Goal: Task Accomplishment & Management: Manage account settings

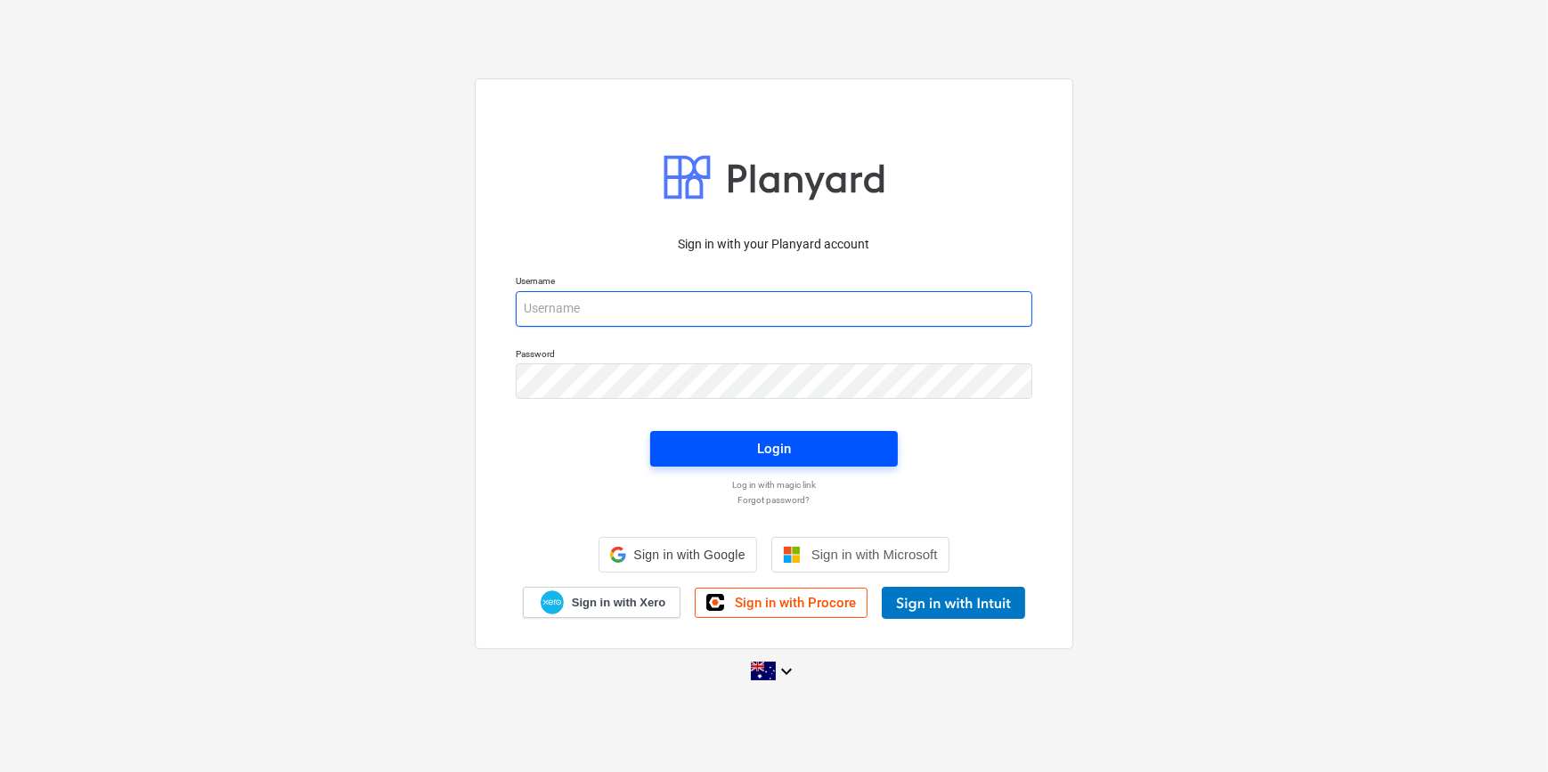
type input "[PERSON_NAME][EMAIL_ADDRESS][DOMAIN_NAME]"
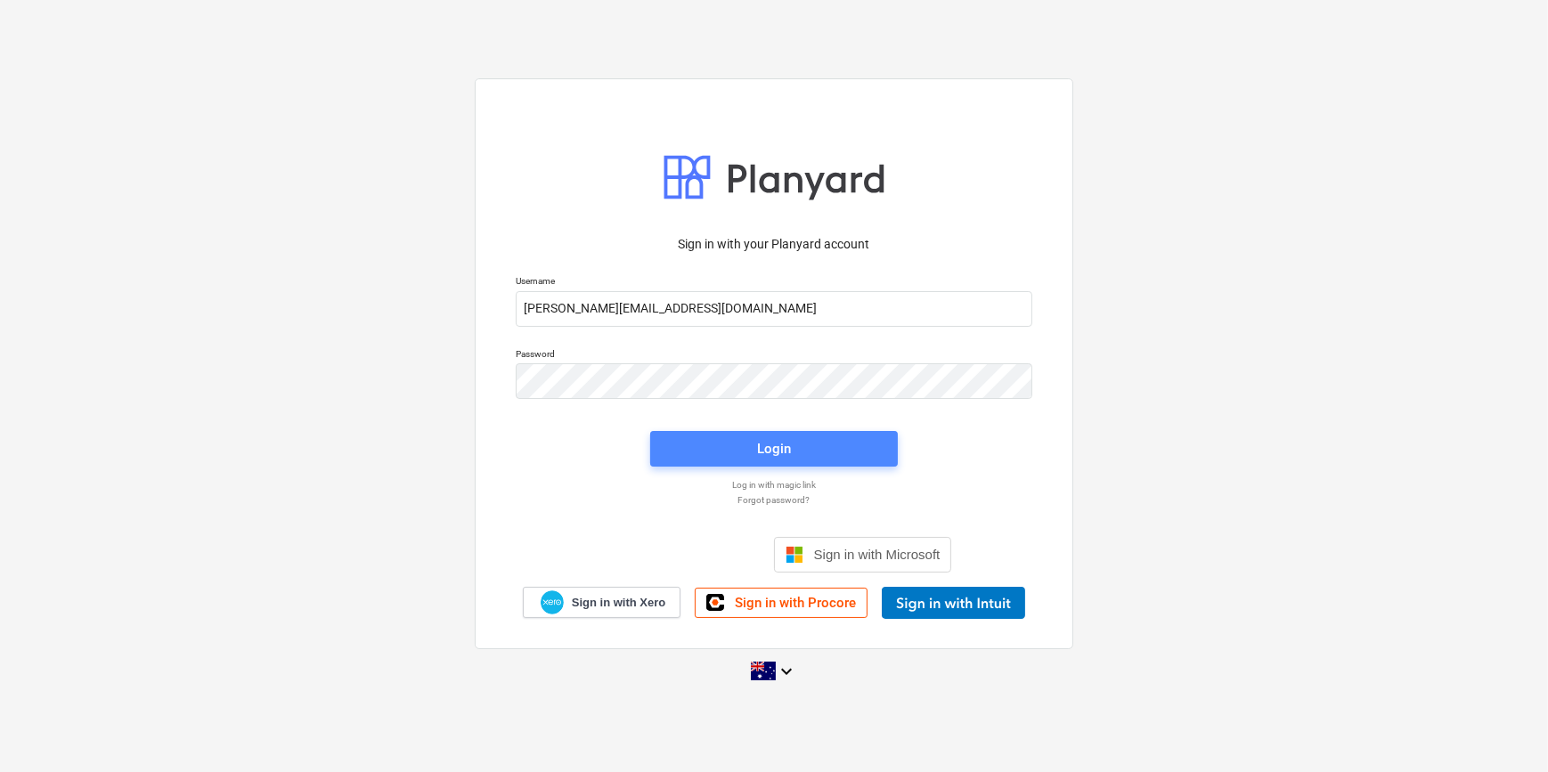
click at [794, 446] on span "Login" at bounding box center [774, 448] width 205 height 23
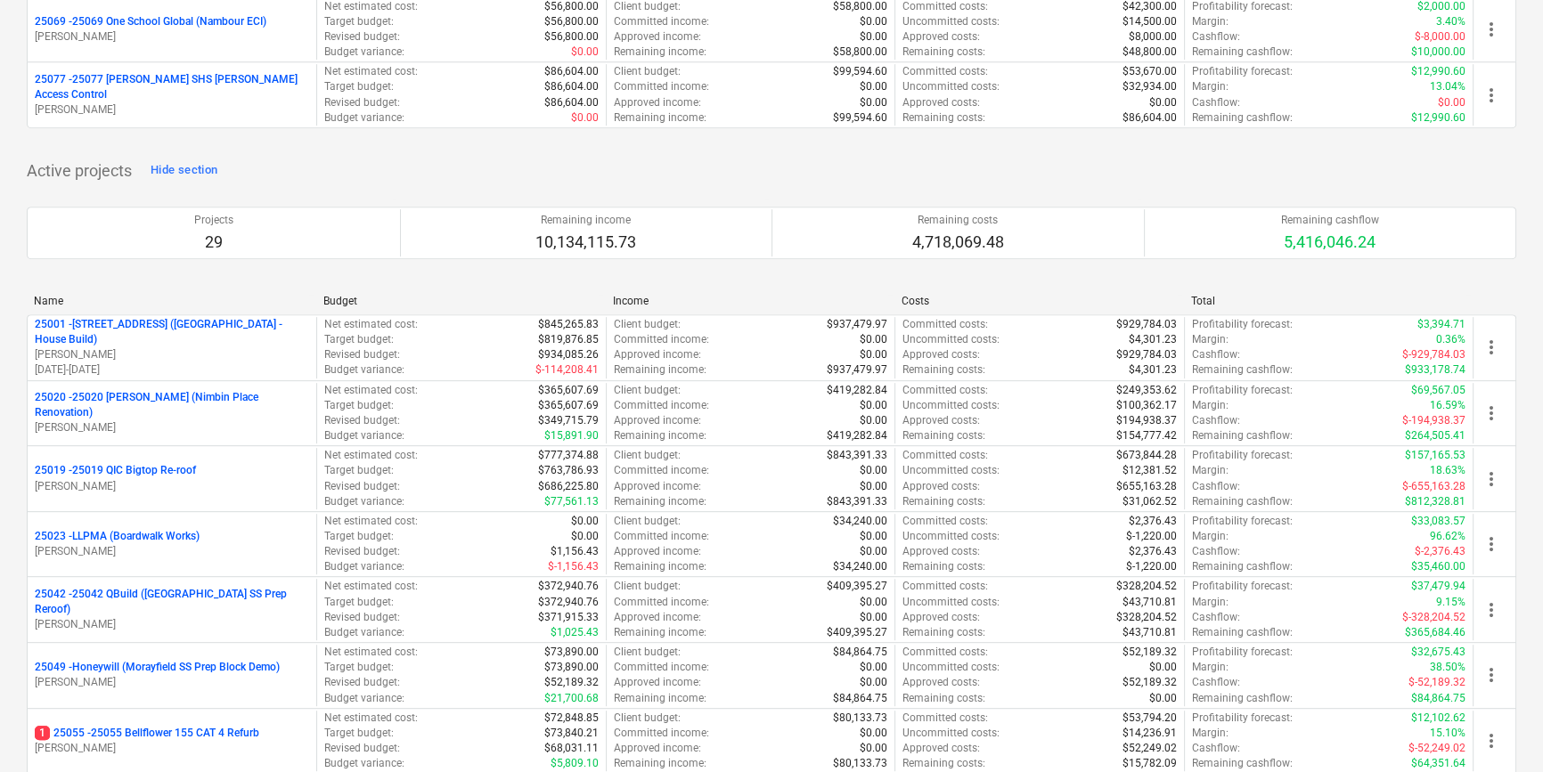
scroll to position [1052, 0]
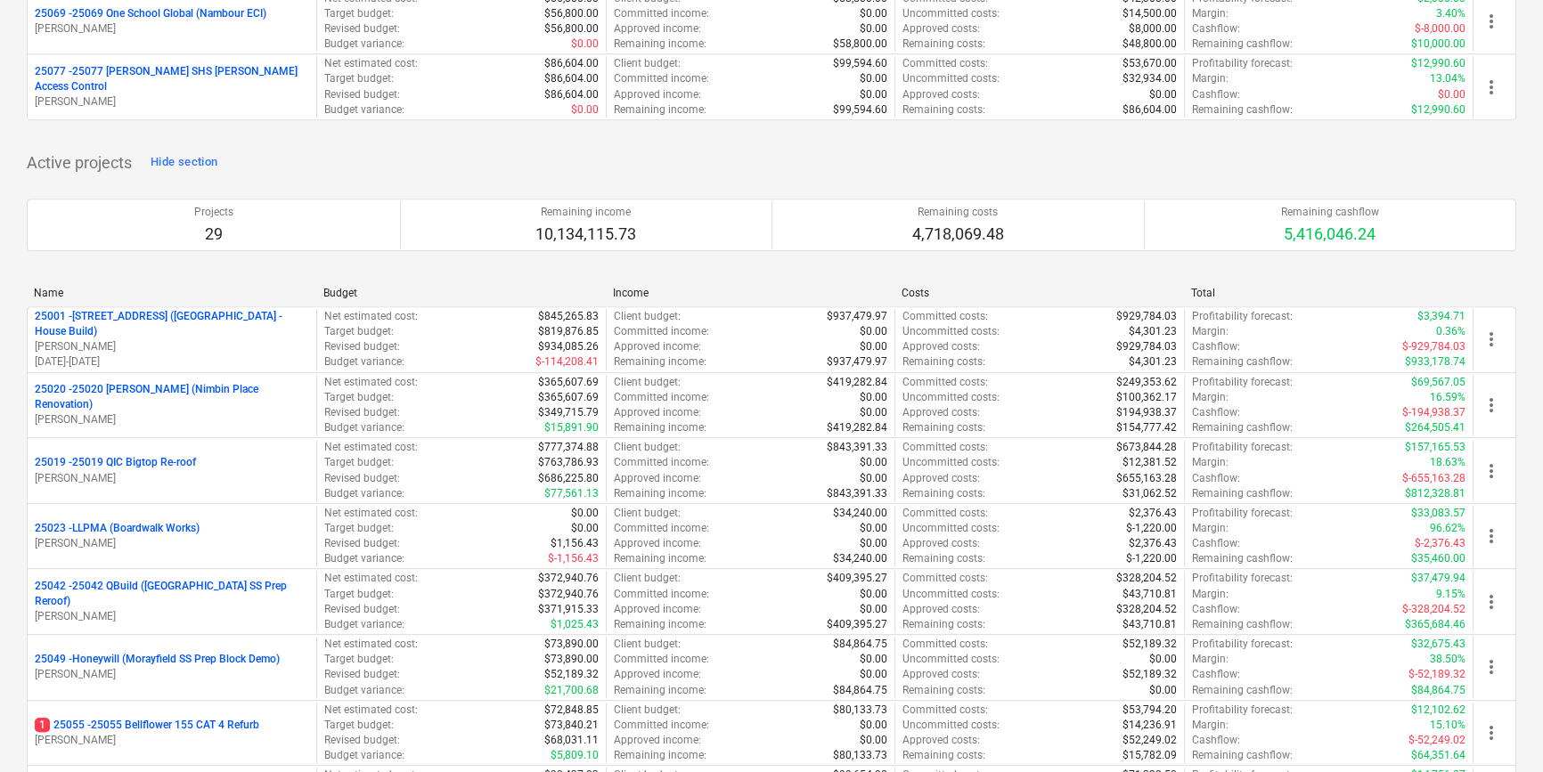
click at [246, 482] on p "[PERSON_NAME]" at bounding box center [172, 478] width 274 height 15
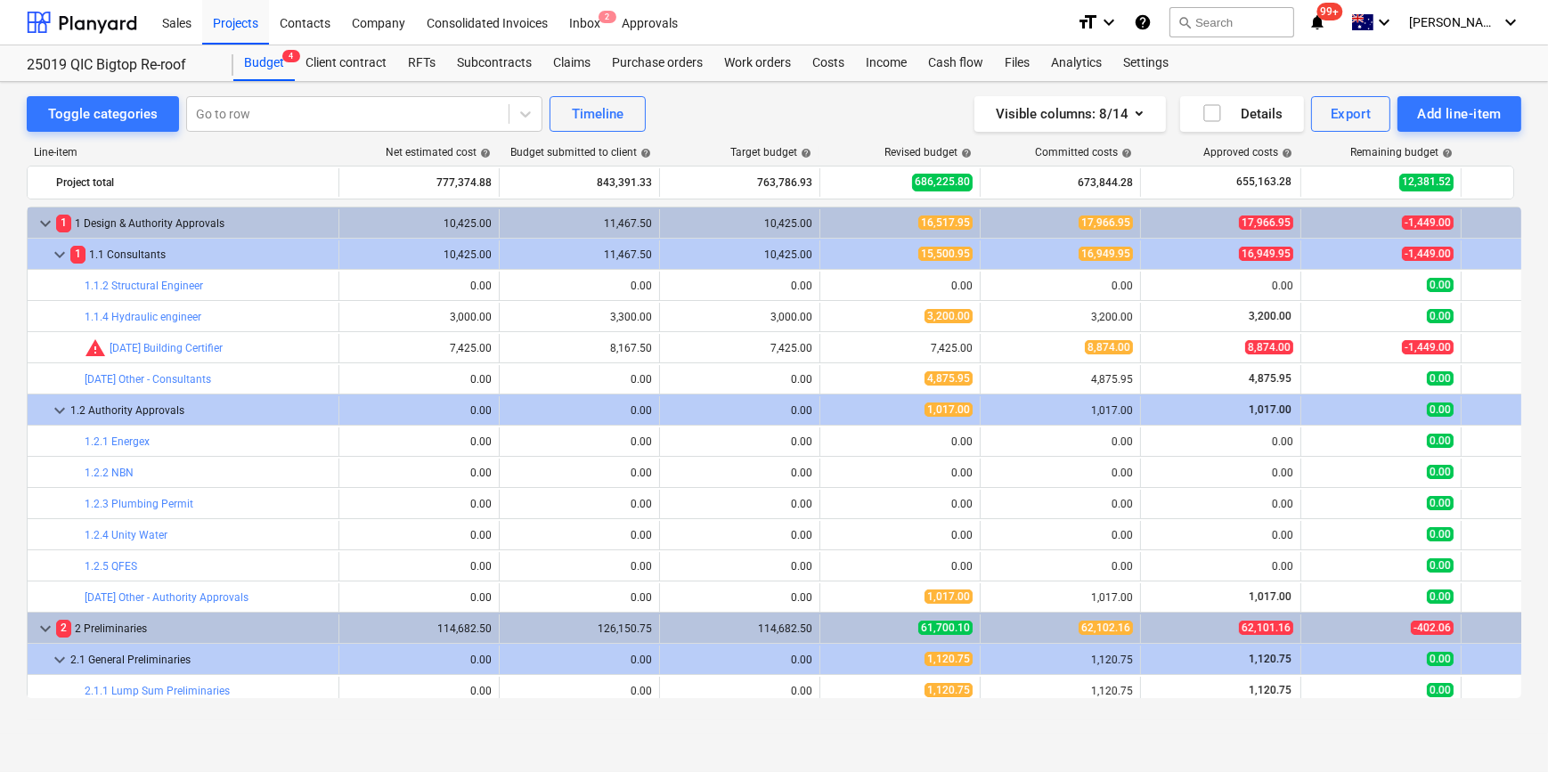
click at [861, 130] on div "Visible columns : 8/14 Details Export Add line-item" at bounding box center [1167, 114] width 708 height 36
click at [863, 110] on div "Visible columns : 8/14 Details Export Add line-item" at bounding box center [1167, 114] width 708 height 36
click at [900, 115] on div "Visible columns : 8/14 Details Export Add line-item" at bounding box center [1167, 114] width 708 height 36
click at [821, 106] on div "Visible columns : 8/14 Details Export Add line-item" at bounding box center [1167, 114] width 708 height 36
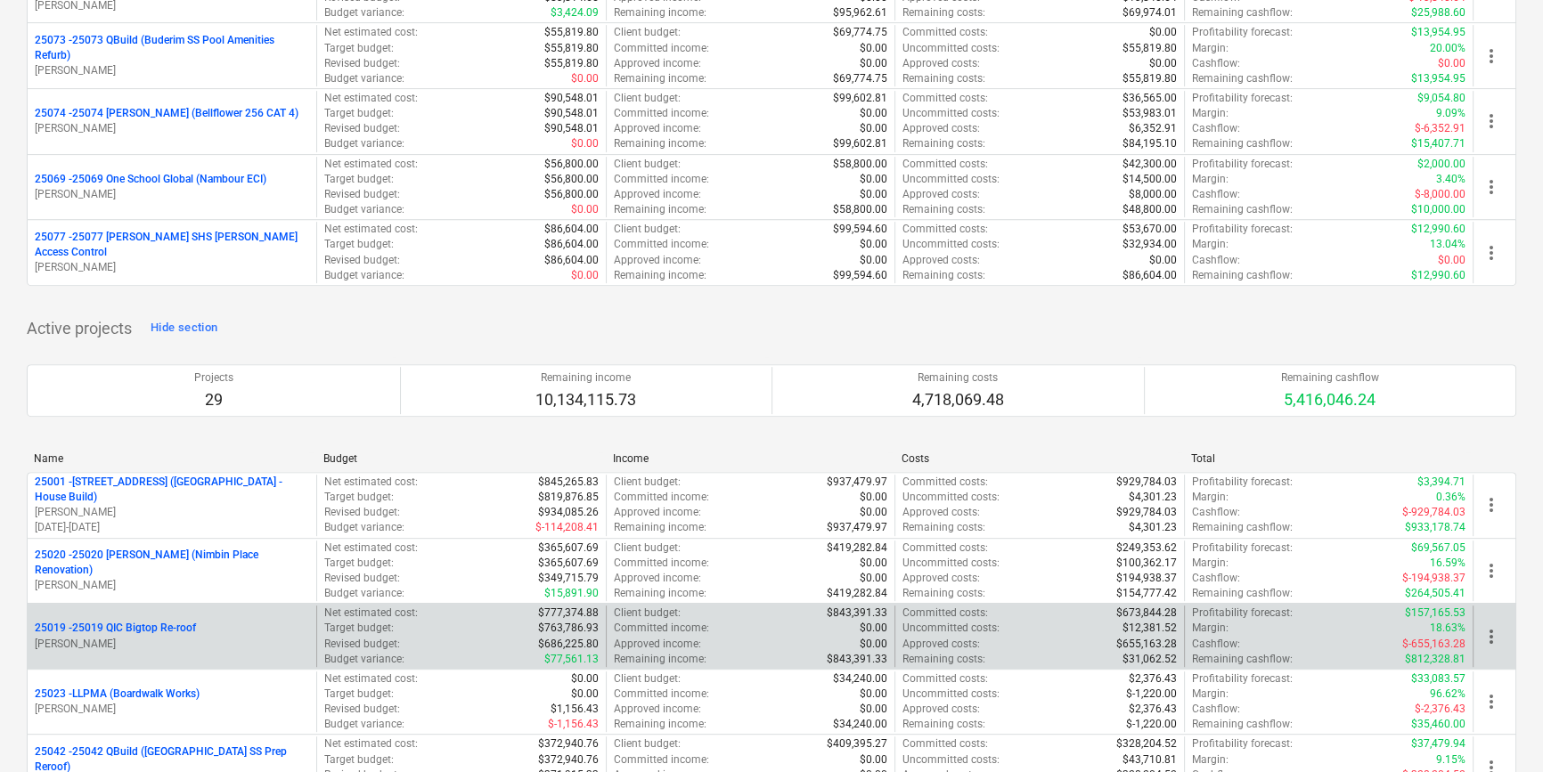
scroll to position [891, 0]
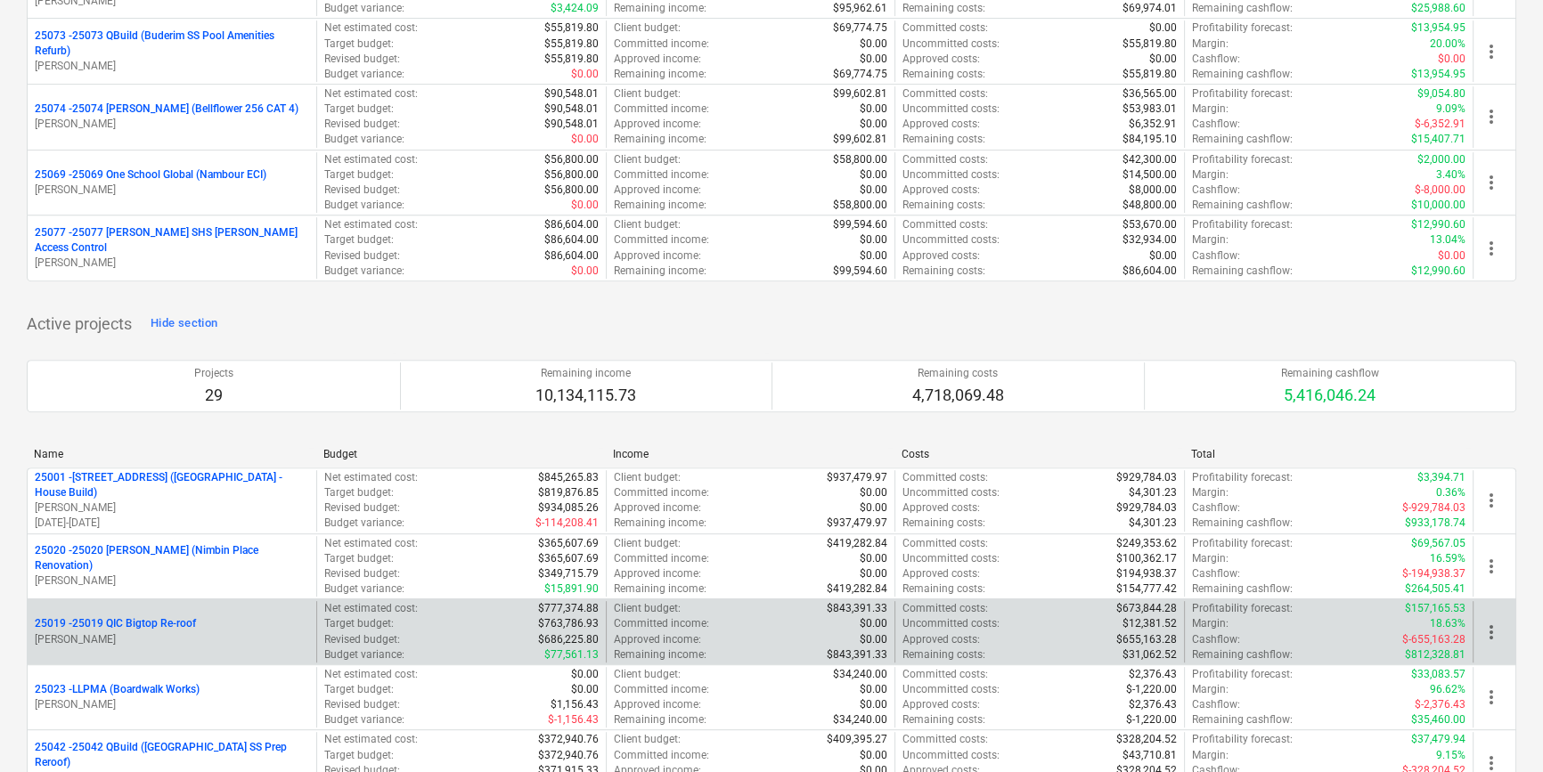
click at [151, 639] on p "[PERSON_NAME]" at bounding box center [172, 639] width 274 height 15
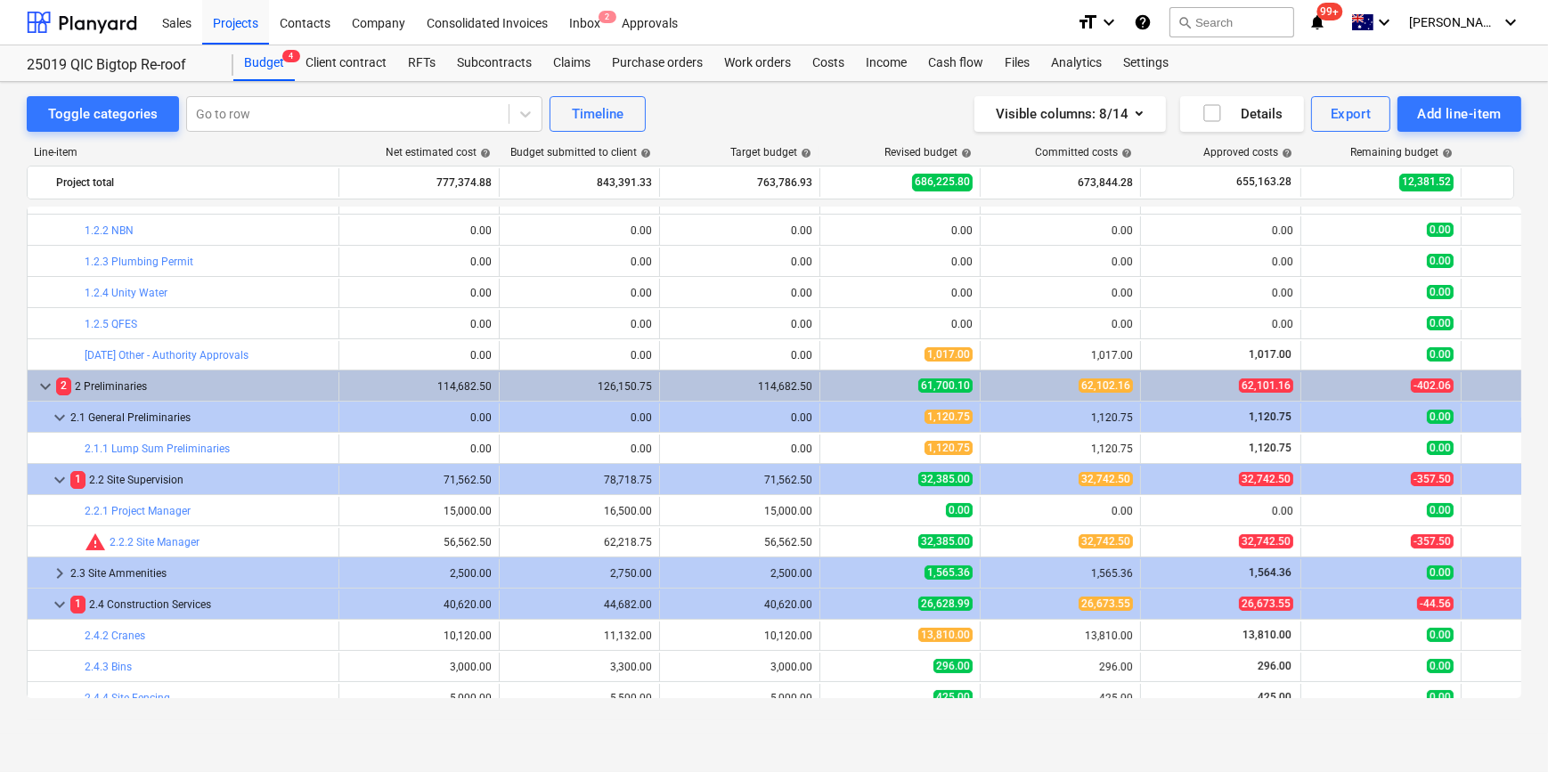
scroll to position [323, 0]
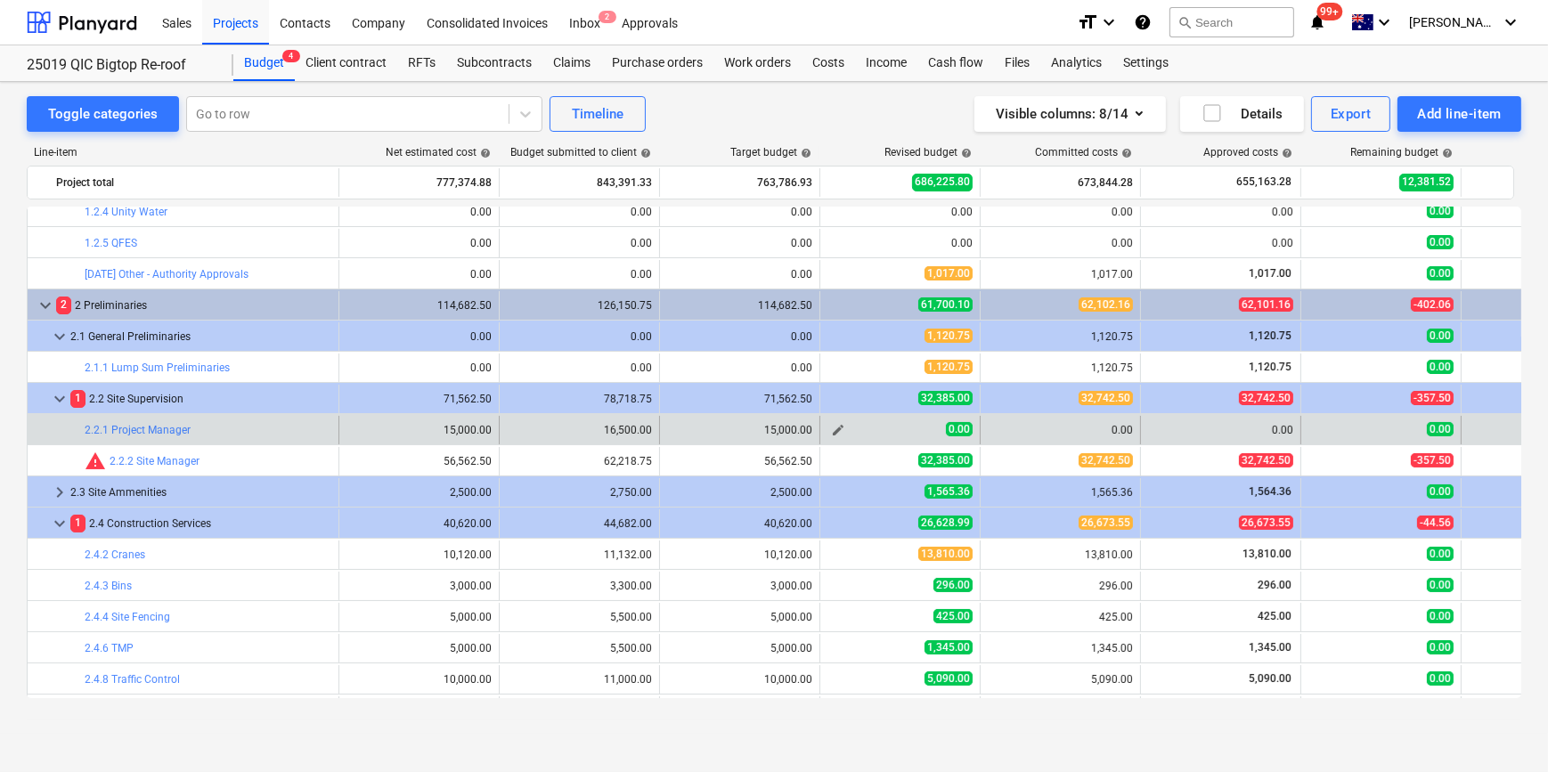
click at [838, 431] on span "edit" at bounding box center [838, 430] width 14 height 14
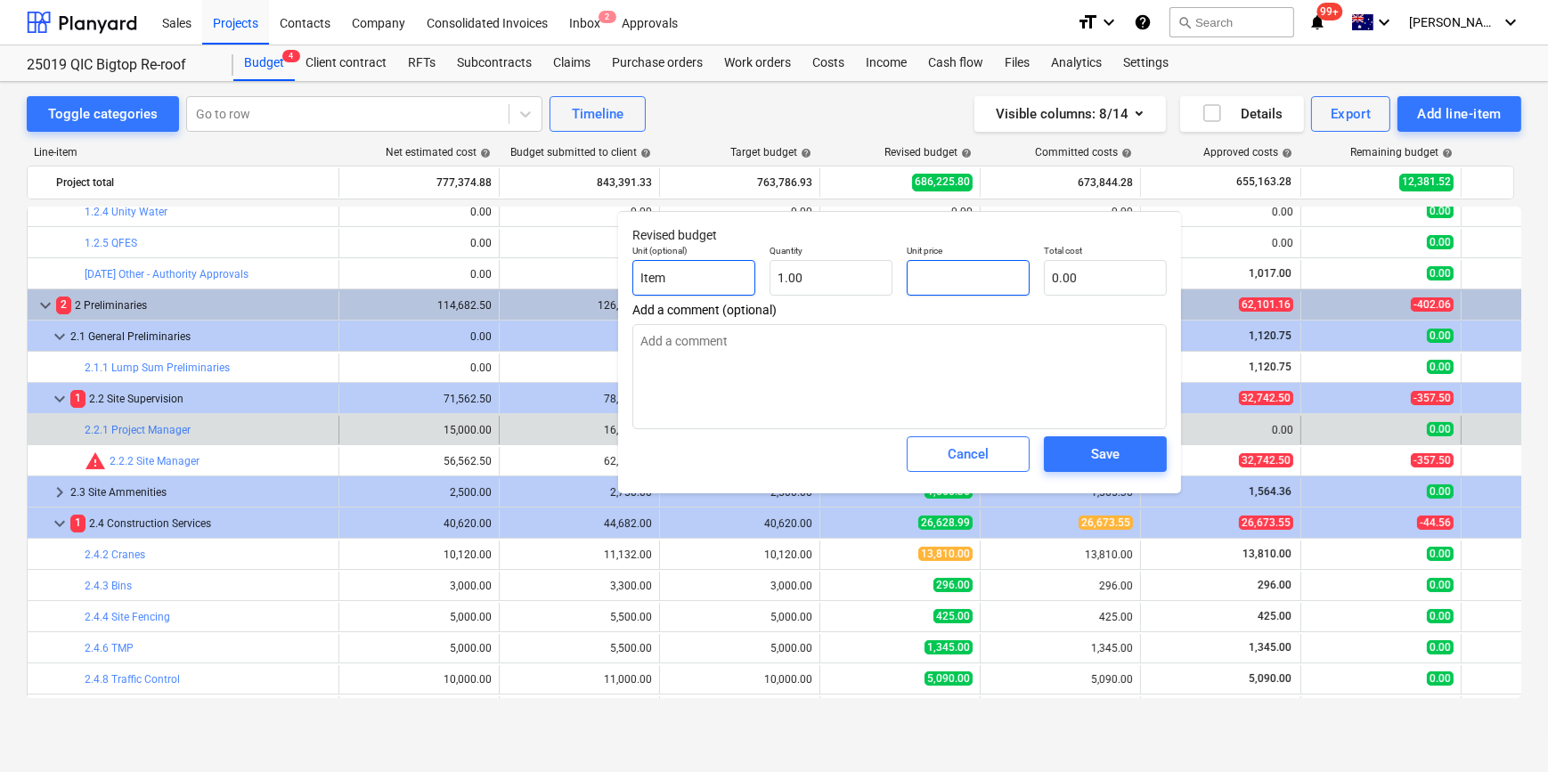
drag, startPoint x: 960, startPoint y: 283, endPoint x: 734, endPoint y: 266, distance: 226.9
click at [791, 278] on div "Unit (optional) Item Quantity 1.00 Unit price Total cost 0.00" at bounding box center [899, 270] width 549 height 65
type input "25"
type textarea "x"
type input "25.00"
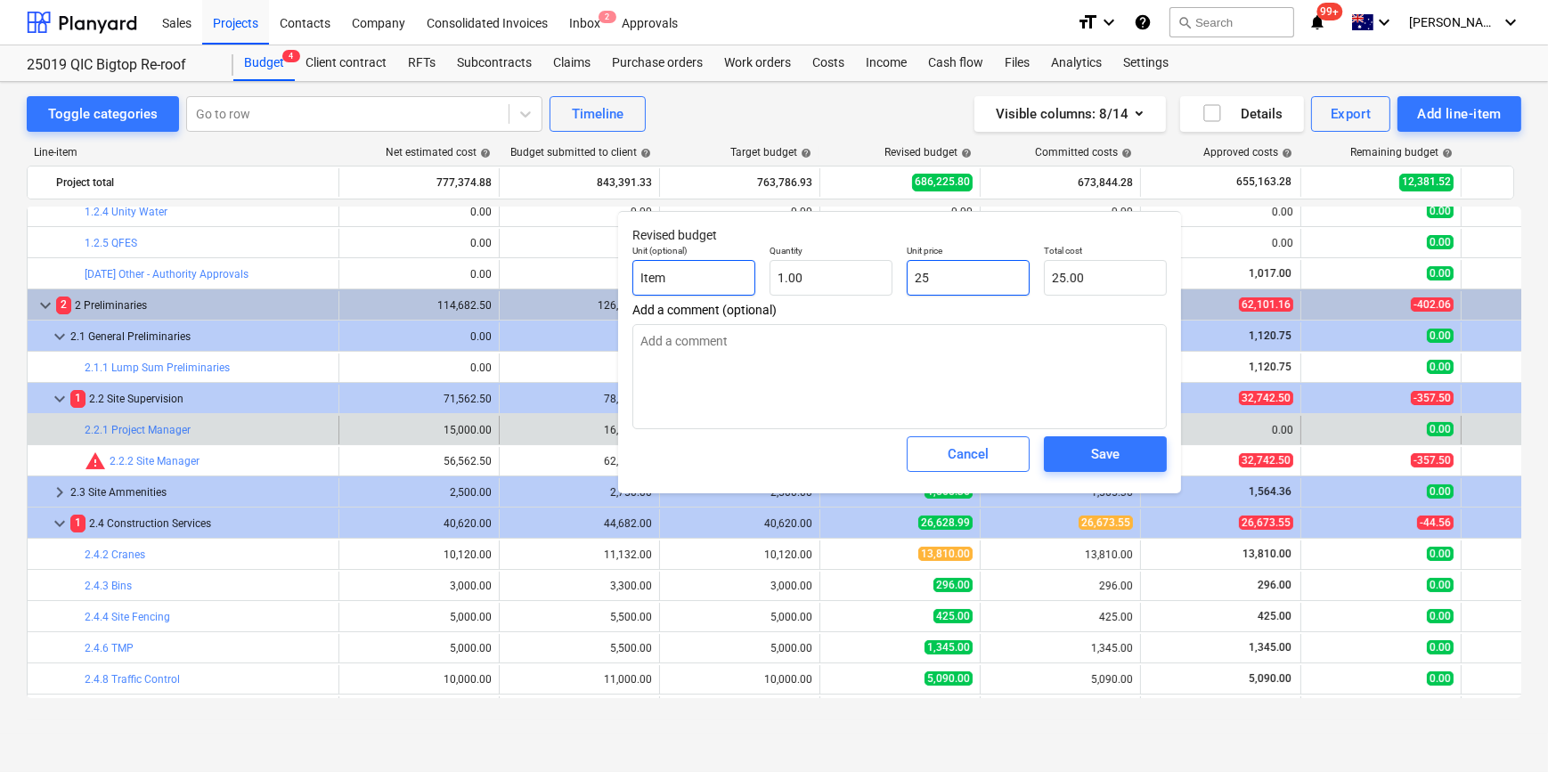
type input "250"
type textarea "x"
type input "250.00"
type input "2500"
type textarea "x"
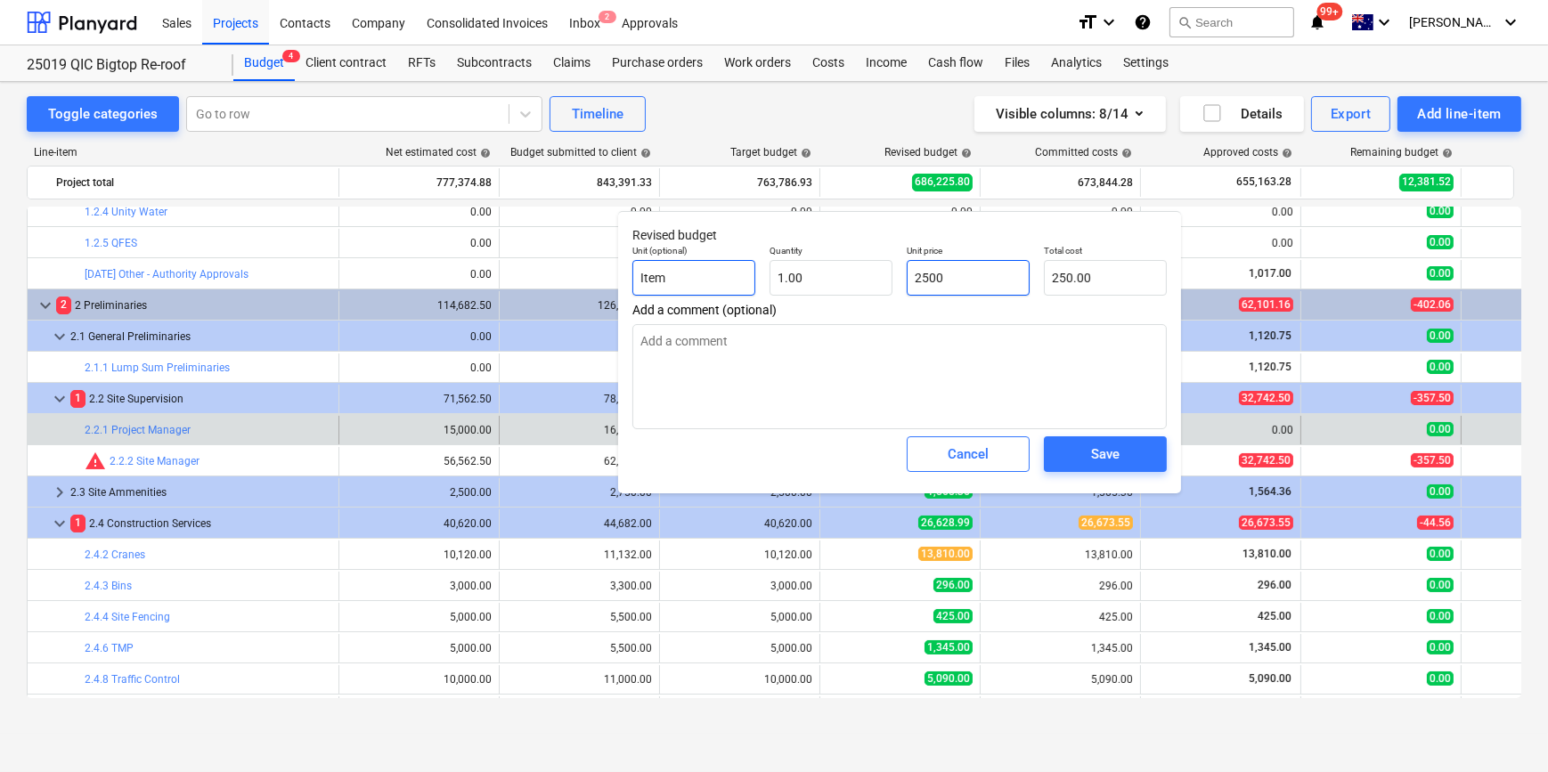
type input "2,500.00"
type input "25000"
type textarea "x"
type input "25,000.00"
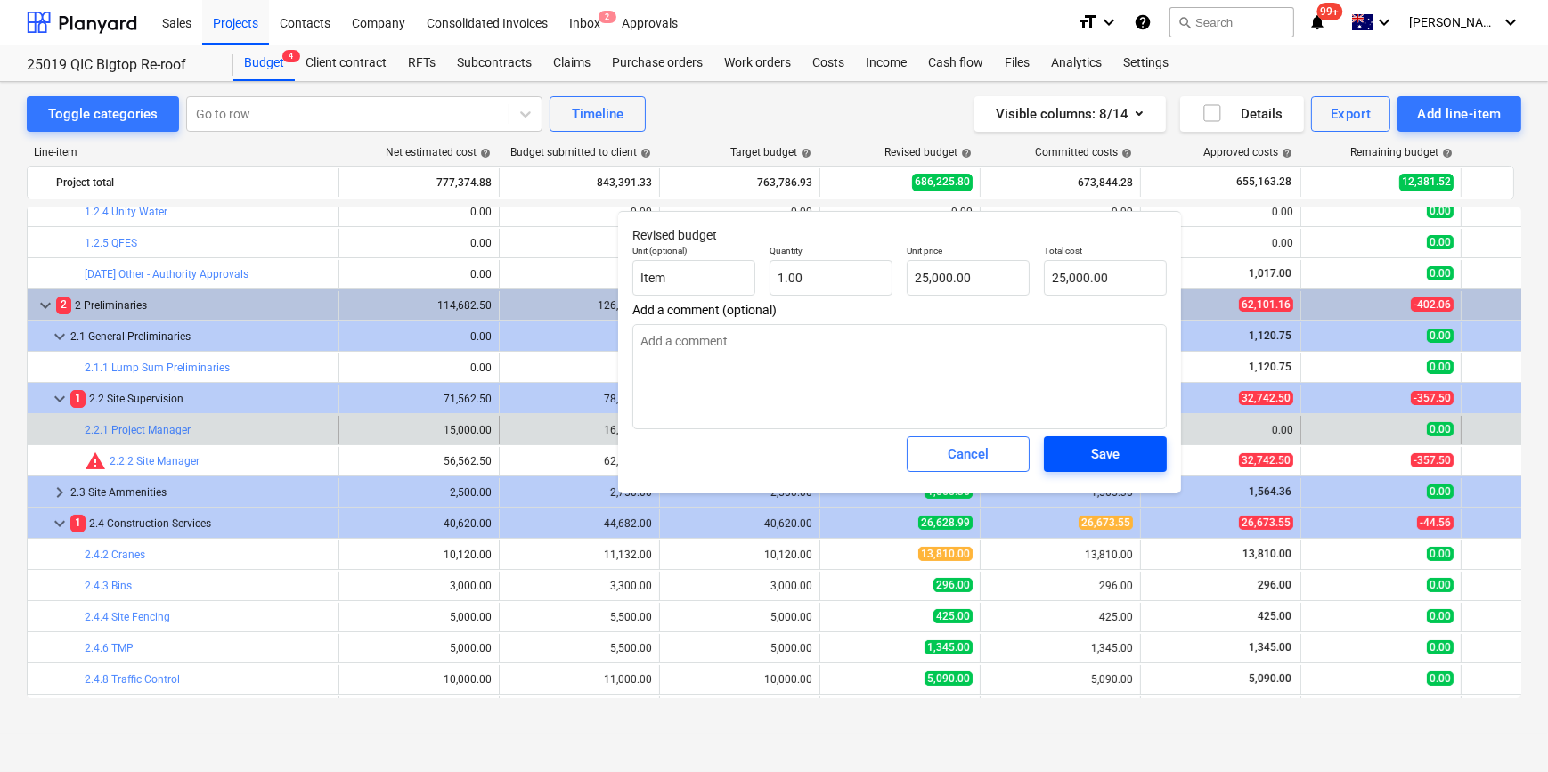
click at [1115, 457] on div "Save" at bounding box center [1105, 454] width 29 height 23
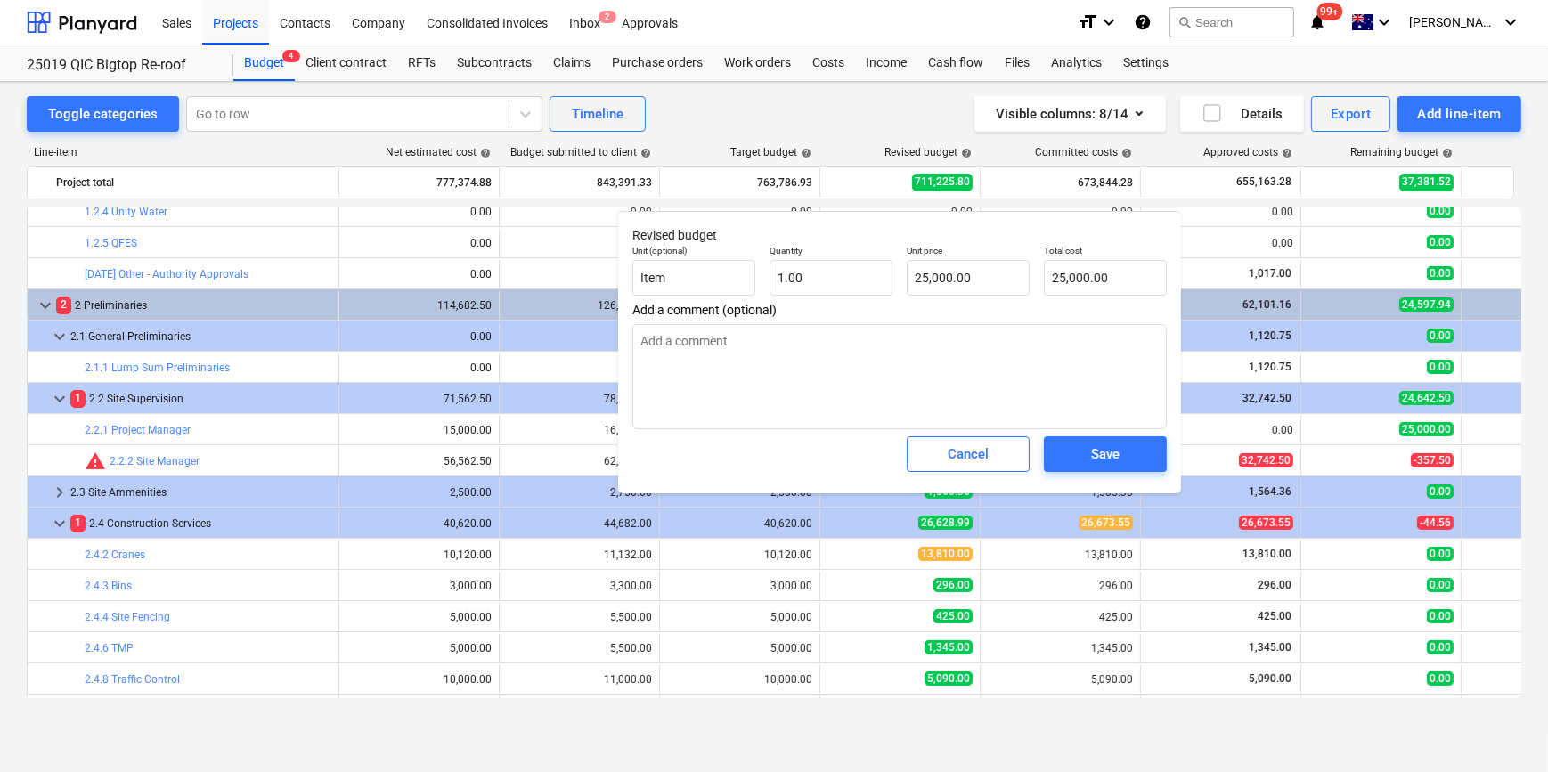
type textarea "x"
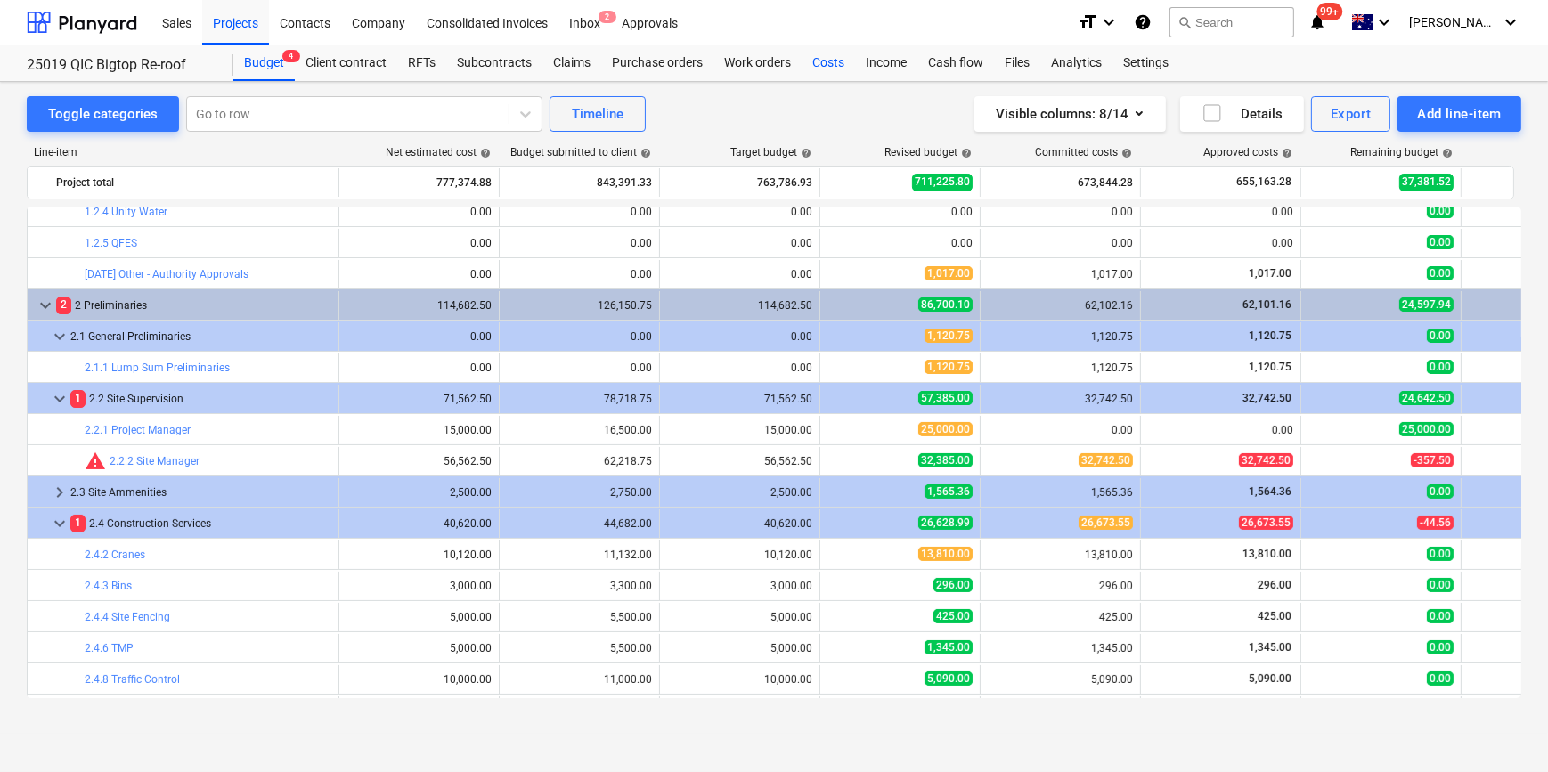
click at [831, 57] on div "Costs" at bounding box center [828, 63] width 53 height 36
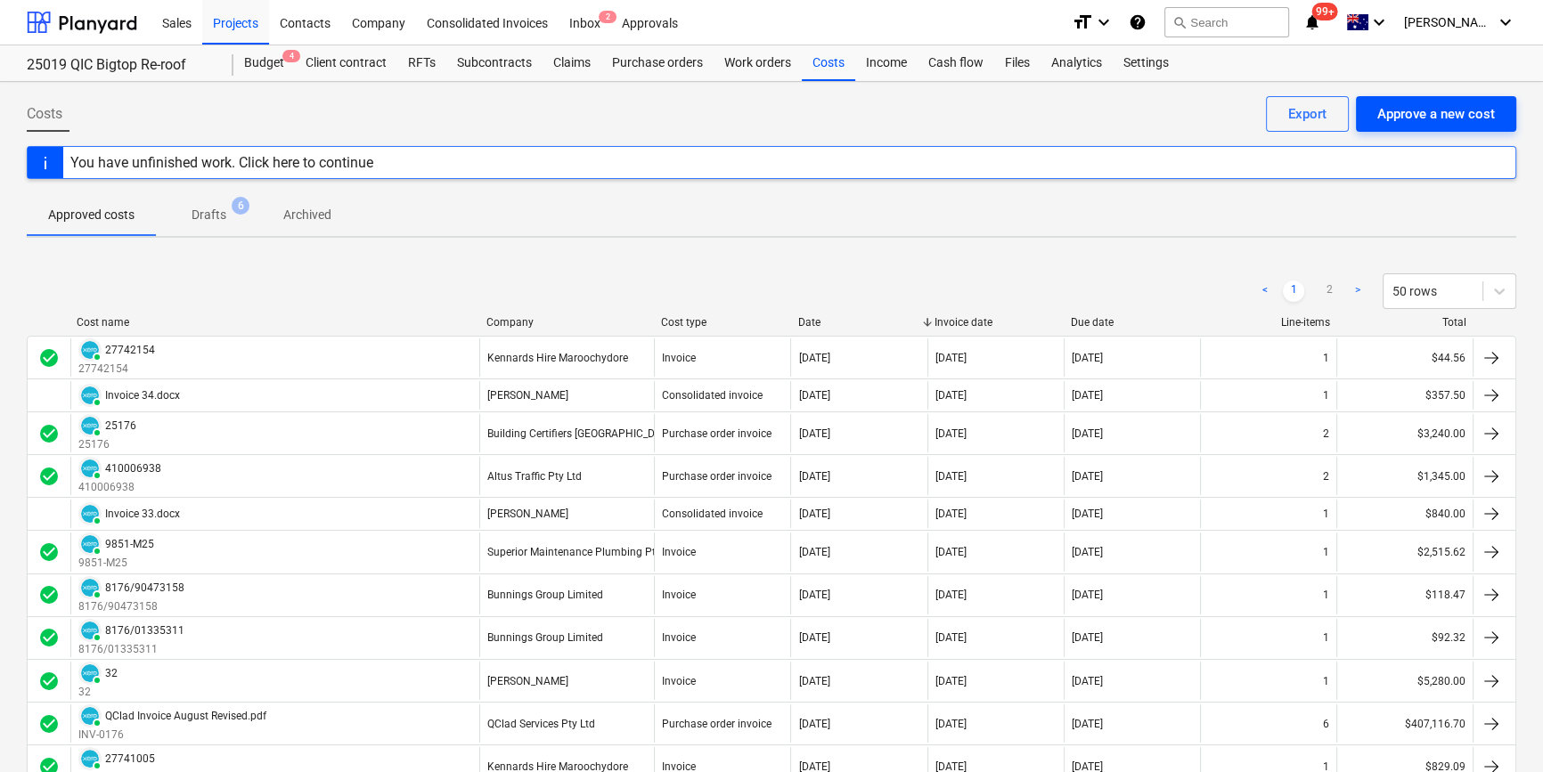
click at [1410, 108] on div "Approve a new cost" at bounding box center [1436, 113] width 118 height 23
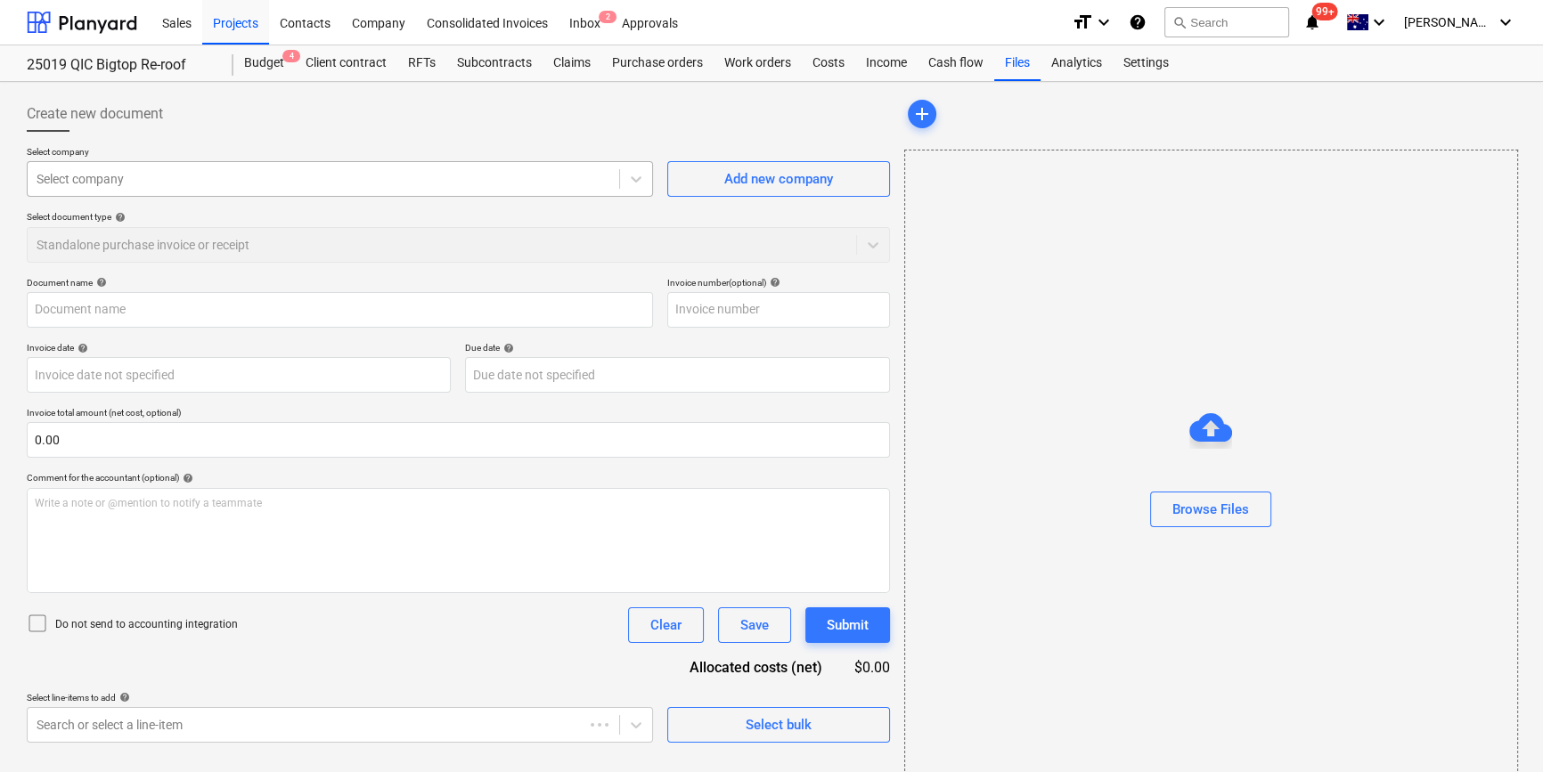
click at [224, 181] on div at bounding box center [324, 179] width 574 height 18
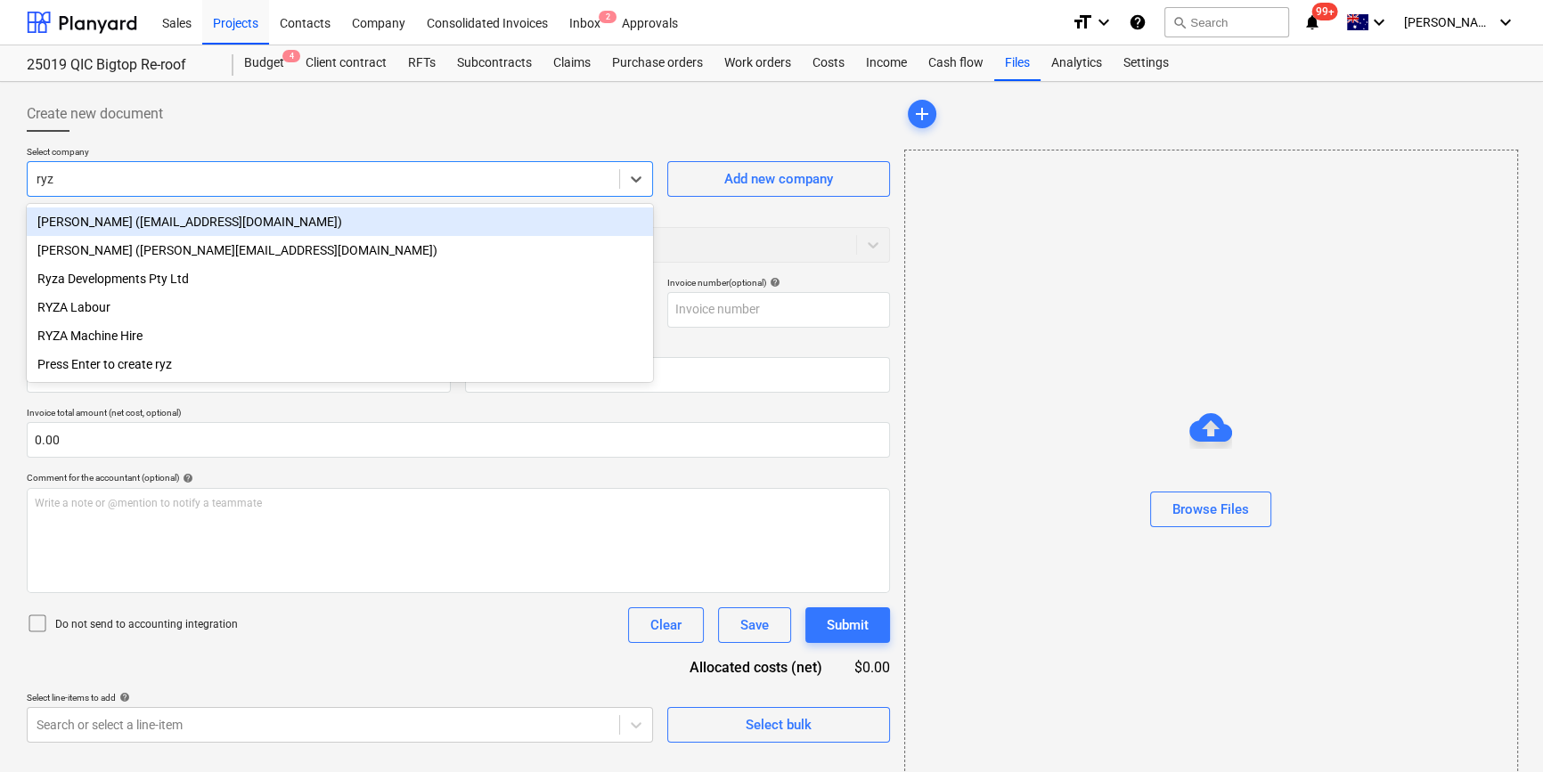
type input "ryza"
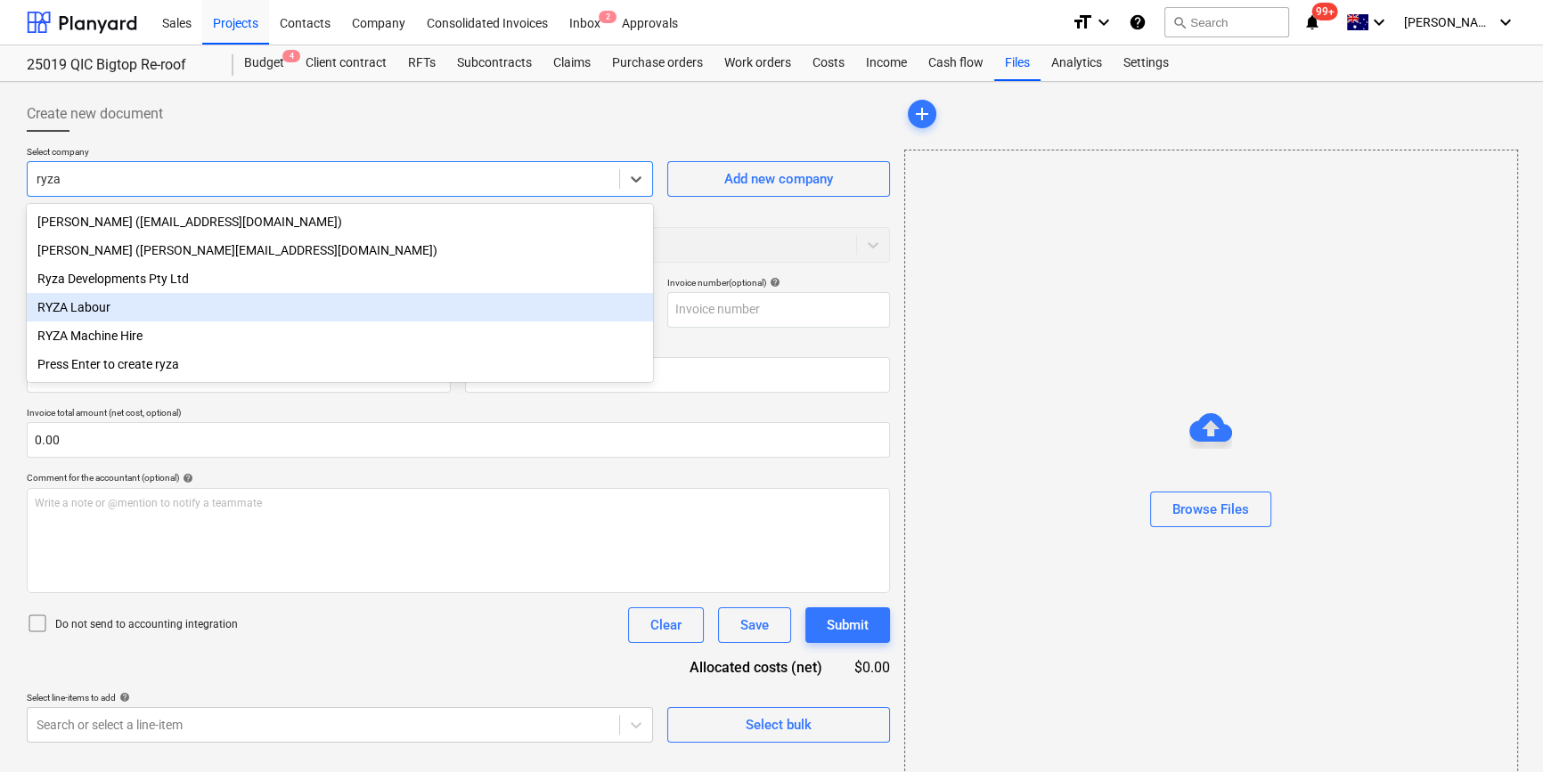
click at [107, 318] on div "RYZA Labour" at bounding box center [340, 307] width 626 height 29
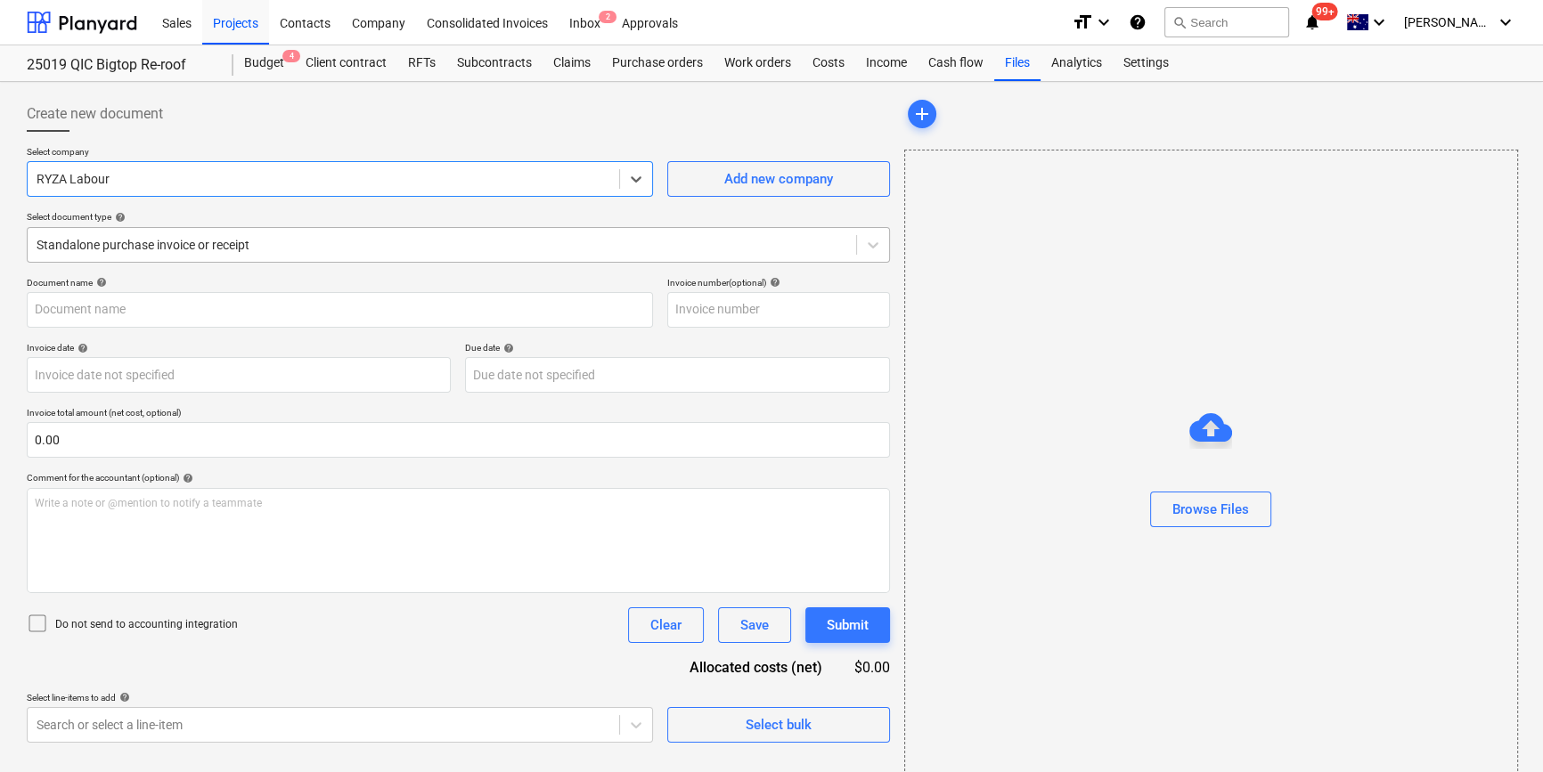
click at [239, 245] on div at bounding box center [442, 245] width 810 height 18
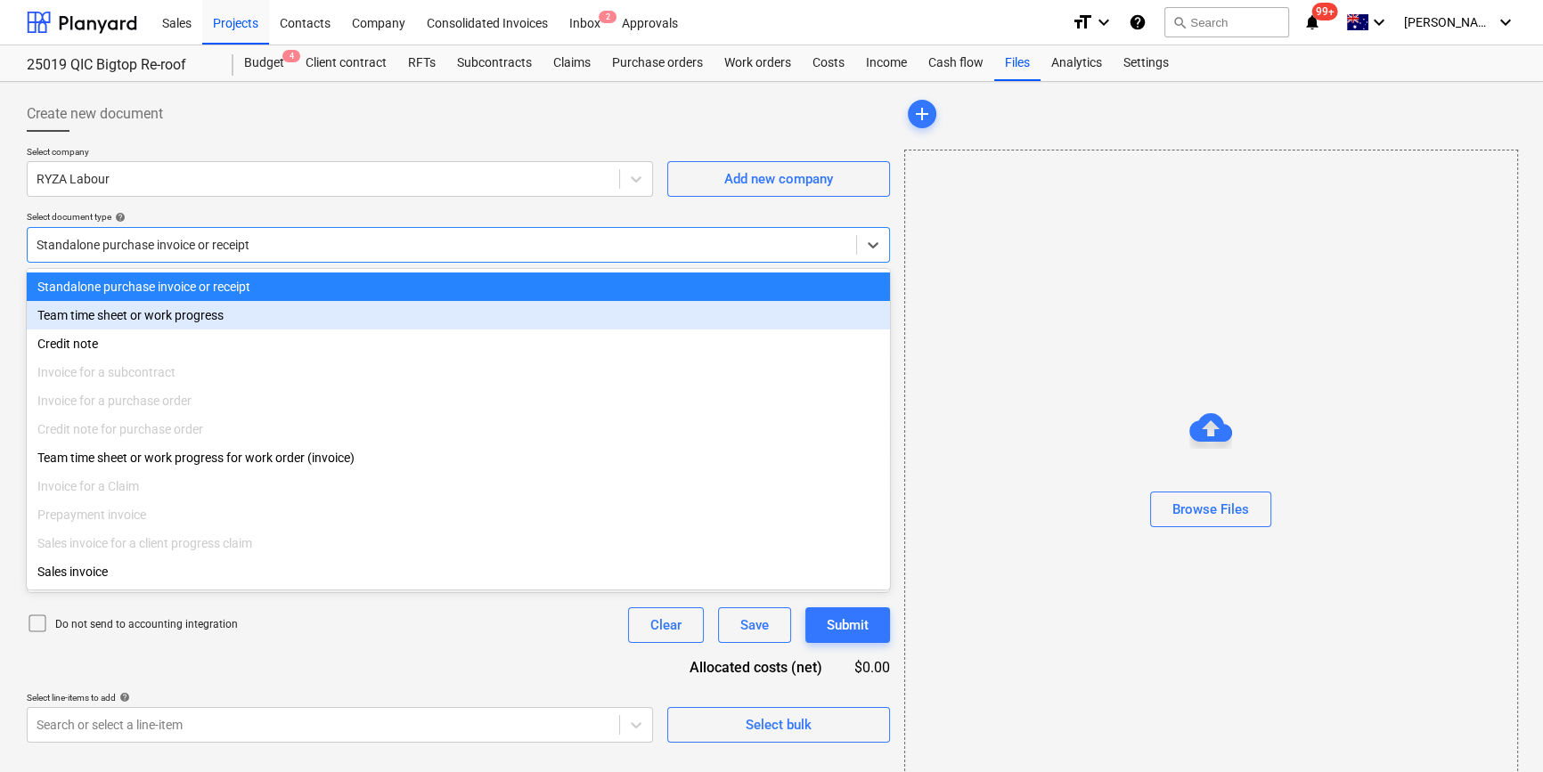
click at [187, 321] on div "Team time sheet or work progress" at bounding box center [458, 315] width 863 height 29
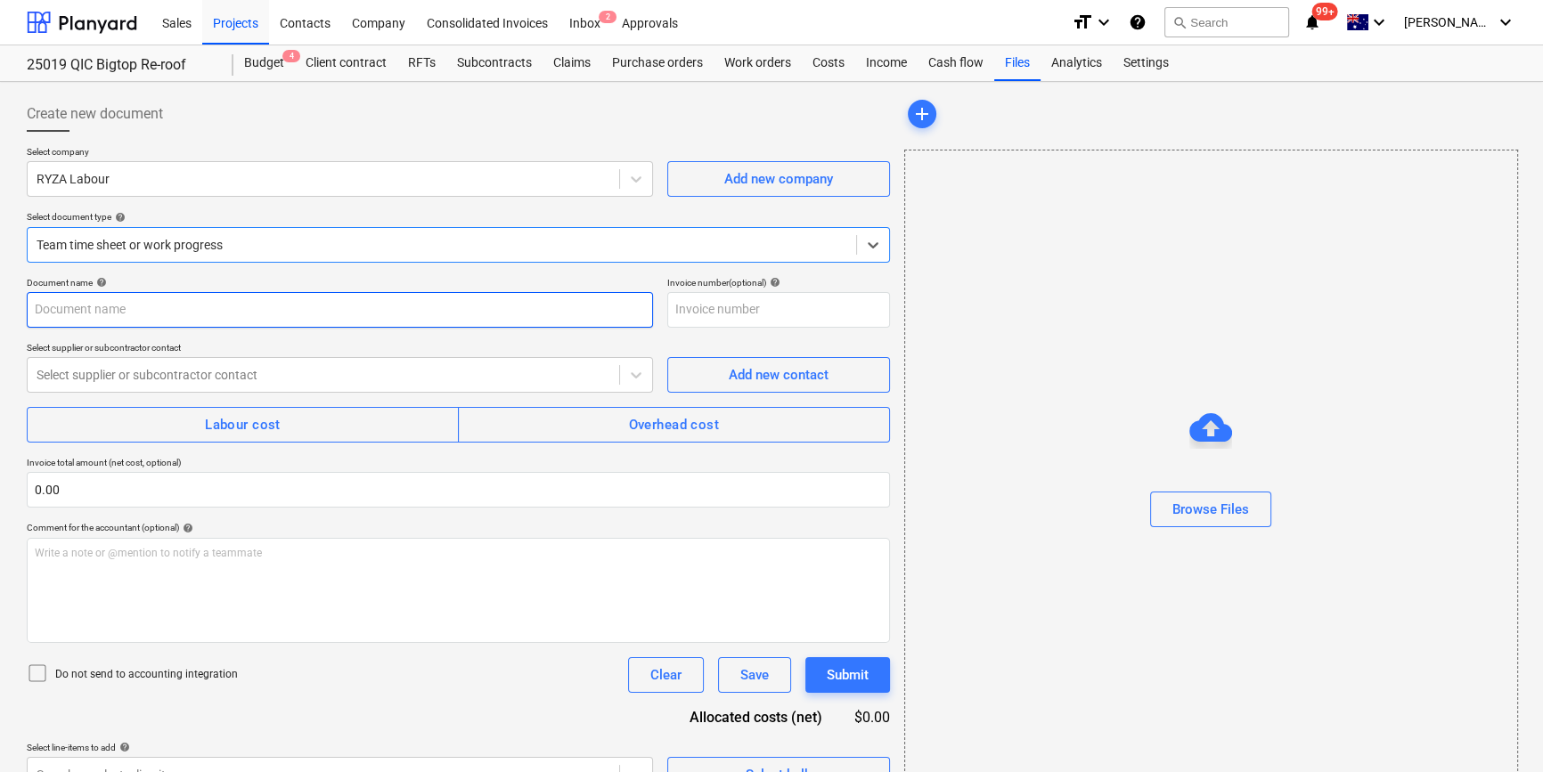
click at [132, 314] on input "text" at bounding box center [340, 310] width 626 height 36
type input "Ryza PM allowance - increased from tender"
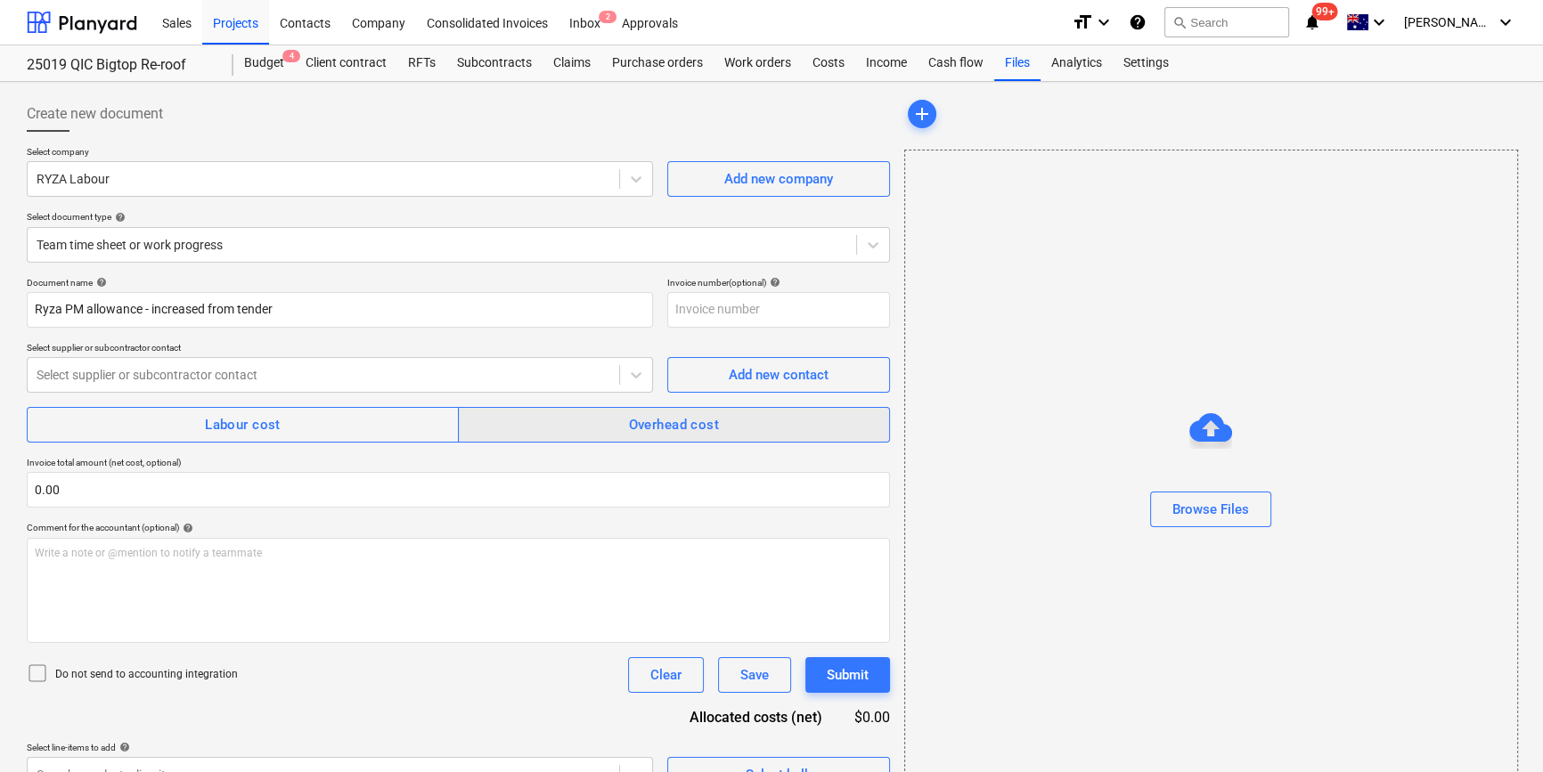
click at [699, 435] on div "Overhead cost" at bounding box center [673, 424] width 91 height 23
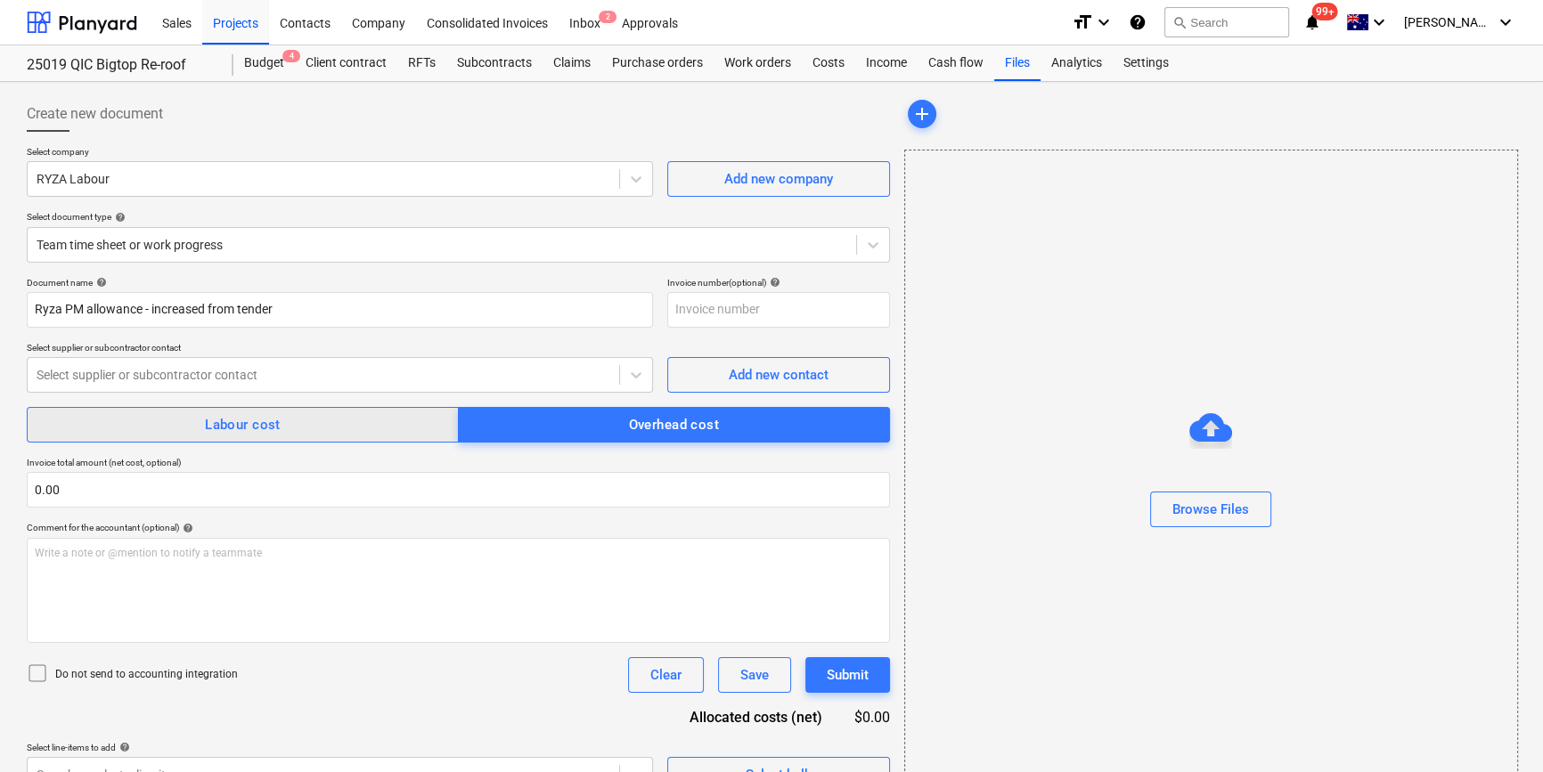
click at [346, 428] on span "Labour cost" at bounding box center [242, 424] width 393 height 23
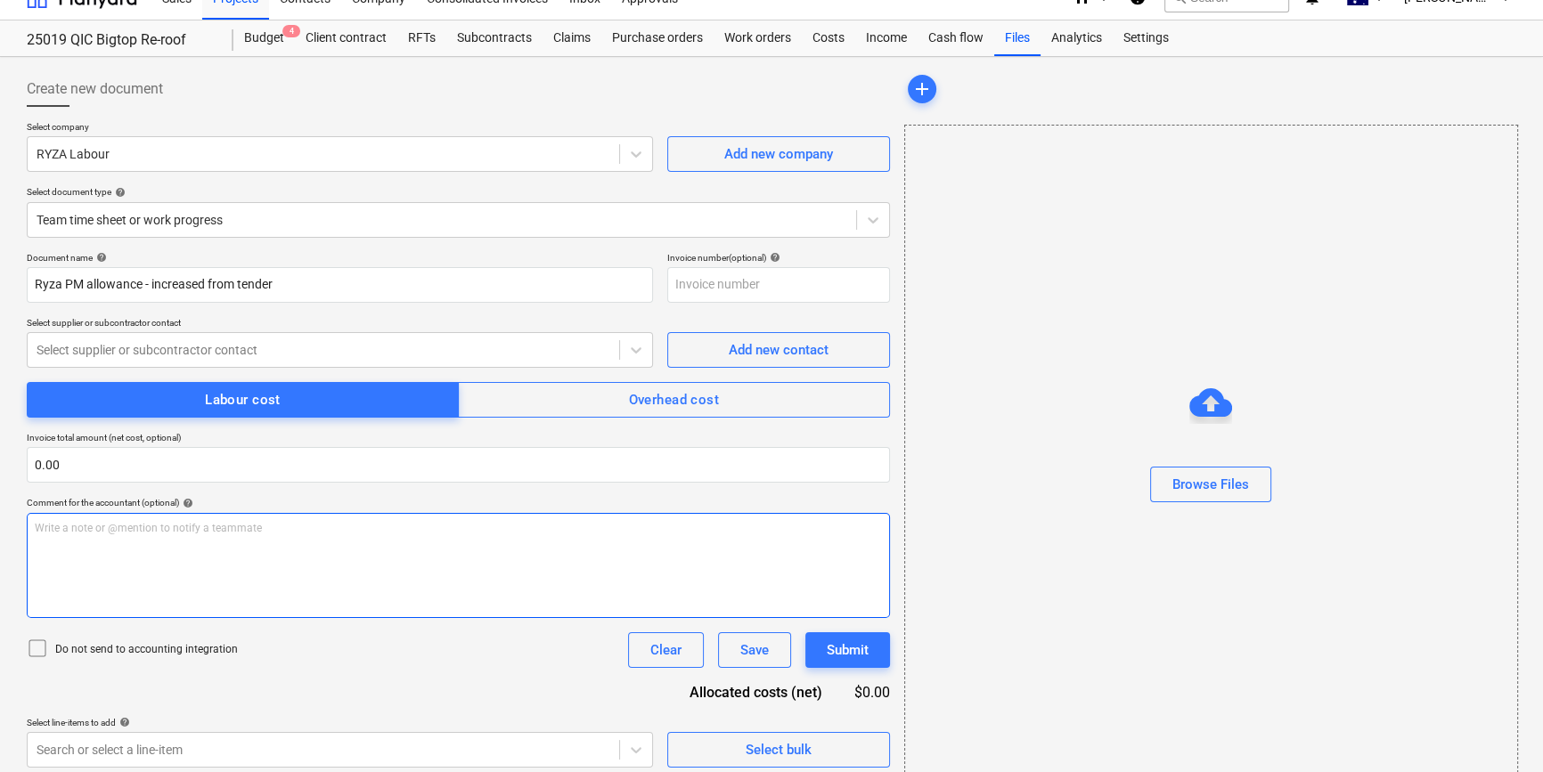
scroll to position [38, 0]
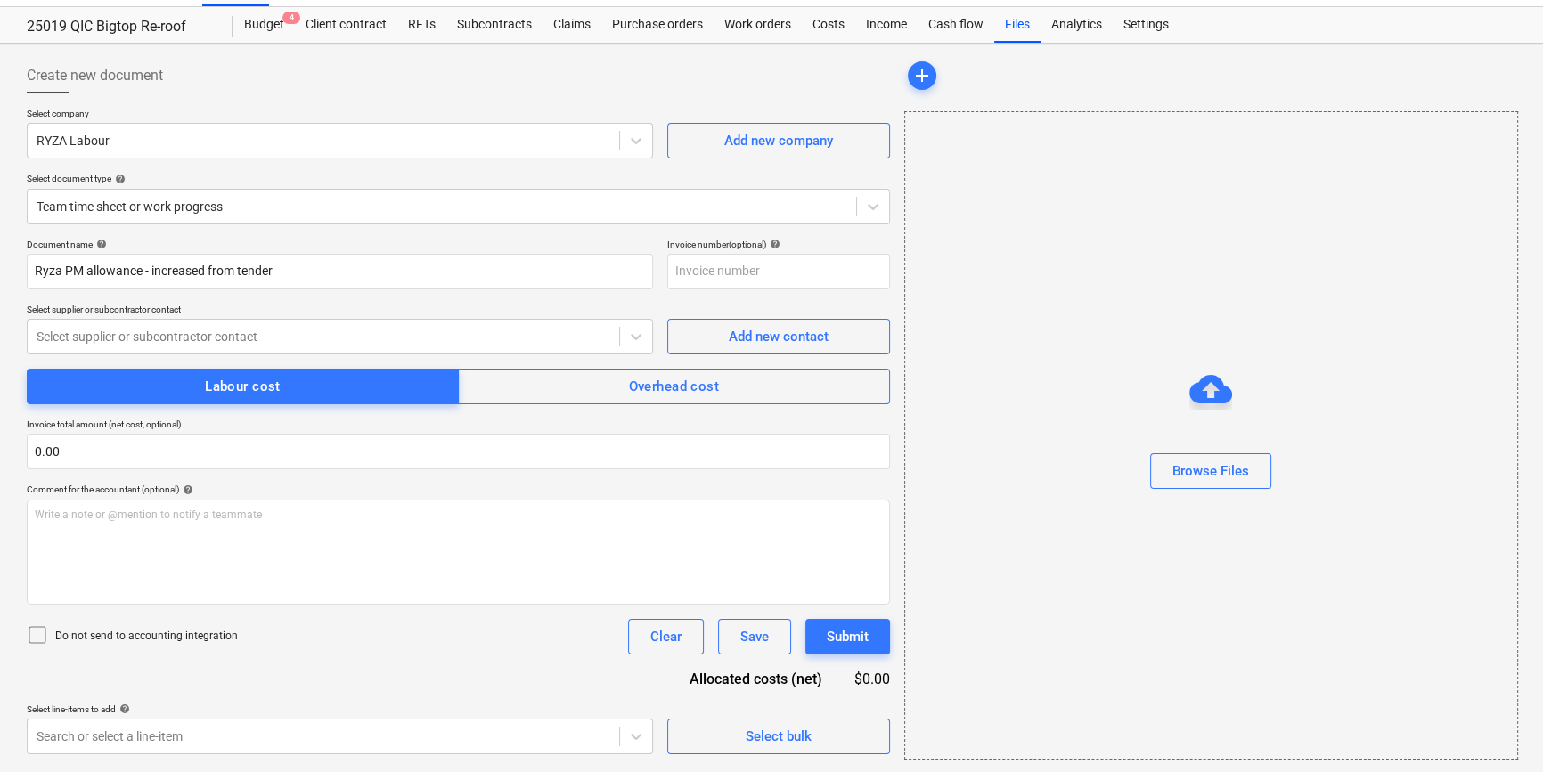
drag, startPoint x: 39, startPoint y: 637, endPoint x: 125, endPoint y: 642, distance: 85.7
click at [40, 637] on icon at bounding box center [37, 634] width 21 height 21
click at [858, 731] on span "Select bulk" at bounding box center [778, 736] width 178 height 23
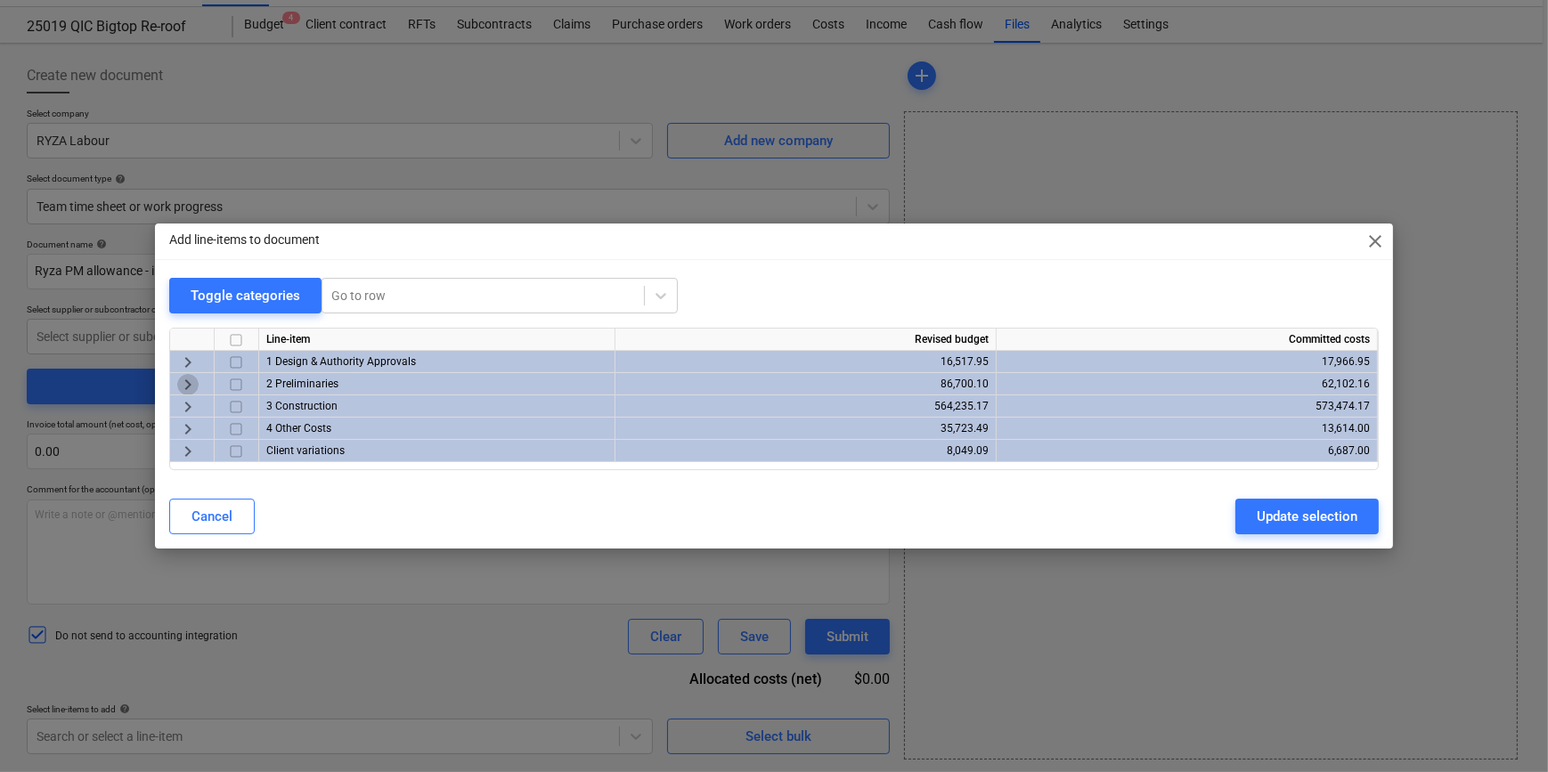
click at [190, 390] on span "keyboard_arrow_right" at bounding box center [187, 384] width 21 height 21
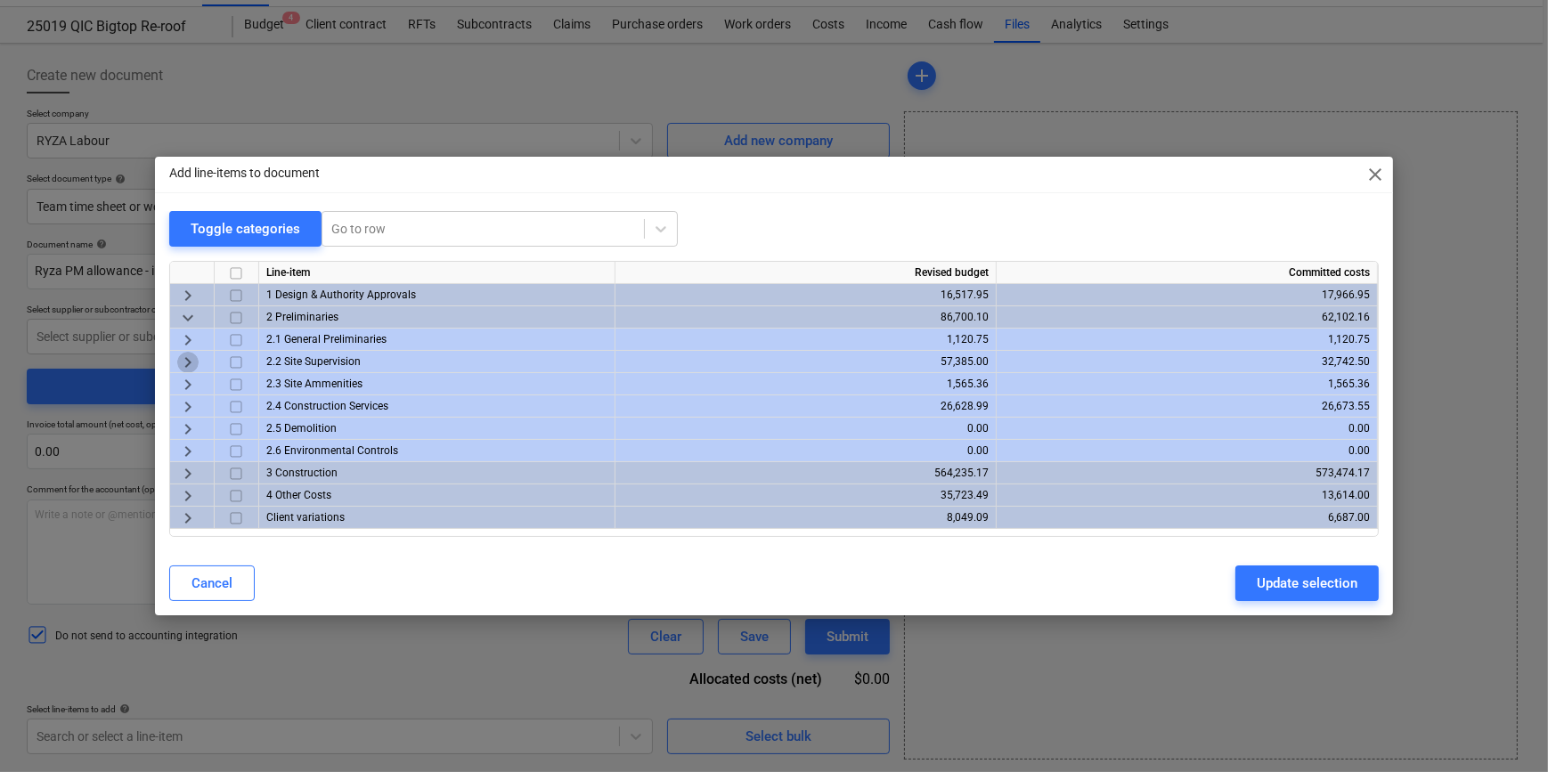
click at [188, 363] on span "keyboard_arrow_right" at bounding box center [187, 362] width 21 height 21
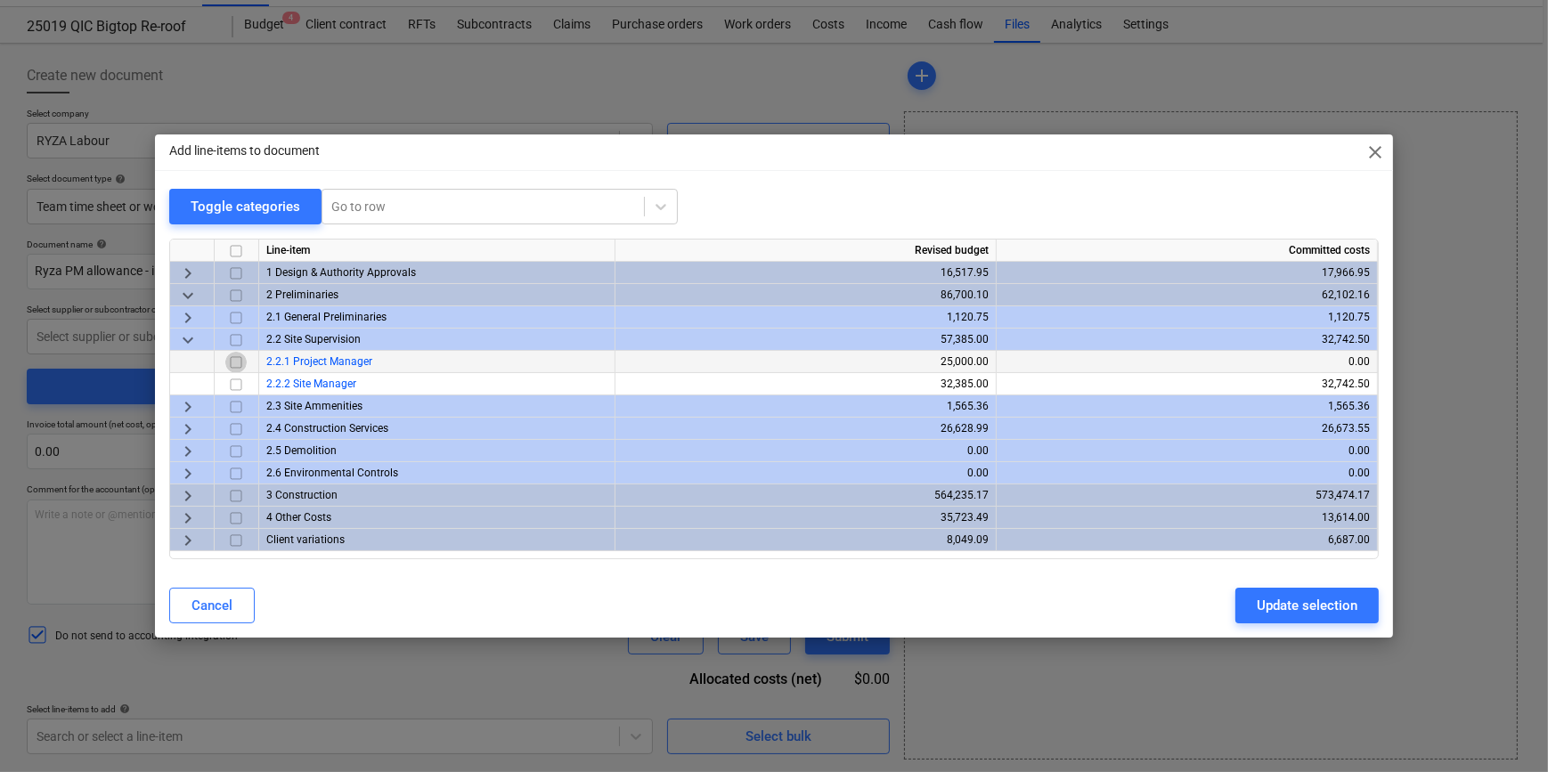
click at [236, 364] on input "checkbox" at bounding box center [235, 362] width 21 height 21
click at [1283, 599] on div "Update selection" at bounding box center [1307, 605] width 101 height 23
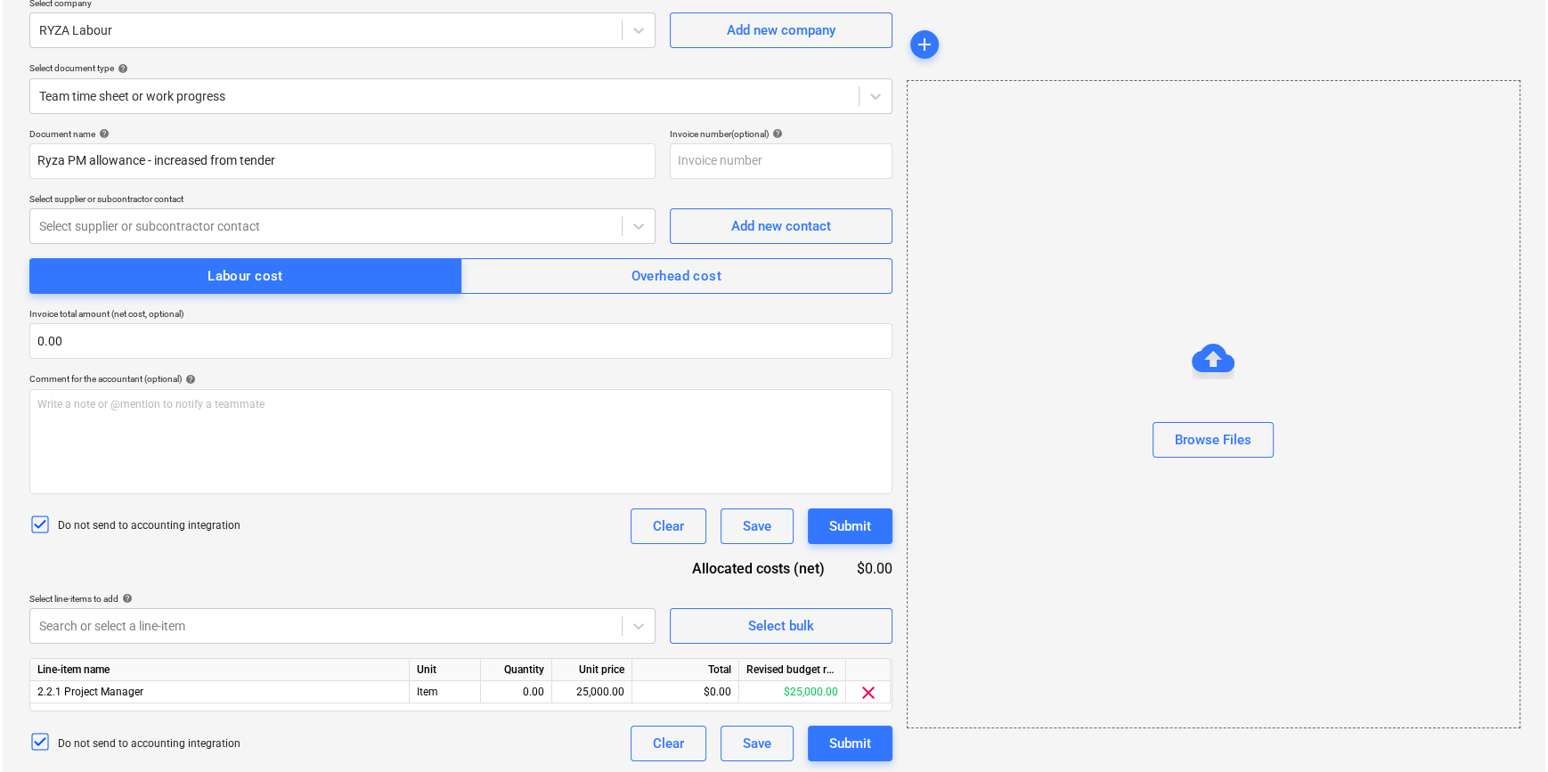
scroll to position [151, 0]
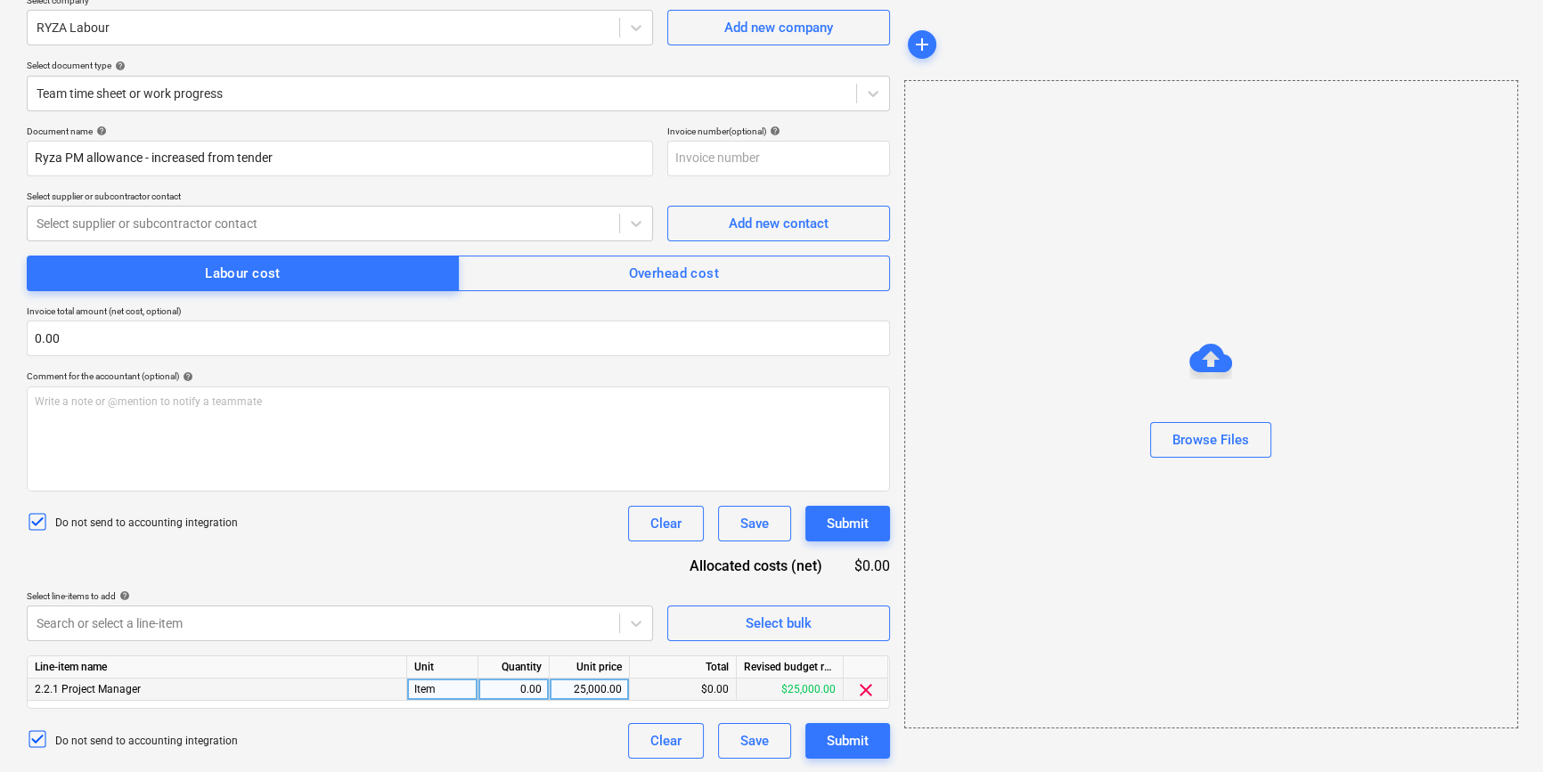
click at [510, 694] on div "0.00" at bounding box center [513, 690] width 56 height 22
type input "1"
click at [533, 748] on div "Do not send to accounting integration Clear Save Submit" at bounding box center [458, 741] width 863 height 36
click at [857, 739] on div "Submit" at bounding box center [848, 740] width 42 height 23
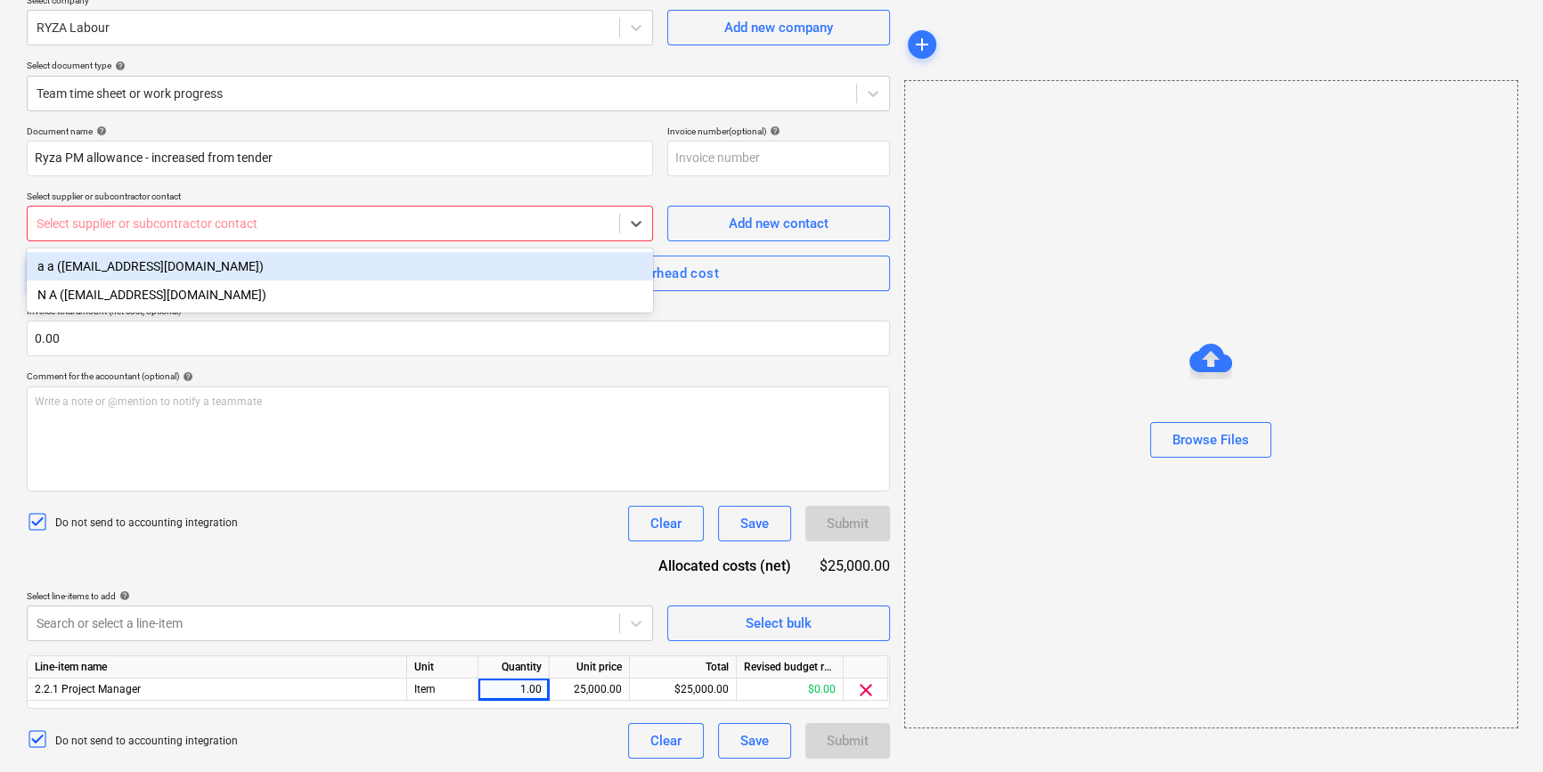
click at [457, 227] on div at bounding box center [324, 224] width 574 height 18
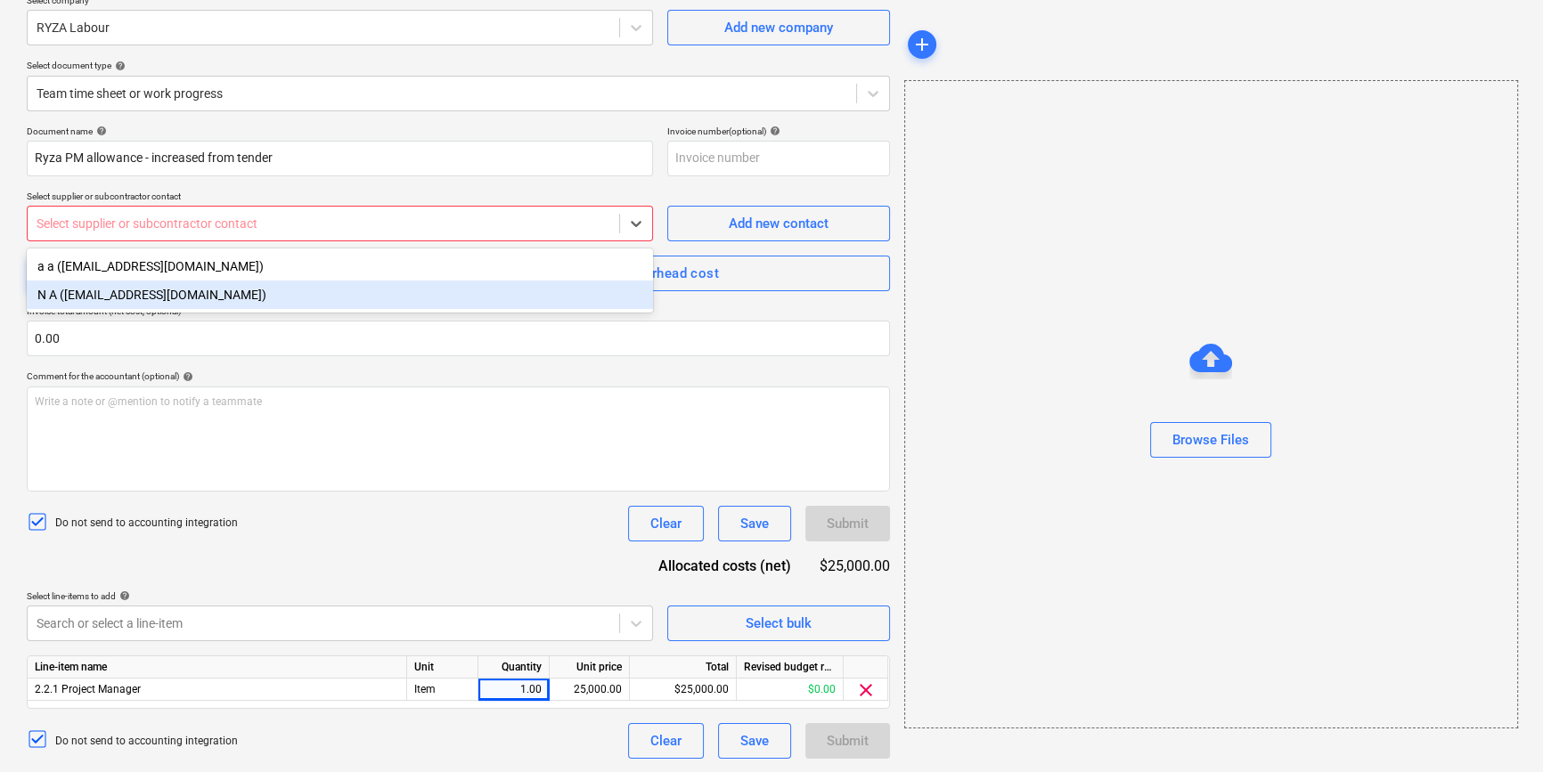
click at [312, 285] on div "N A ([EMAIL_ADDRESS][DOMAIN_NAME])" at bounding box center [340, 295] width 626 height 29
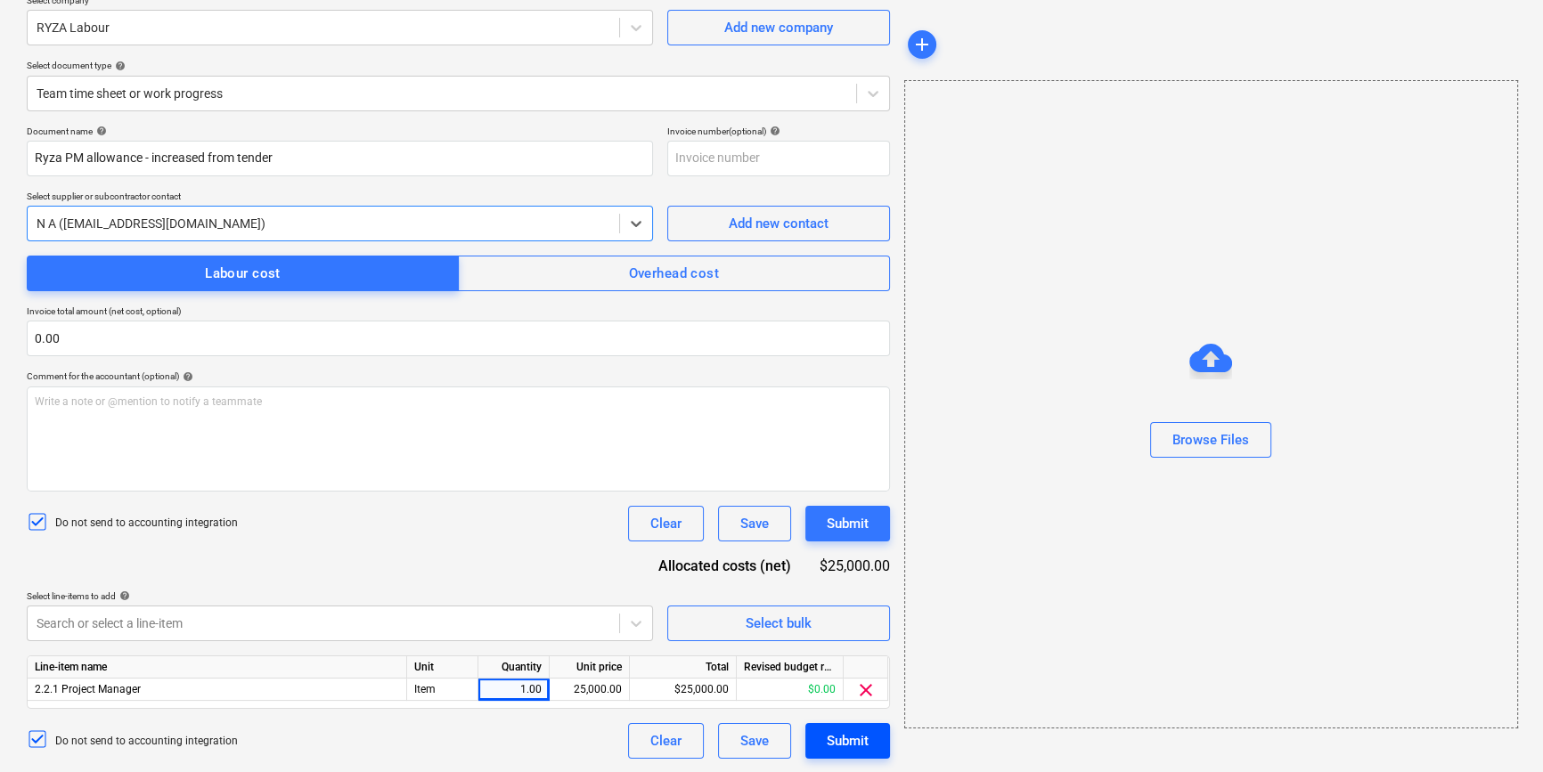
click at [828, 739] on div "Submit" at bounding box center [848, 740] width 42 height 23
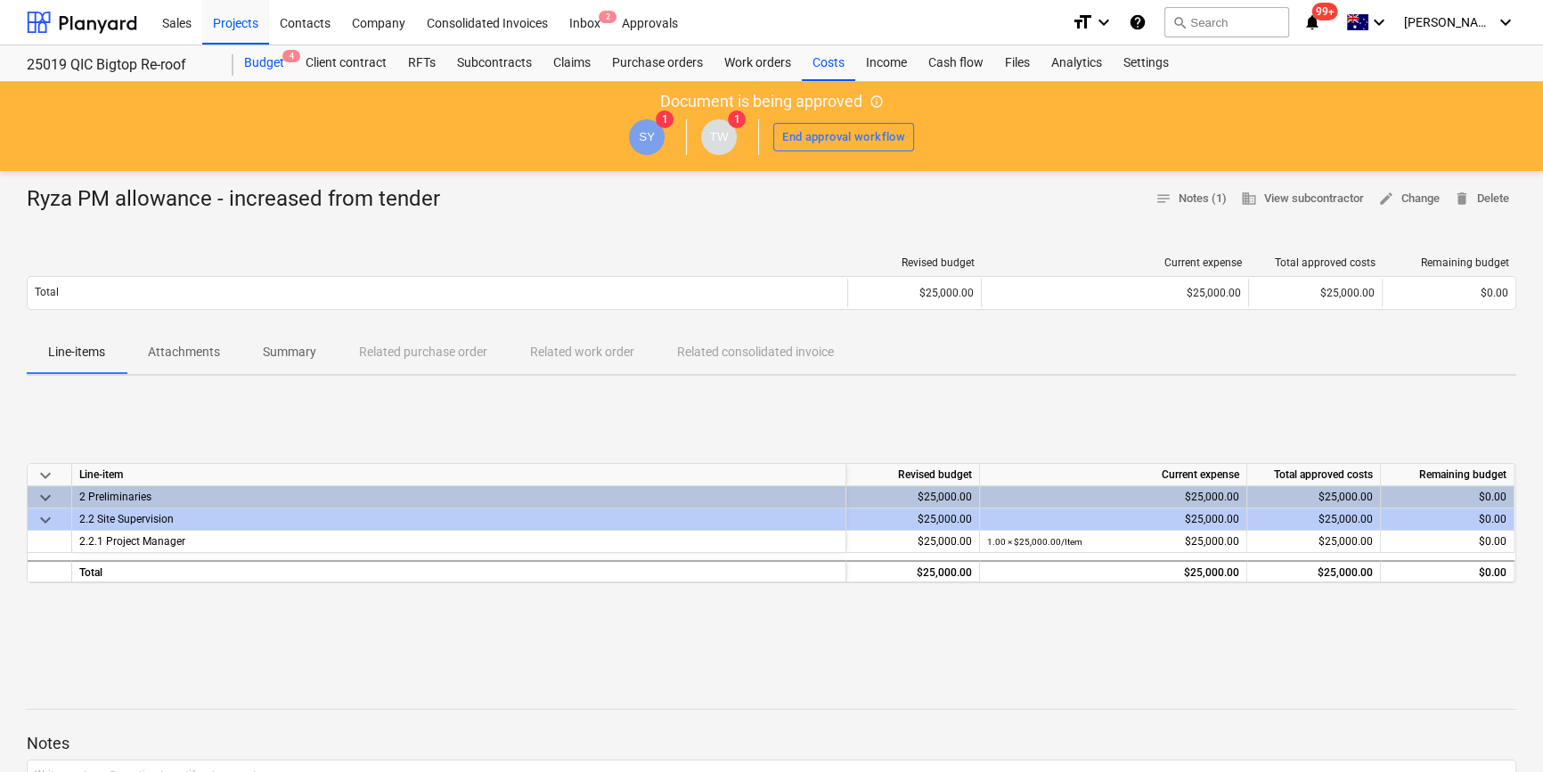
click at [267, 60] on div "Budget 4" at bounding box center [263, 63] width 61 height 36
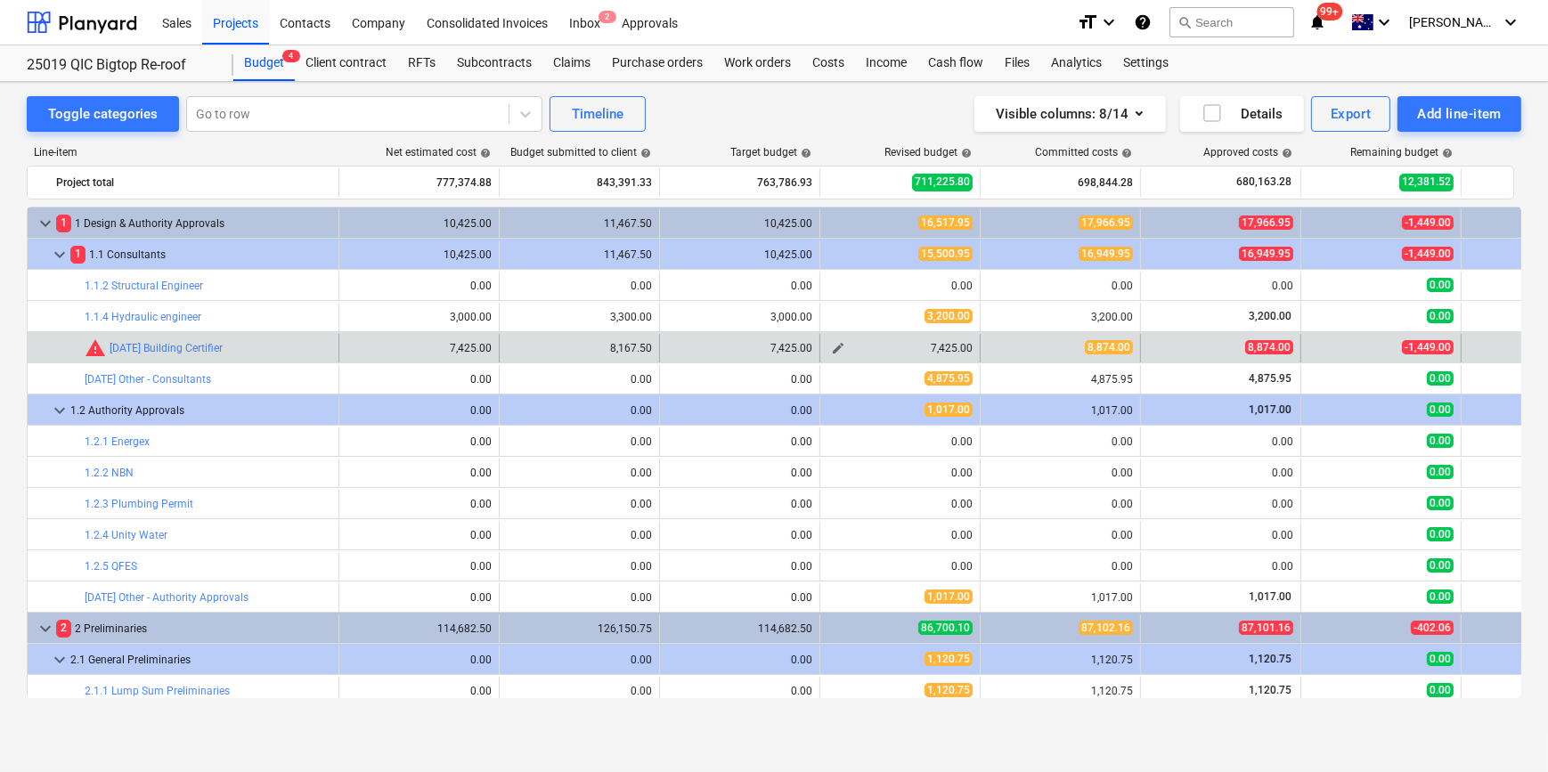
click at [835, 347] on span "edit" at bounding box center [838, 348] width 14 height 14
type textarea "x"
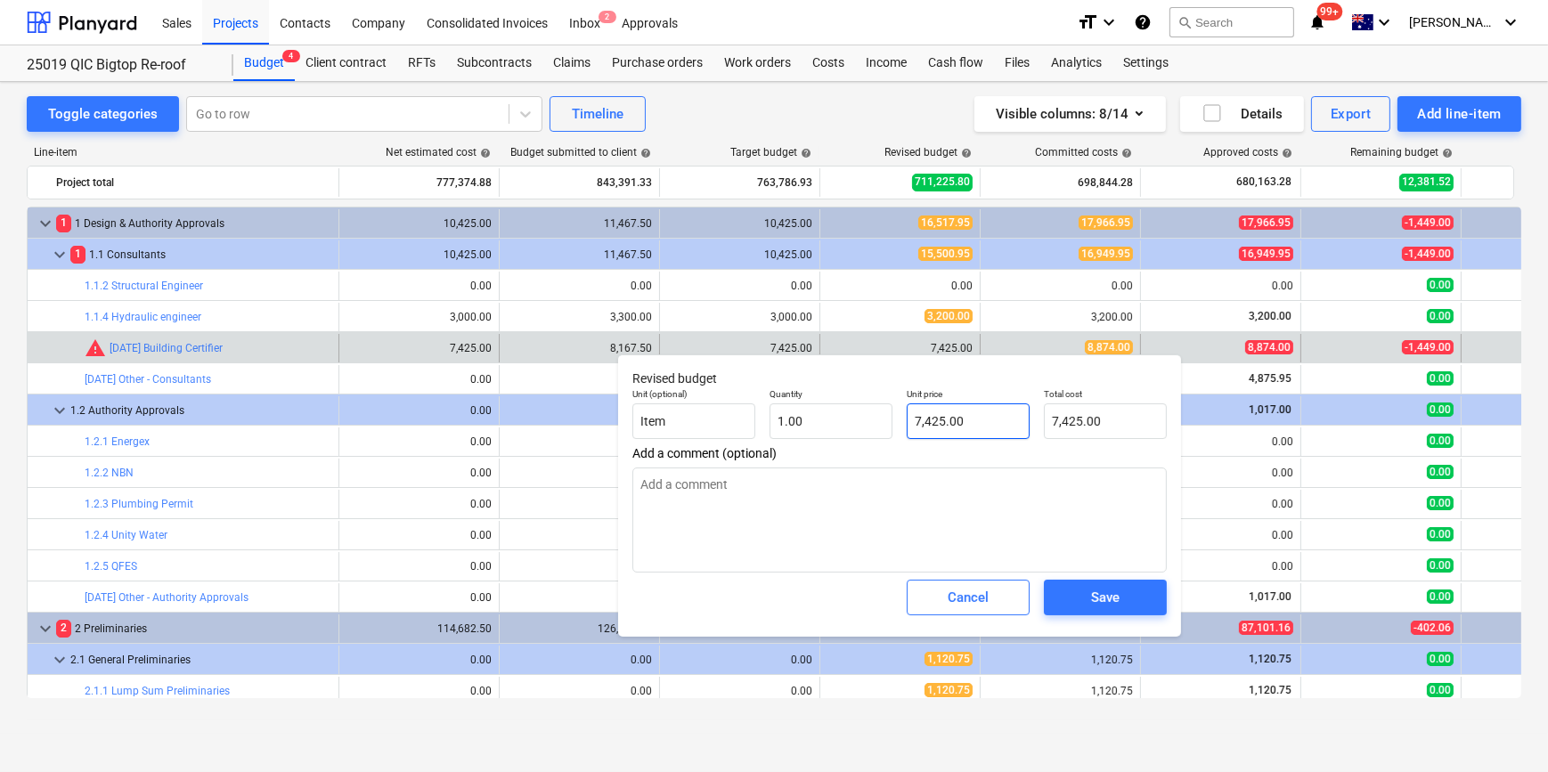
type input "7425"
drag, startPoint x: 980, startPoint y: 419, endPoint x: 629, endPoint y: 380, distance: 353.0
click at [700, 387] on div "Unit (optional) Item Quantity 1.00 Unit price 7425 Total cost 7,425.00" at bounding box center [899, 413] width 549 height 65
type textarea "x"
type input "8"
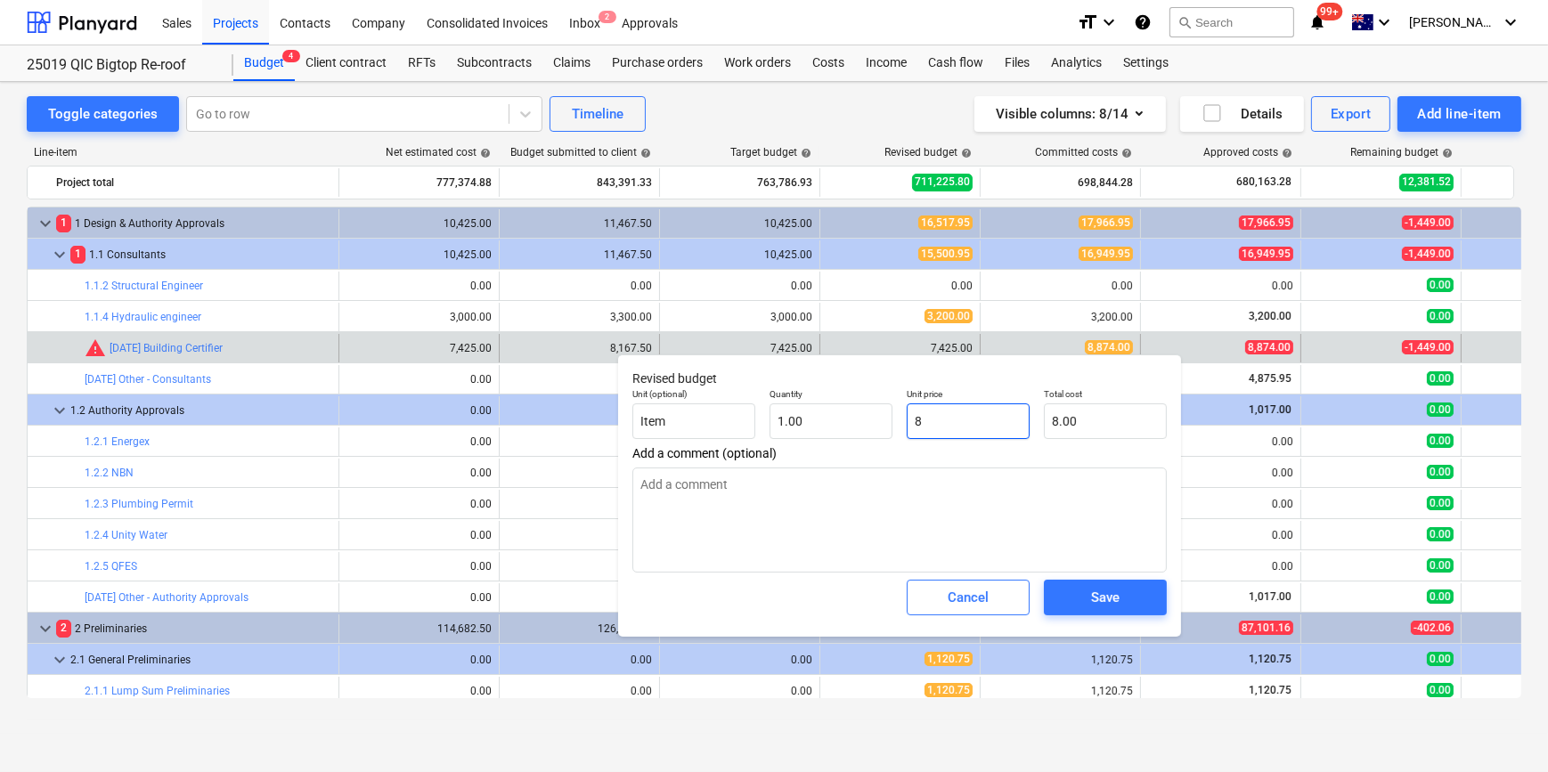
type input "8.00"
type input "88"
type textarea "x"
type input "887"
type input "887.00"
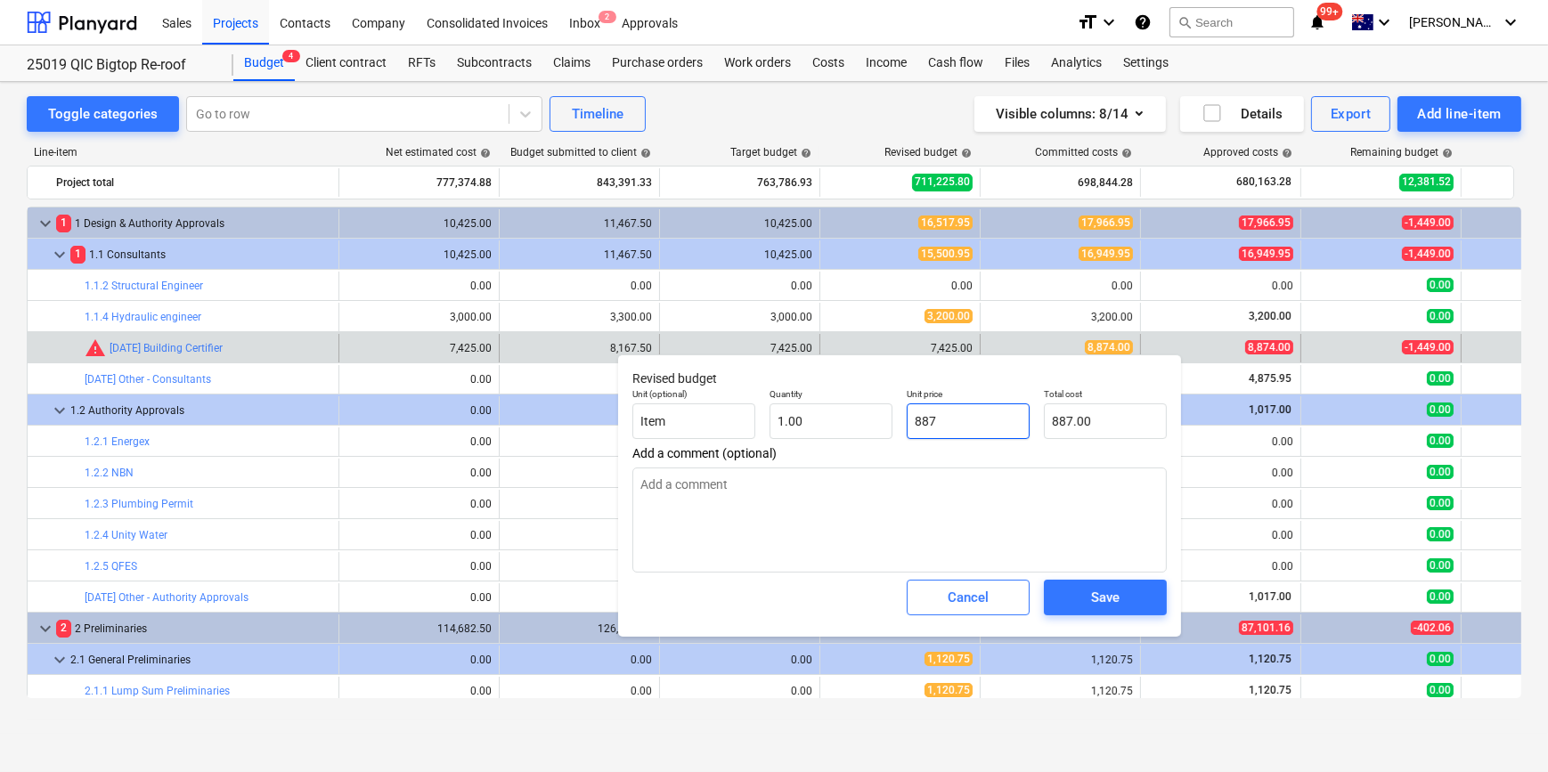
type textarea "x"
type input "8877"
type input "8,877.00"
type textarea "x"
type input "887"
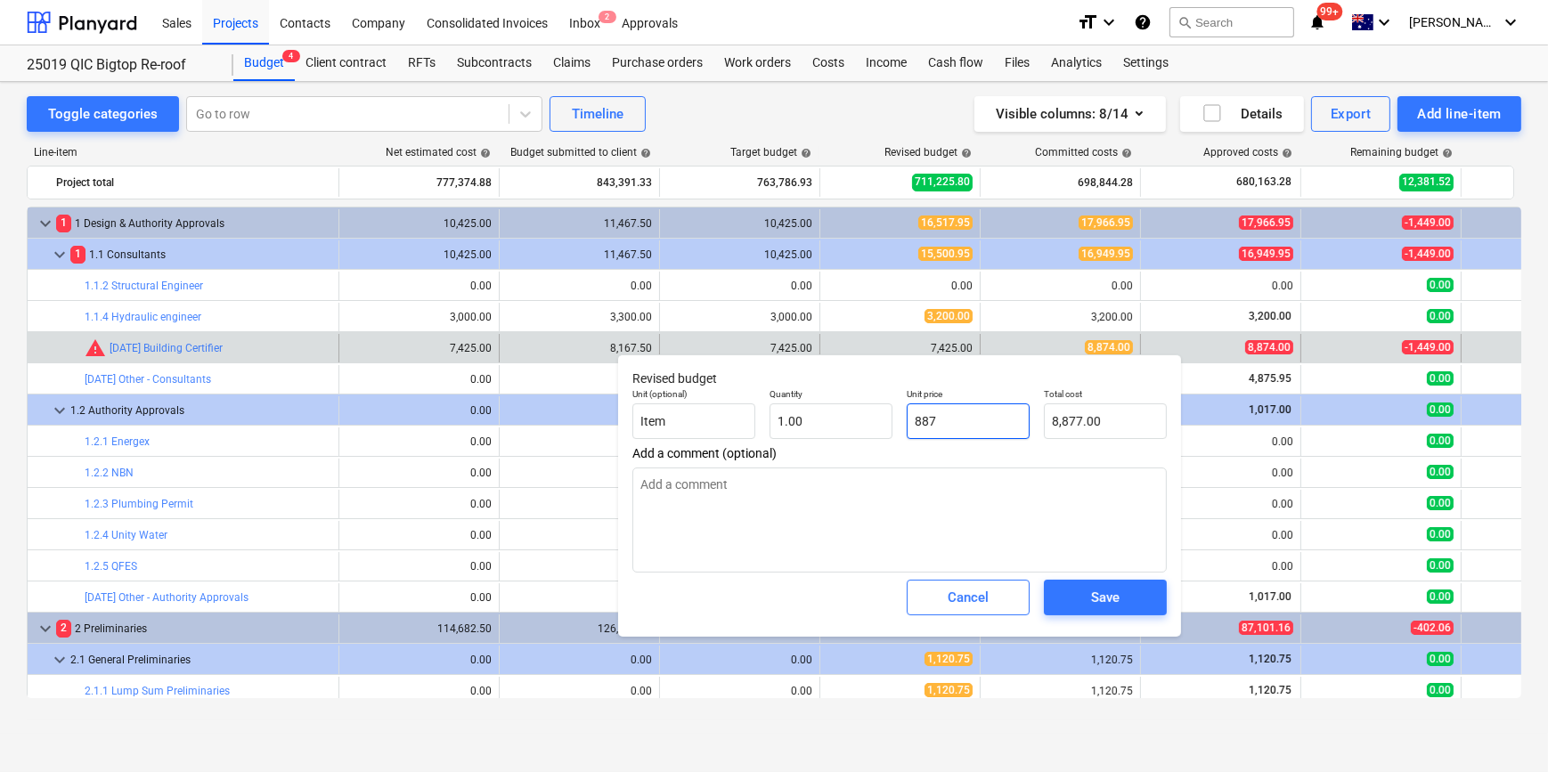
type input "887.00"
type textarea "x"
type input "8874"
type input "8,874.00"
type input "8874"
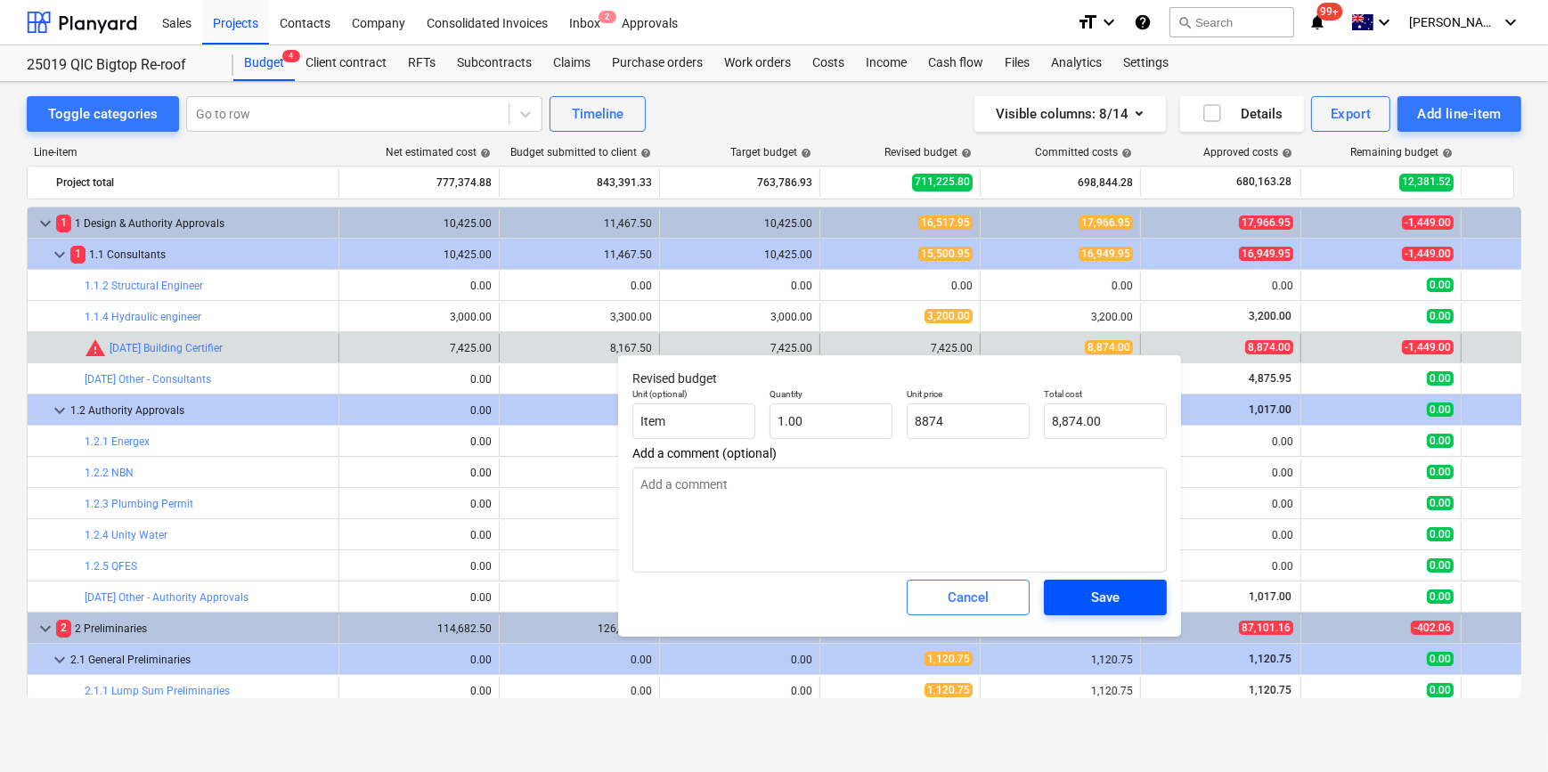
type textarea "x"
type input "8,874.00"
click at [1117, 604] on div "Save" at bounding box center [1105, 597] width 29 height 23
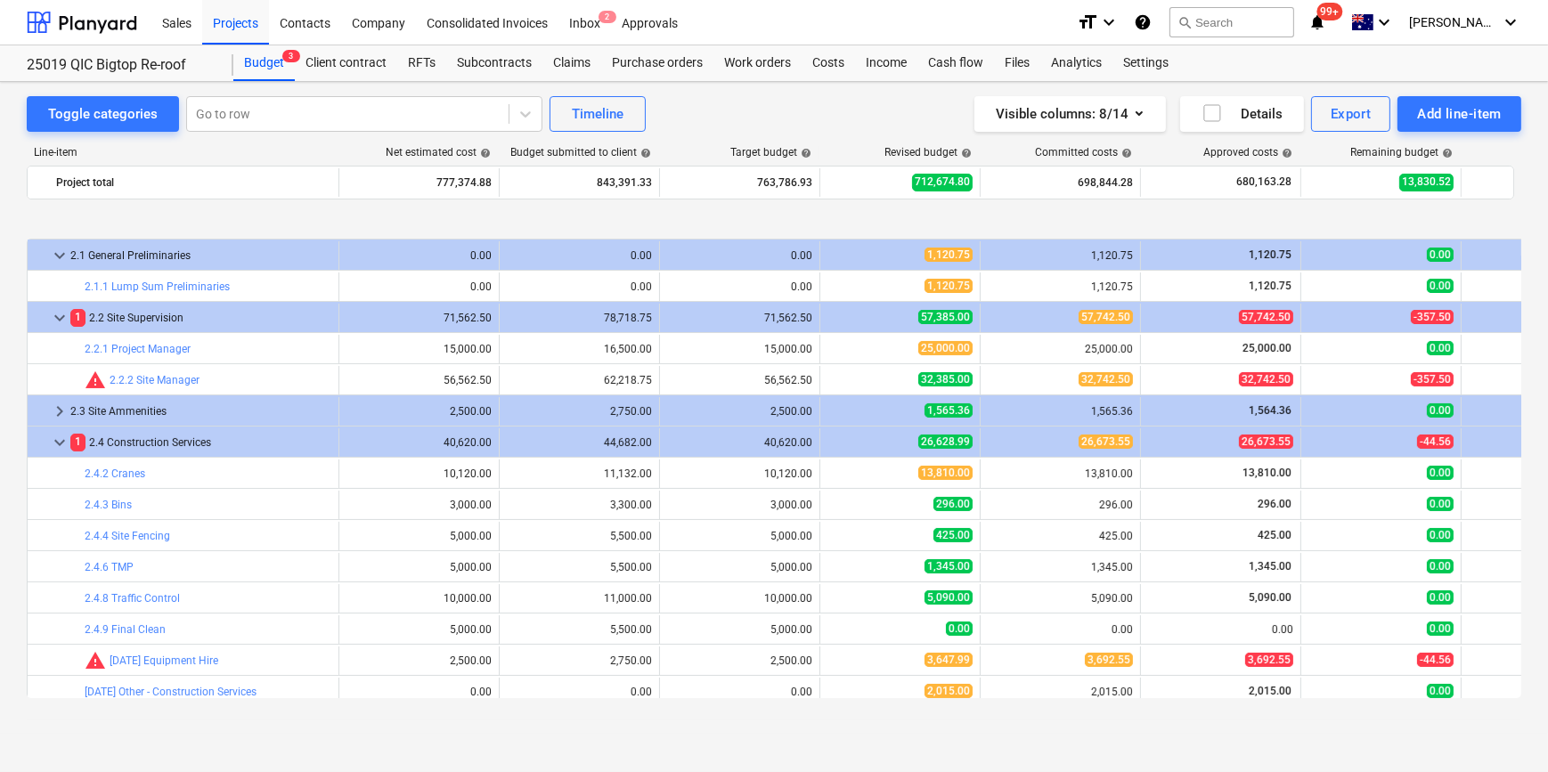
scroll to position [485, 0]
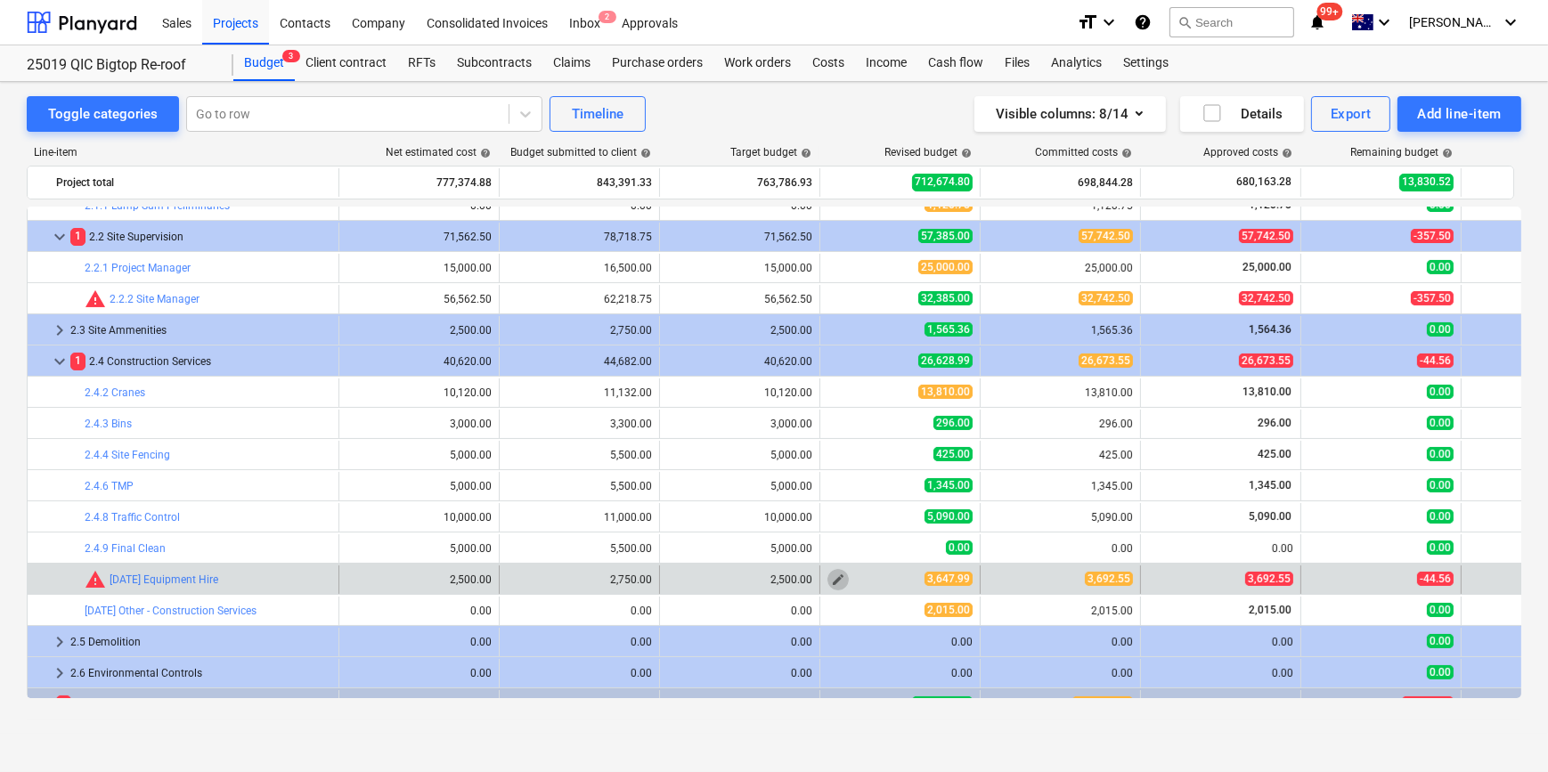
click at [828, 572] on button "edit" at bounding box center [837, 579] width 21 height 21
type textarea "x"
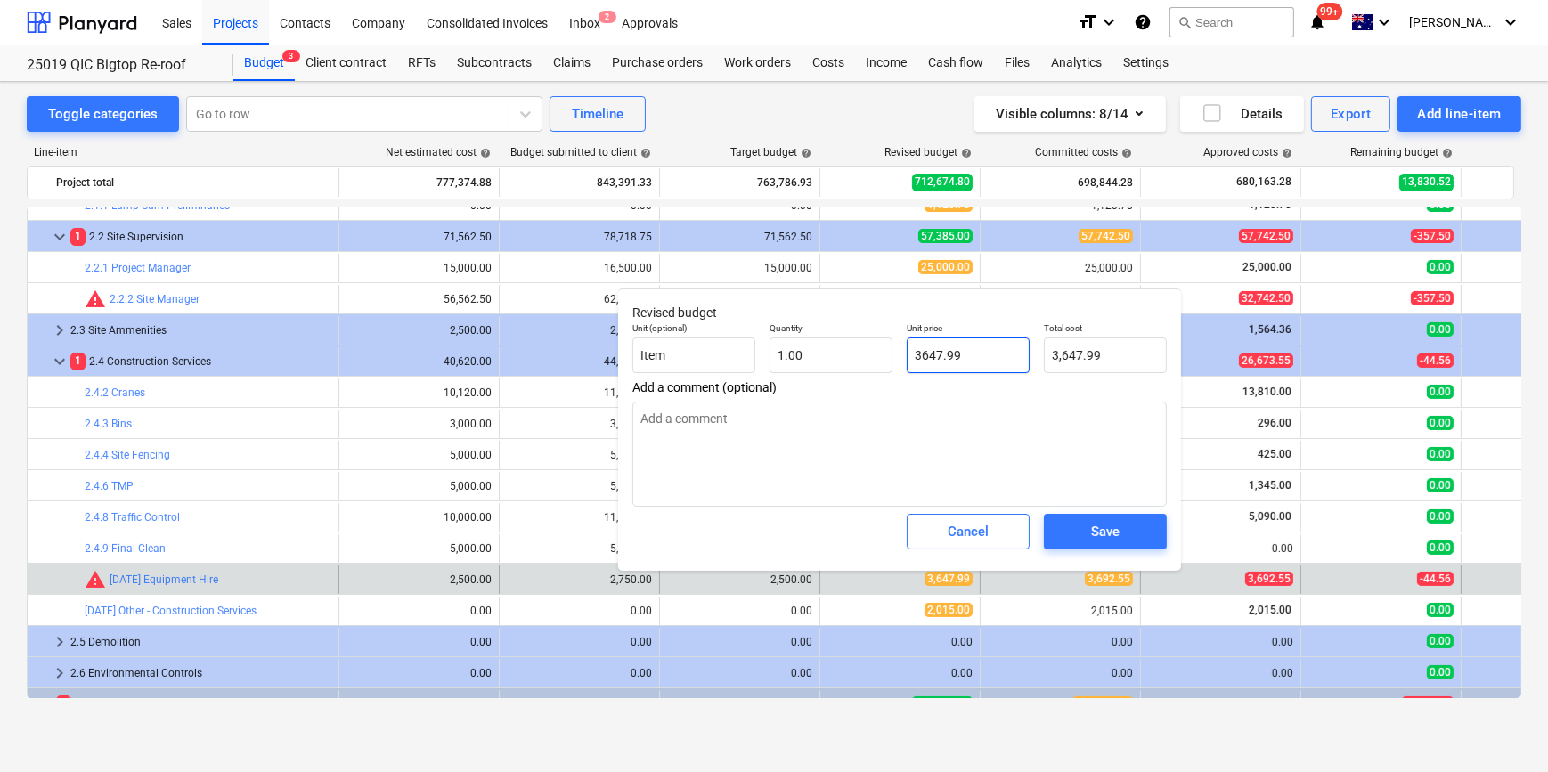
drag, startPoint x: 988, startPoint y: 356, endPoint x: 932, endPoint y: 360, distance: 56.2
click at [932, 360] on input "3647.99" at bounding box center [968, 356] width 123 height 36
type input "369"
type textarea "x"
type input "369.00"
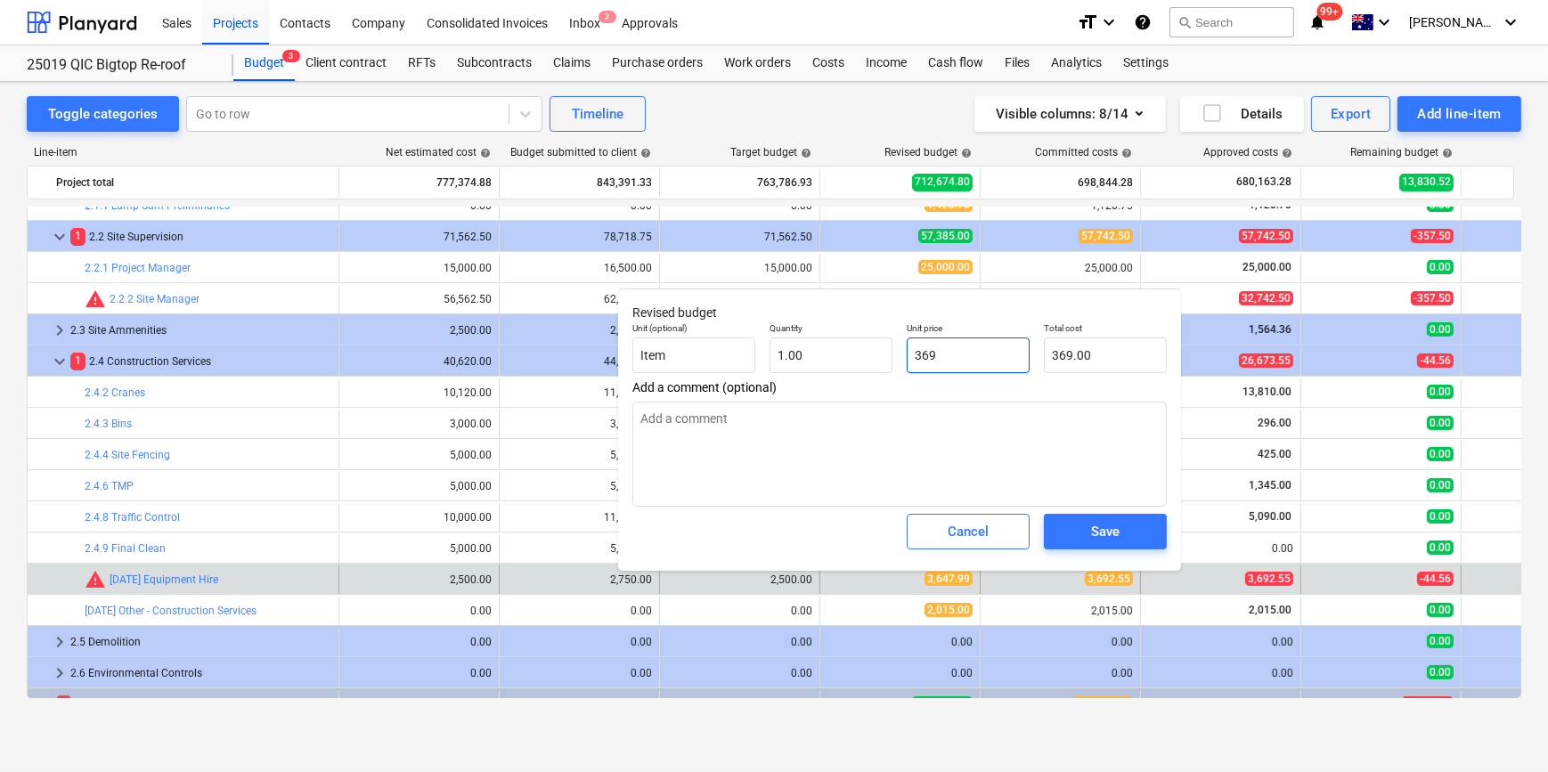
type textarea "x"
type input "3692"
type input "3,692.00"
type textarea "x"
type input "3692."
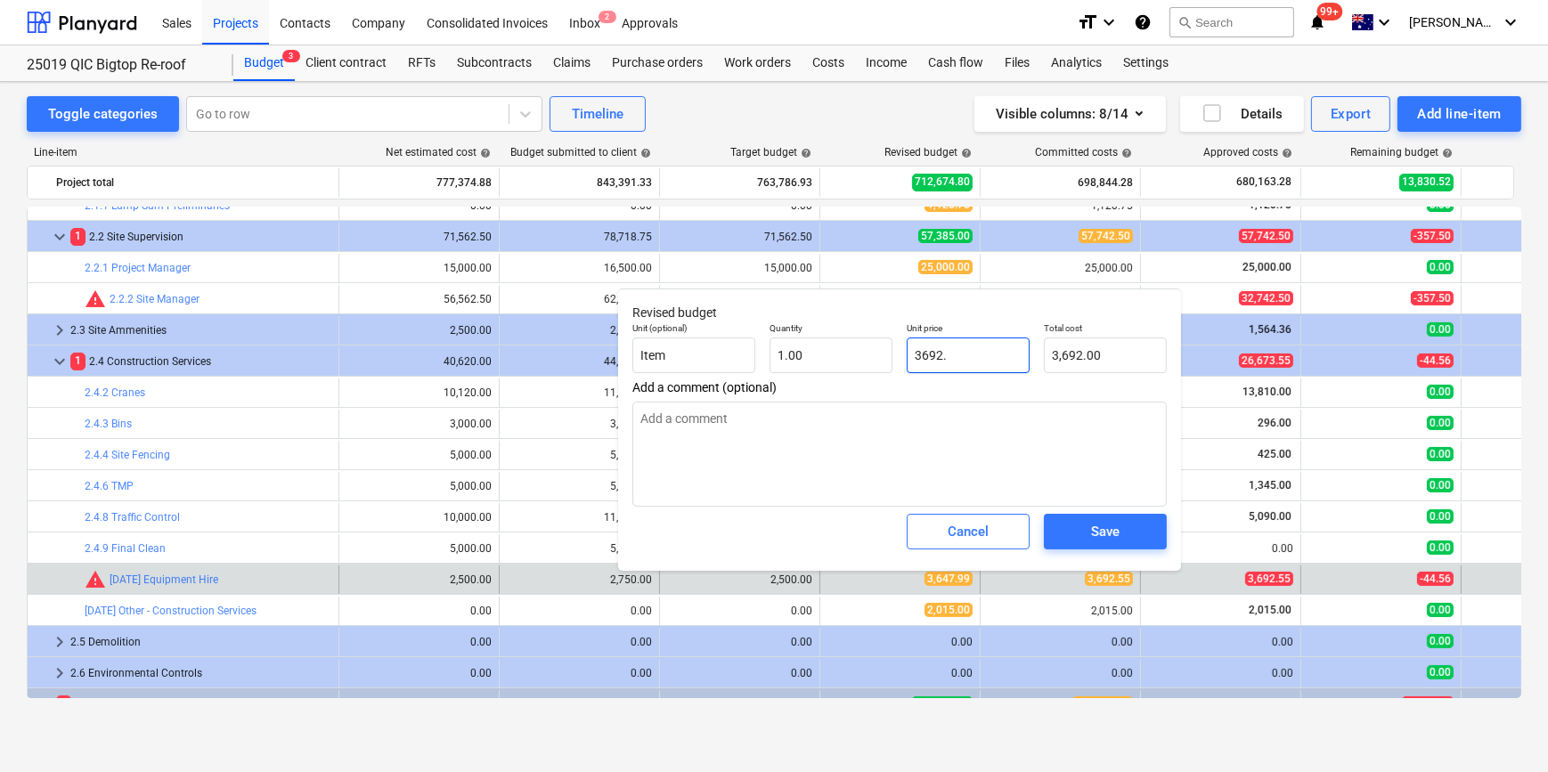
type textarea "x"
type input "3692.5"
type input "3,692.50"
type textarea "x"
type input "3692.55"
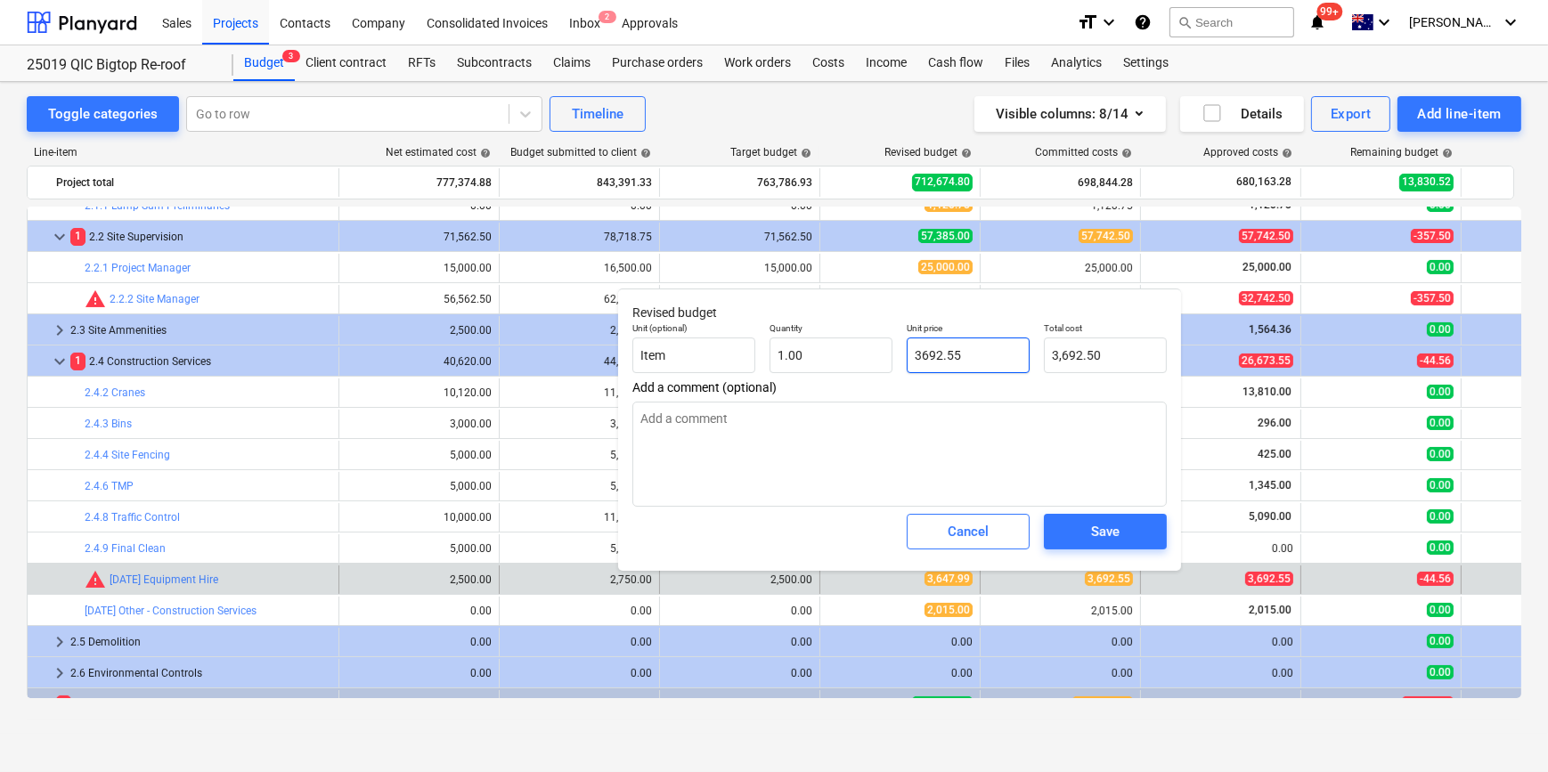
type input "3,692.55"
click at [1111, 533] on div "Save" at bounding box center [1105, 531] width 29 height 23
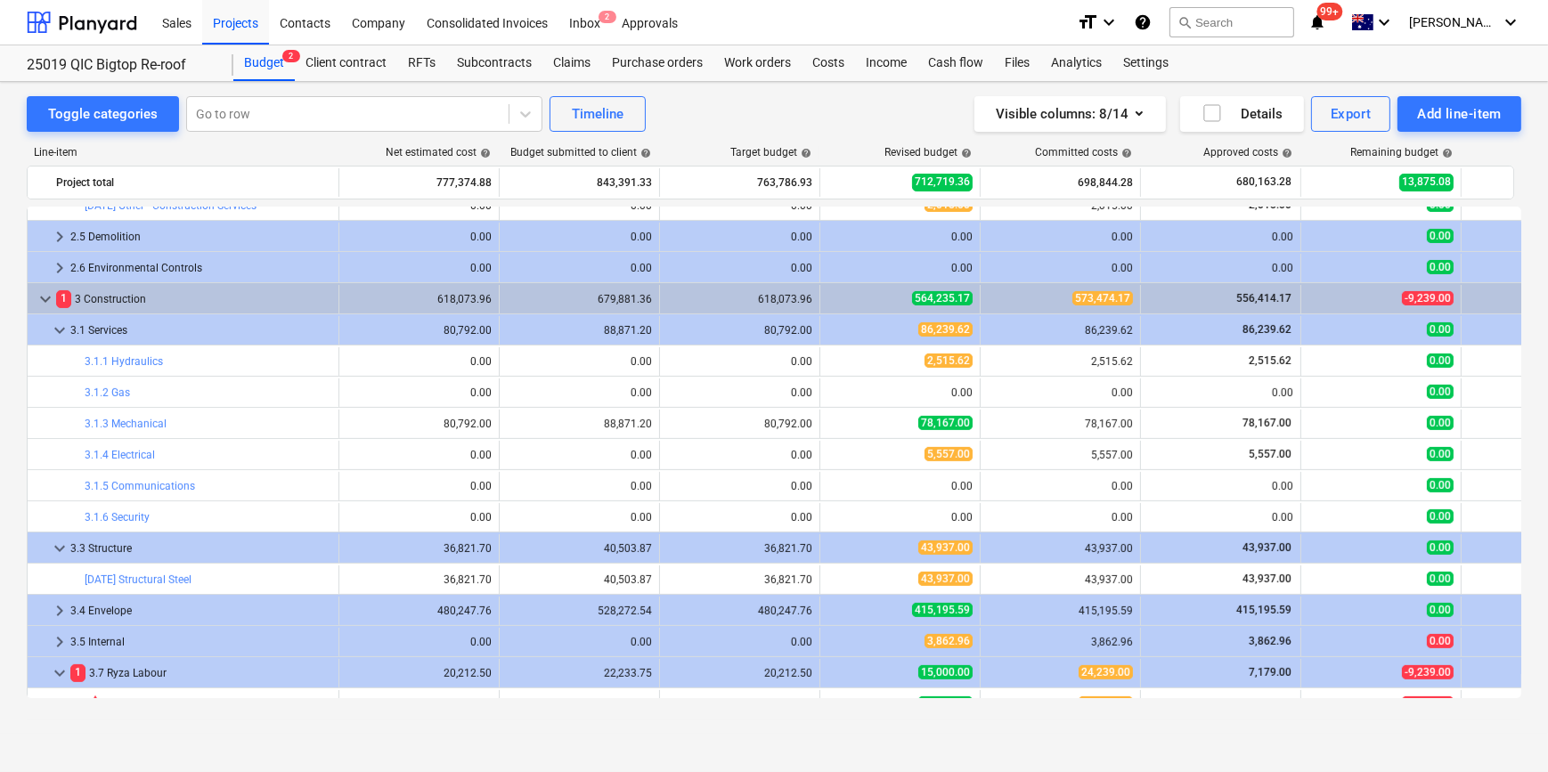
scroll to position [971, 0]
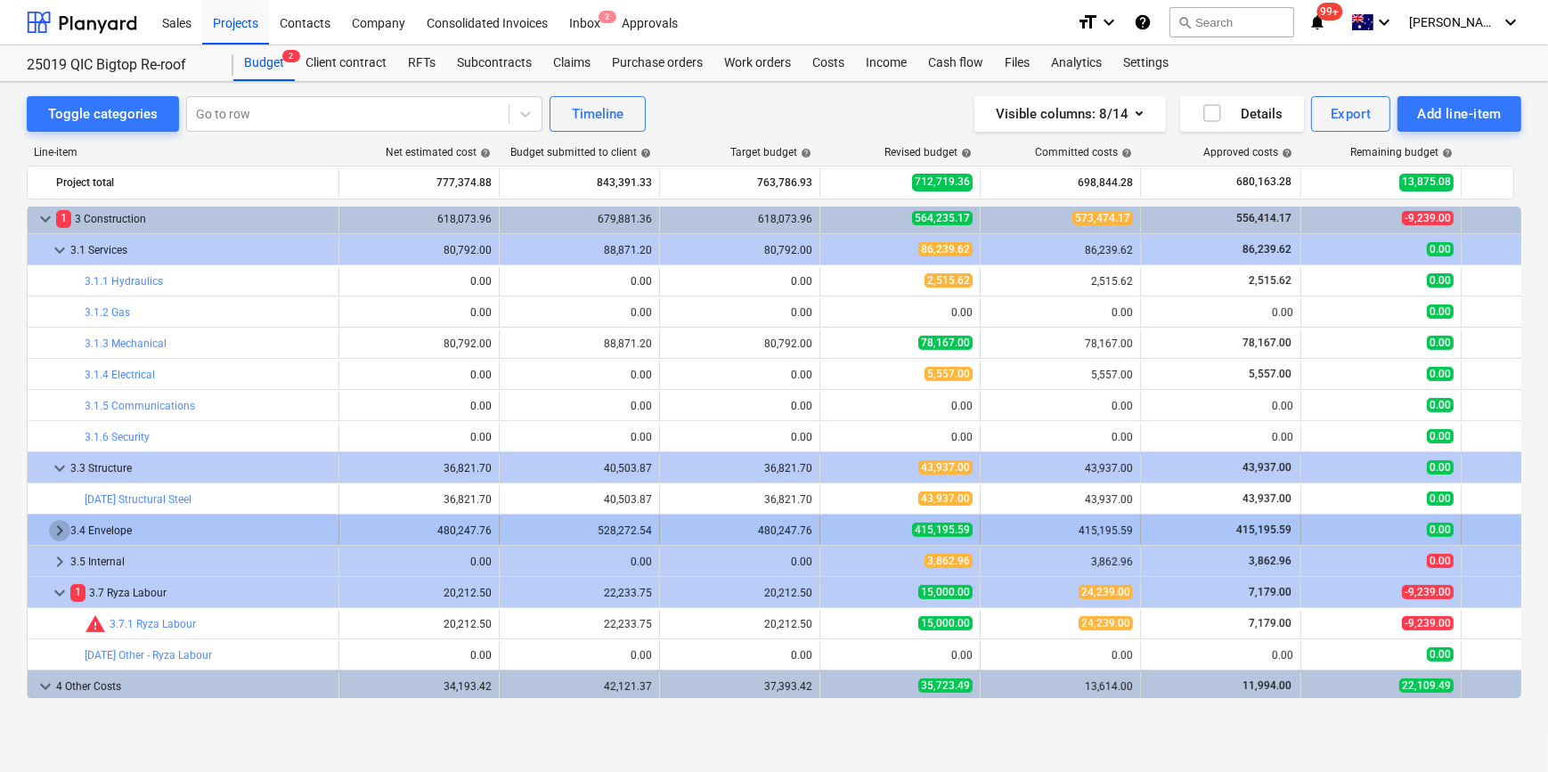
click at [61, 526] on span "keyboard_arrow_right" at bounding box center [59, 530] width 21 height 21
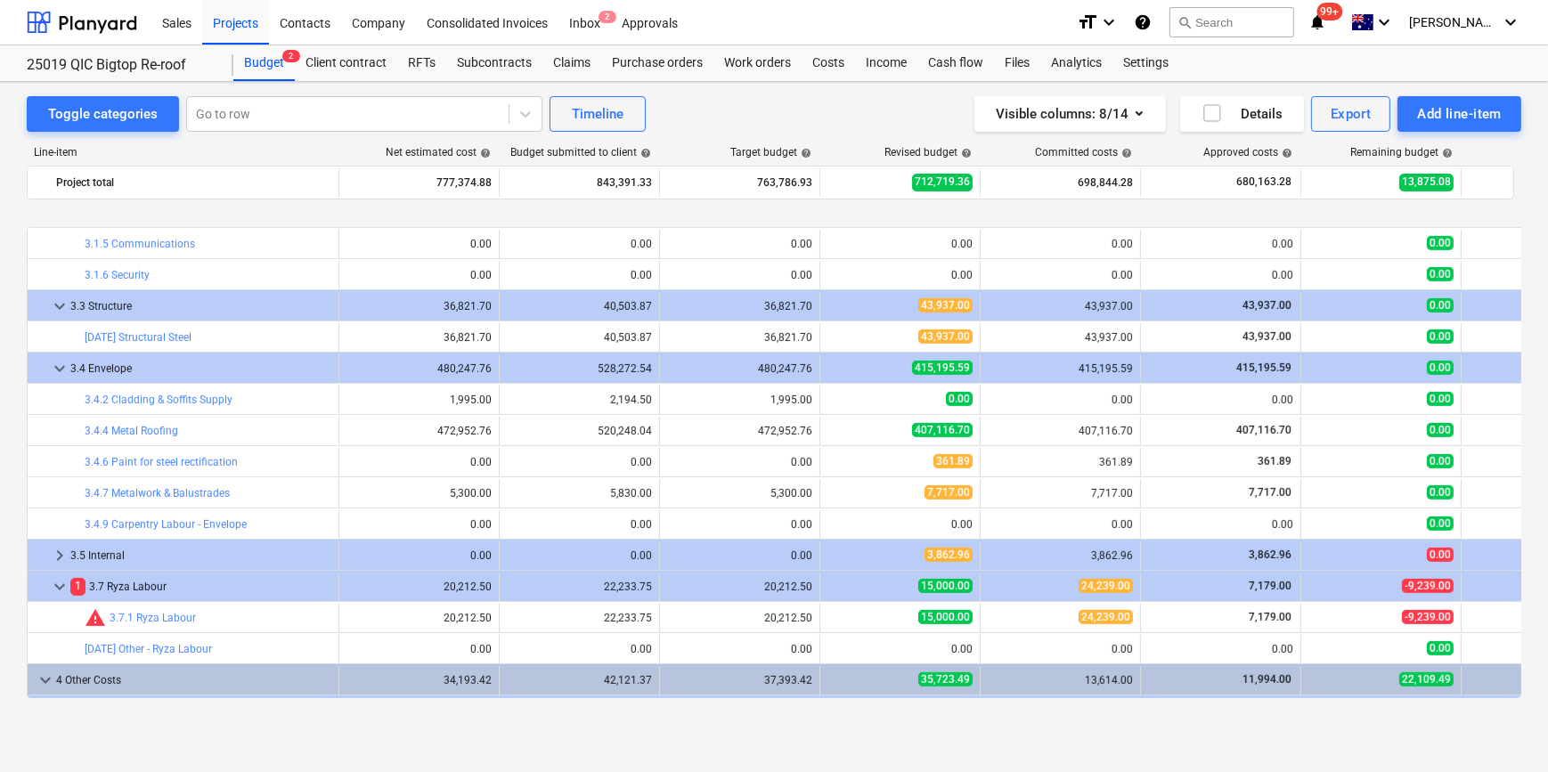
scroll to position [1214, 0]
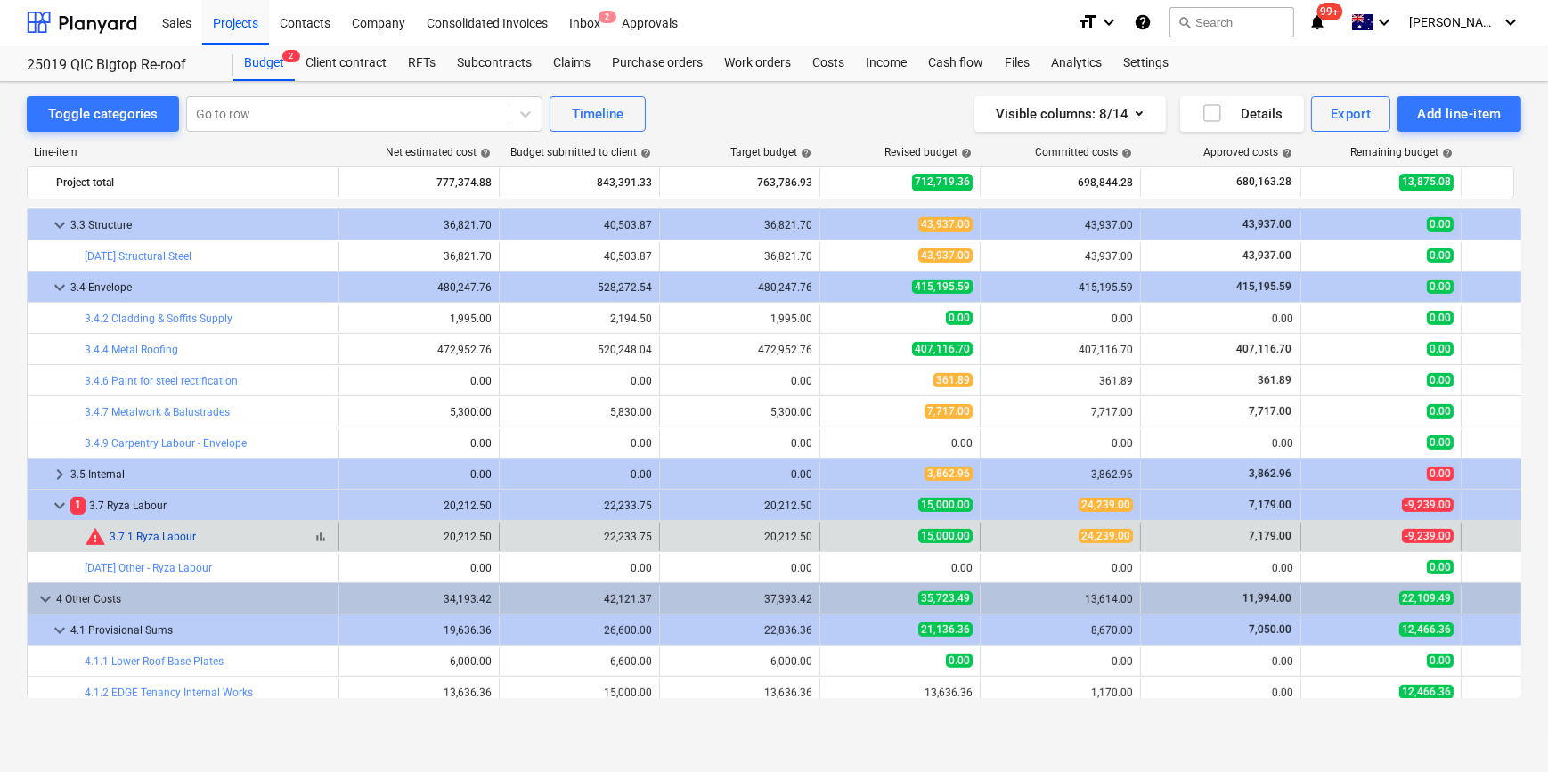
click at [168, 535] on link "3.7.1 Ryza Labour" at bounding box center [153, 537] width 86 height 12
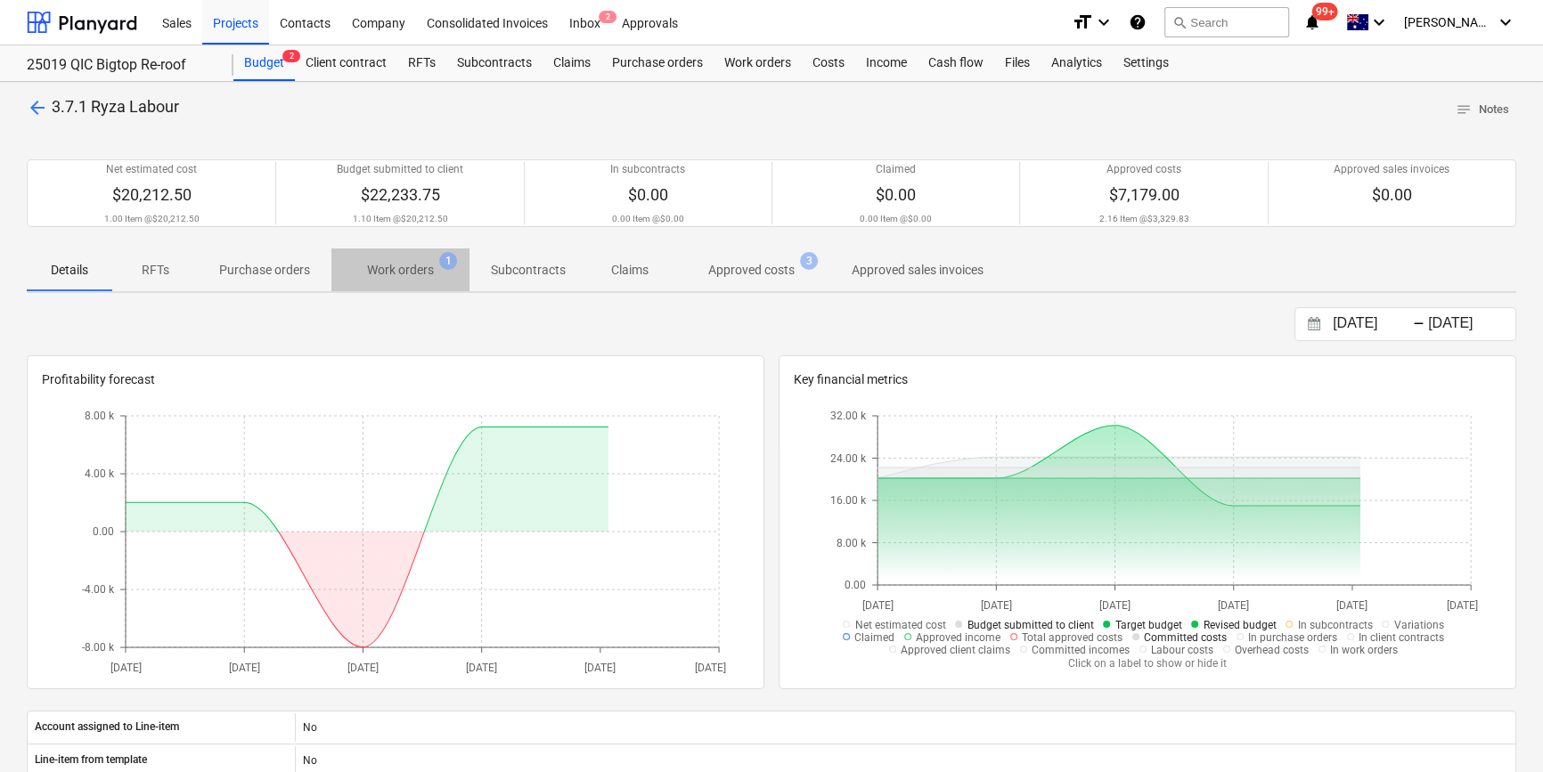
click at [407, 269] on p "Work orders" at bounding box center [400, 270] width 67 height 19
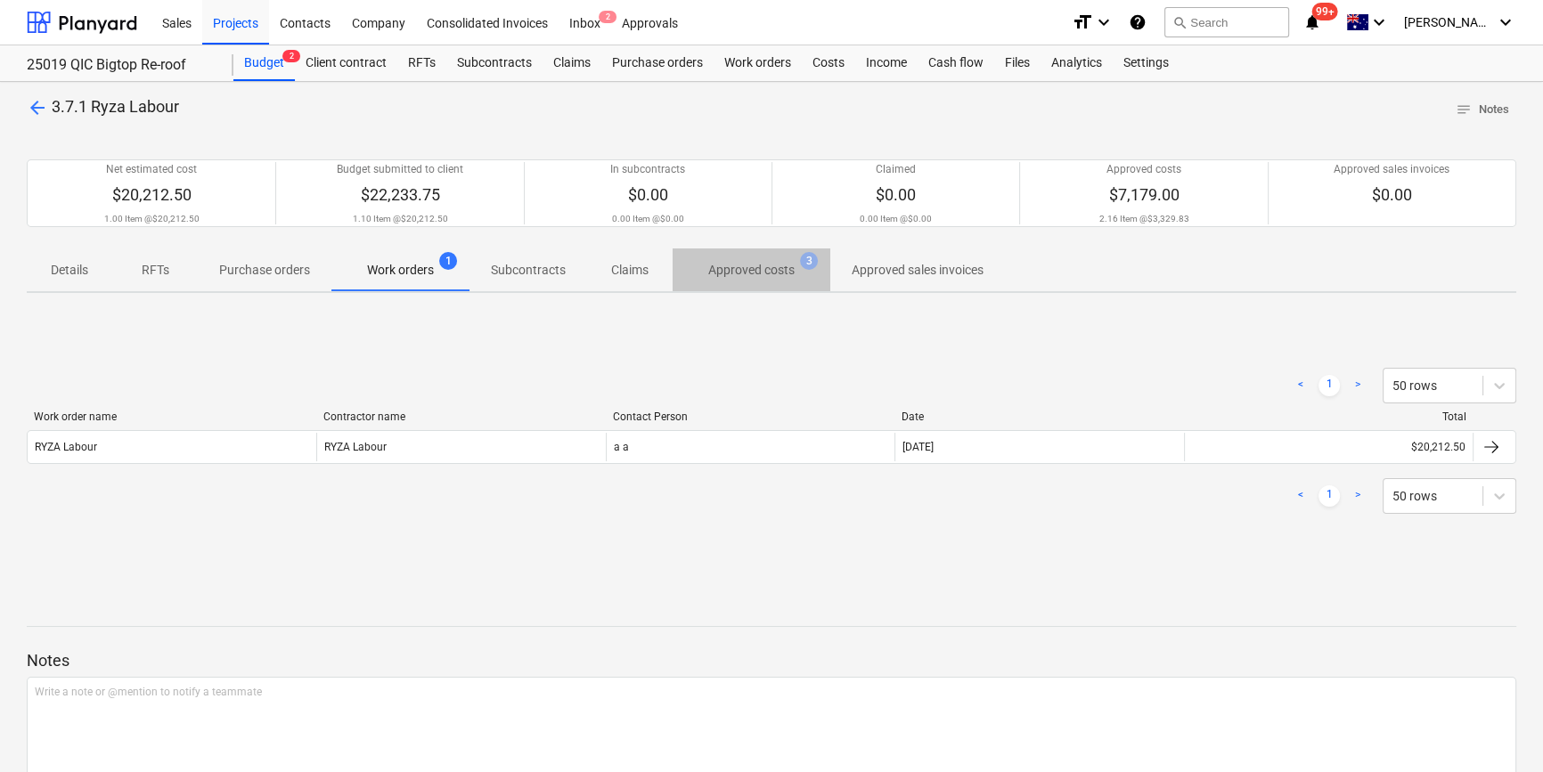
click at [761, 267] on p "Approved costs" at bounding box center [751, 270] width 86 height 19
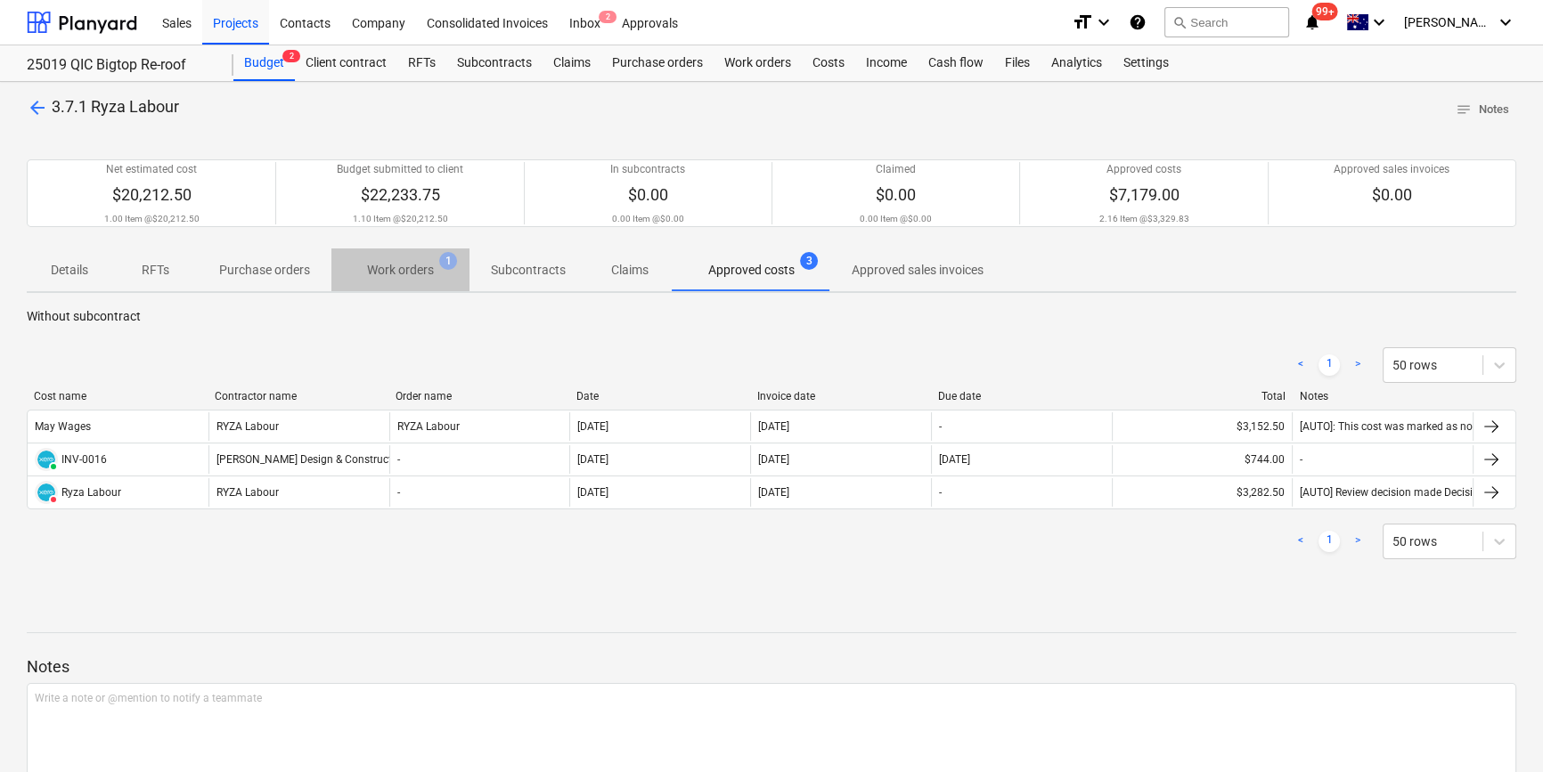
click at [435, 268] on span "Work orders 1" at bounding box center [400, 270] width 95 height 19
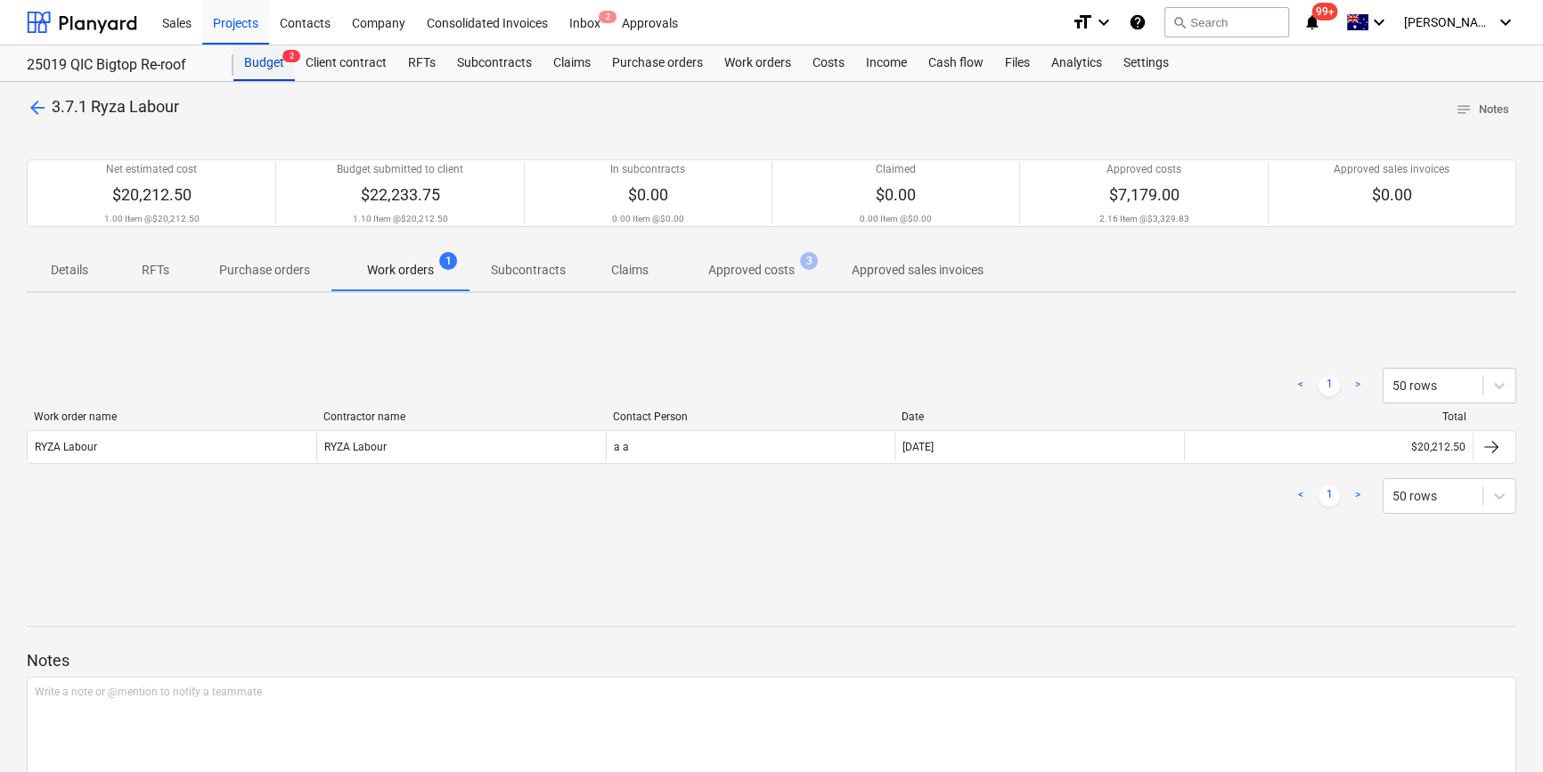
click at [245, 68] on div "Budget 2" at bounding box center [263, 63] width 61 height 36
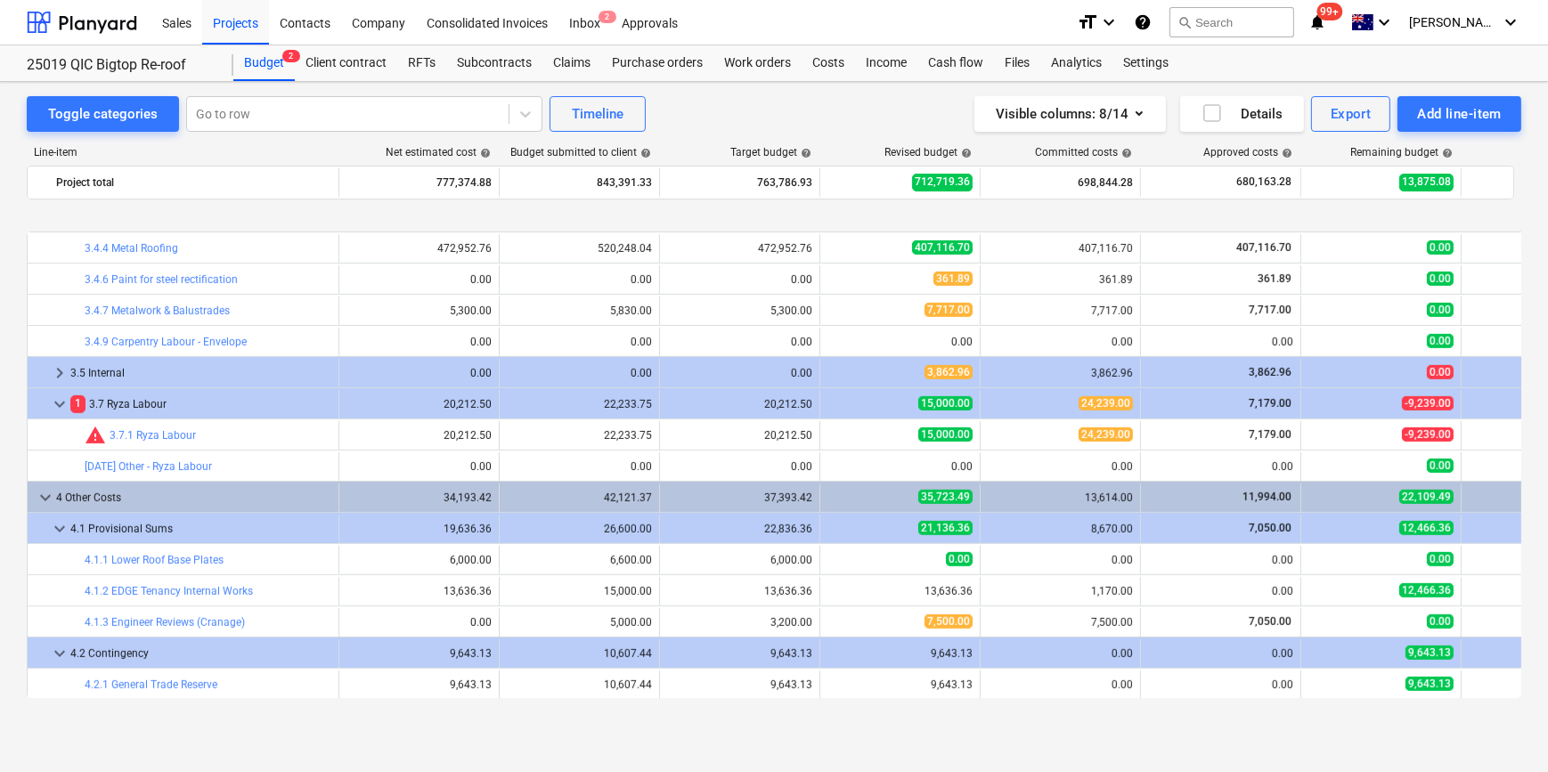
scroll to position [1376, 0]
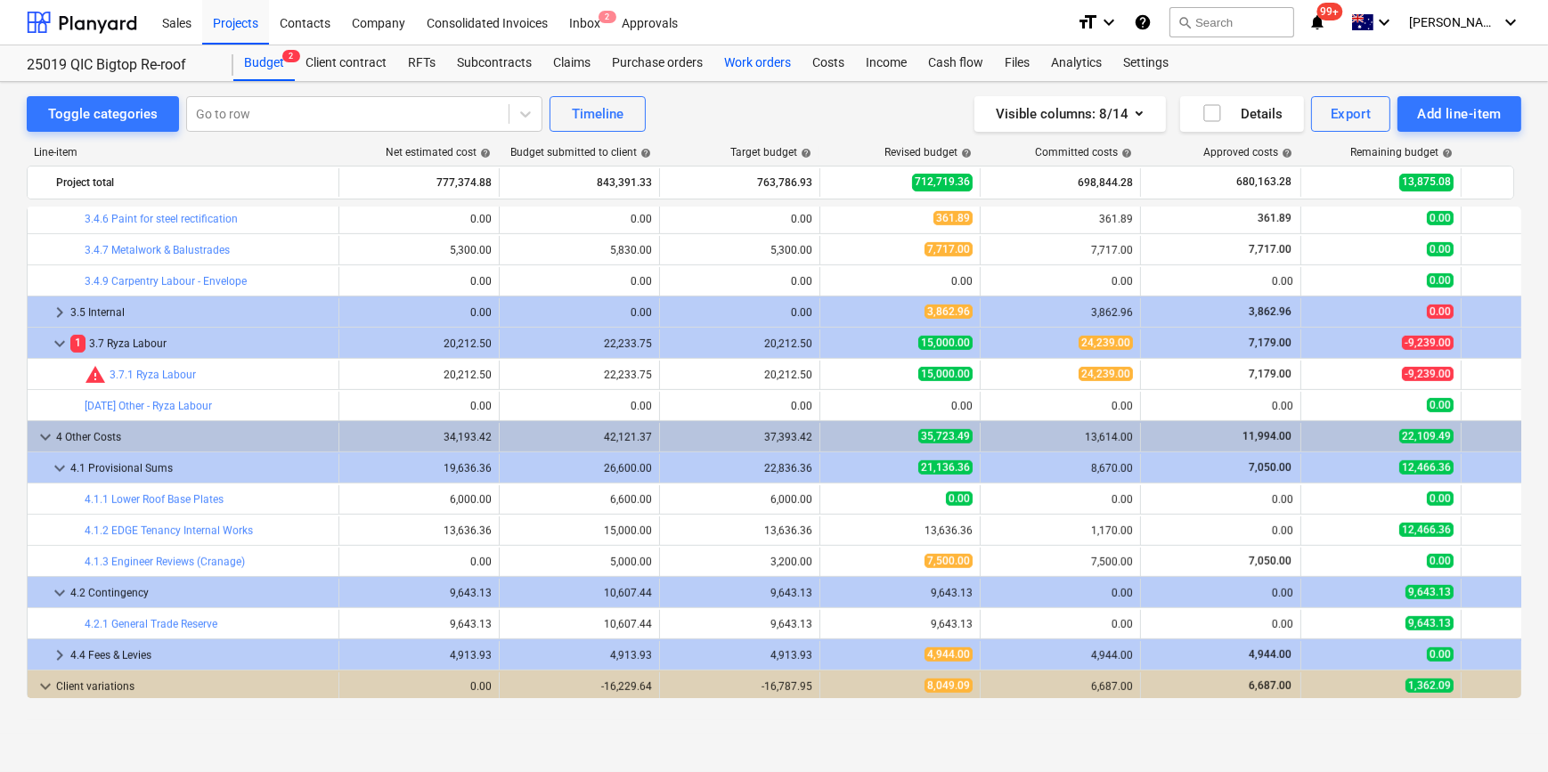
click at [757, 67] on div "Work orders" at bounding box center [757, 63] width 88 height 36
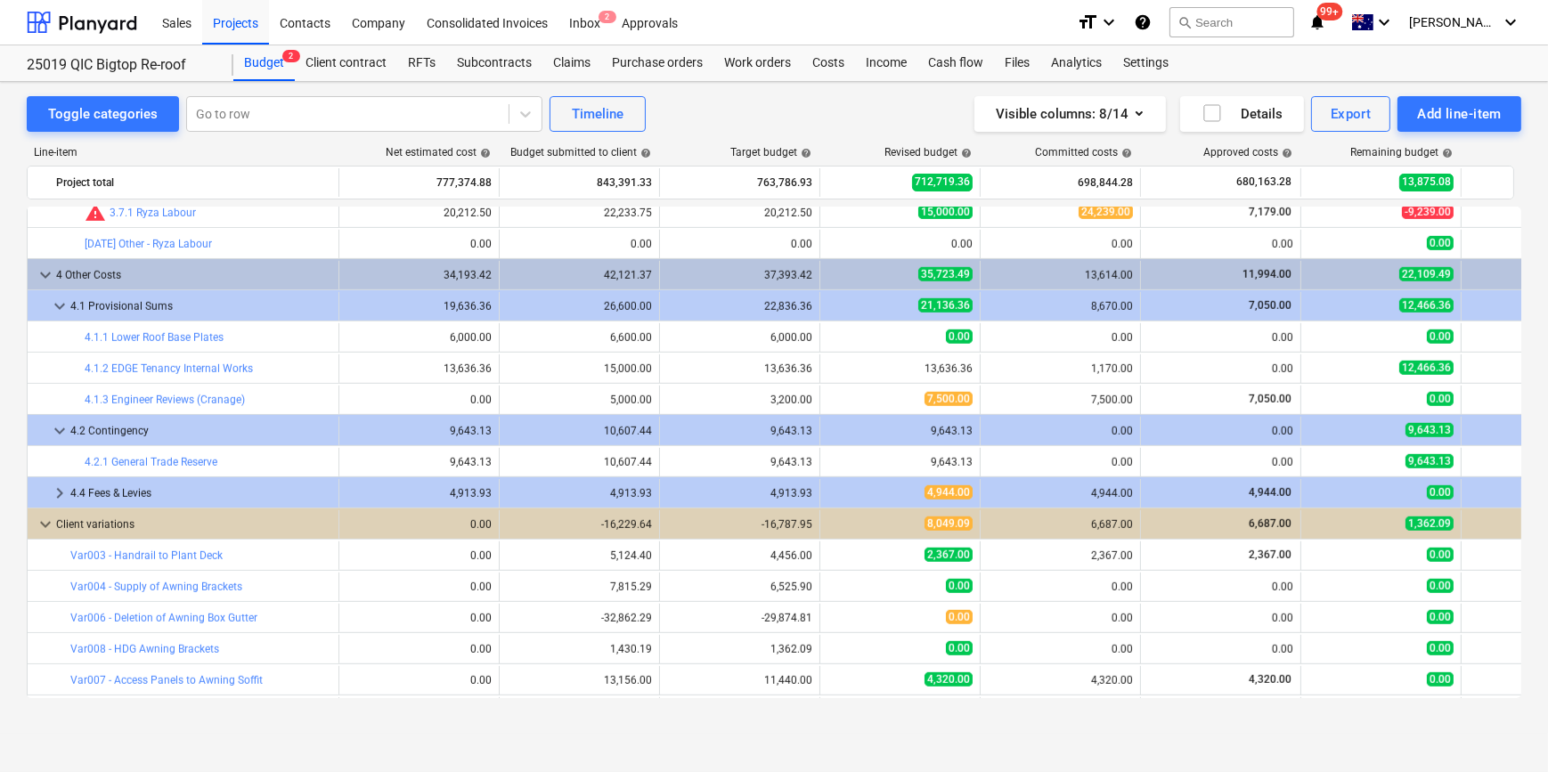
scroll to position [1538, 0]
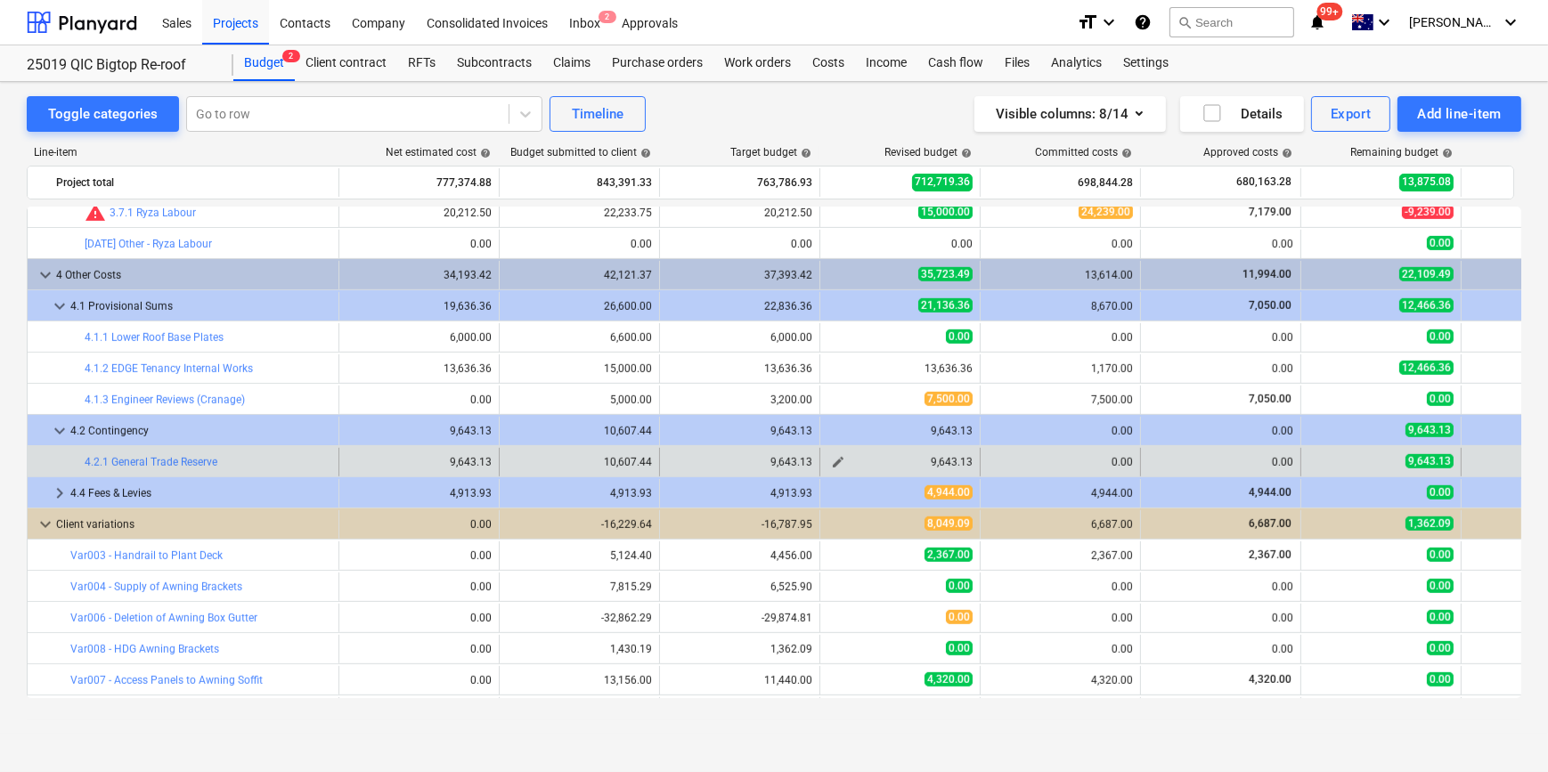
click at [836, 463] on span "edit" at bounding box center [838, 462] width 14 height 14
type textarea "x"
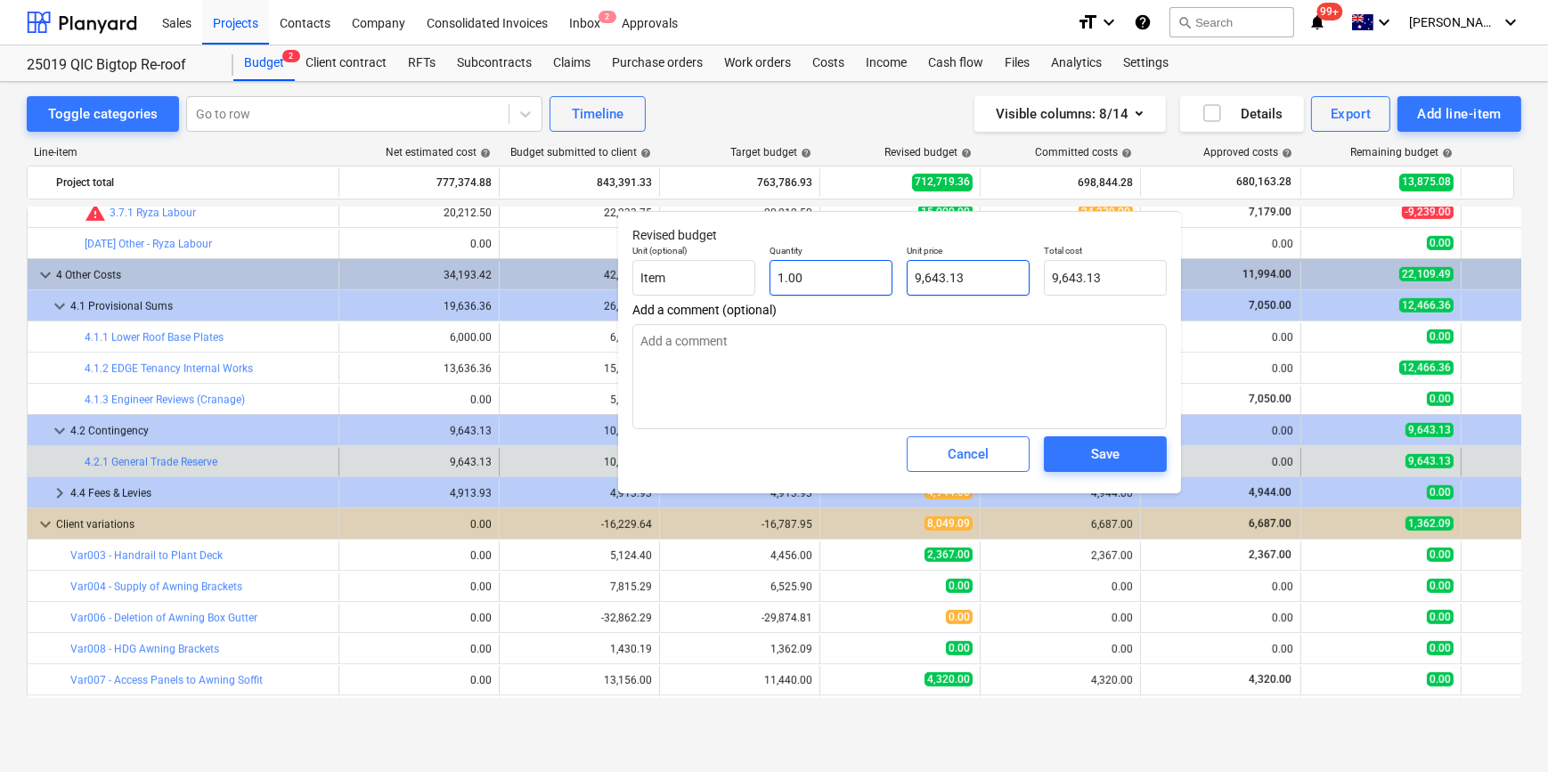
type input "9643.1255"
click at [824, 273] on div "Unit (optional) Item Quantity 1.00 Unit price 9643.1255 Total cost 9,643.13" at bounding box center [899, 270] width 549 height 65
type textarea "x"
type input "0"
type input "0.00"
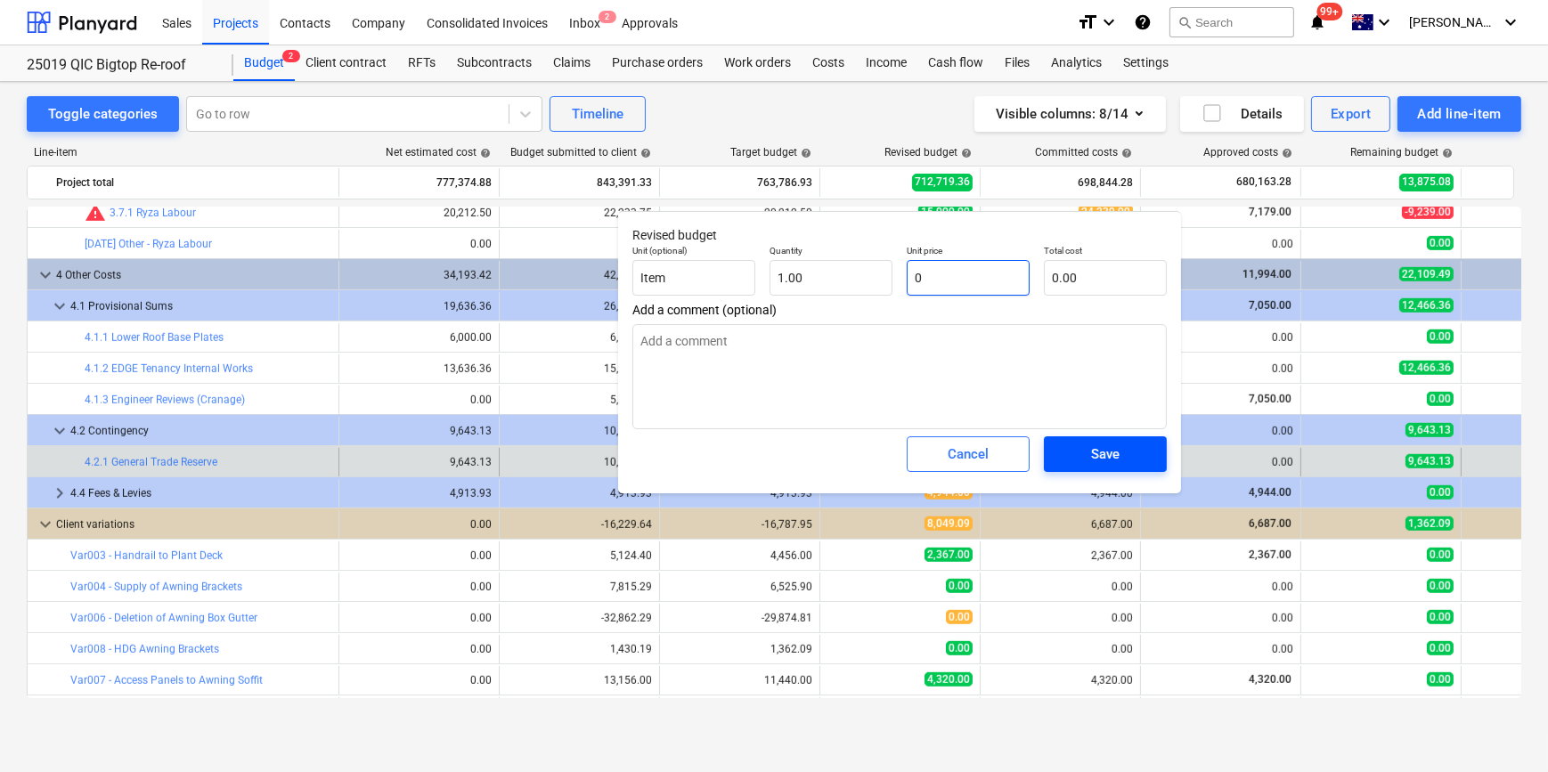
type input "0"
type textarea "x"
type input "0.00"
click at [1105, 446] on div "Save" at bounding box center [1105, 454] width 29 height 23
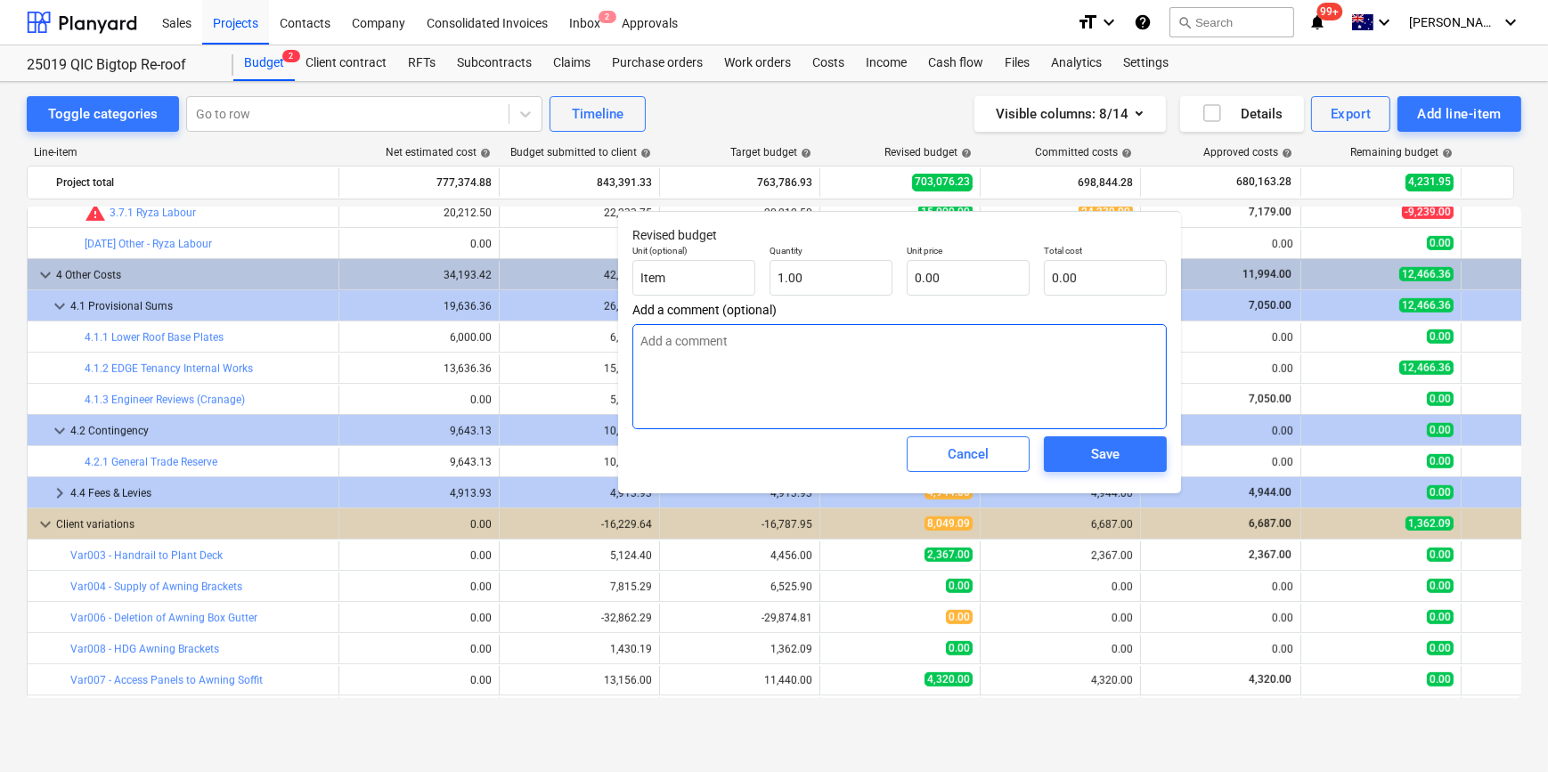
type textarea "x"
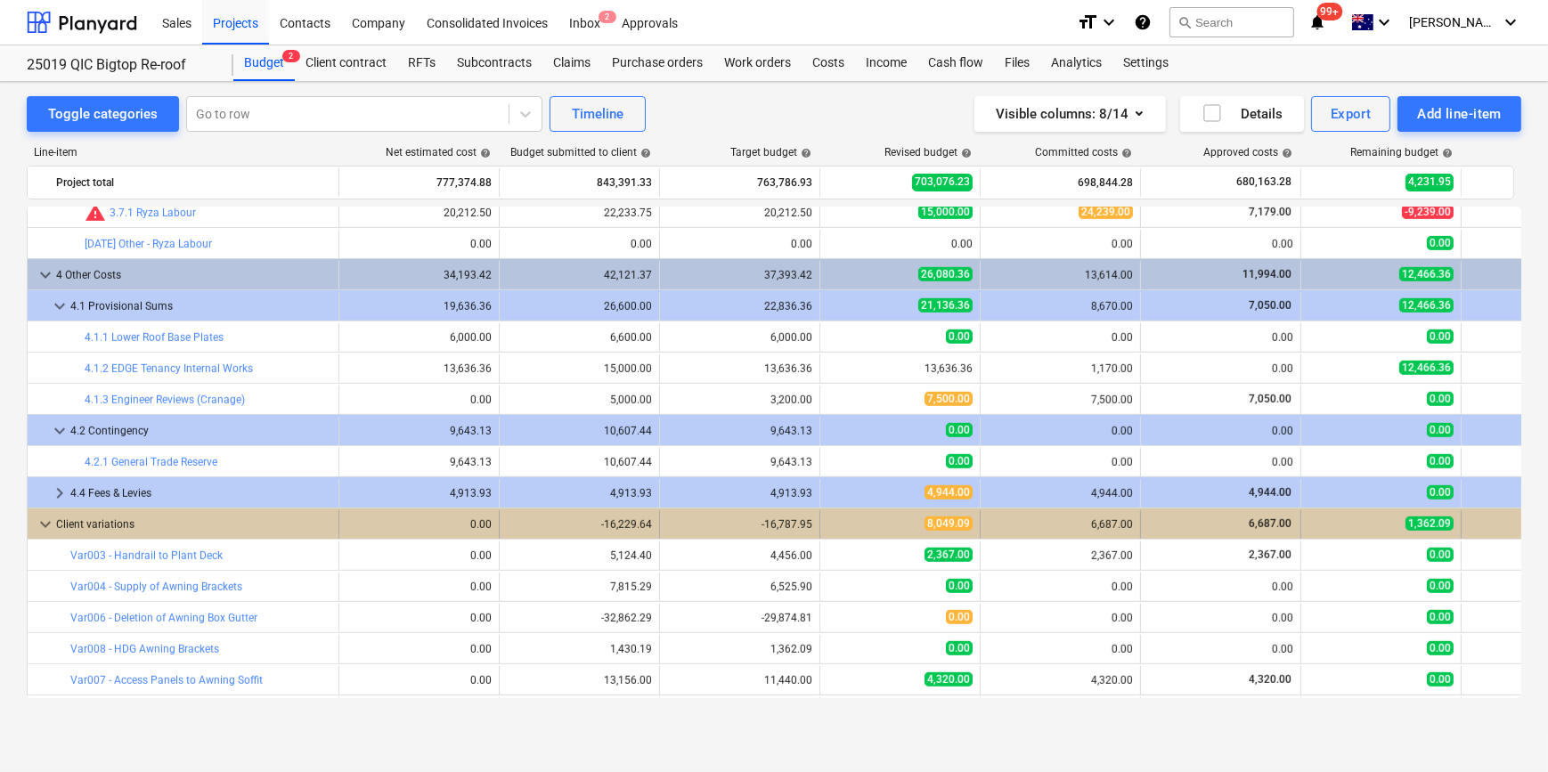
click at [502, 530] on div "-16,229.64" at bounding box center [580, 524] width 160 height 29
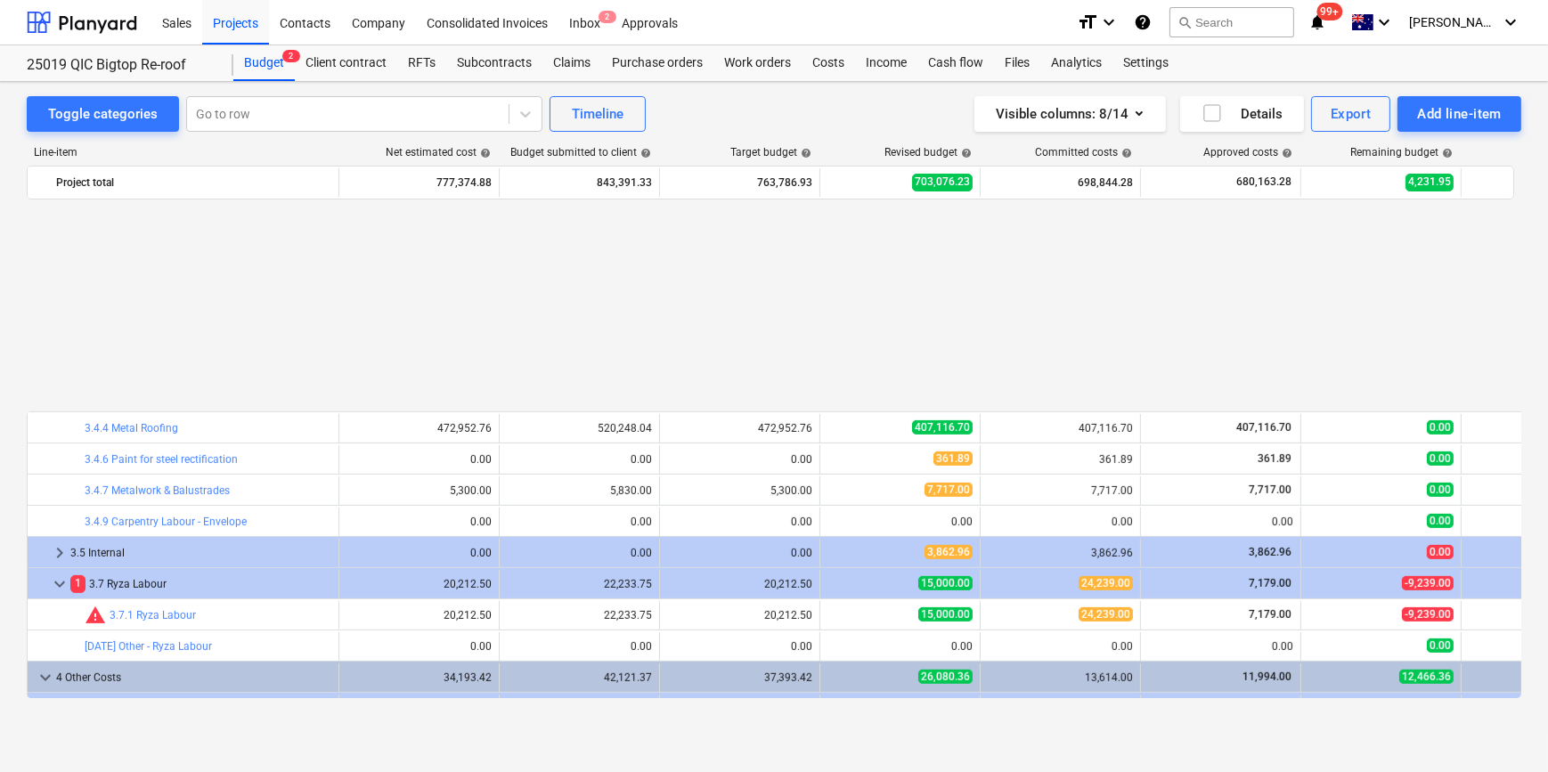
scroll to position [1379, 0]
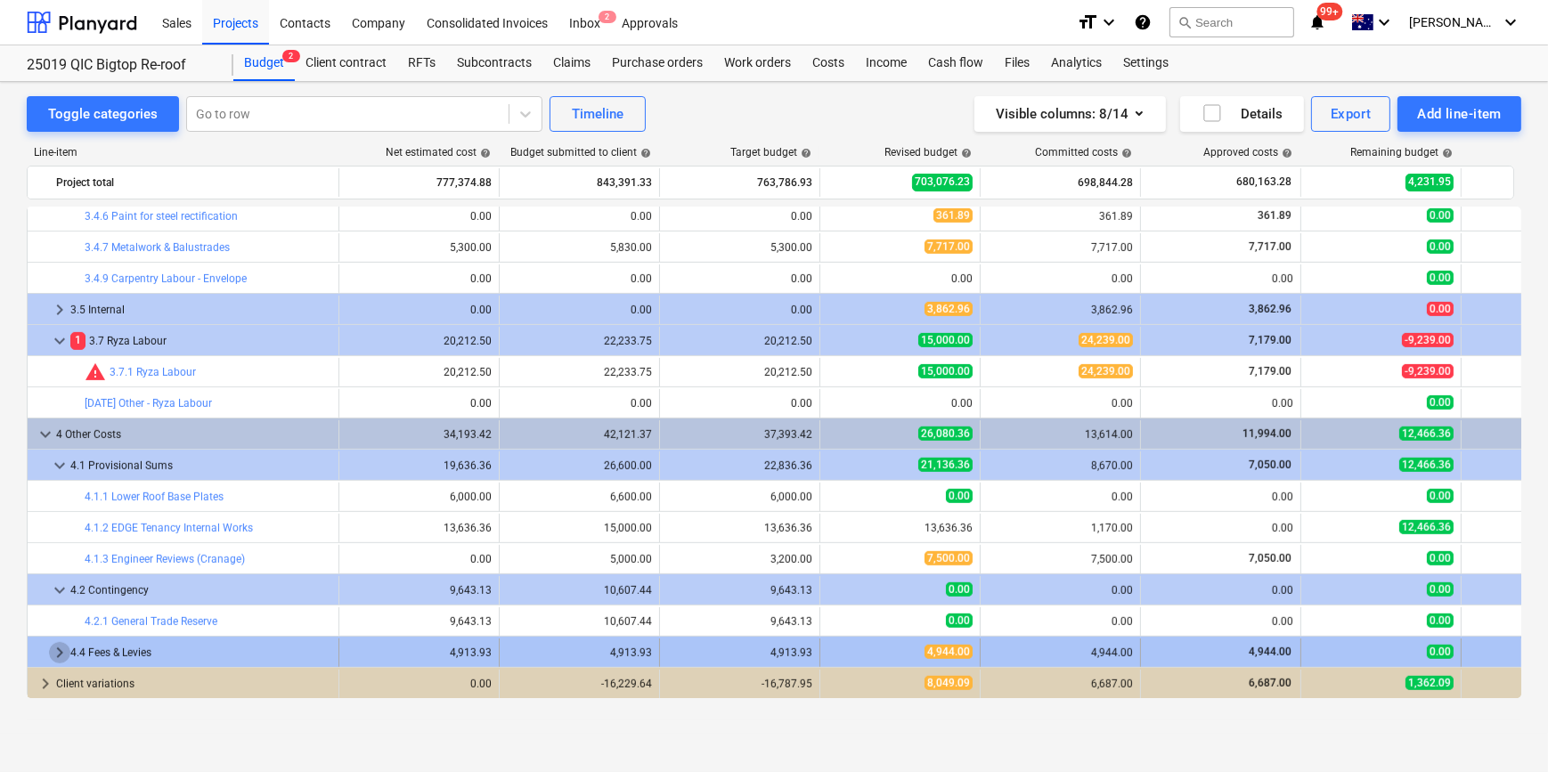
click at [54, 657] on span "keyboard_arrow_right" at bounding box center [59, 652] width 21 height 21
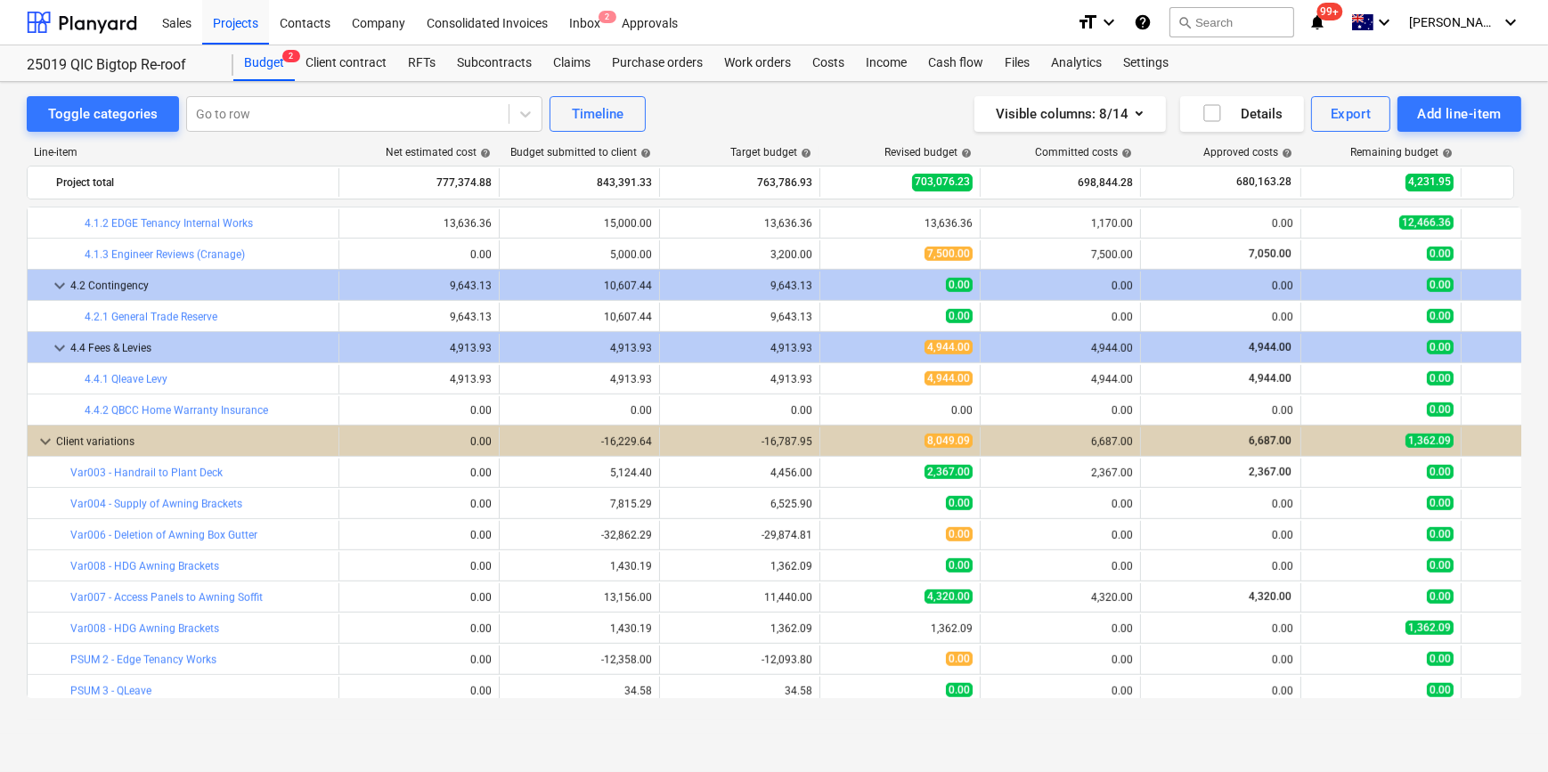
scroll to position [1690, 0]
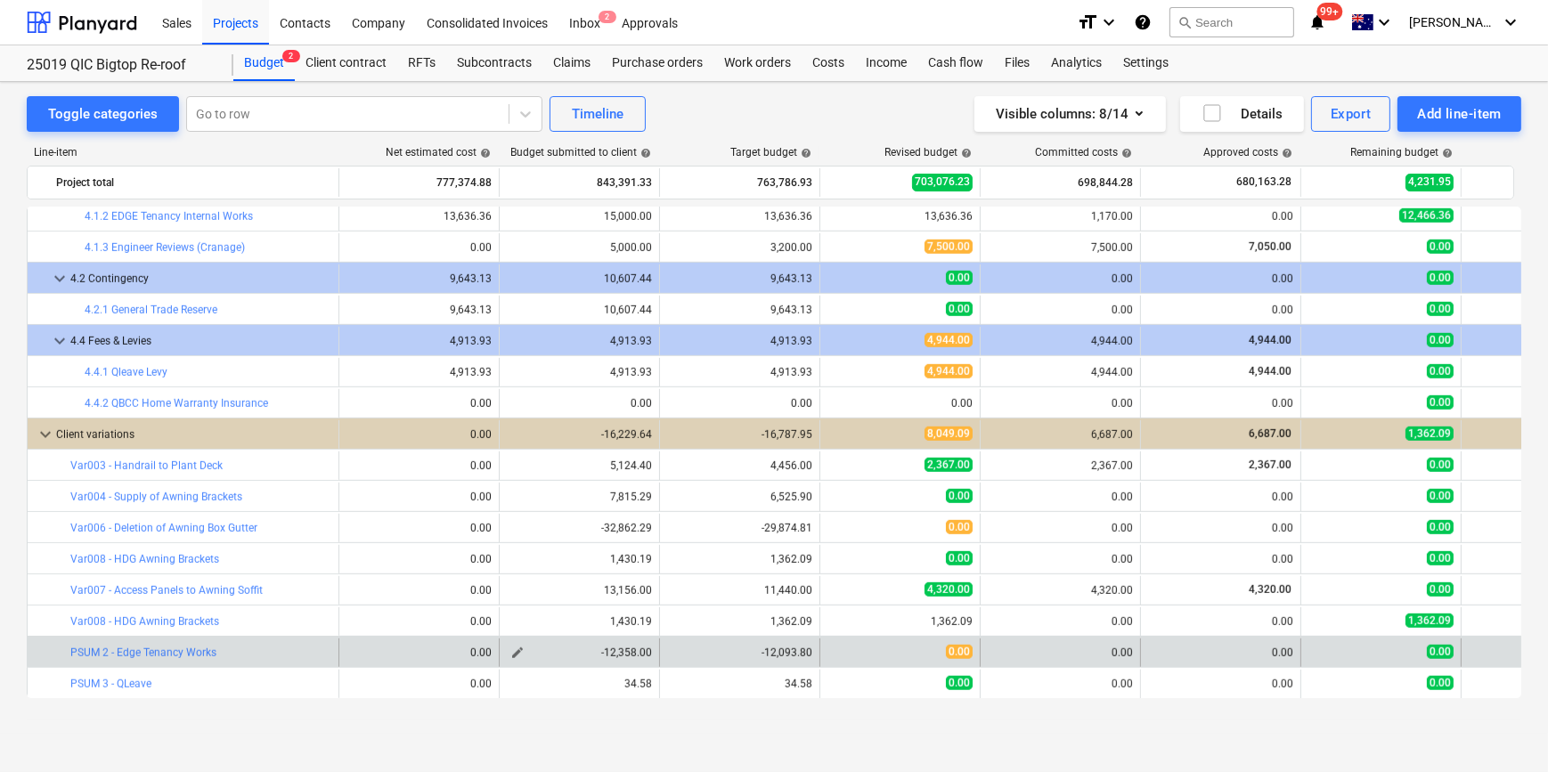
click at [517, 652] on span "edit" at bounding box center [517, 653] width 14 height 14
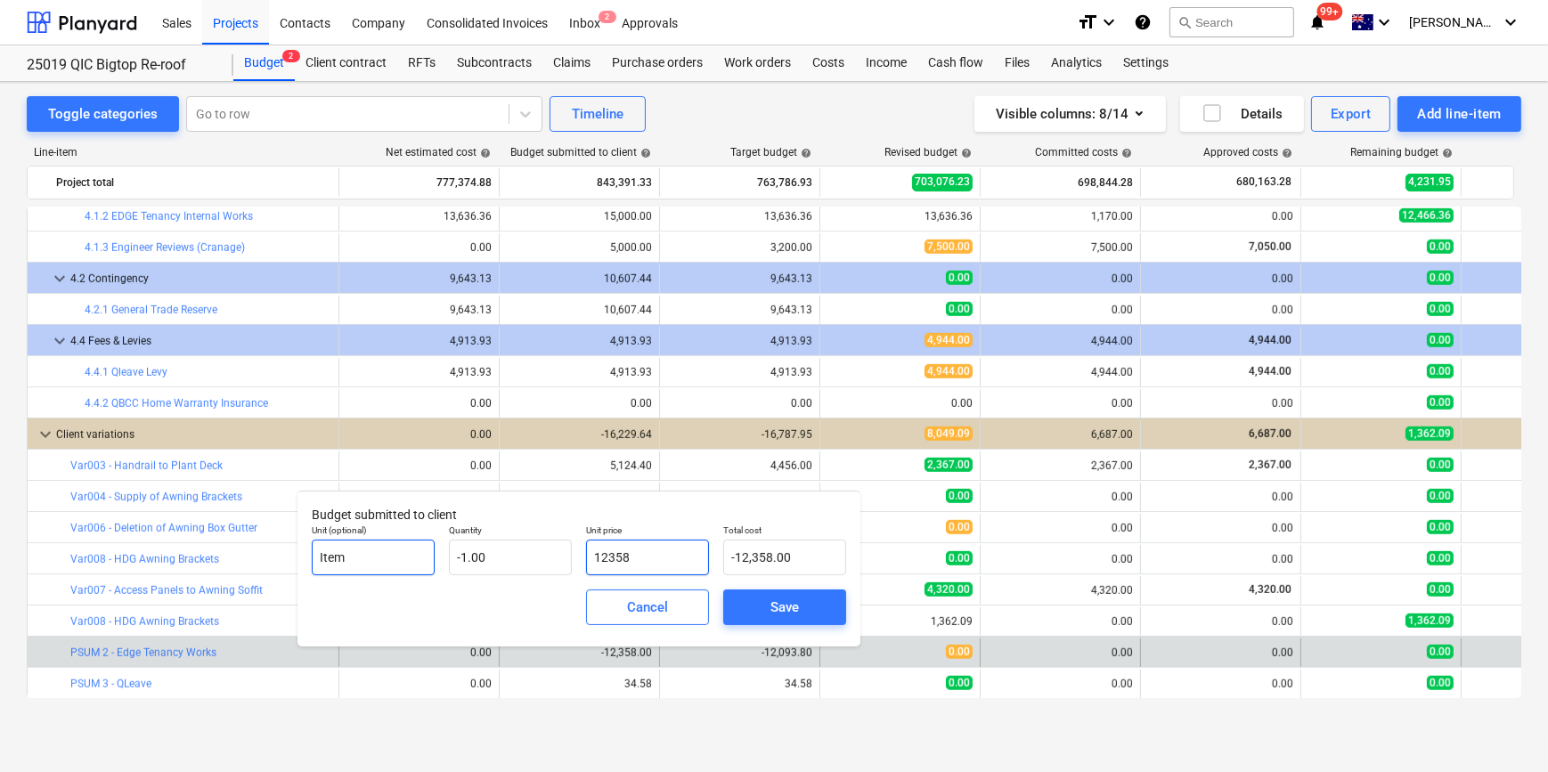
drag, startPoint x: 661, startPoint y: 558, endPoint x: 347, endPoint y: 546, distance: 313.8
click at [351, 546] on div "Unit (optional) Item Quantity -1.00 Unit price 12358 Total cost -12,358.00" at bounding box center [579, 549] width 549 height 65
type input "1"
type input "-1.00"
type input "11"
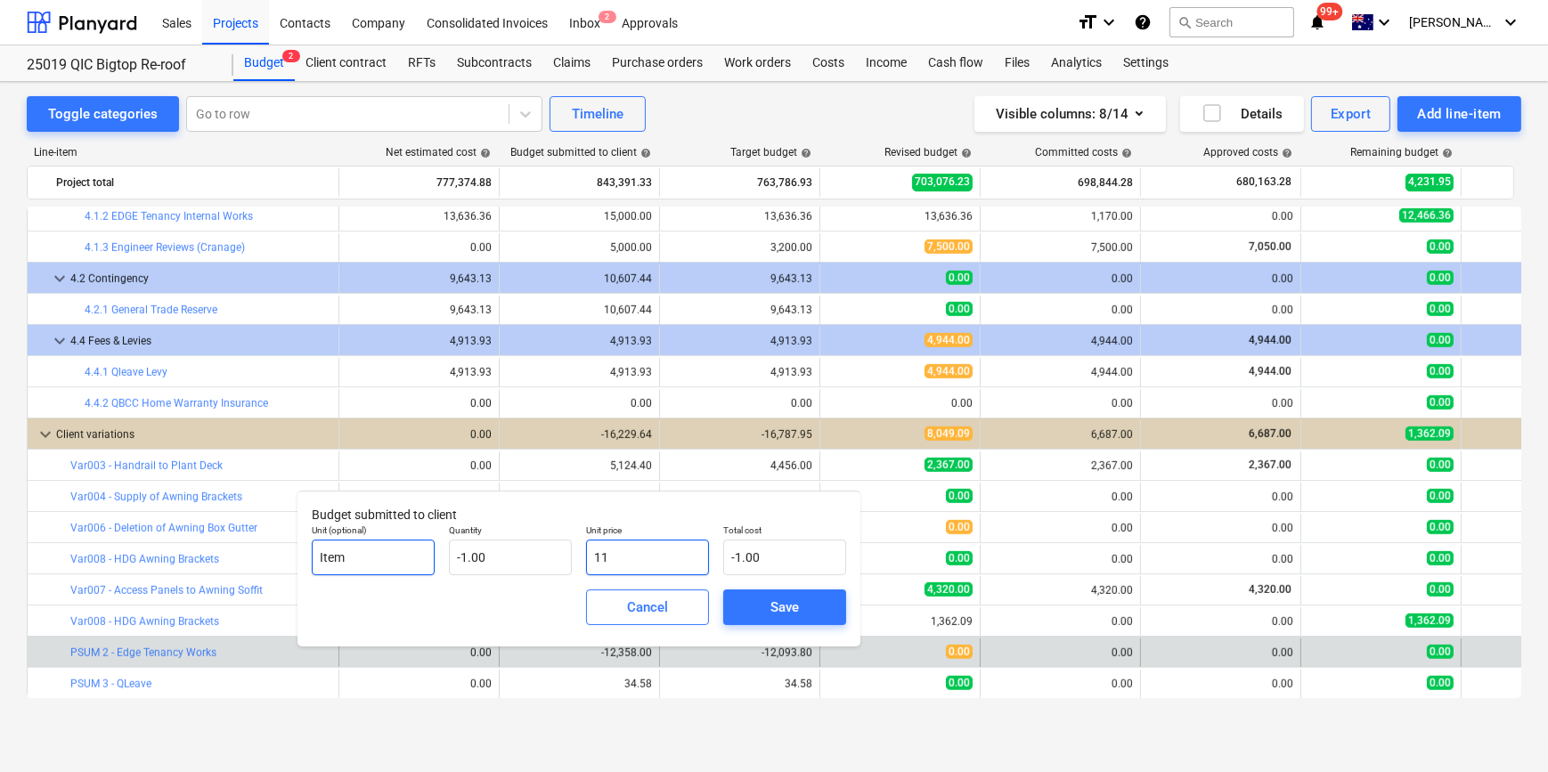
type input "-11.00"
type input "119"
type input "-119.00"
type input "1196"
type input "-1,196.00"
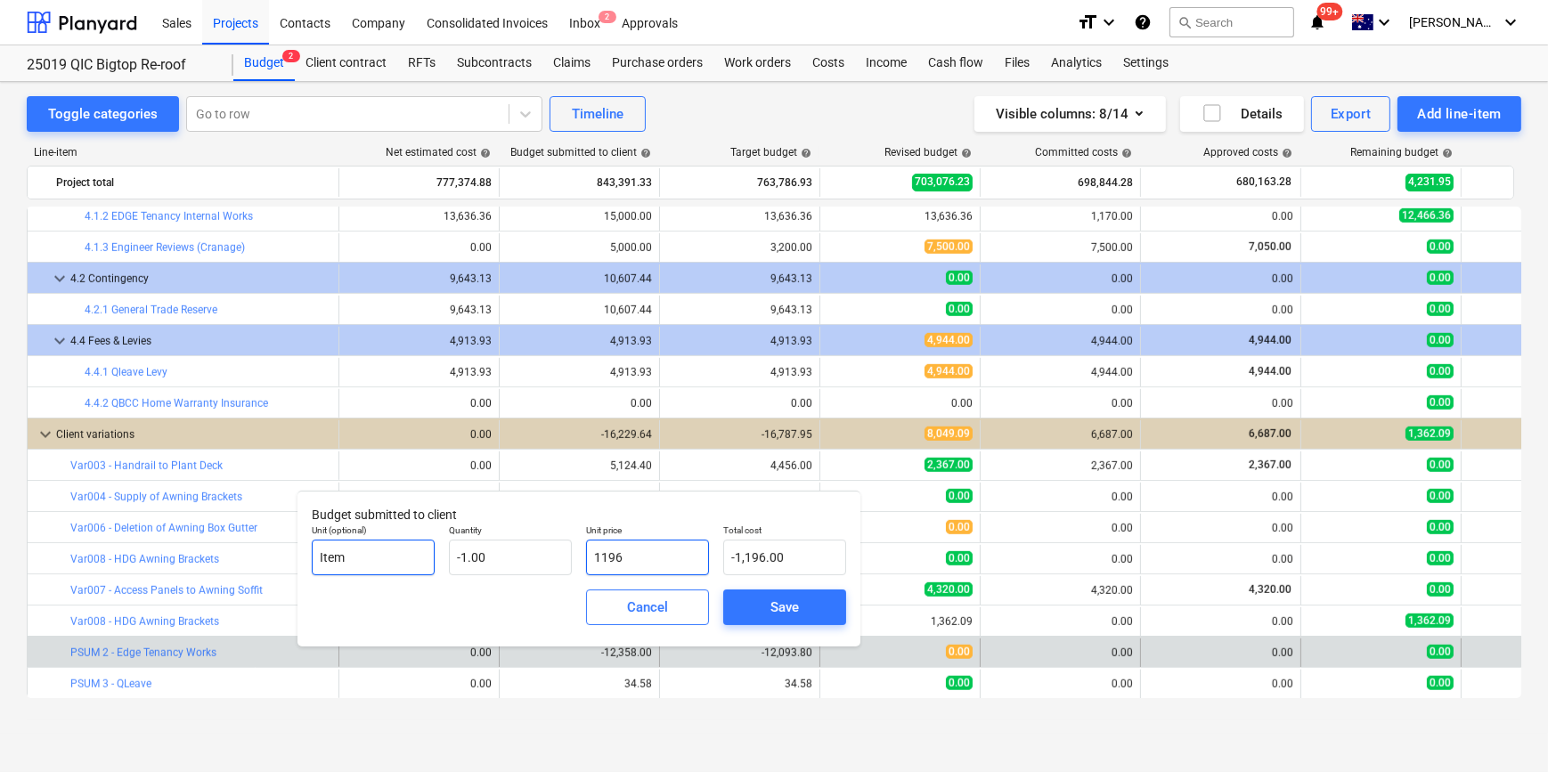
type input "11961"
type input "-11,961.00"
type input "11961.7"
type input "-11,961.70"
type input "11,961.70"
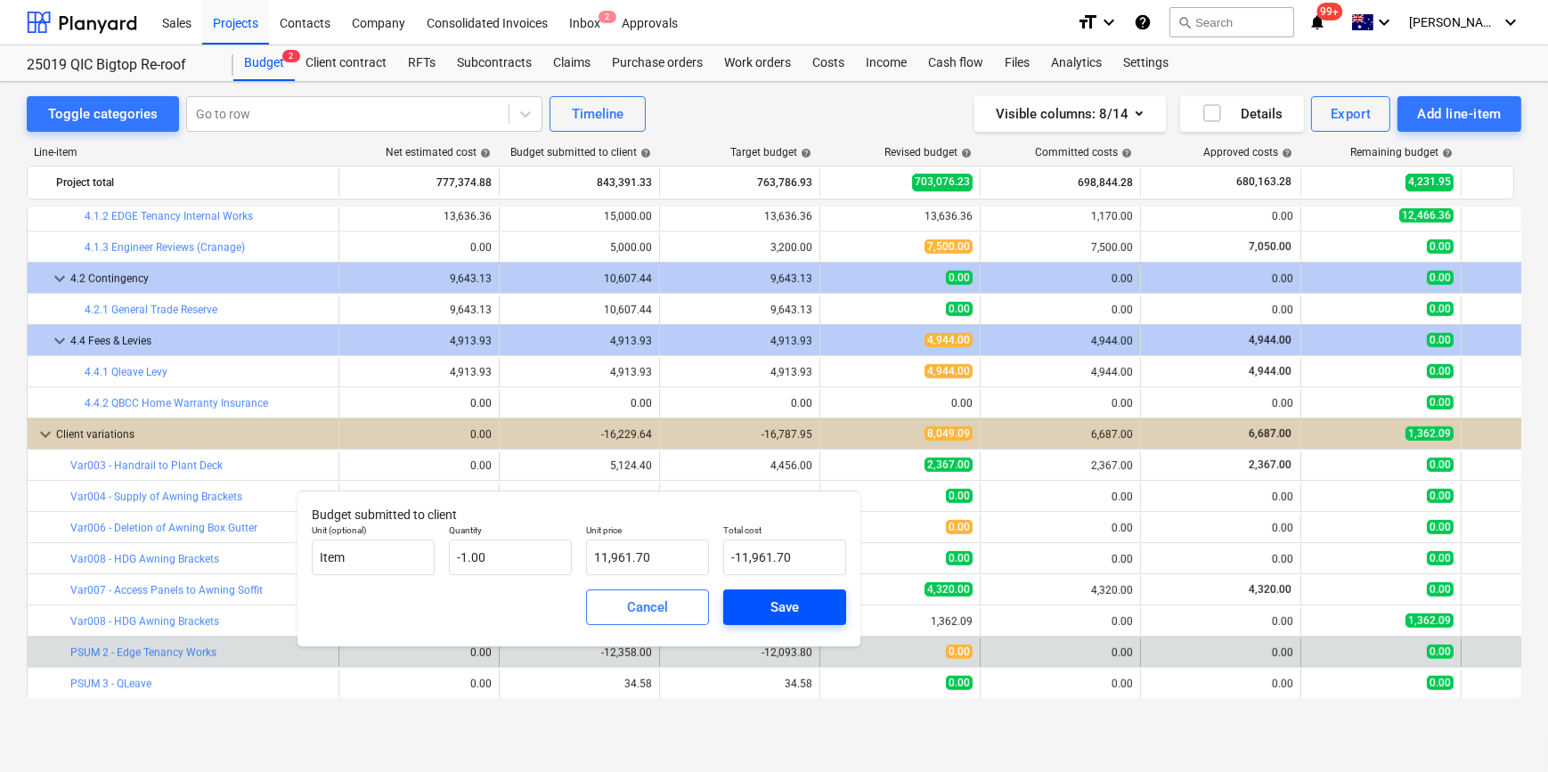
click at [796, 605] on div "Save" at bounding box center [784, 607] width 29 height 23
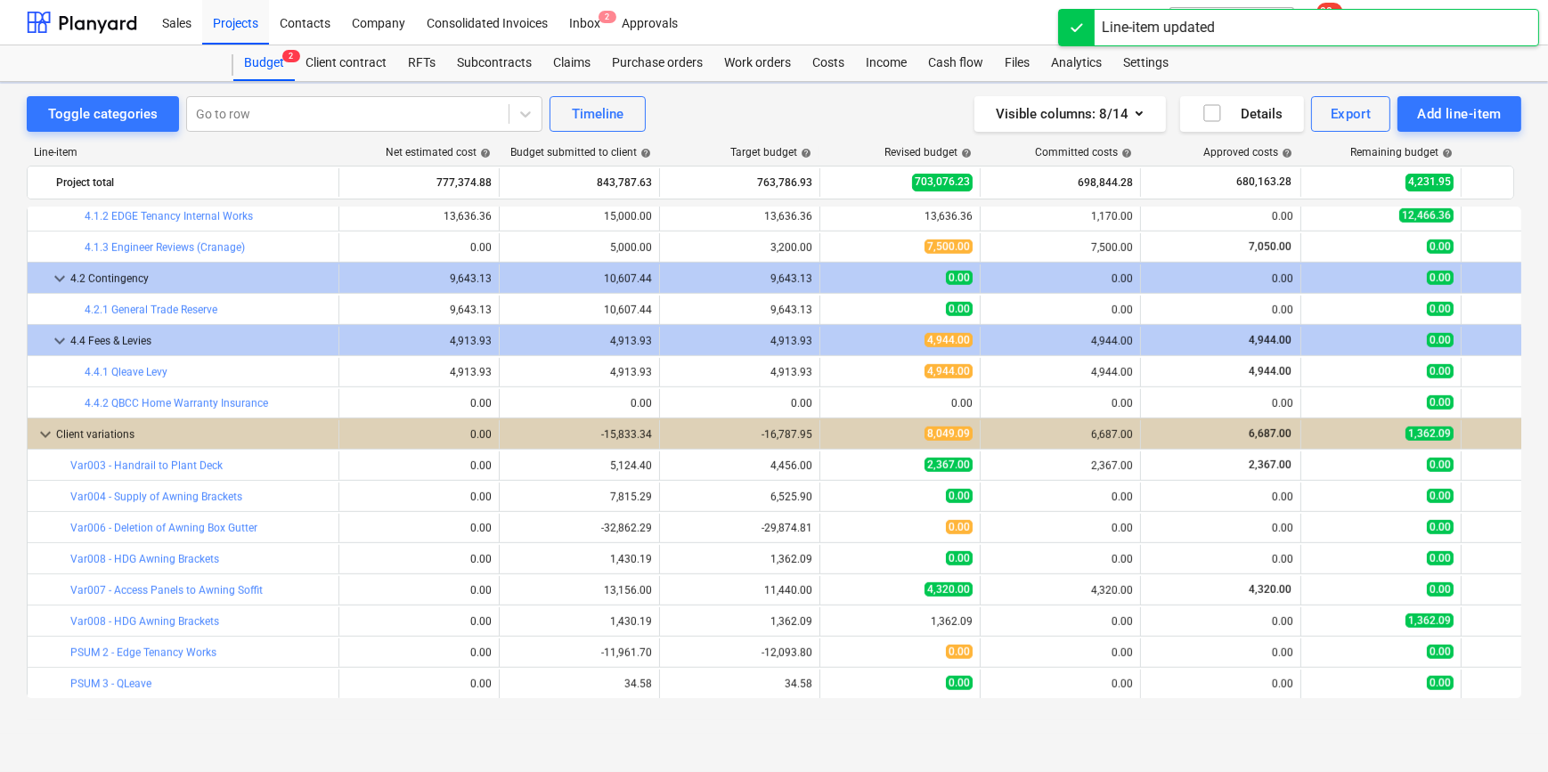
click at [677, 654] on span "edit" at bounding box center [678, 653] width 14 height 14
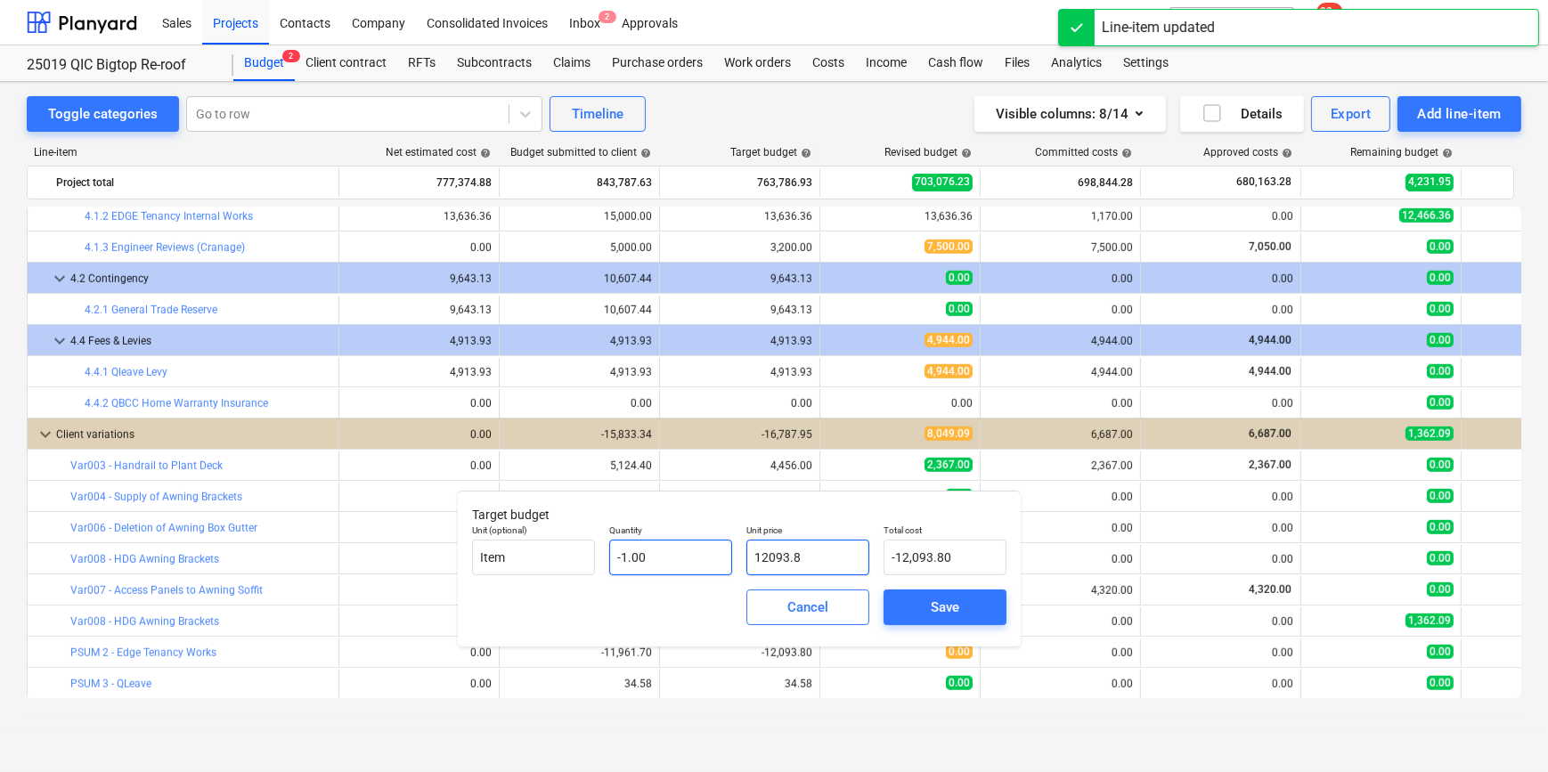
drag, startPoint x: 828, startPoint y: 560, endPoint x: 674, endPoint y: 549, distance: 154.5
click at [677, 550] on div "Unit (optional) Item Quantity -1.00 Unit price 12093.8 Total cost -12,093.80" at bounding box center [739, 549] width 549 height 65
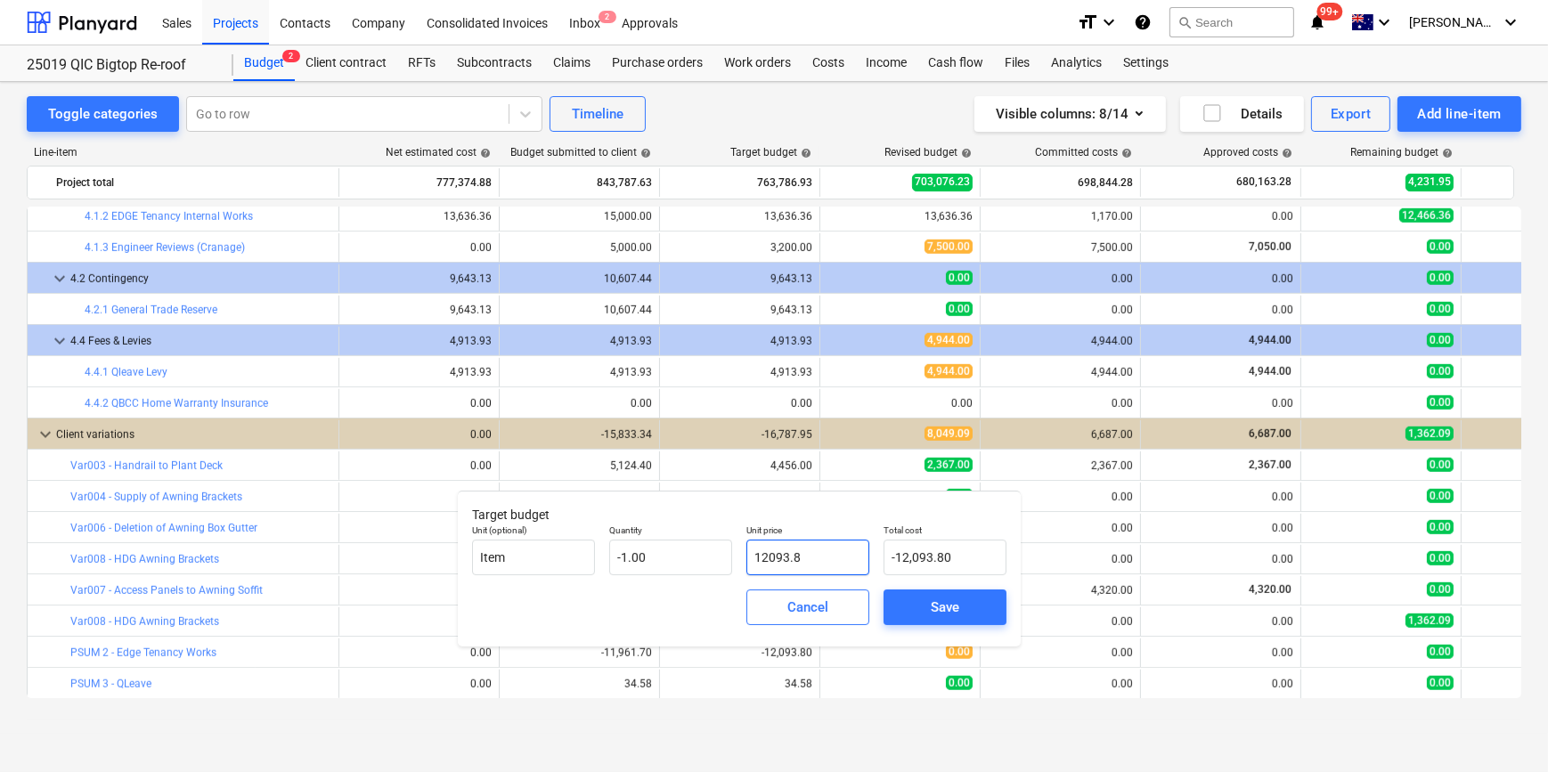
type input "1"
type input "-1.00"
type input "11"
type input "-11.00"
type input "119"
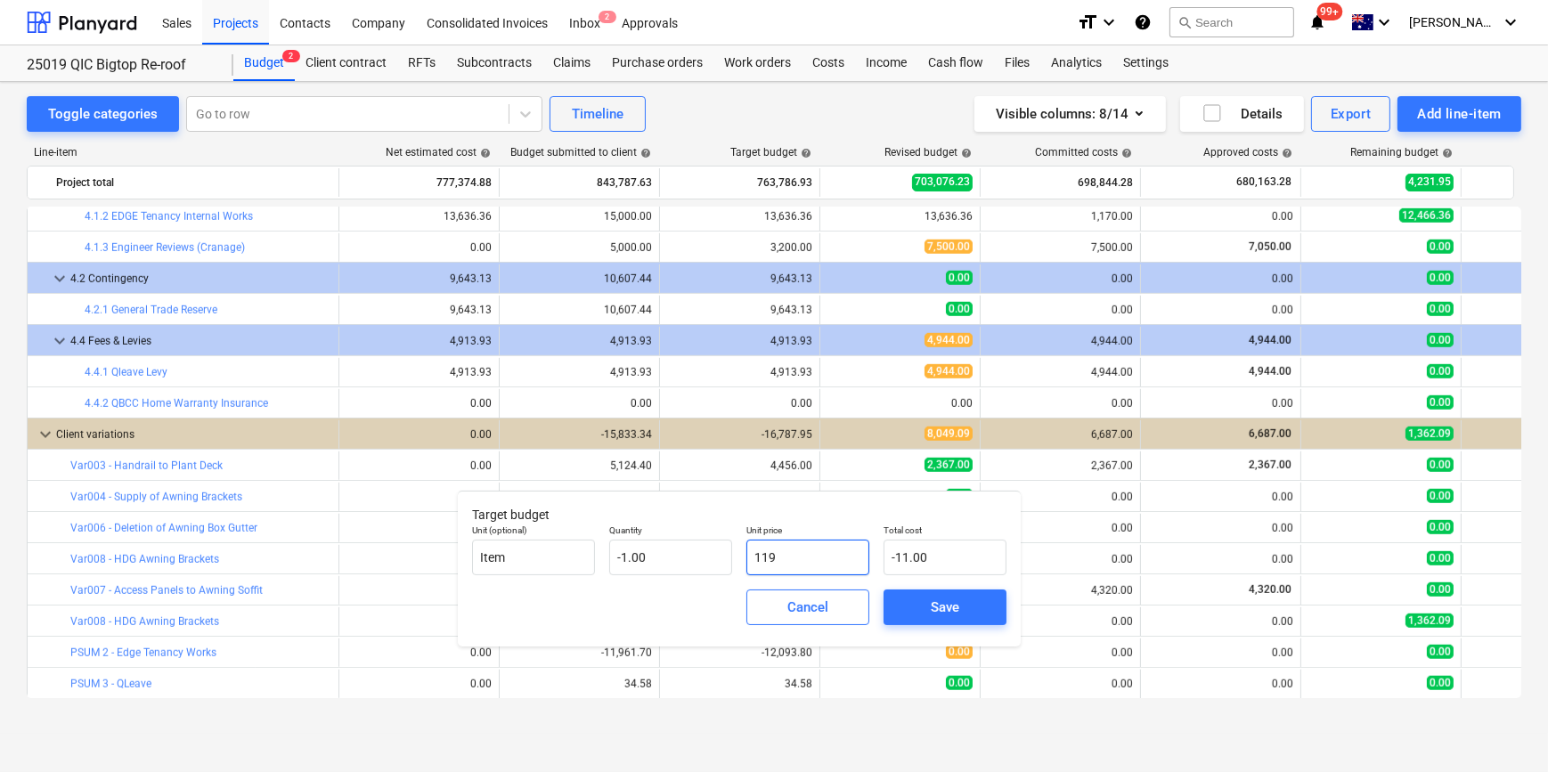
type input "-119.00"
type input "1196"
type input "-1,196.00"
type input "11961"
type input "-11,961.00"
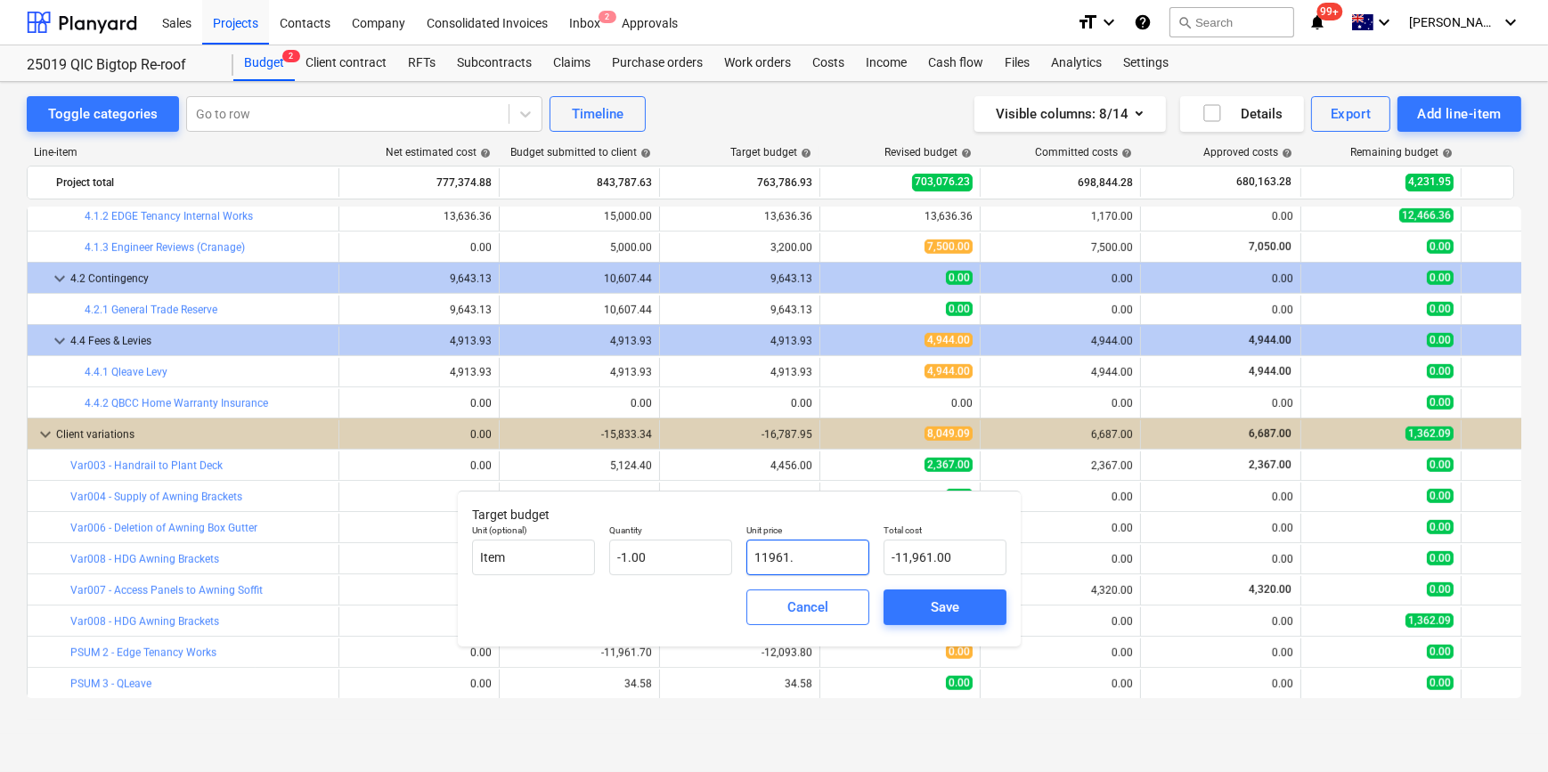
type input "11961.7"
type input "-11,961.70"
type input "11,961.70"
click at [909, 607] on span "Save" at bounding box center [945, 607] width 80 height 23
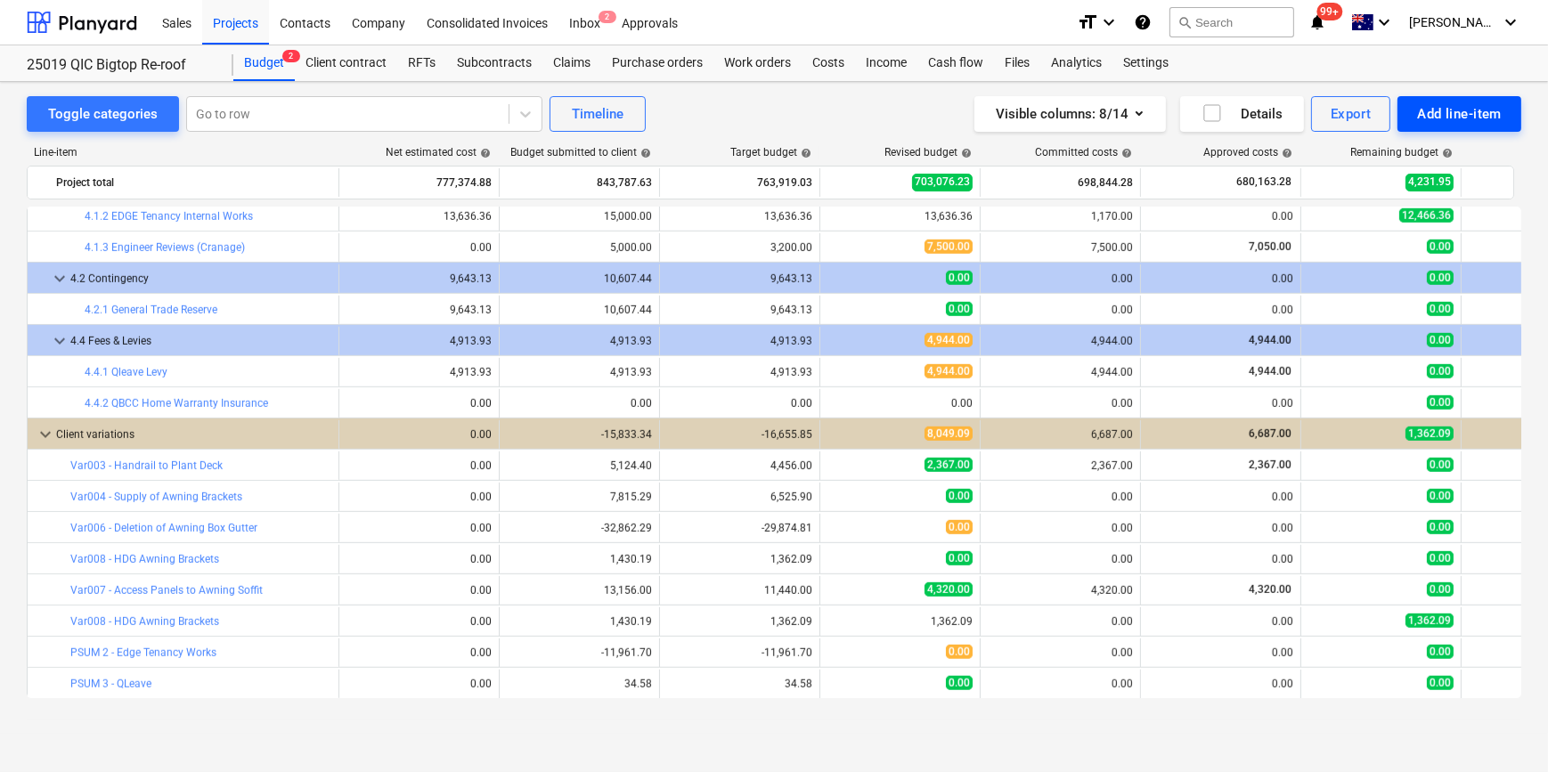
click at [1437, 116] on div "Add line-item" at bounding box center [1459, 113] width 85 height 23
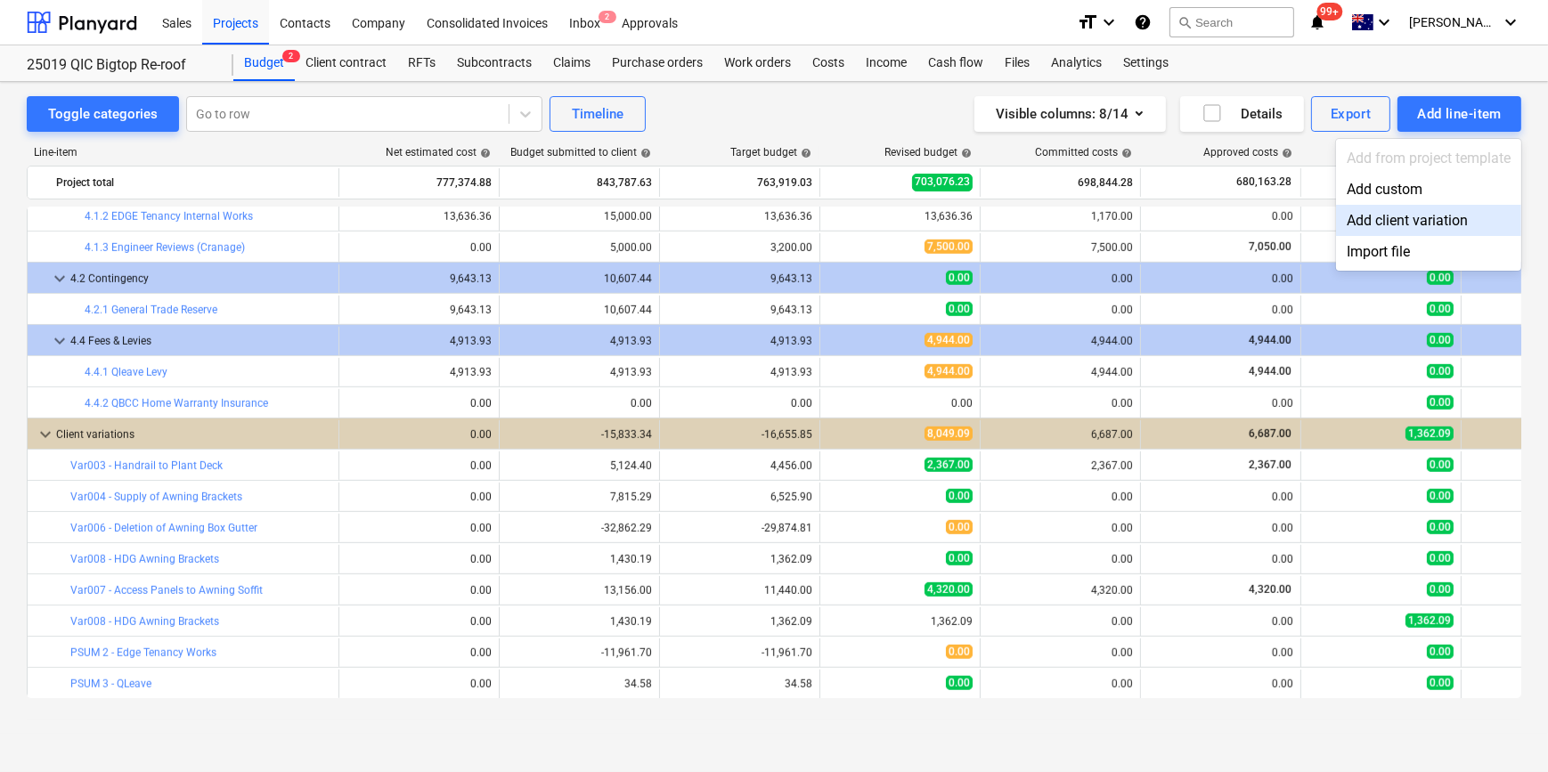
click at [1421, 222] on div "Add client variation" at bounding box center [1428, 220] width 185 height 31
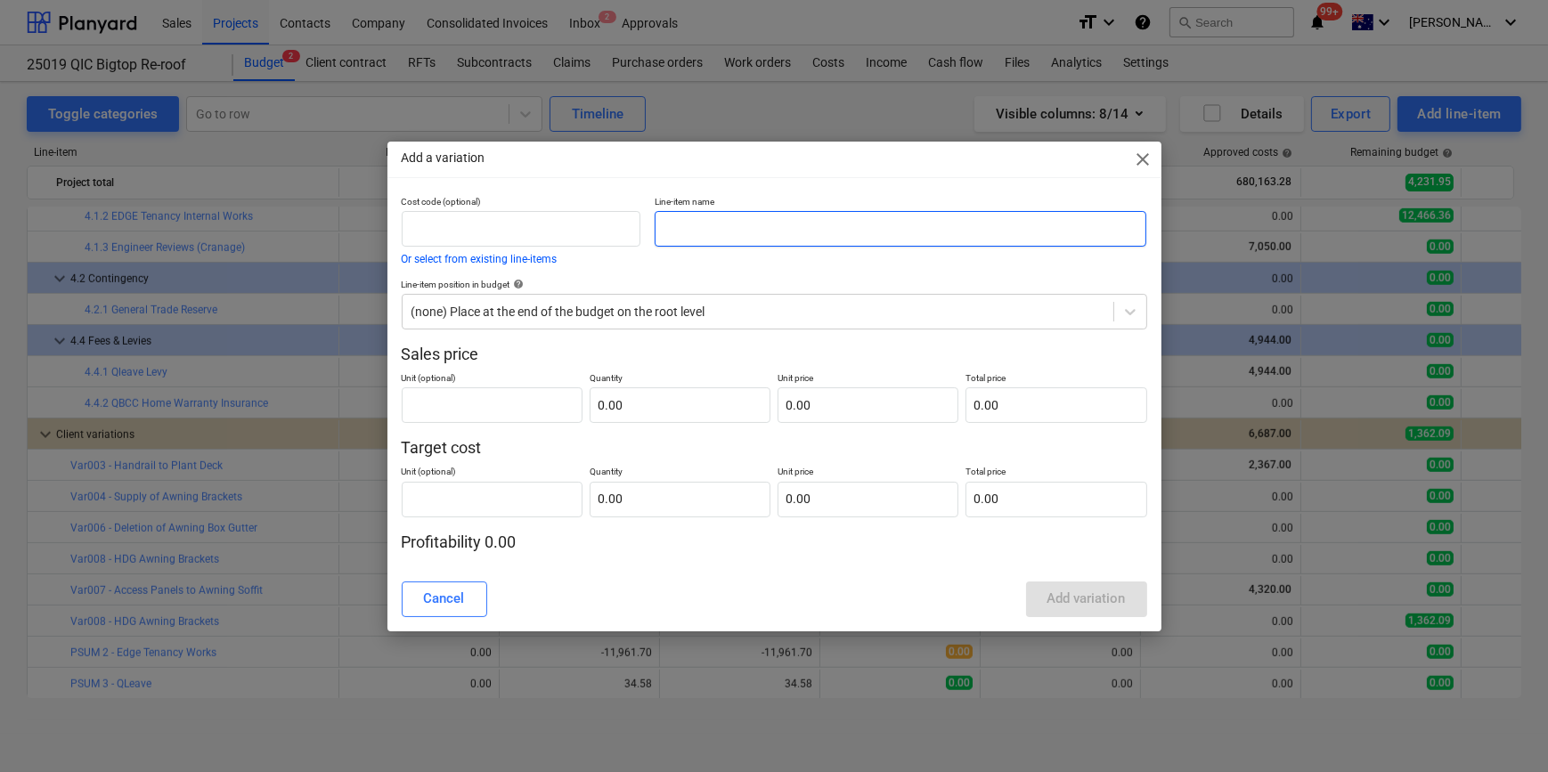
click at [686, 234] on input "text" at bounding box center [901, 229] width 493 height 36
type input "PSUM 1 - Baseplates"
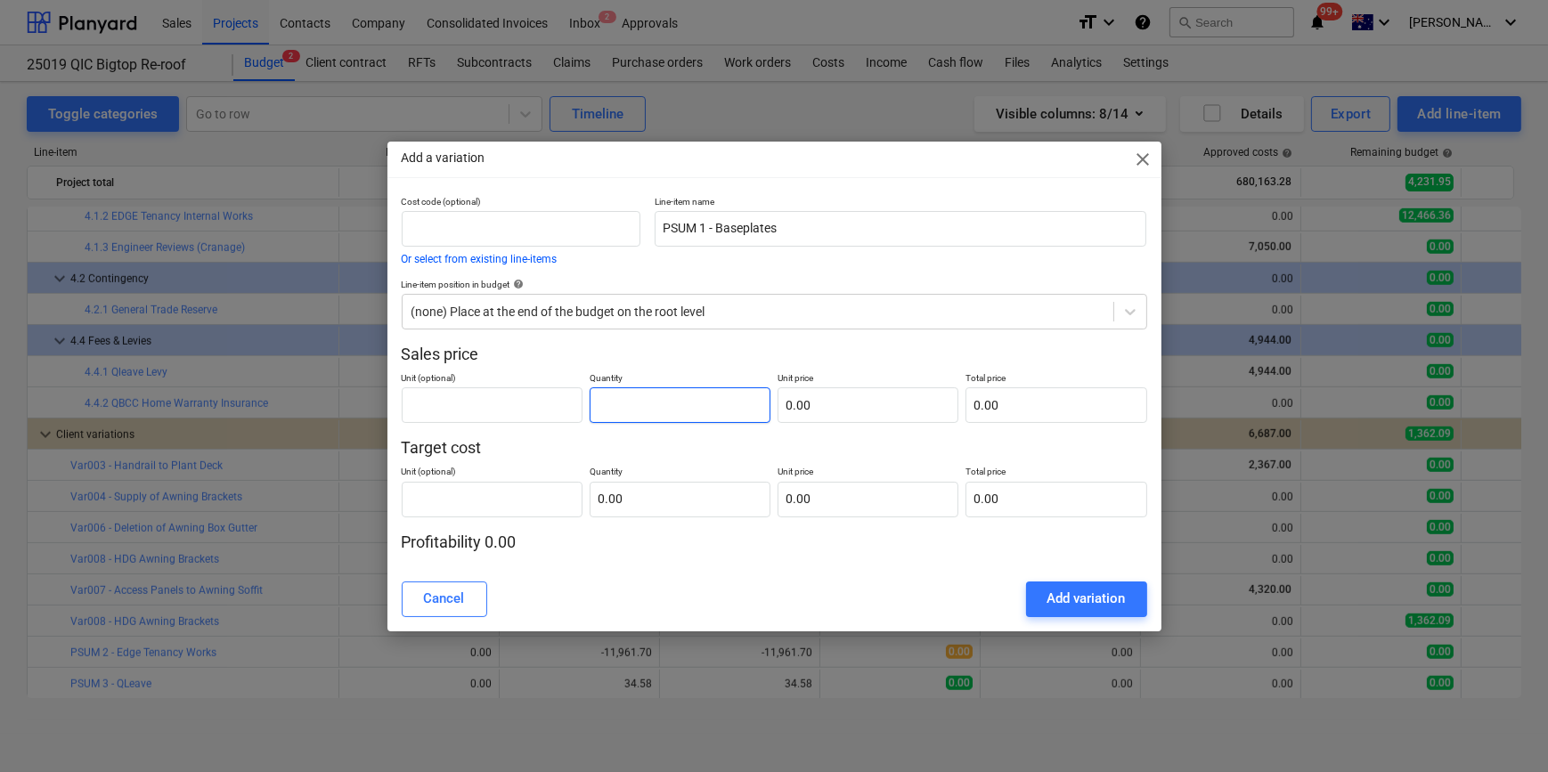
click at [683, 405] on input "text" at bounding box center [680, 405] width 181 height 36
type input "1.00"
click at [864, 417] on input "text" at bounding box center [868, 405] width 181 height 36
type input "7"
type input "7.00"
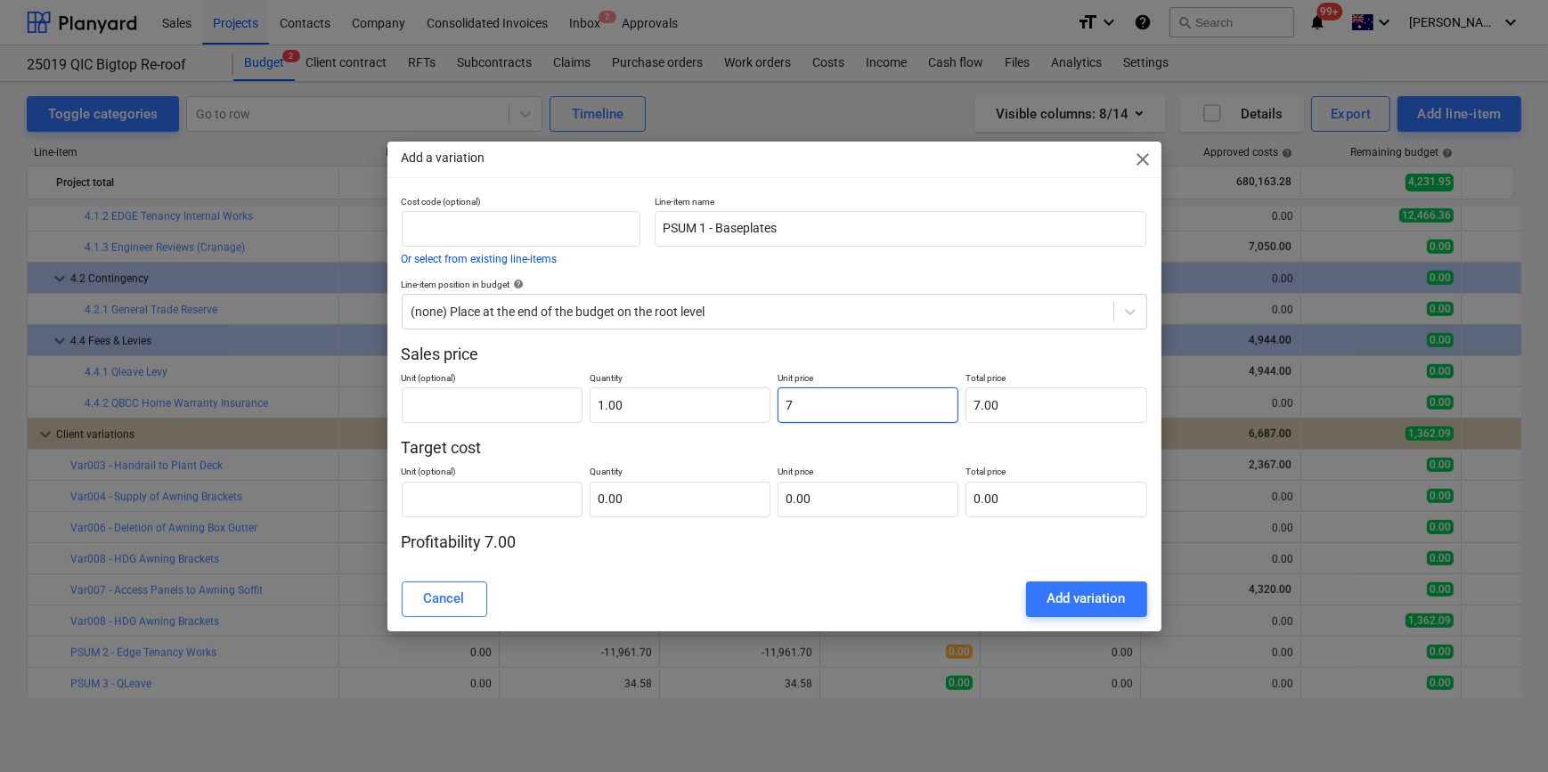
type input "70"
type input "70.00"
type input "70.9"
type input "70.90"
type input "70.93"
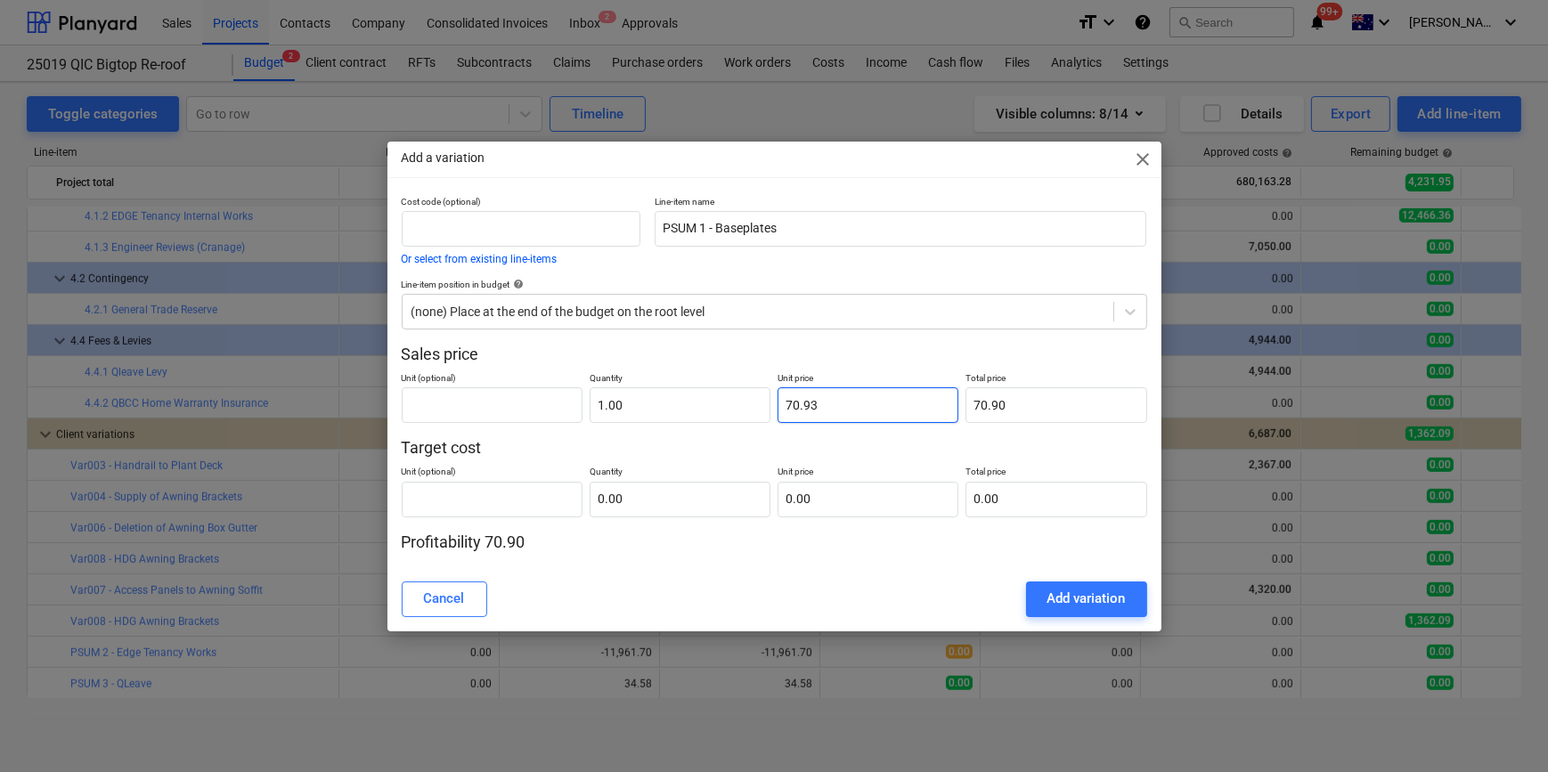
type input "70.93"
click at [633, 512] on input "text" at bounding box center [680, 500] width 181 height 36
type input "1.00"
click at [861, 503] on input "text" at bounding box center [868, 500] width 181 height 36
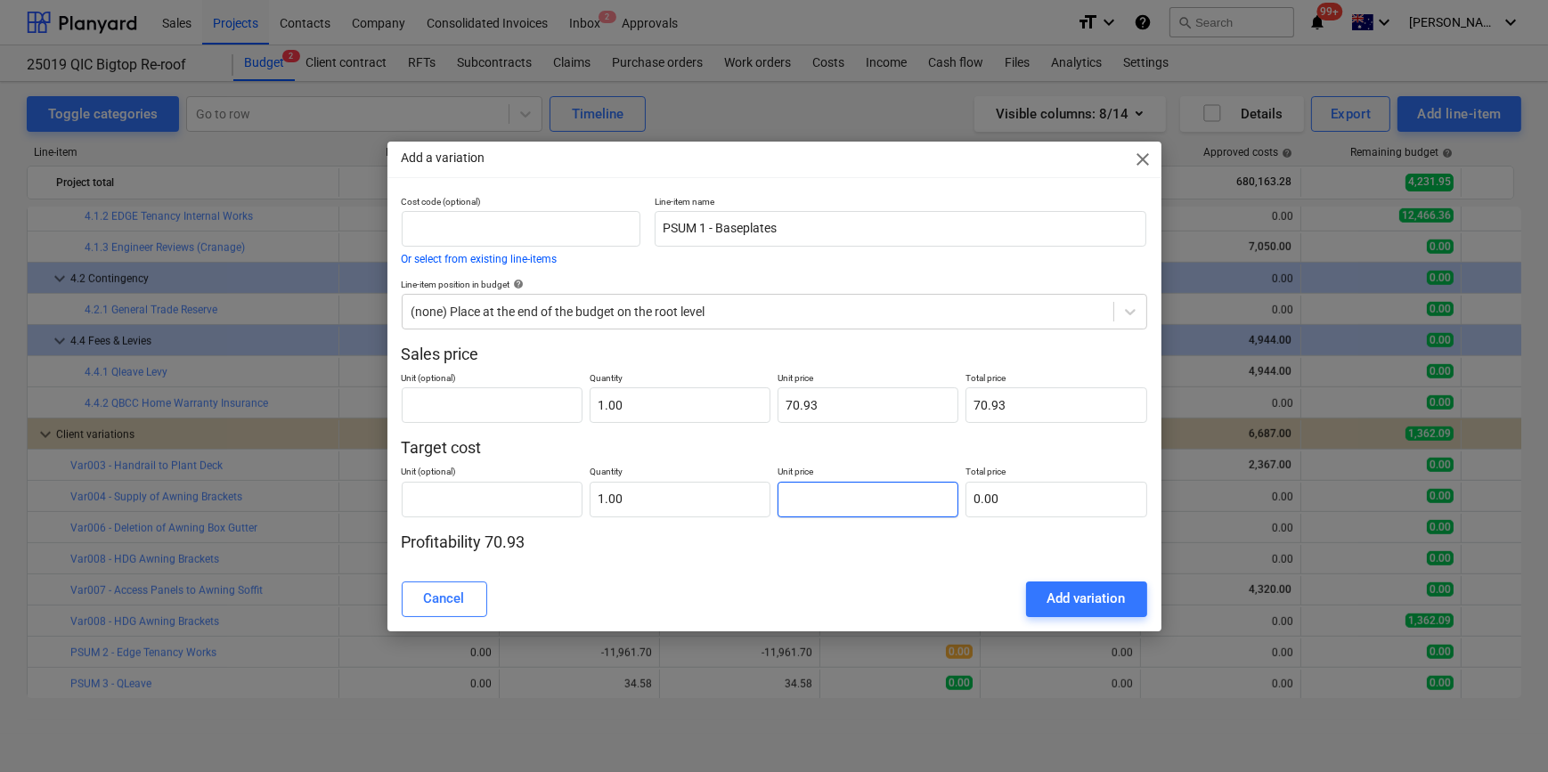
type input "7"
type input "7.00"
type input "70"
type input "70.00"
type input "70.9"
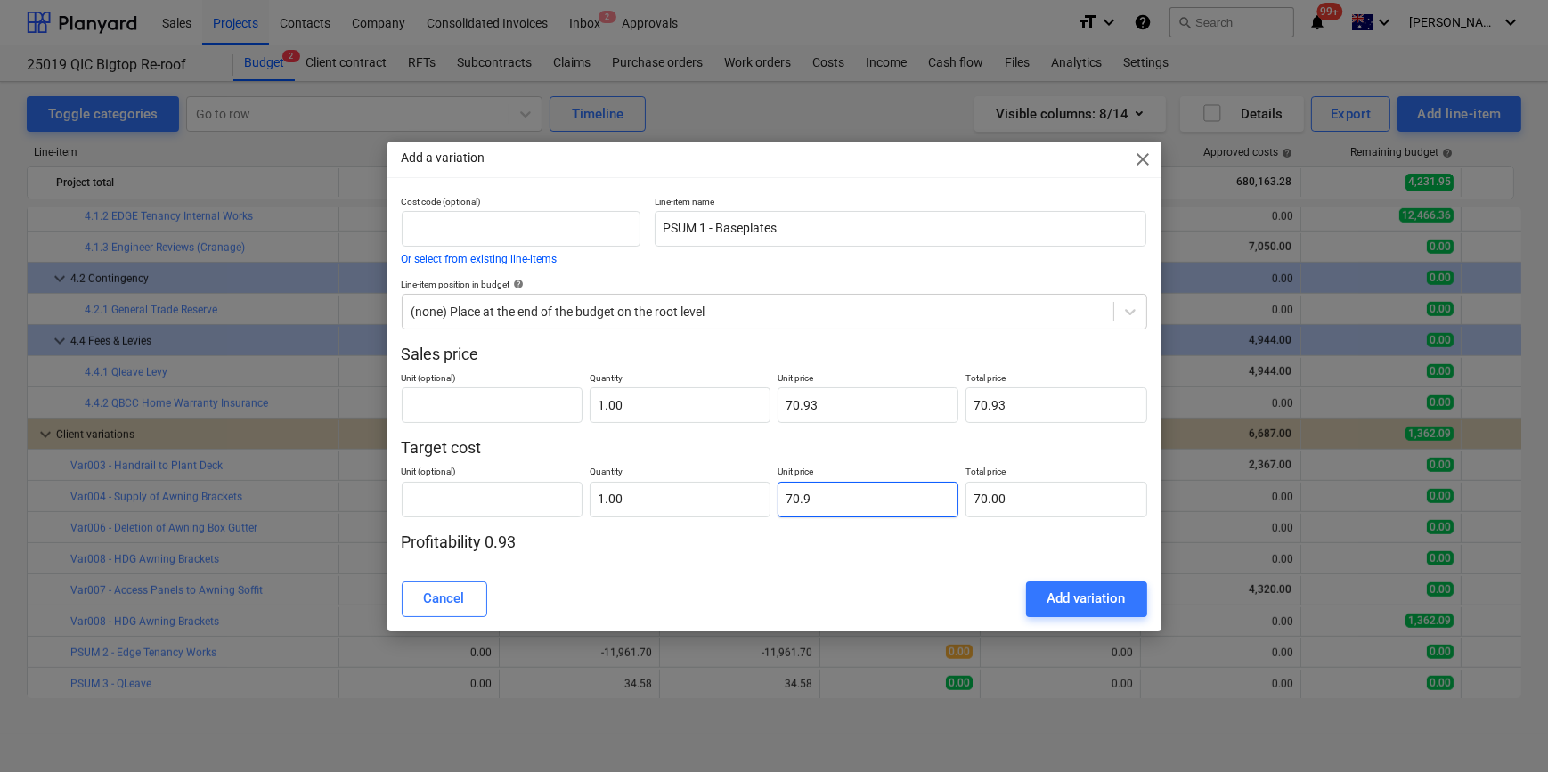
type input "70.90"
type input "70.93"
click at [1092, 605] on div "Add variation" at bounding box center [1086, 598] width 78 height 23
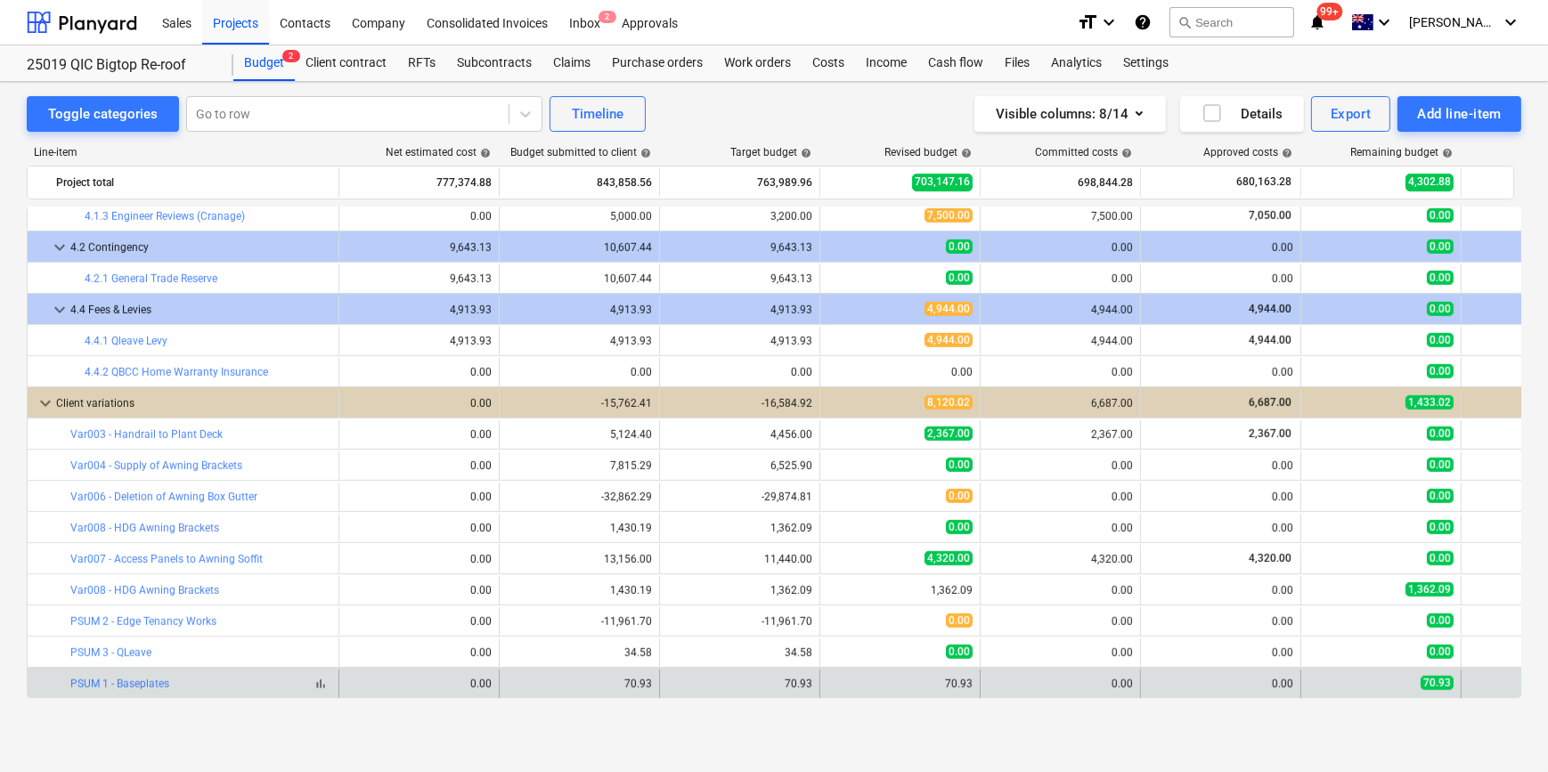
scroll to position [1722, 0]
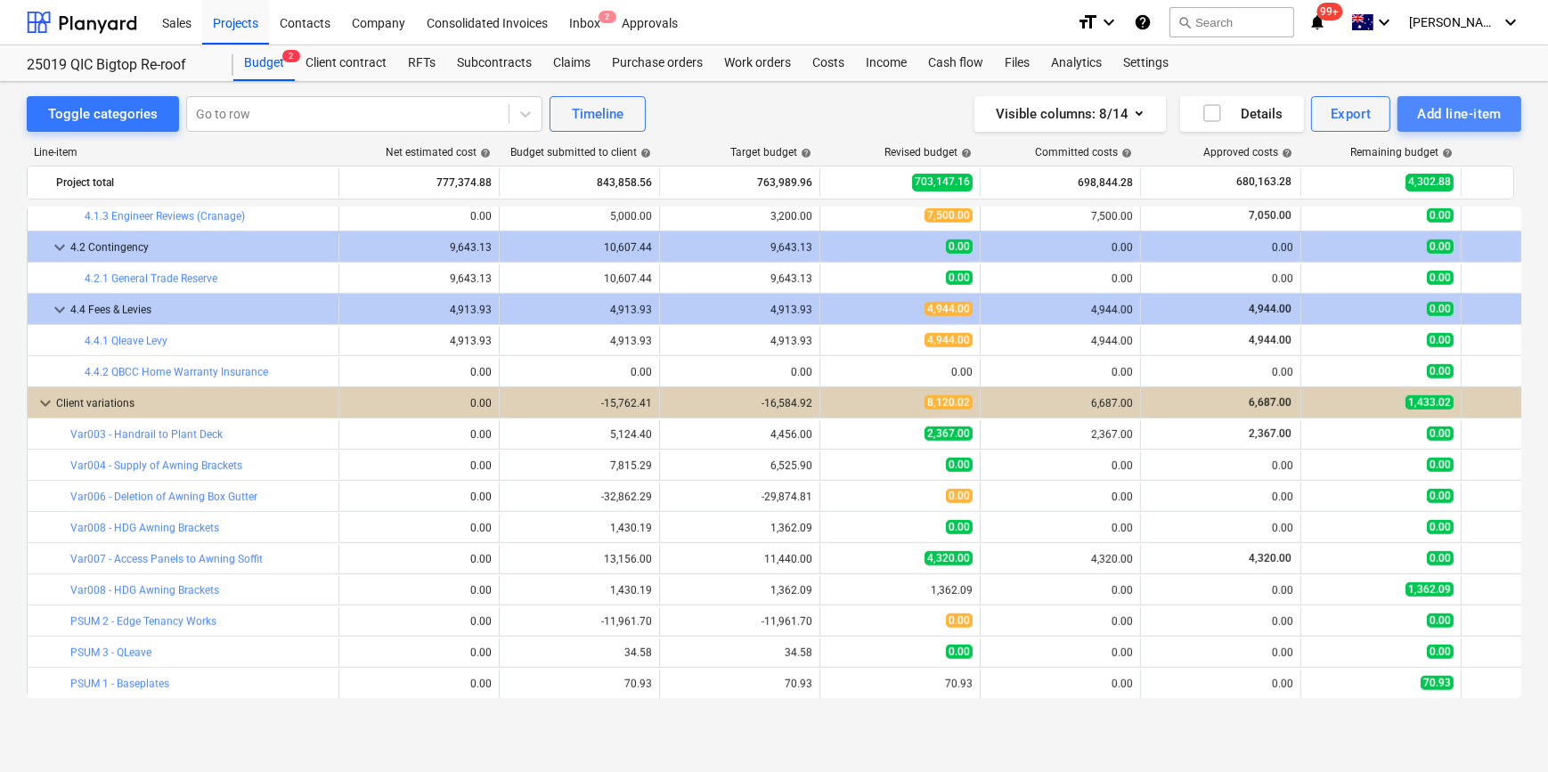
click at [1495, 114] on div "Add line-item" at bounding box center [1459, 113] width 85 height 23
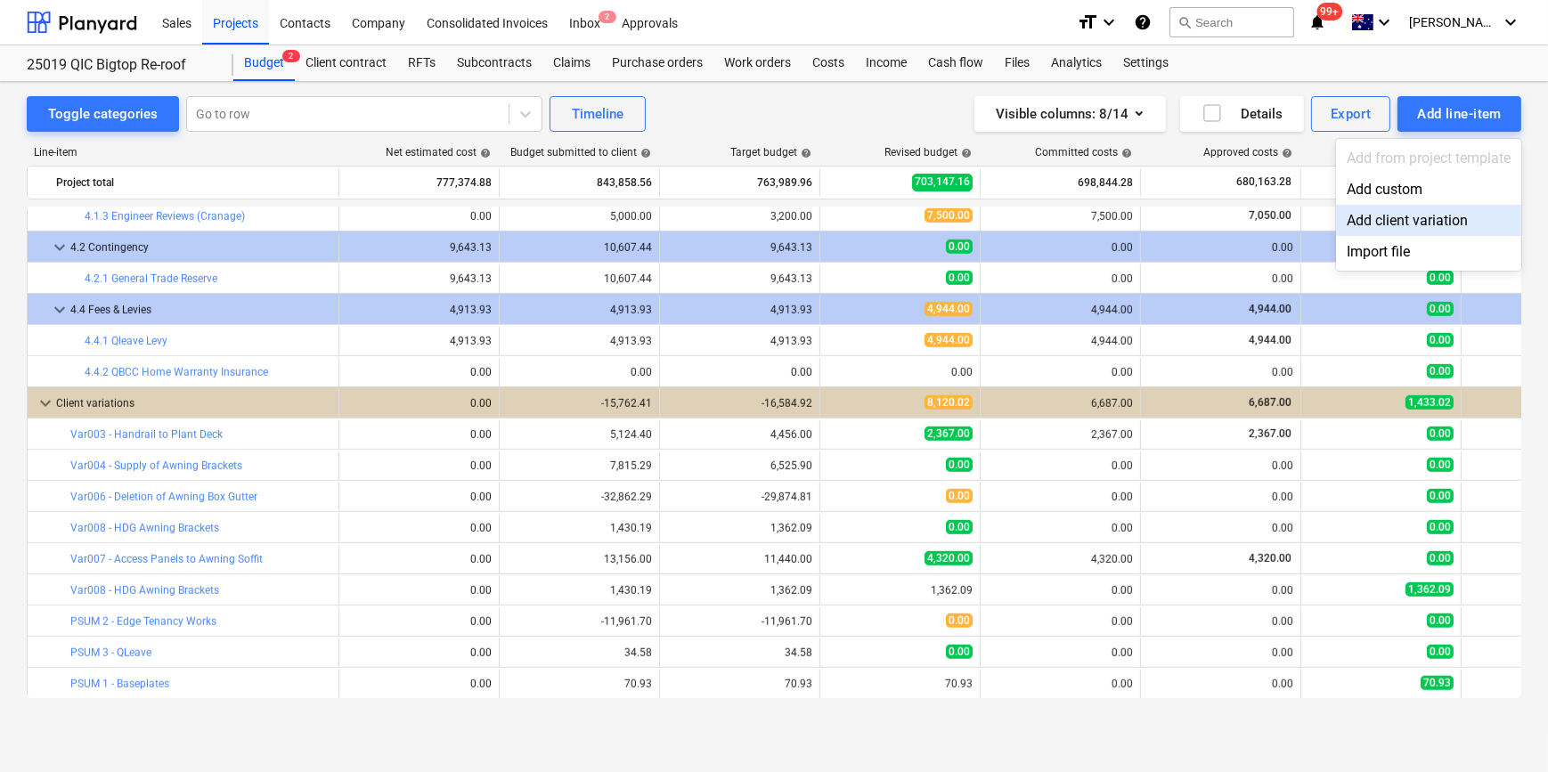
click at [1412, 217] on div "Add client variation" at bounding box center [1428, 220] width 185 height 31
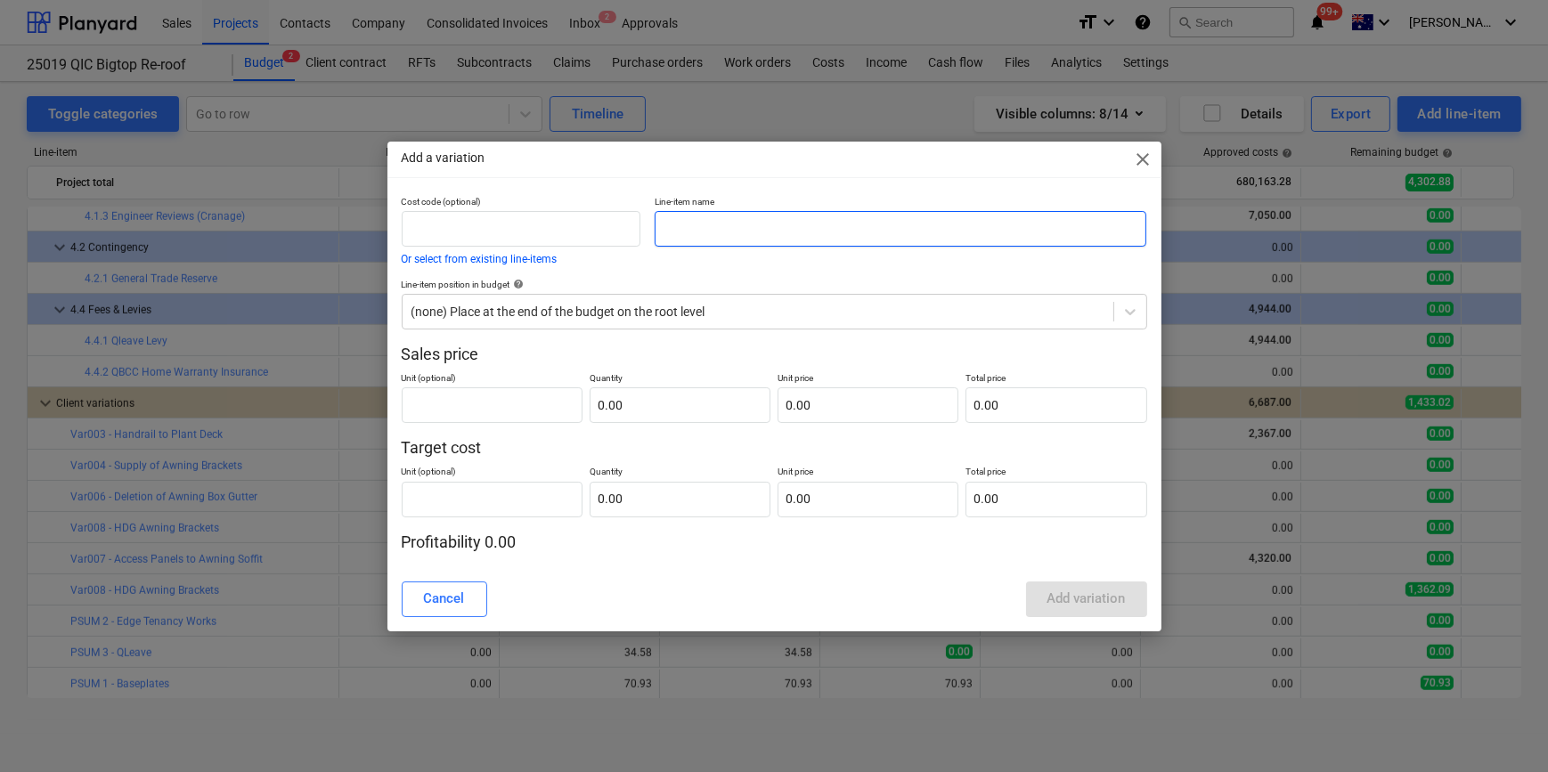
click at [713, 232] on input "text" at bounding box center [901, 229] width 493 height 36
type input "PSUM 4 - Engineer Reviews"
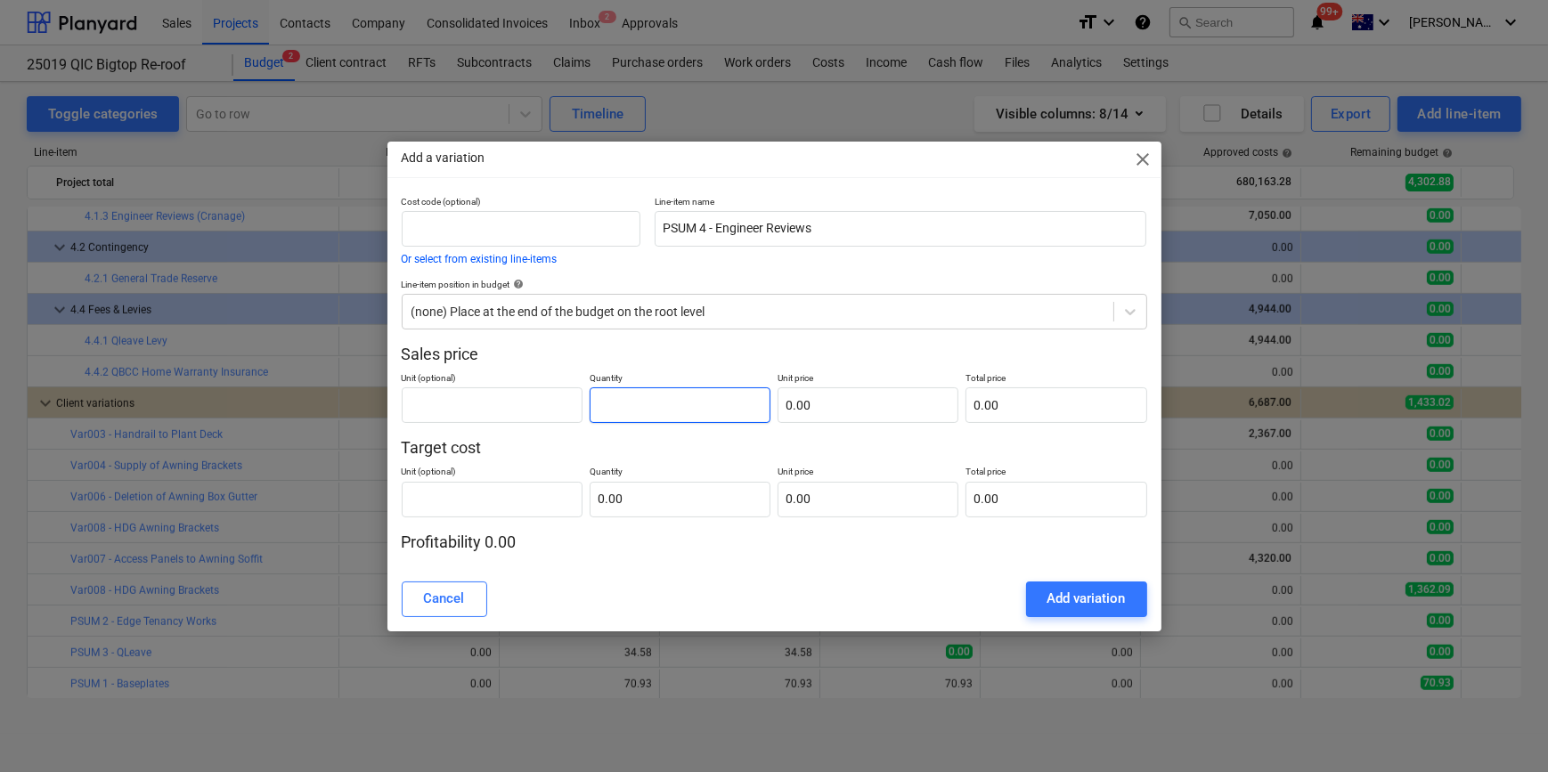
click at [638, 405] on input "text" at bounding box center [680, 405] width 181 height 36
type input "-1.00"
click at [851, 416] on input "text" at bounding box center [868, 405] width 181 height 36
type input "1"
type input "-1.00"
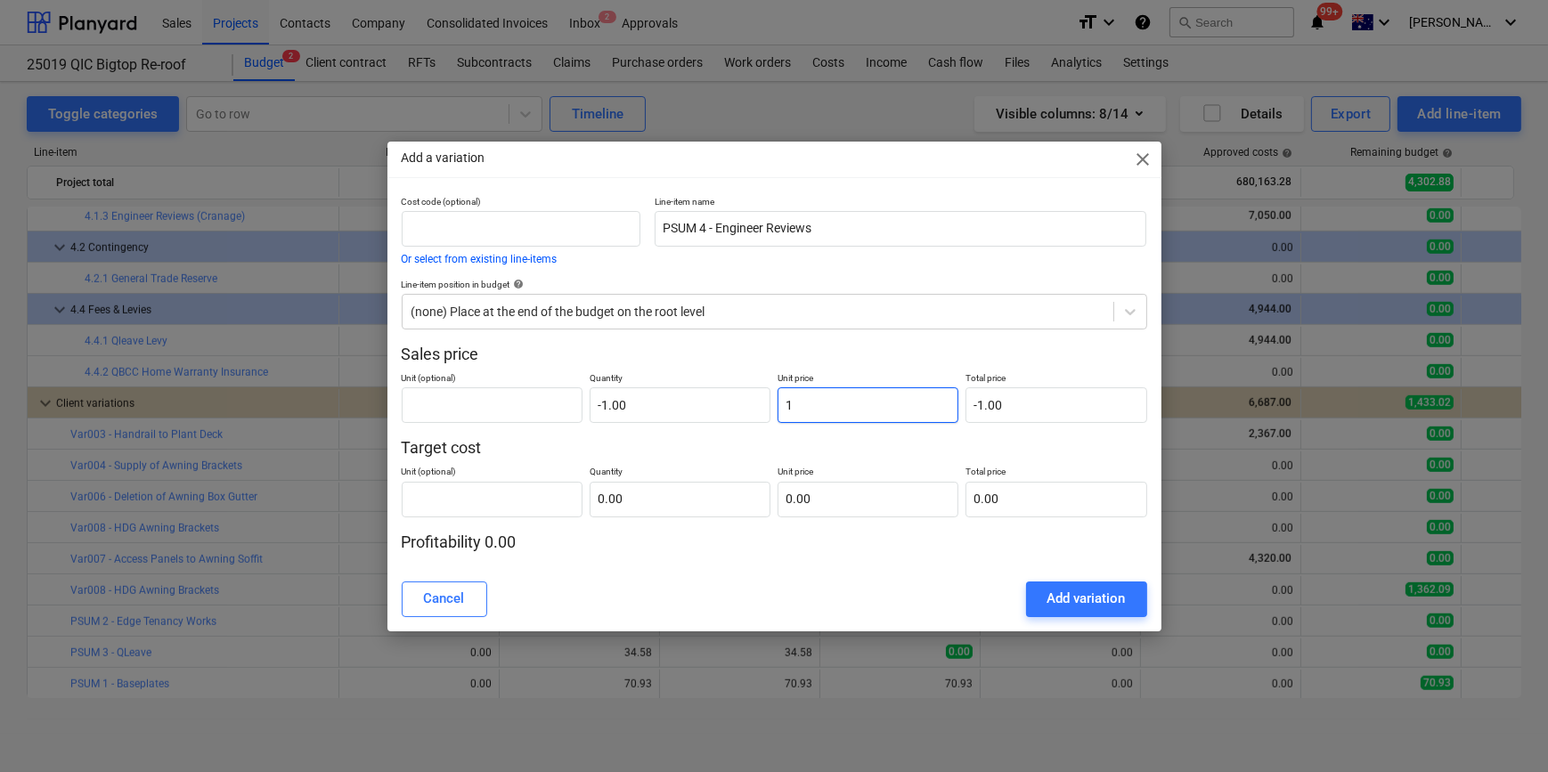
type input "13"
type input "-13.00"
type input "132"
type input "-132.00"
type input "1320"
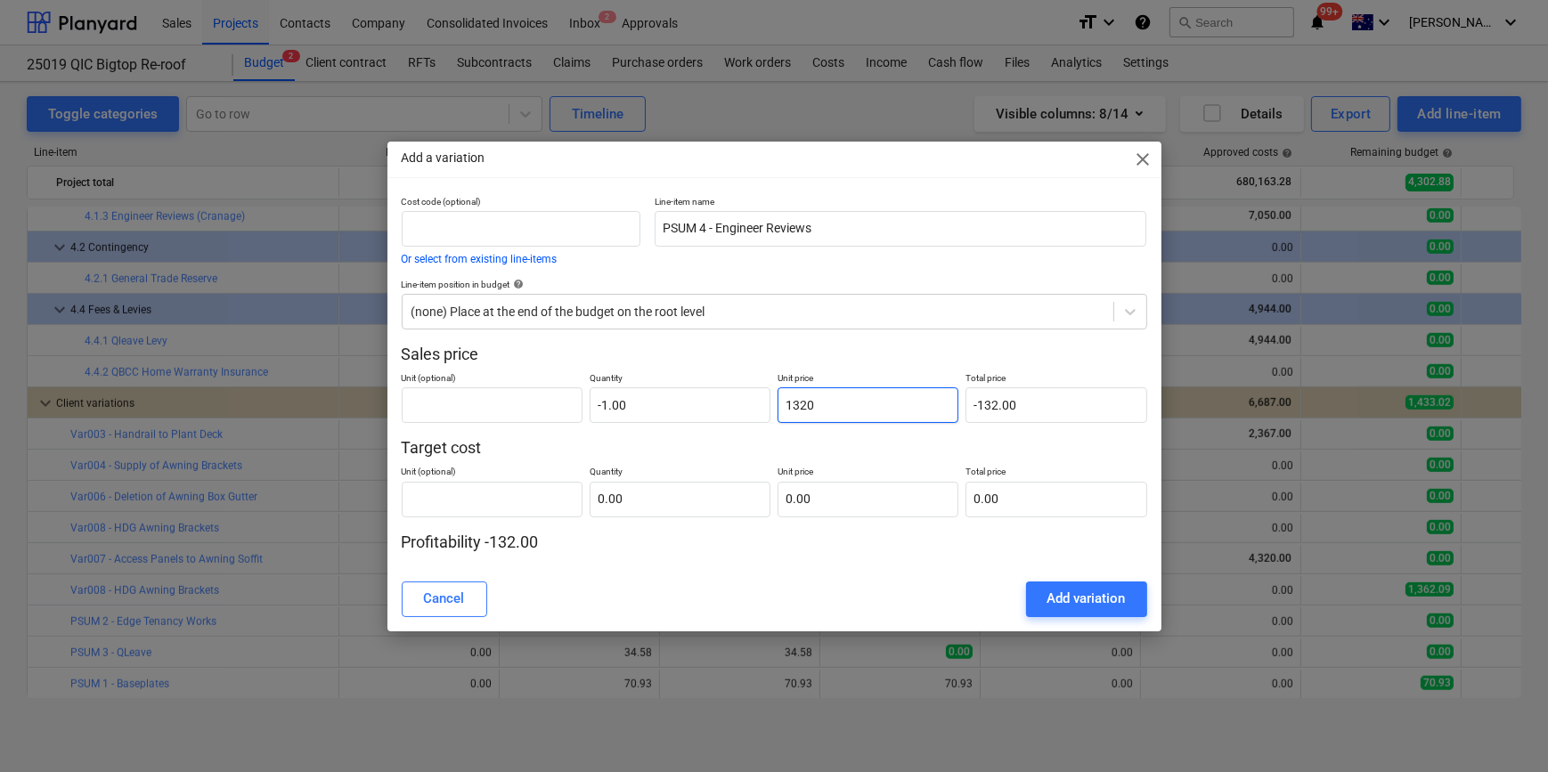
type input "-1,320.00"
type input "1,320.00"
click at [670, 500] on input "text" at bounding box center [680, 500] width 181 height 36
click at [764, 501] on input "-1" at bounding box center [680, 500] width 181 height 36
type input "-1.00"
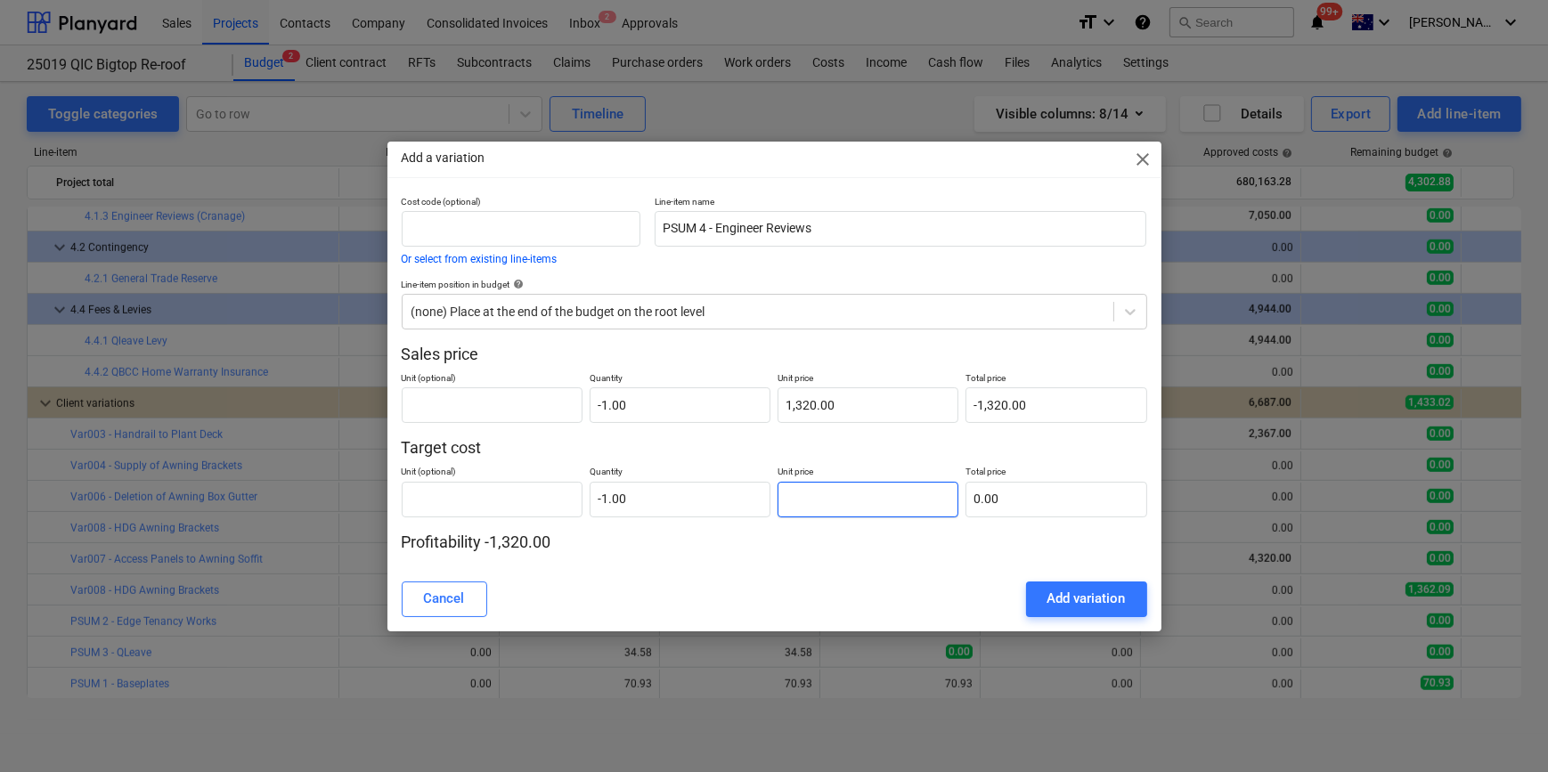
click at [807, 502] on input "text" at bounding box center [868, 500] width 181 height 36
type input "1"
type input "-1.00"
type input "13"
type input "-13.00"
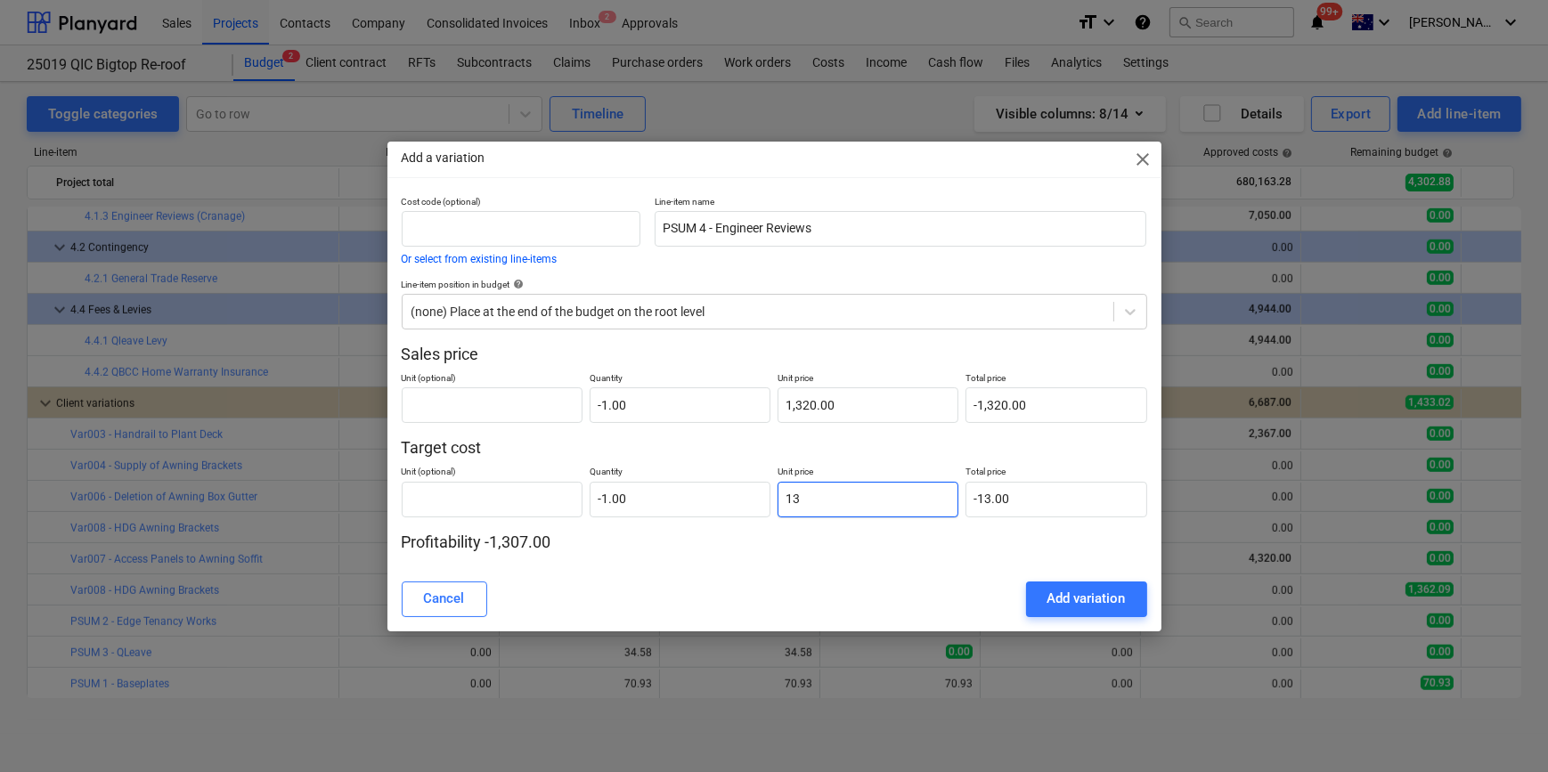
type input "132"
type input "-132.00"
type input "1320"
type input "-1,320.00"
type input "1,320.00"
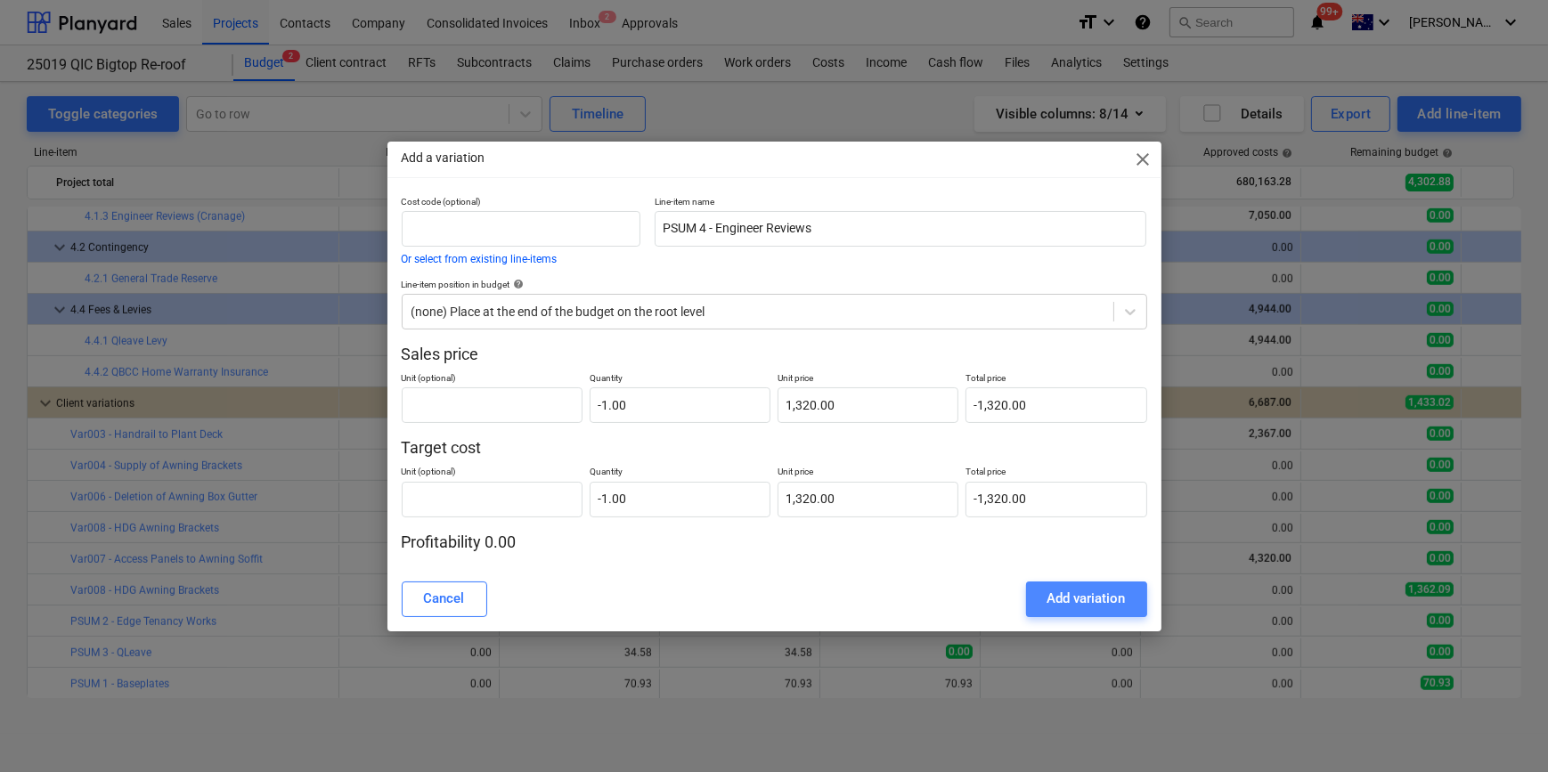
click at [1087, 597] on div "Add variation" at bounding box center [1086, 598] width 78 height 23
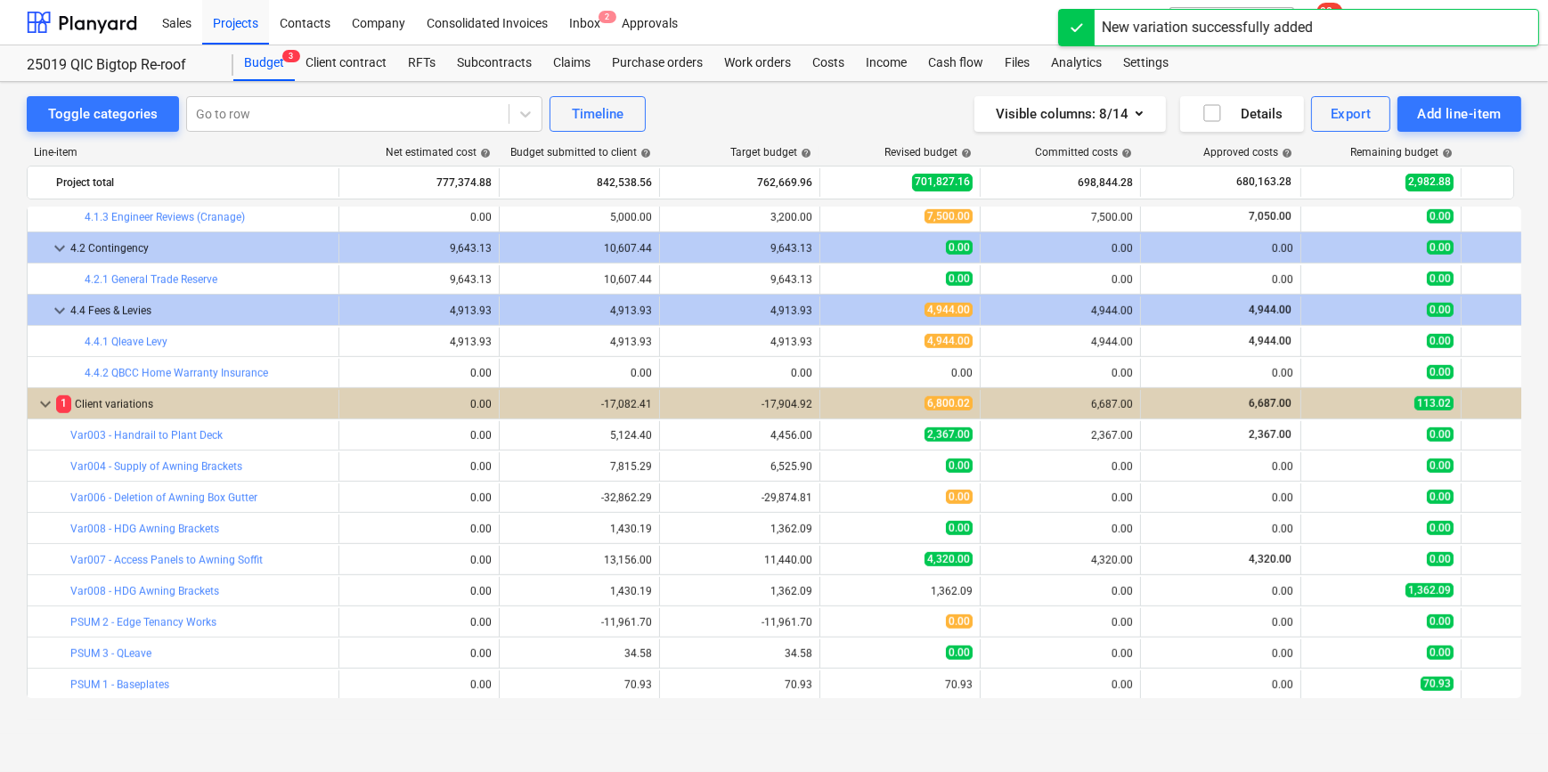
scroll to position [1753, 0]
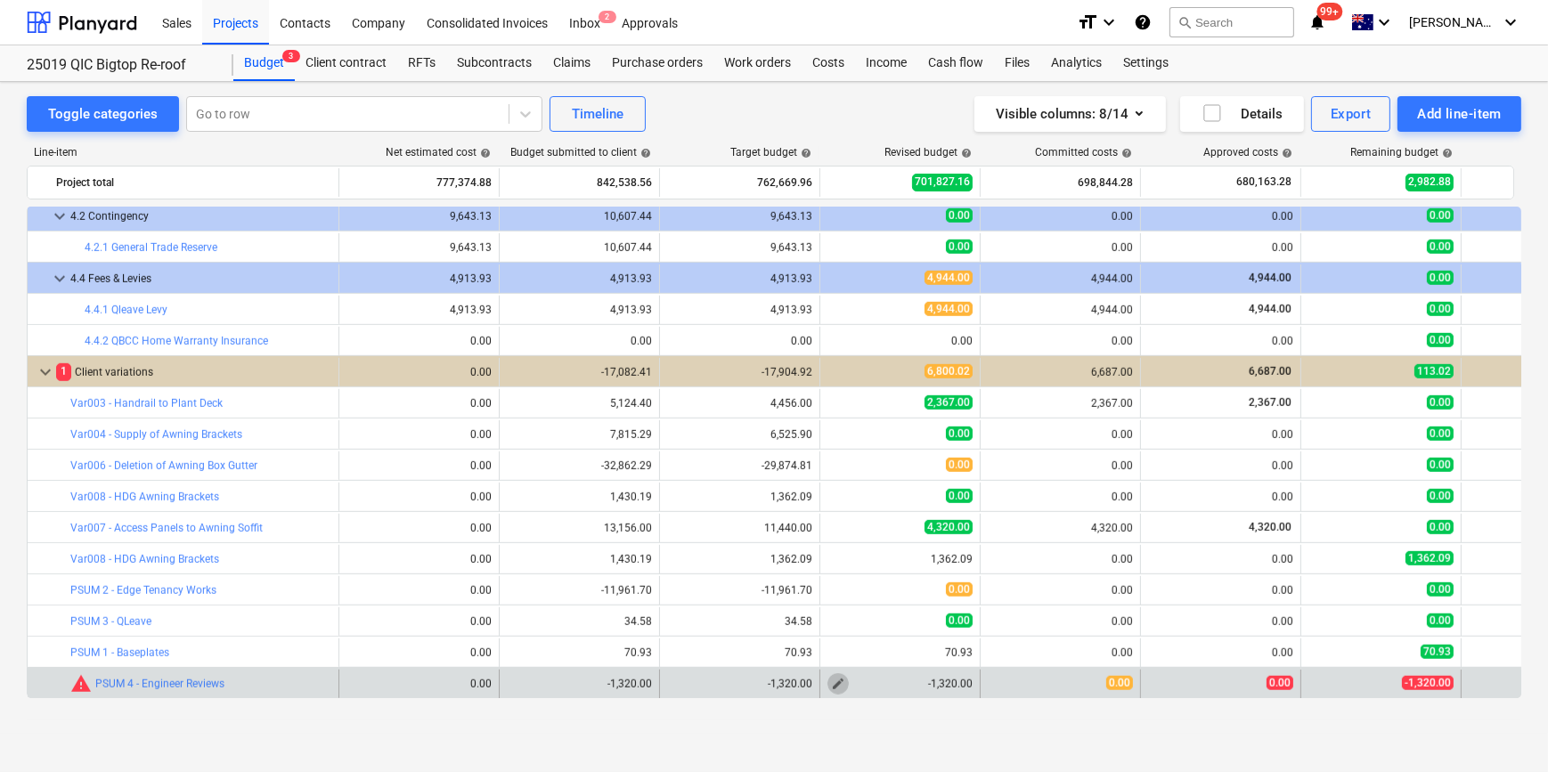
click at [838, 682] on span "edit" at bounding box center [838, 684] width 14 height 14
type textarea "x"
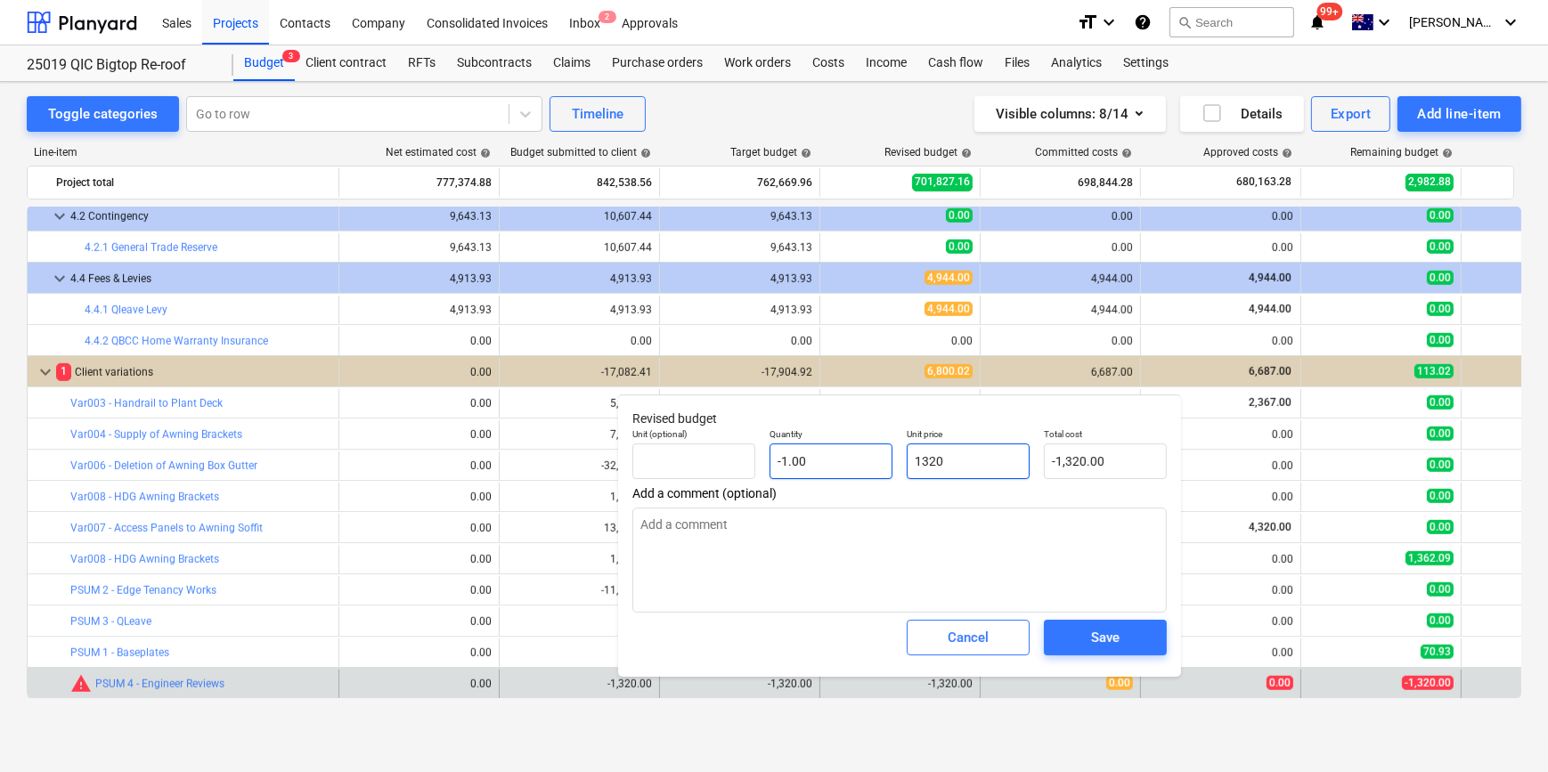
drag, startPoint x: 983, startPoint y: 465, endPoint x: 773, endPoint y: 457, distance: 210.3
click at [773, 457] on div "Unit (optional) Quantity -1.00 Unit price 1320 Total cost -1,320.00" at bounding box center [899, 453] width 549 height 65
type input "0"
type textarea "x"
type input "0.00"
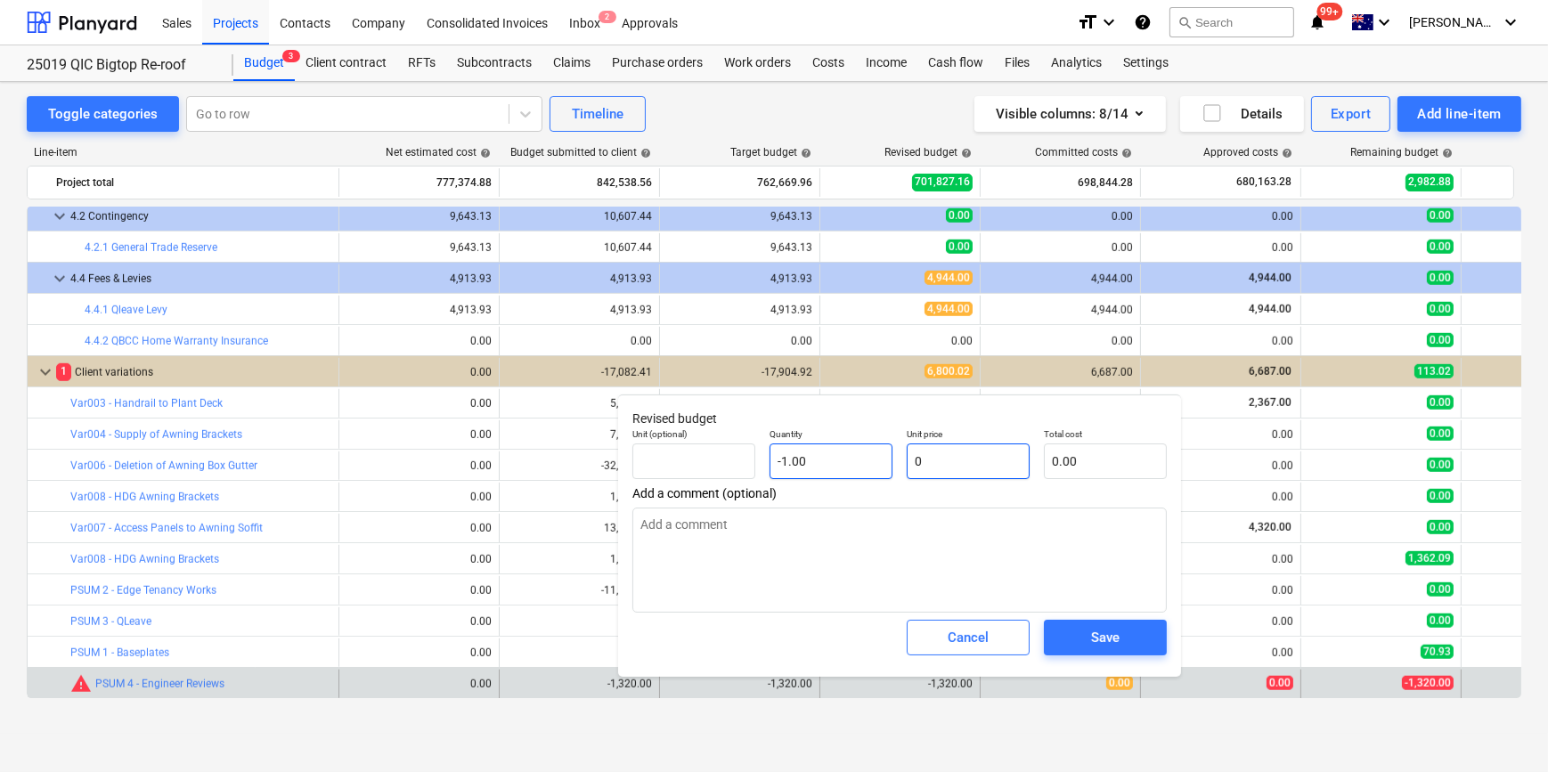
type input "0"
type textarea "x"
type input "-1"
type input "0.00"
drag, startPoint x: 810, startPoint y: 460, endPoint x: 705, endPoint y: 461, distance: 106.0
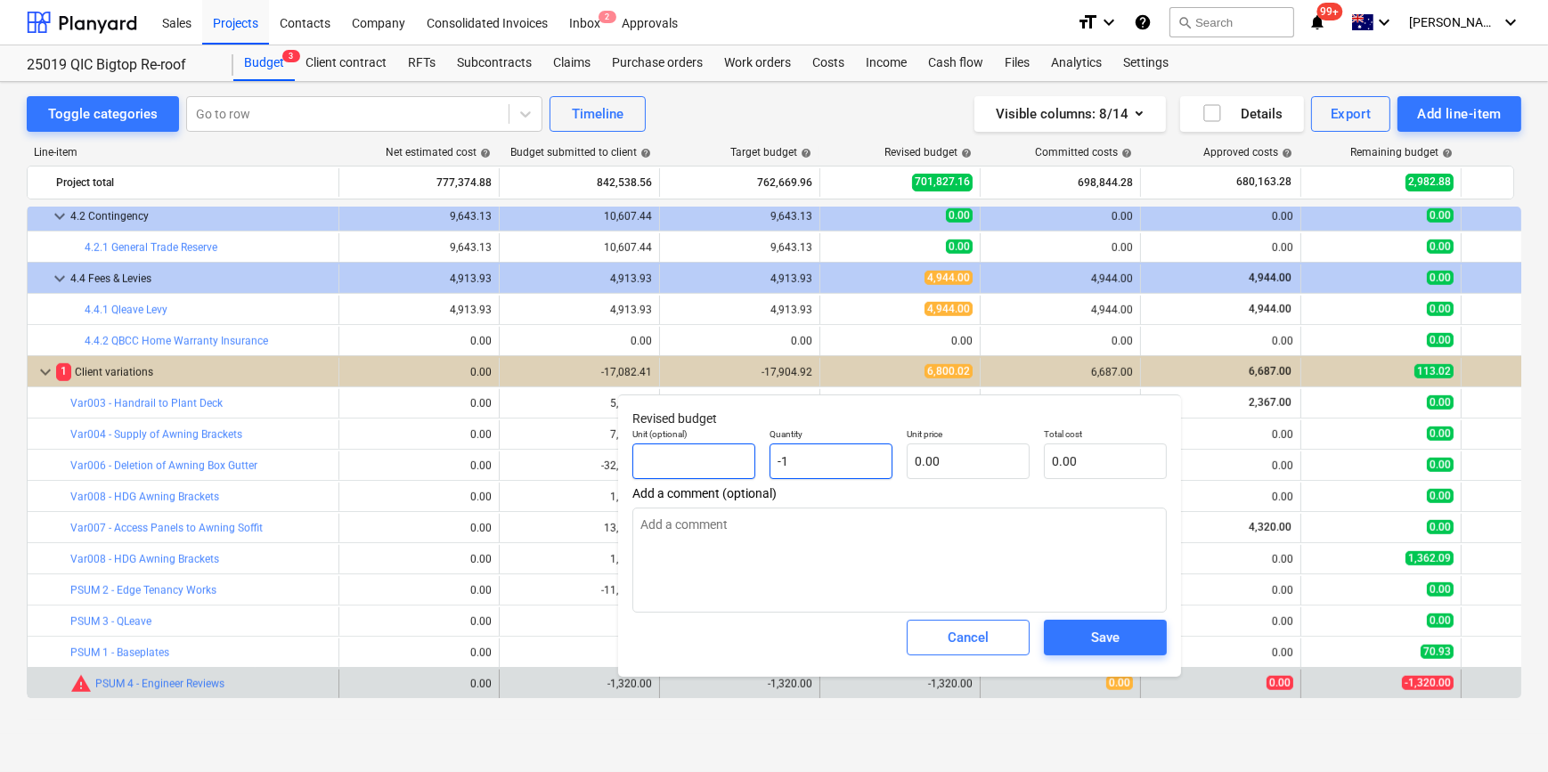
click at [721, 462] on div "Unit (optional) Quantity -1 Unit price 0.00 Total cost 0.00" at bounding box center [899, 453] width 549 height 65
type textarea "x"
type input "0"
type textarea "x"
type input "0.00"
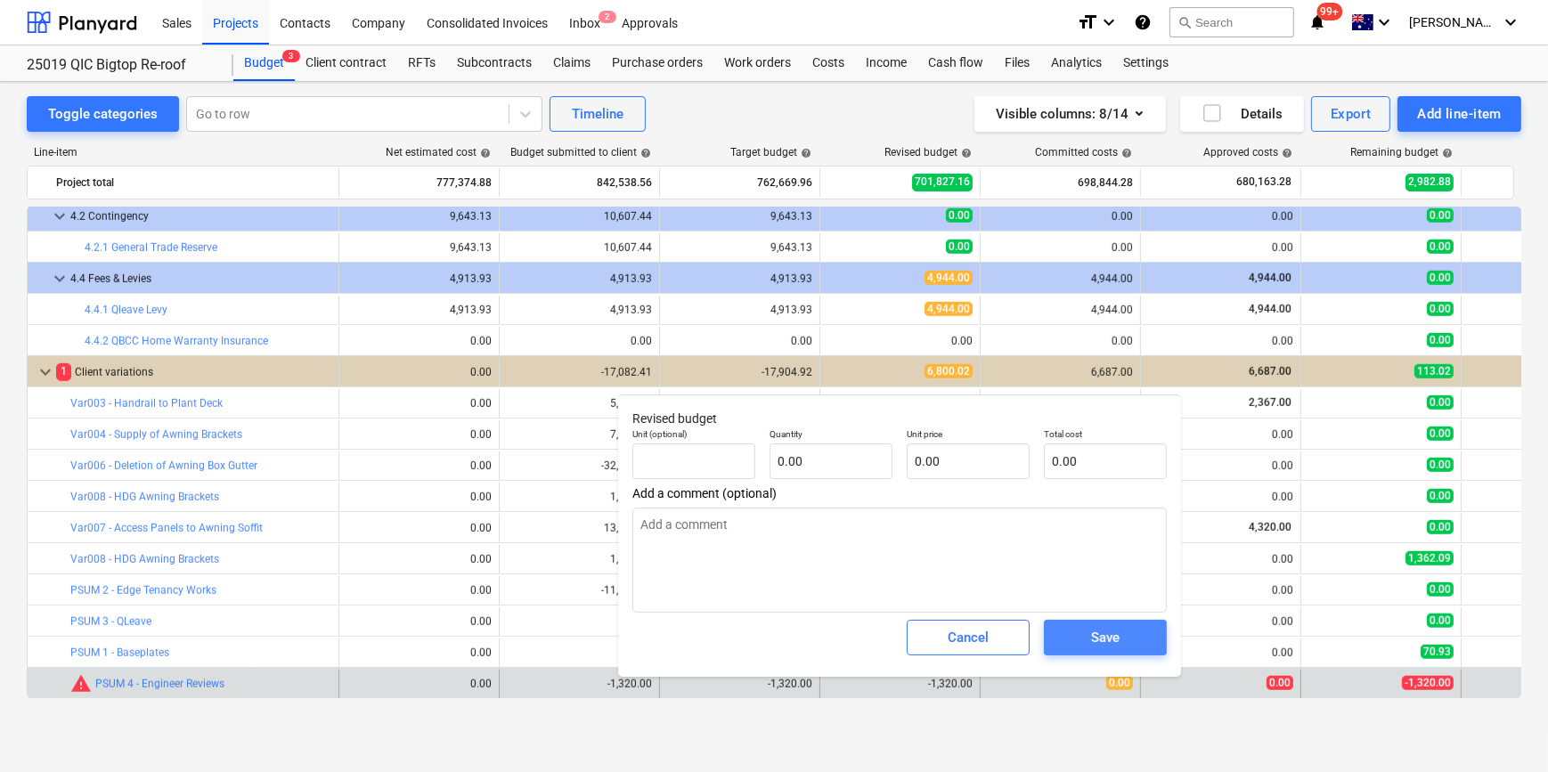
click at [1104, 638] on div "Save" at bounding box center [1105, 637] width 29 height 23
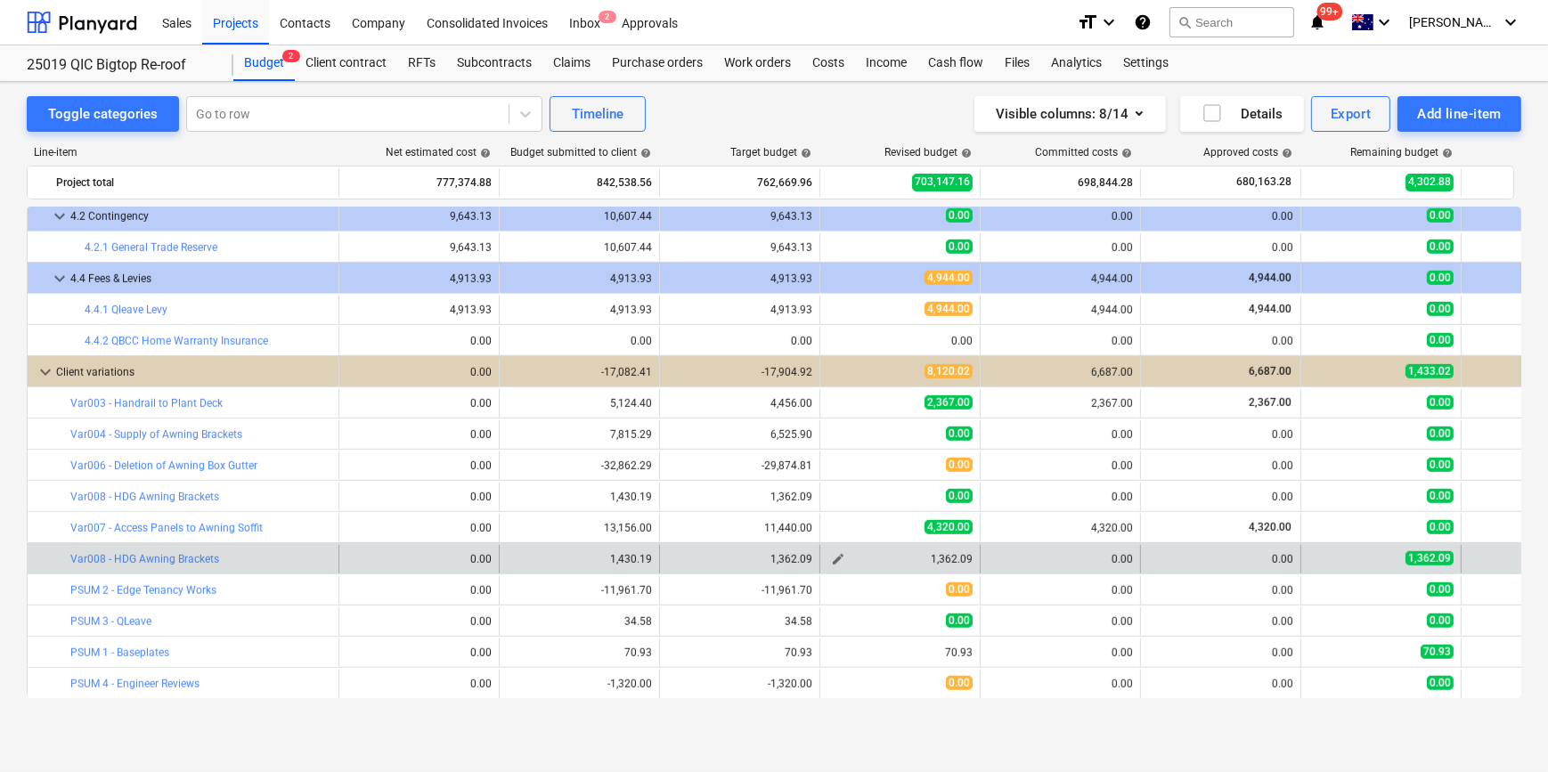
click at [841, 562] on span "edit" at bounding box center [838, 559] width 14 height 14
type textarea "x"
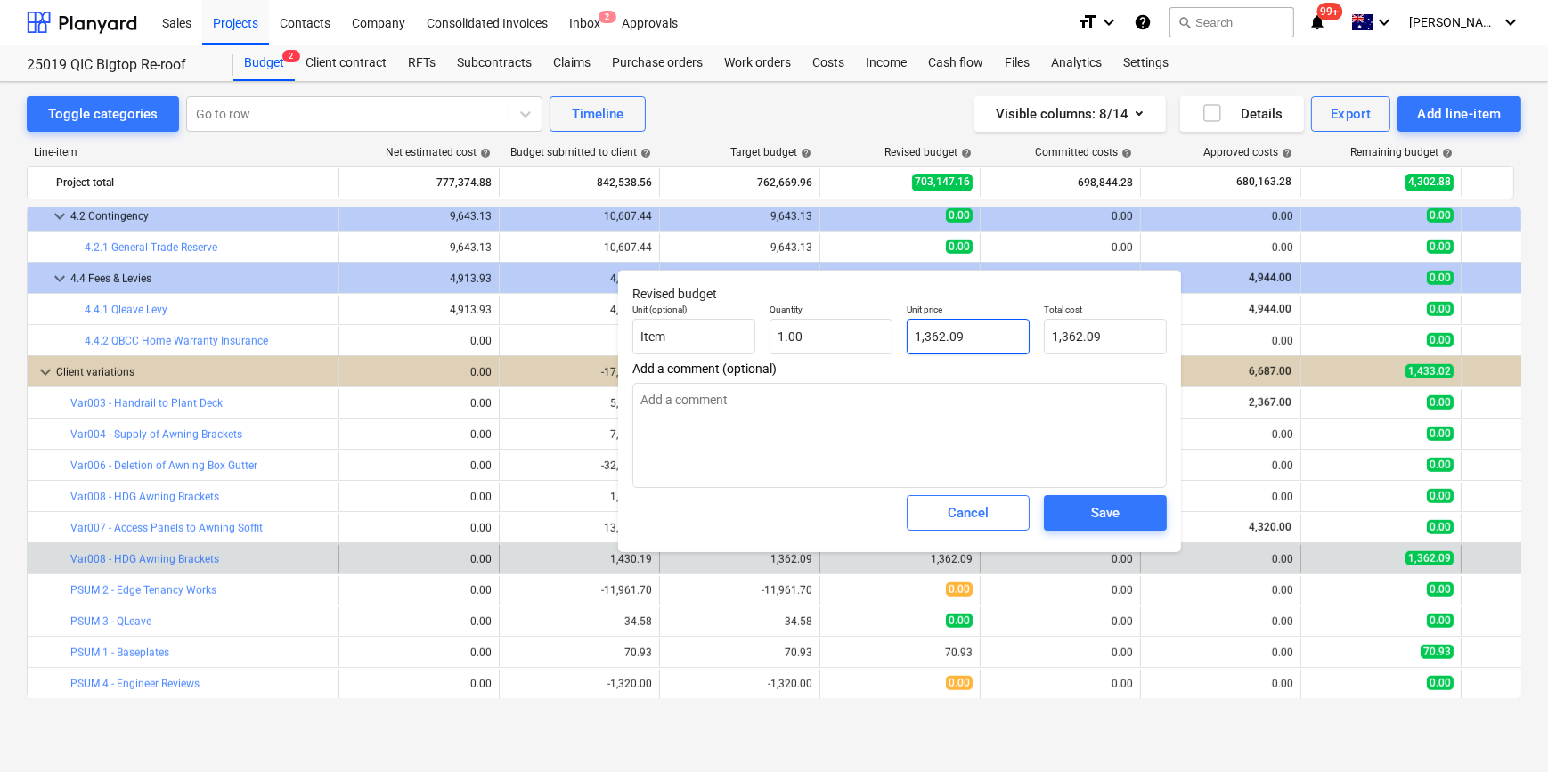
type input "1362.09"
drag, startPoint x: 967, startPoint y: 339, endPoint x: 795, endPoint y: 330, distance: 172.2
click at [876, 341] on div "Unit (optional) Item Quantity 1.00 Unit price 1362.09 Total cost 1,362.09" at bounding box center [899, 329] width 549 height 65
type textarea "x"
type input "0"
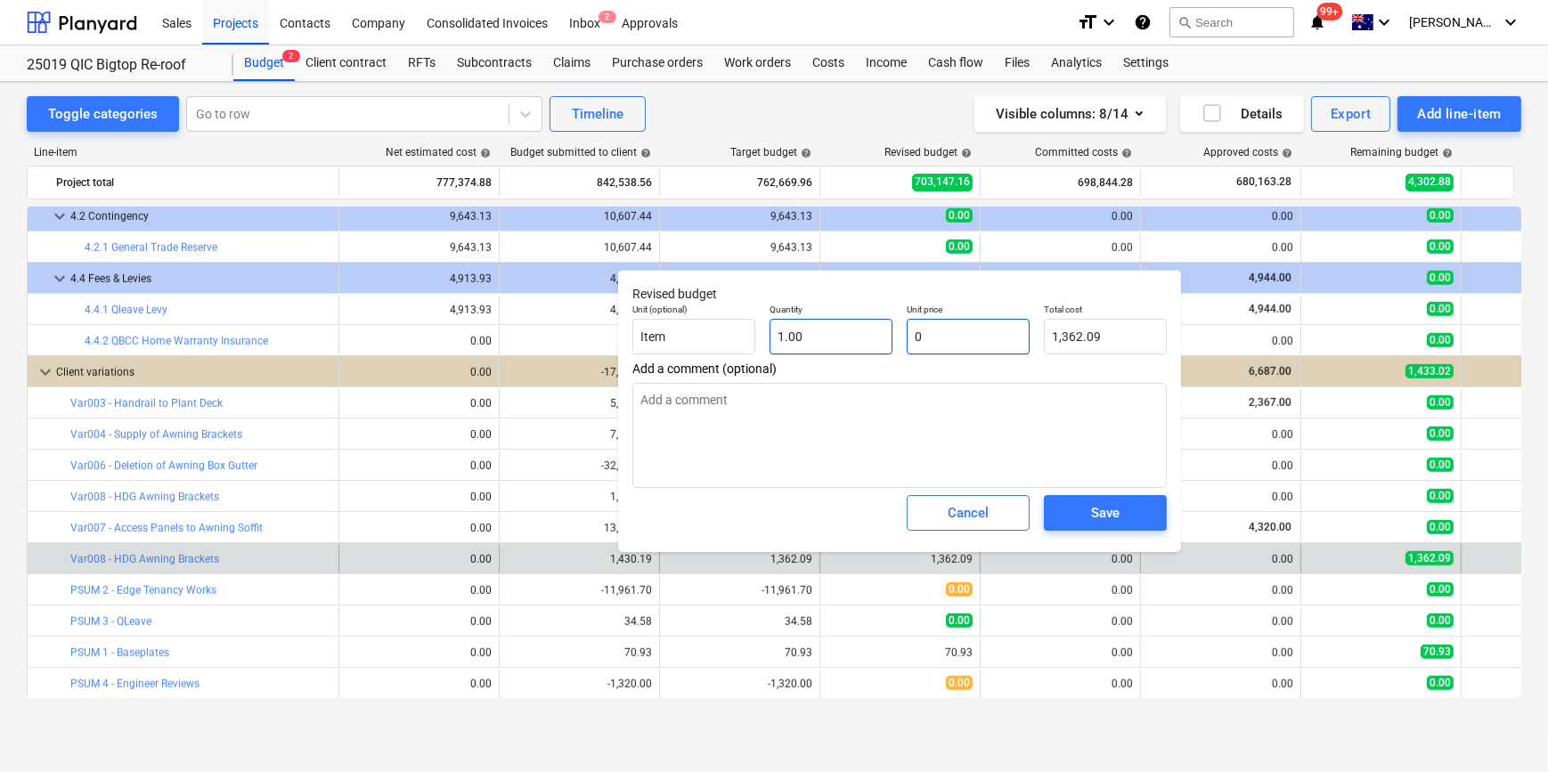
type input "0.00"
type input "0"
type textarea "x"
type input "0.00"
click at [1128, 510] on span "Save" at bounding box center [1105, 512] width 80 height 23
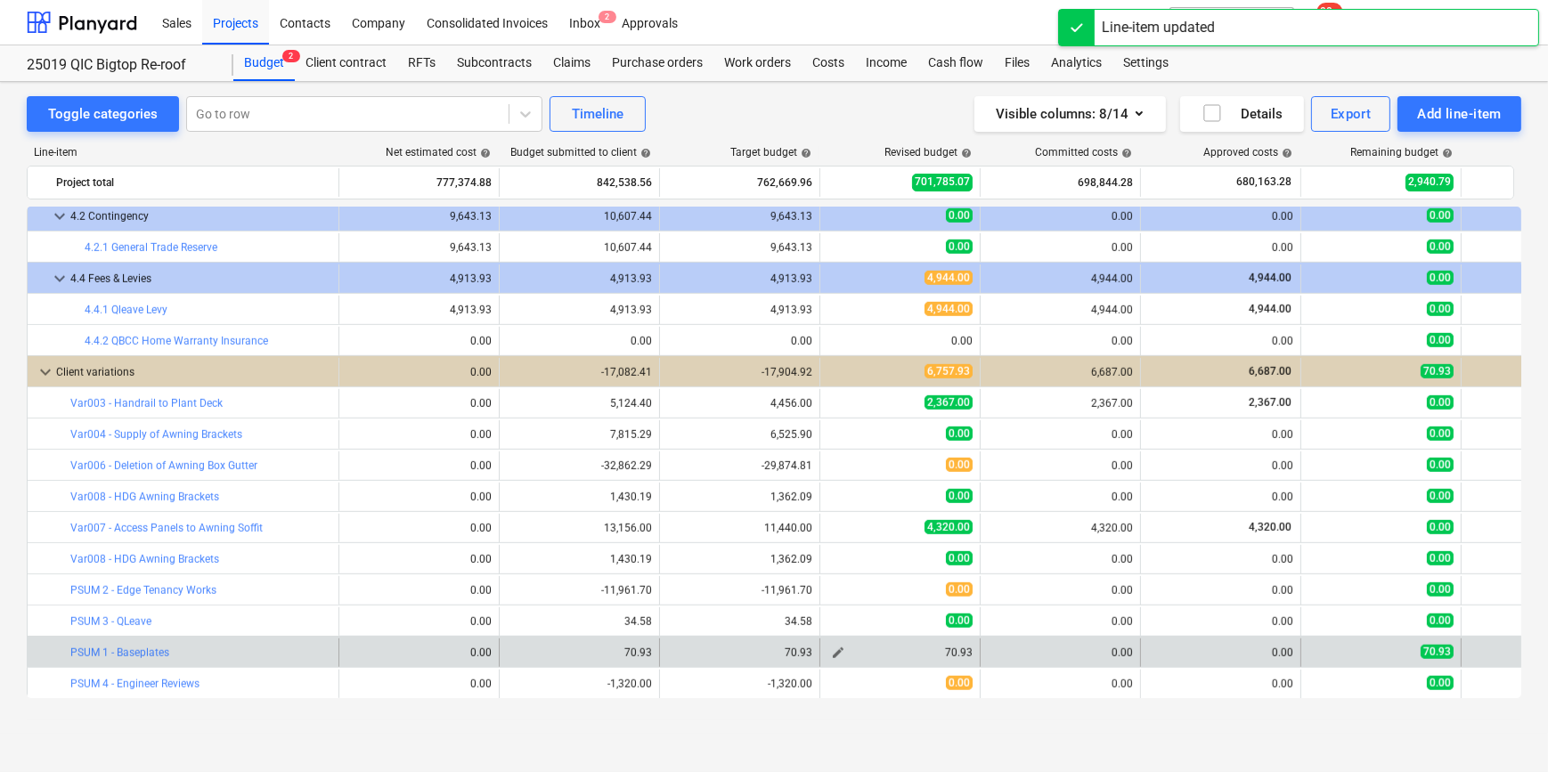
click at [840, 648] on span "edit" at bounding box center [838, 653] width 14 height 14
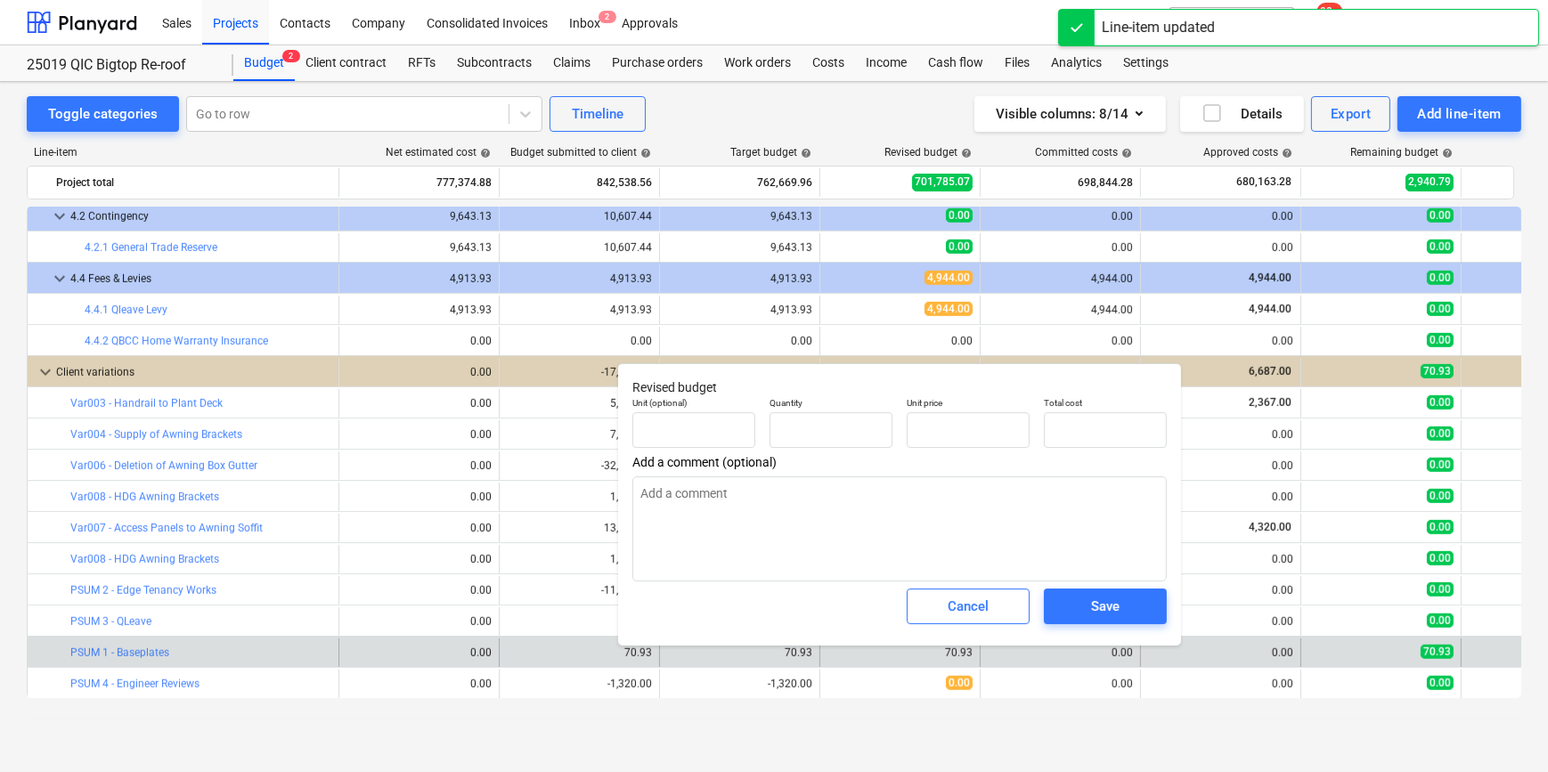
type textarea "x"
type input "1.00"
type input "70.93"
drag, startPoint x: 963, startPoint y: 428, endPoint x: 618, endPoint y: 408, distance: 345.2
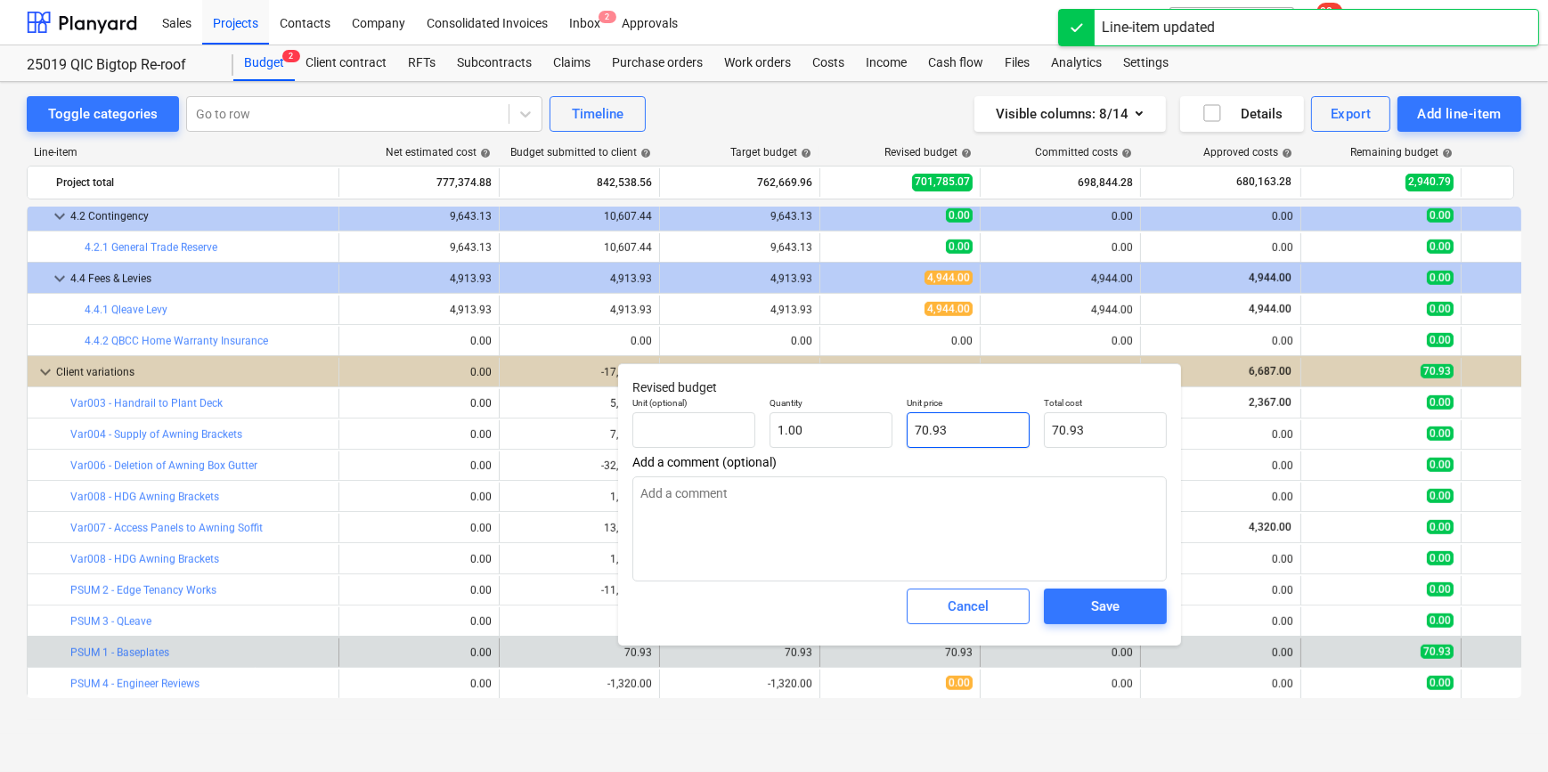
click at [754, 424] on div "Unit (optional) Quantity 1.00 Unit price 70.93 Total cost 70.93" at bounding box center [899, 422] width 549 height 65
type textarea "x"
type input "0"
type input "0.00"
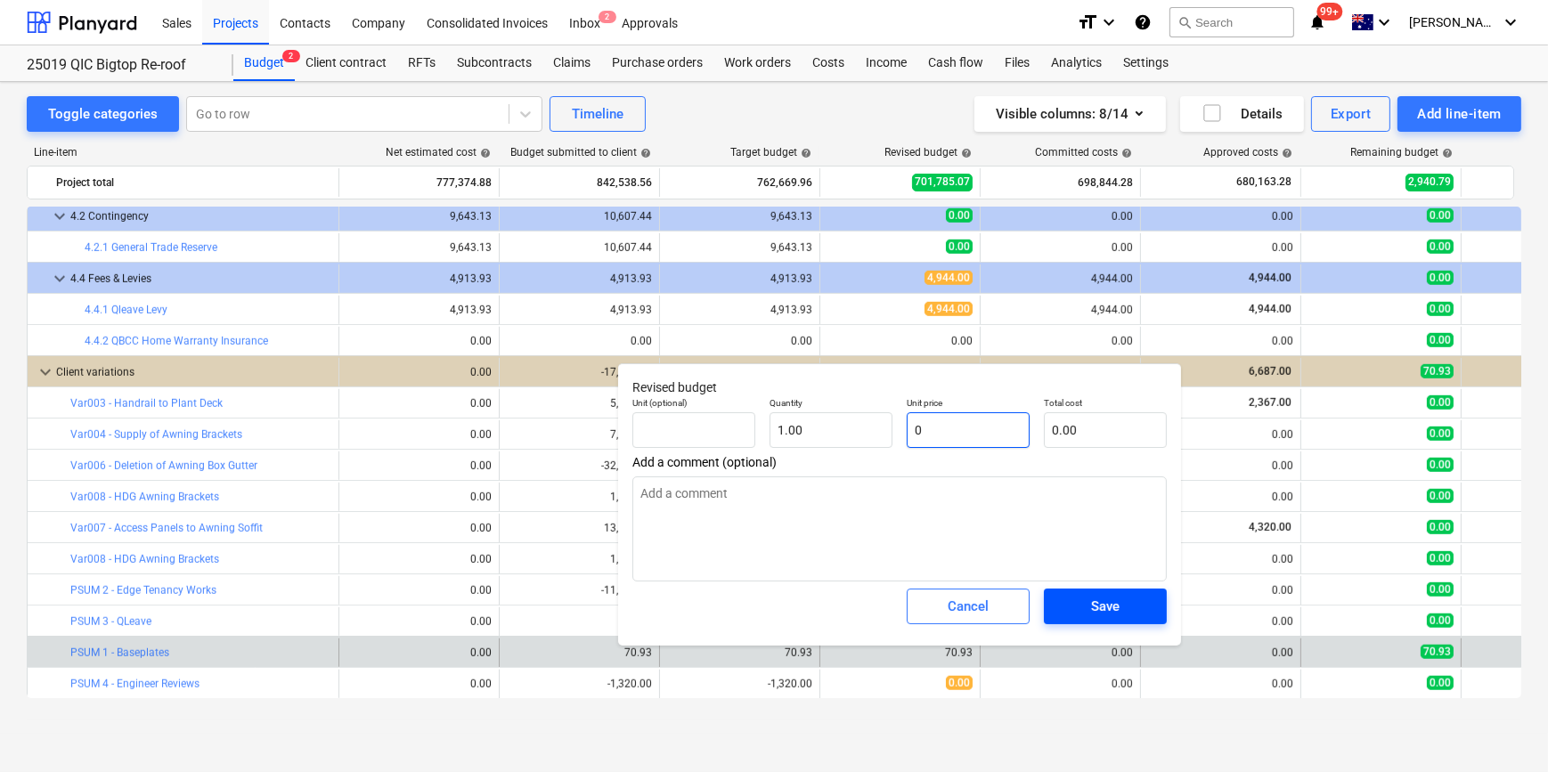
type input "0"
type textarea "x"
type input "0.00"
click at [1110, 607] on div "Save" at bounding box center [1105, 606] width 29 height 23
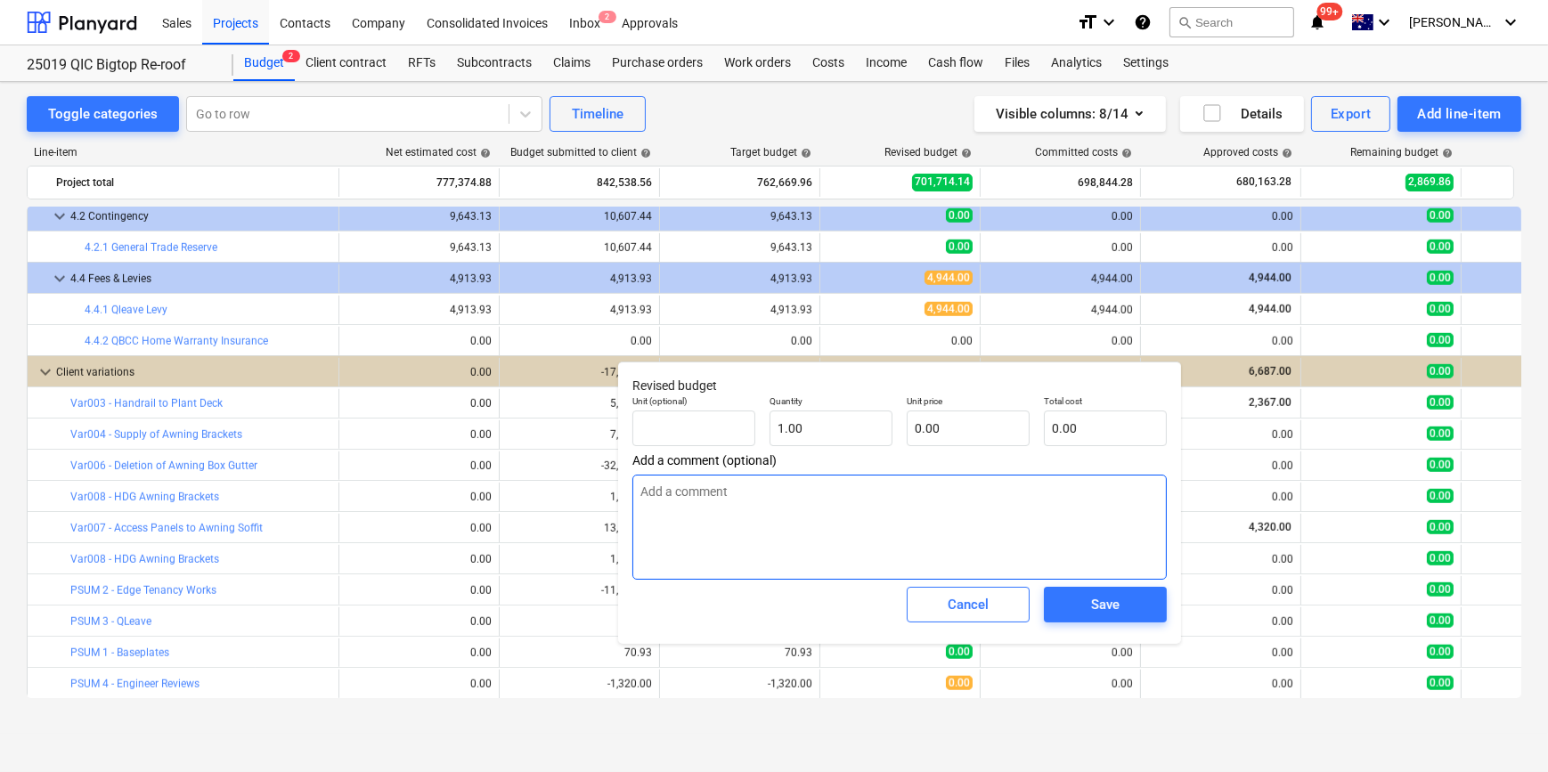
type textarea "x"
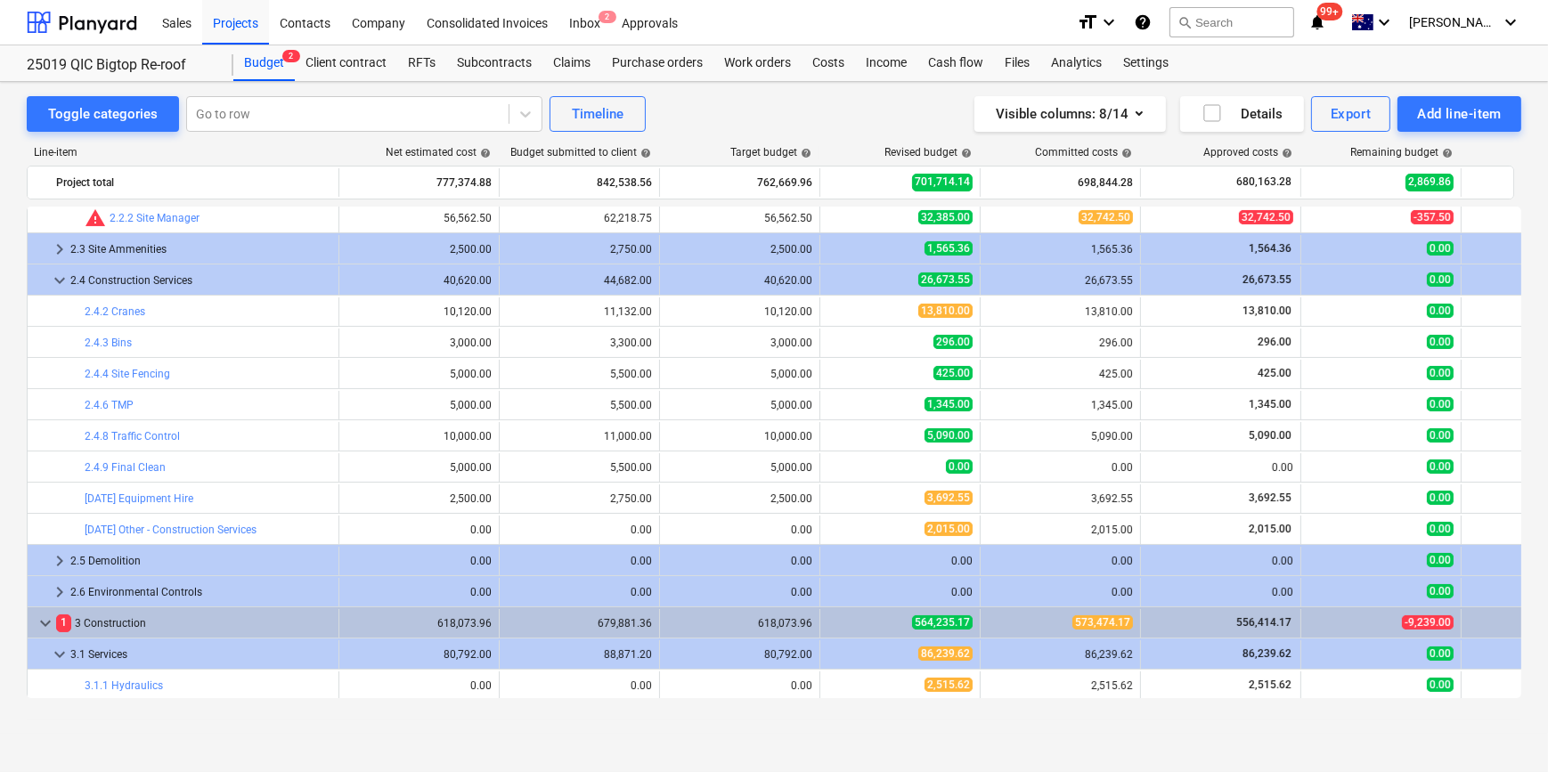
scroll to position [891, 0]
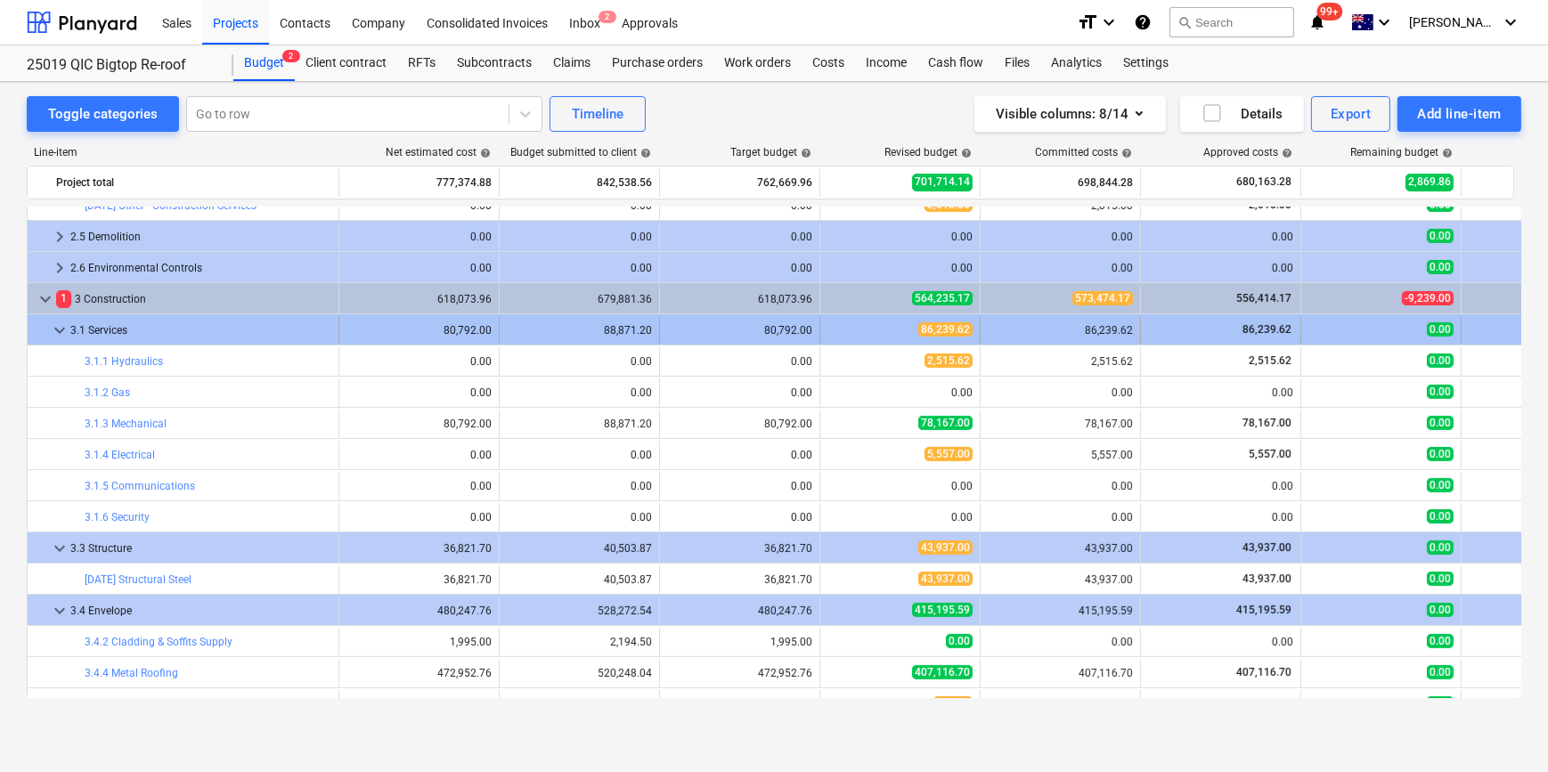
click at [53, 330] on span "keyboard_arrow_down" at bounding box center [59, 330] width 21 height 21
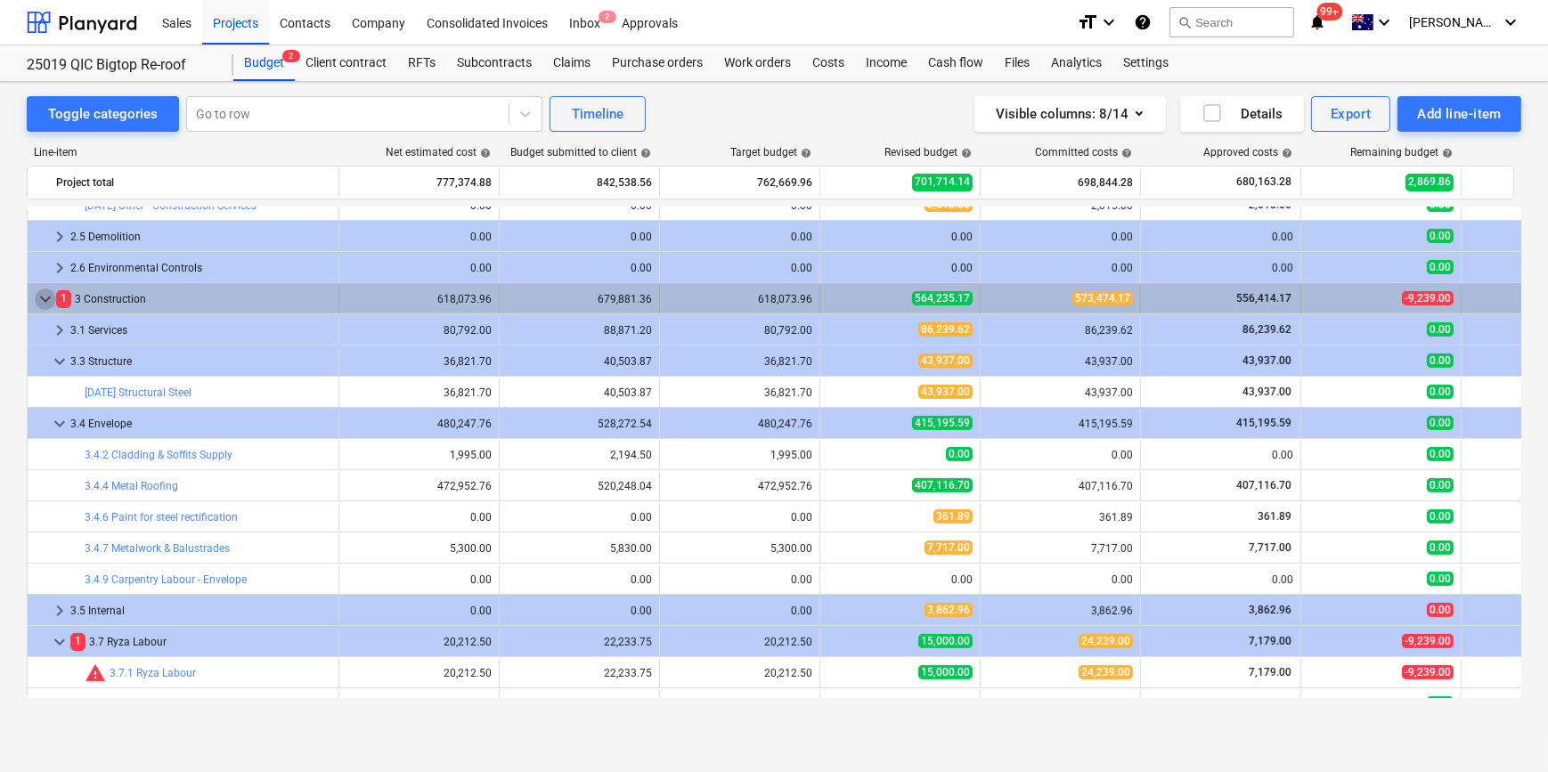
click at [45, 299] on span "keyboard_arrow_down" at bounding box center [45, 299] width 21 height 21
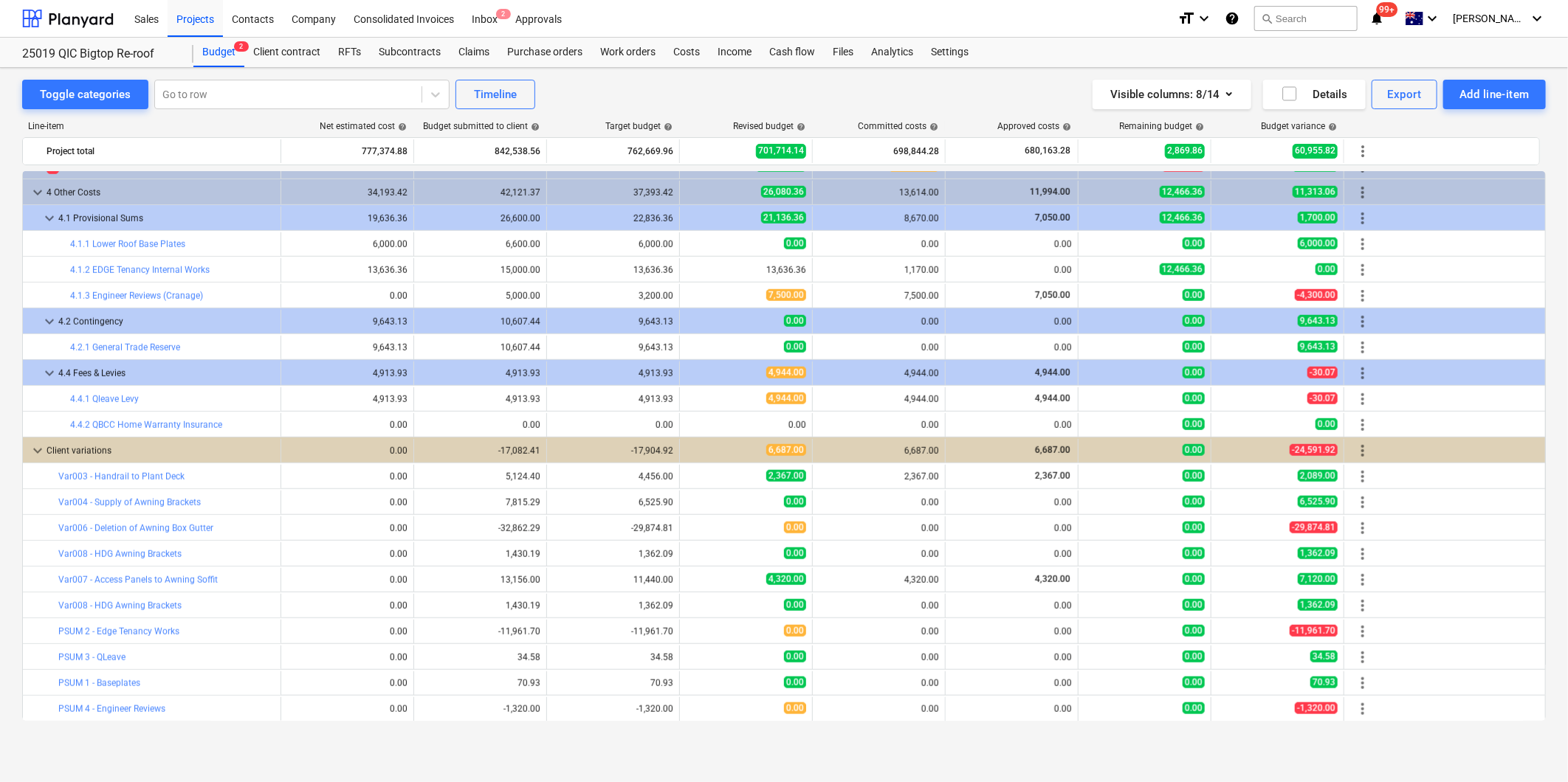
scroll to position [819, 0]
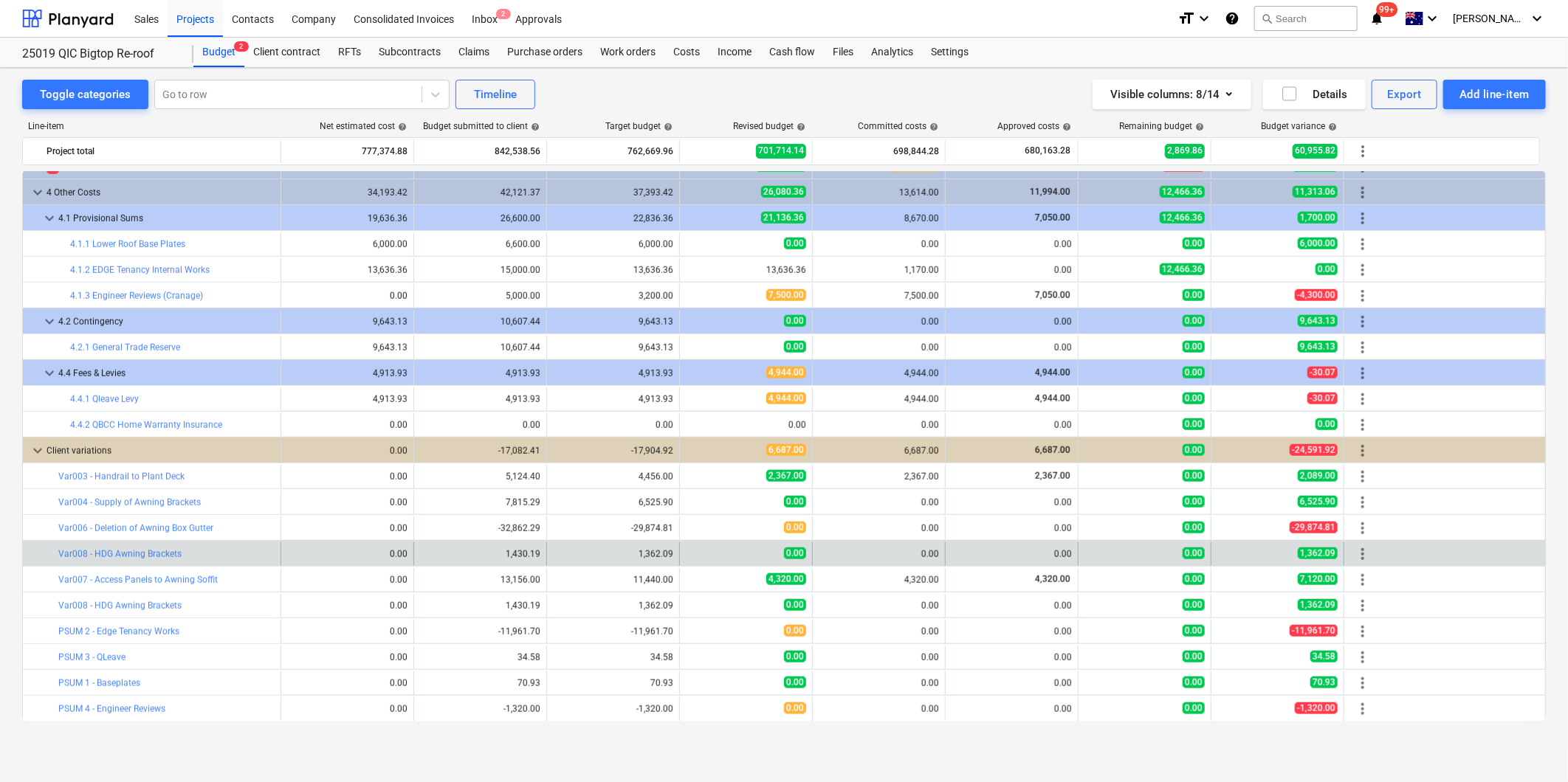
click at [1282, 550] on span "more_vert" at bounding box center [1362, 553] width 17 height 17
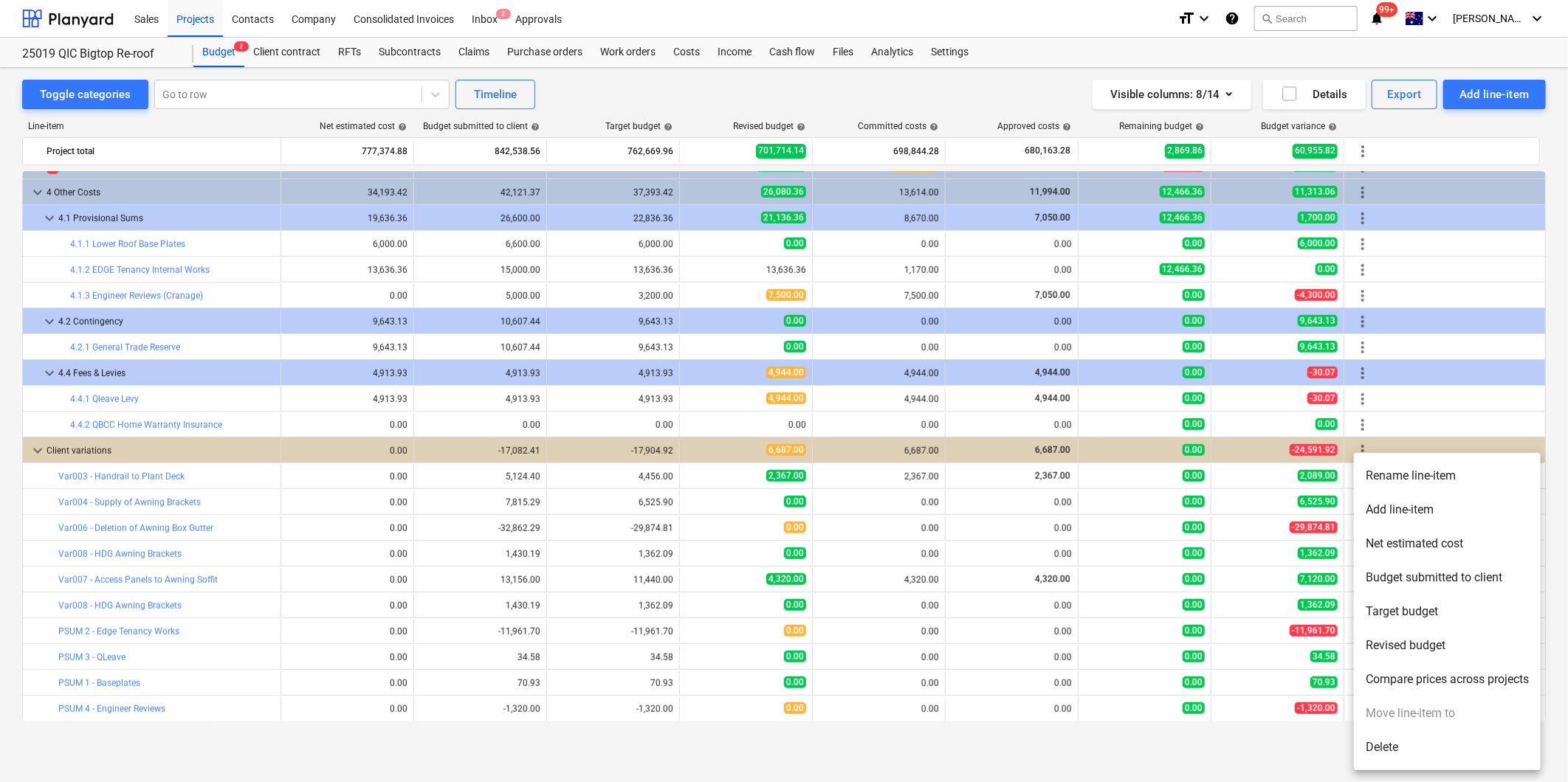
click at [1282, 639] on li "Delete" at bounding box center [1446, 747] width 186 height 34
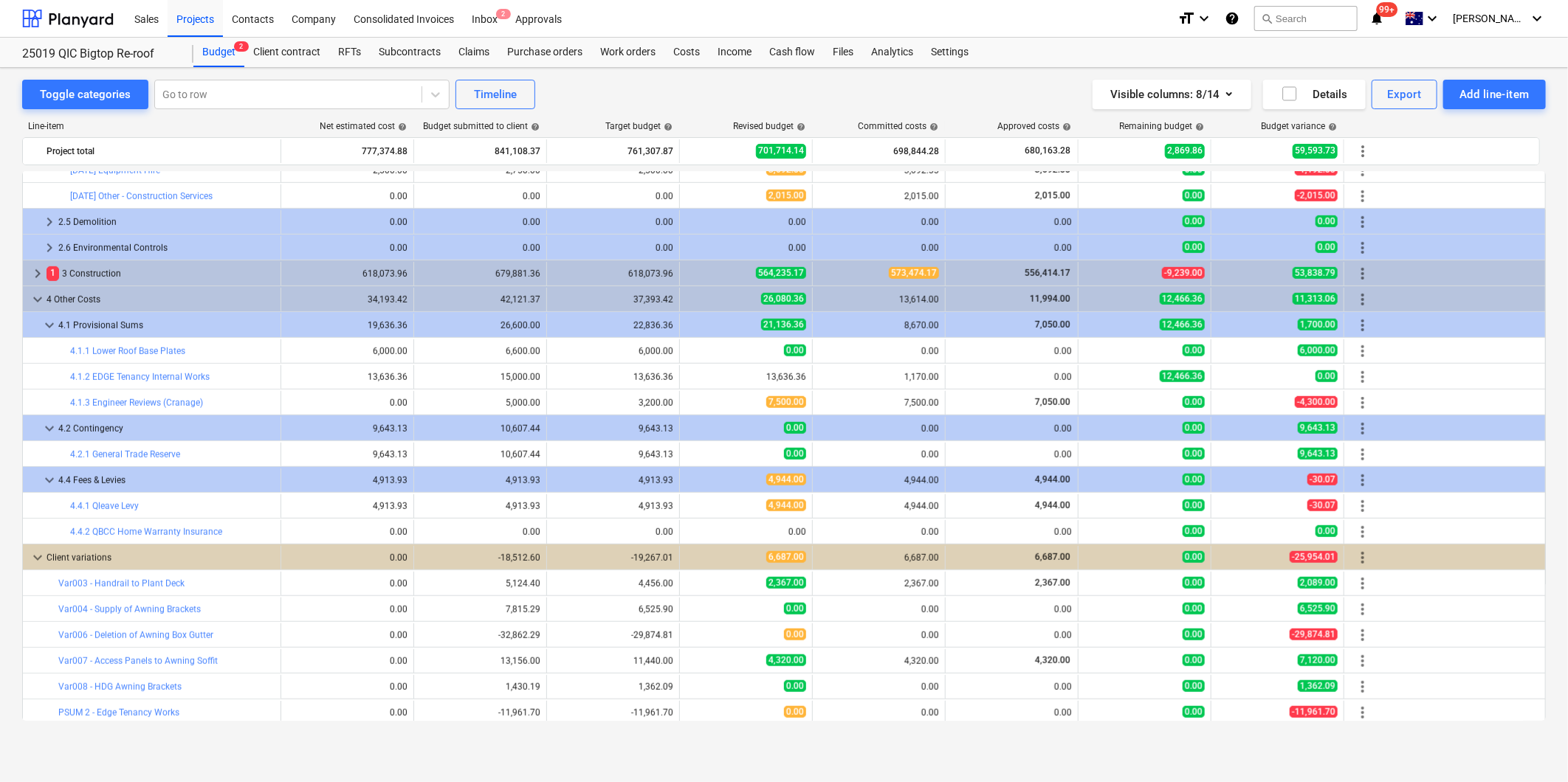
scroll to position [793, 0]
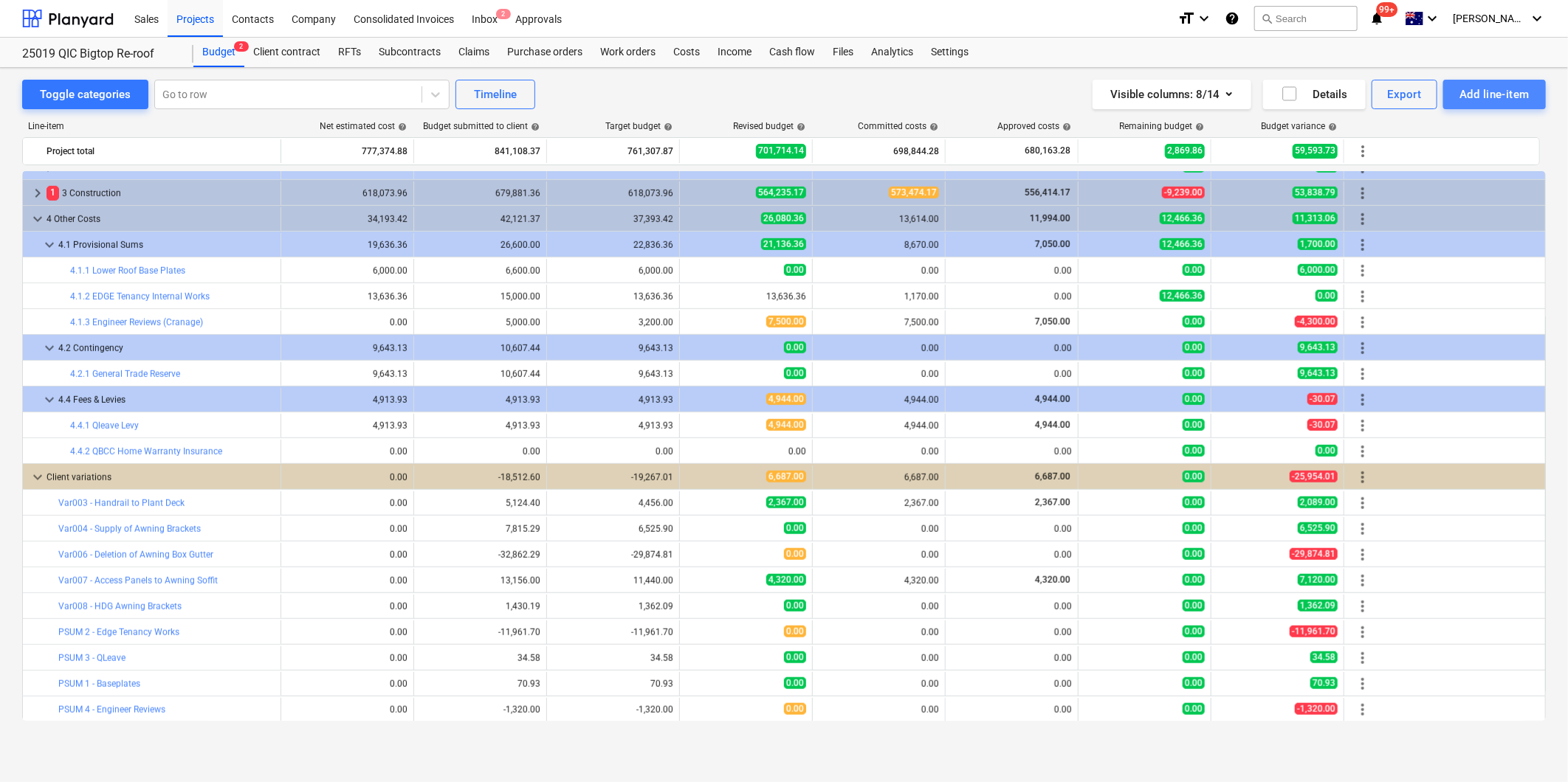
click at [1282, 91] on div "Add line-item" at bounding box center [1494, 94] width 70 height 19
click at [1282, 183] on div "Add client variation" at bounding box center [1469, 182] width 153 height 26
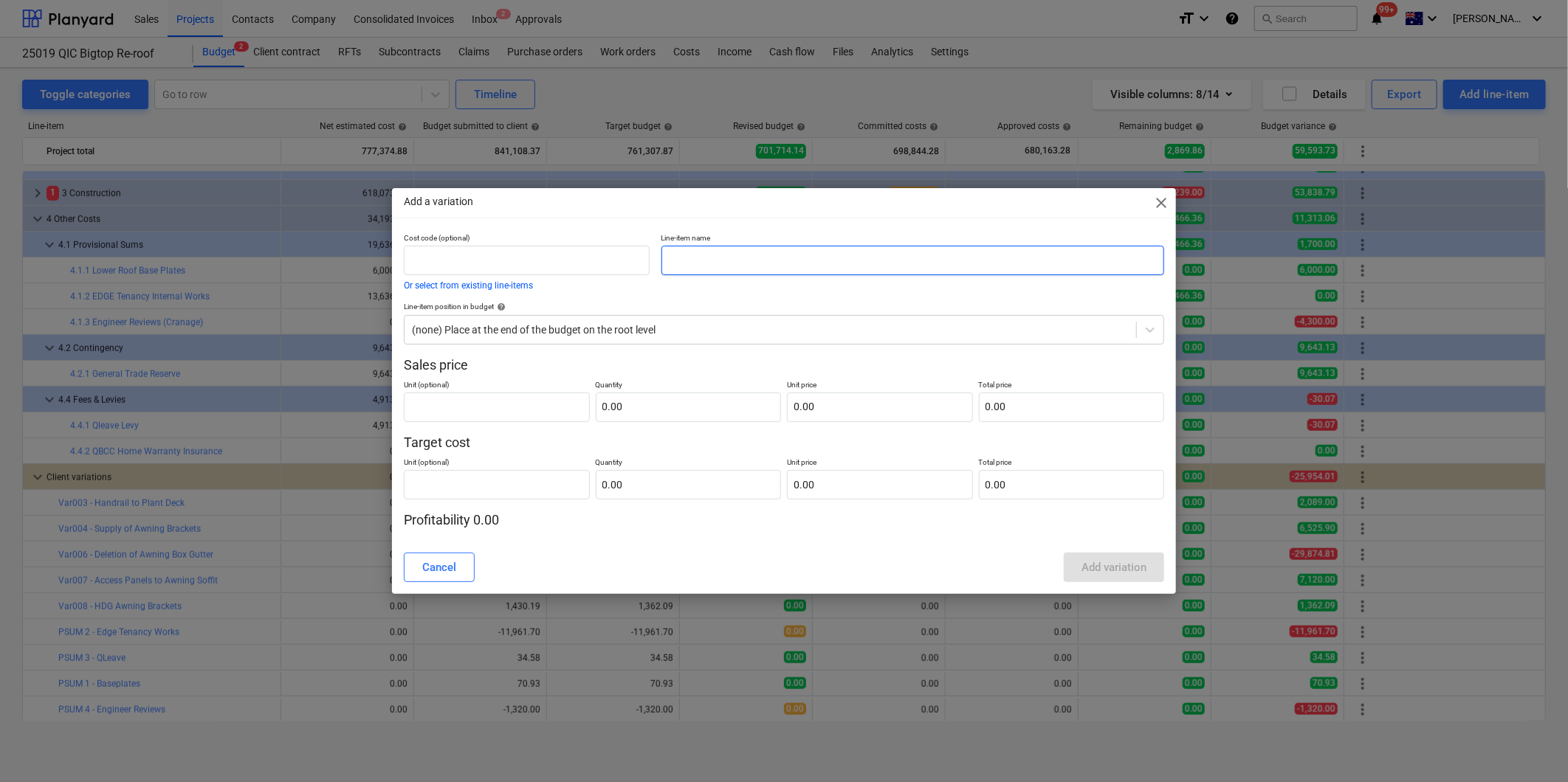
click at [780, 256] on input "text" at bounding box center [912, 261] width 503 height 30
type input "Var009 - Fix Parapet Steel"
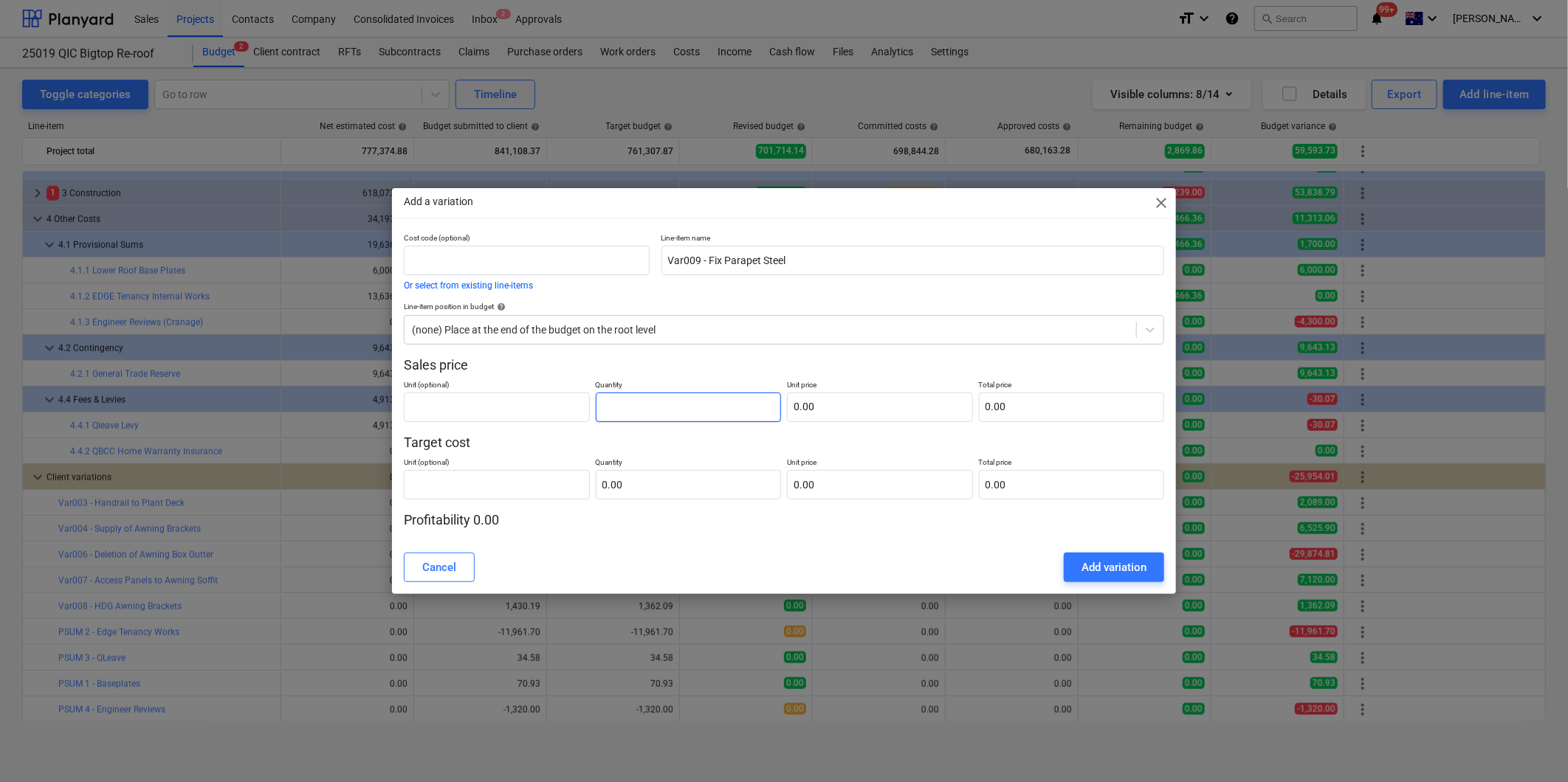
click at [671, 408] on input "text" at bounding box center [689, 408] width 186 height 30
type input "1.00"
click at [901, 408] on input "text" at bounding box center [879, 408] width 186 height 30
type input "8"
type input "8.00"
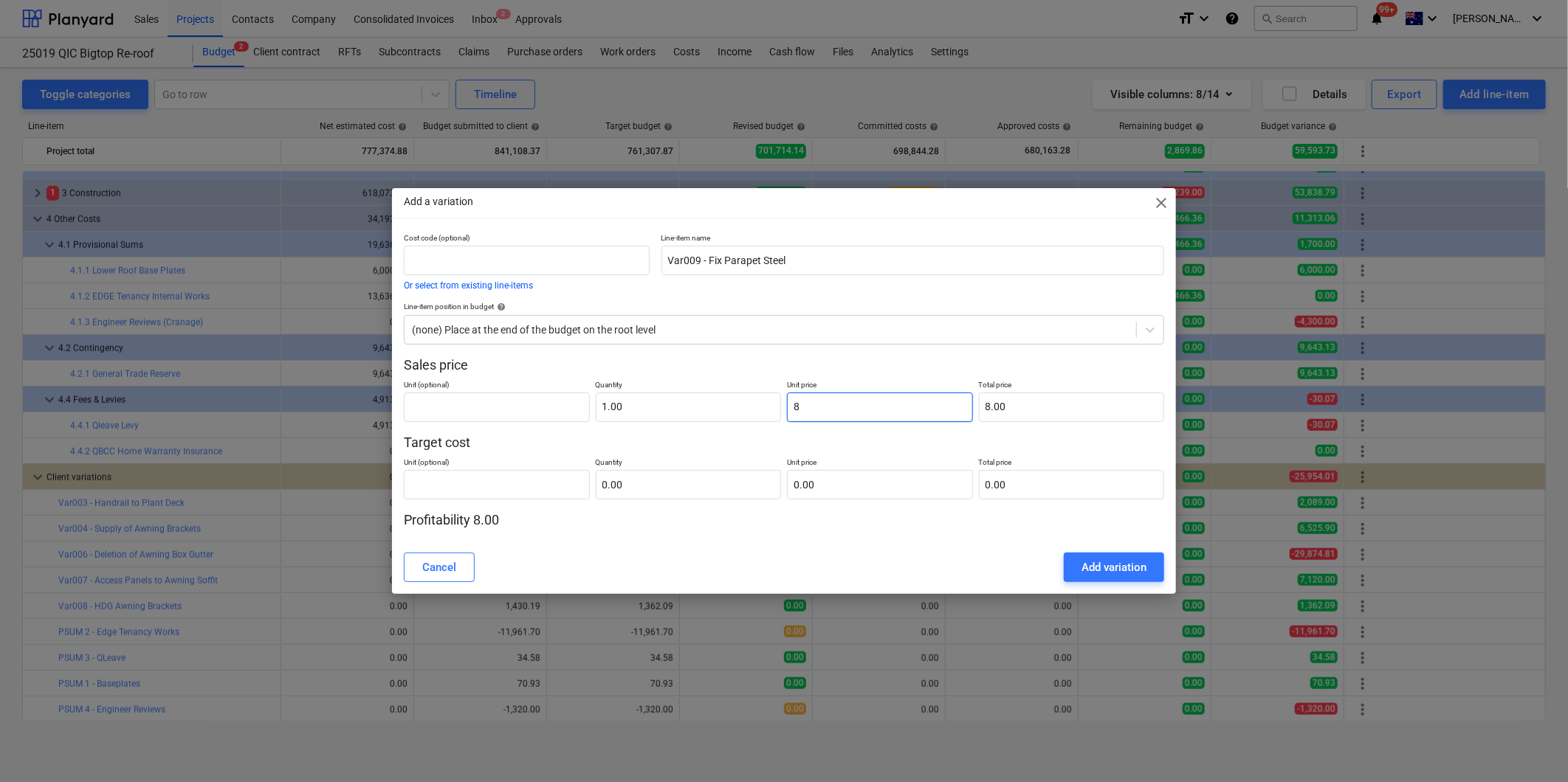
type input "84"
type input "84.00"
type input "845"
type input "845.00"
type input "845.3"
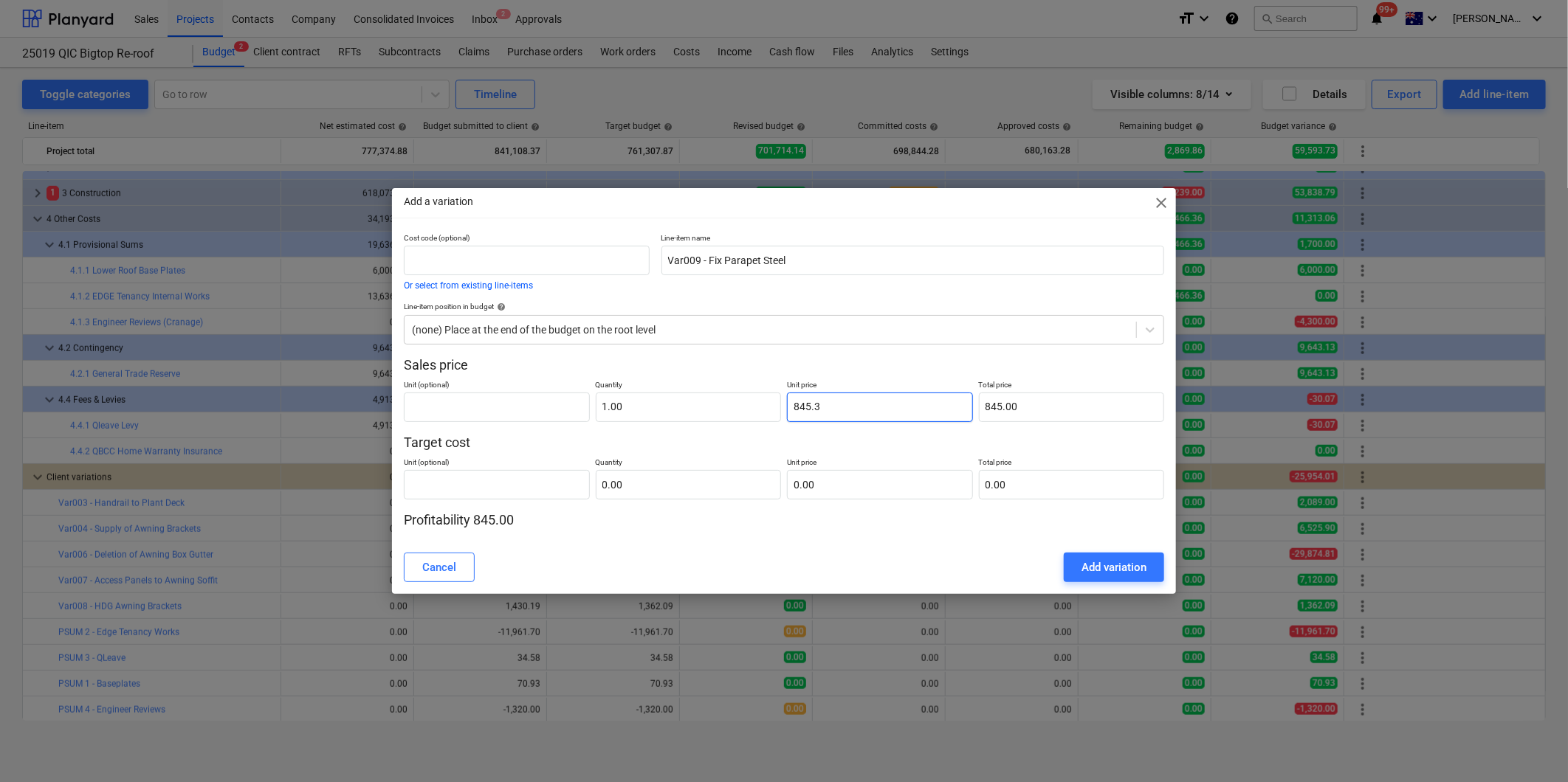
type input "845.30"
type input "845.32"
click at [680, 496] on input "text" at bounding box center [689, 485] width 186 height 30
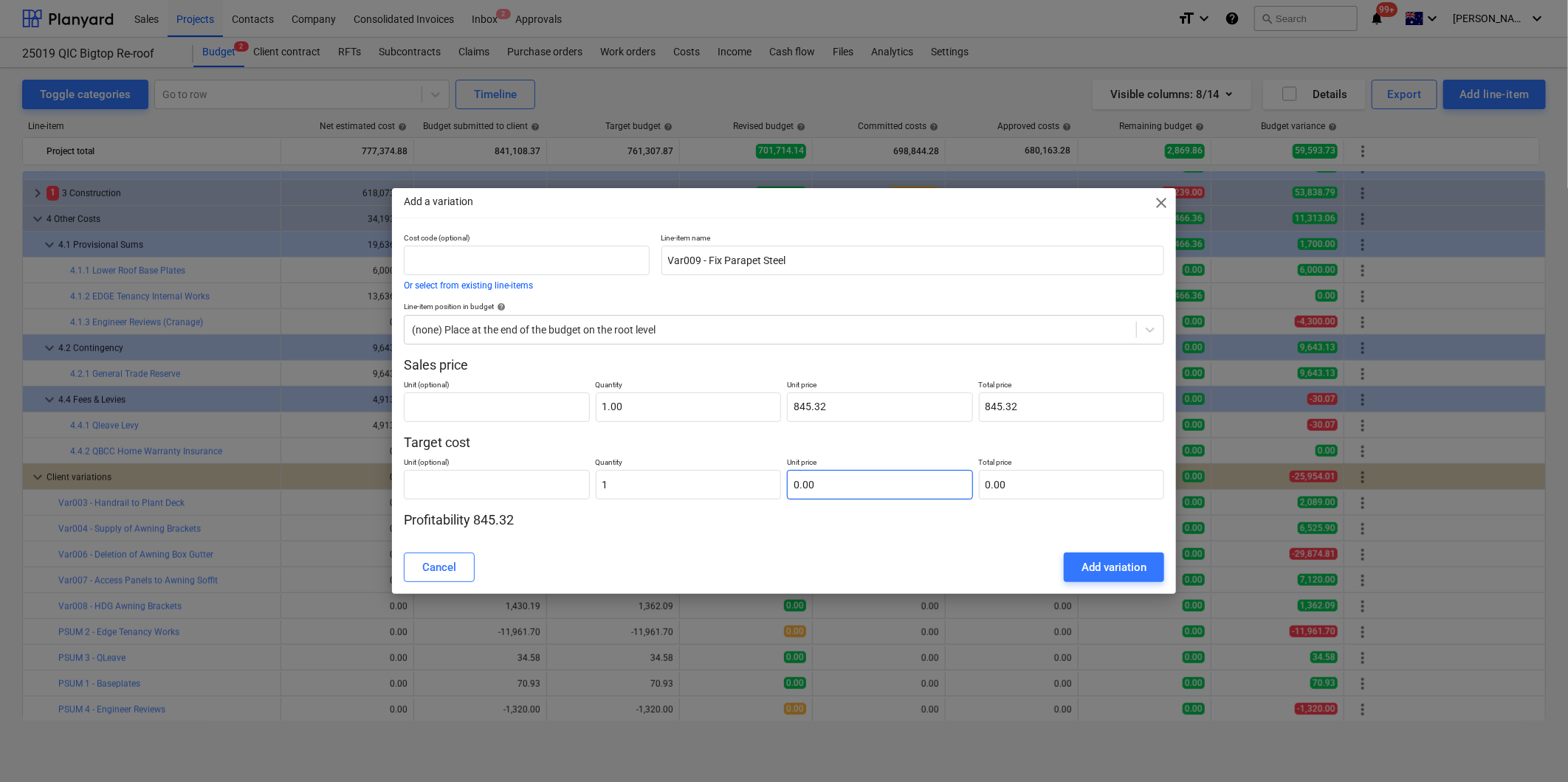
type input "1.00"
click at [842, 496] on input "text" at bounding box center [879, 485] width 186 height 30
type input "8"
type input "8.00"
type input "84"
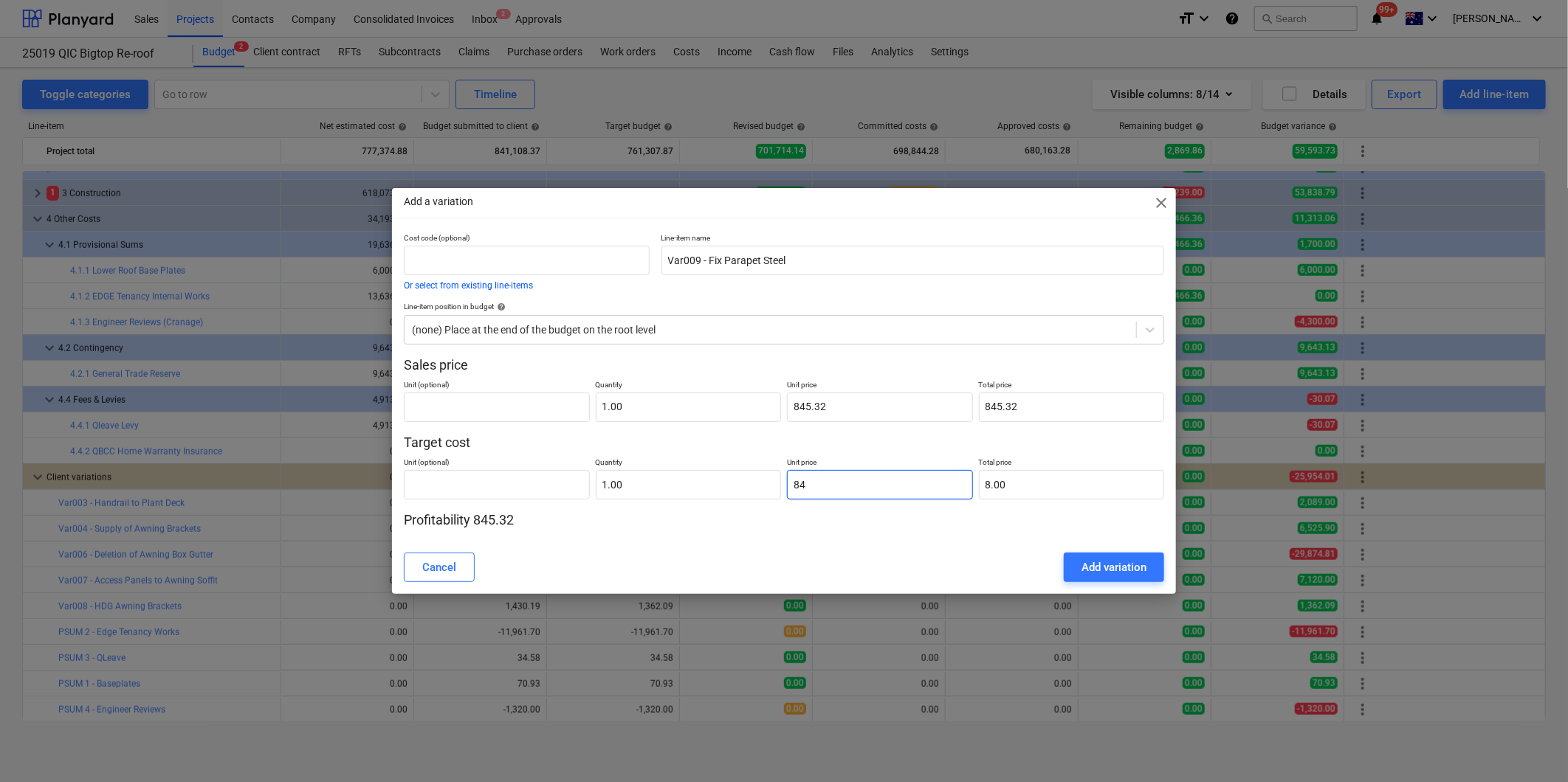
type input "84.00"
type input "845"
type input "845.00"
type input "845.3"
type input "845.30"
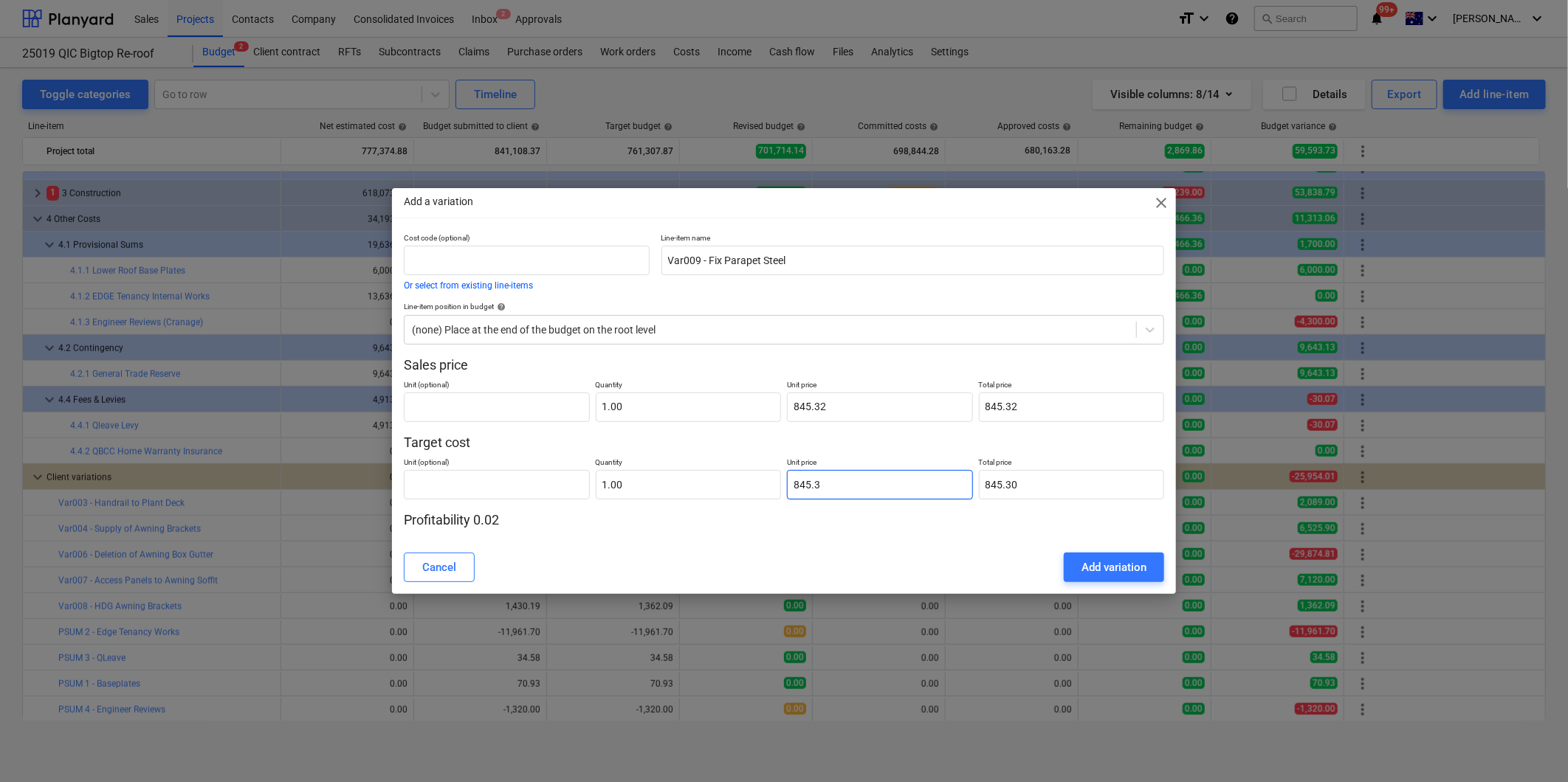
type input "845.32"
click at [1125, 562] on div "Add variation" at bounding box center [1114, 567] width 65 height 19
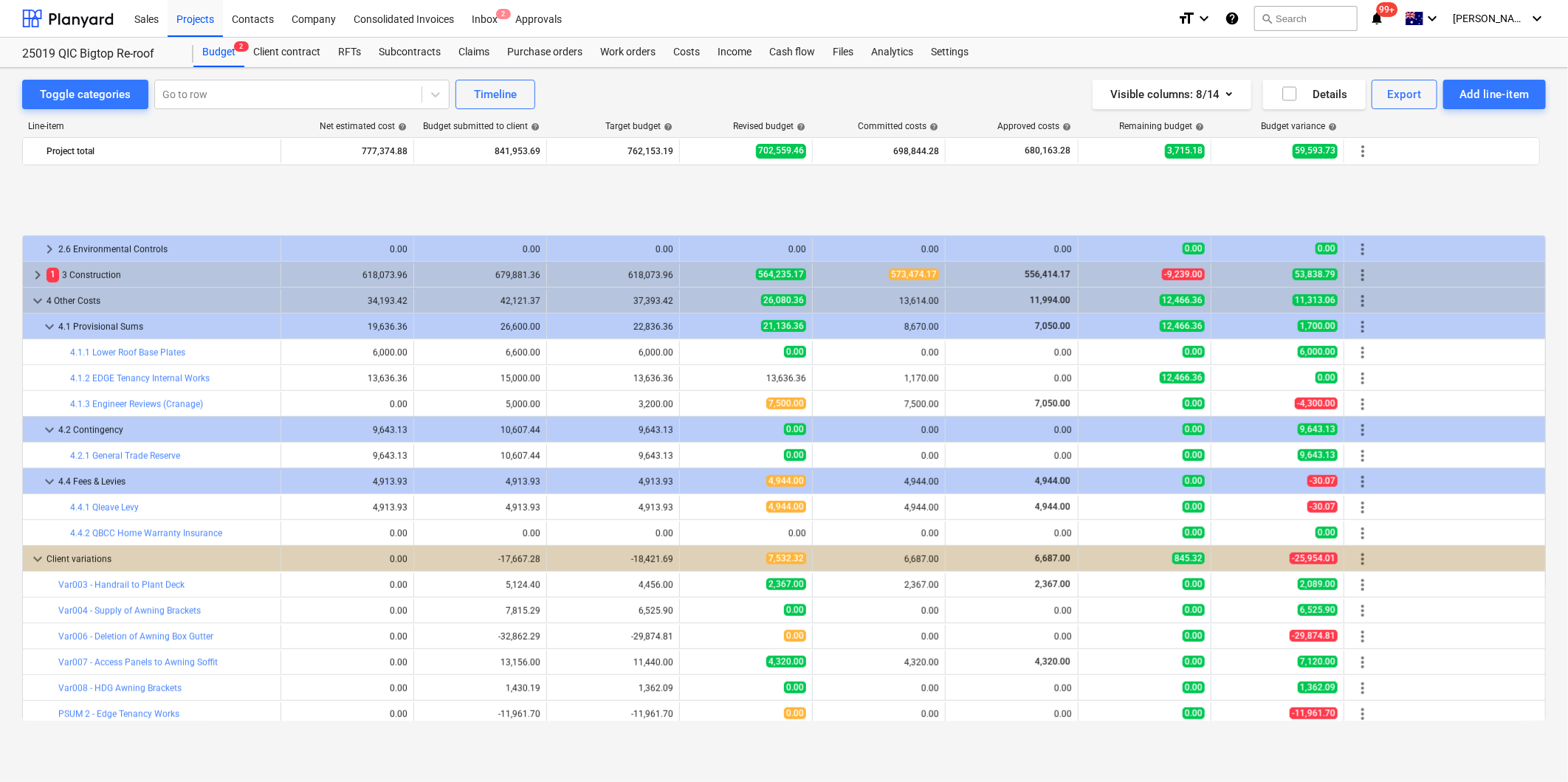
scroll to position [819, 0]
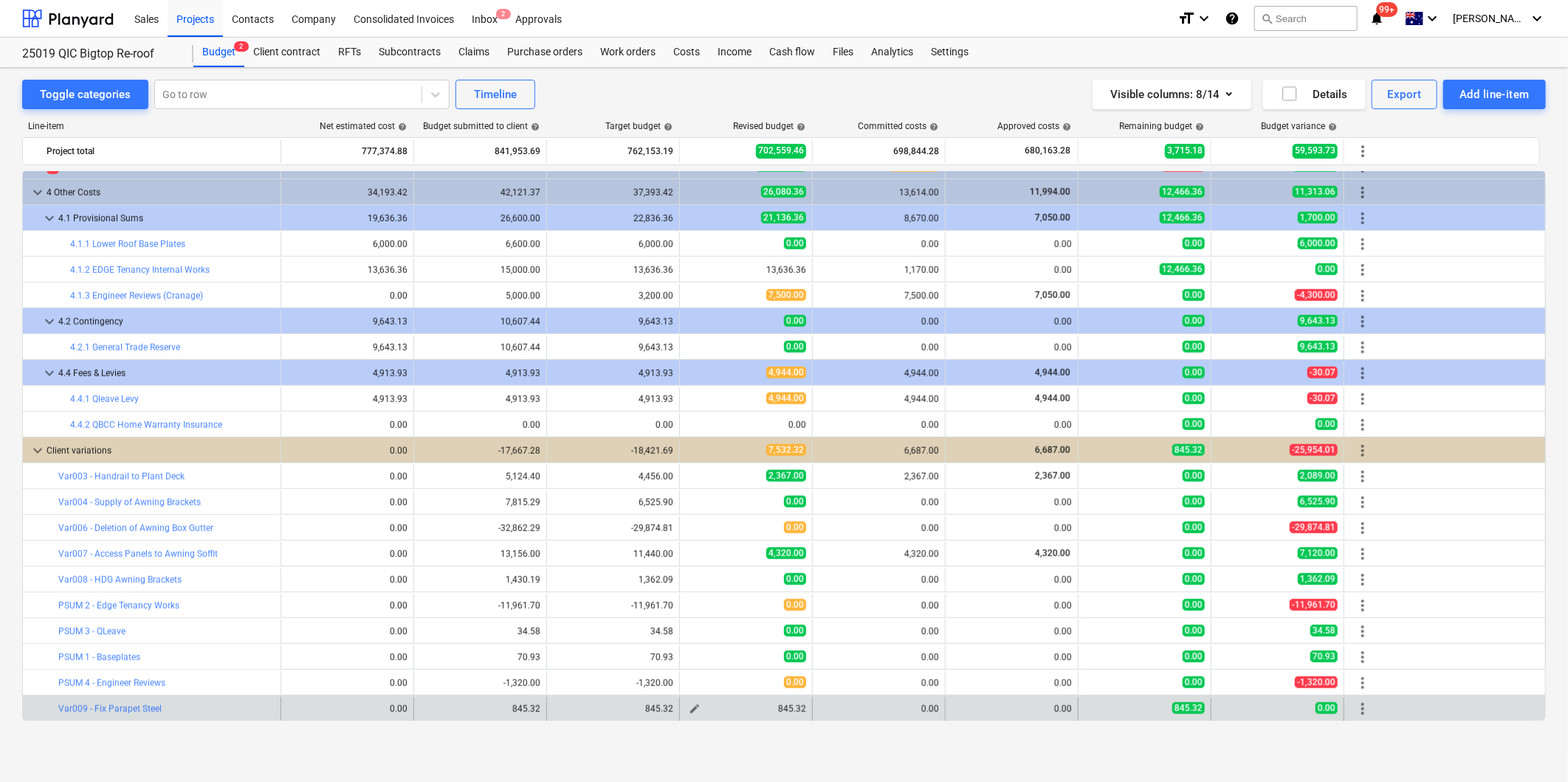
click at [695, 639] on span "edit" at bounding box center [694, 709] width 12 height 12
type textarea "x"
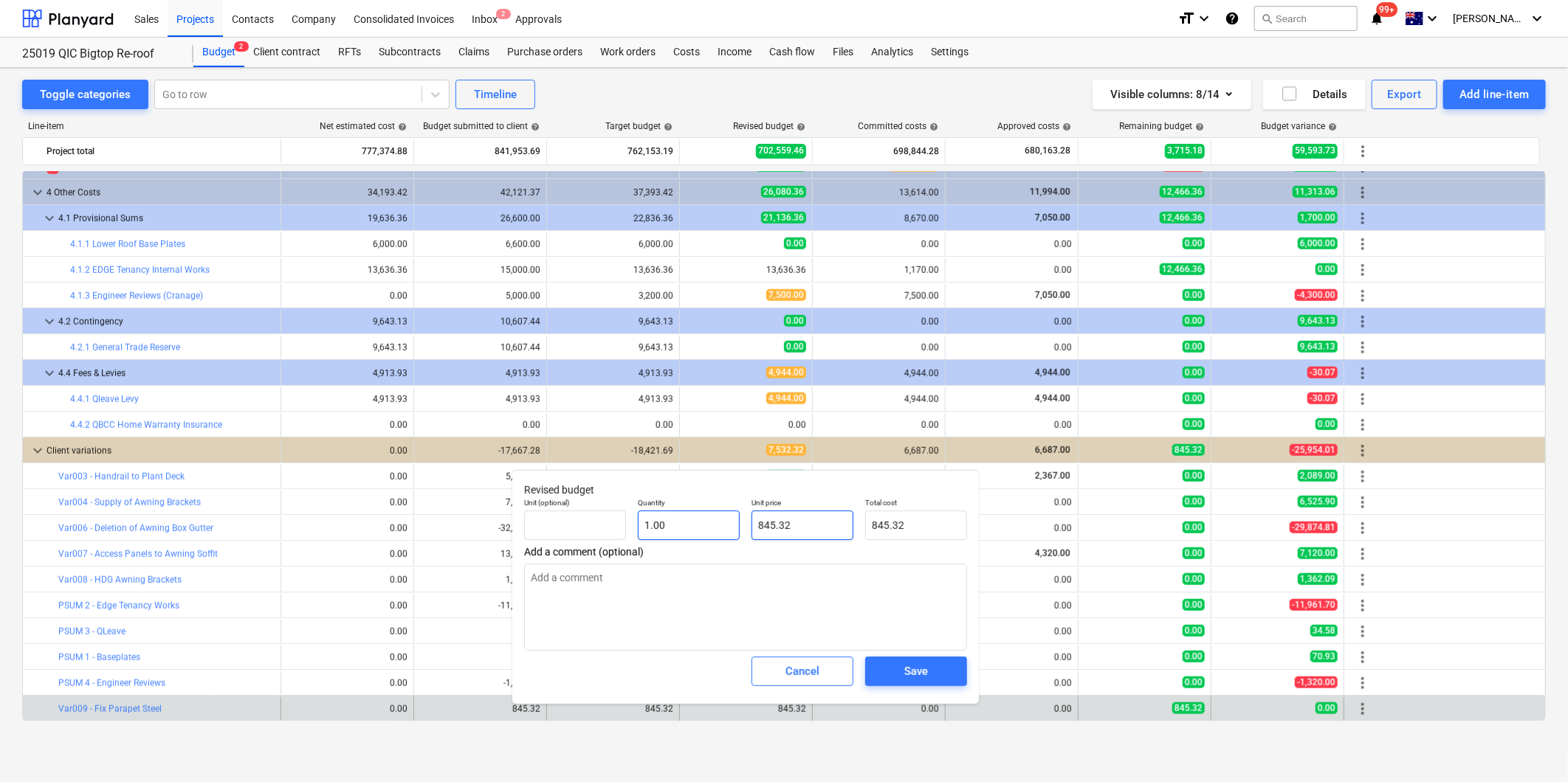
drag, startPoint x: 806, startPoint y: 520, endPoint x: 684, endPoint y: 519, distance: 122.0
click at [711, 522] on div "Unit (optional) Quantity 1.00 Unit price 845.32 Total cost 845.32" at bounding box center [745, 519] width 455 height 54
type input "0"
type textarea "x"
type input "0.00"
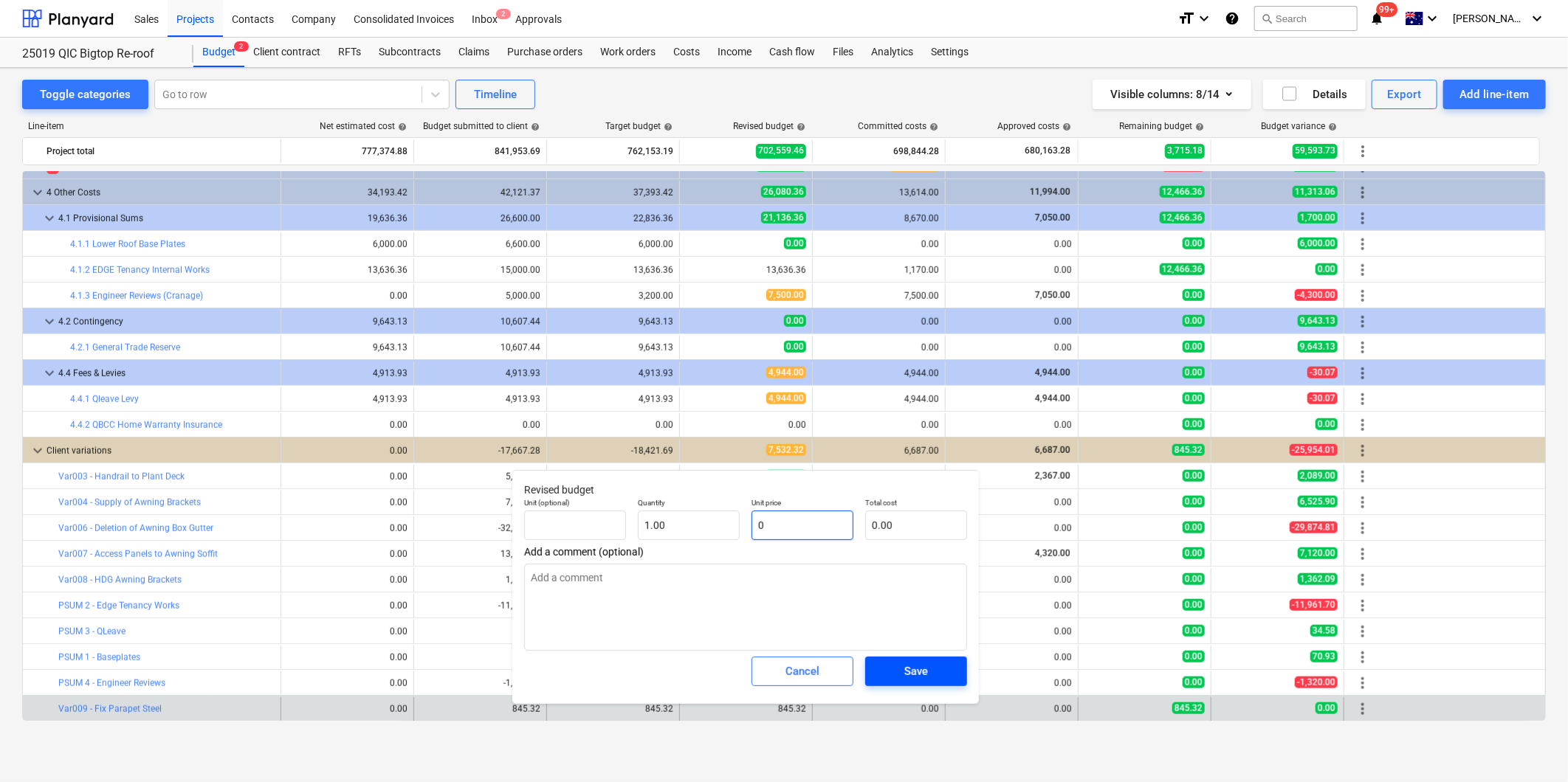
type input "0"
type textarea "x"
type input "0.00"
click at [908, 639] on div "Save" at bounding box center [916, 671] width 24 height 19
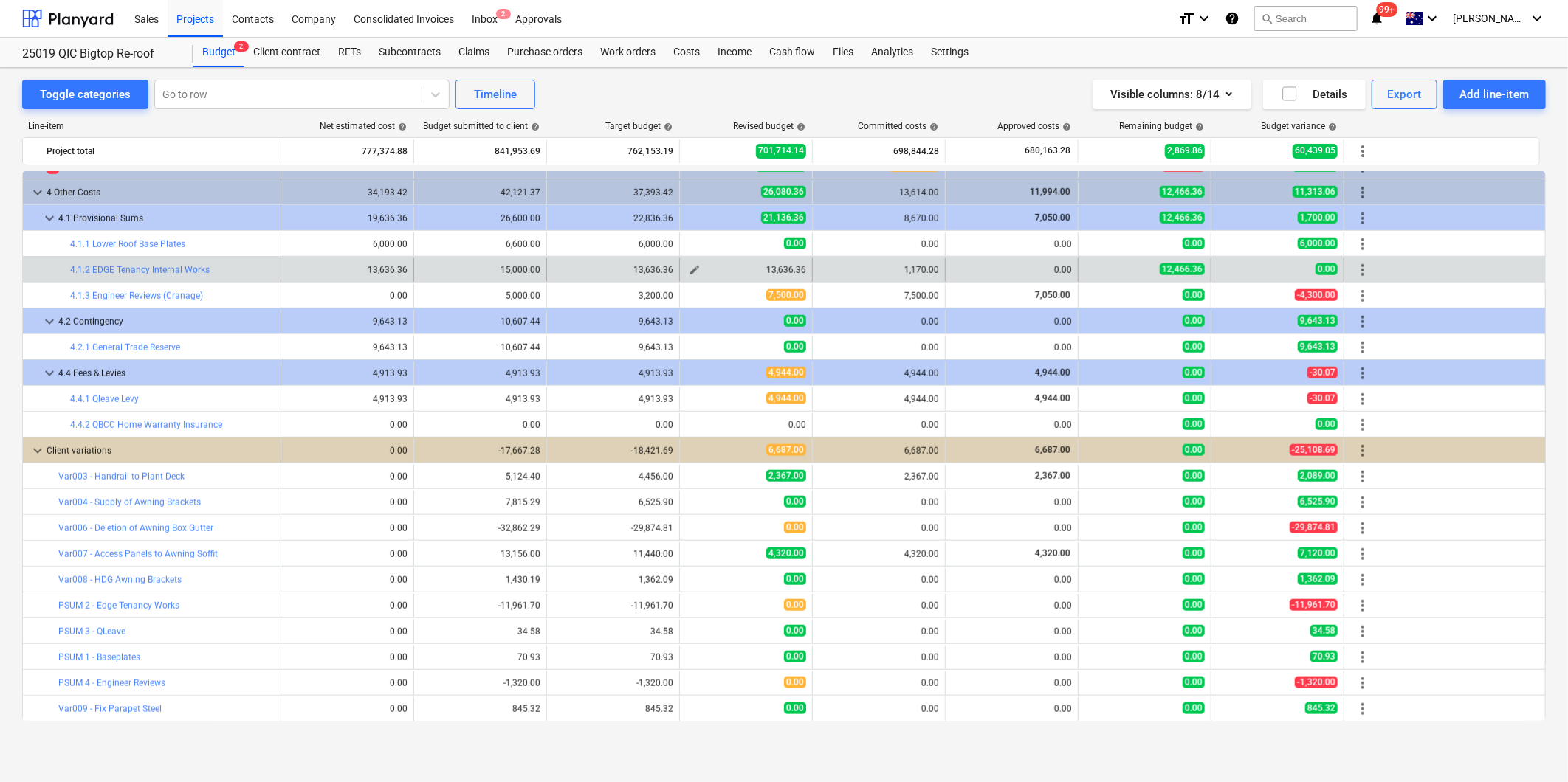
click at [692, 271] on span "edit" at bounding box center [694, 270] width 12 height 12
type textarea "x"
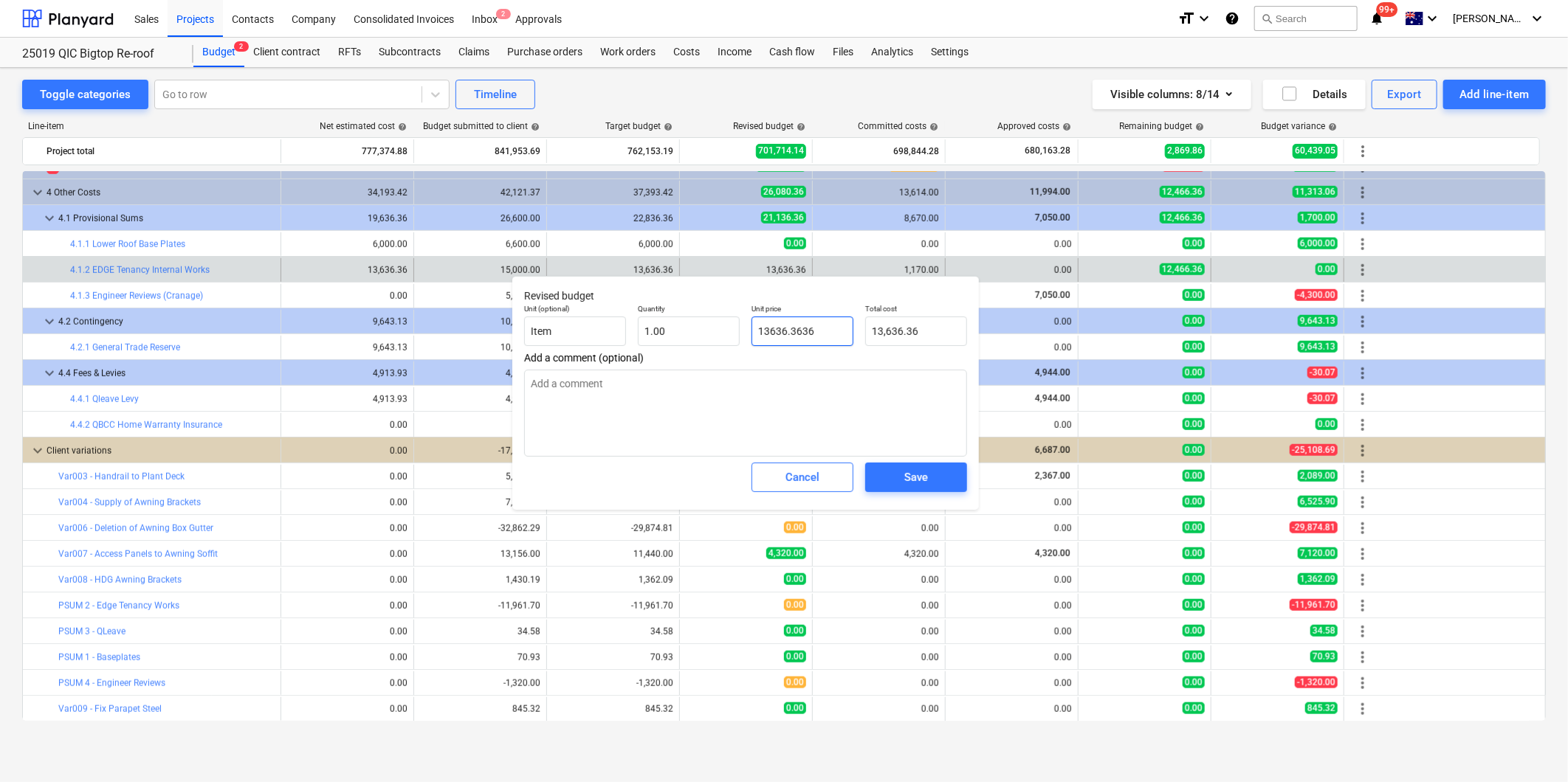
drag, startPoint x: 830, startPoint y: 331, endPoint x: 600, endPoint y: 308, distance: 231.1
click at [636, 312] on div "Unit (optional) Item Quantity 1.00 Unit price 13636.3636 Total cost 13,636.36" at bounding box center [745, 325] width 455 height 54
type input "1"
type textarea "x"
type input "1.00"
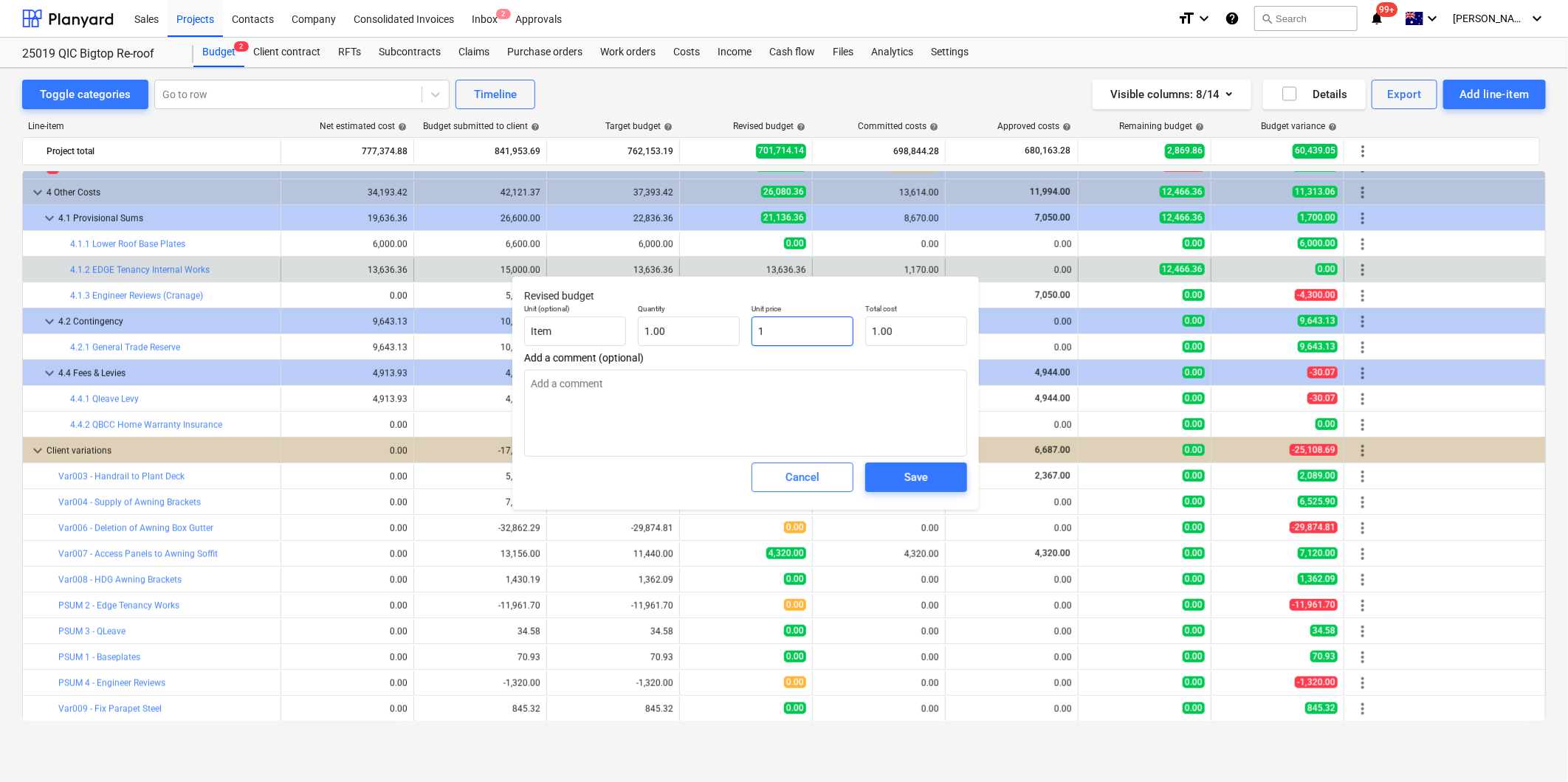
type textarea "x"
click at [922, 483] on div "Save" at bounding box center [916, 477] width 24 height 19
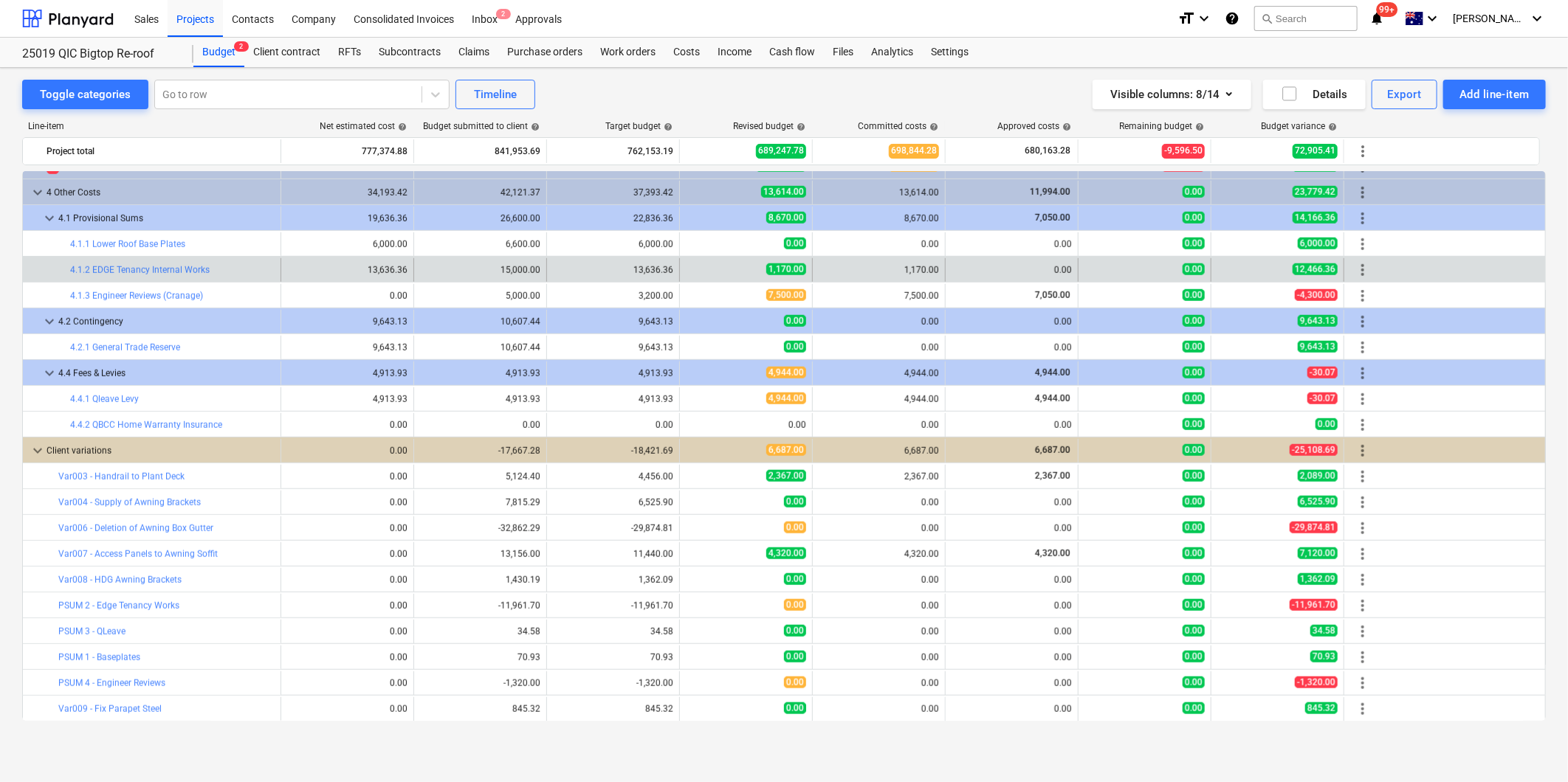
scroll to position [654, 0]
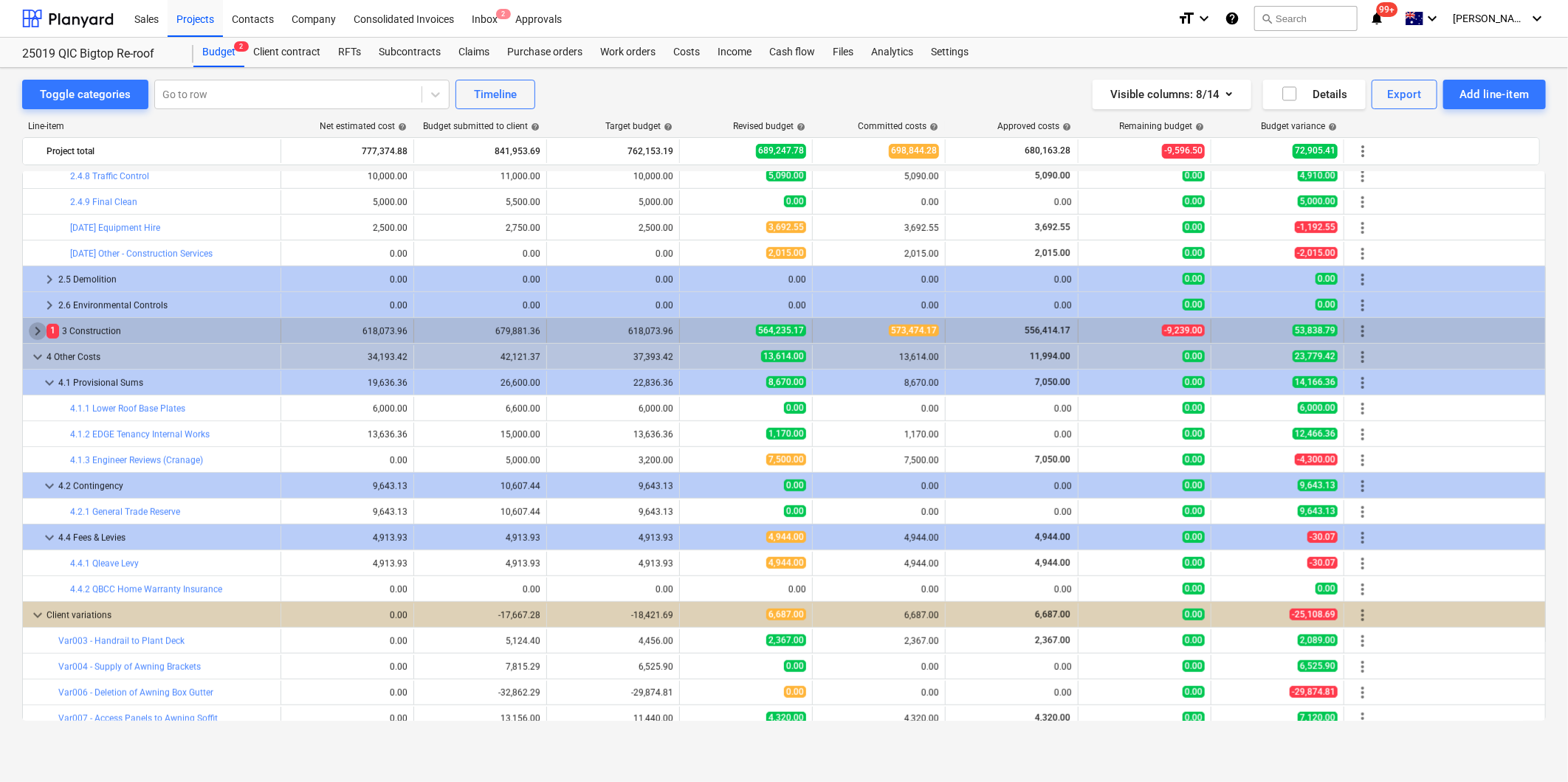
click at [36, 330] on span "keyboard_arrow_right" at bounding box center [37, 331] width 17 height 17
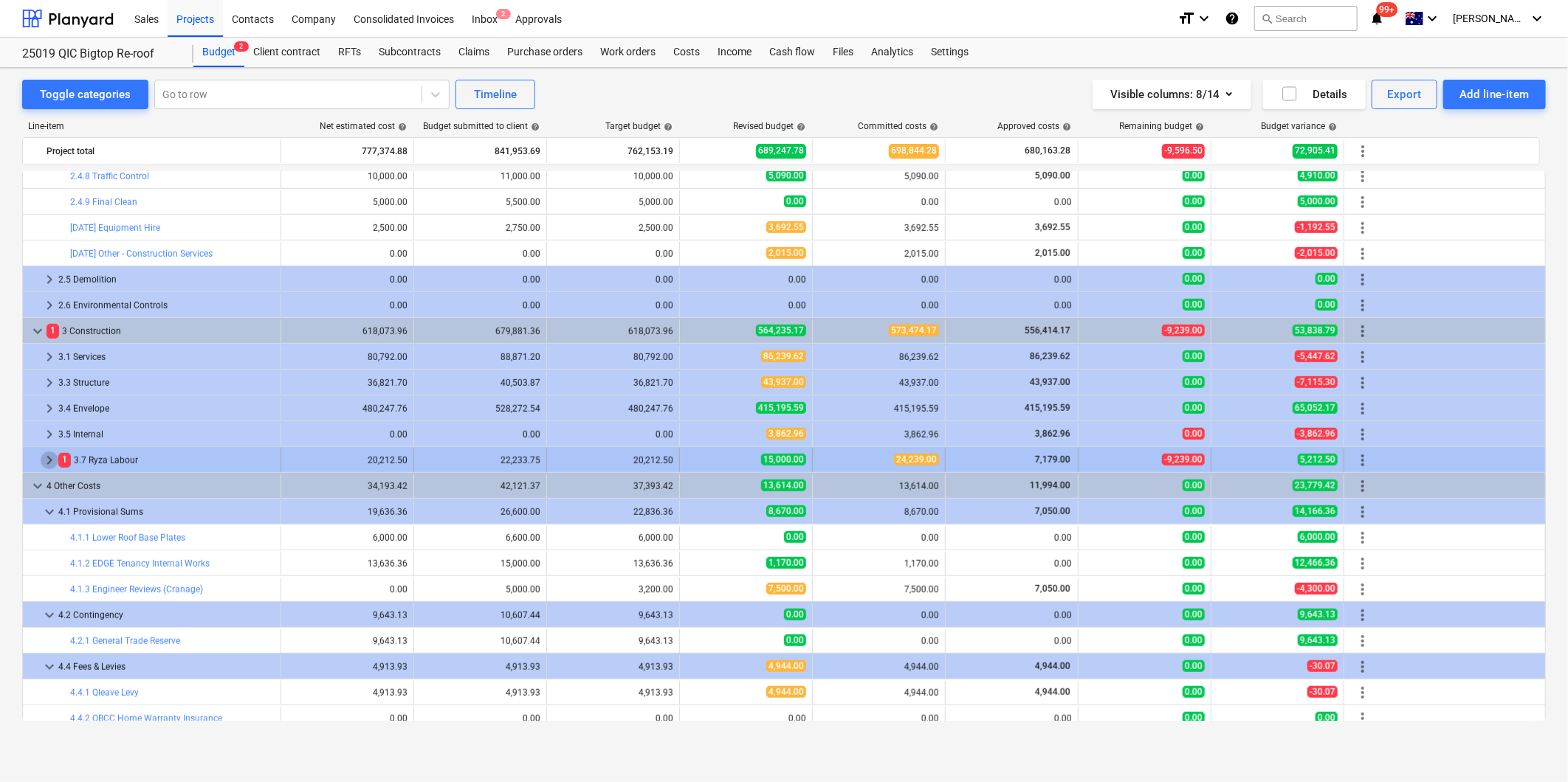
click at [47, 459] on span "keyboard_arrow_right" at bounding box center [49, 460] width 17 height 17
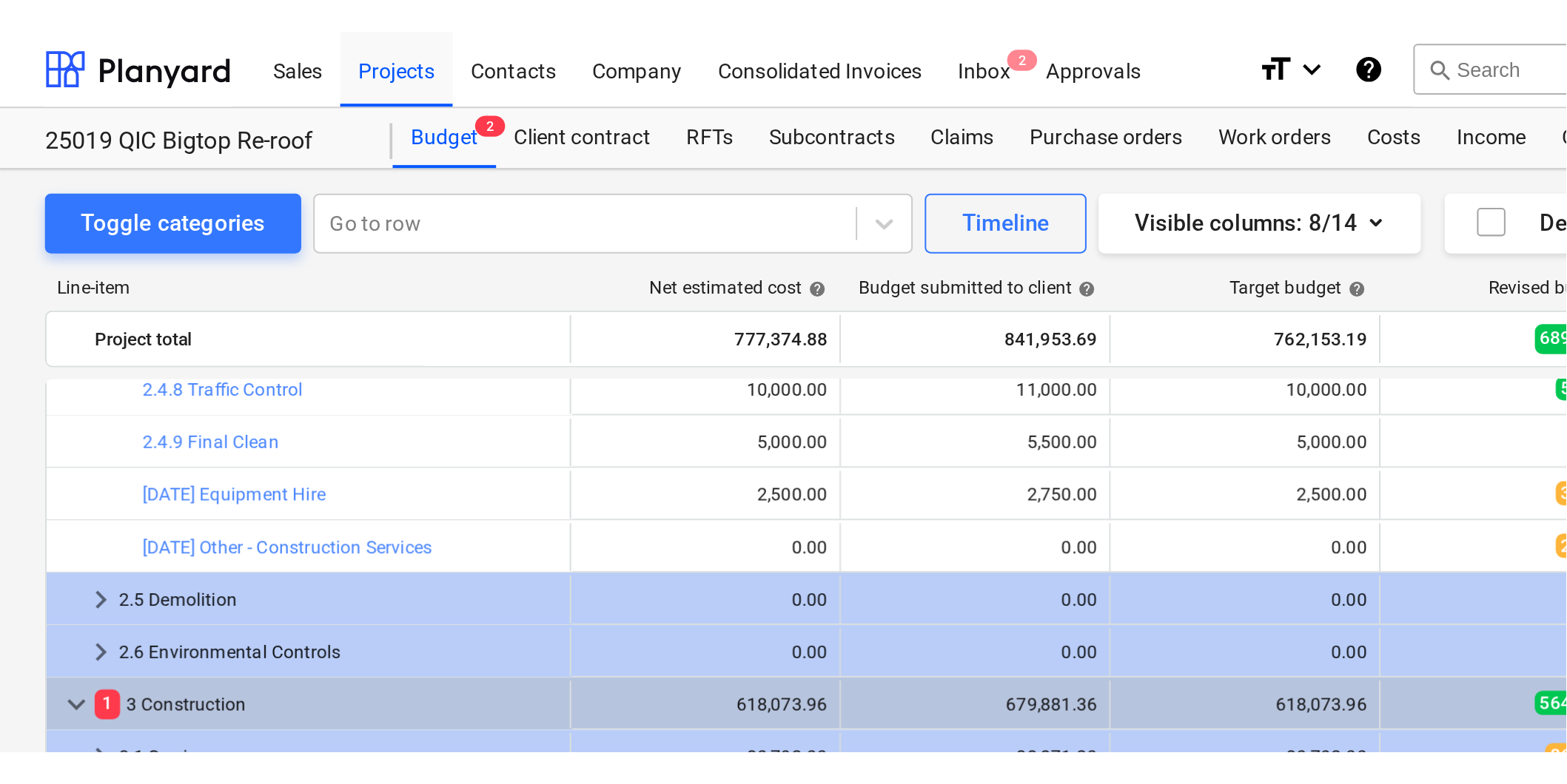
scroll to position [656, 0]
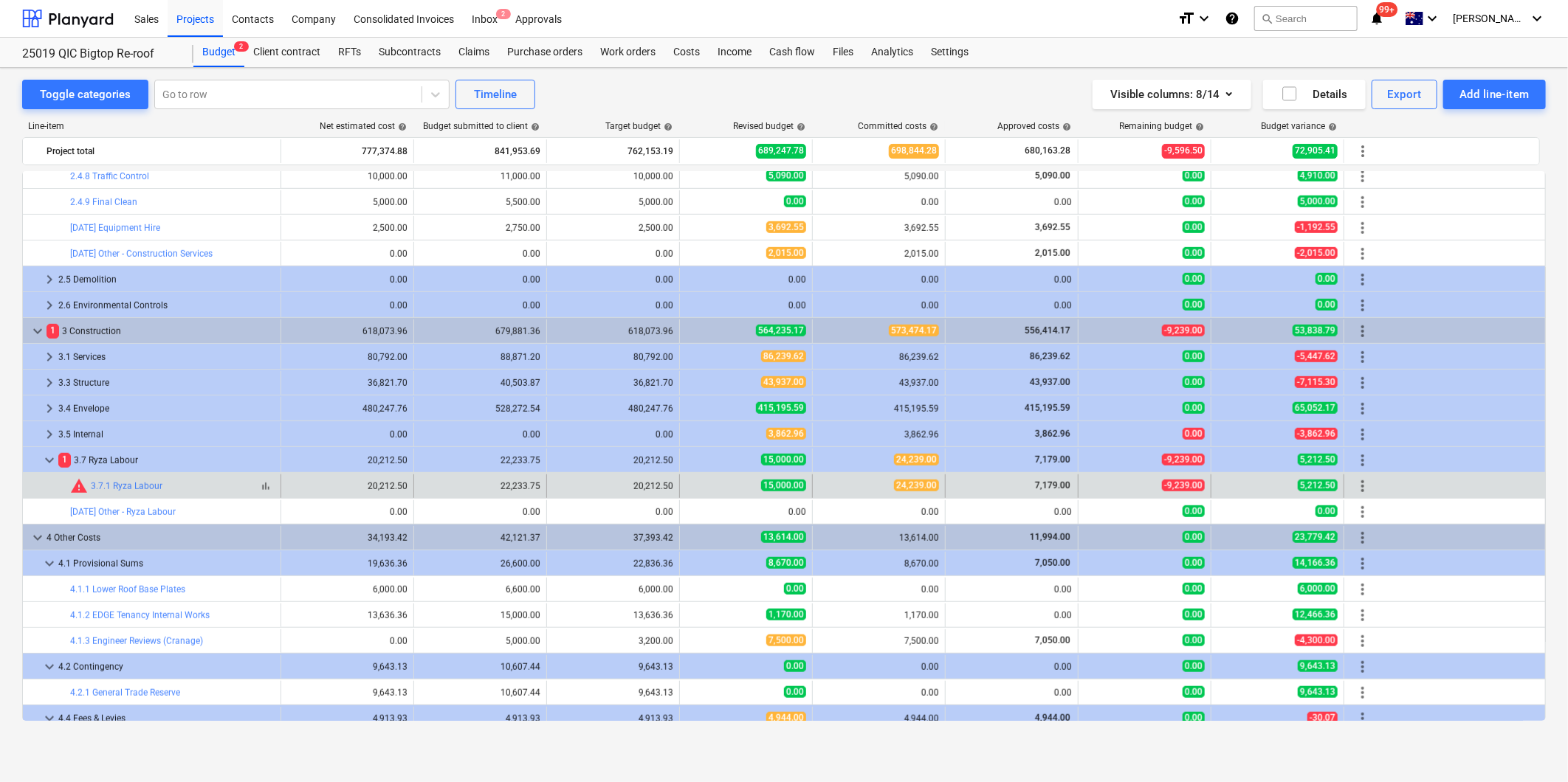
click at [174, 483] on div "bar_chart warning 3.7.1 Ryza Labour" at bounding box center [172, 485] width 205 height 17
click at [133, 485] on link "3.7.1 Ryza Labour" at bounding box center [127, 486] width 71 height 10
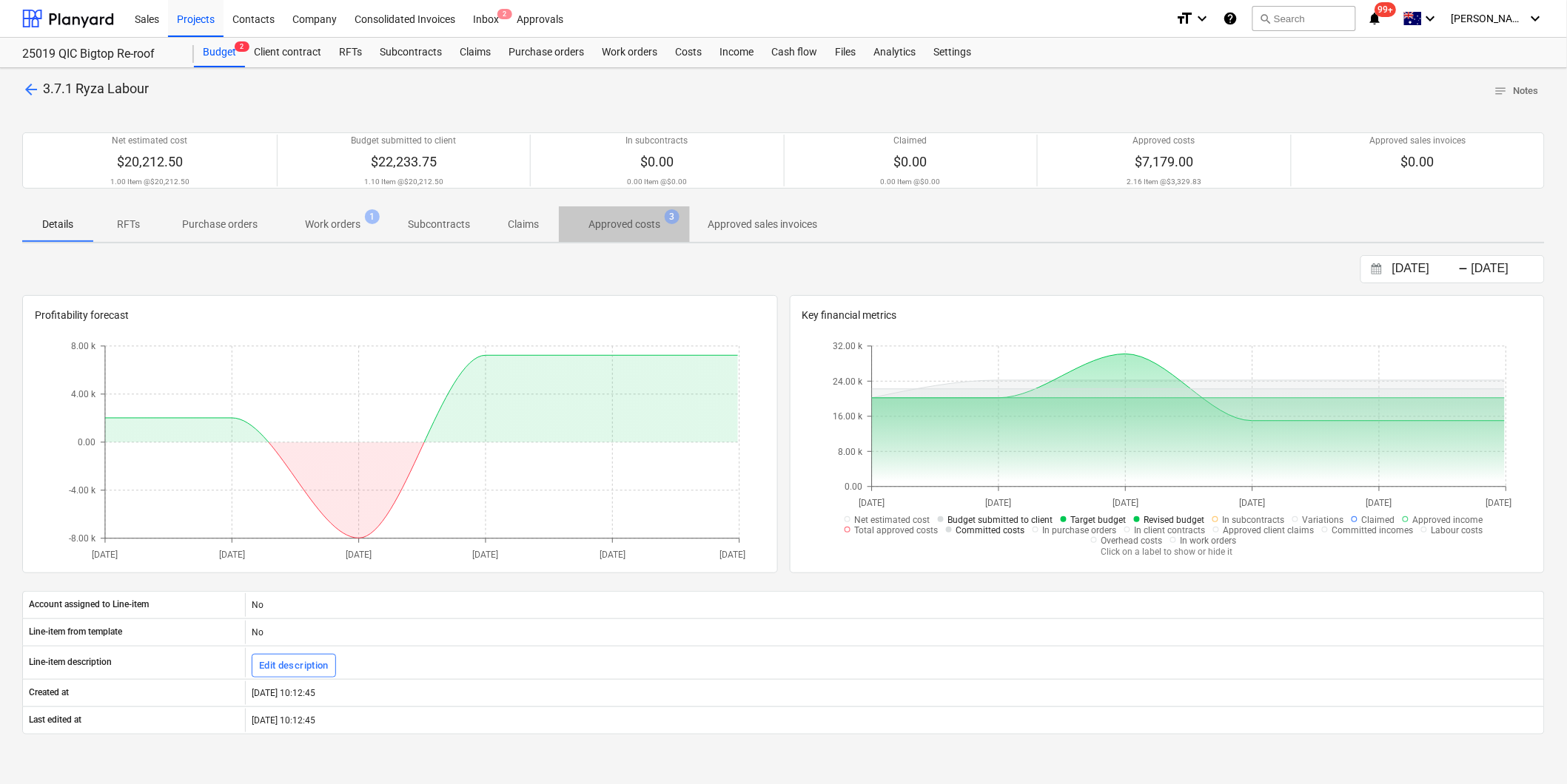
click at [621, 218] on p "Approved costs" at bounding box center [624, 224] width 71 height 16
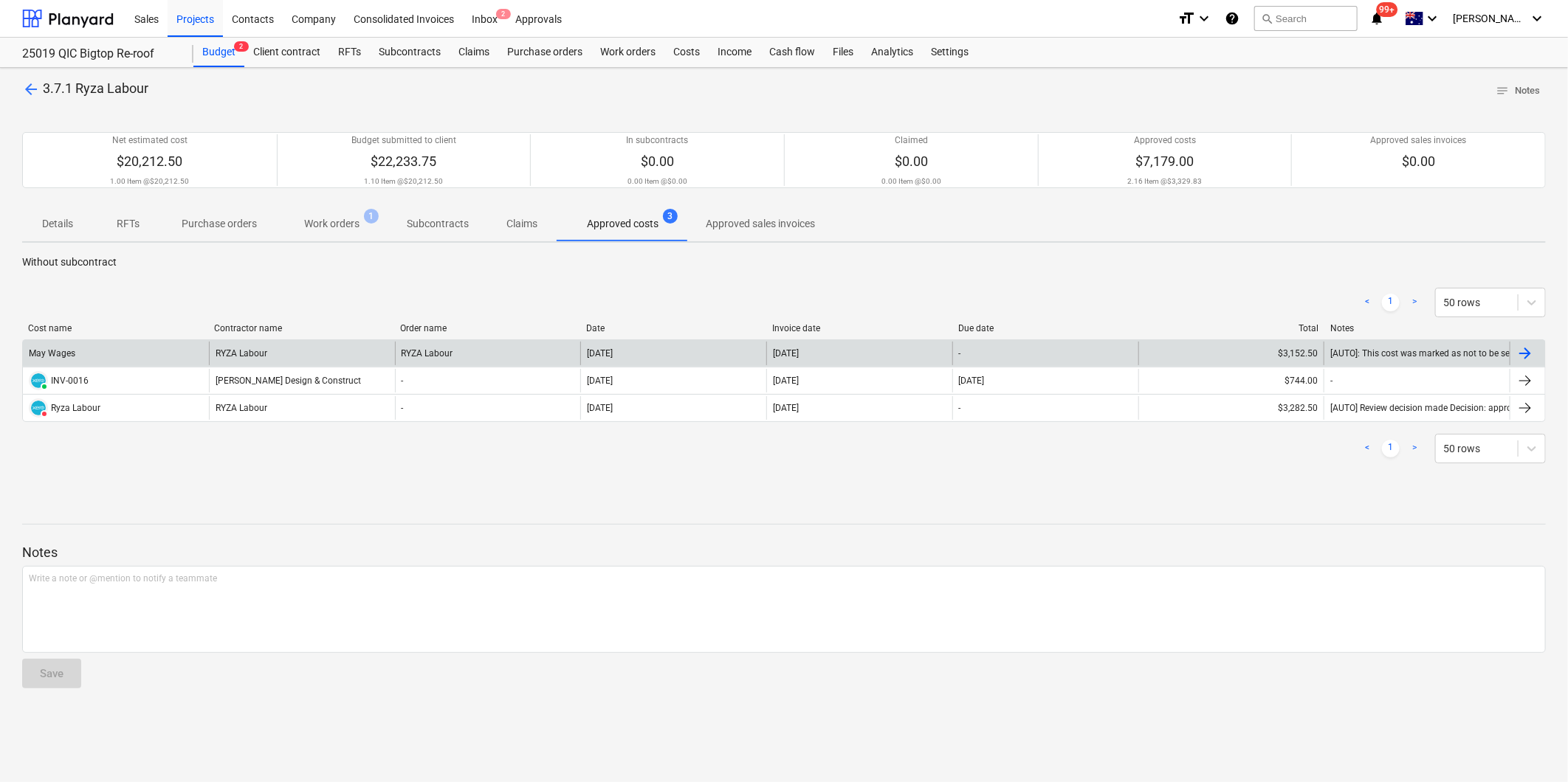
click at [240, 349] on div "RYZA Labour" at bounding box center [302, 353] width 186 height 24
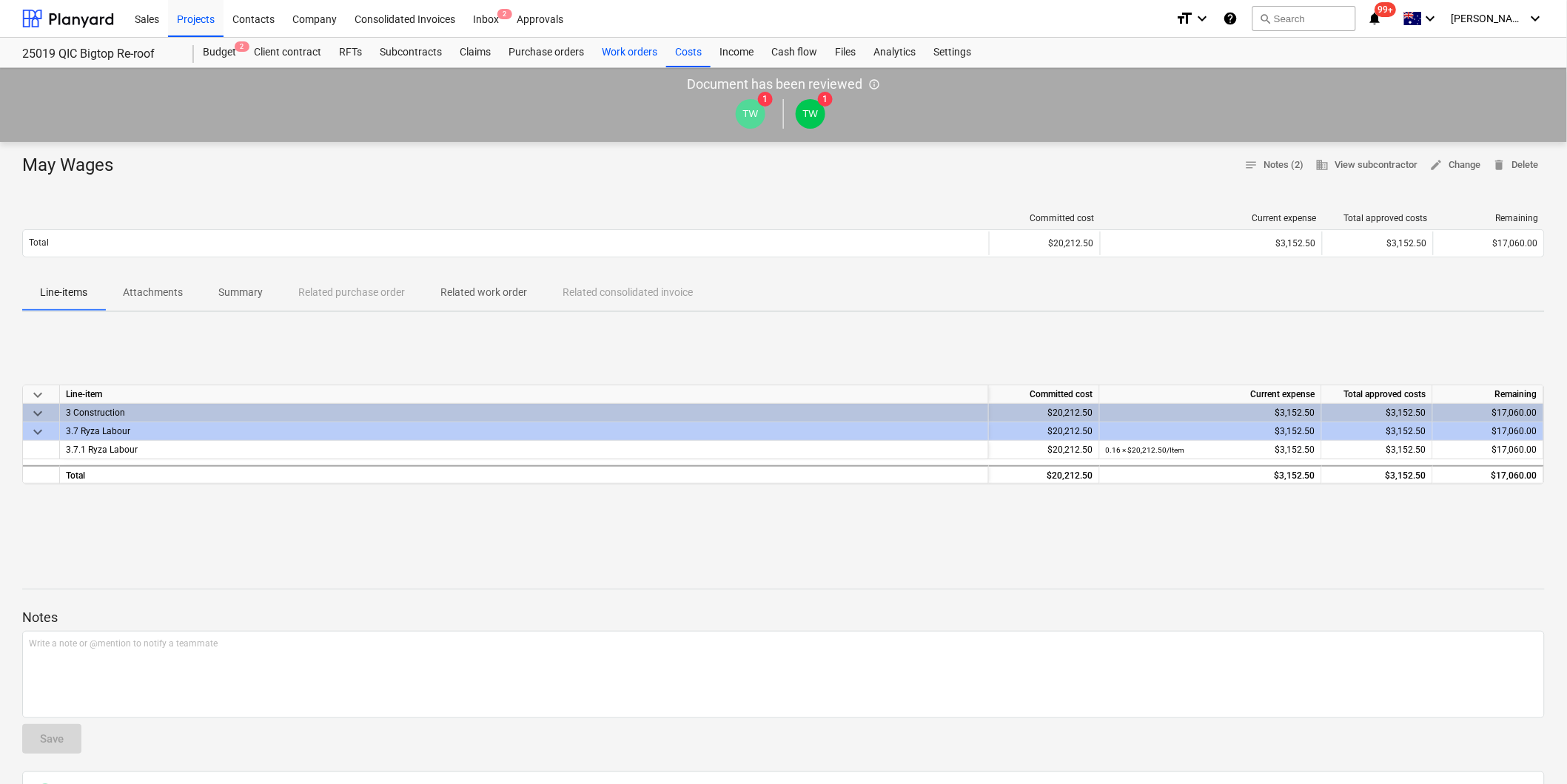
click at [634, 55] on div "Work orders" at bounding box center [629, 52] width 73 height 30
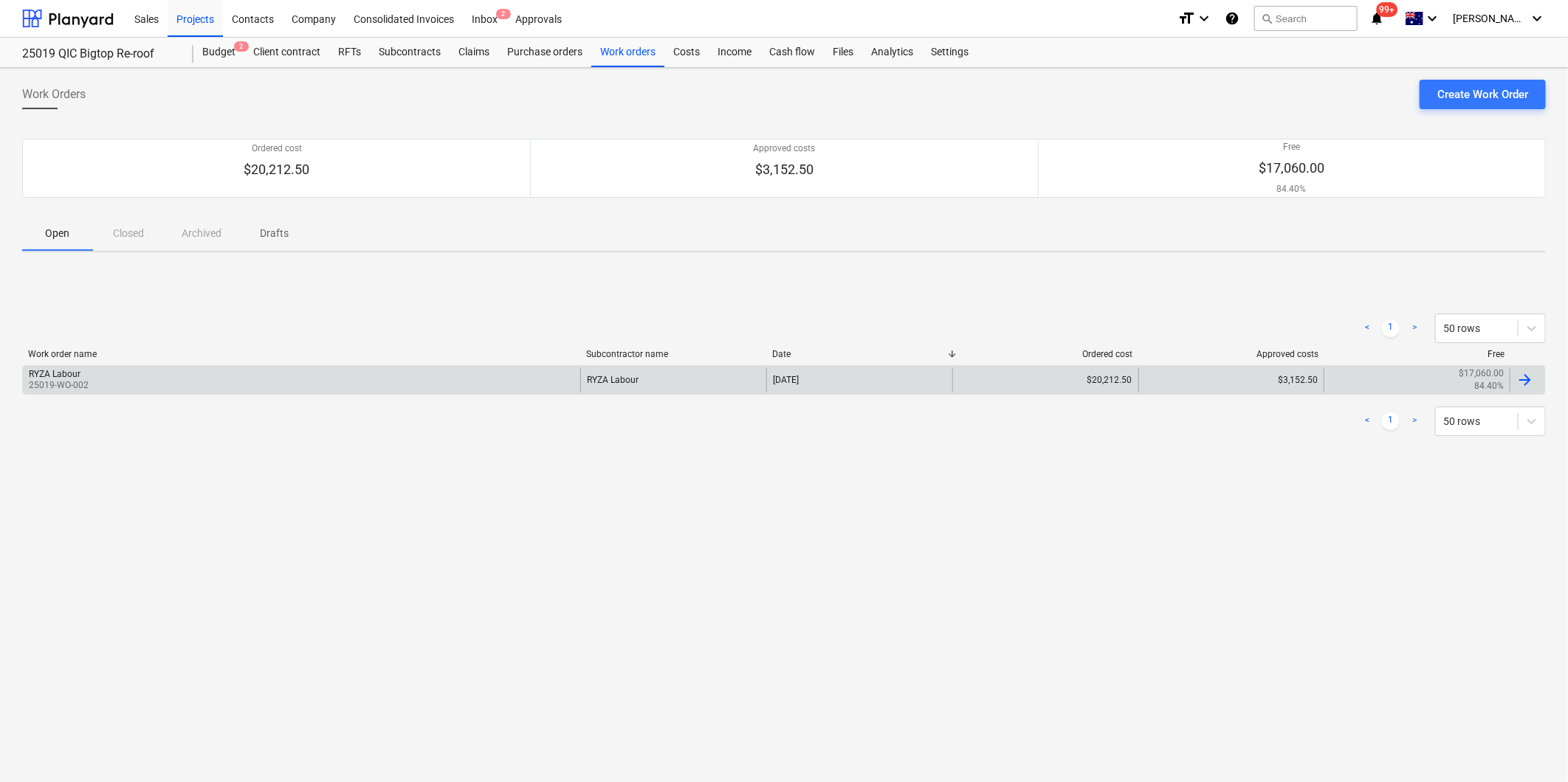
click at [260, 385] on div "RYZA Labour 25019-WO-002" at bounding box center [302, 380] width 557 height 25
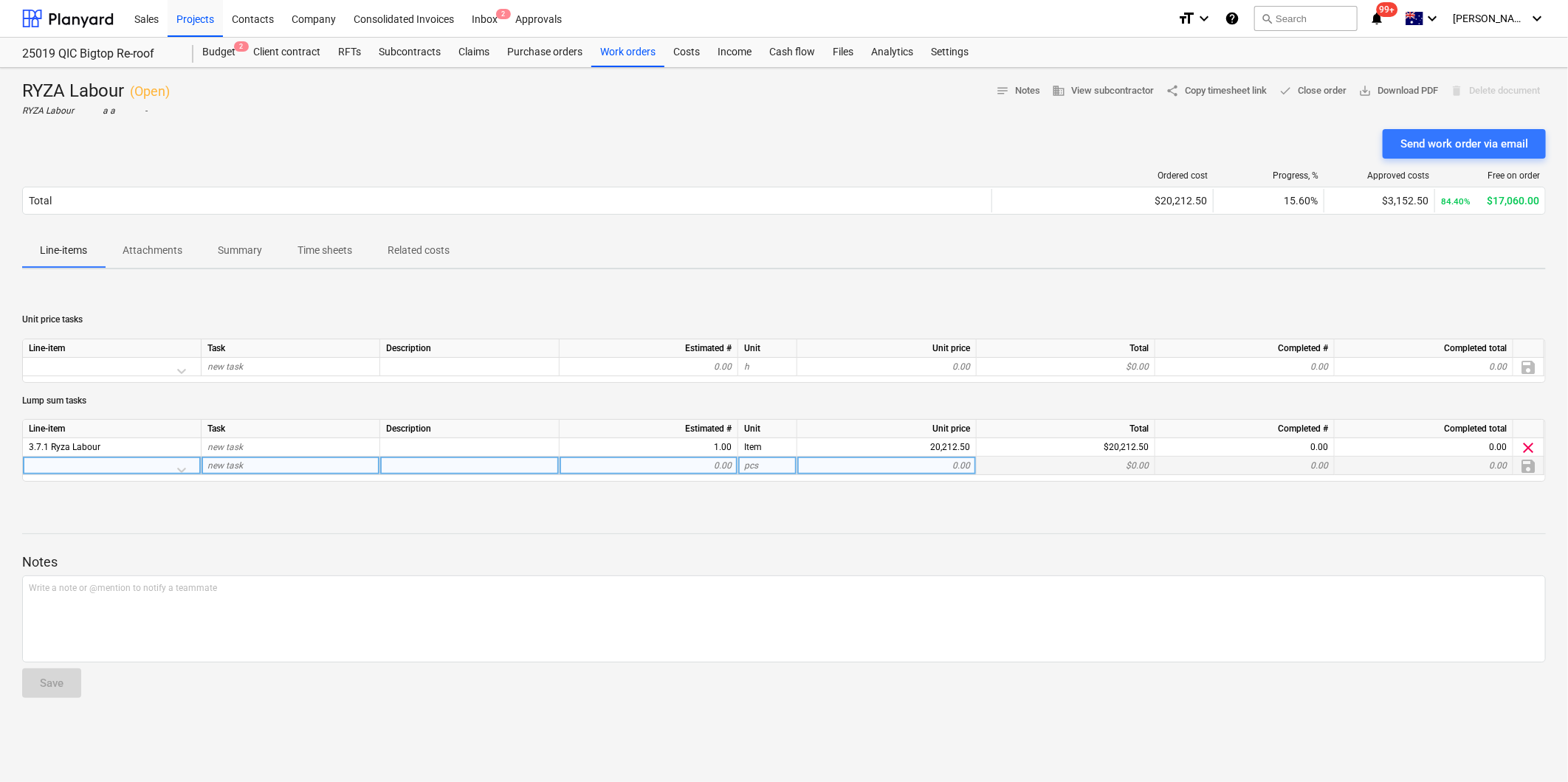
click at [1526, 465] on div "save" at bounding box center [1528, 466] width 31 height 18
click at [251, 469] on div "new task" at bounding box center [291, 466] width 179 height 18
click at [685, 48] on div "Costs" at bounding box center [686, 52] width 44 height 30
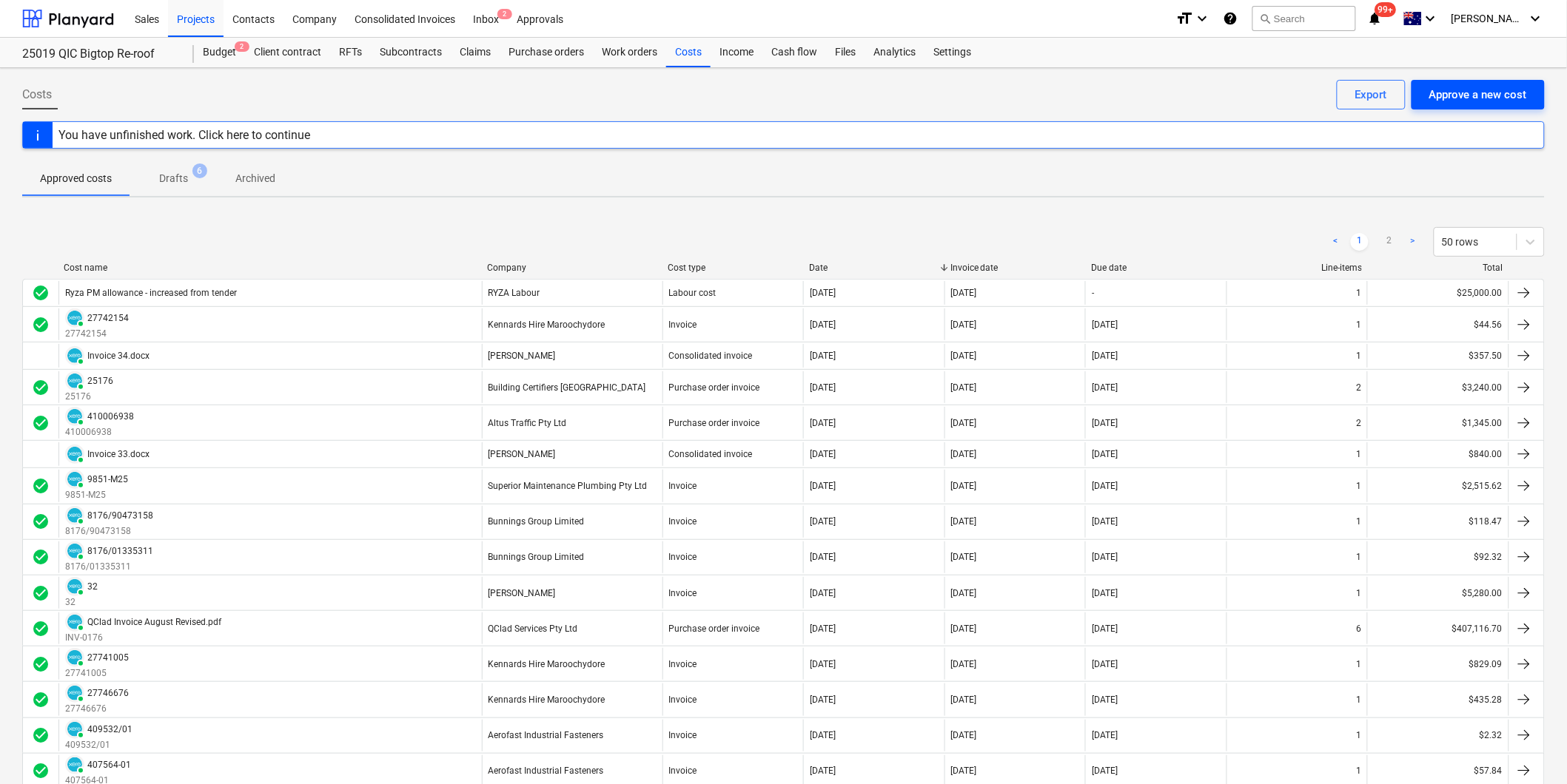
click at [1476, 96] on div "Approve a new cost" at bounding box center [1478, 94] width 98 height 19
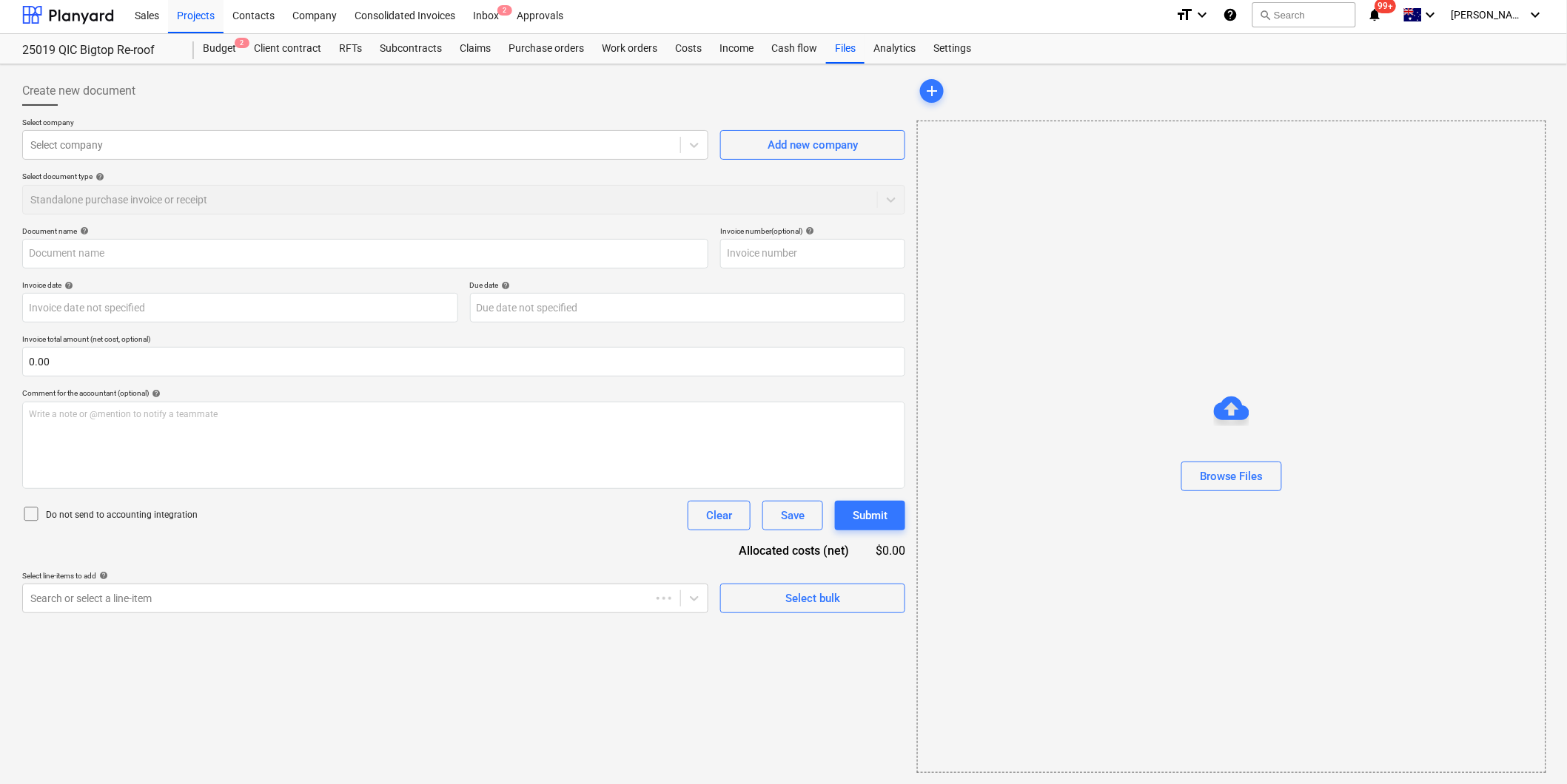
scroll to position [4, 0]
click at [247, 152] on div "Select company" at bounding box center [351, 144] width 657 height 21
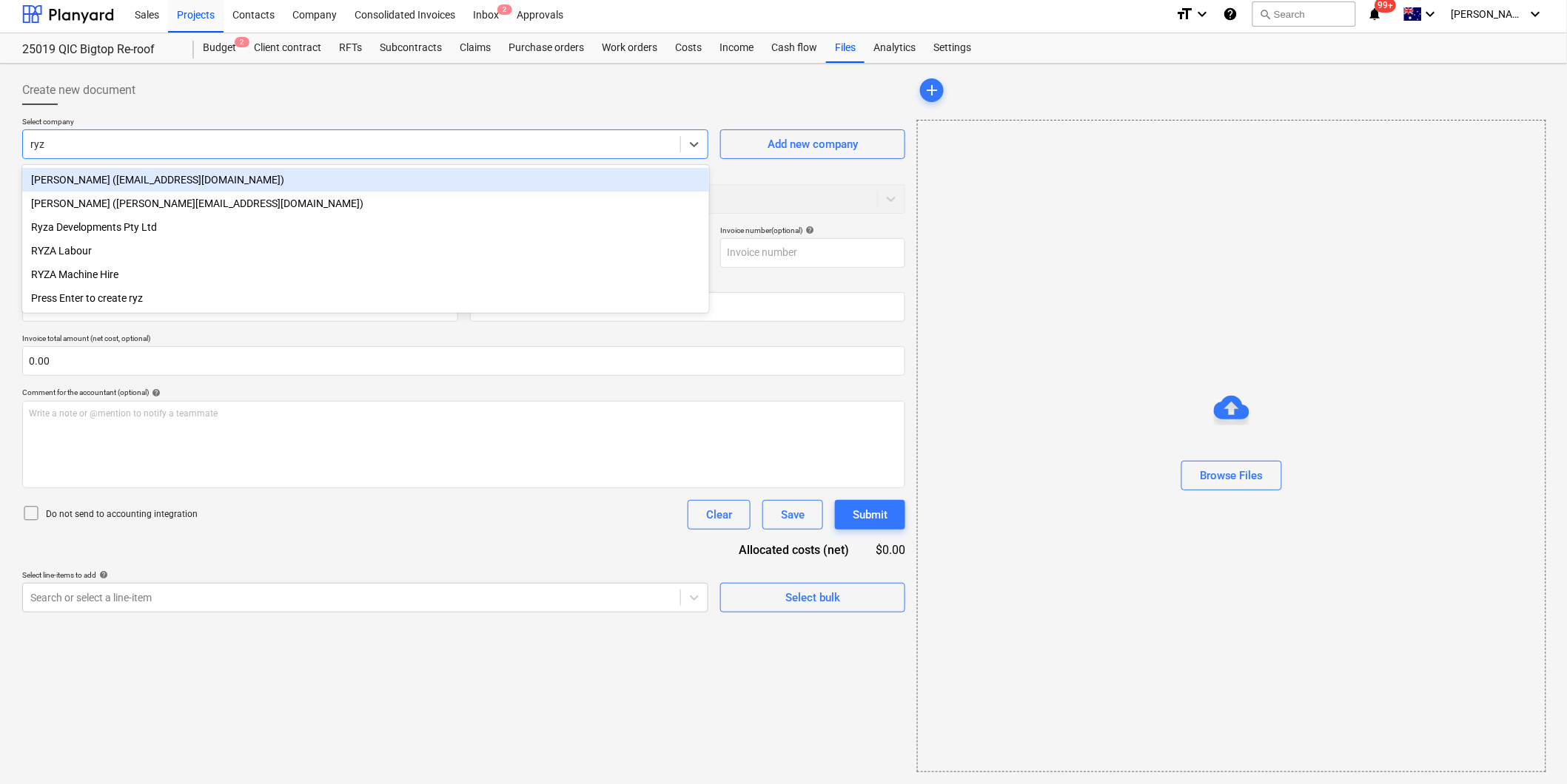
type input "ryza"
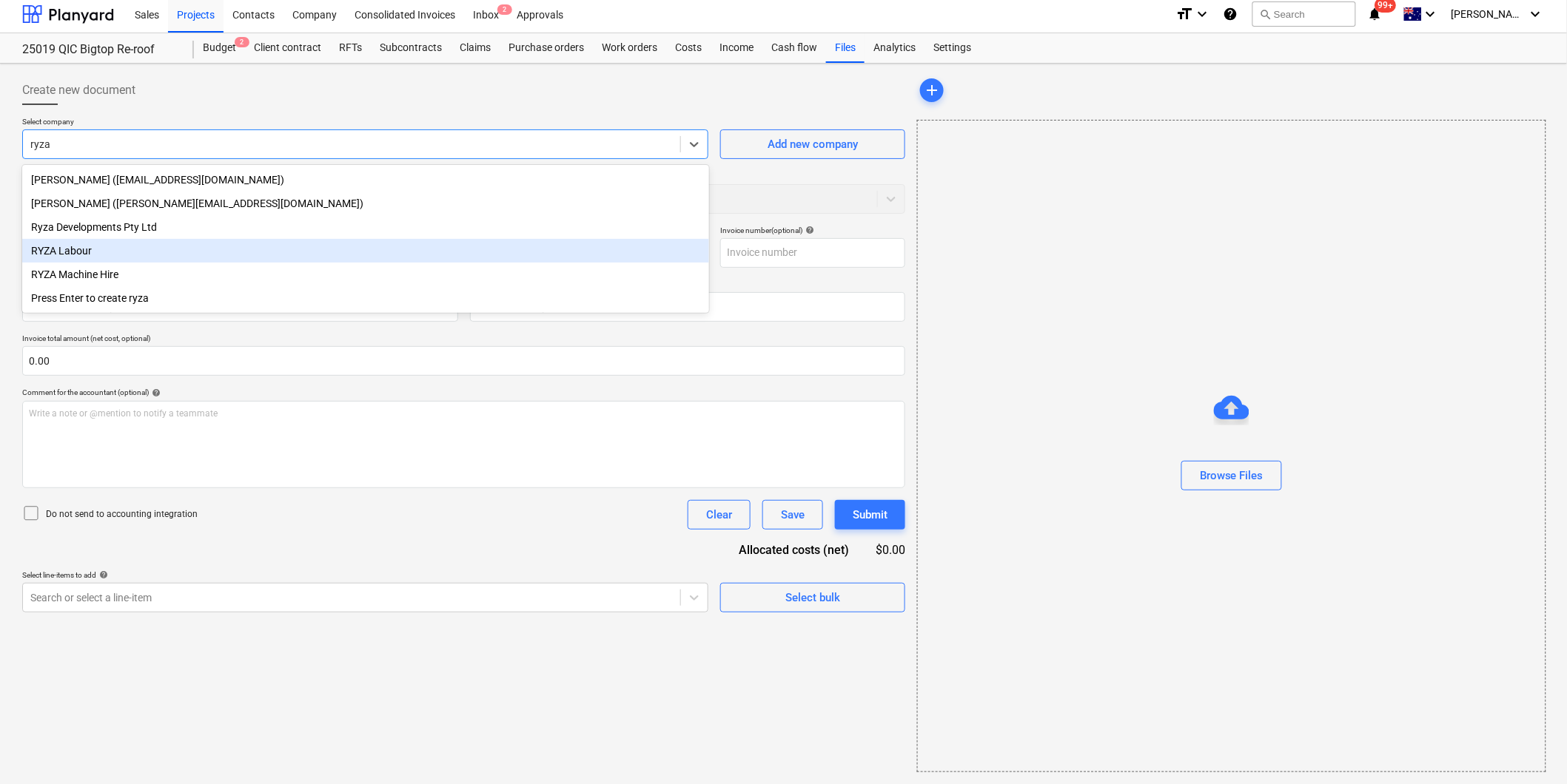
click at [85, 259] on div "RYZA Labour" at bounding box center [366, 251] width 687 height 24
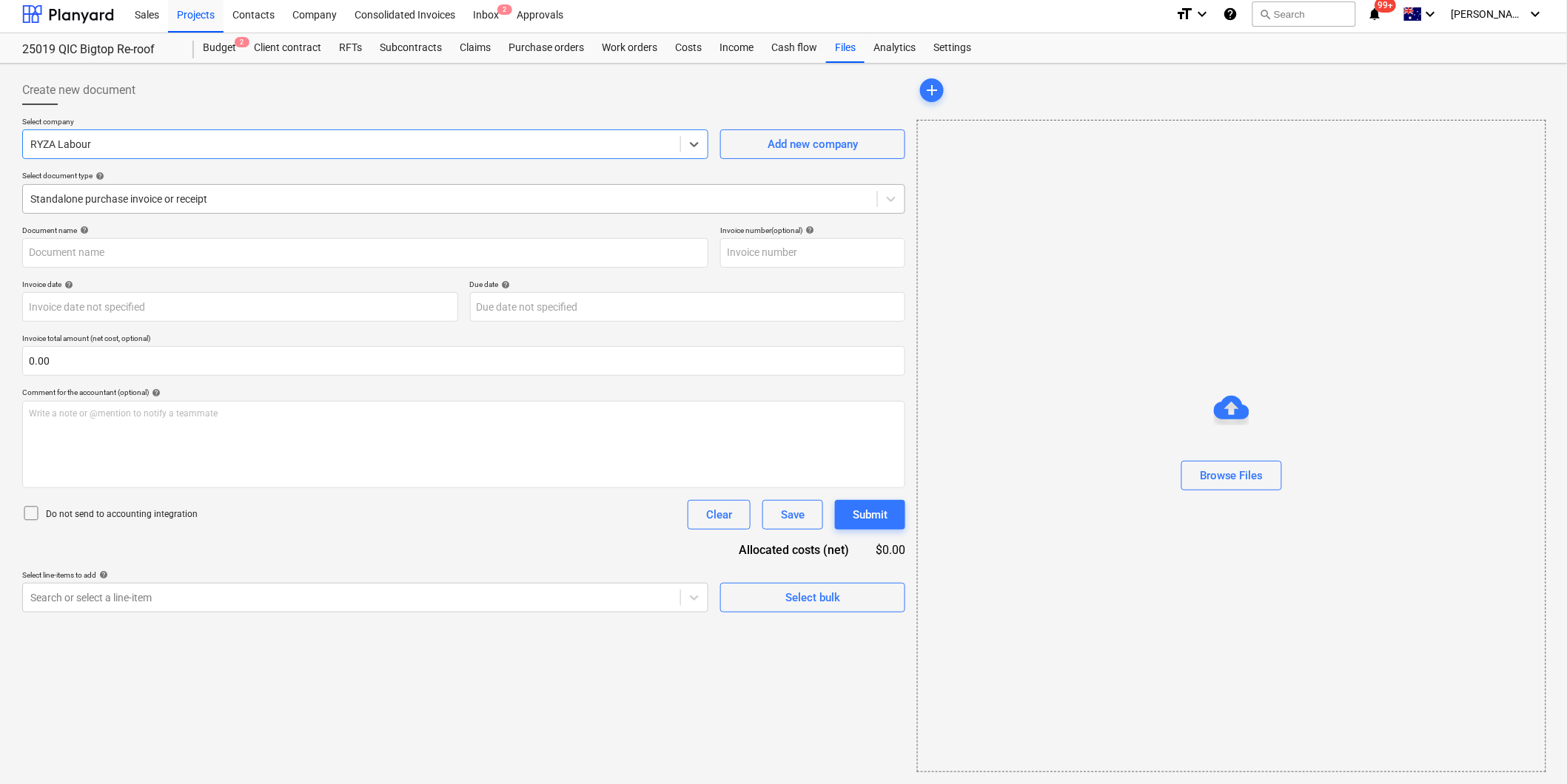
click at [119, 202] on div at bounding box center [450, 199] width 839 height 15
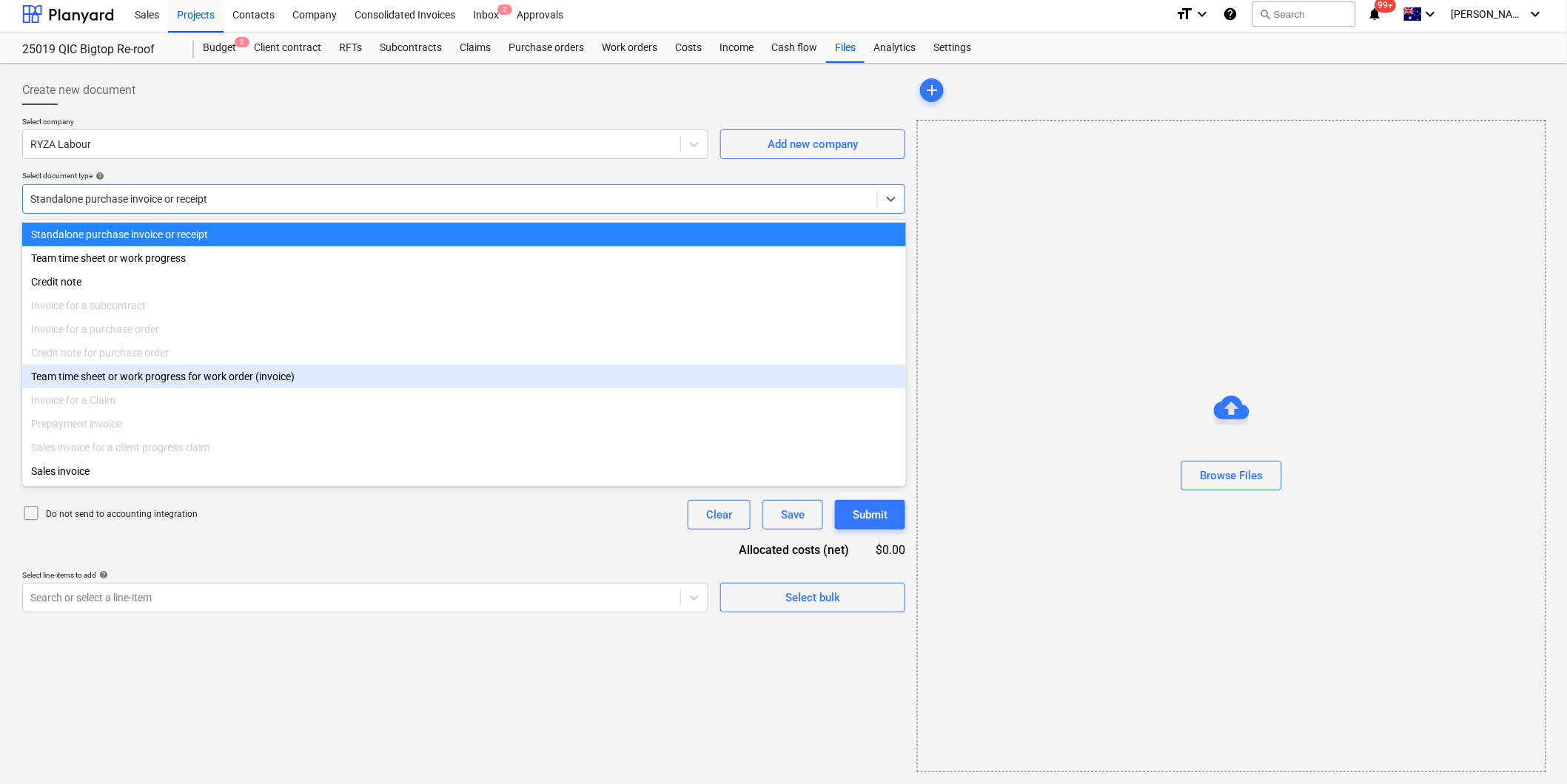
click at [263, 379] on div "Team time sheet or work progress for work order (invoice)" at bounding box center [464, 376] width 883 height 24
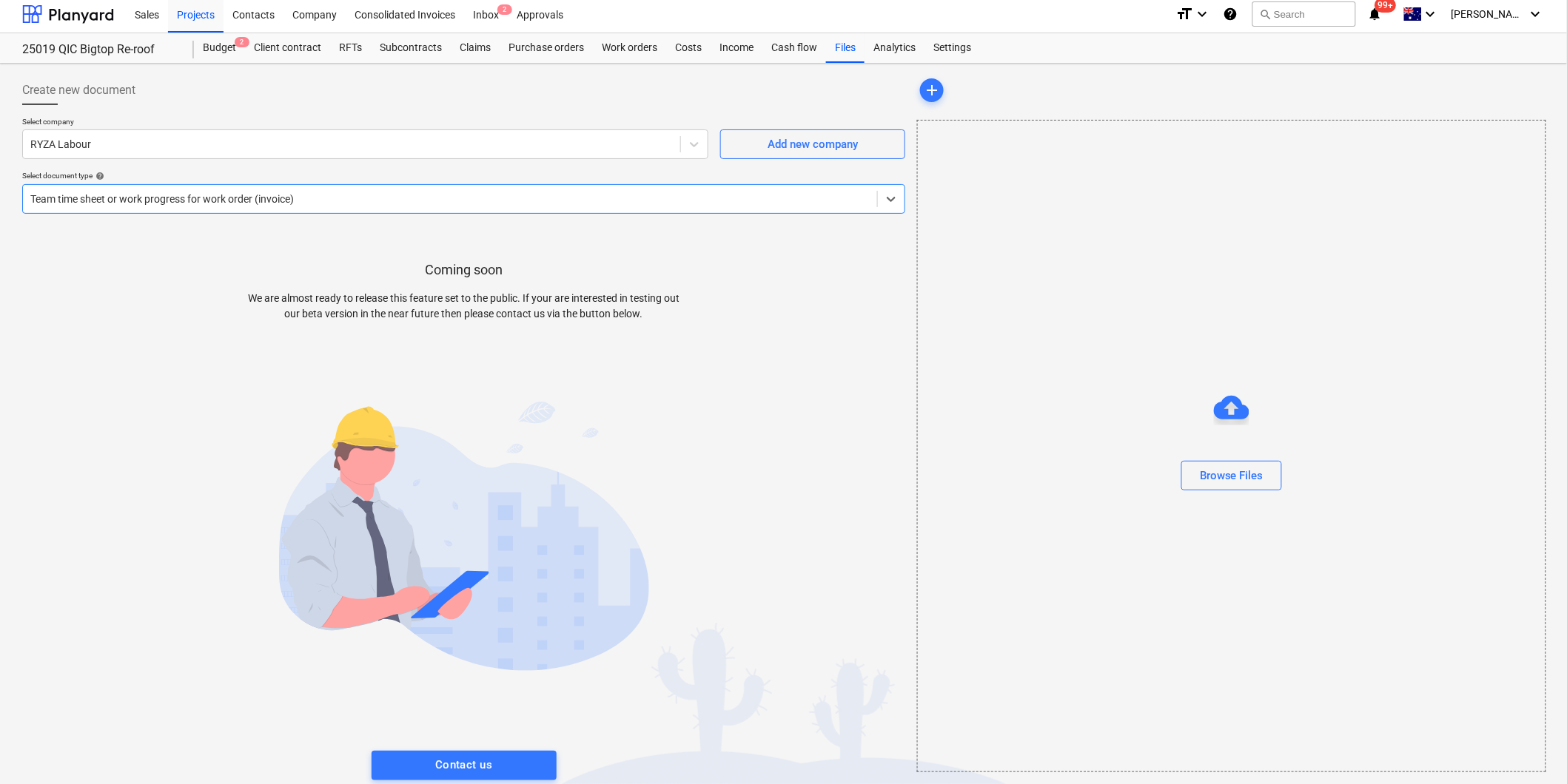
click at [487, 200] on div at bounding box center [450, 199] width 839 height 15
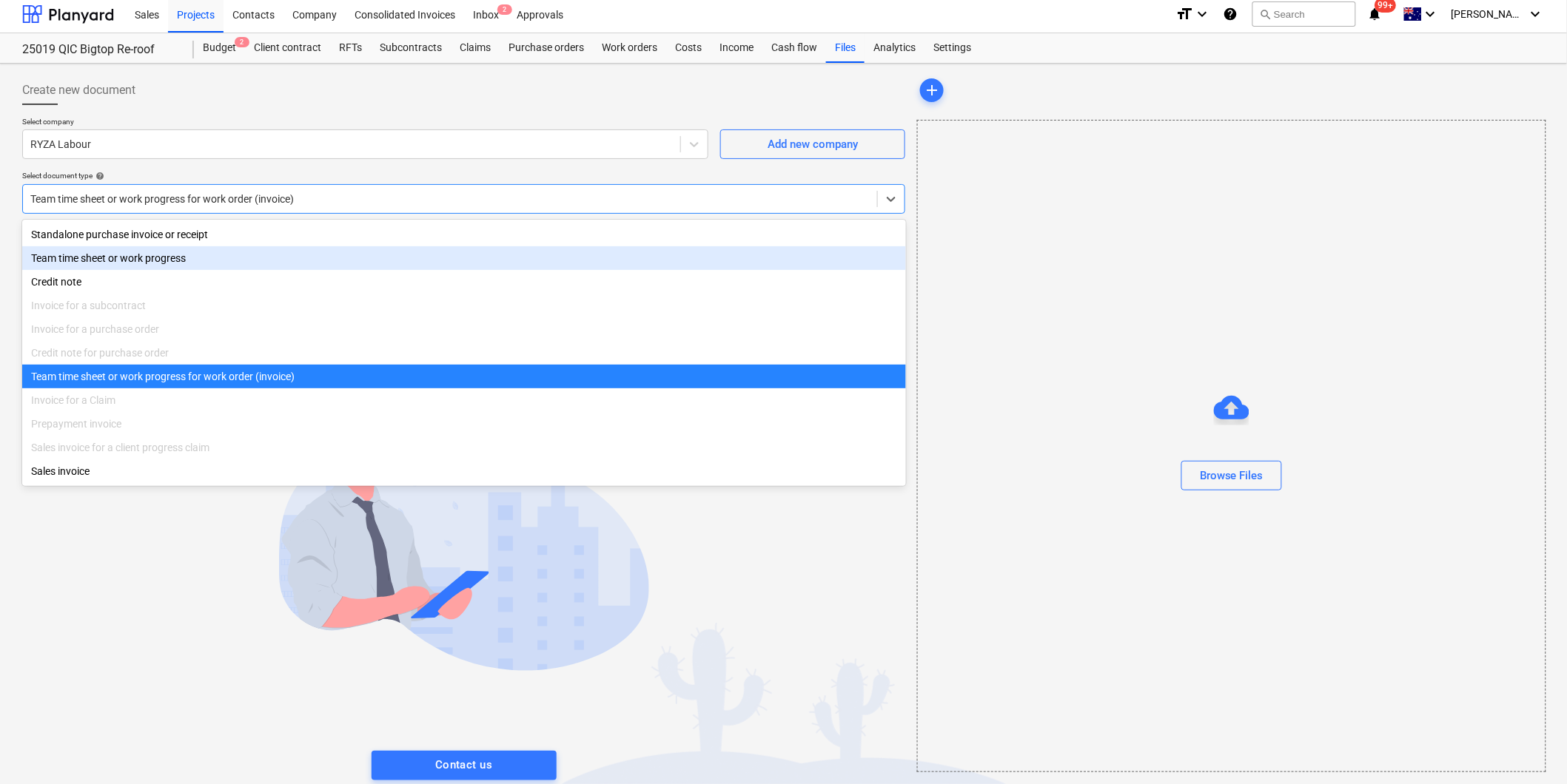
click at [170, 260] on div "Team time sheet or work progress" at bounding box center [464, 258] width 883 height 24
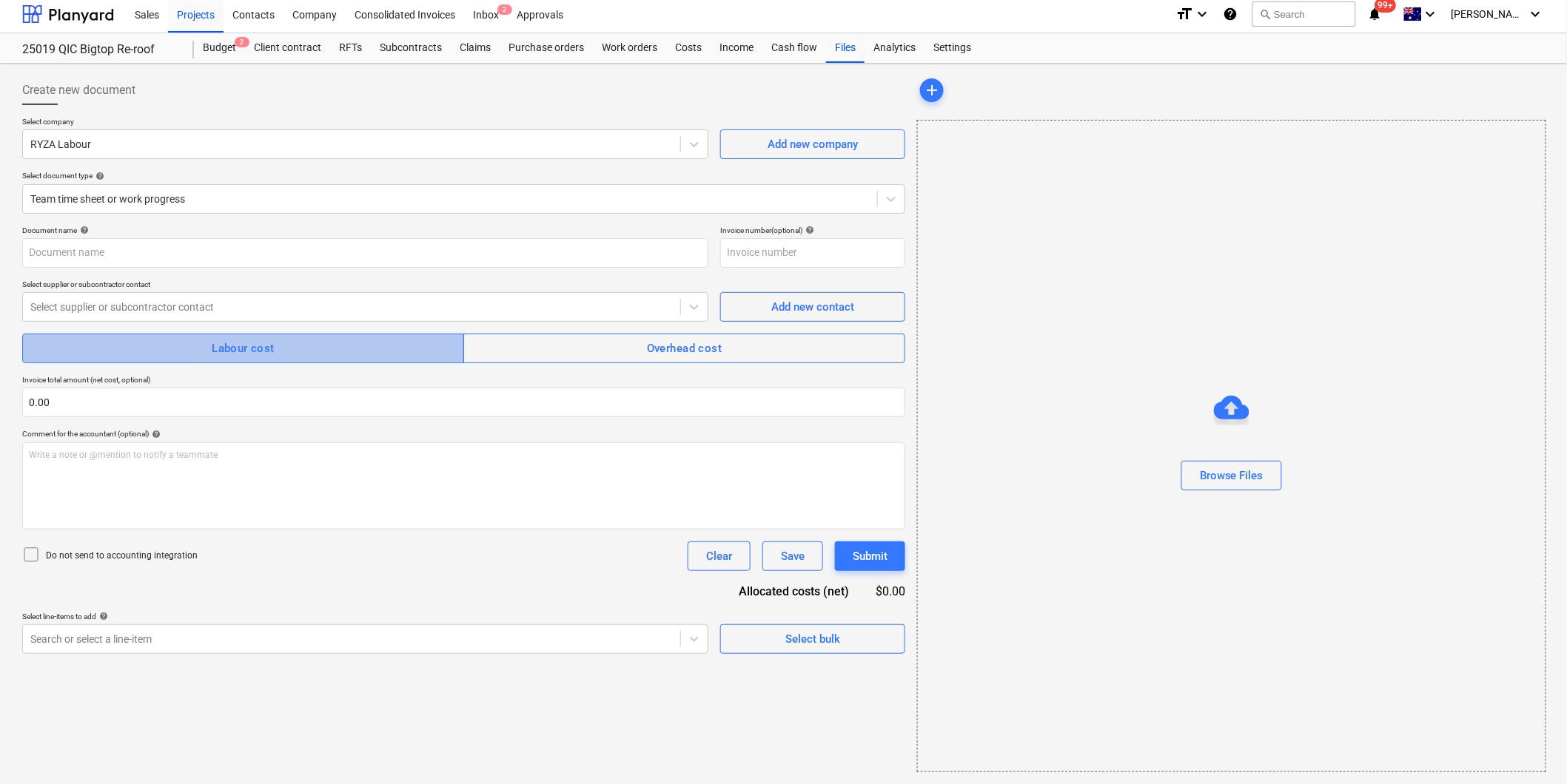
click at [239, 357] on div "Labour cost" at bounding box center [243, 348] width 63 height 19
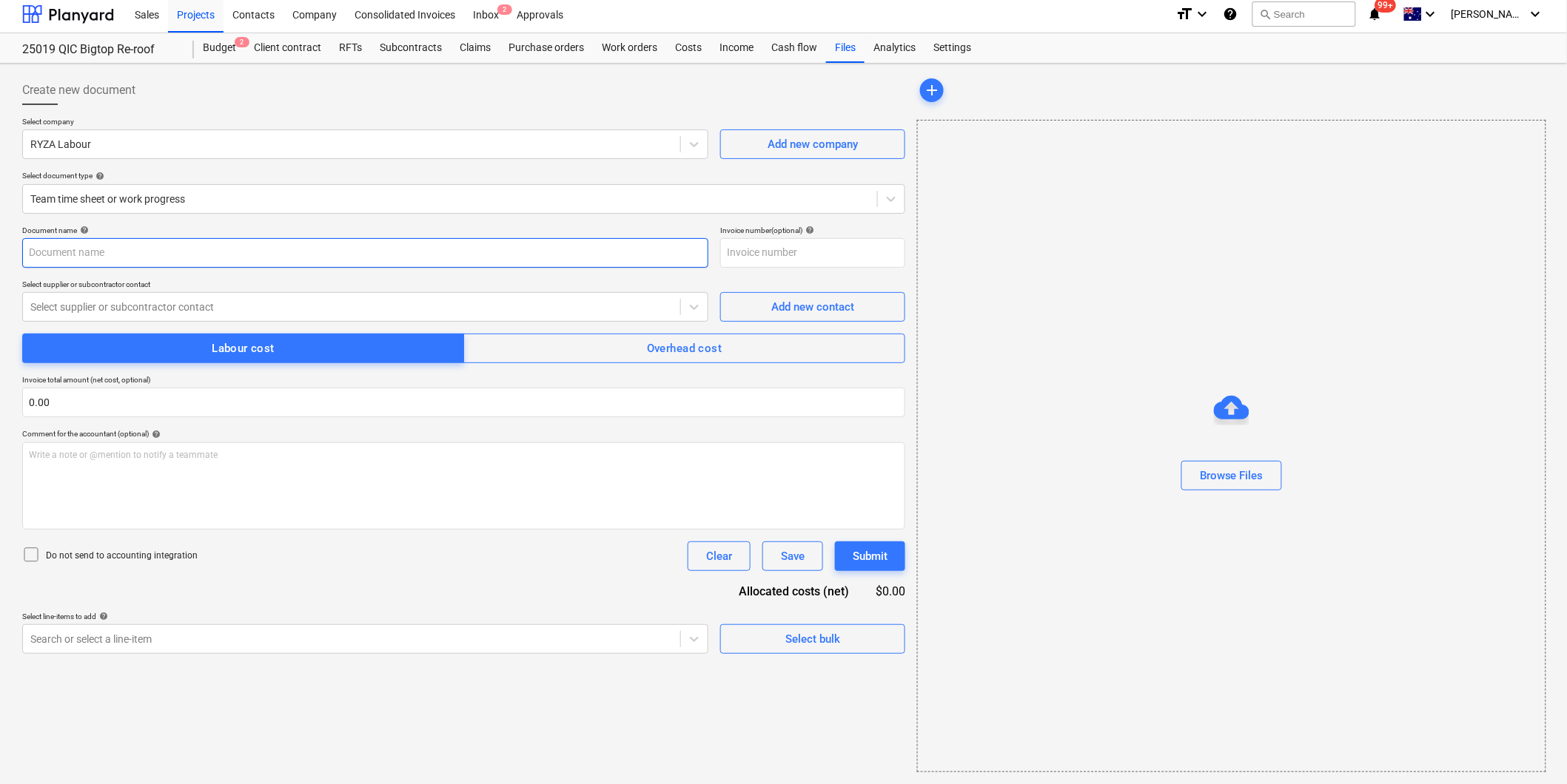
click at [234, 253] on input "text" at bounding box center [366, 253] width 686 height 30
click at [633, 50] on div "Work orders" at bounding box center [629, 48] width 73 height 30
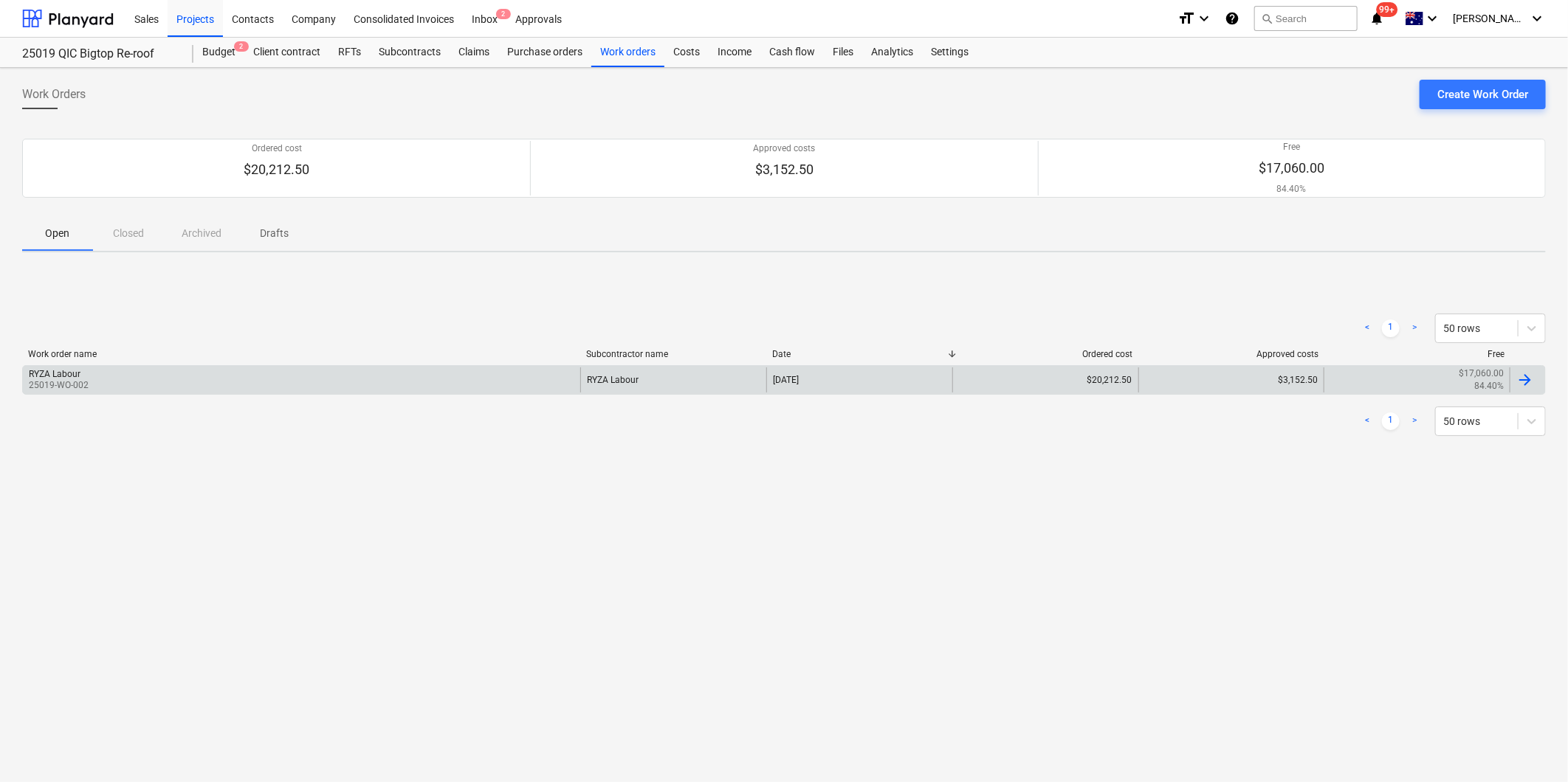
click at [67, 384] on p "25019-WO-002" at bounding box center [59, 385] width 60 height 12
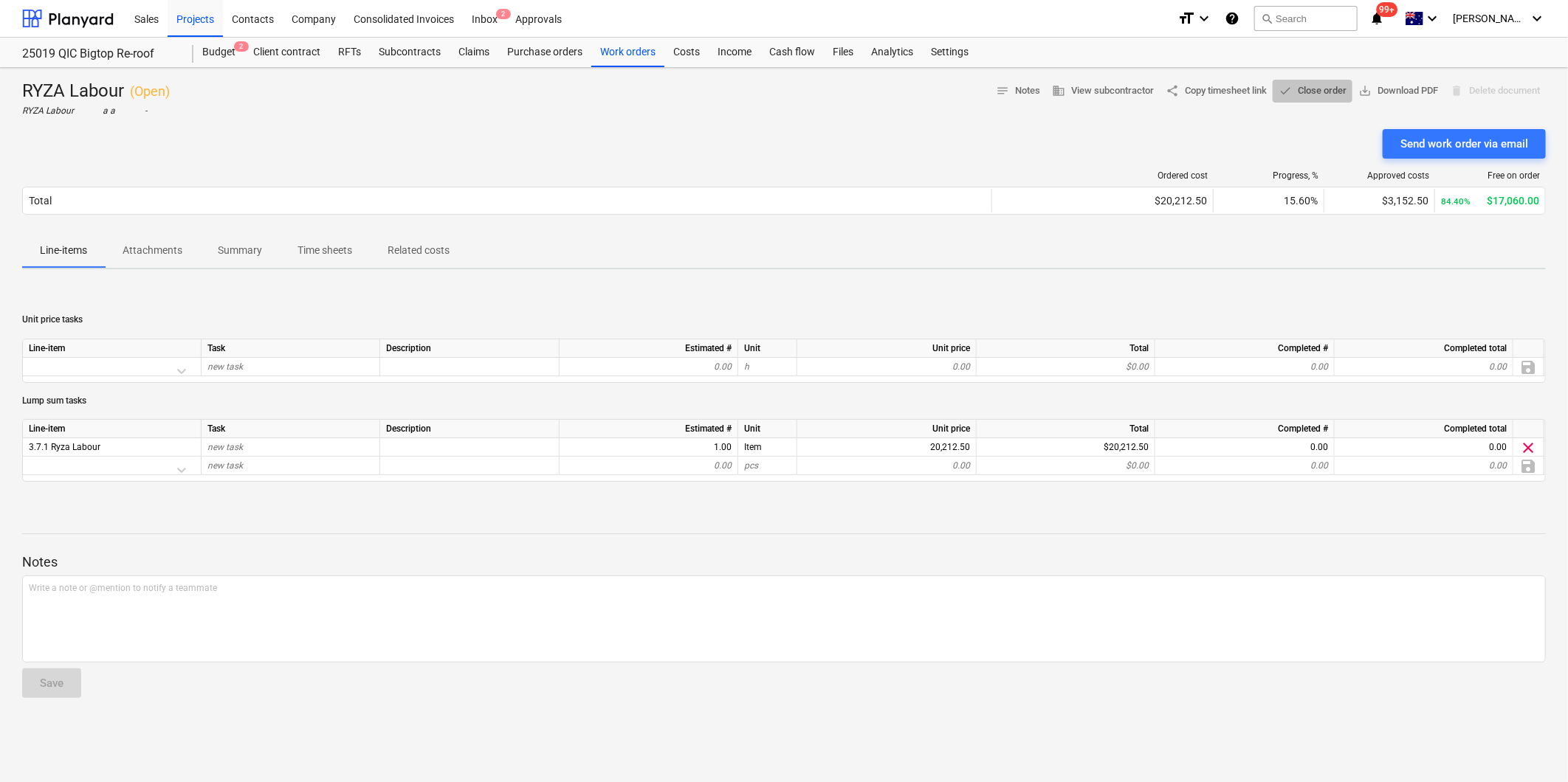
click at [1311, 92] on span "done Close order" at bounding box center [1313, 91] width 68 height 17
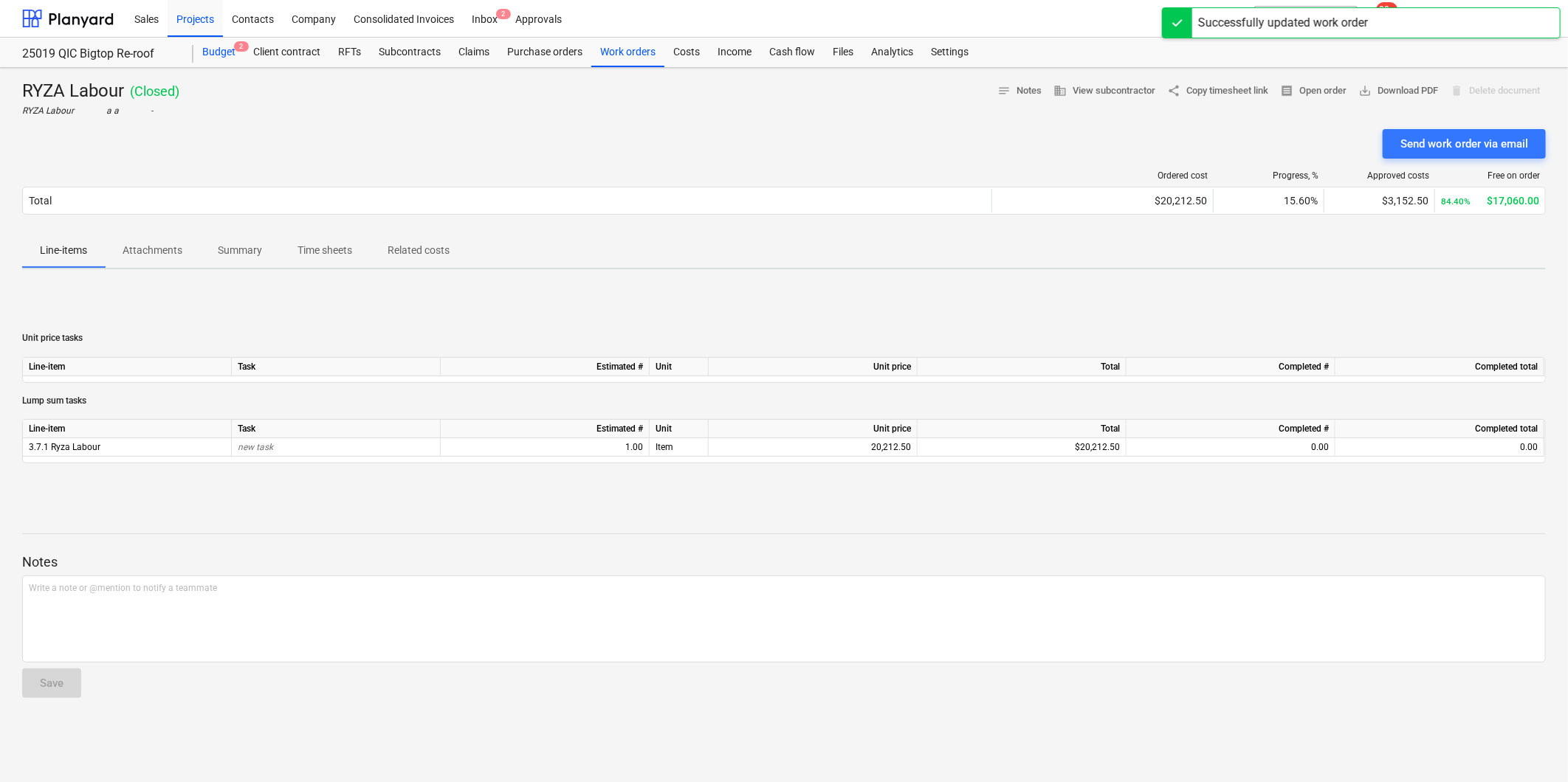
click at [221, 46] on div "Budget 2" at bounding box center [218, 52] width 51 height 30
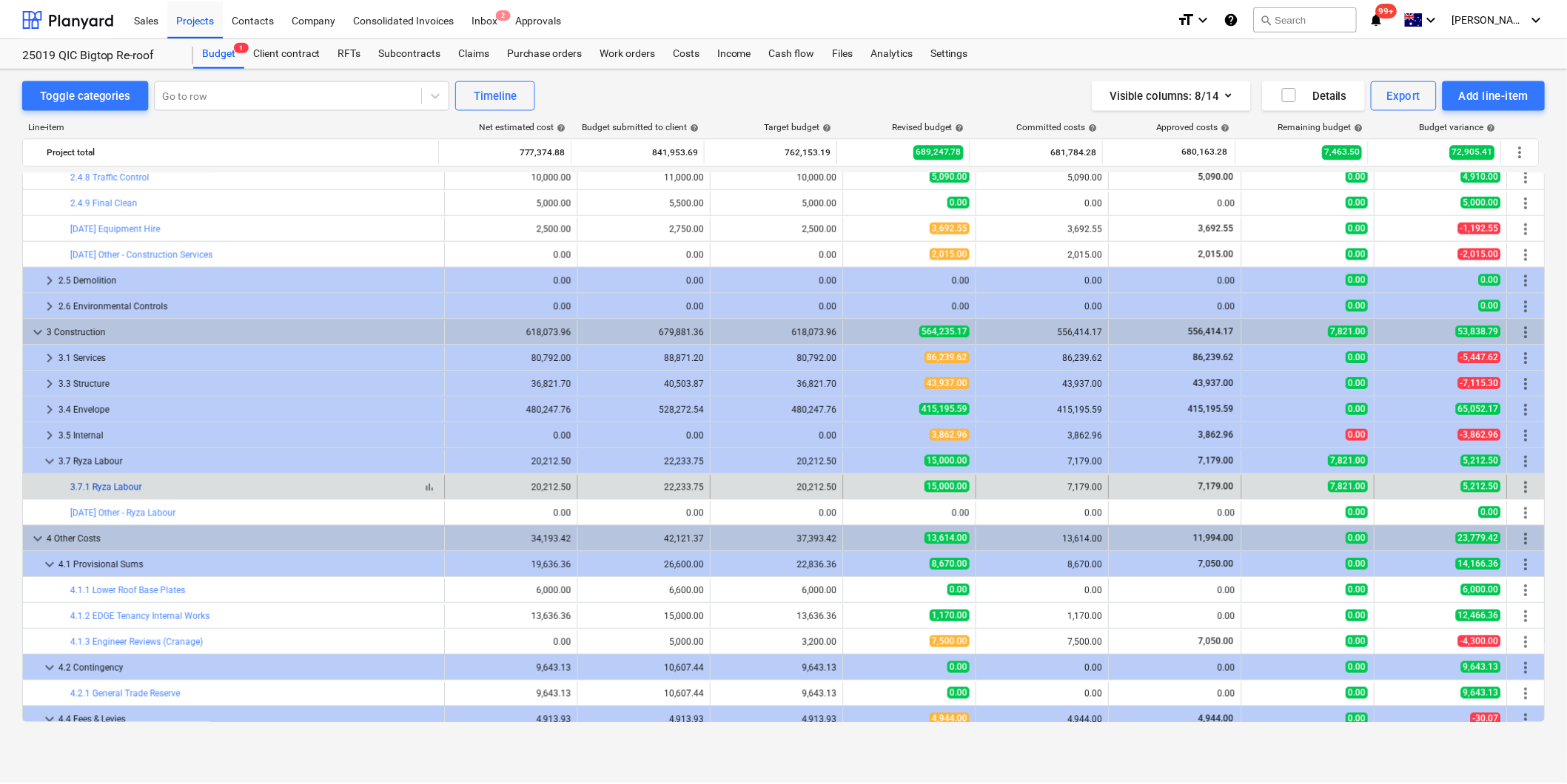
scroll to position [738, 0]
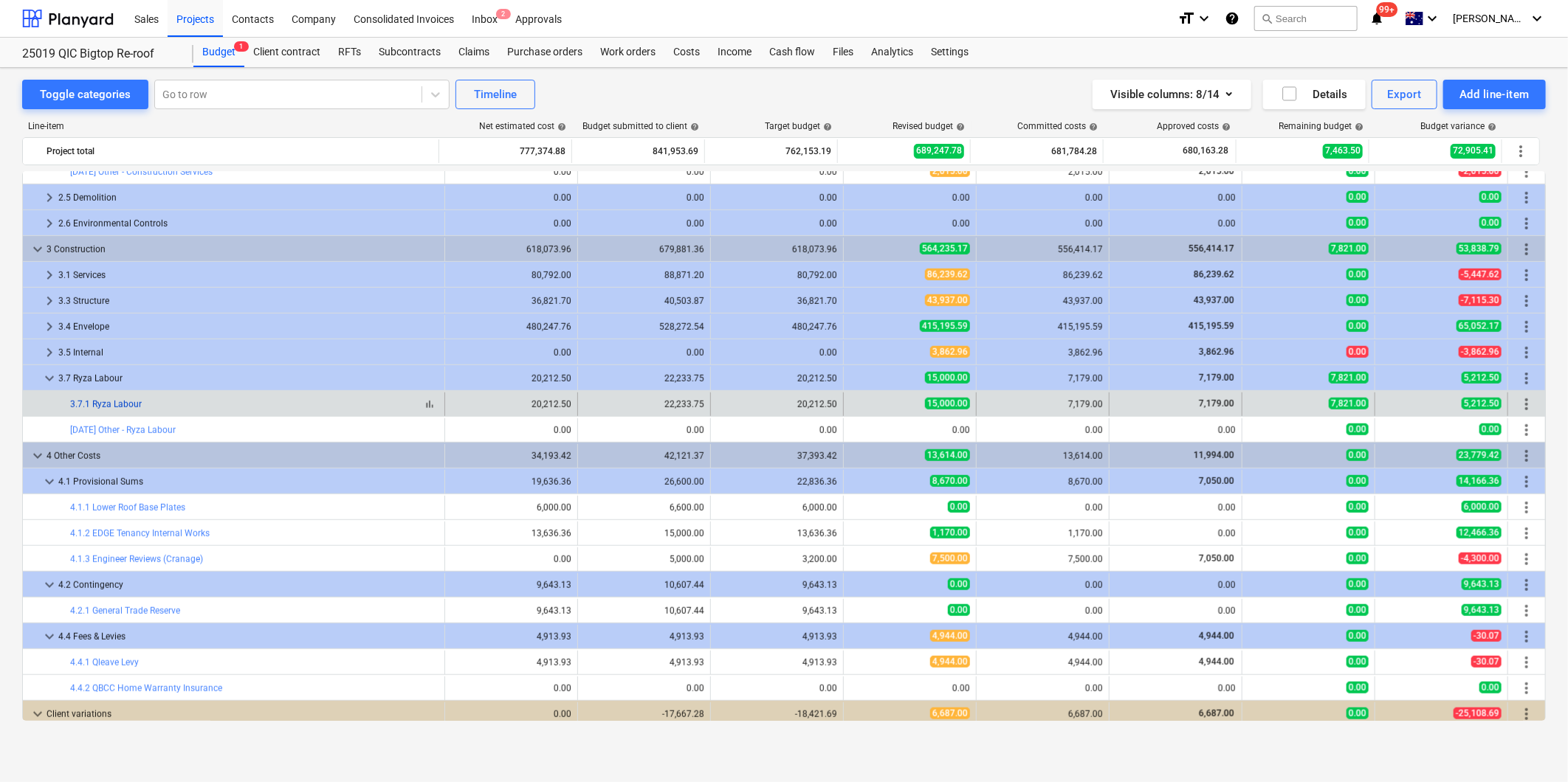
click at [112, 403] on link "3.7.1 Ryza Labour" at bounding box center [106, 404] width 71 height 10
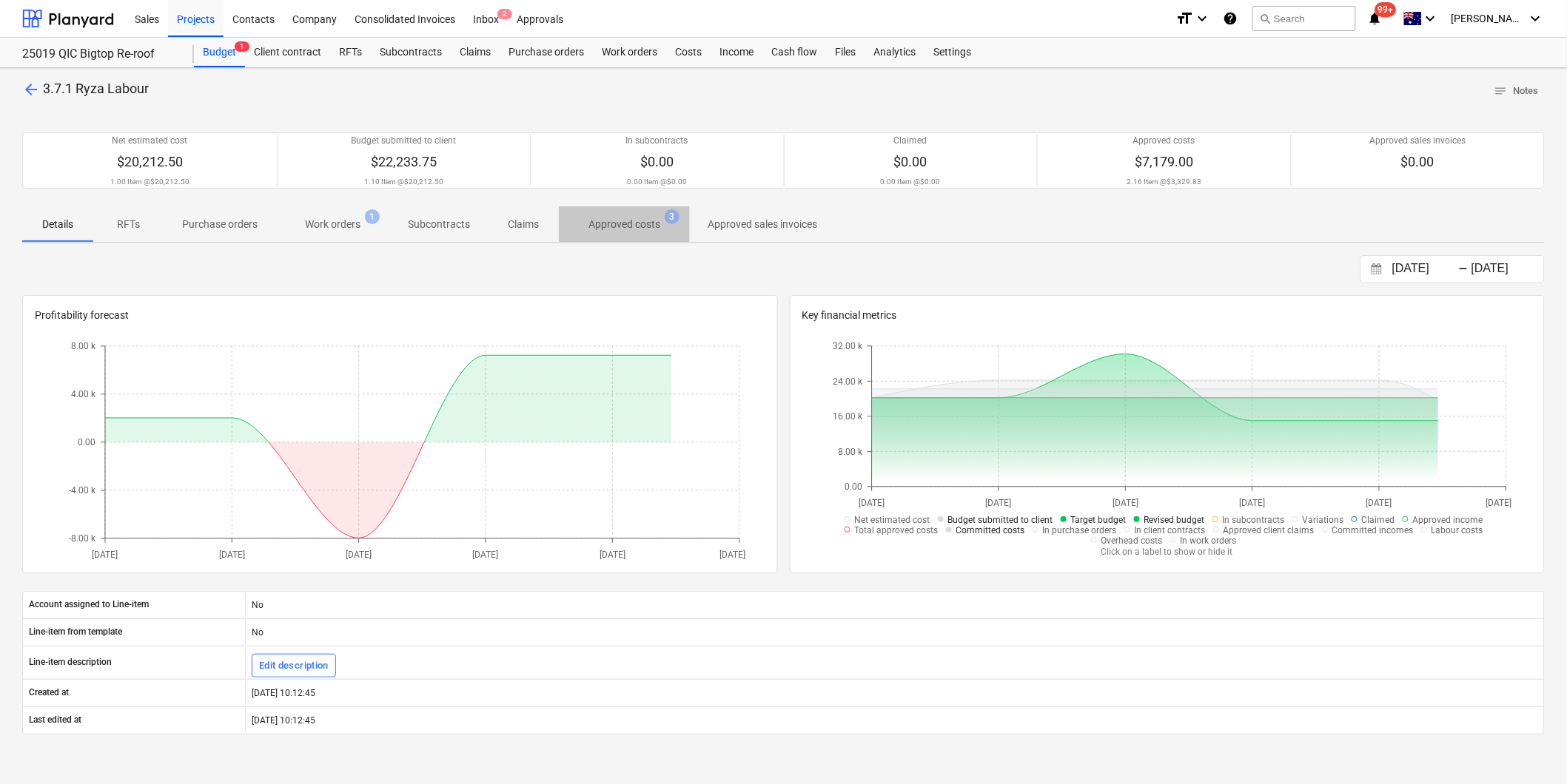
click at [640, 223] on p "Approved costs" at bounding box center [624, 224] width 71 height 16
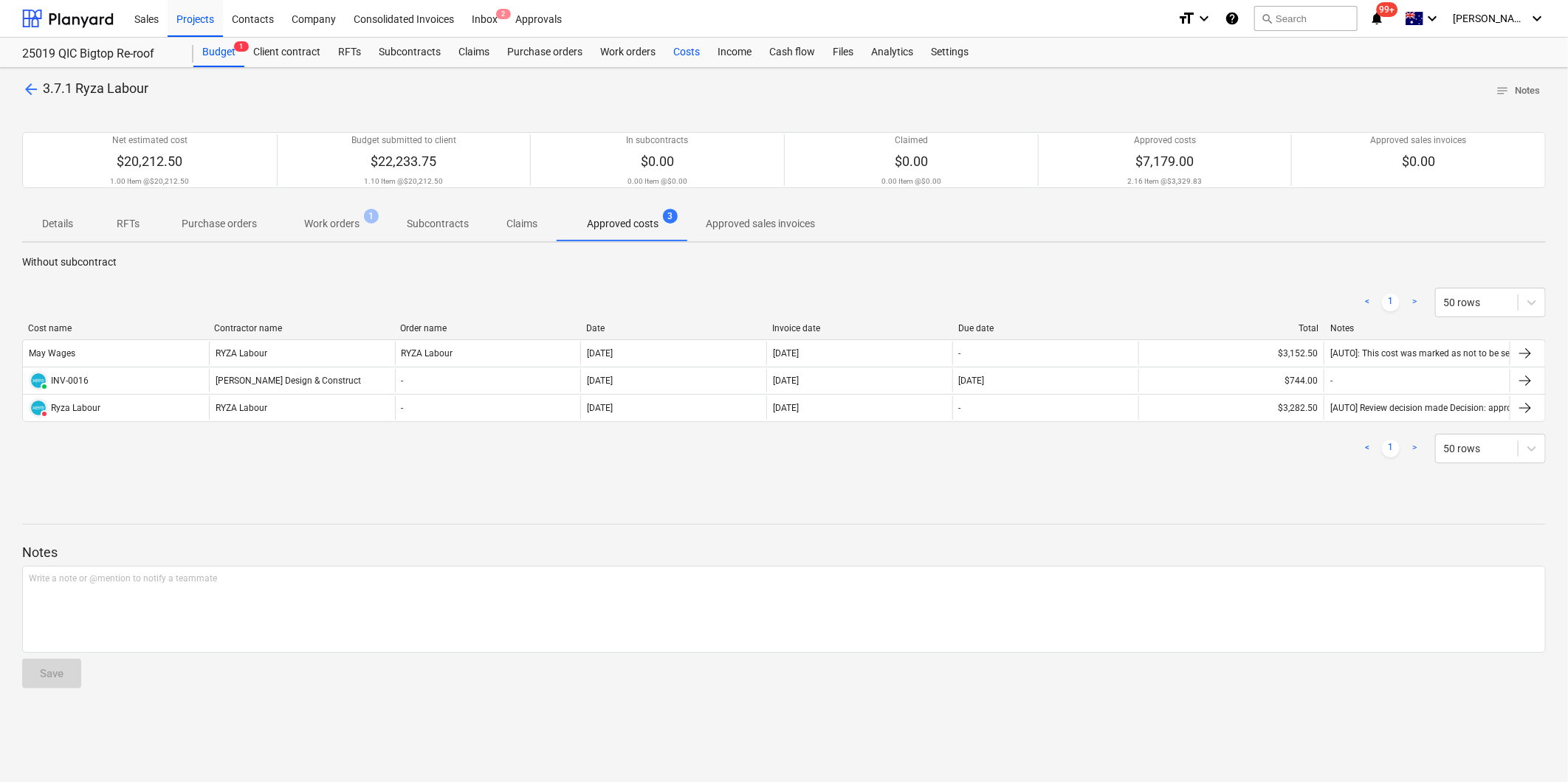
click at [692, 54] on div "Costs" at bounding box center [686, 52] width 44 height 30
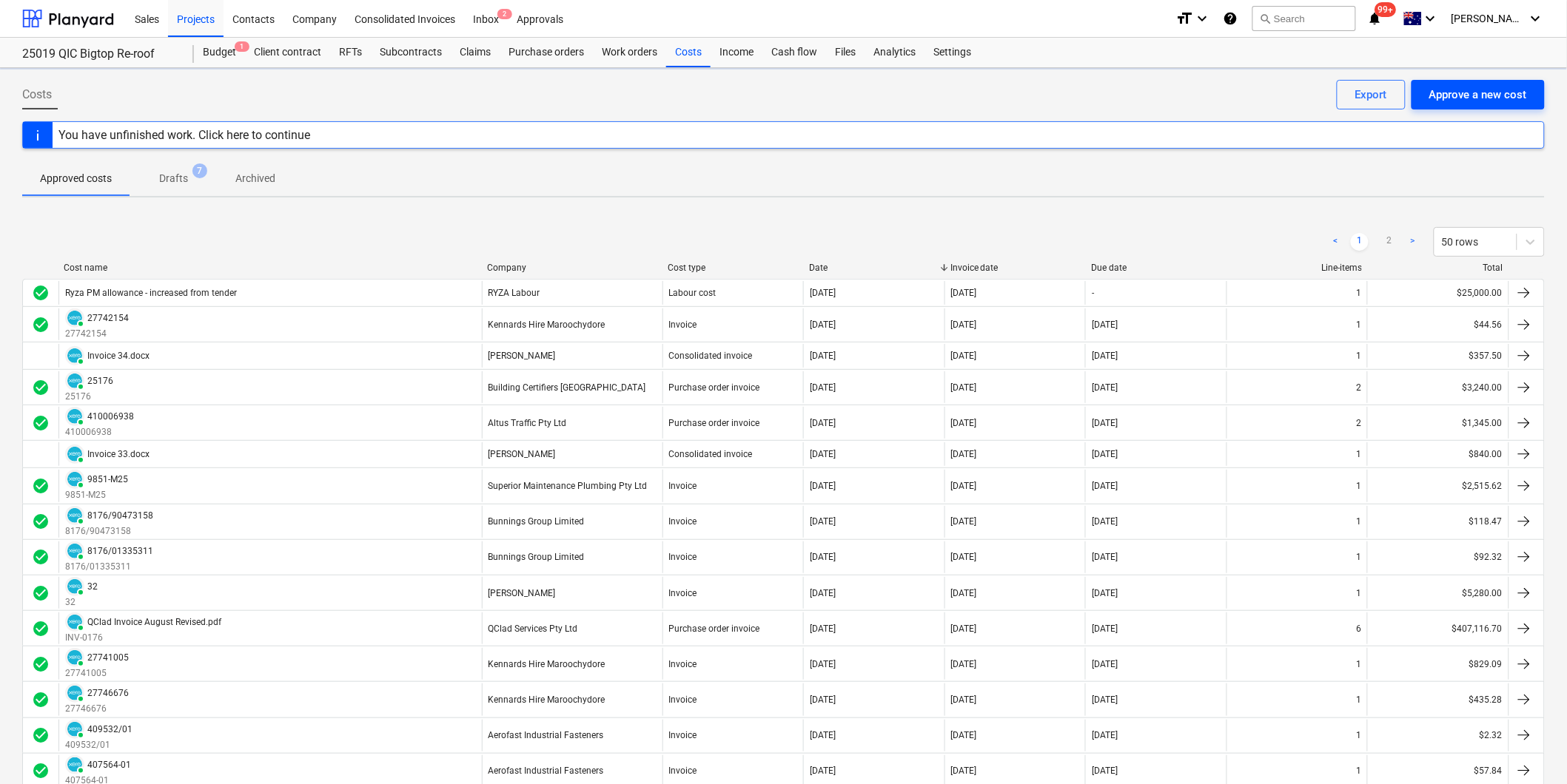
click at [1458, 85] on div "Approve a new cost" at bounding box center [1478, 94] width 98 height 19
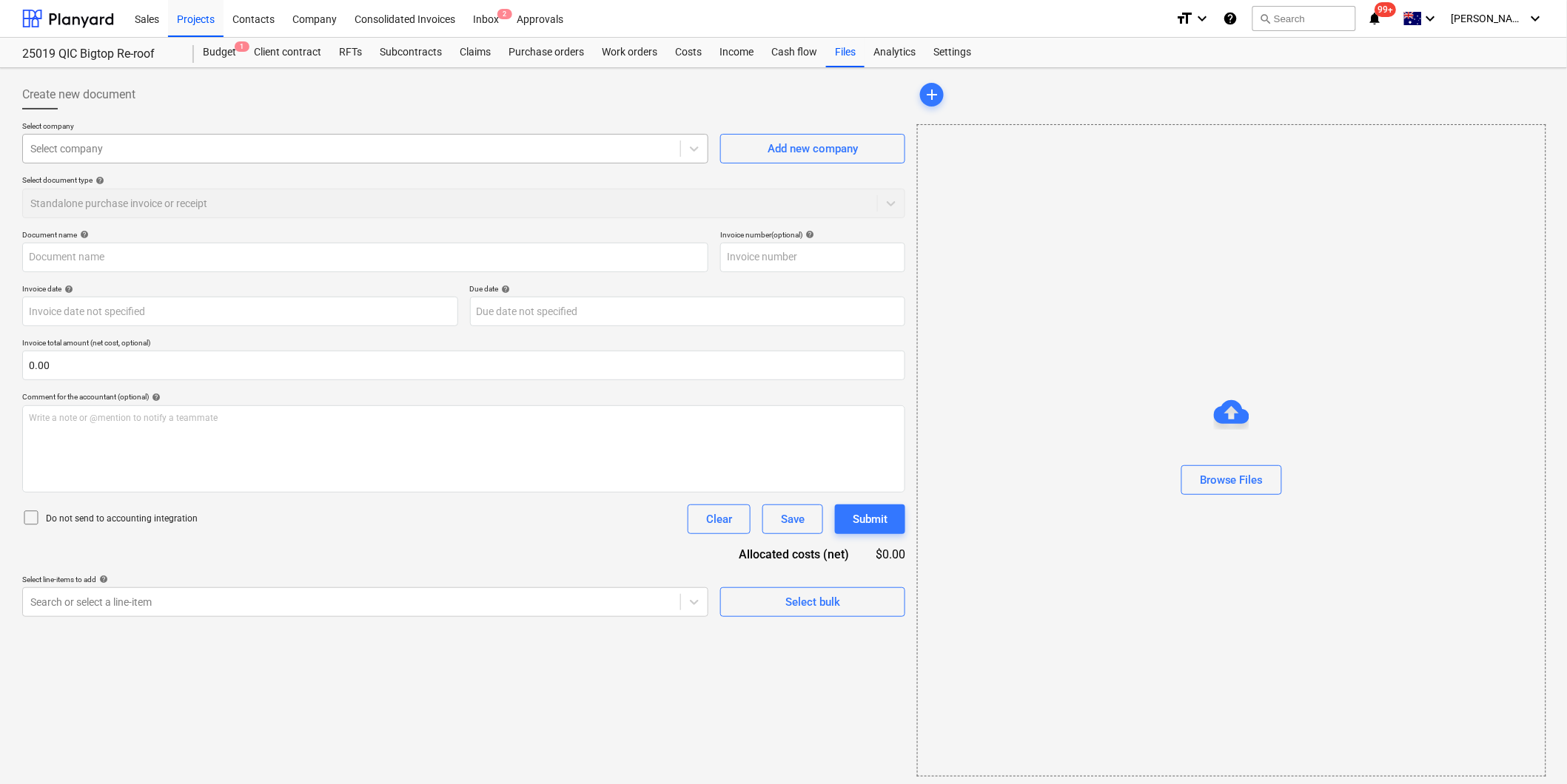
click at [210, 144] on div at bounding box center [351, 149] width 642 height 15
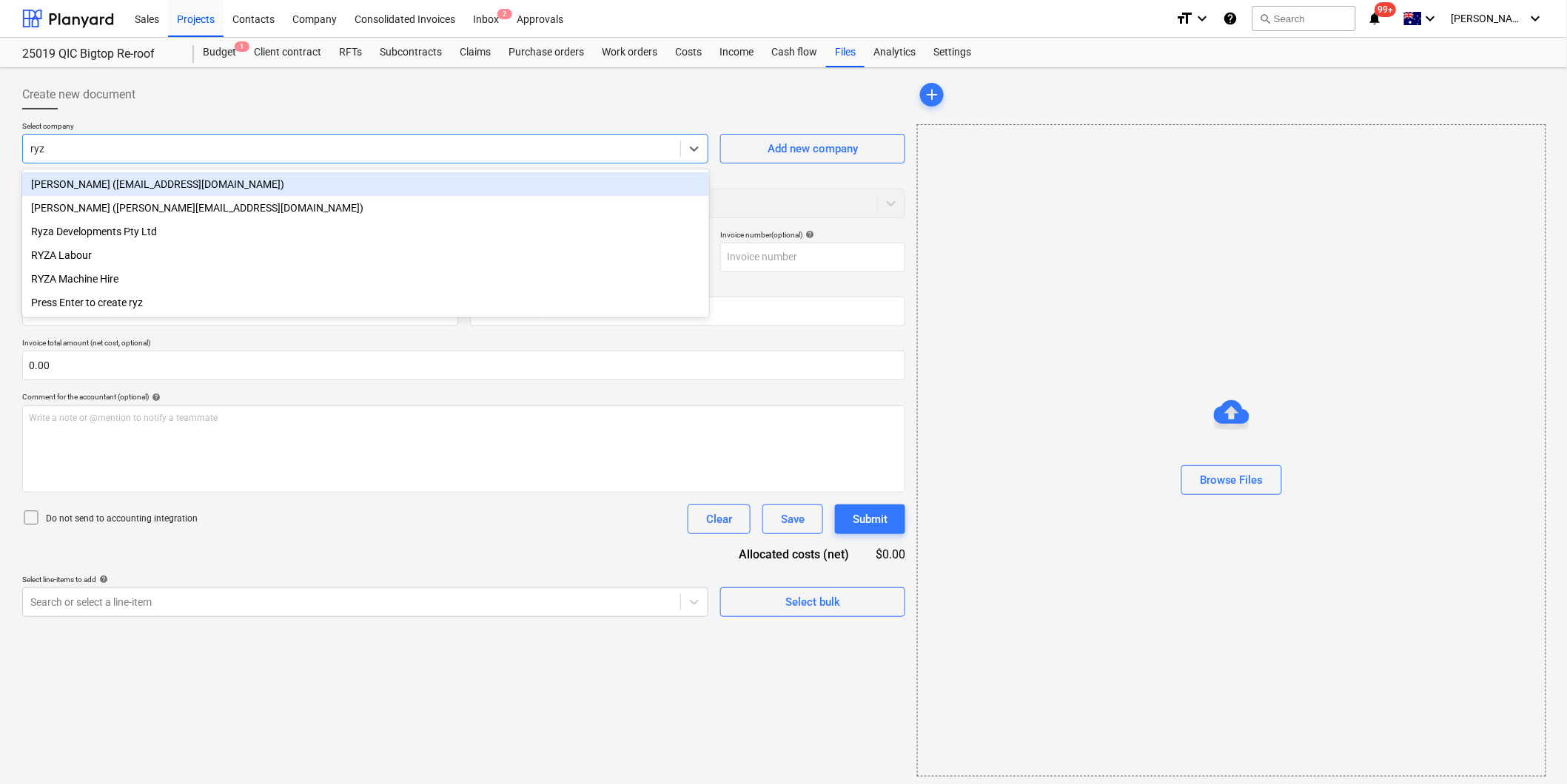
type input "ryza"
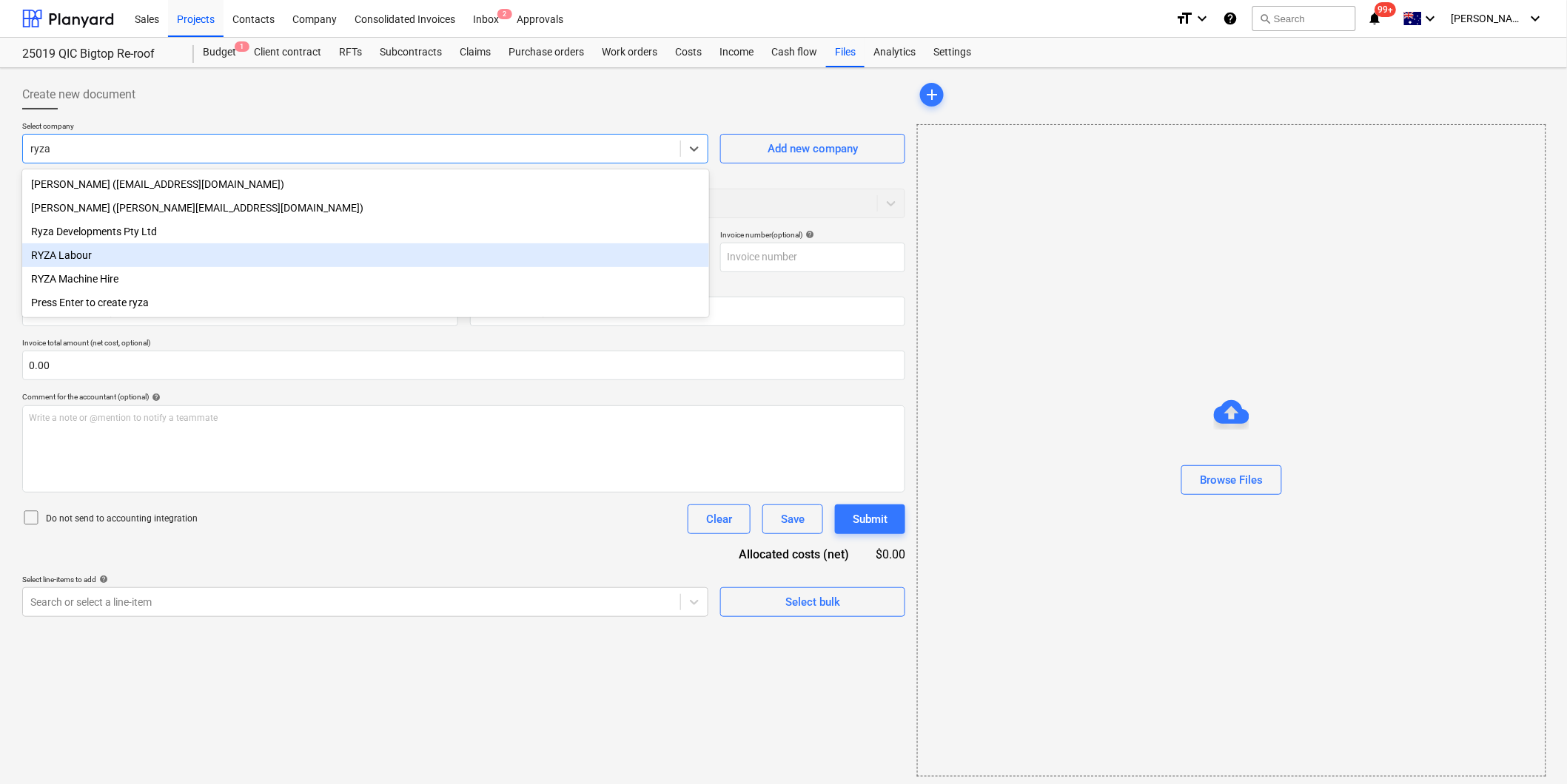
click at [114, 261] on div "RYZA Labour" at bounding box center [366, 255] width 687 height 24
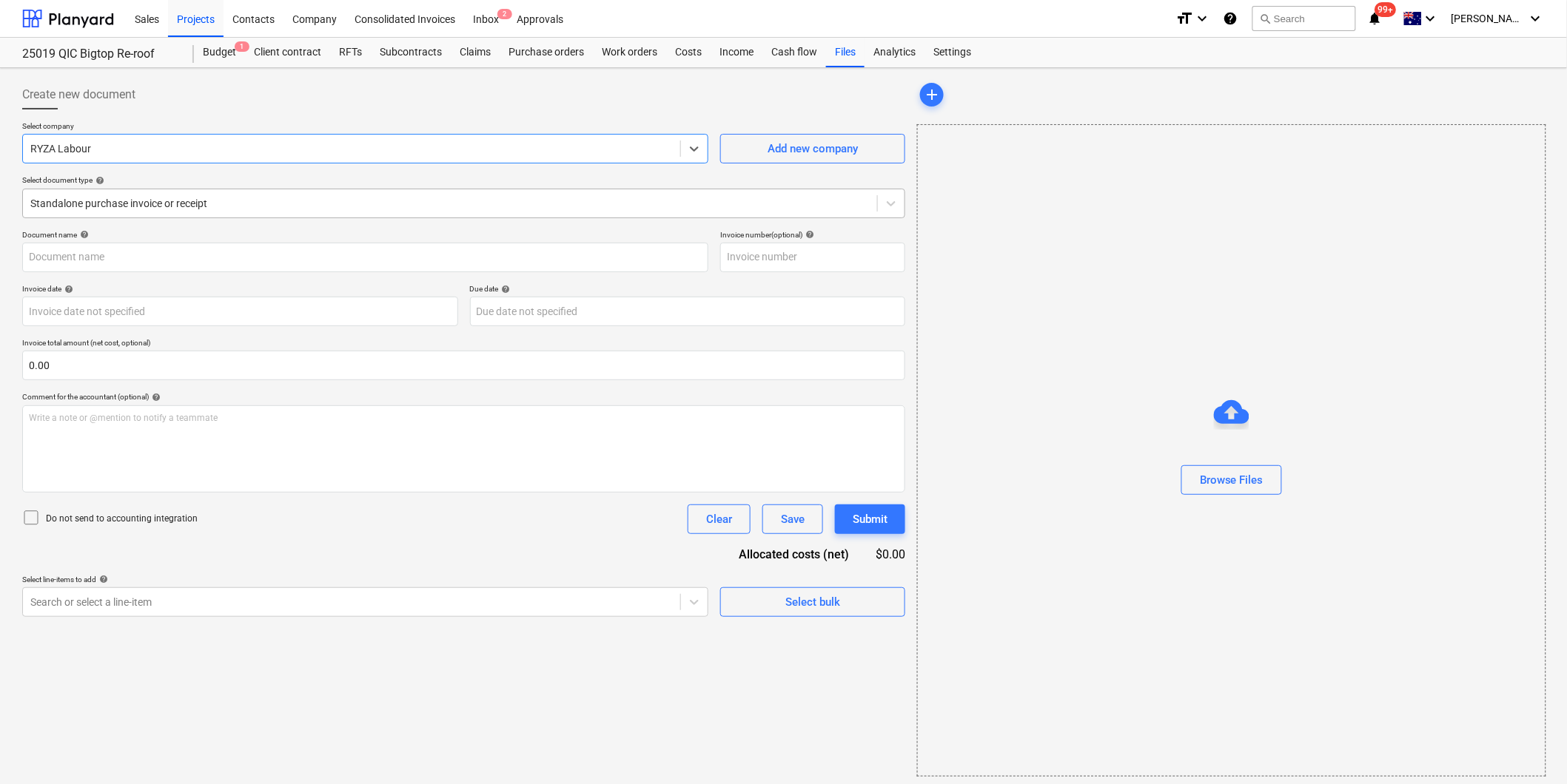
click at [200, 203] on div at bounding box center [450, 203] width 839 height 15
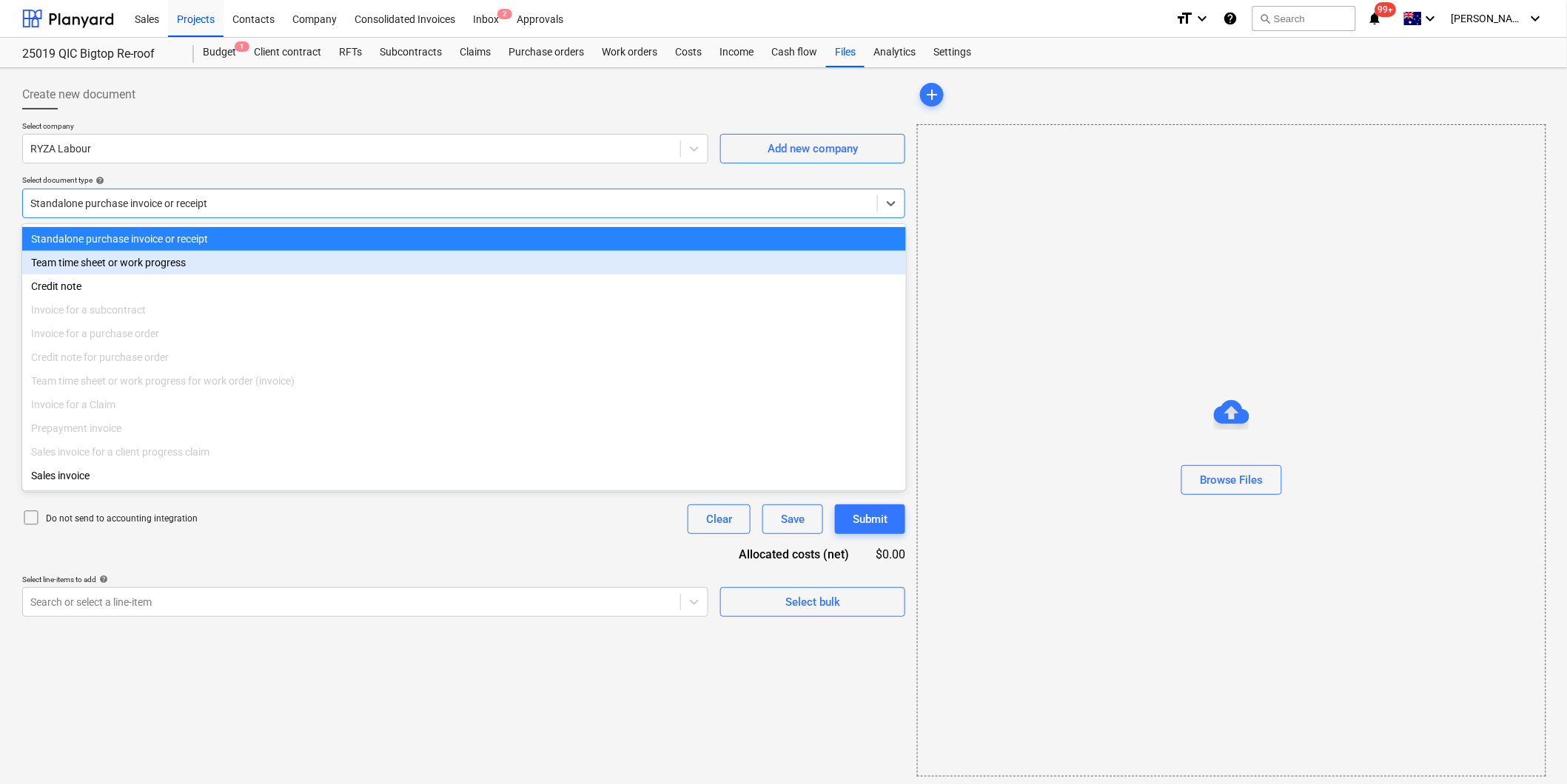
click at [164, 261] on div "Team time sheet or work progress" at bounding box center [464, 262] width 883 height 24
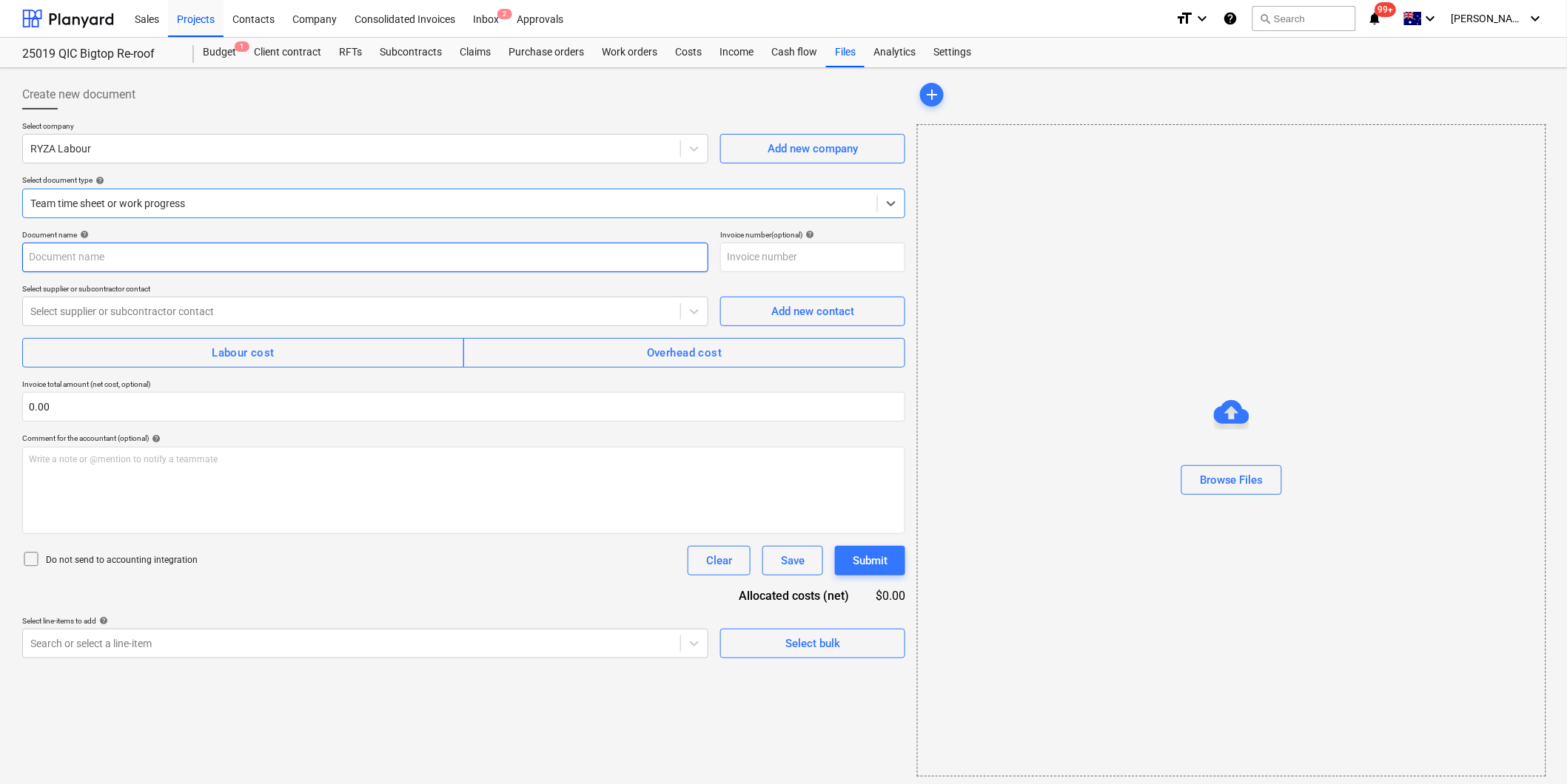
click at [141, 257] on input "text" at bounding box center [366, 257] width 686 height 30
type input "Ryza Labour - Balance at completion"
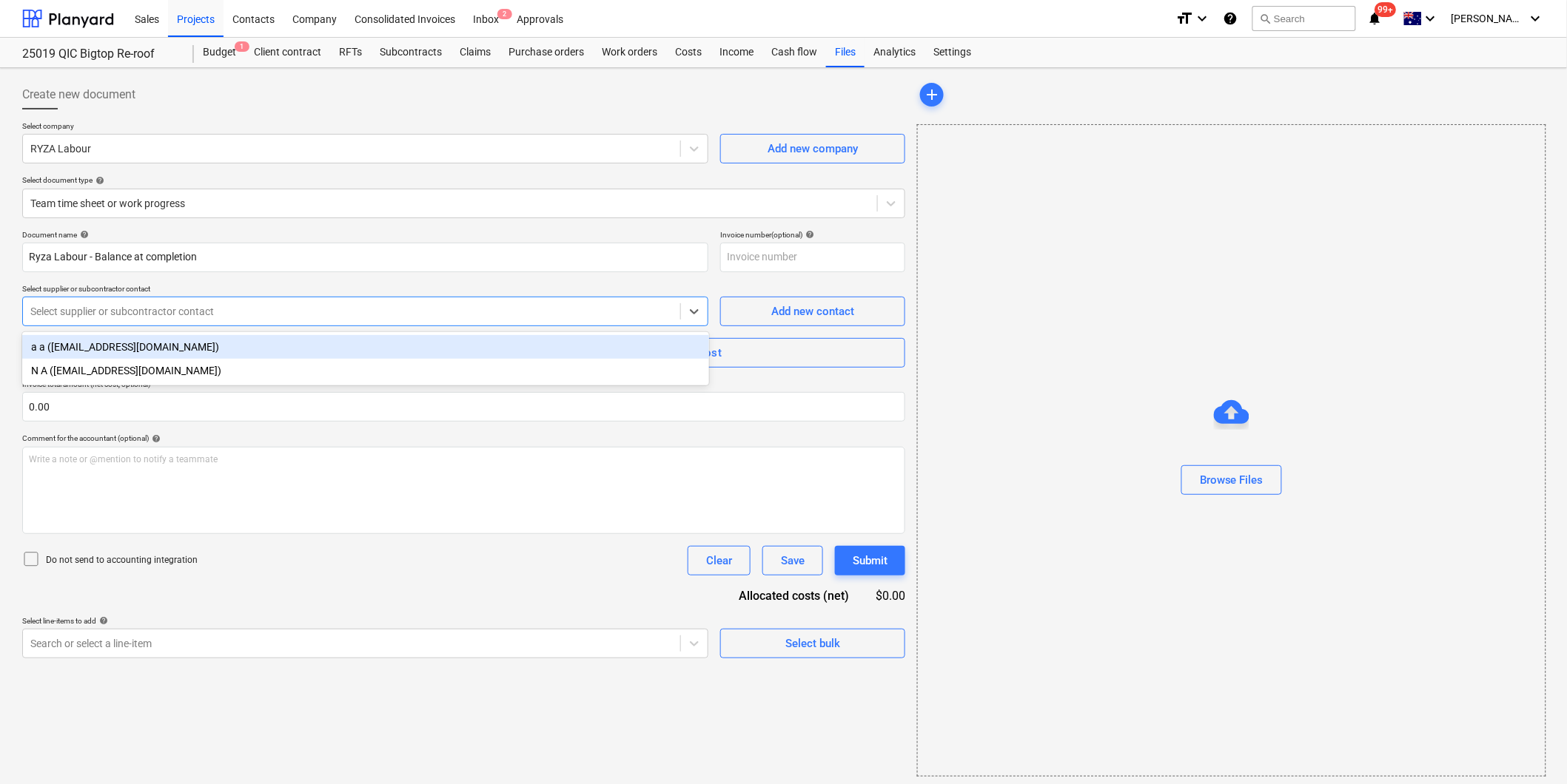
click at [224, 311] on div at bounding box center [351, 311] width 642 height 15
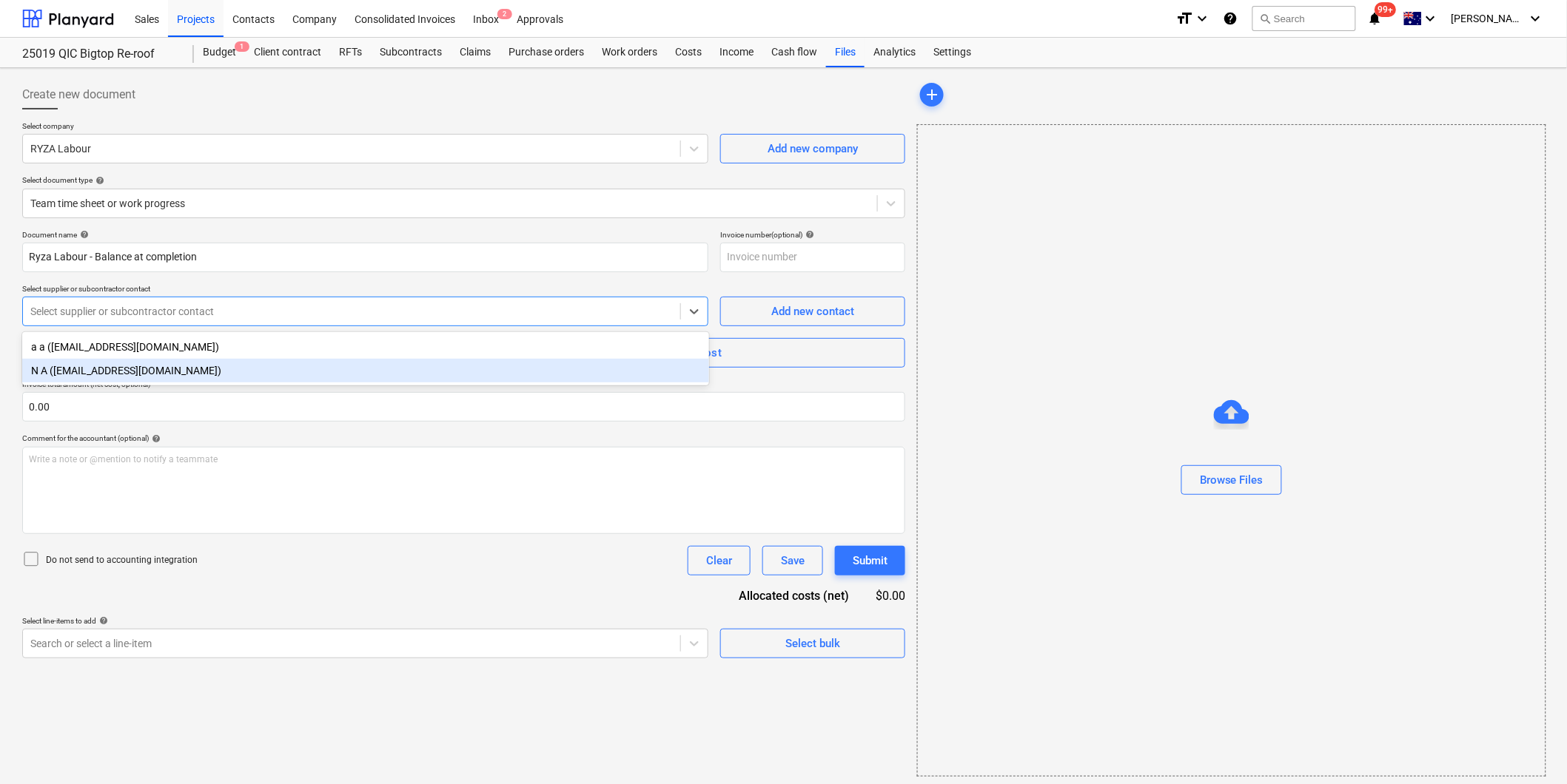
click at [150, 370] on div "N A ([EMAIL_ADDRESS][DOMAIN_NAME])" at bounding box center [366, 370] width 687 height 24
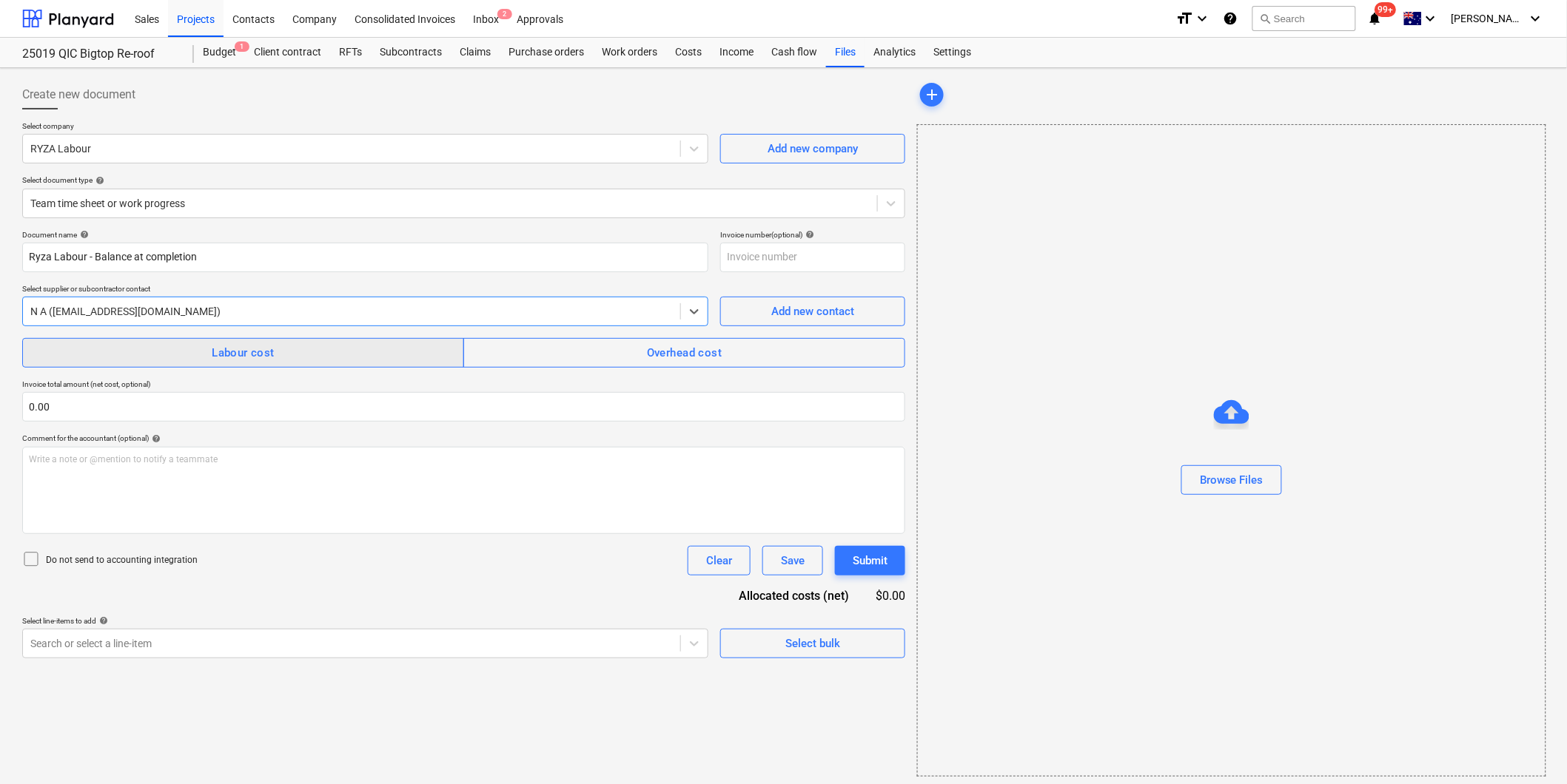
click at [173, 355] on span "Labour cost" at bounding box center [243, 352] width 410 height 19
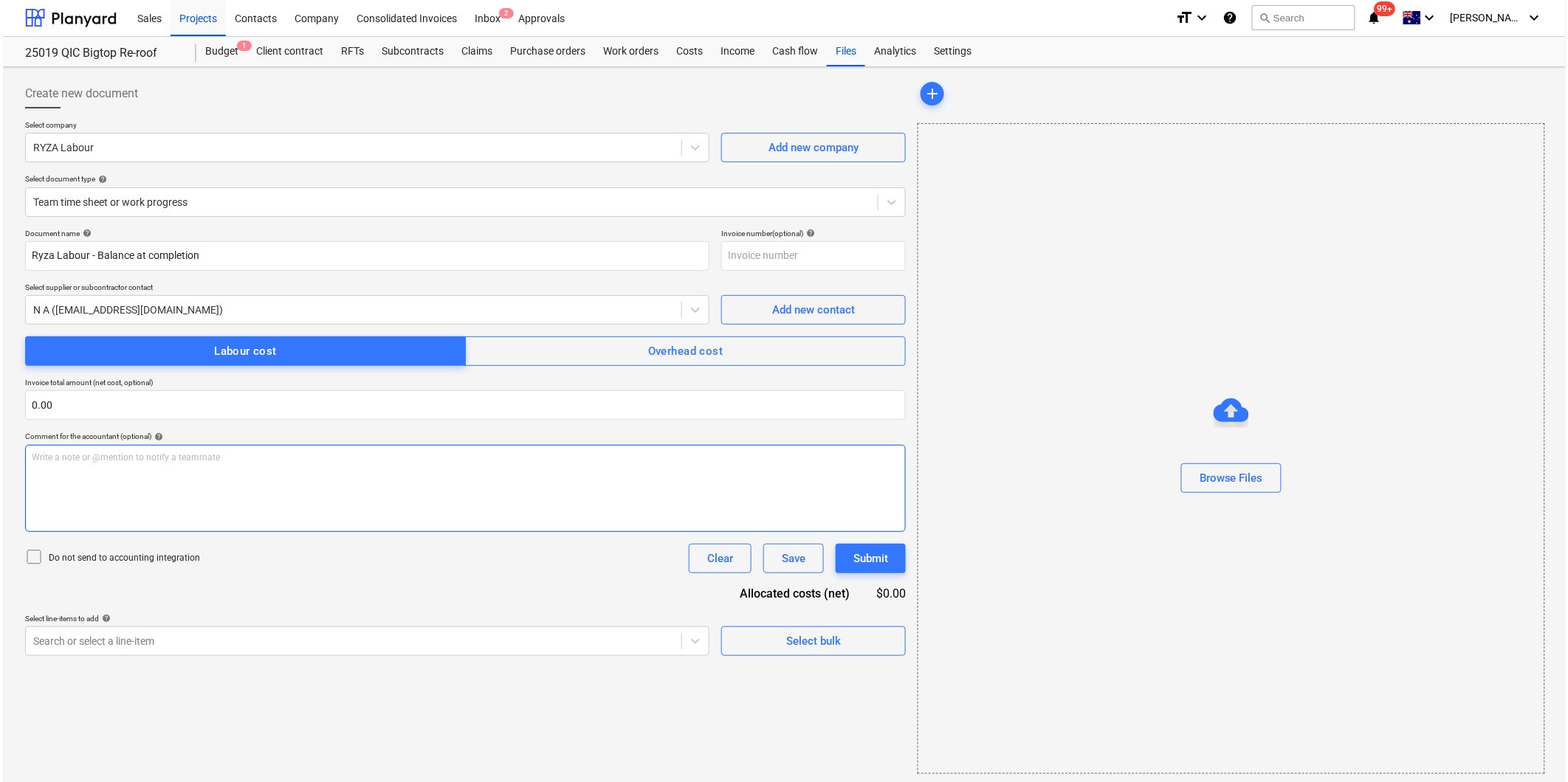
scroll to position [4, 0]
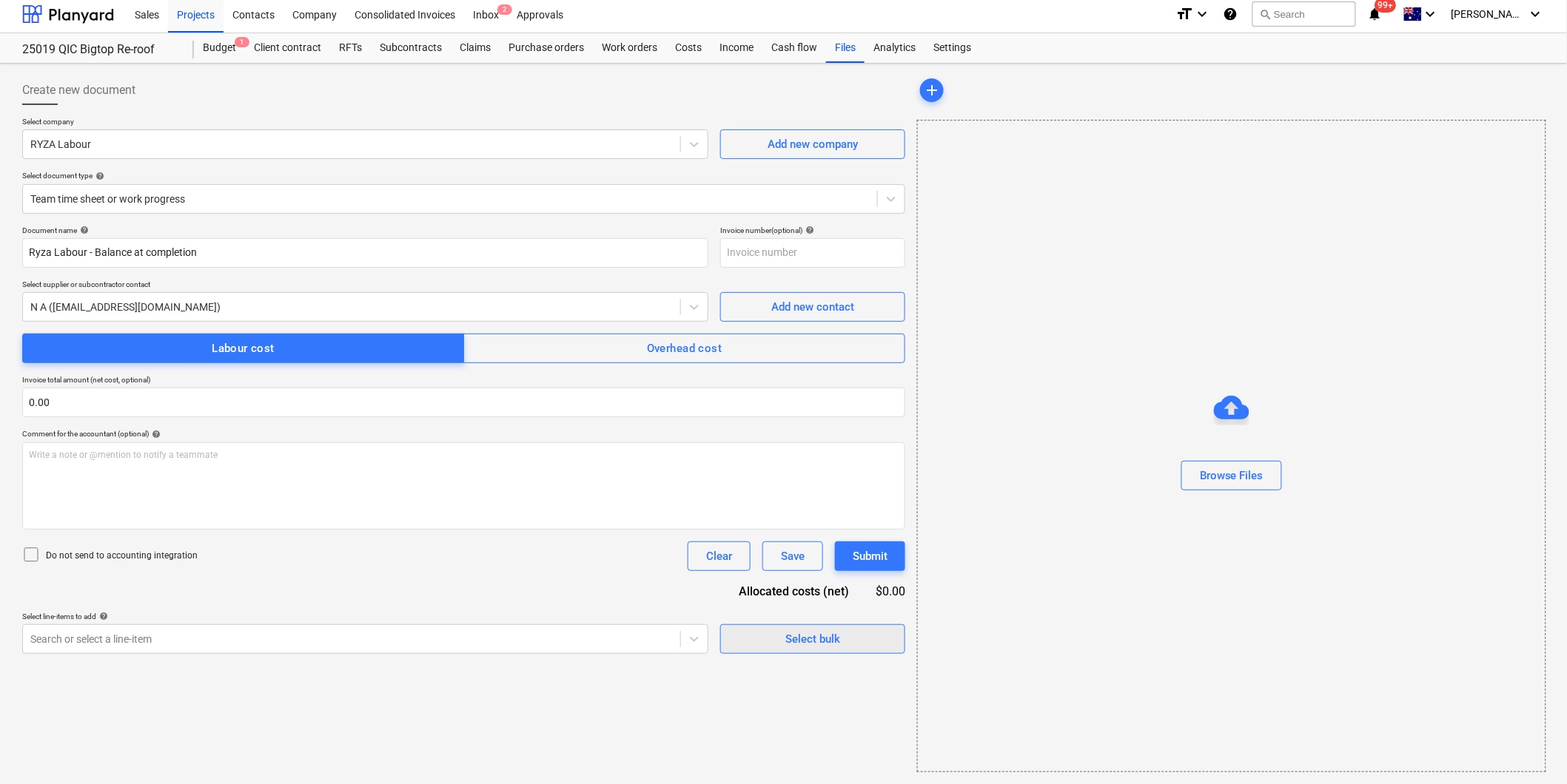
click at [809, 644] on div "Select bulk" at bounding box center [813, 639] width 55 height 19
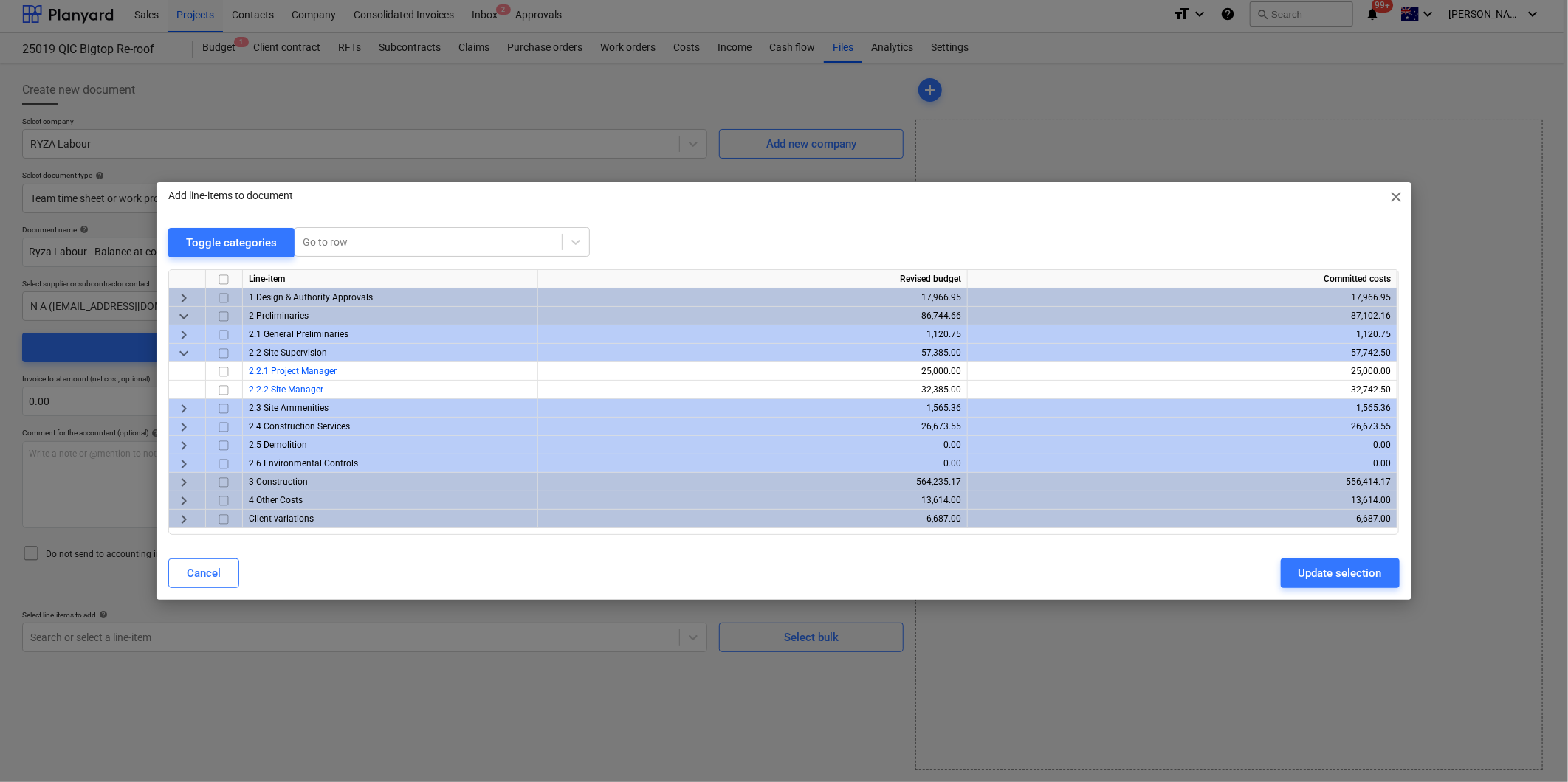
click at [185, 480] on span "keyboard_arrow_right" at bounding box center [183, 482] width 17 height 17
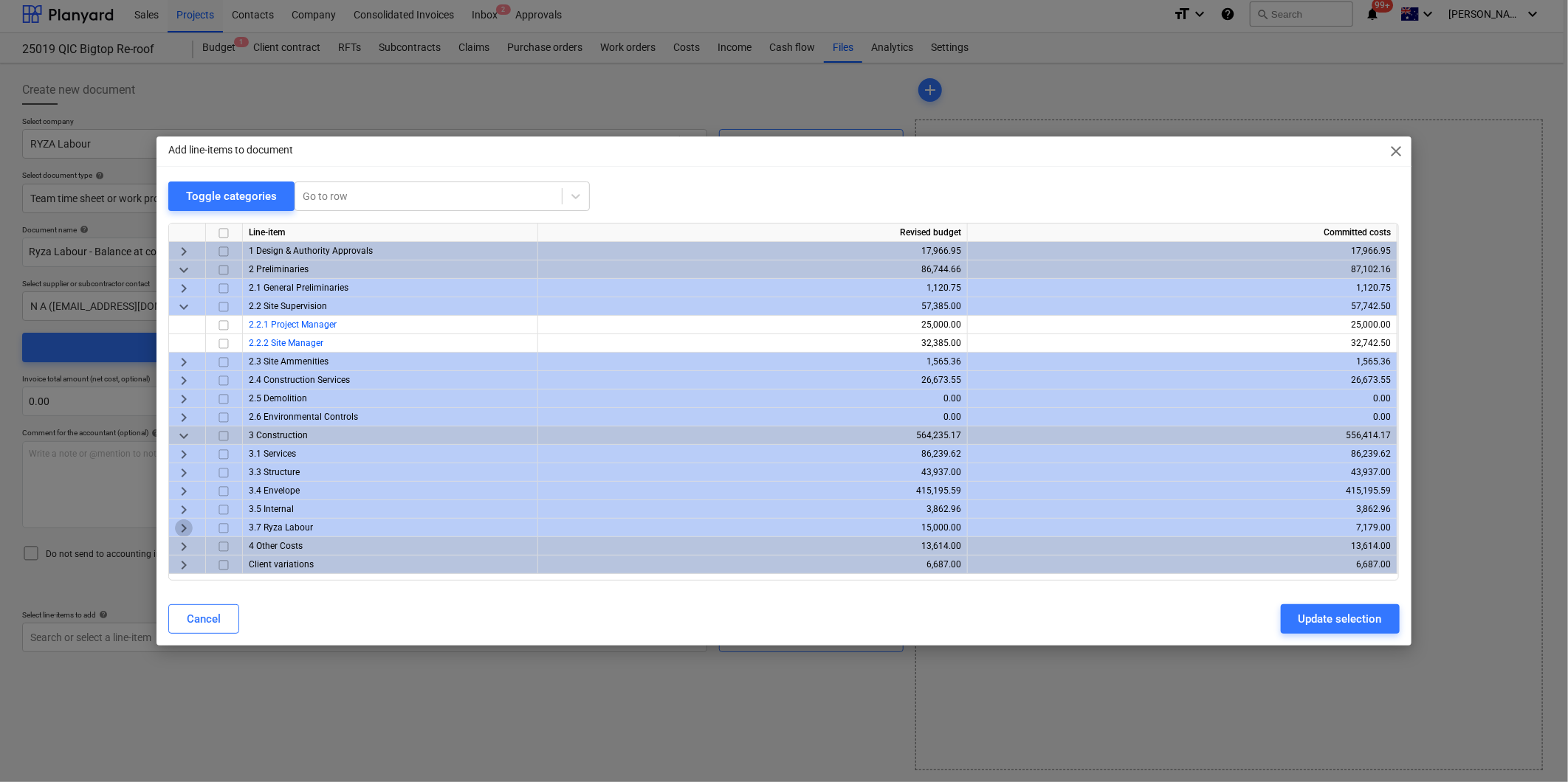
click at [178, 525] on span "keyboard_arrow_right" at bounding box center [183, 528] width 17 height 17
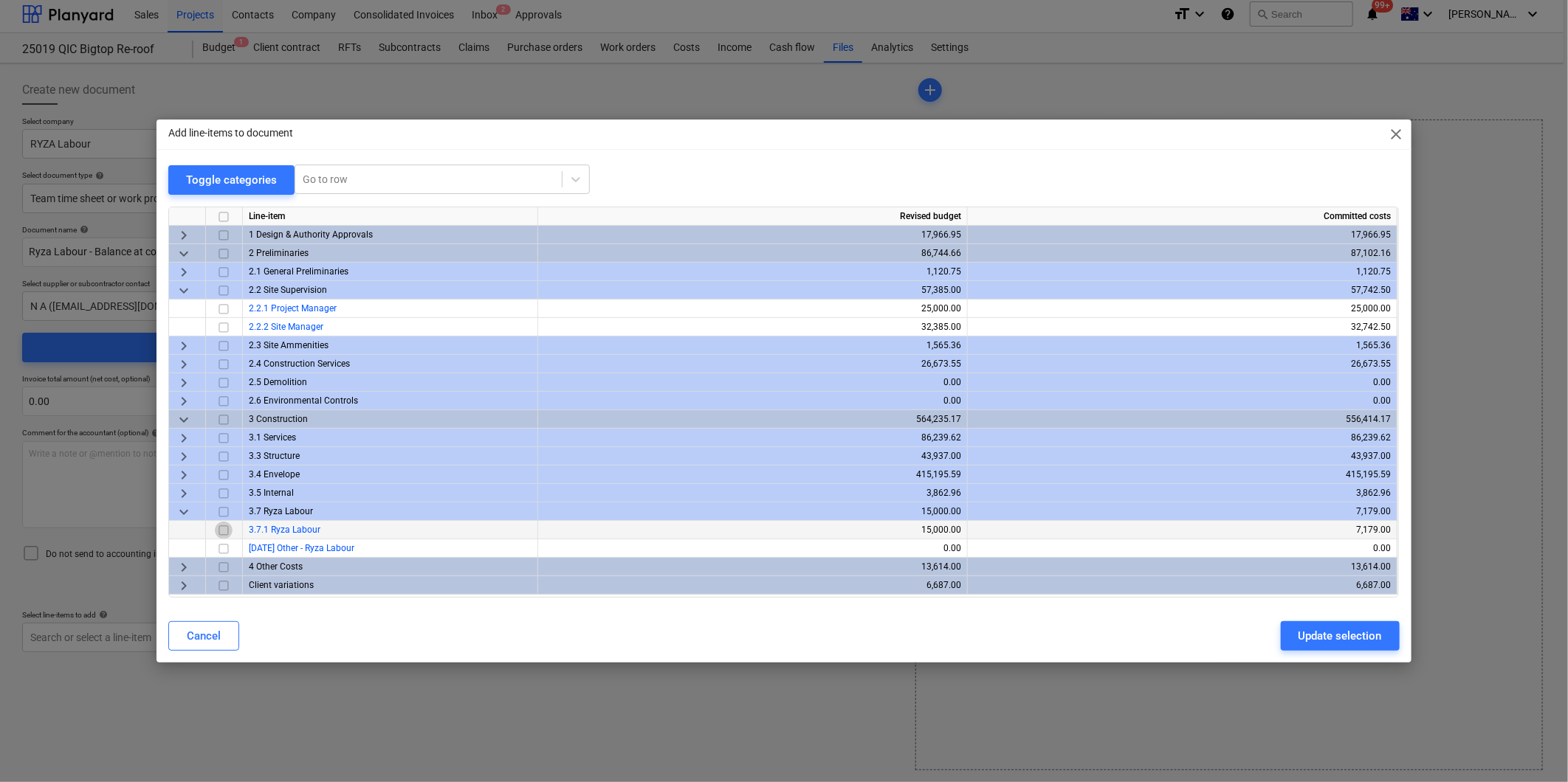
click at [220, 532] on input "checkbox" at bounding box center [223, 530] width 17 height 17
click at [1317, 632] on div "Update selection" at bounding box center [1340, 635] width 84 height 19
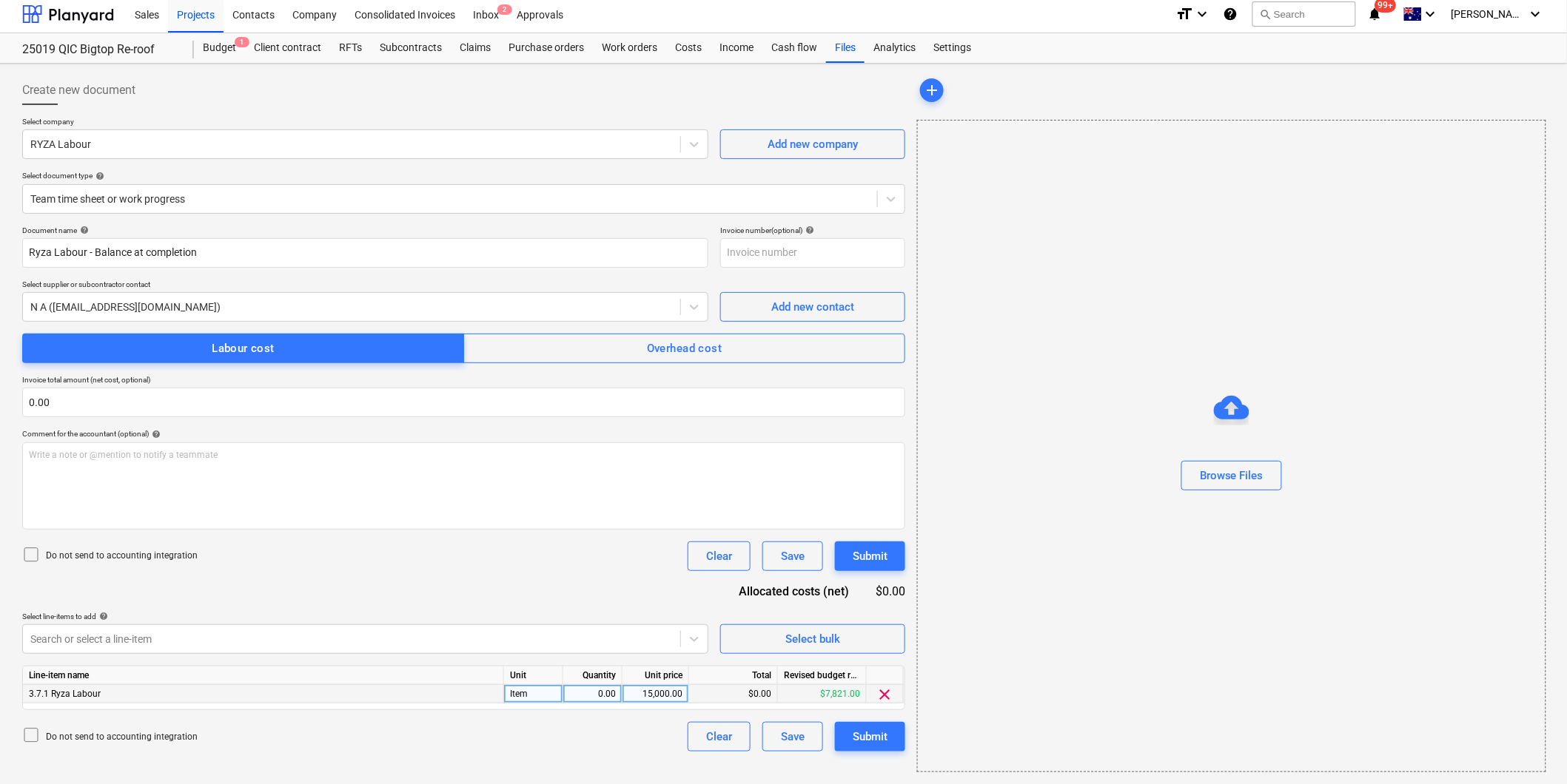
click at [596, 698] on div "0.00" at bounding box center [592, 694] width 47 height 18
type input "1"
click at [664, 693] on div "15,000.00" at bounding box center [655, 694] width 54 height 18
type input "22077.50"
click at [32, 558] on icon at bounding box center [31, 554] width 17 height 17
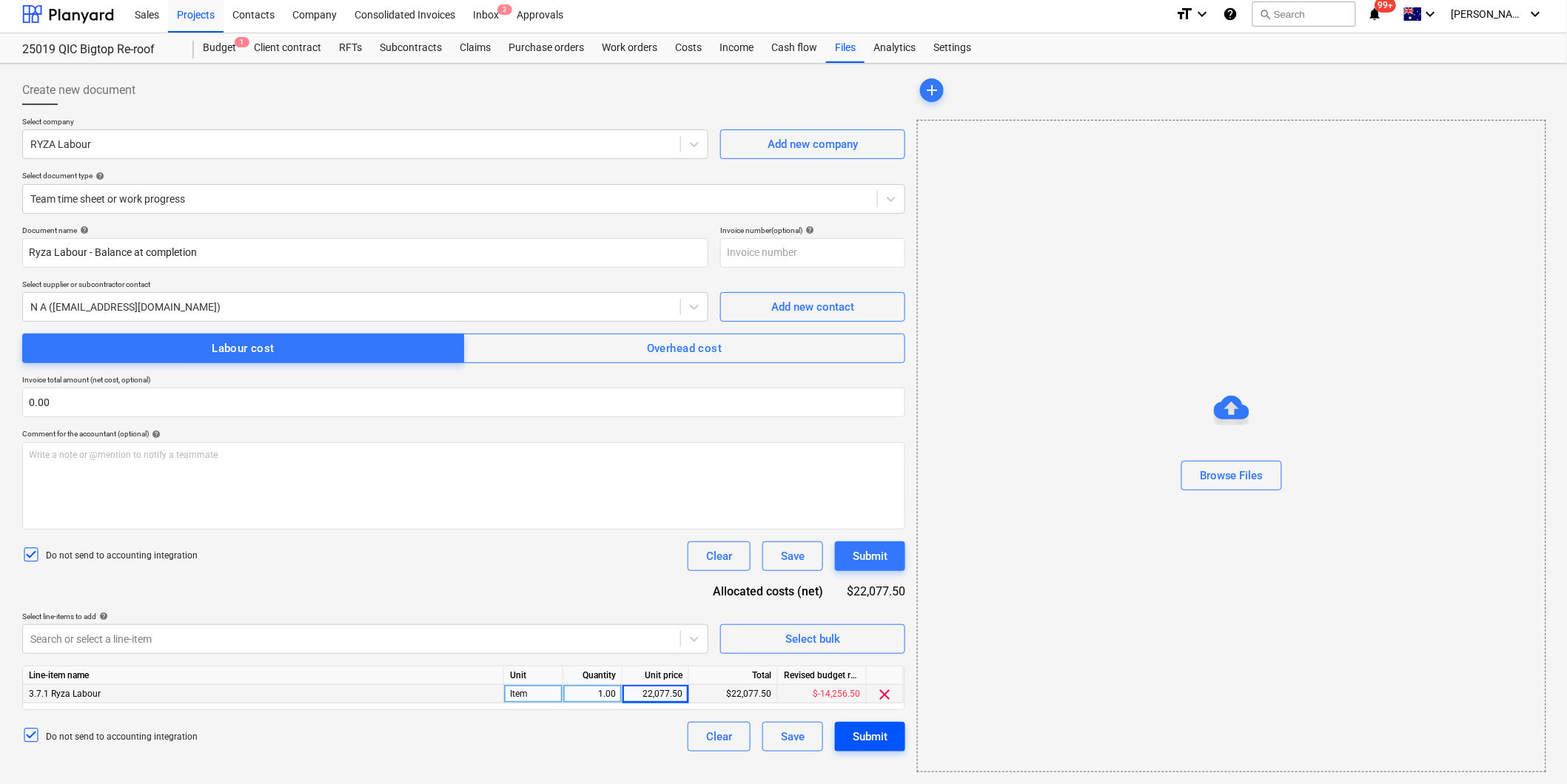
click at [883, 741] on div "Submit" at bounding box center [870, 737] width 35 height 19
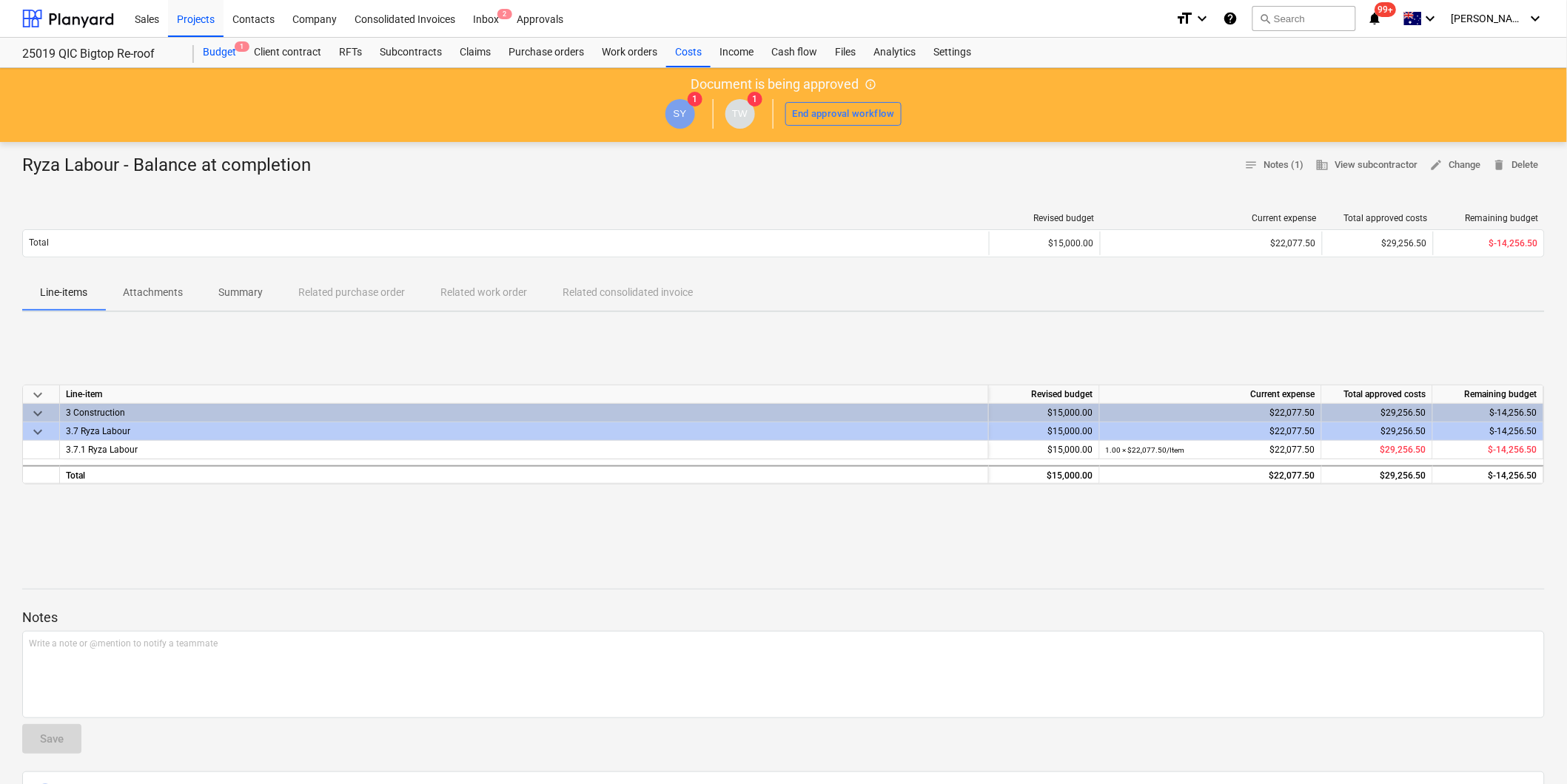
click at [217, 52] on div "Budget 1" at bounding box center [219, 52] width 51 height 30
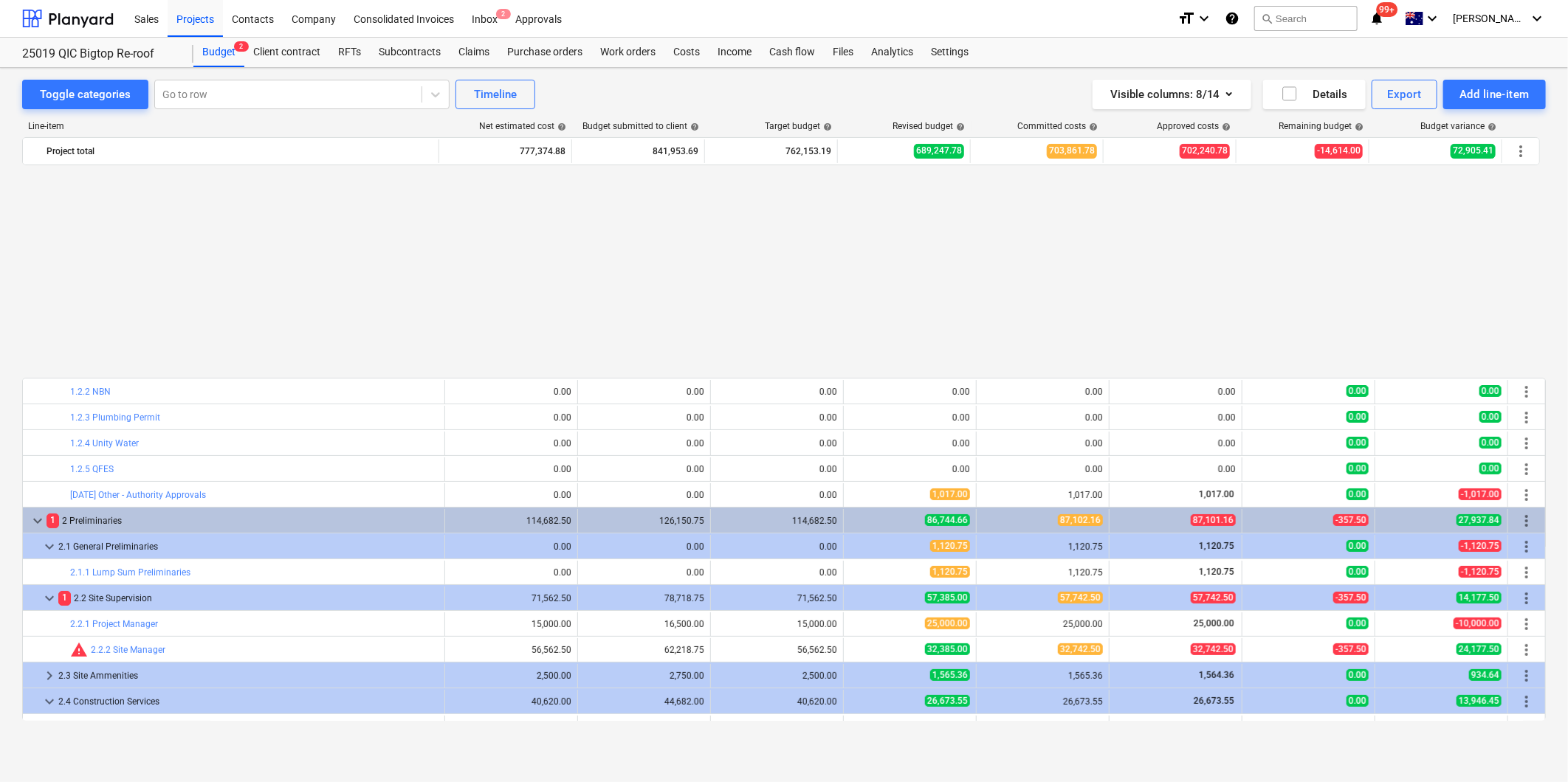
scroll to position [736, 0]
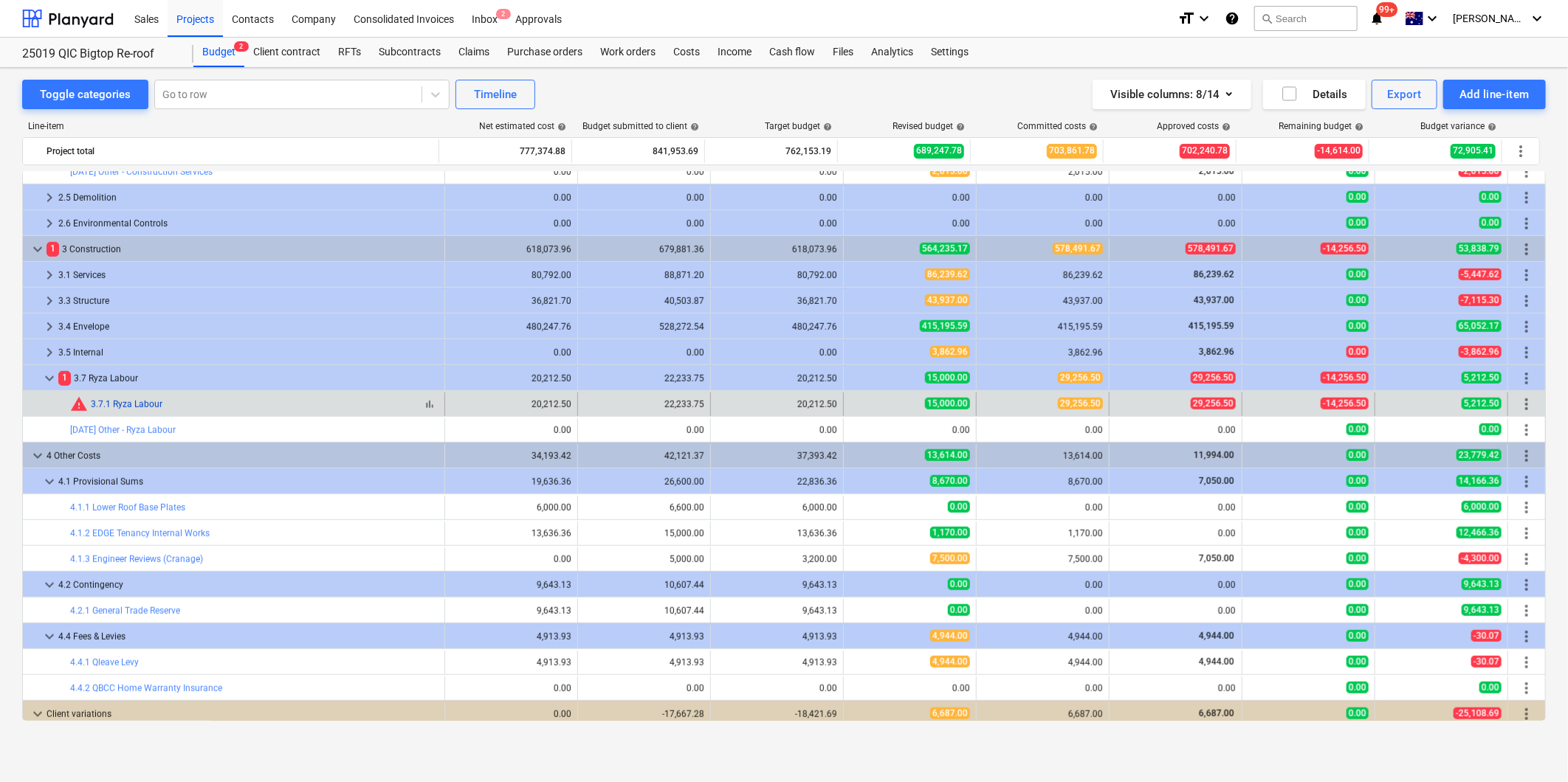
click at [143, 402] on link "3.7.1 Ryza Labour" at bounding box center [127, 404] width 71 height 10
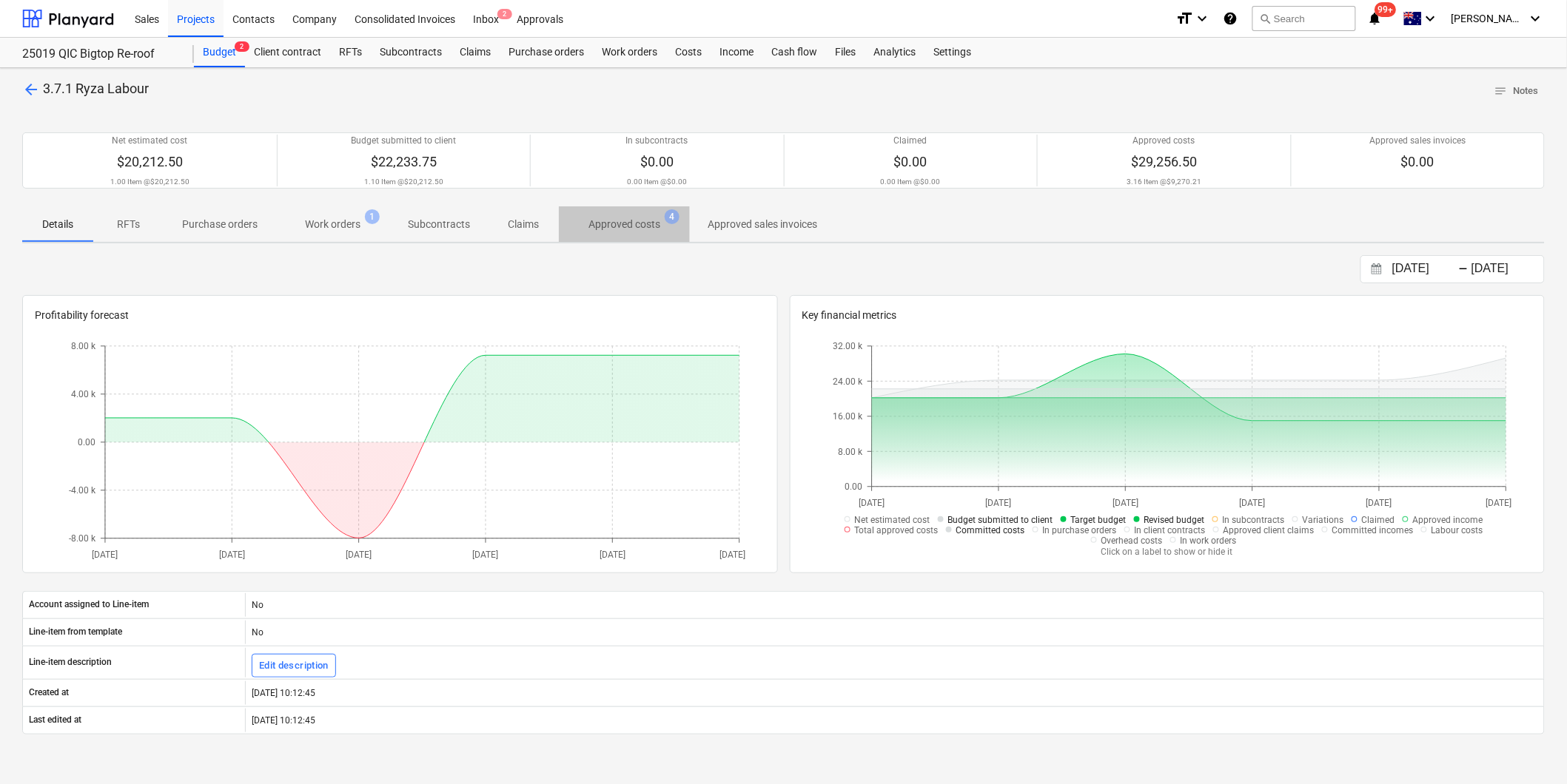
click at [621, 223] on p "Approved costs" at bounding box center [624, 224] width 71 height 16
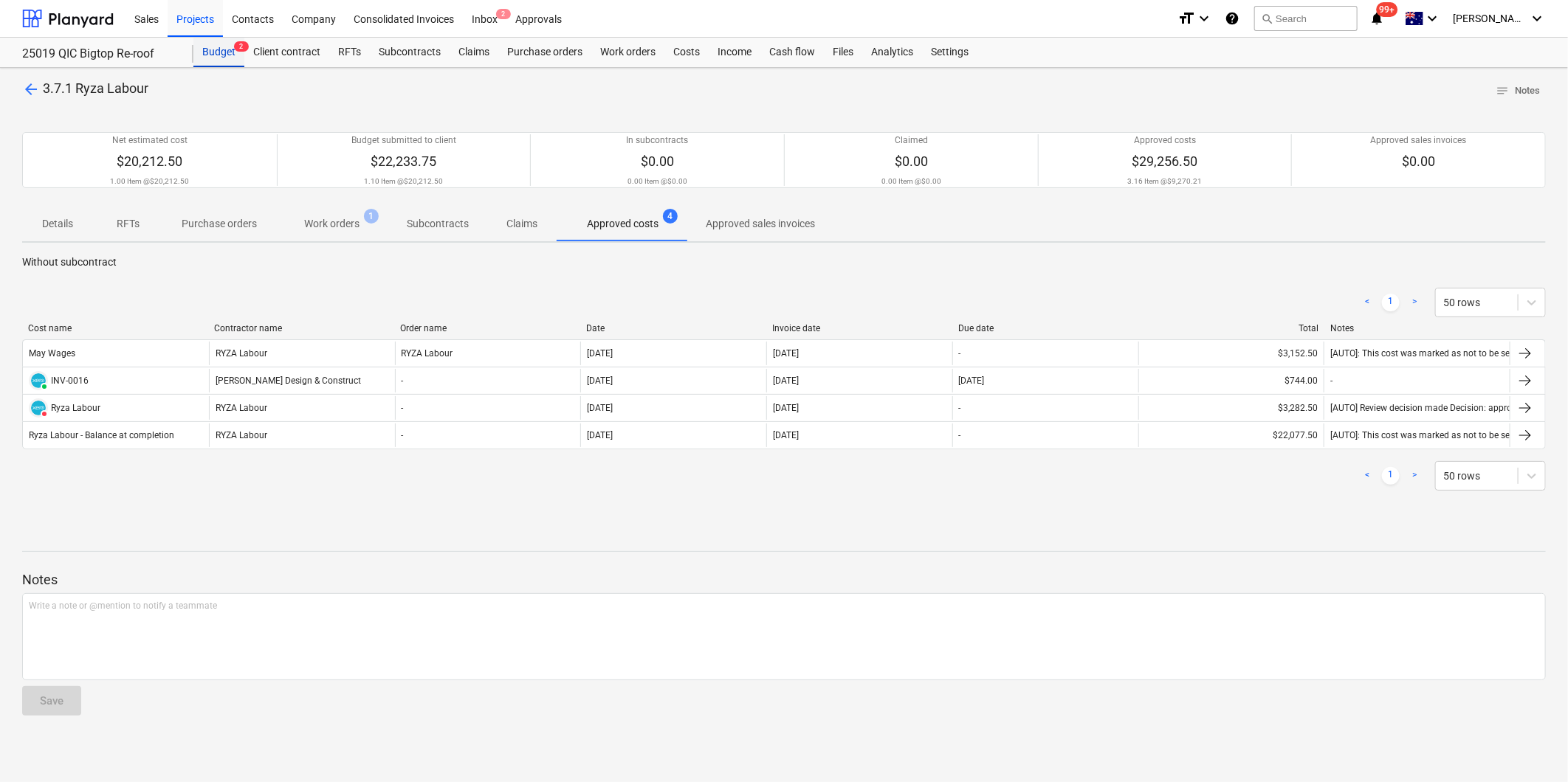
click at [215, 50] on div "Budget 2" at bounding box center [218, 52] width 51 height 30
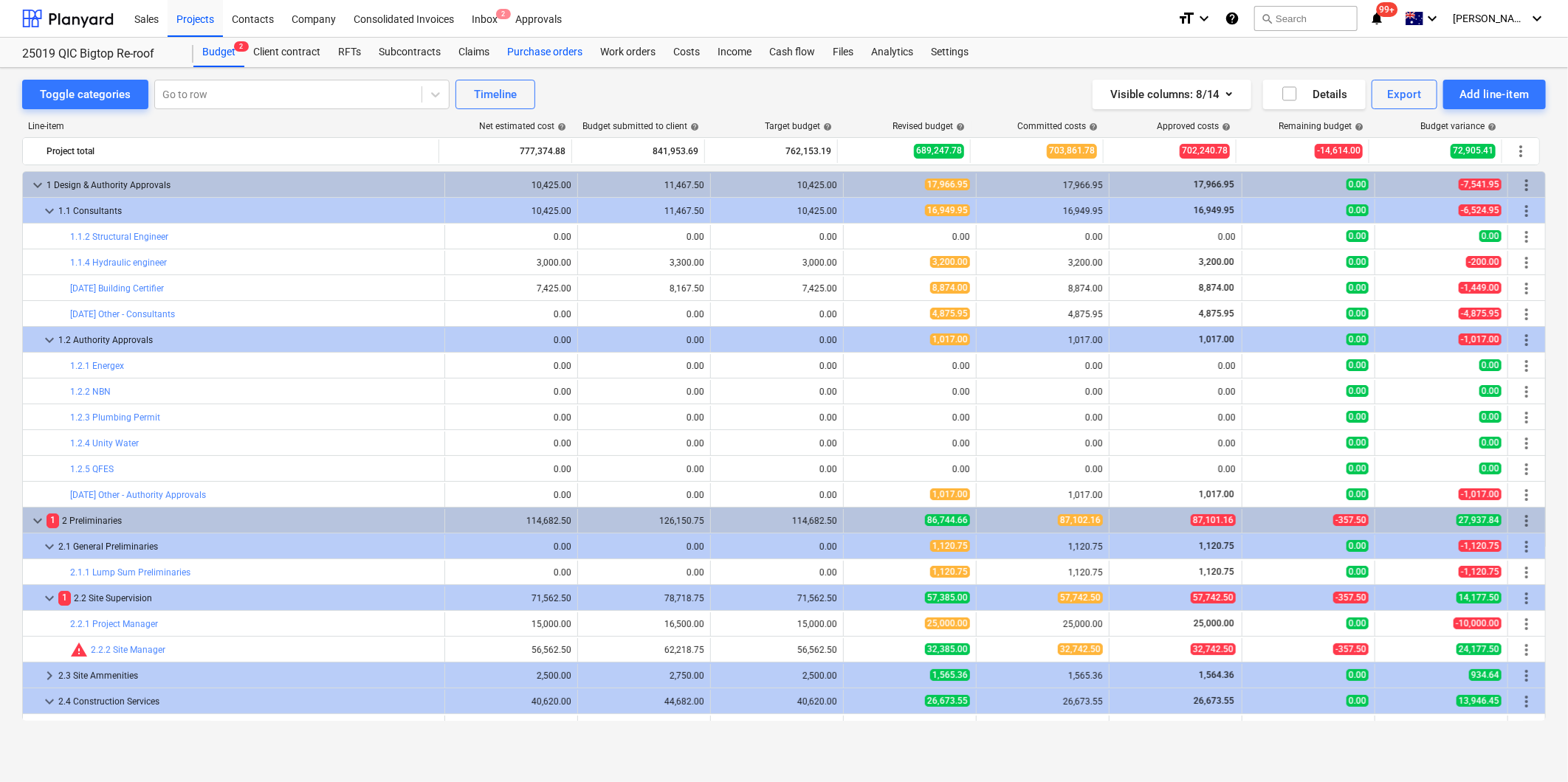
click at [539, 50] on div "Purchase orders" at bounding box center [544, 52] width 93 height 30
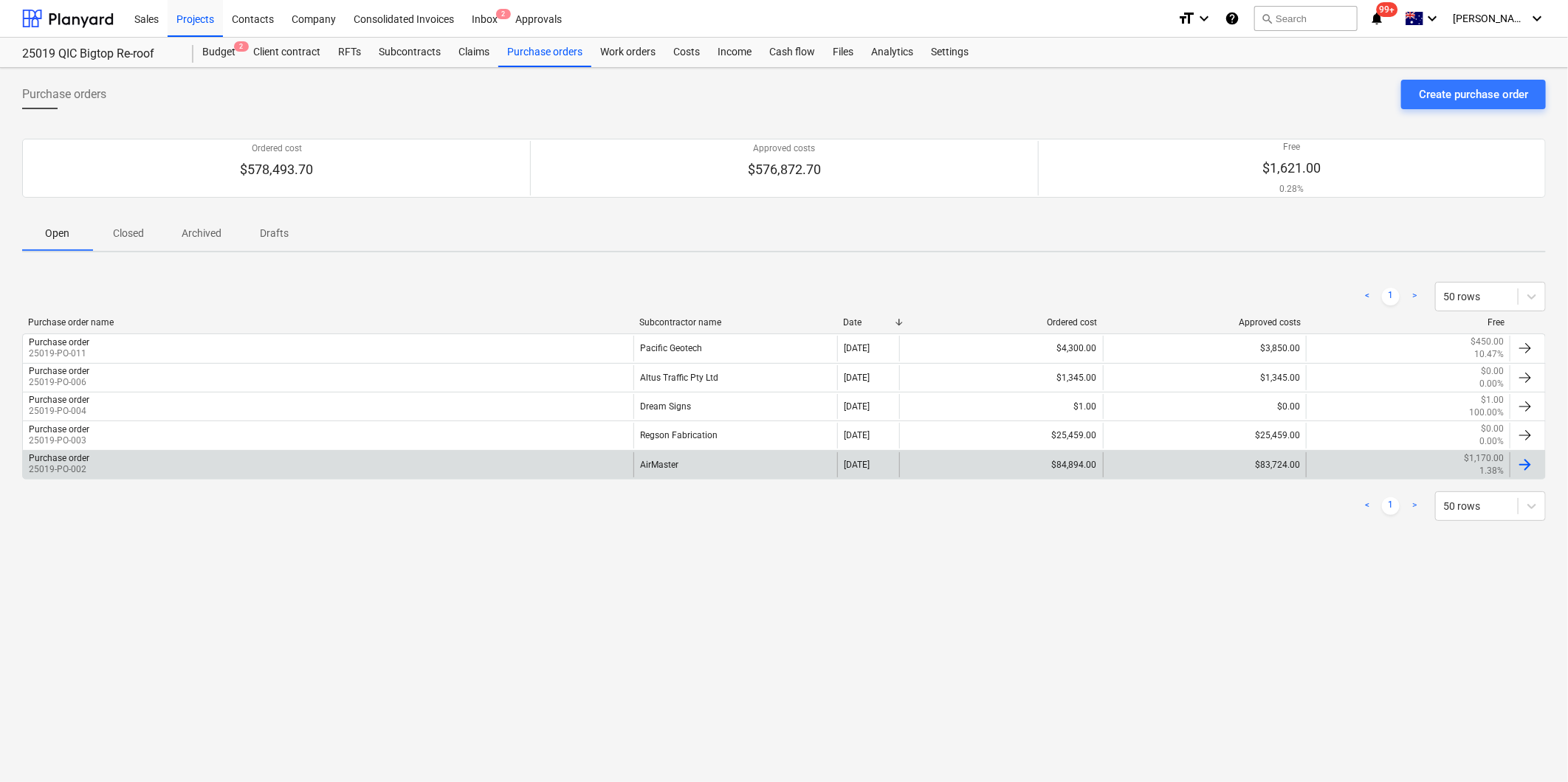
click at [152, 468] on div "Purchase order 25019-PO-002" at bounding box center [328, 465] width 611 height 25
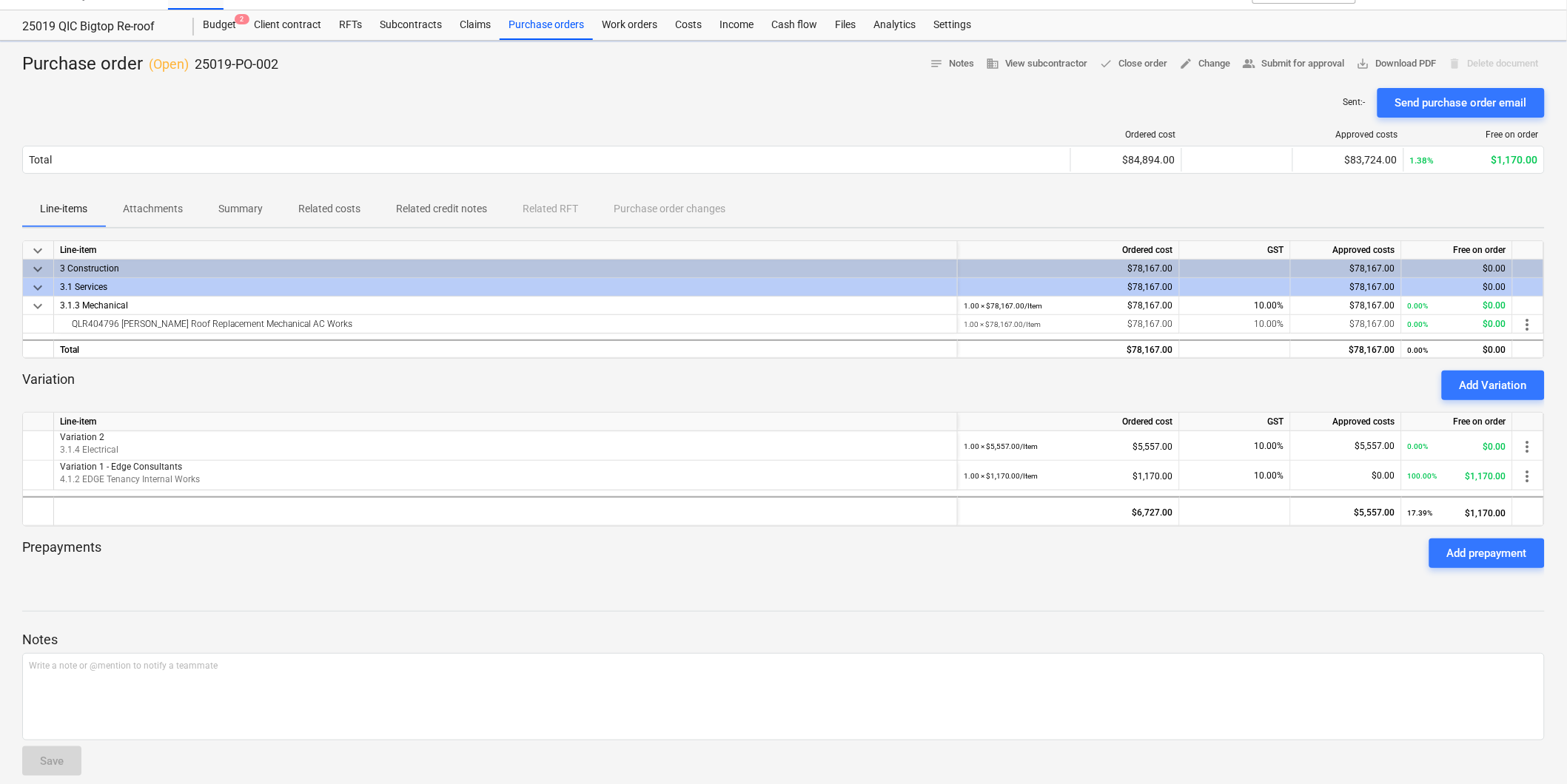
scroll to position [42, 0]
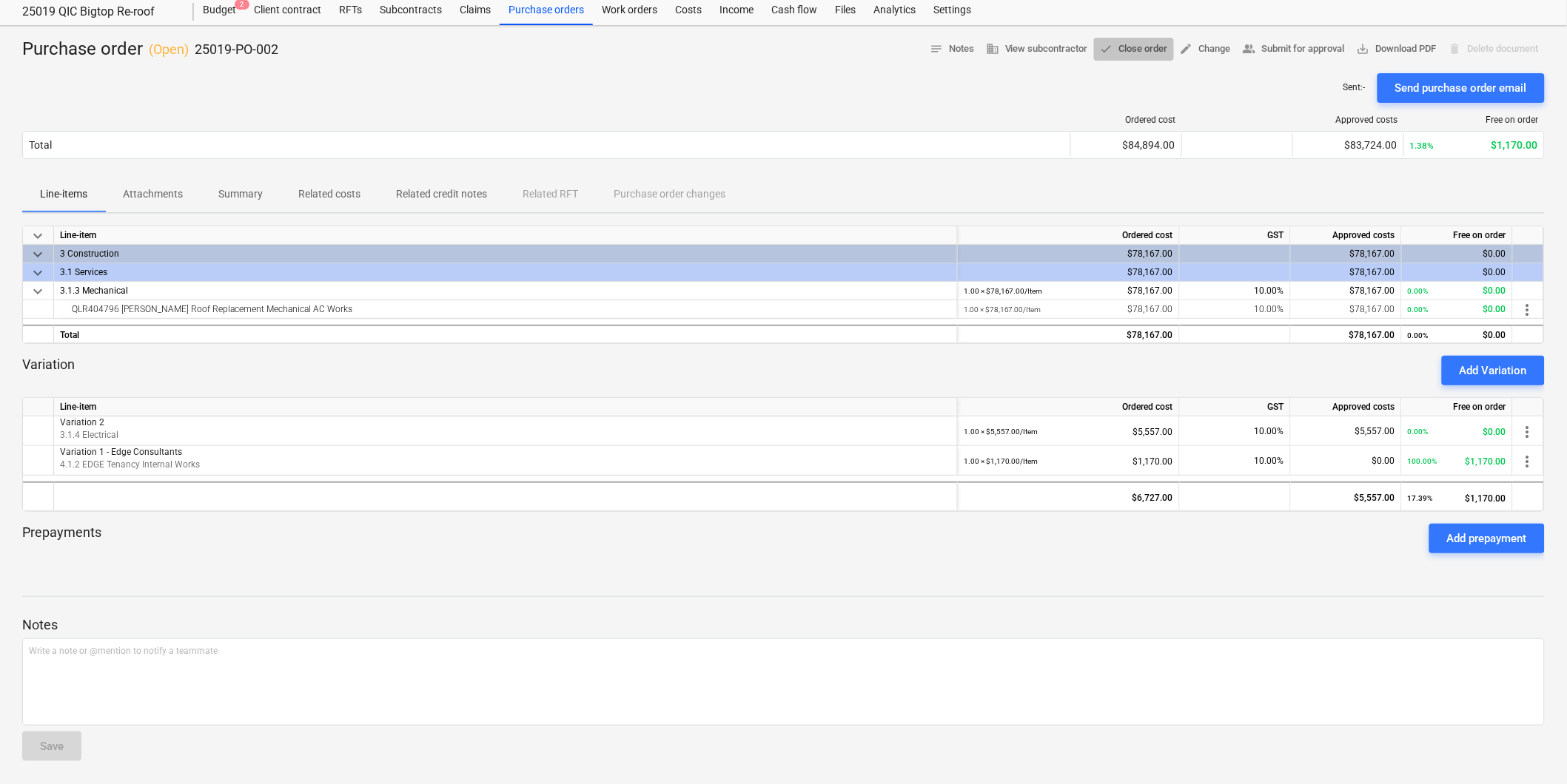
click at [1127, 43] on span "done Close order" at bounding box center [1134, 49] width 68 height 17
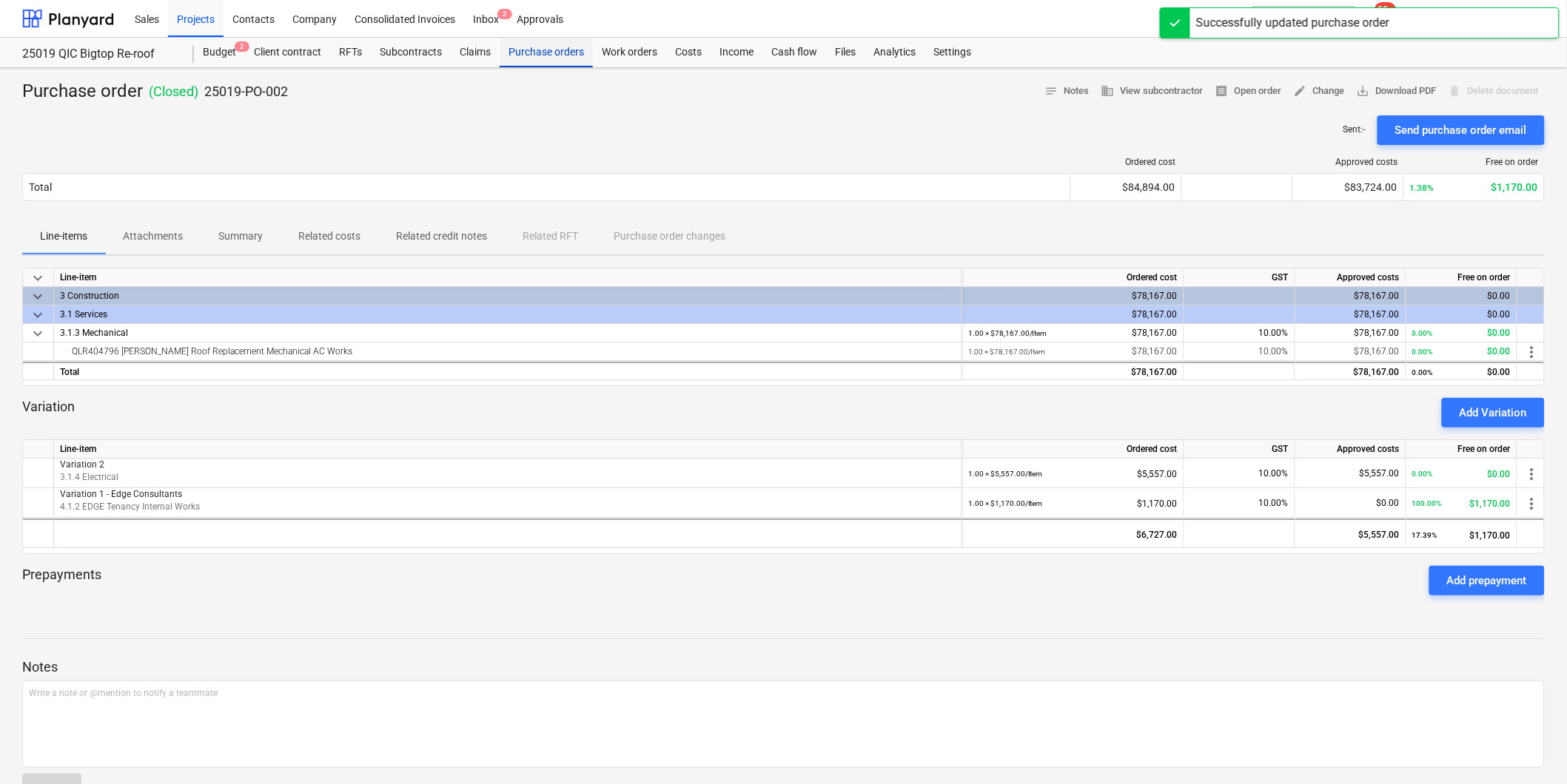
click at [541, 52] on div "Purchase orders" at bounding box center [546, 52] width 93 height 30
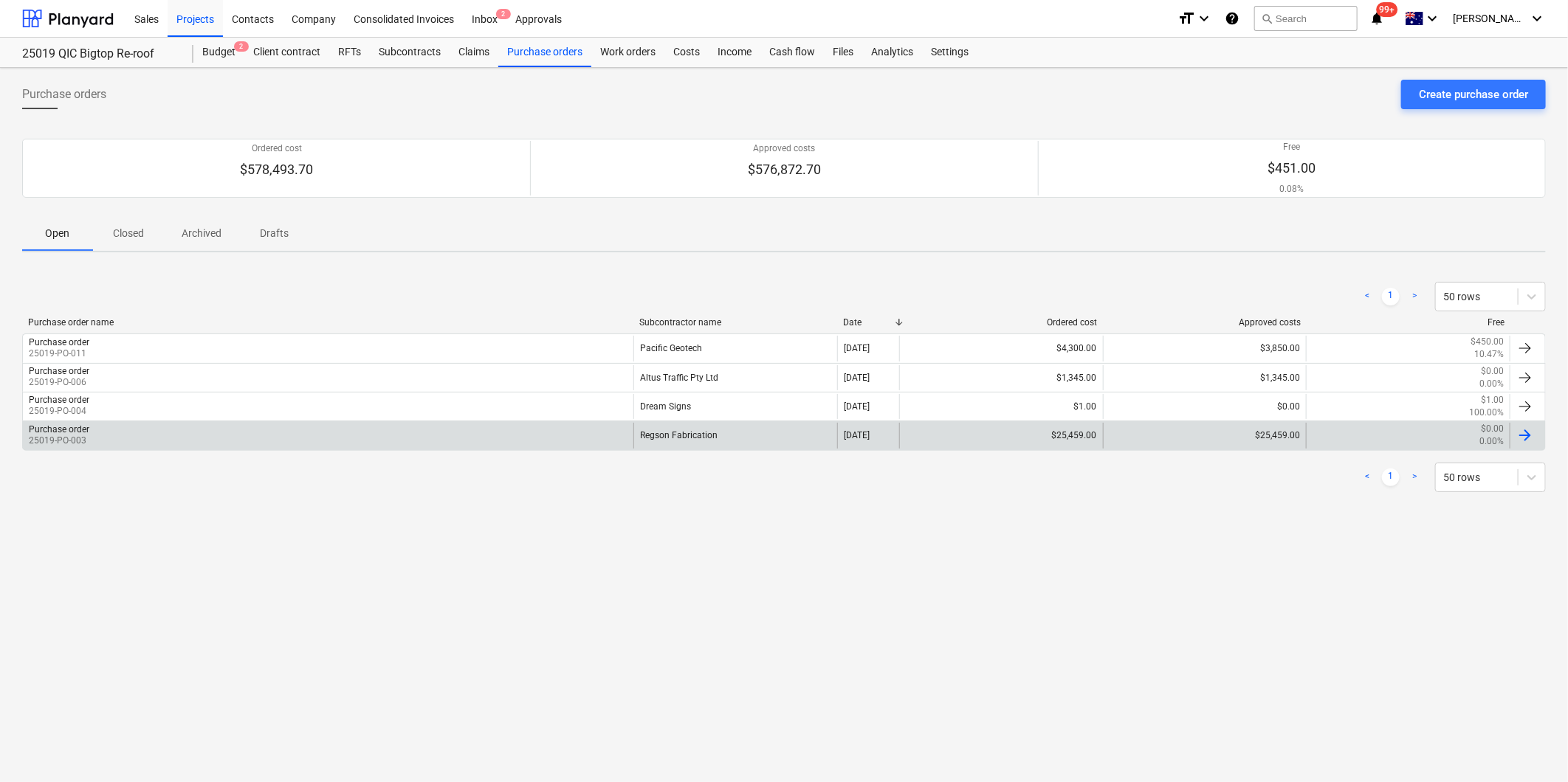
click at [705, 436] on div "Regson Fabrication" at bounding box center [735, 435] width 204 height 25
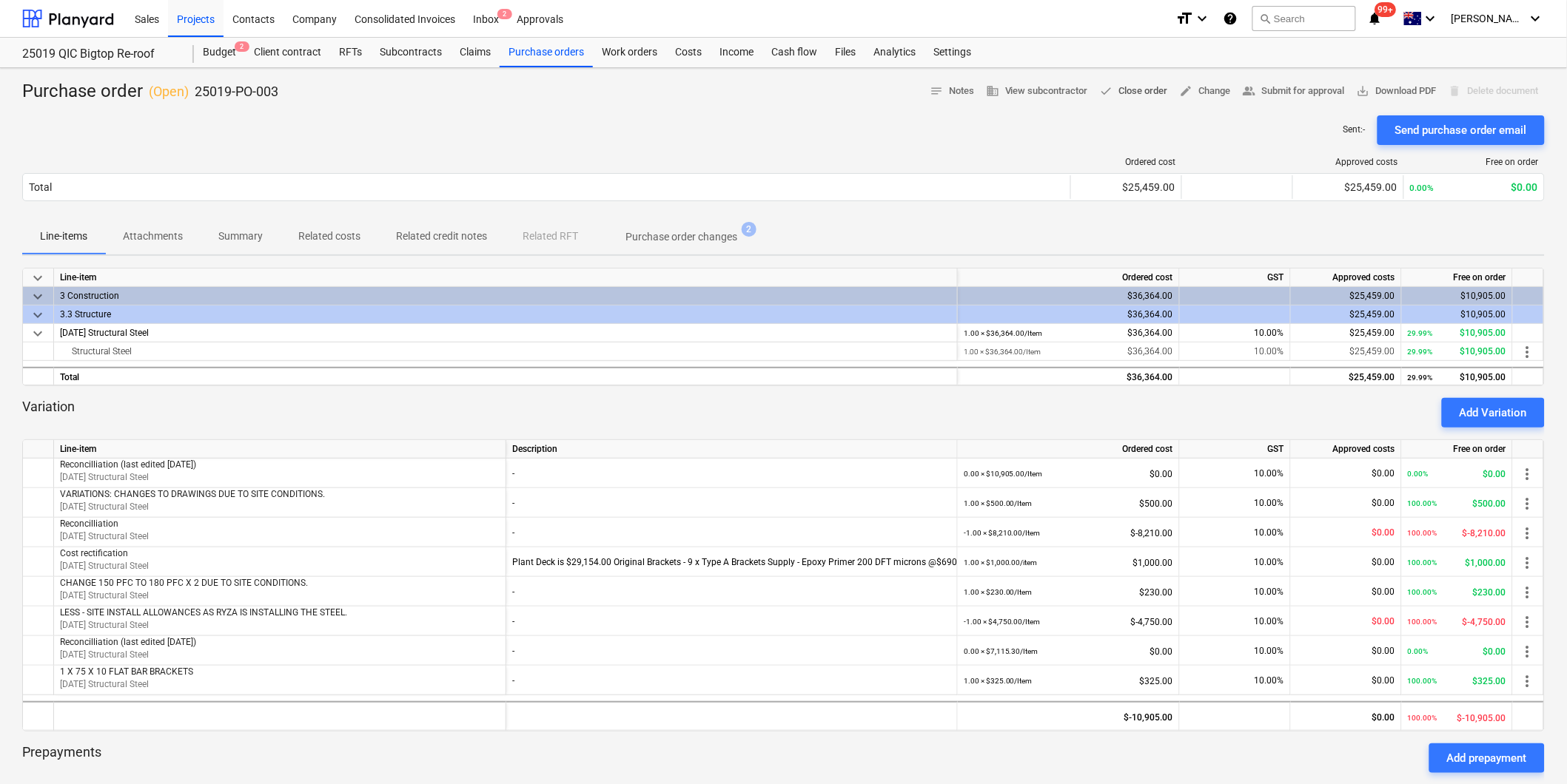
click at [1125, 89] on span "done Close order" at bounding box center [1134, 91] width 68 height 17
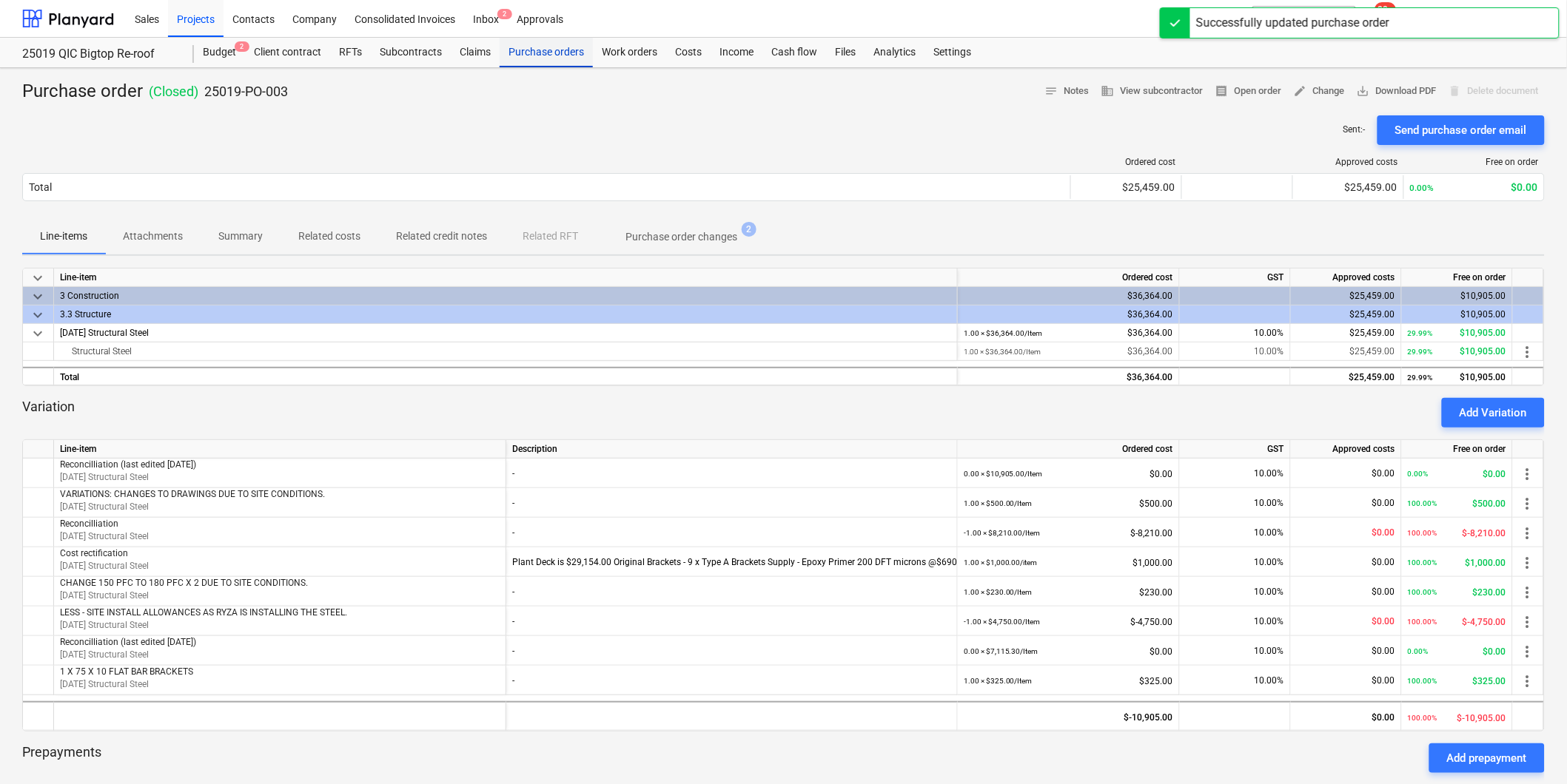
click at [530, 48] on div "Purchase orders" at bounding box center [546, 52] width 93 height 30
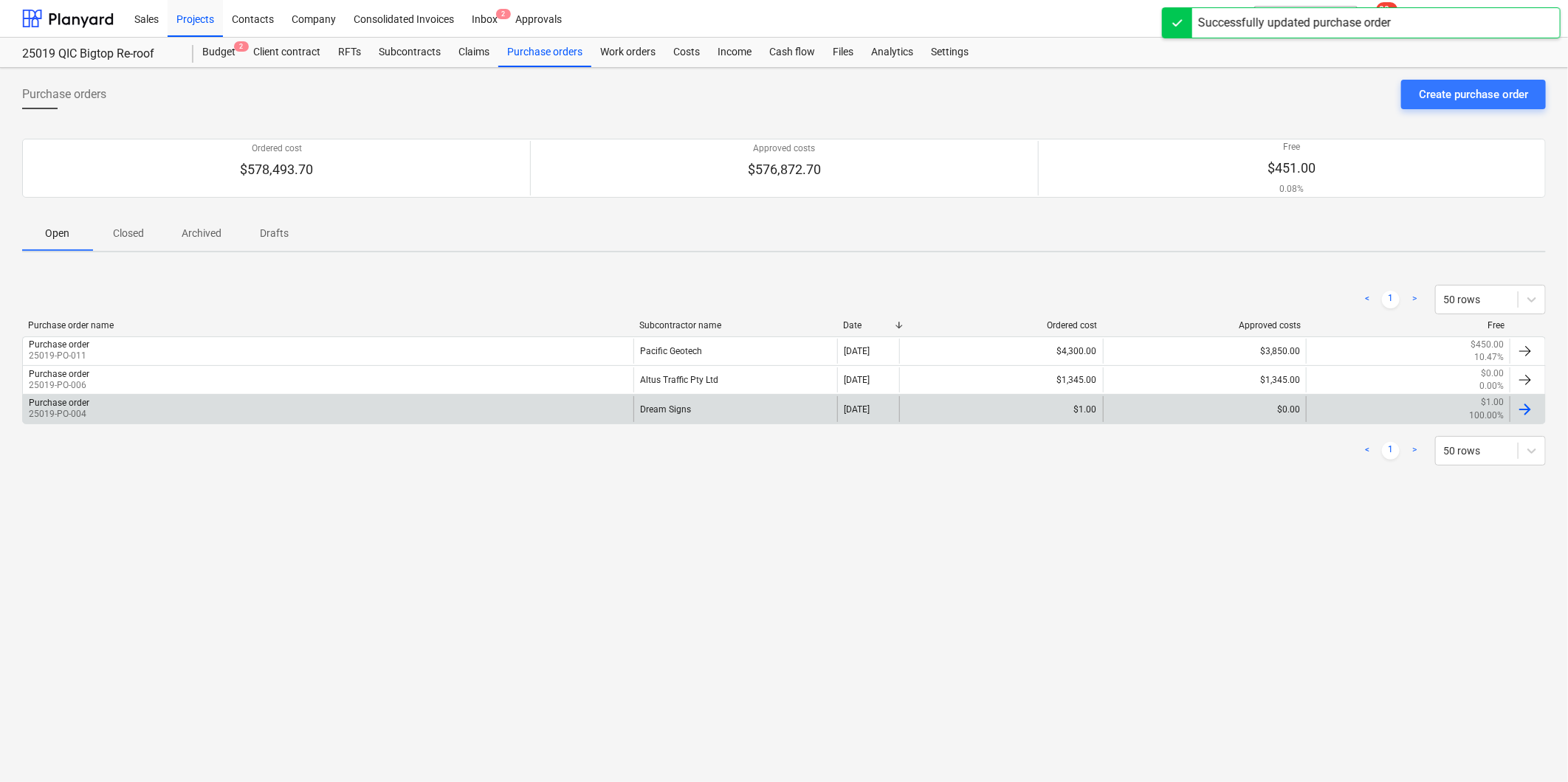
click at [687, 409] on div "Dream Signs" at bounding box center [735, 408] width 204 height 25
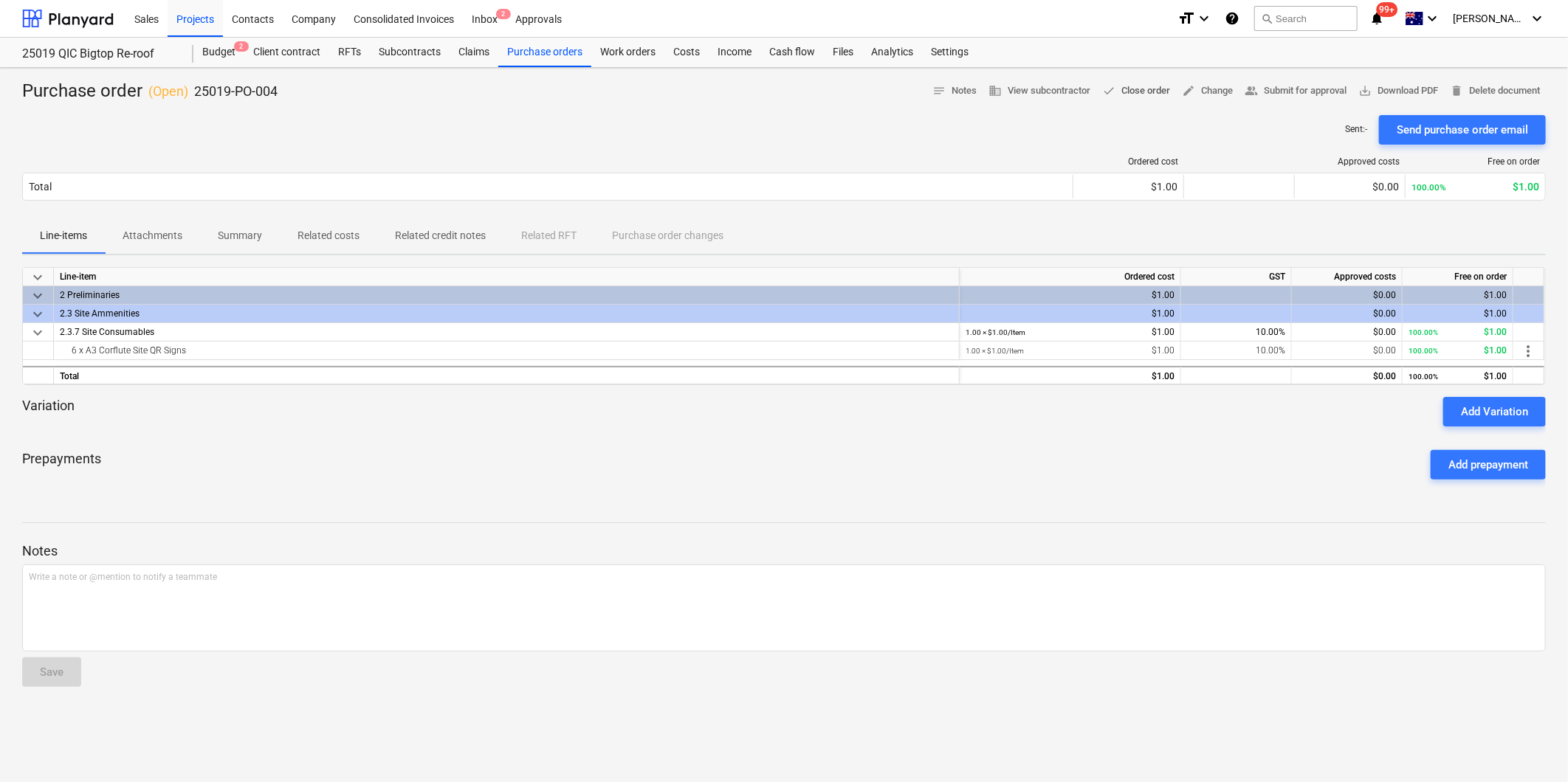
click at [1138, 89] on span "done Close order" at bounding box center [1136, 91] width 68 height 17
click at [544, 53] on div "Purchase orders" at bounding box center [544, 52] width 93 height 30
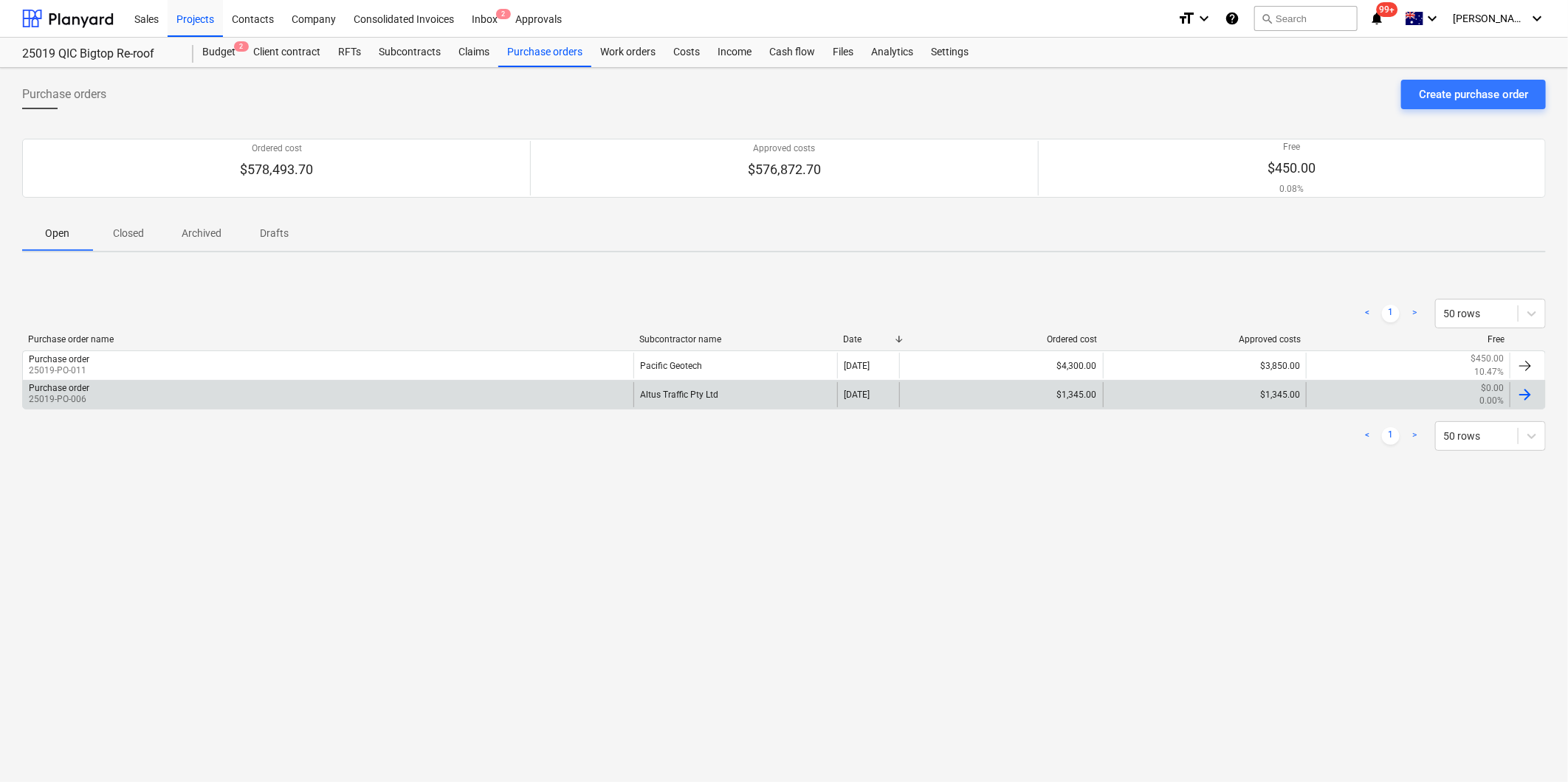
click at [686, 389] on div "Altus Traffic Pty Ltd" at bounding box center [735, 394] width 204 height 25
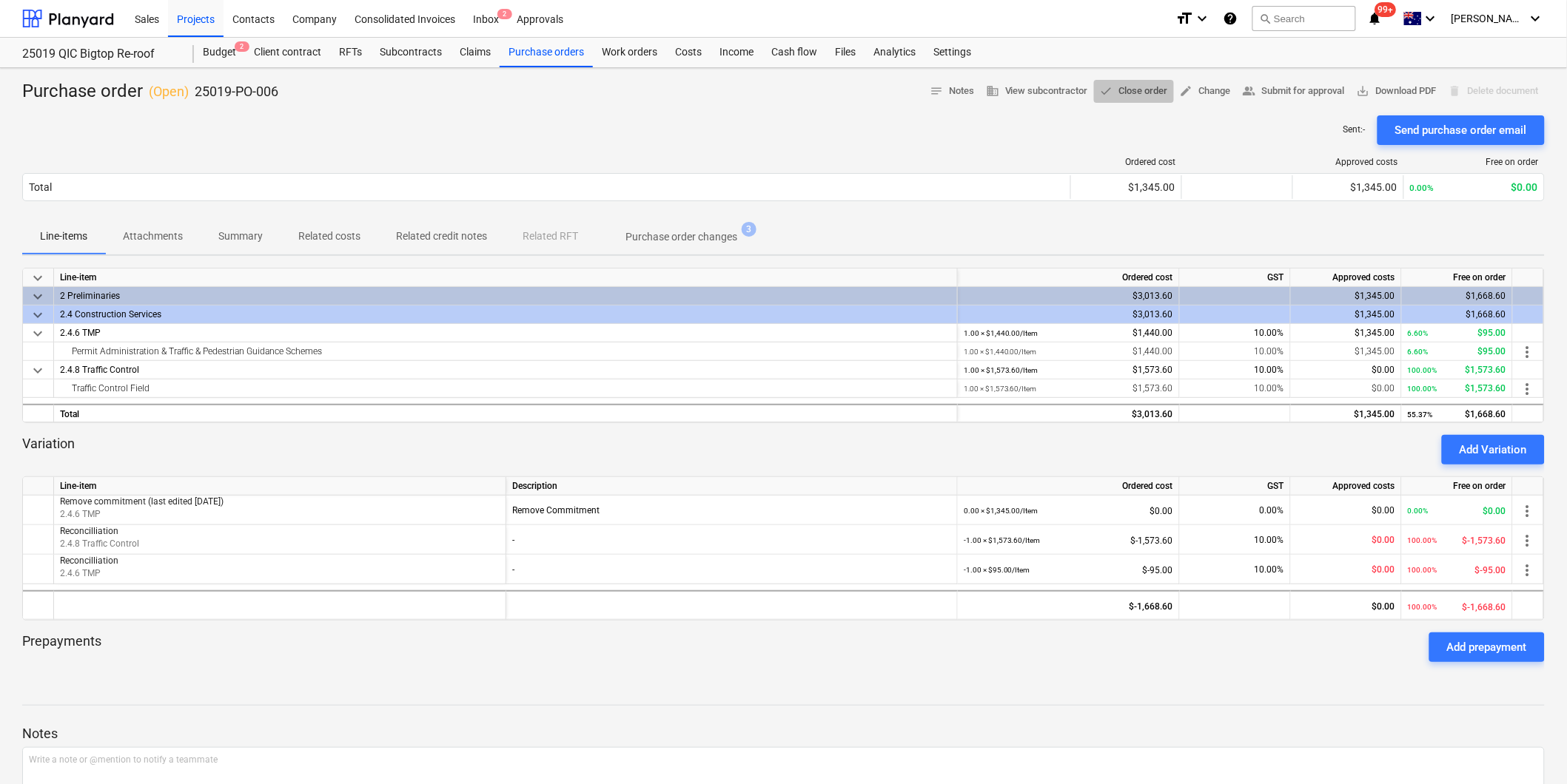
click at [1138, 91] on span "done Close order" at bounding box center [1134, 91] width 68 height 17
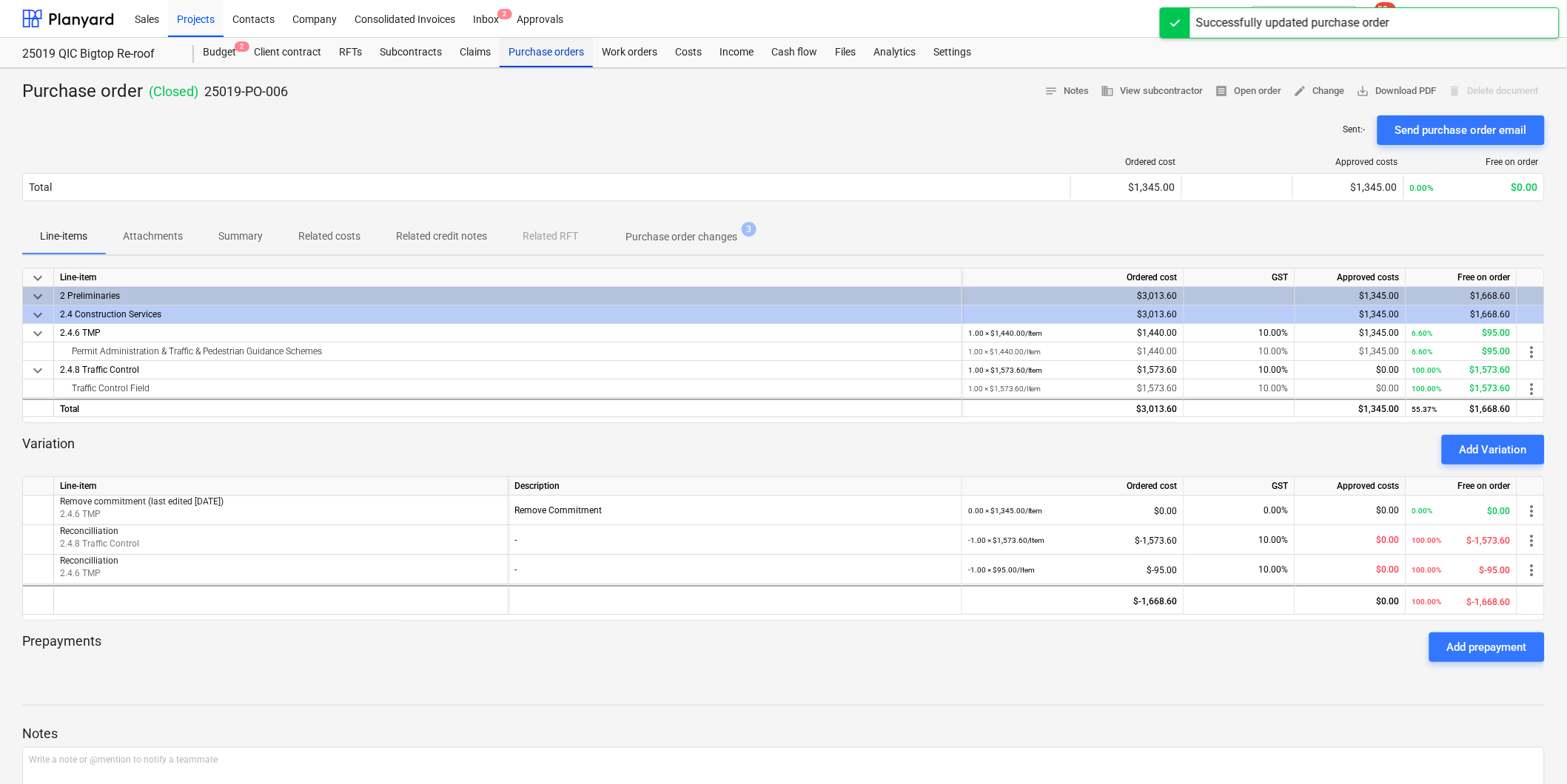
click at [558, 51] on div "Purchase orders" at bounding box center [546, 52] width 93 height 30
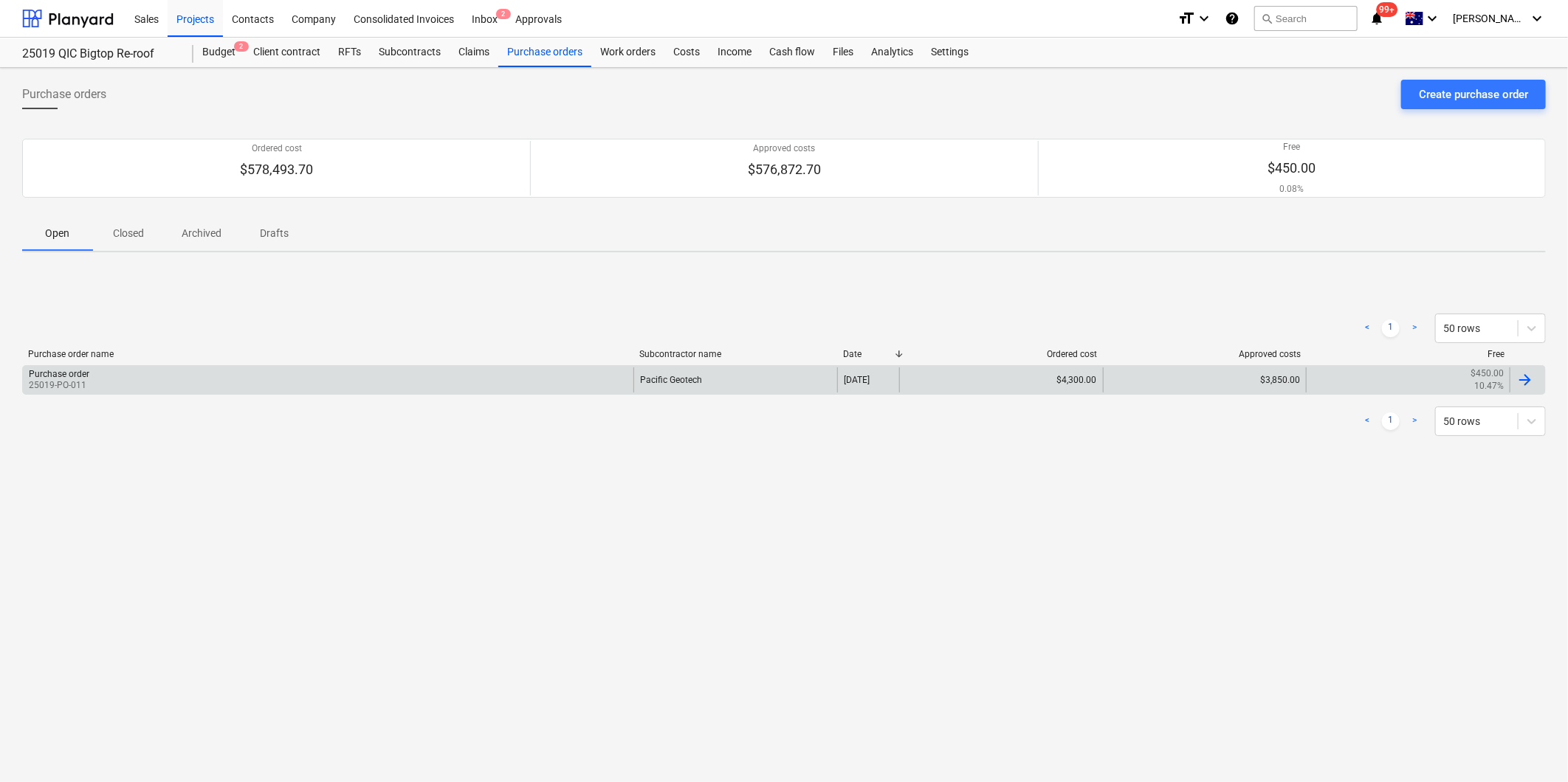
click at [554, 380] on div "Purchase order 25019-PO-011" at bounding box center [328, 380] width 611 height 25
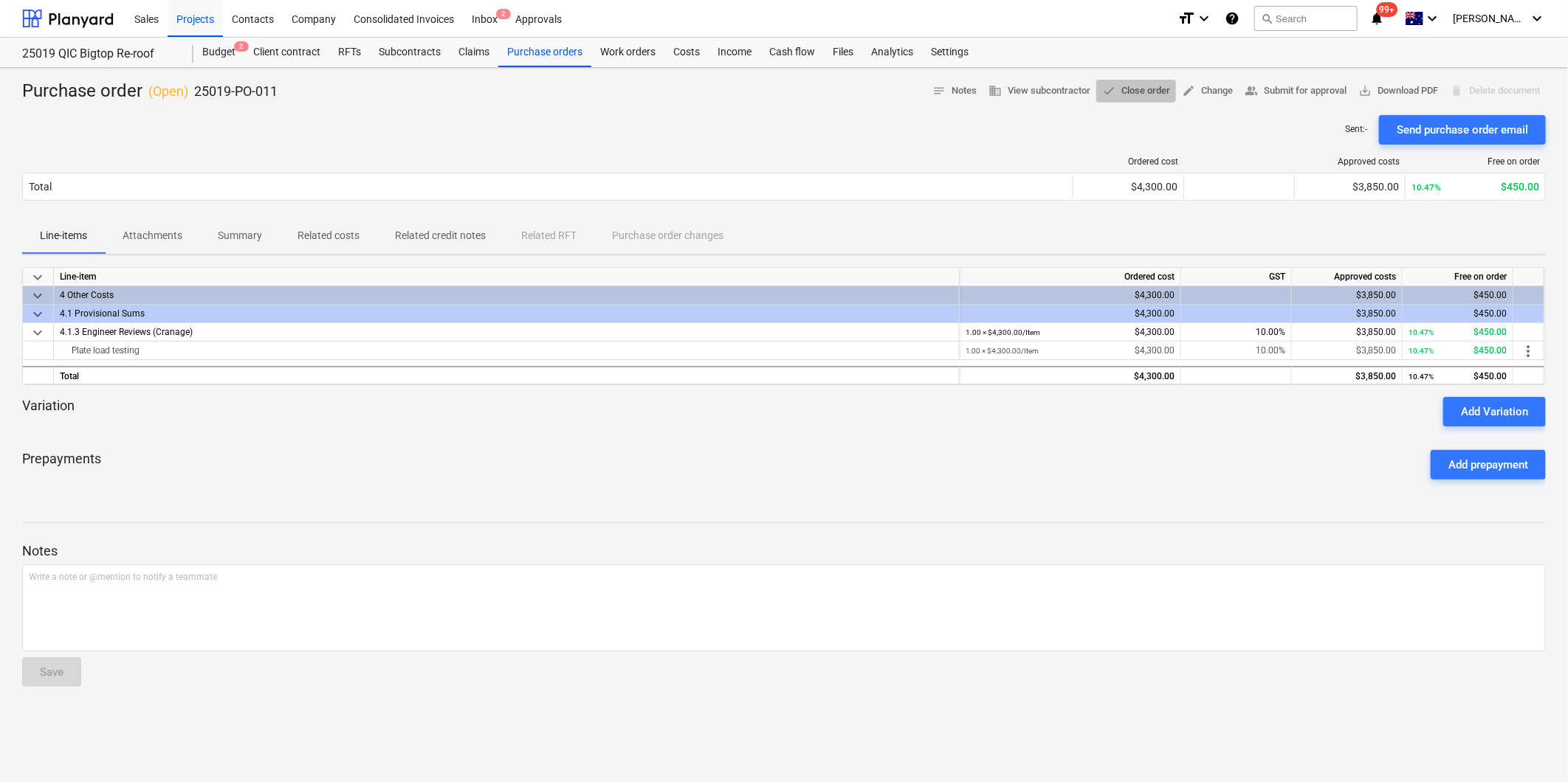
click at [1124, 90] on span "done Close order" at bounding box center [1136, 91] width 68 height 17
click at [204, 55] on div "Budget 2" at bounding box center [218, 52] width 51 height 30
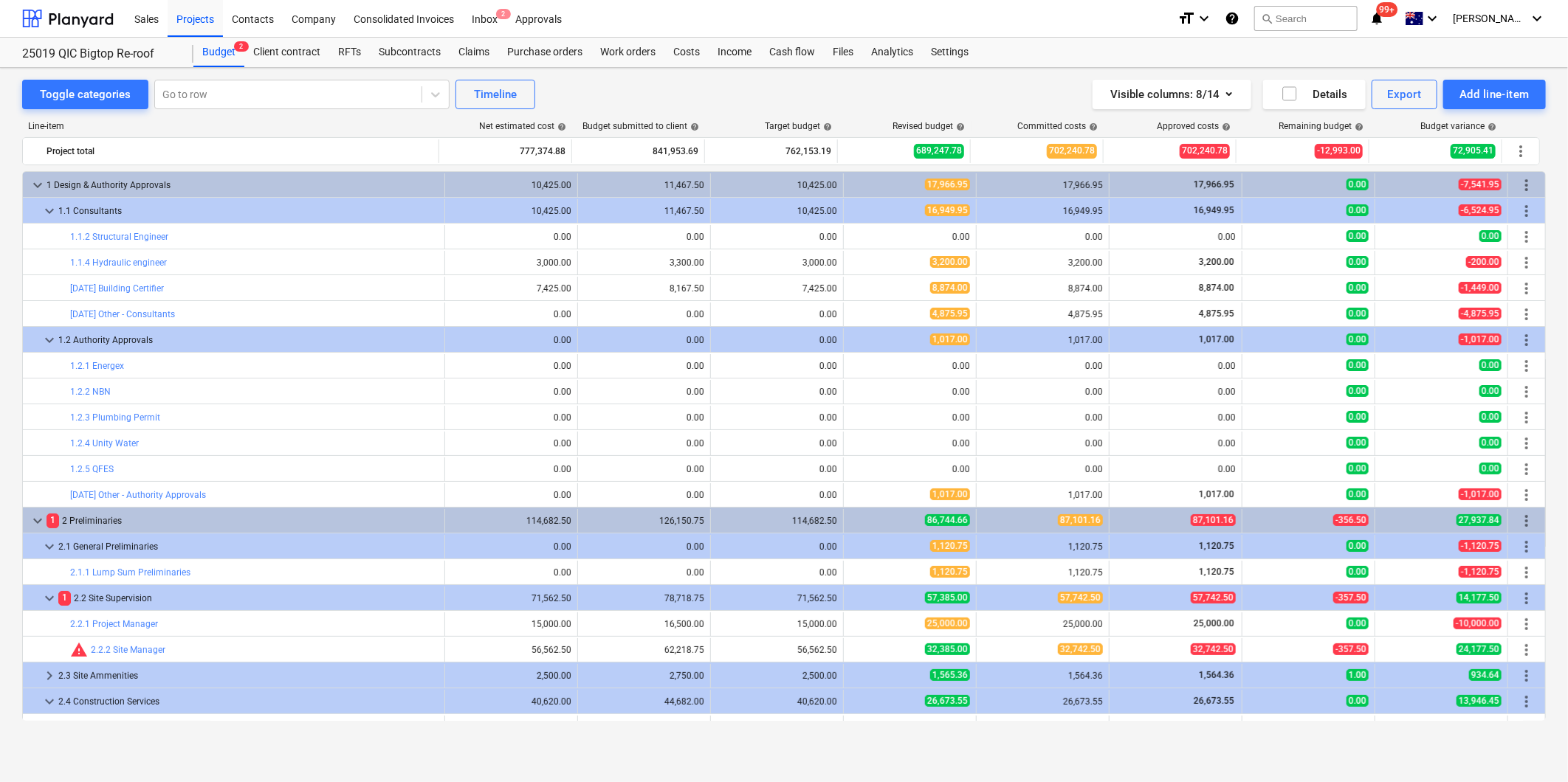
scroll to position [82, 0]
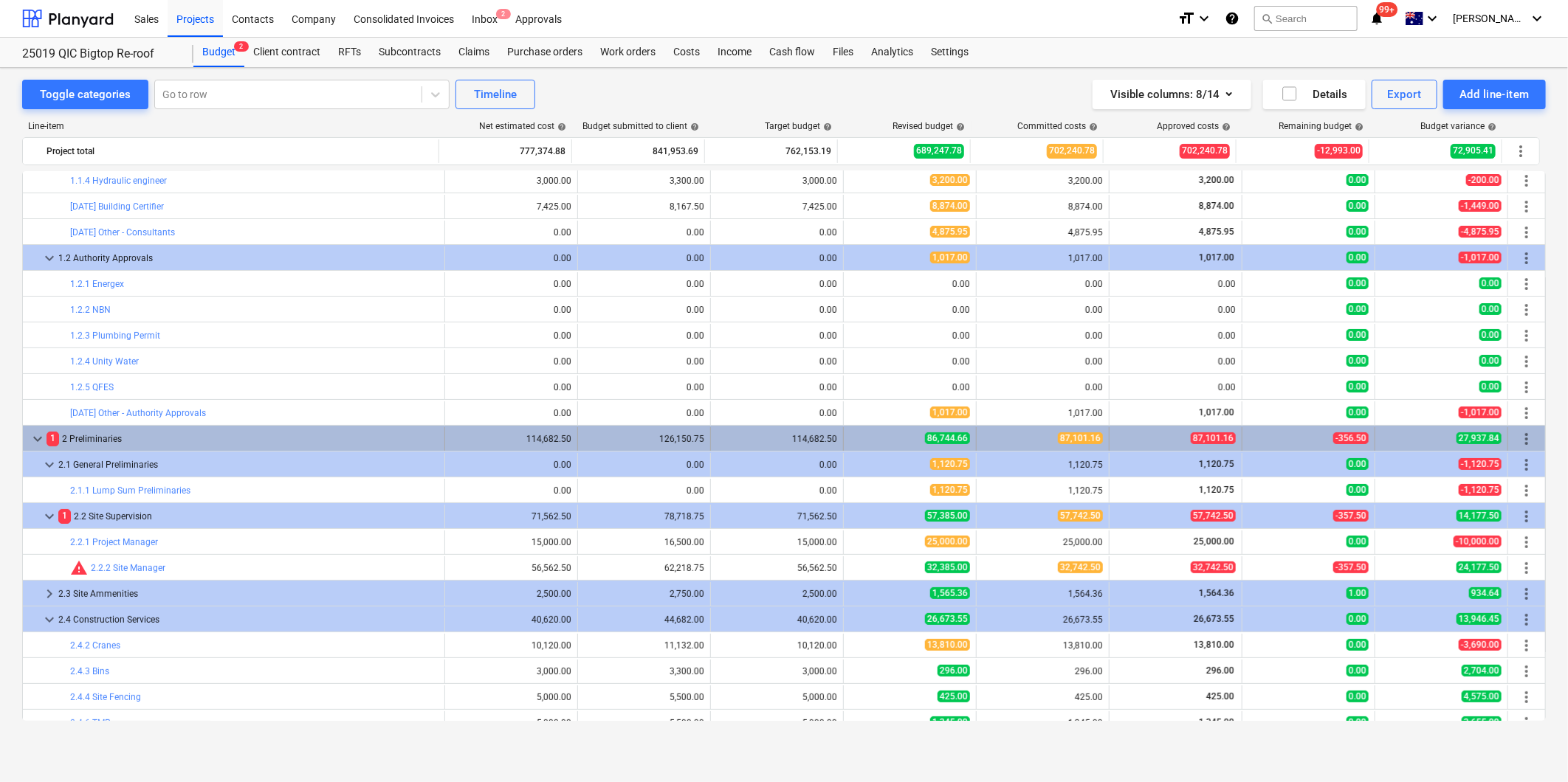
click at [35, 437] on span "keyboard_arrow_down" at bounding box center [37, 438] width 17 height 17
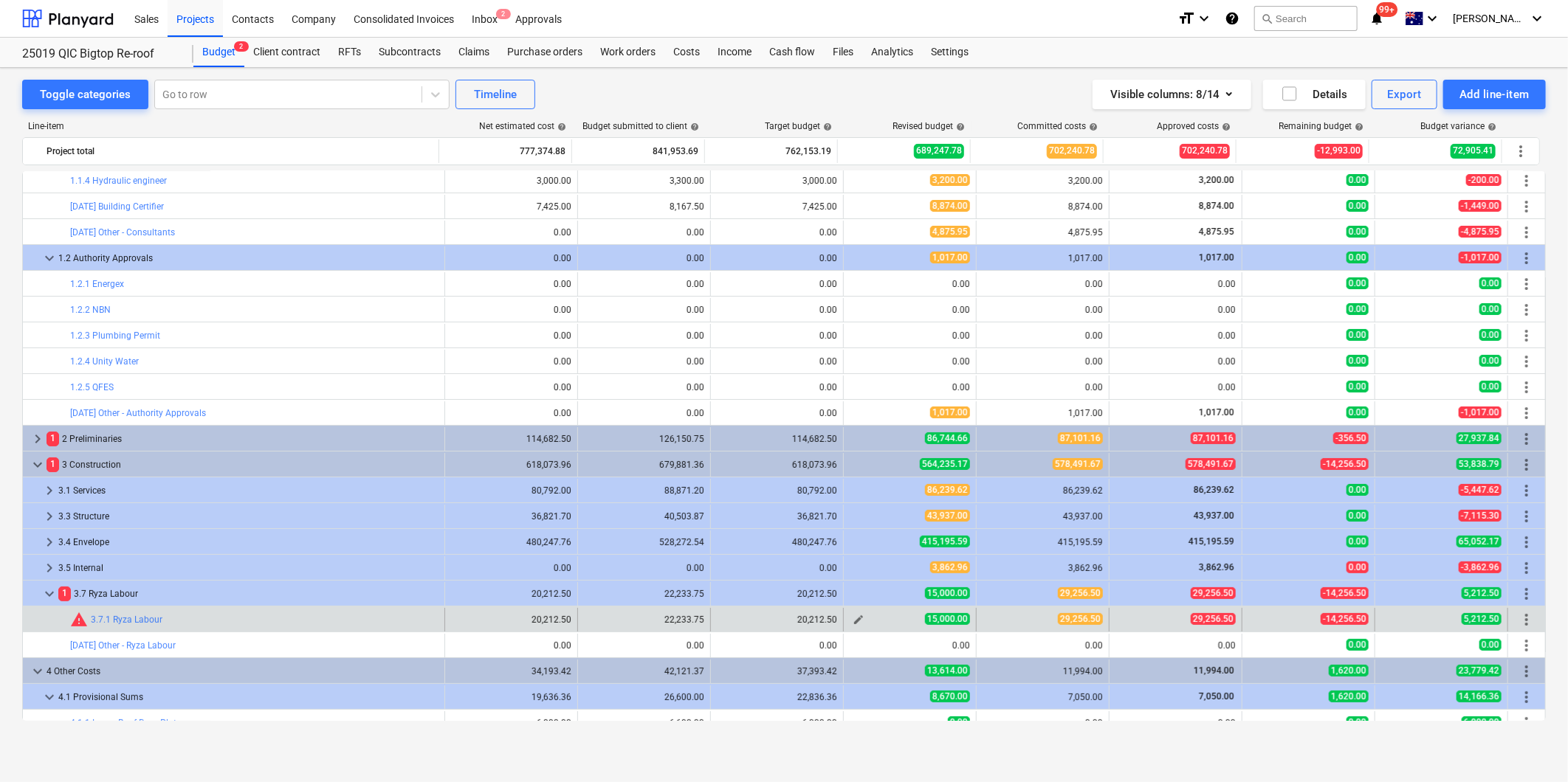
click at [853, 620] on span "edit" at bounding box center [859, 620] width 12 height 12
type textarea "x"
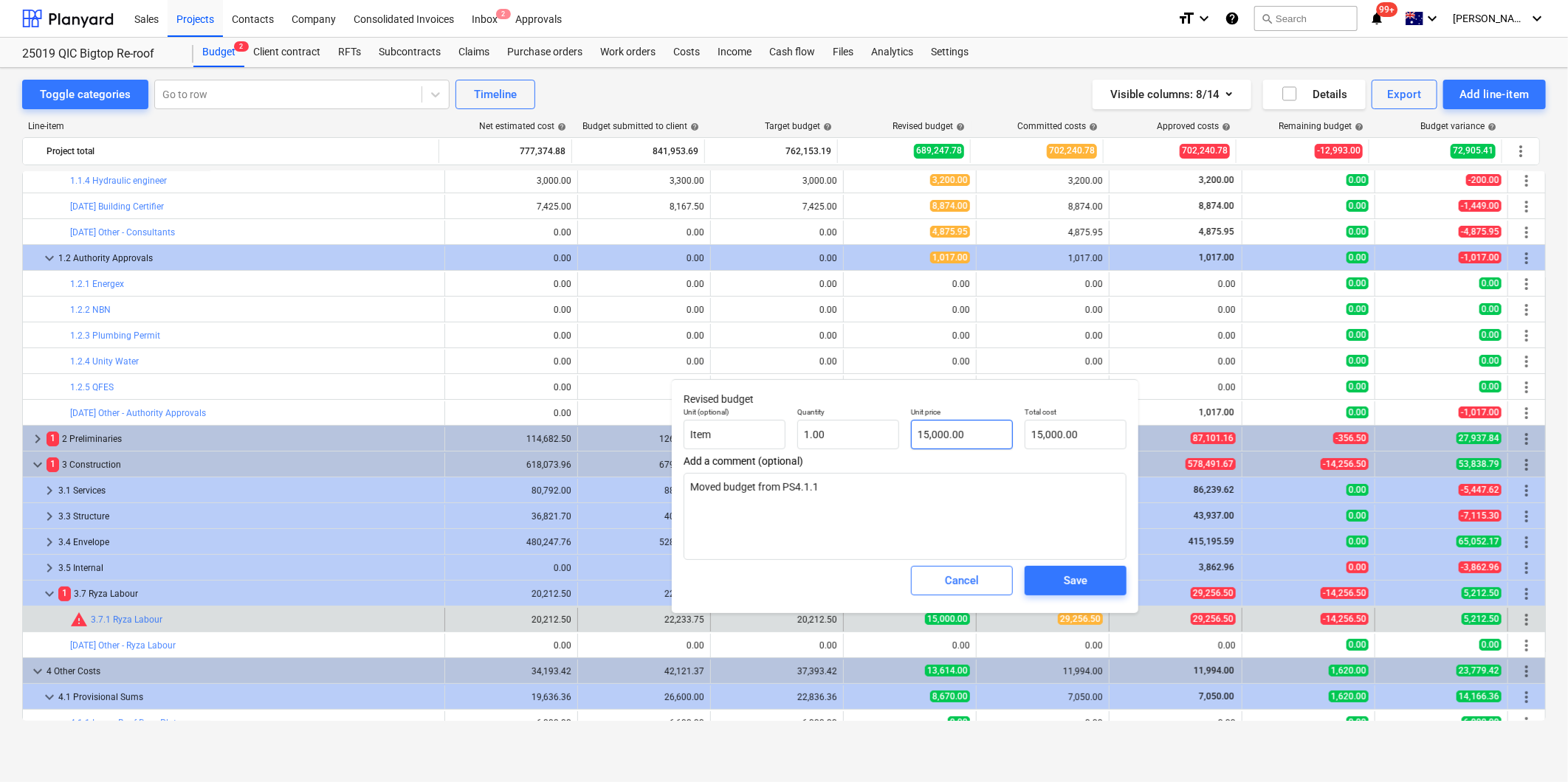
type input "15000"
drag, startPoint x: 968, startPoint y: 441, endPoint x: 771, endPoint y: 422, distance: 197.9
click at [786, 423] on div "Unit (optional) Item Quantity 1.00 Unit price 15000 Total cost 15,000.00" at bounding box center [905, 428] width 455 height 54
type textarea "x"
type input "2"
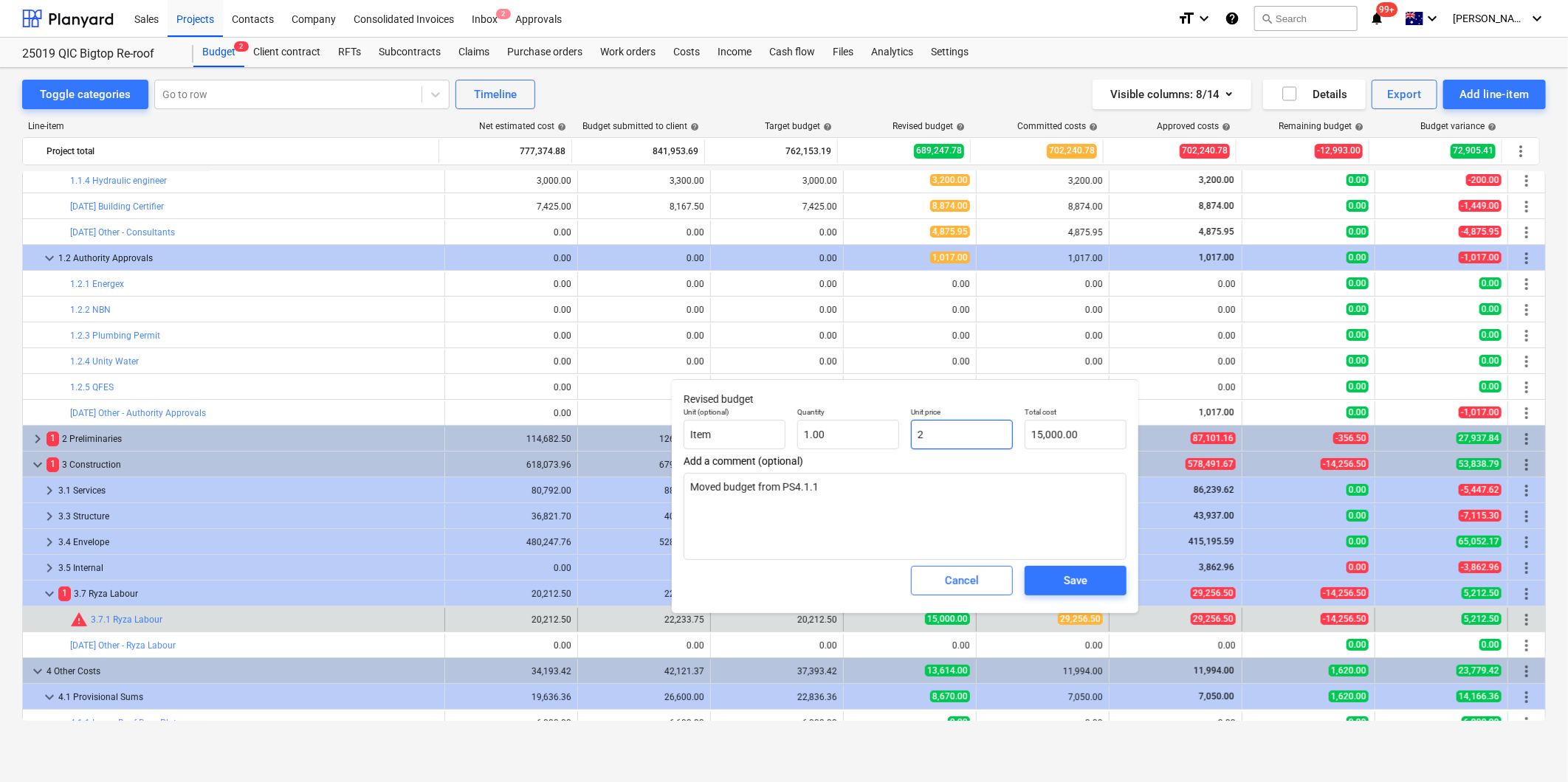
type input "2.00"
type textarea "x"
type input "29"
type input "29.00"
type textarea "x"
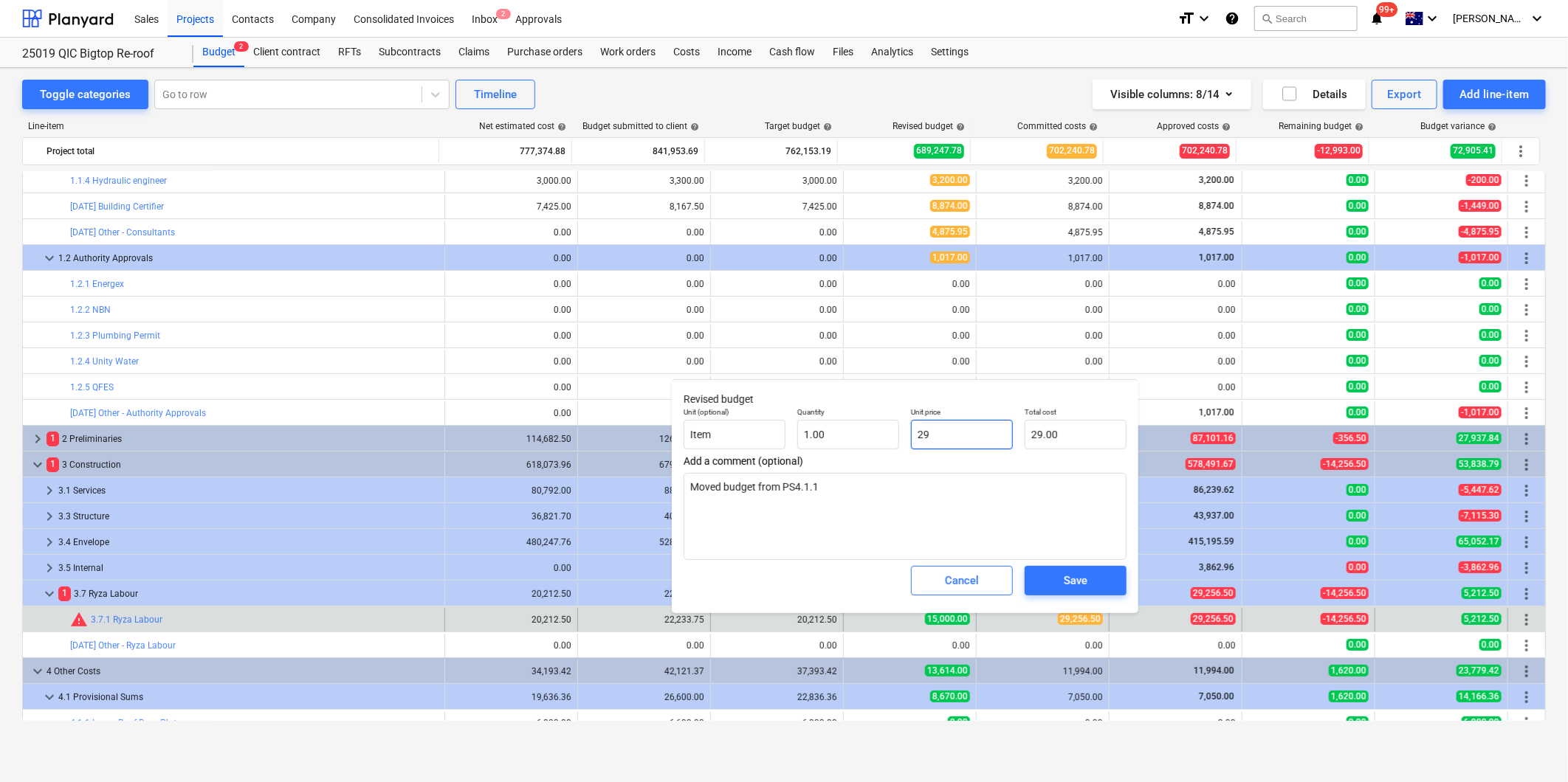
type input "292"
type input "292.00"
type textarea "x"
type input "2925"
type input "2,925.00"
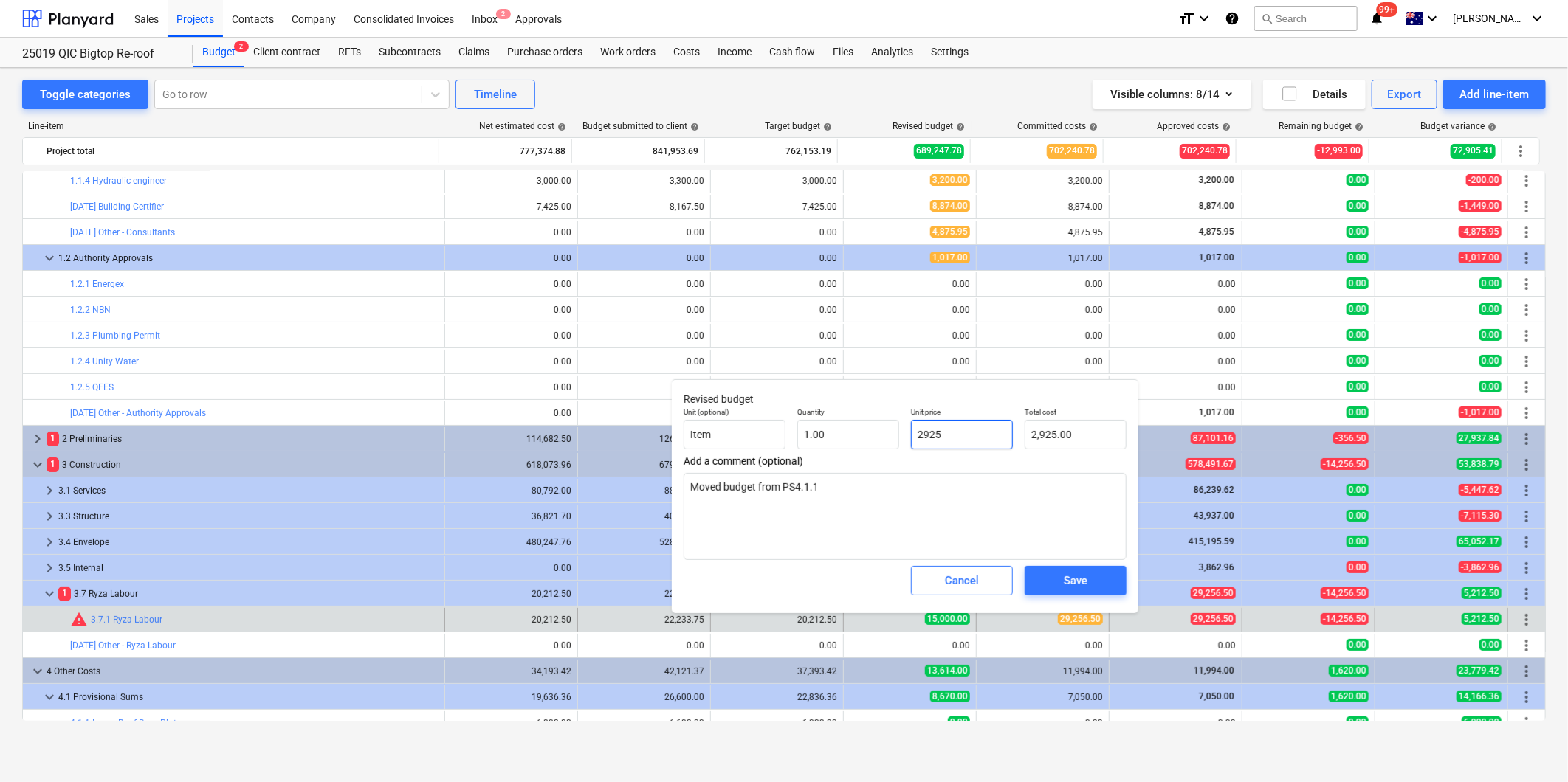
type textarea "x"
type input "29256"
type input "29,256.00"
type textarea "x"
type input "29256."
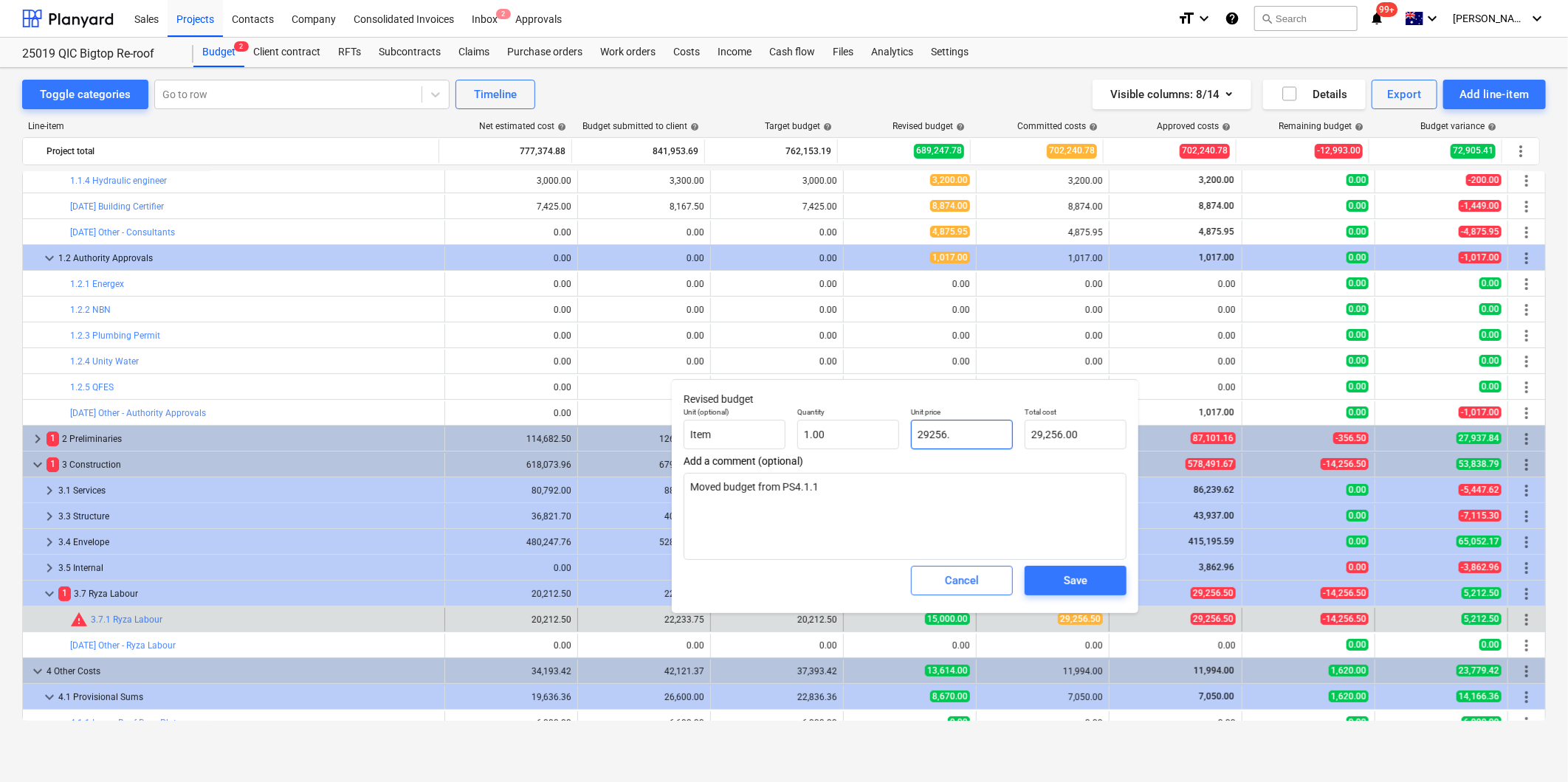
type textarea "x"
type input "29256.5"
type input "29,256.50"
type textarea "x"
type input "29256.50"
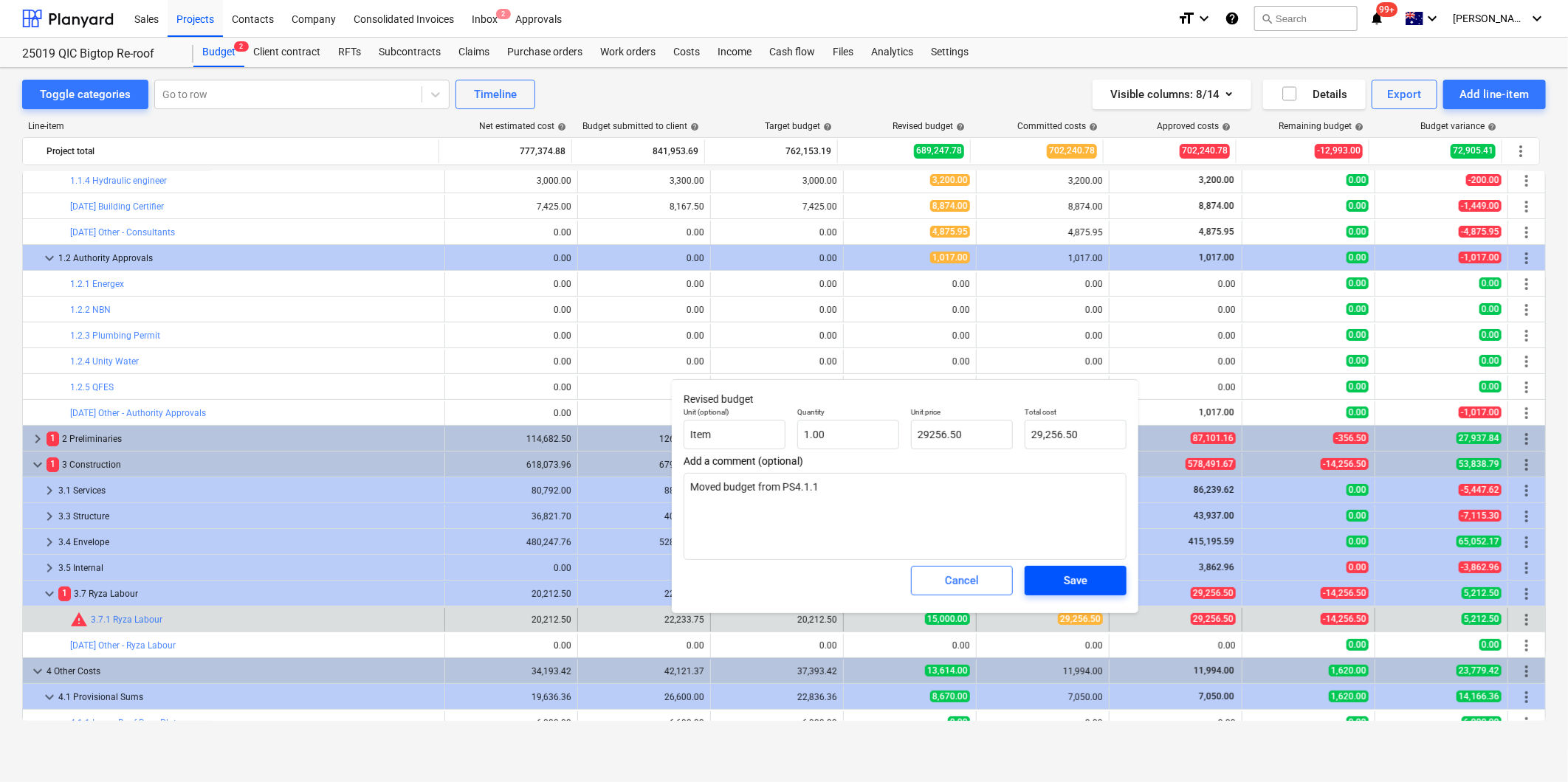
click at [1063, 580] on div "Save" at bounding box center [1075, 580] width 24 height 19
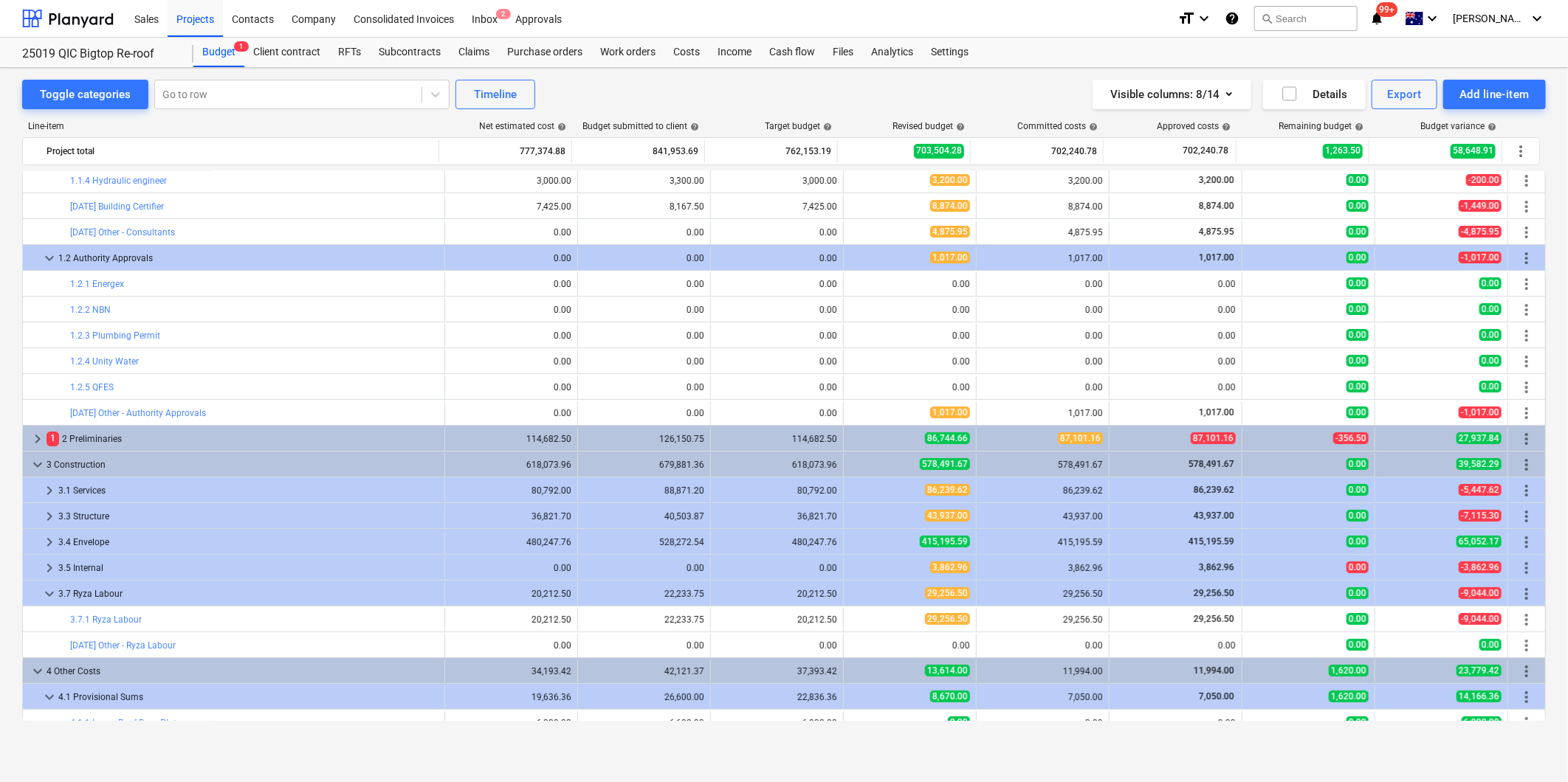
type textarea "x"
type input "1.00"
type input "29,256.50"
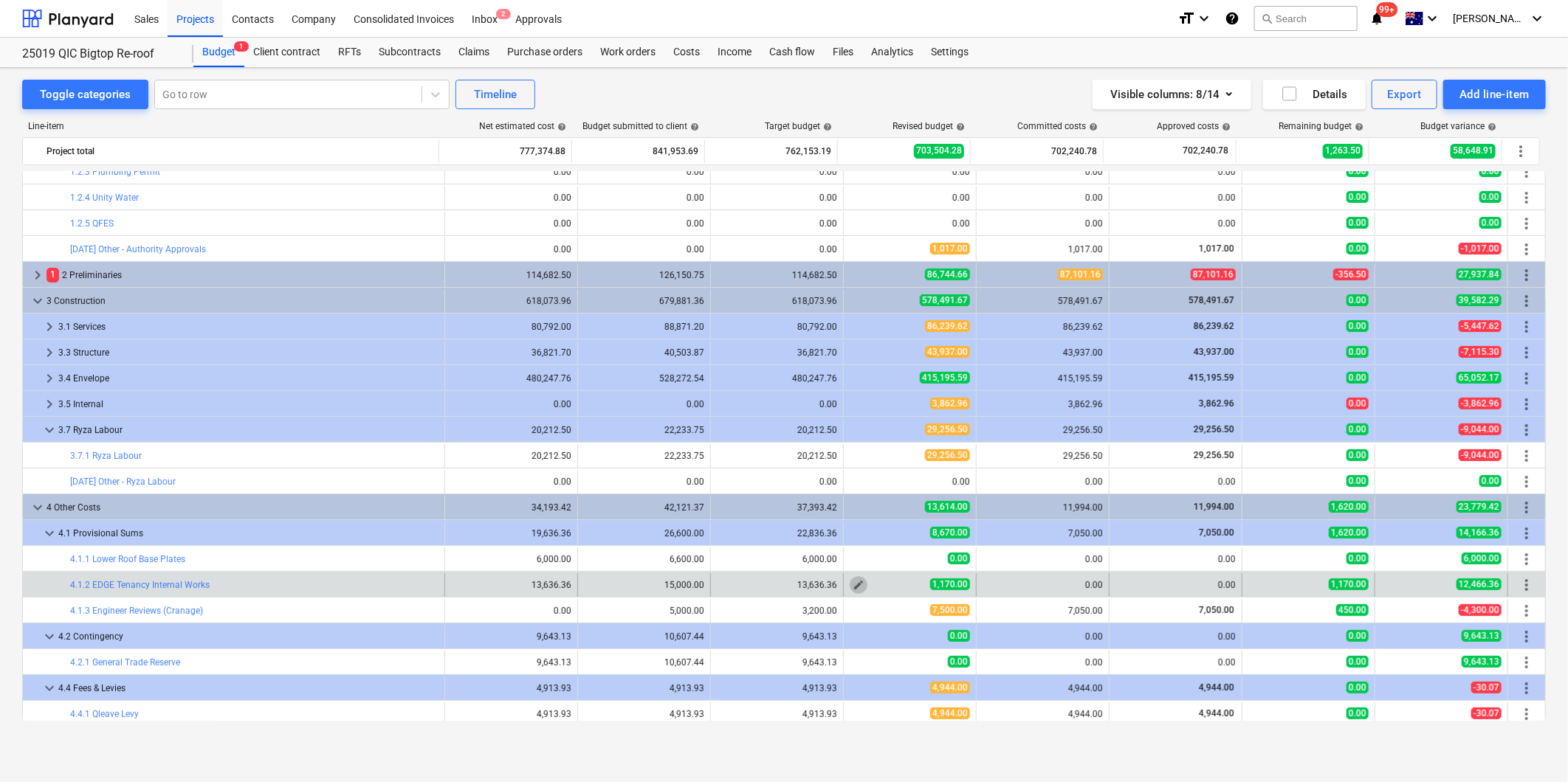
click at [853, 584] on span "edit" at bounding box center [859, 585] width 12 height 12
type textarea "x"
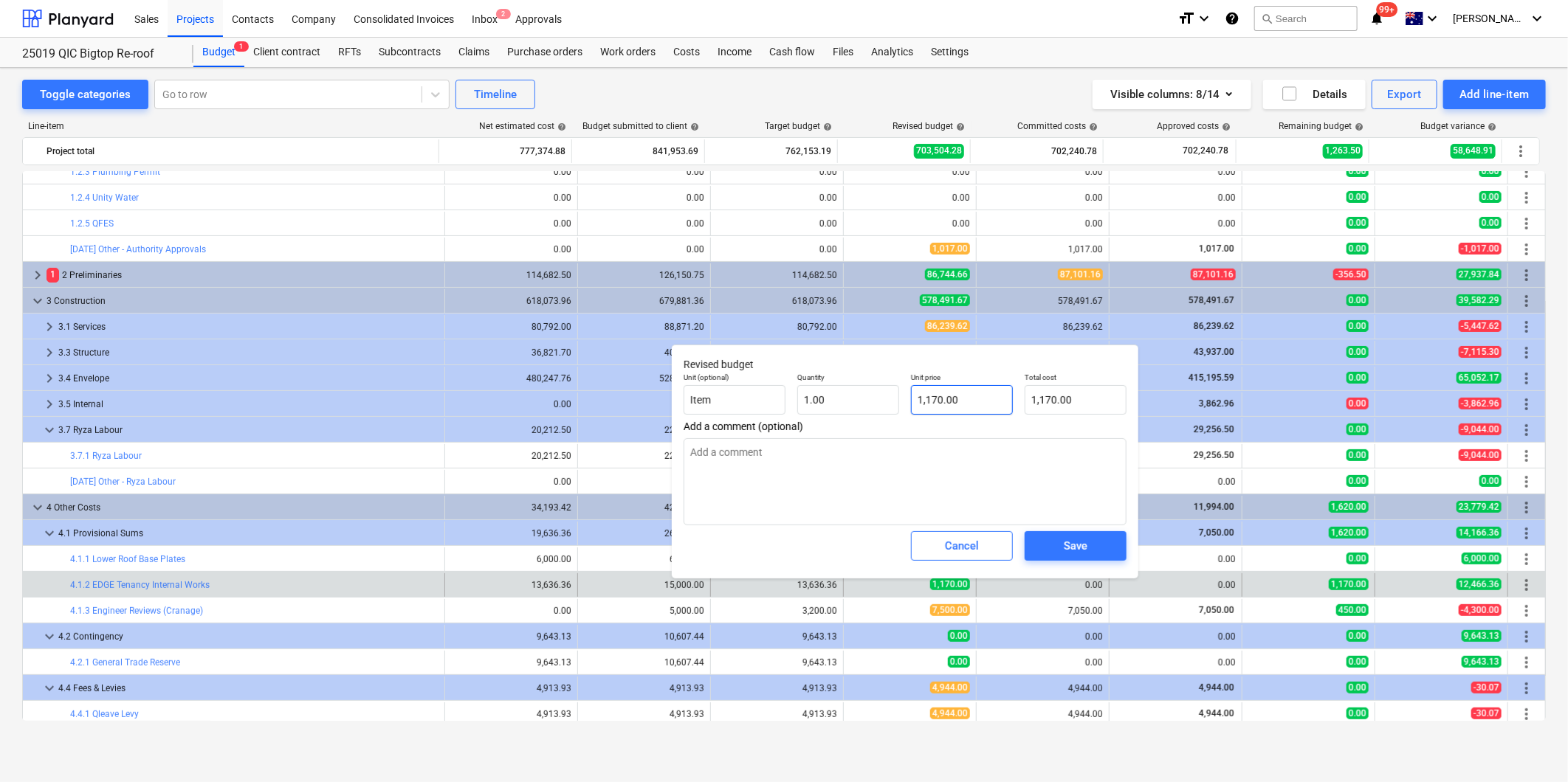
type input "1170"
drag, startPoint x: 987, startPoint y: 391, endPoint x: 725, endPoint y: 379, distance: 262.3
click at [749, 381] on div "Unit (optional) Item Quantity 1.00 Unit price 1170 Total cost 1,170.00" at bounding box center [905, 393] width 455 height 54
type textarea "x"
type input "0"
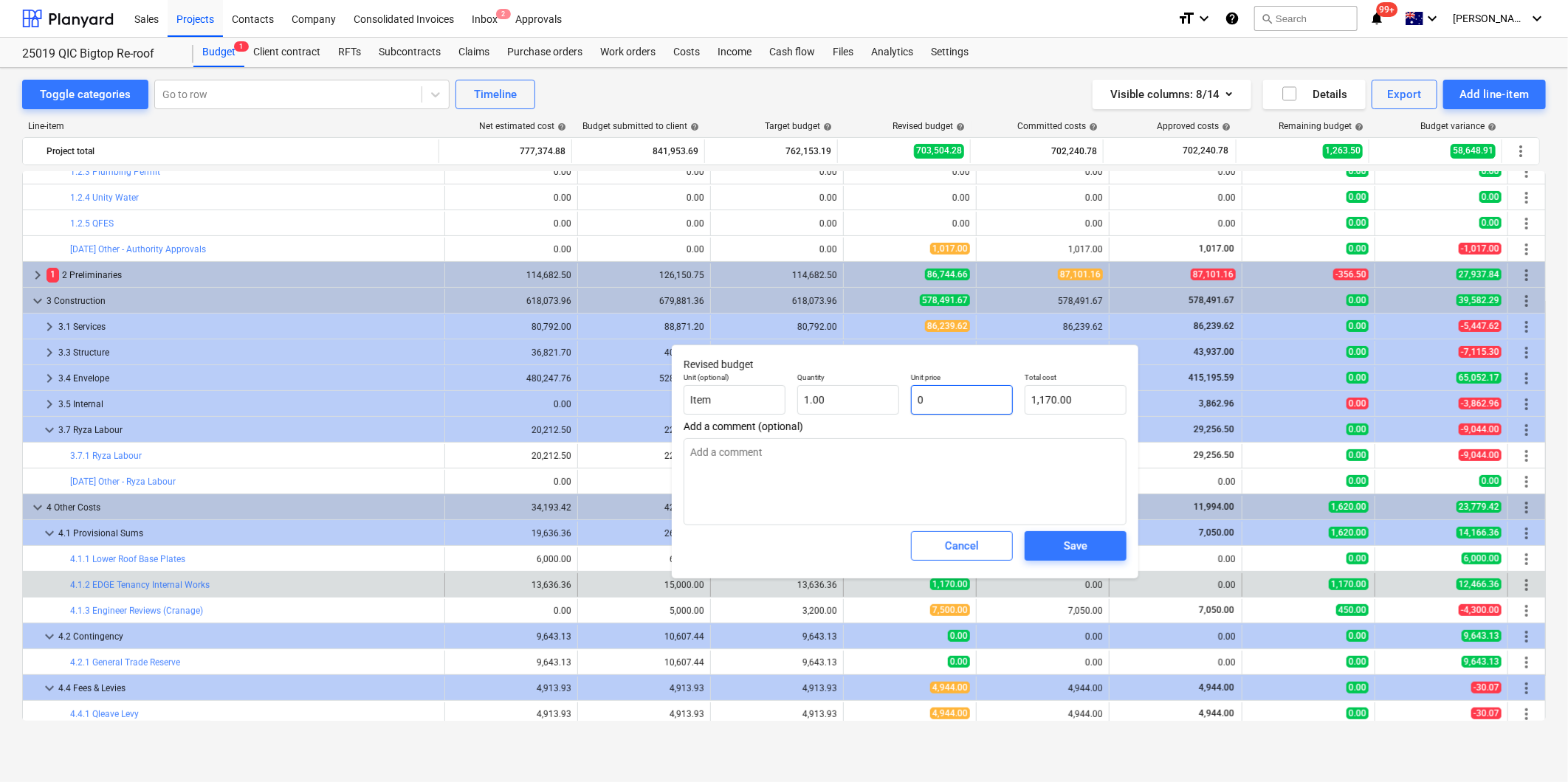
type input "0.00"
type input "0"
type textarea "x"
type input "0.00"
click at [1085, 533] on button "Save" at bounding box center [1075, 546] width 102 height 30
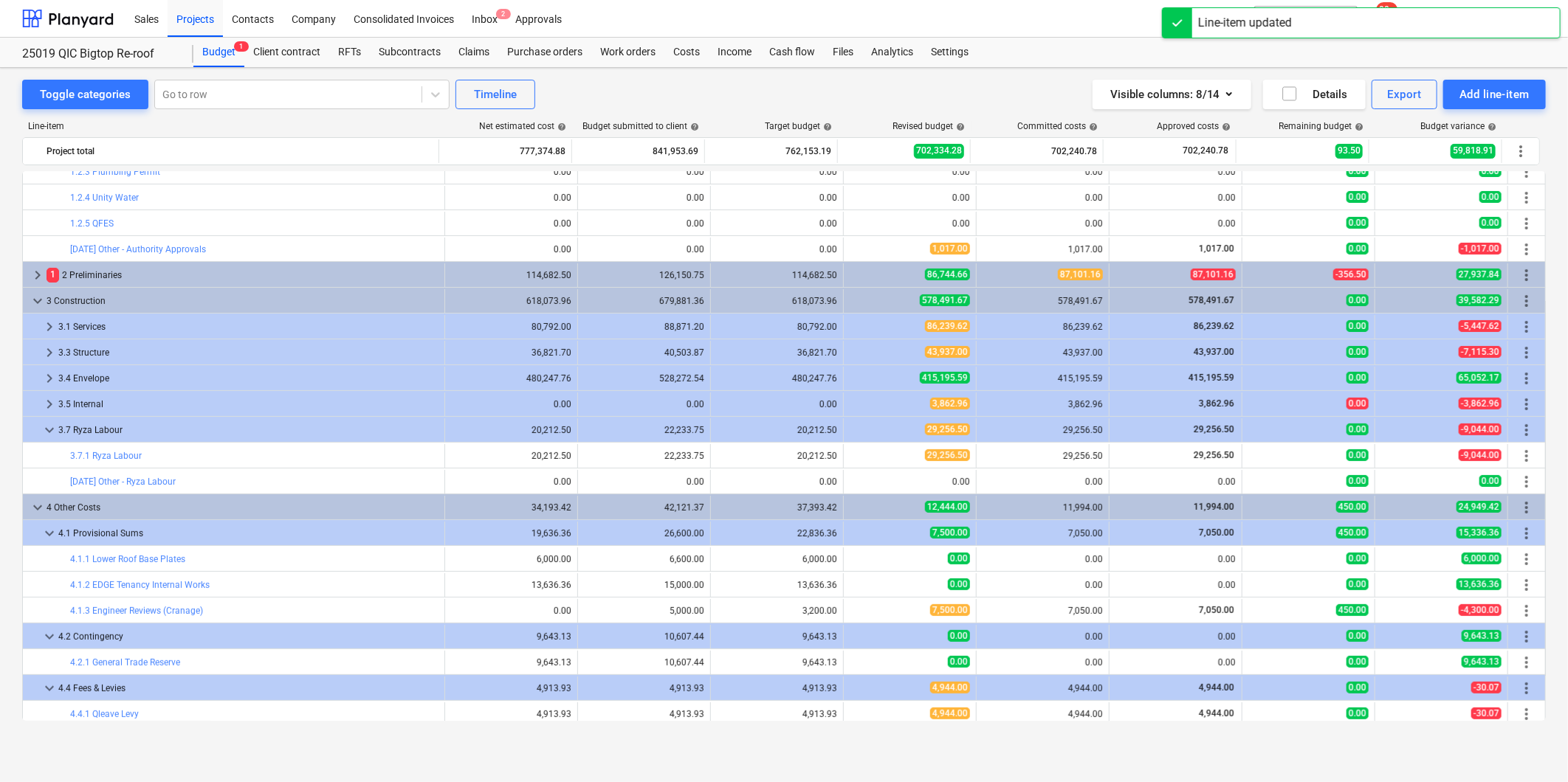
click at [853, 611] on span "edit" at bounding box center [859, 611] width 12 height 12
type textarea "x"
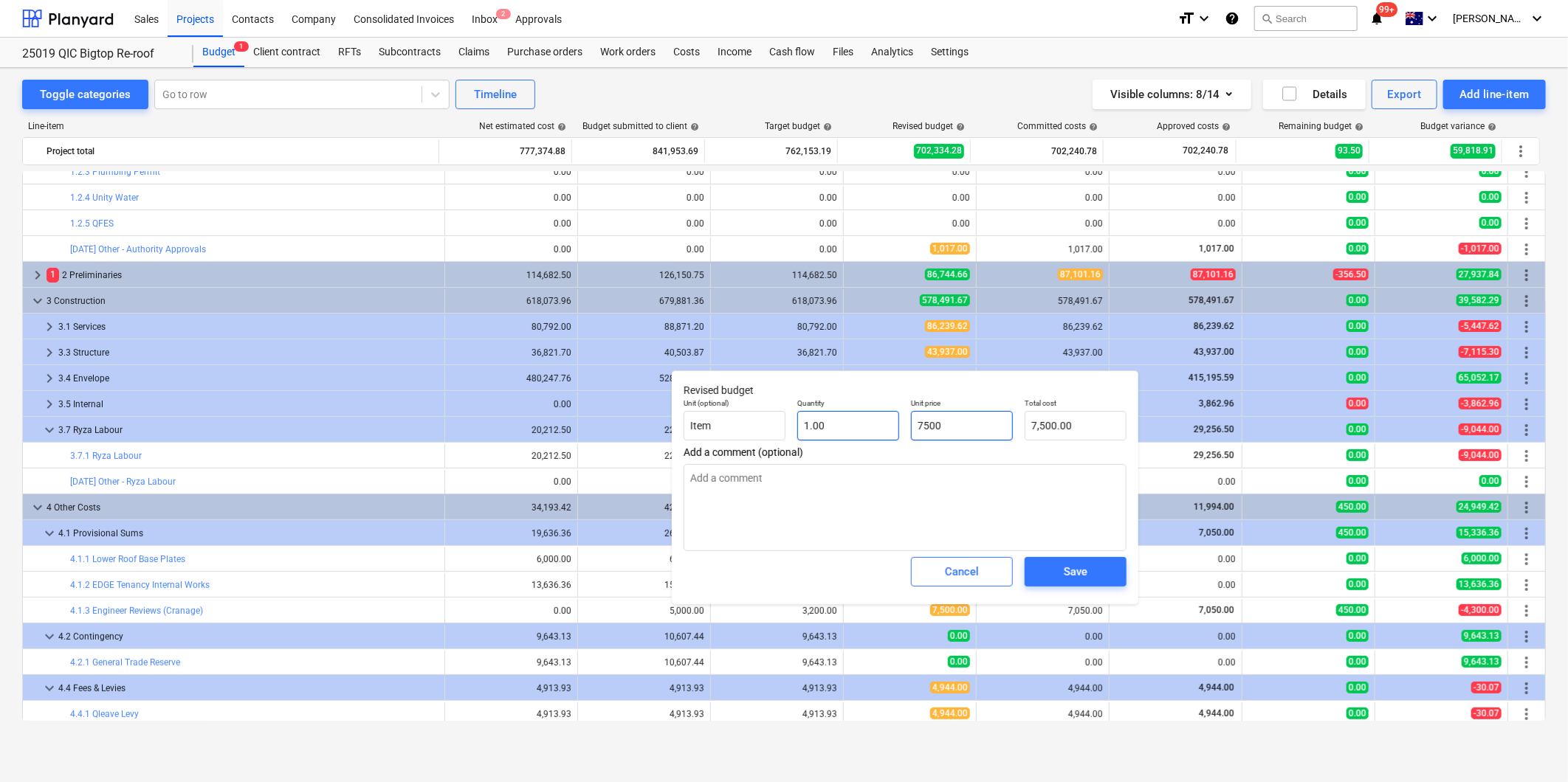
drag, startPoint x: 965, startPoint y: 430, endPoint x: 859, endPoint y: 425, distance: 106.1
click at [867, 426] on div "Unit (optional) Item Quantity 1.00 Unit price 7500 Total cost 7,500.00" at bounding box center [905, 419] width 455 height 54
type input "7"
type textarea "x"
type input "7.00"
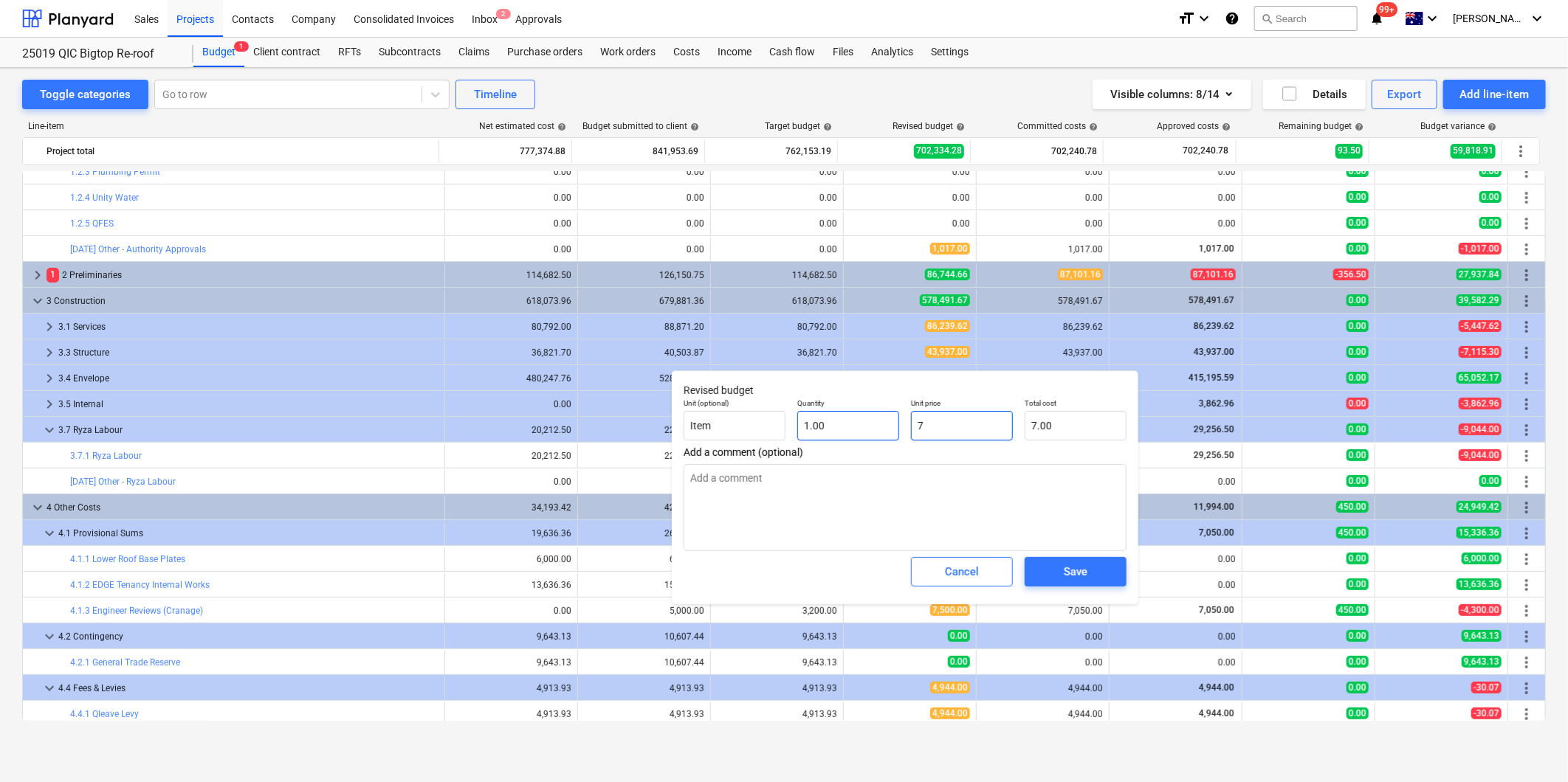
type textarea "x"
type input "70"
type input "70.00"
type textarea "x"
type input "705"
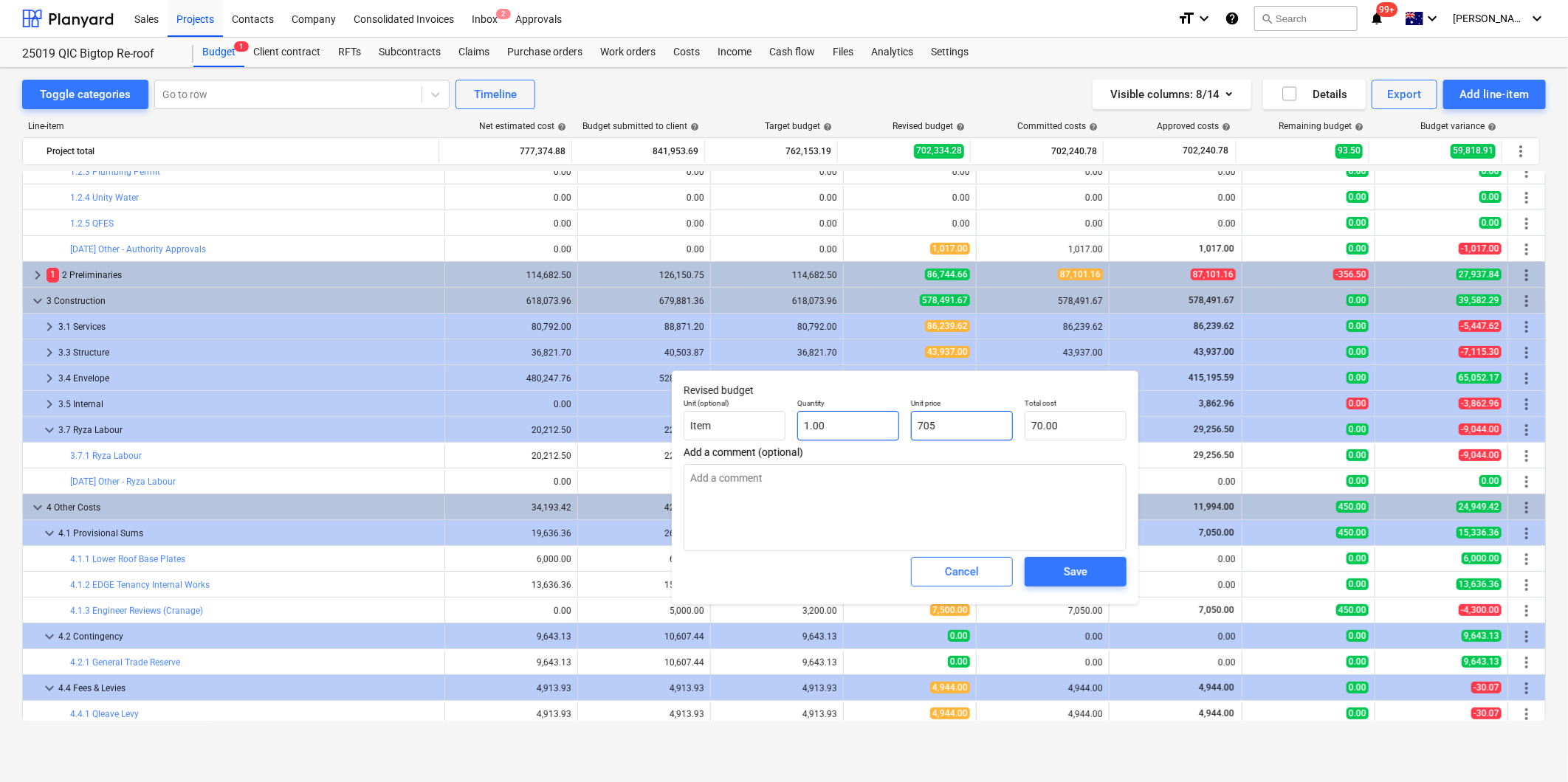
type input "705.00"
type input "7050"
type textarea "x"
type input "7,050.00"
type input "7050"
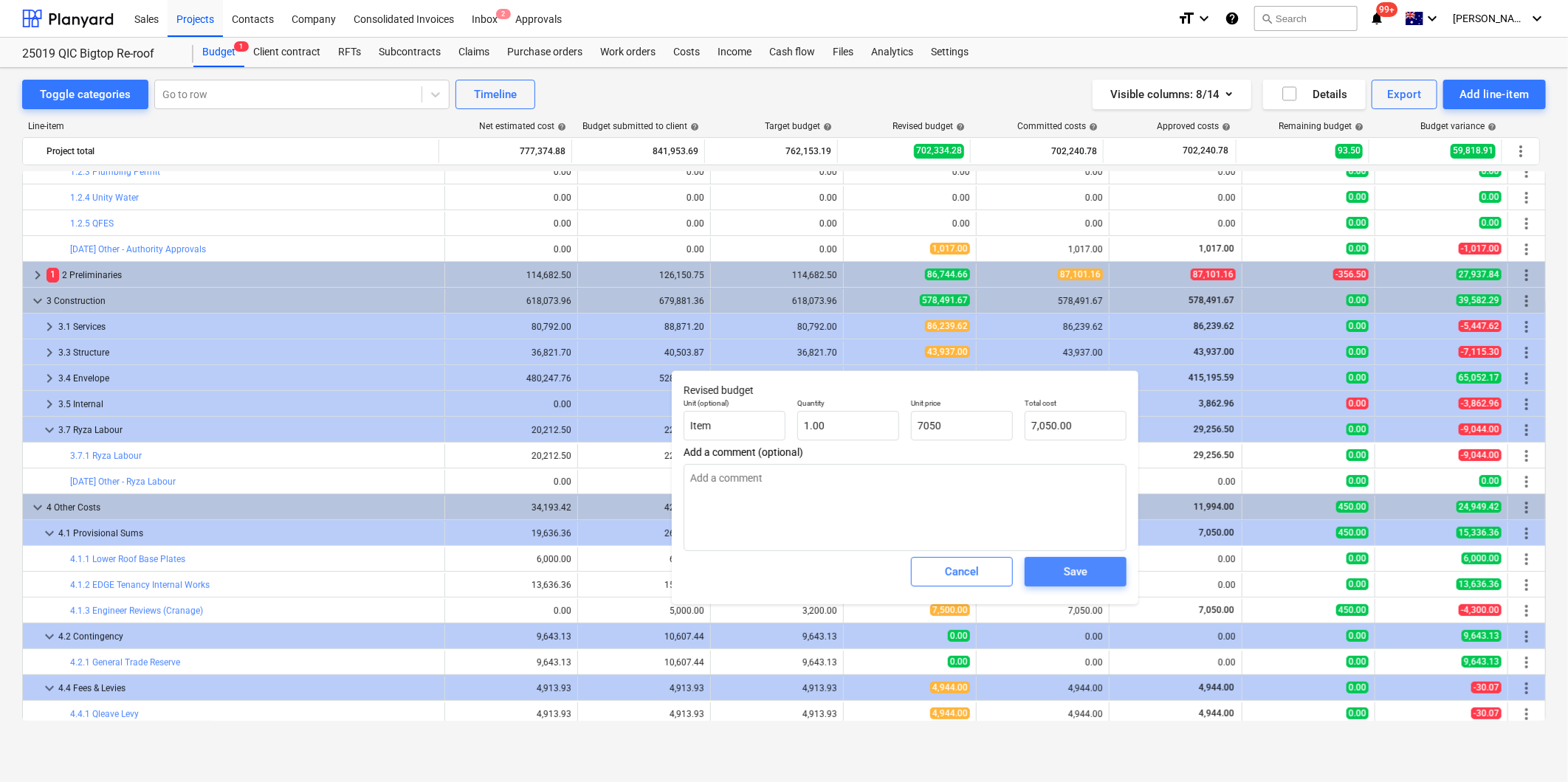
type textarea "x"
type input "7,050.00"
click at [1097, 576] on span "Save" at bounding box center [1076, 572] width 66 height 19
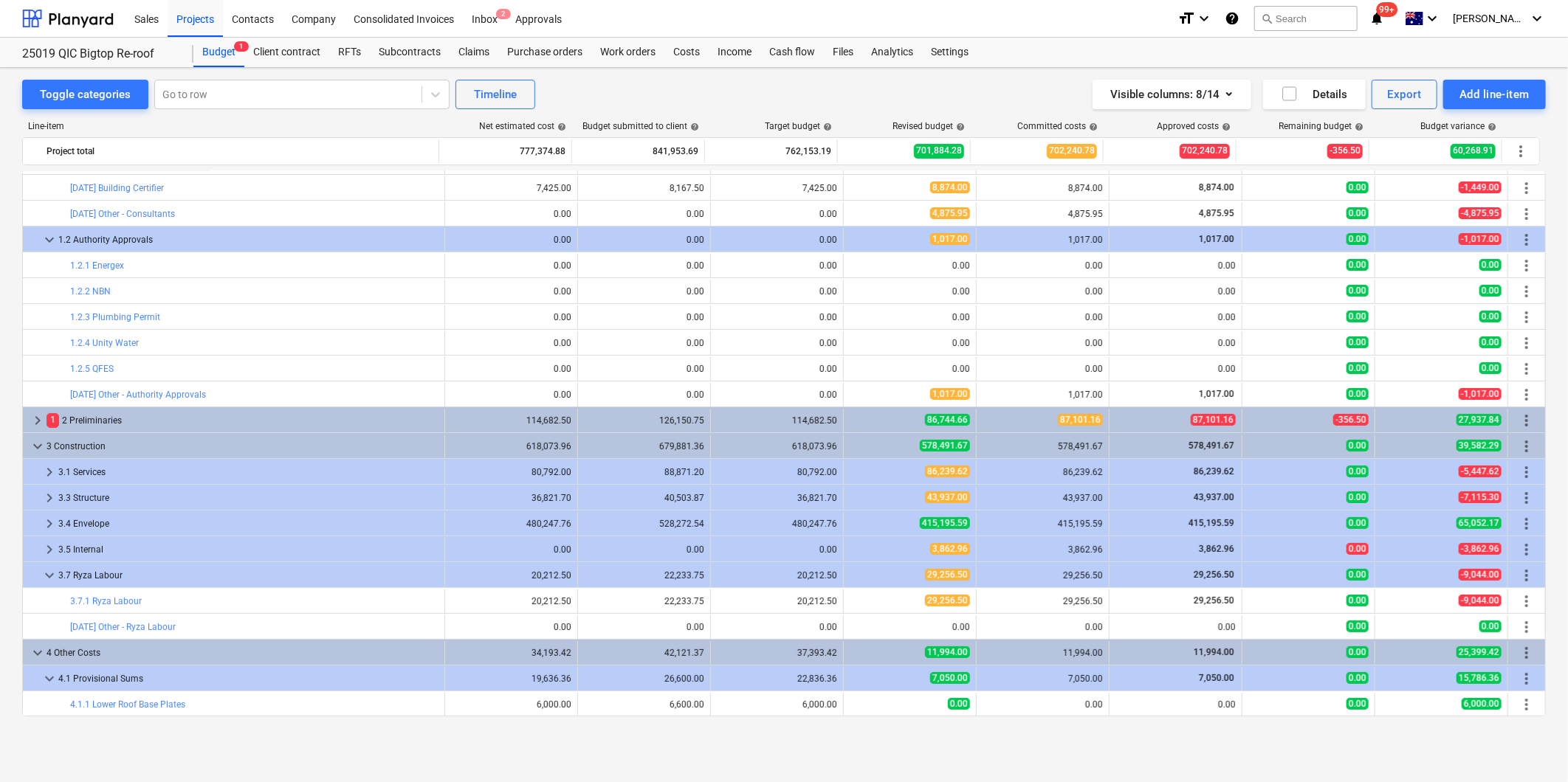
scroll to position [69, 0]
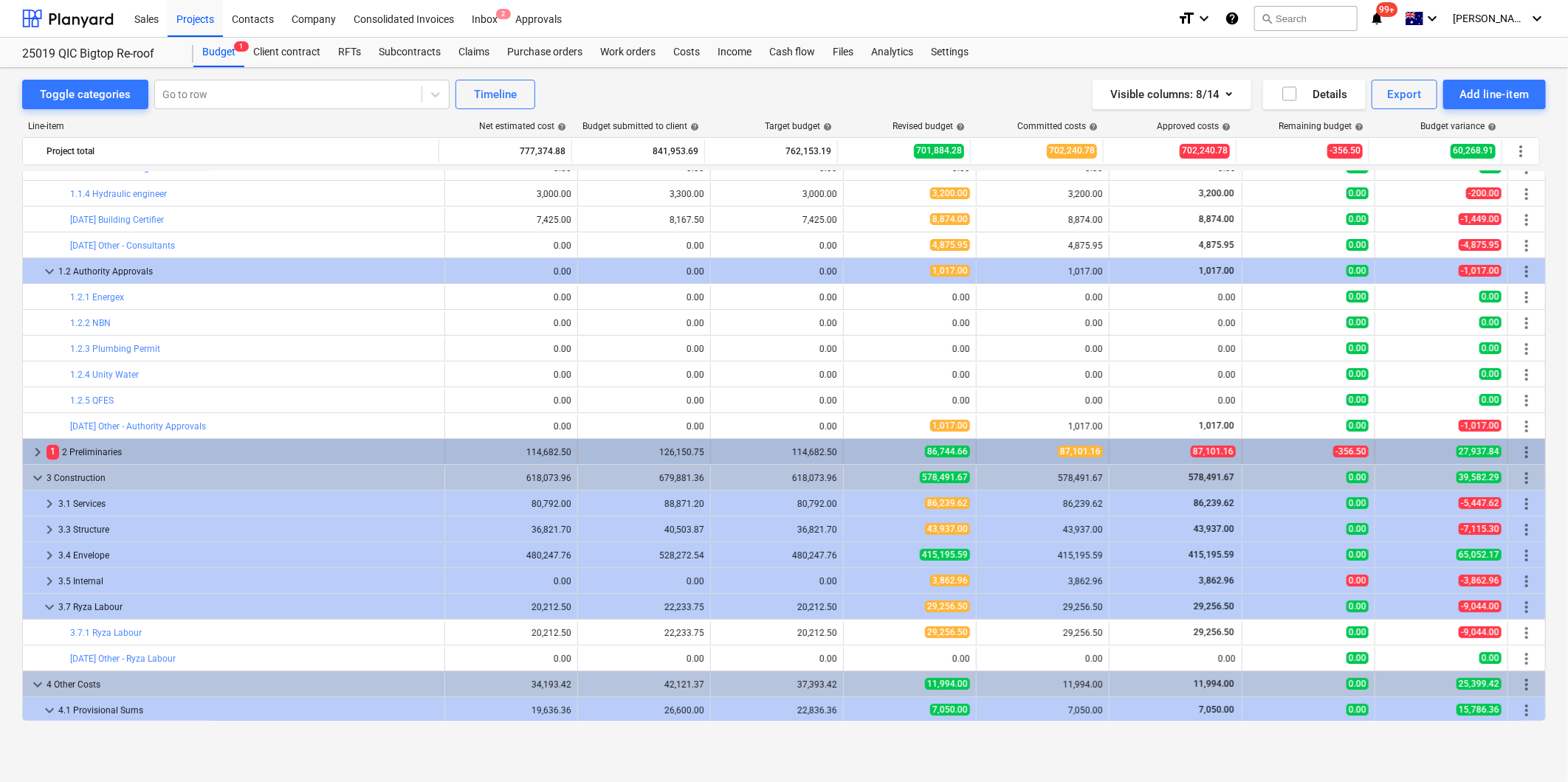
click at [36, 447] on span "keyboard_arrow_right" at bounding box center [37, 451] width 17 height 17
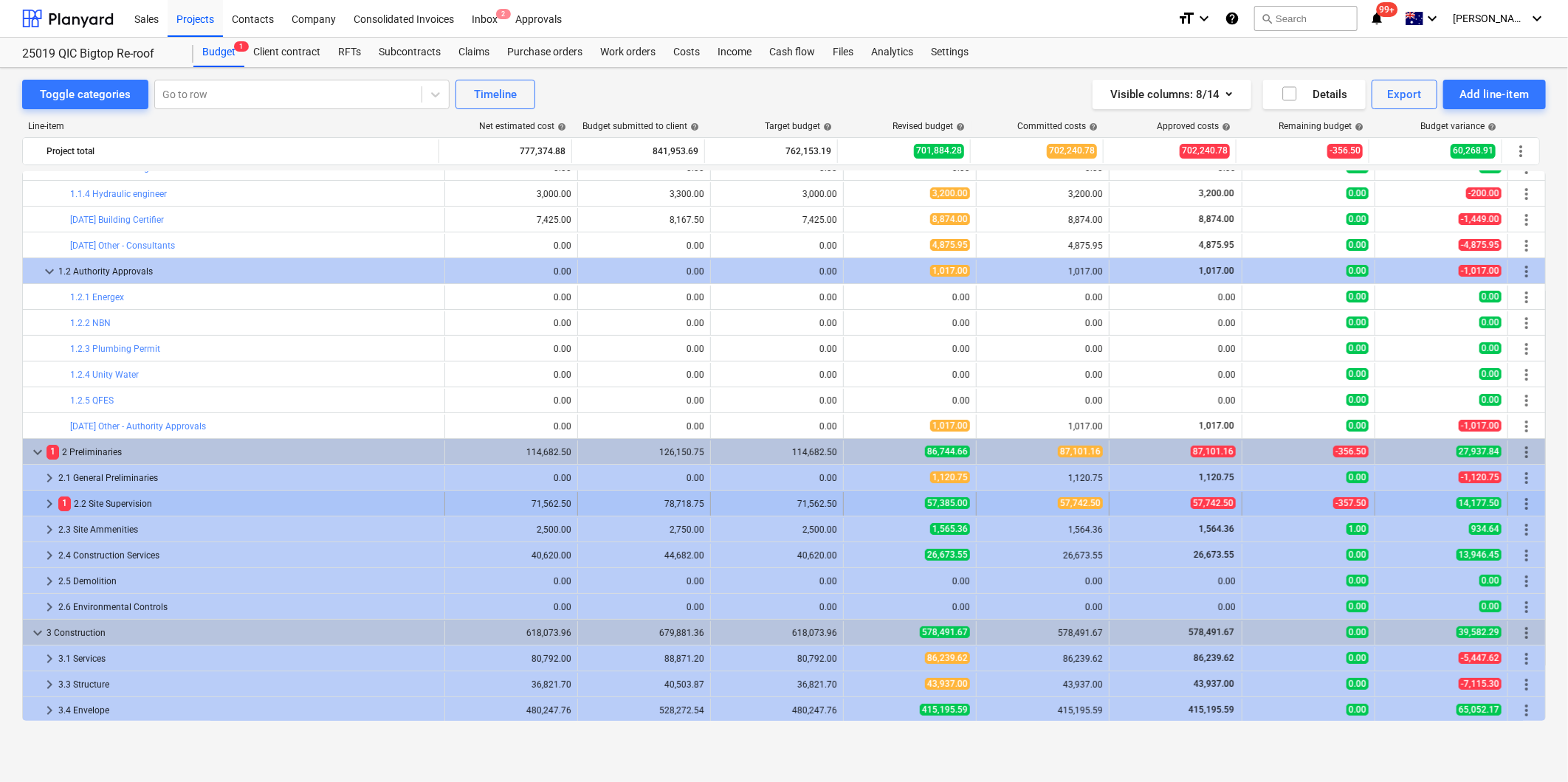
click at [51, 503] on span "keyboard_arrow_right" at bounding box center [49, 504] width 17 height 17
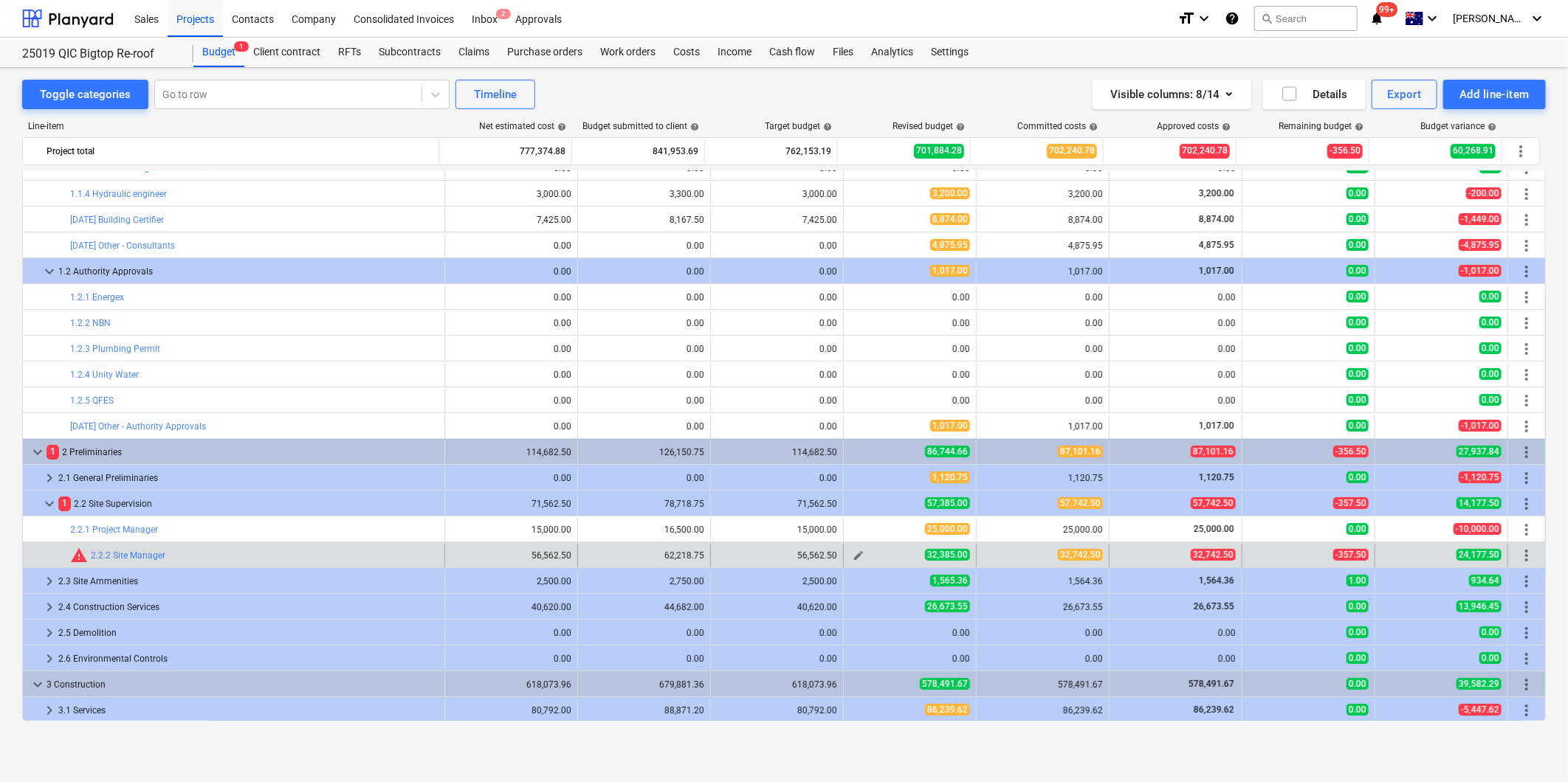
click at [856, 556] on span "edit" at bounding box center [859, 556] width 12 height 12
type textarea "x"
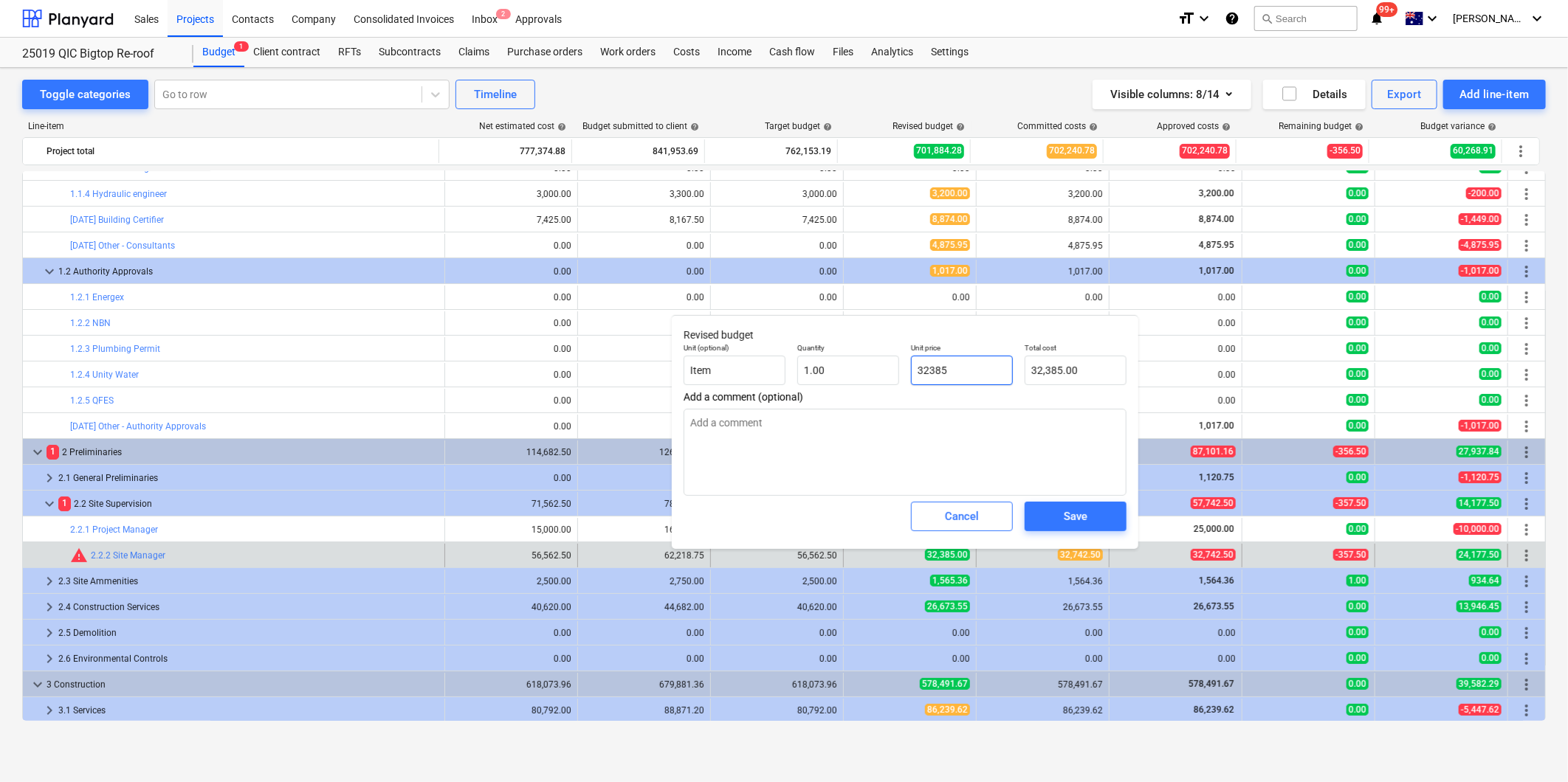
drag, startPoint x: 948, startPoint y: 369, endPoint x: 931, endPoint y: 374, distance: 17.7
click at [931, 374] on input "32385" at bounding box center [961, 370] width 102 height 30
type input "327"
type textarea "x"
type input "327.00"
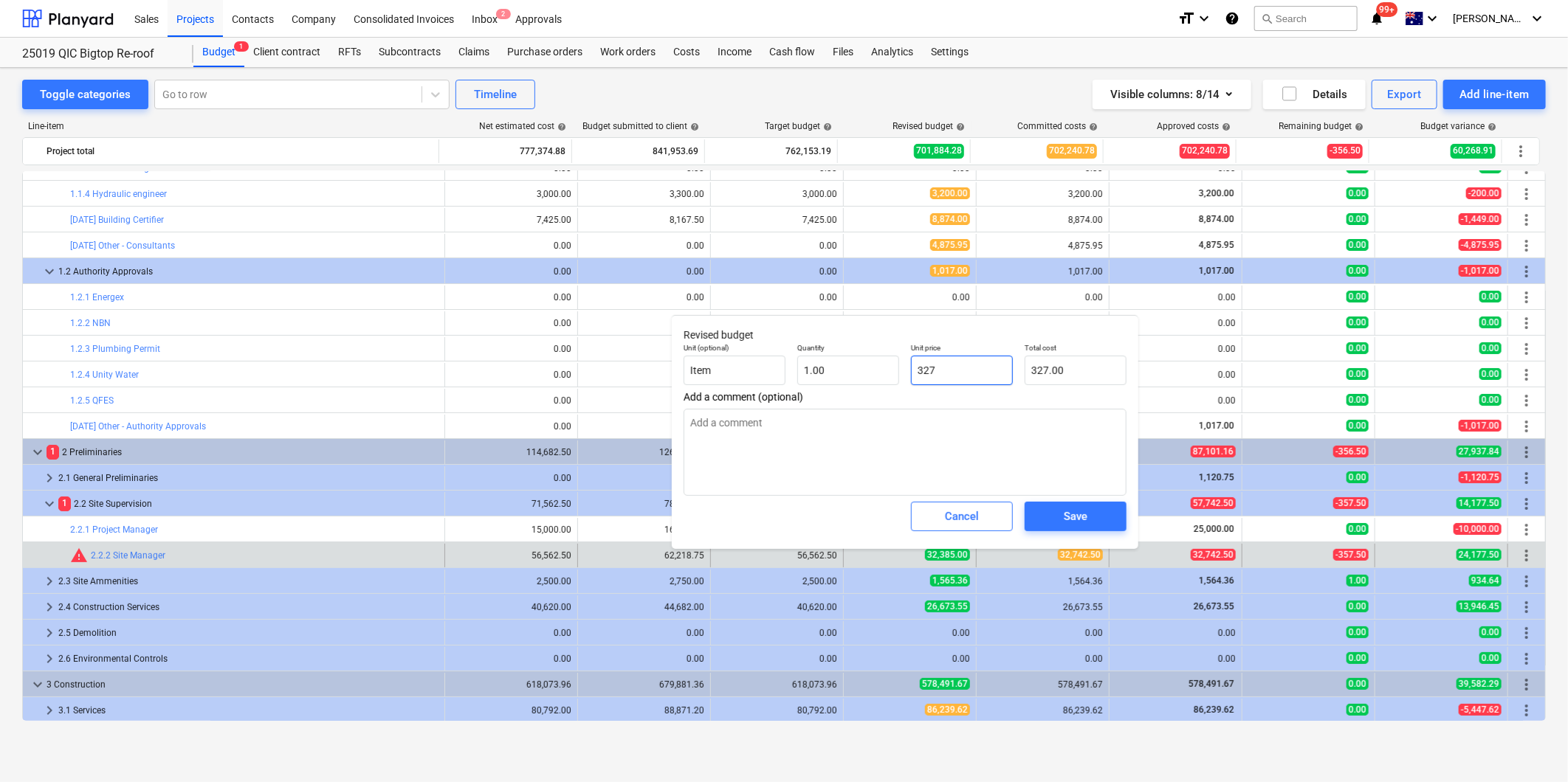
type textarea "x"
type input "3274"
type input "3,274.00"
type textarea "x"
type input "32742"
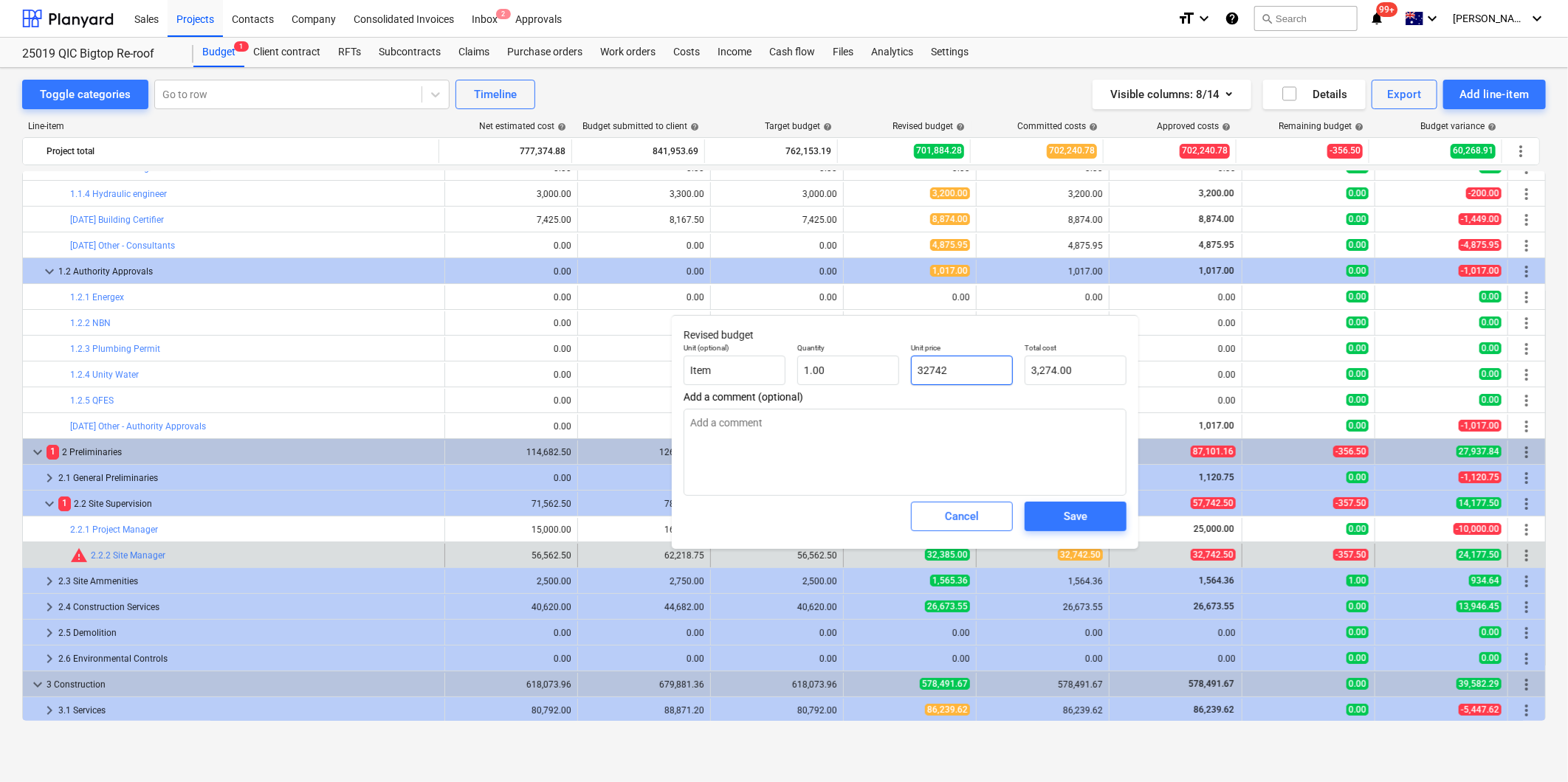
type input "32,742.00"
type textarea "x"
type input "32742."
type textarea "x"
type input "32742.5"
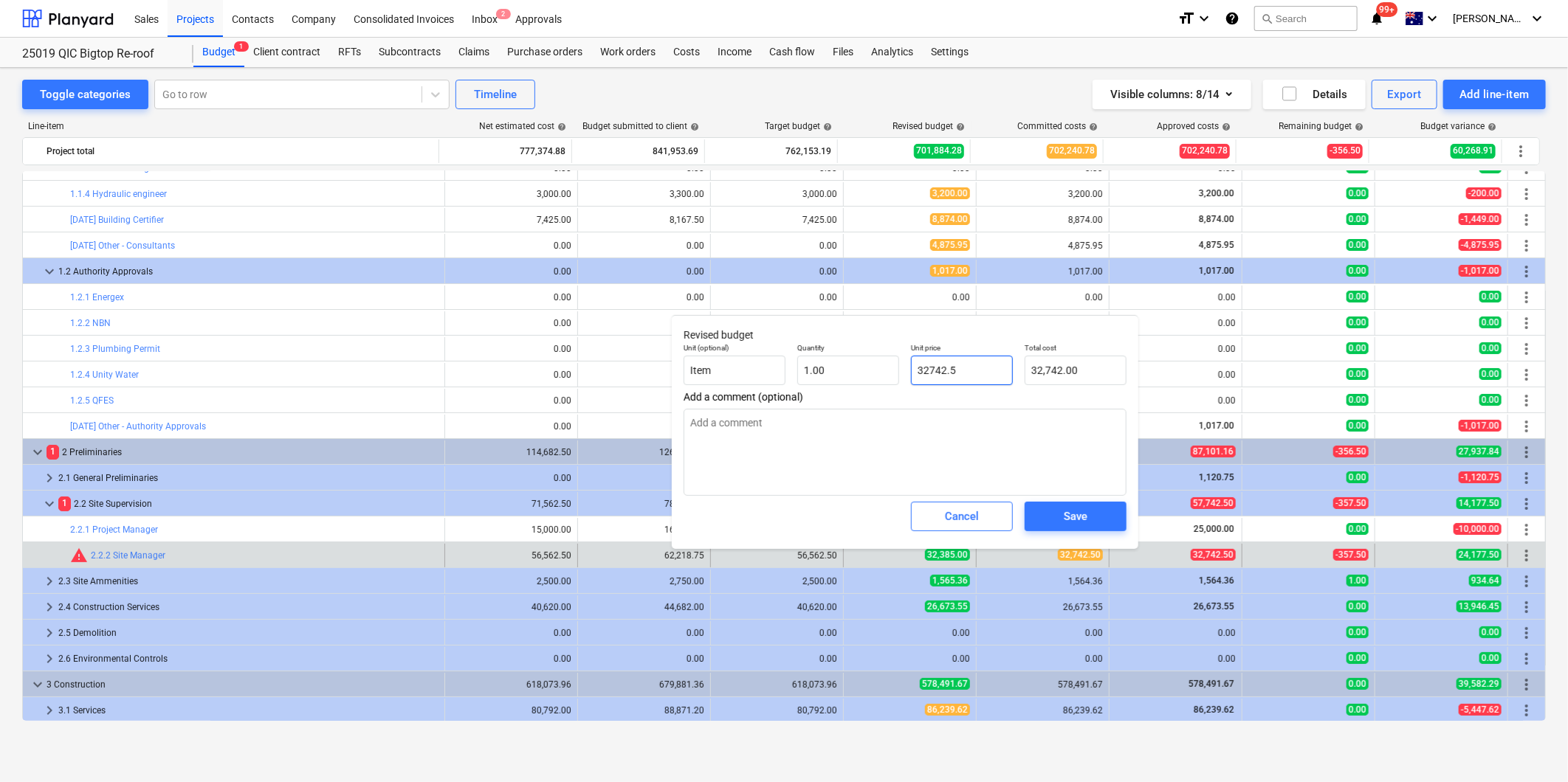
type input "32,742.50"
type textarea "x"
type input "32742.50"
type textarea "x"
type input "32,742.50"
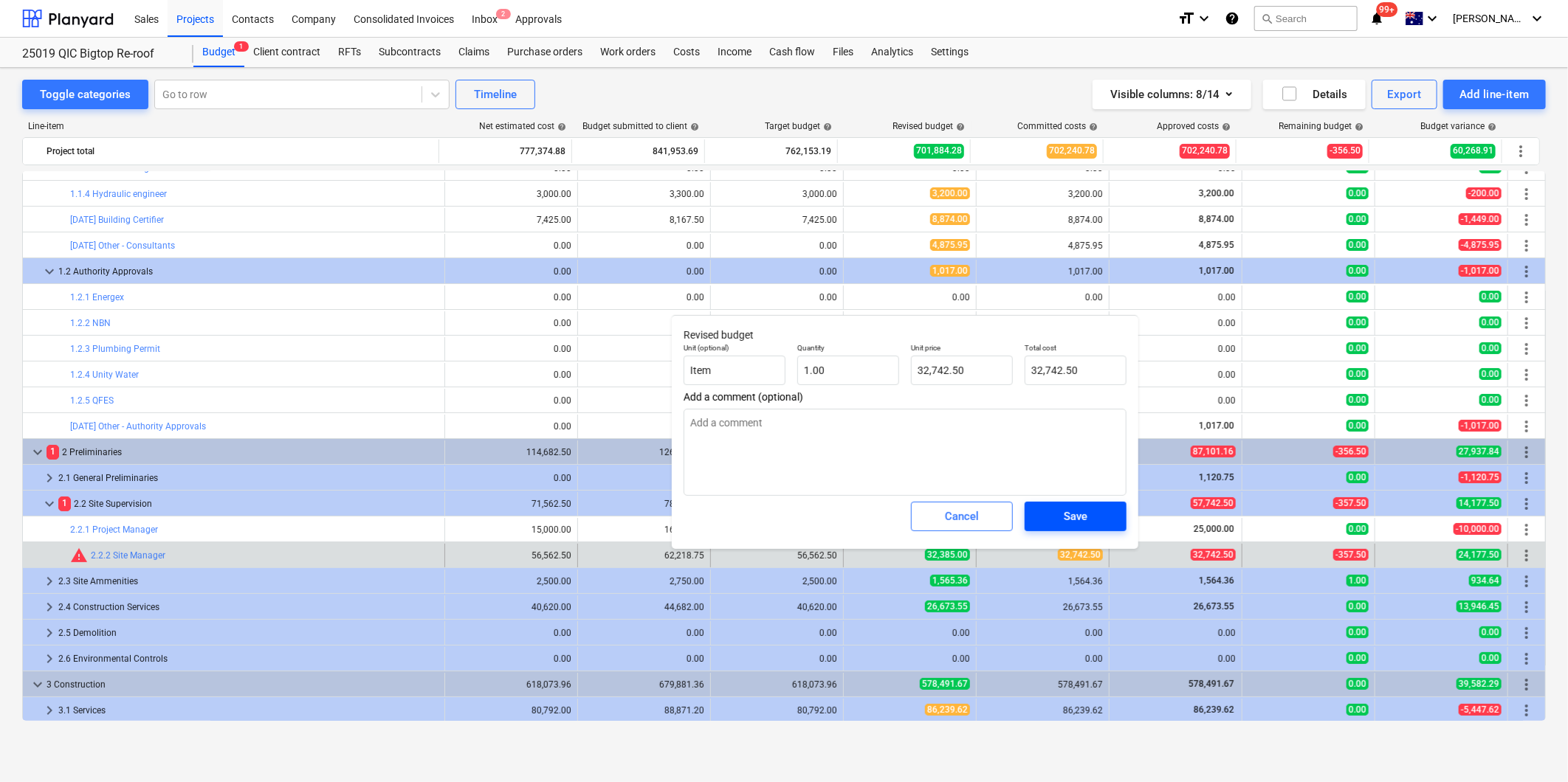
click at [1112, 513] on button "Save" at bounding box center [1075, 517] width 102 height 30
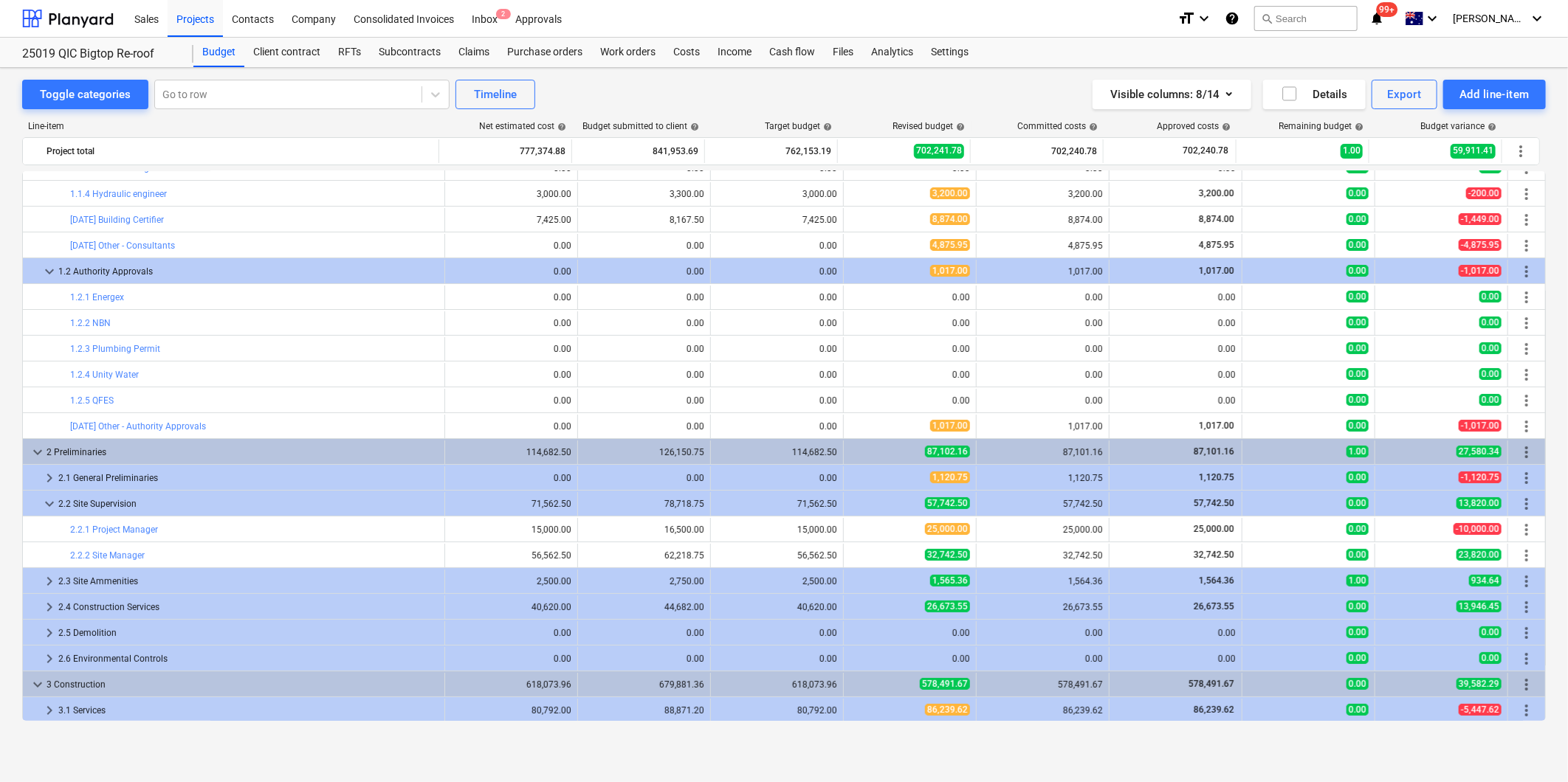
type textarea "x"
type input "1.00"
type input "32,742.50"
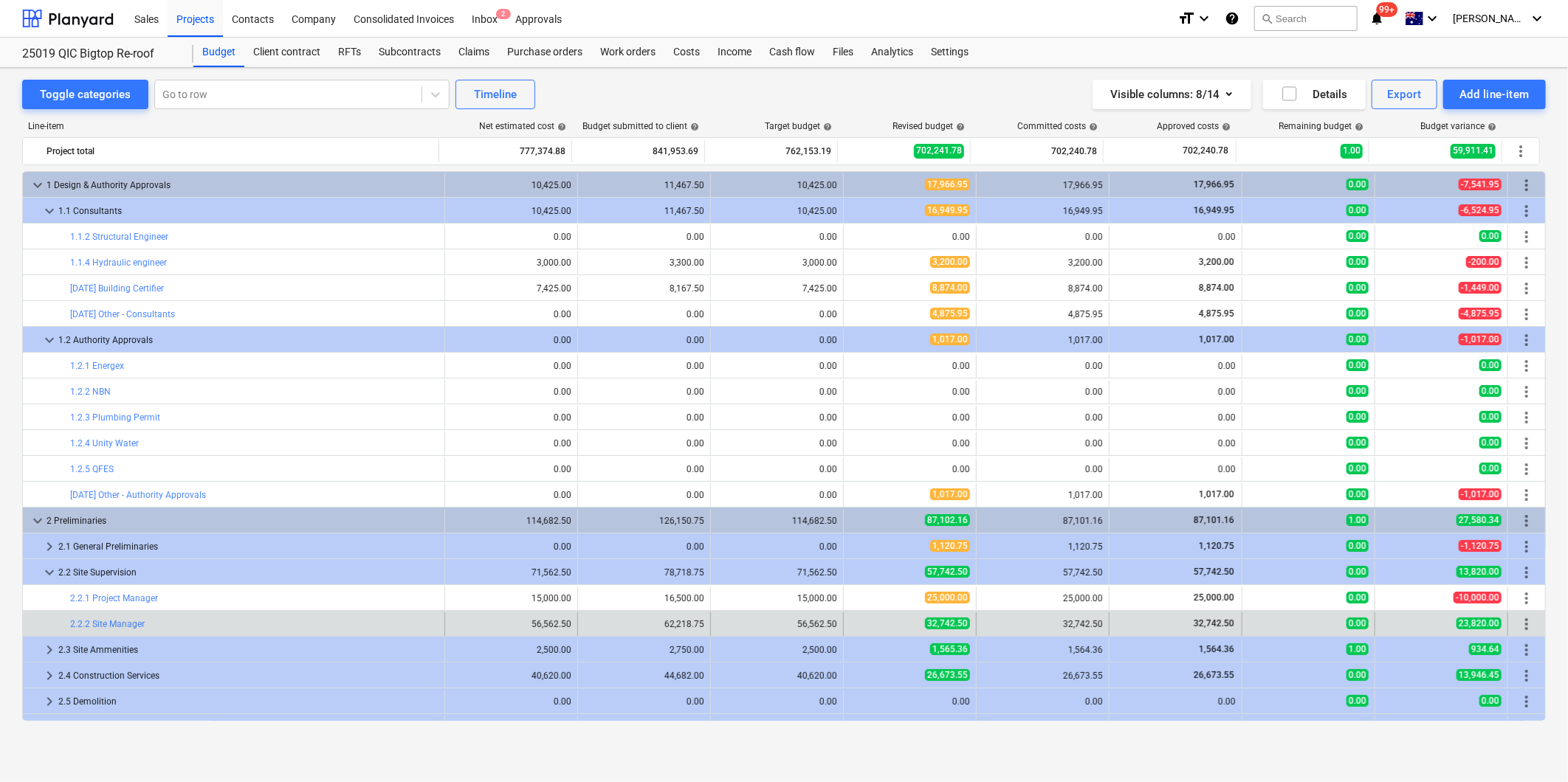
scroll to position [82, 0]
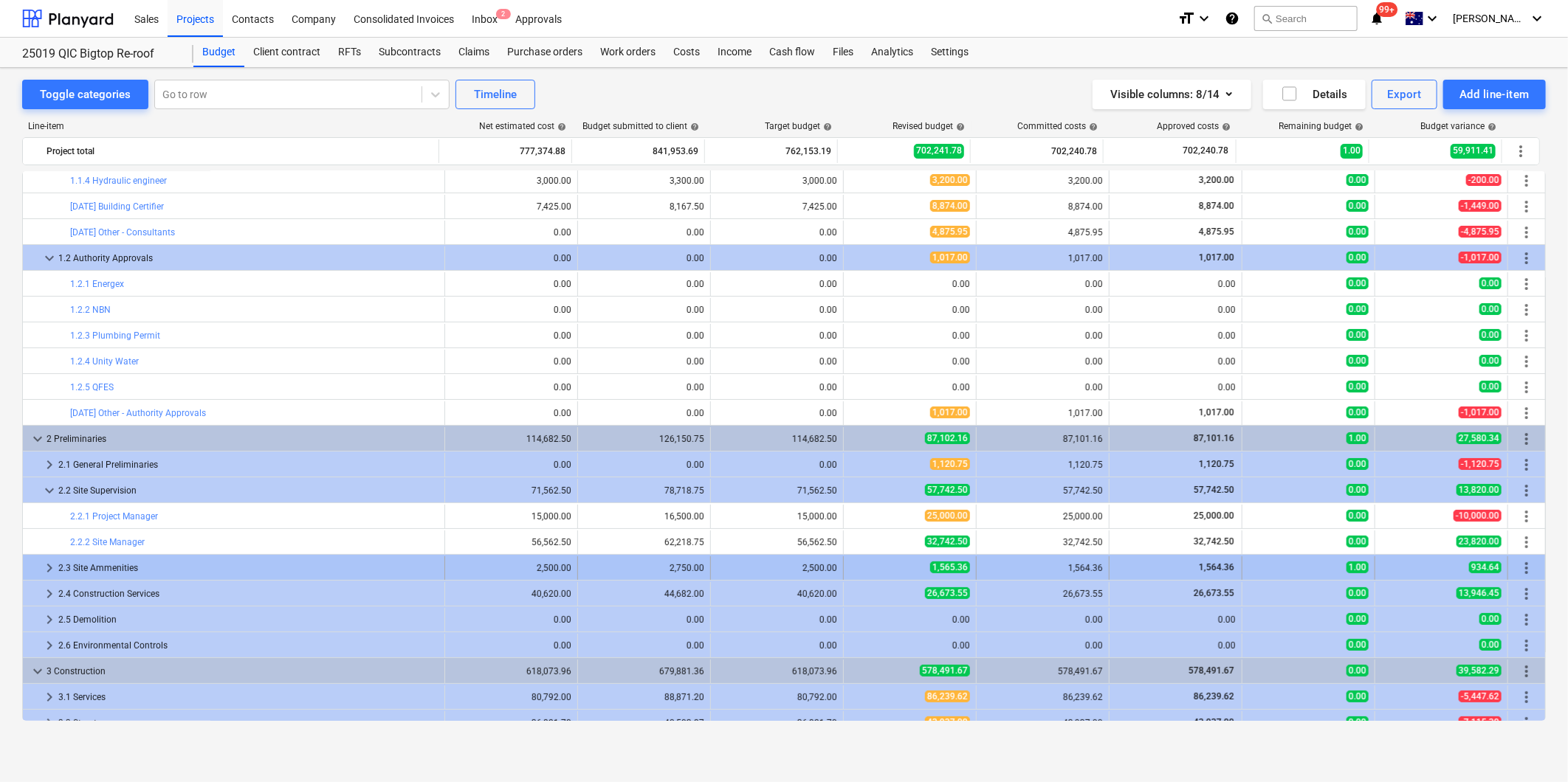
click at [49, 570] on span "keyboard_arrow_right" at bounding box center [49, 567] width 17 height 17
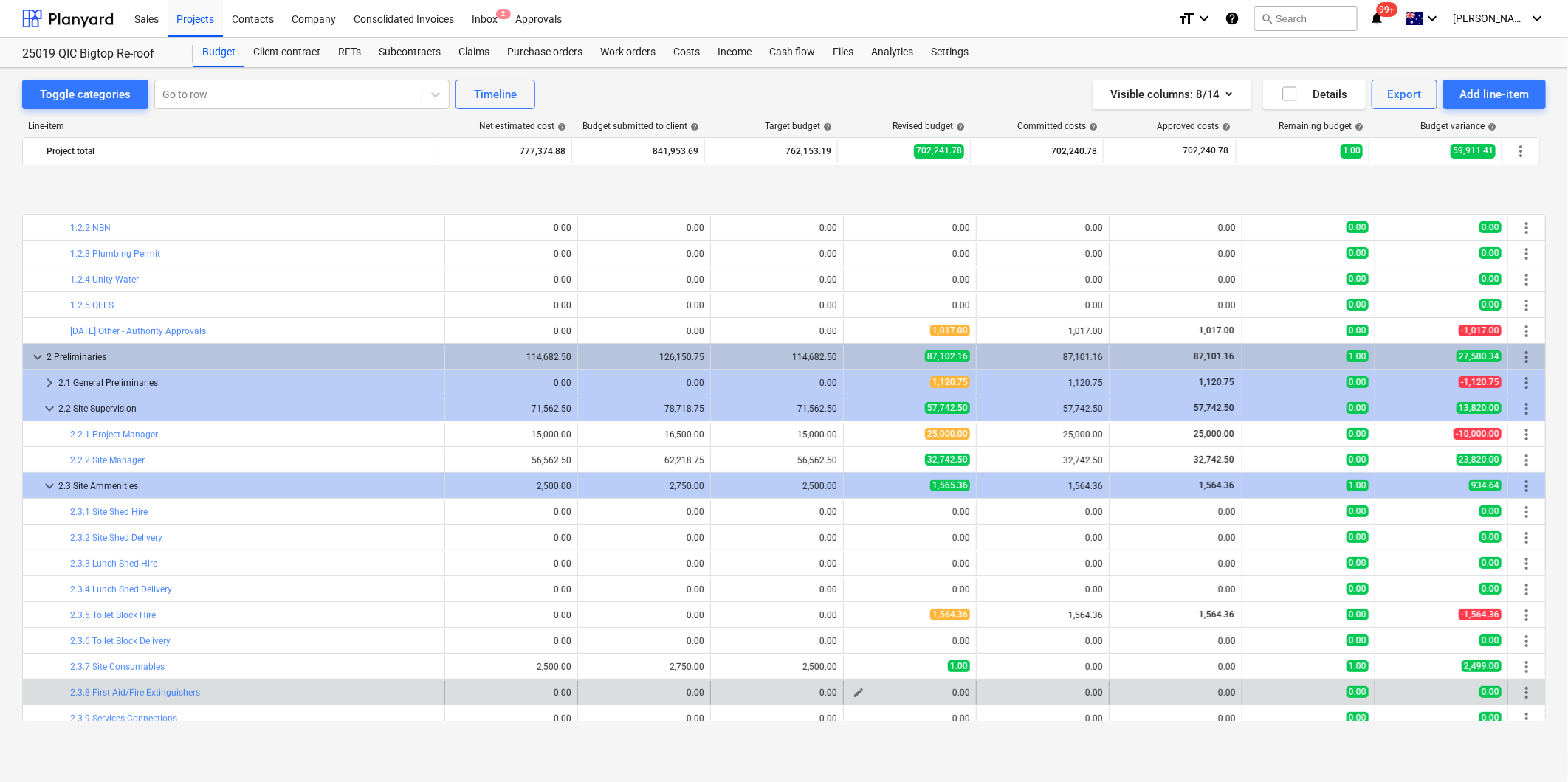
scroll to position [246, 0]
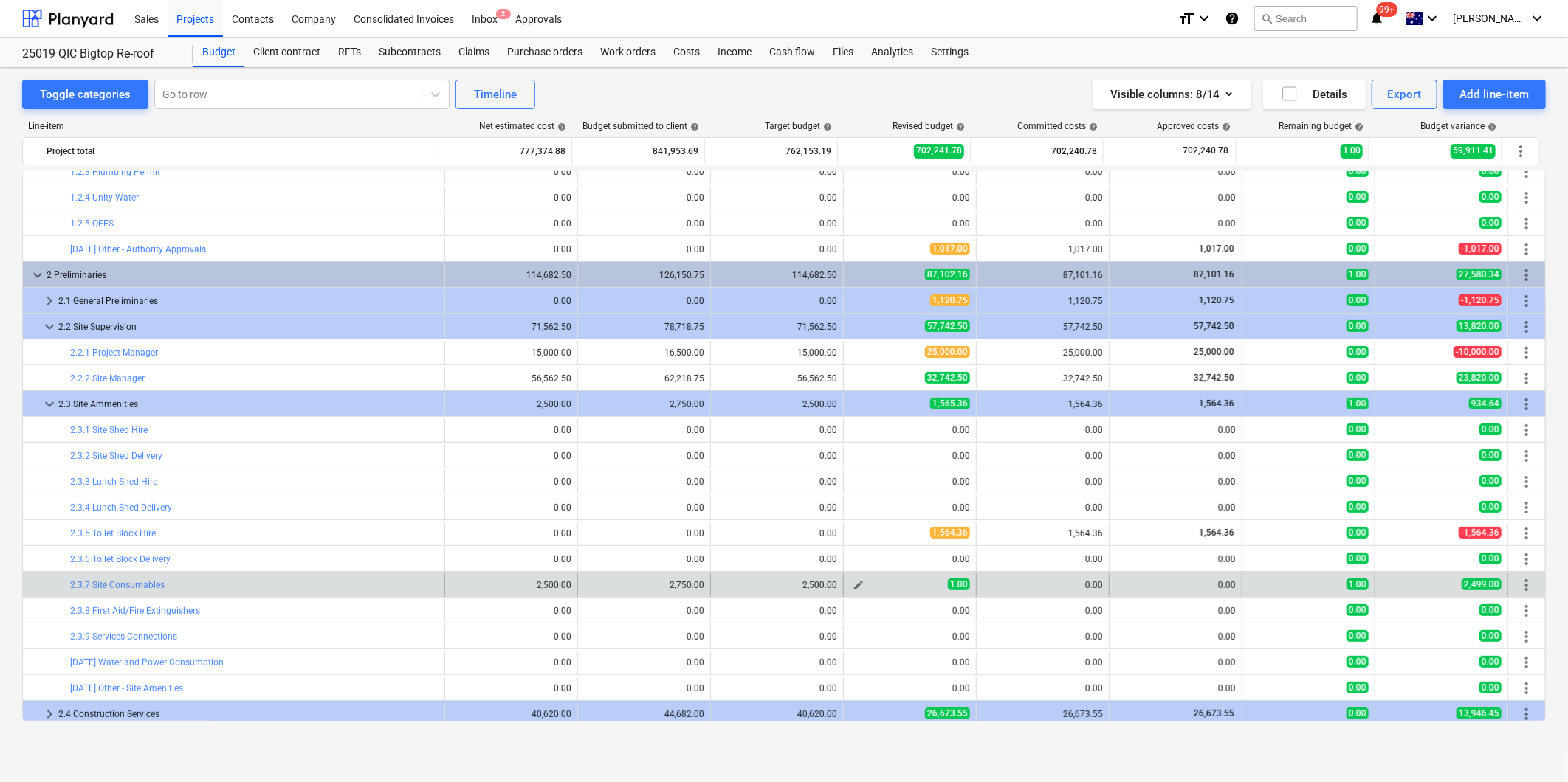
click at [853, 585] on span "edit" at bounding box center [859, 585] width 12 height 12
type textarea "x"
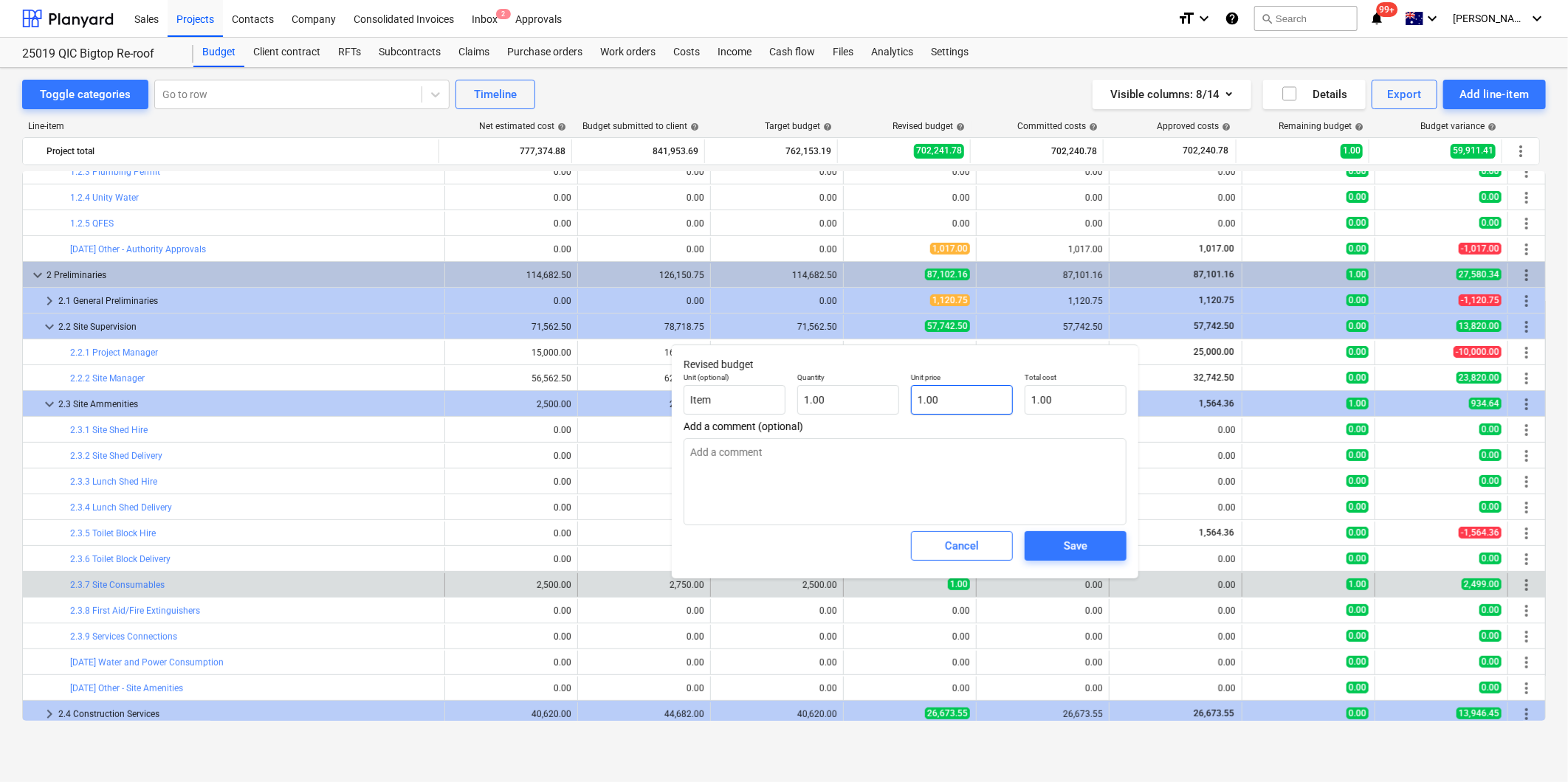
type input "1"
drag, startPoint x: 958, startPoint y: 395, endPoint x: 868, endPoint y: 400, distance: 90.1
click at [872, 400] on div "Unit (optional) Item Quantity 1.00 Unit price 1 Total cost 1.00" at bounding box center [905, 393] width 455 height 54
type textarea "x"
type input "0"
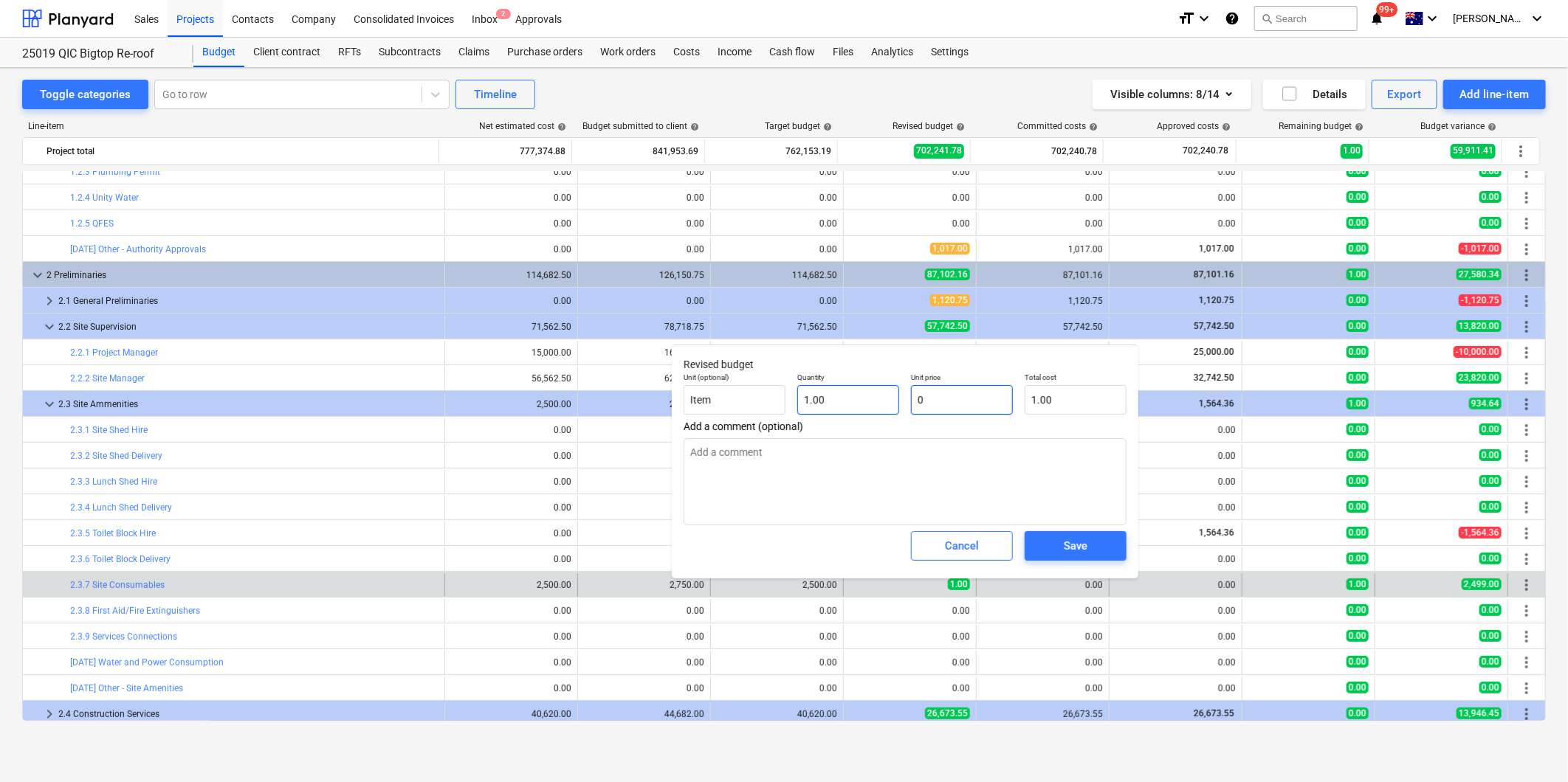
type input "0.00"
type input "0"
type textarea "x"
type input "0.00"
click at [1070, 538] on div "Save" at bounding box center [1075, 546] width 24 height 19
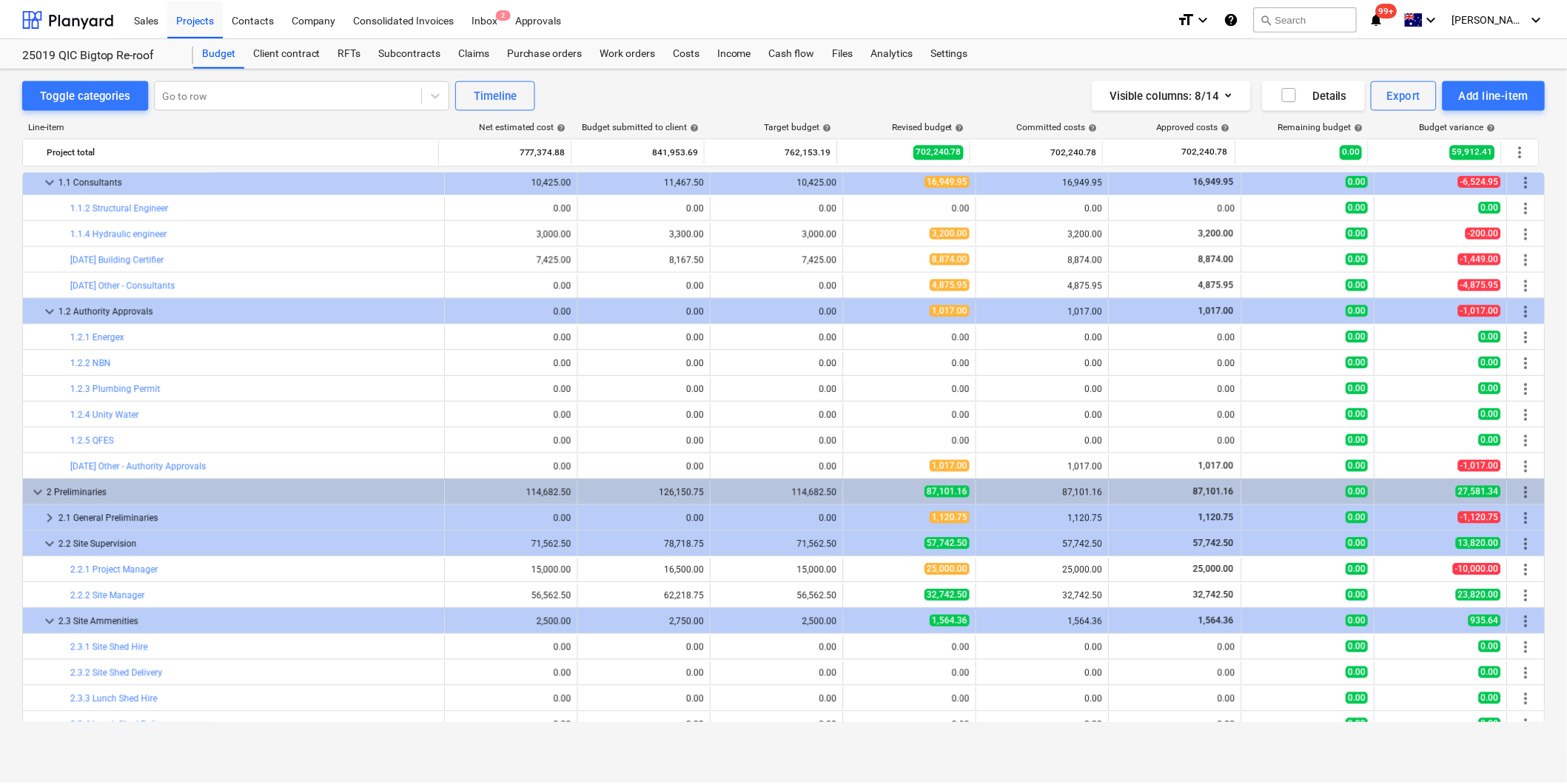
scroll to position [0, 0]
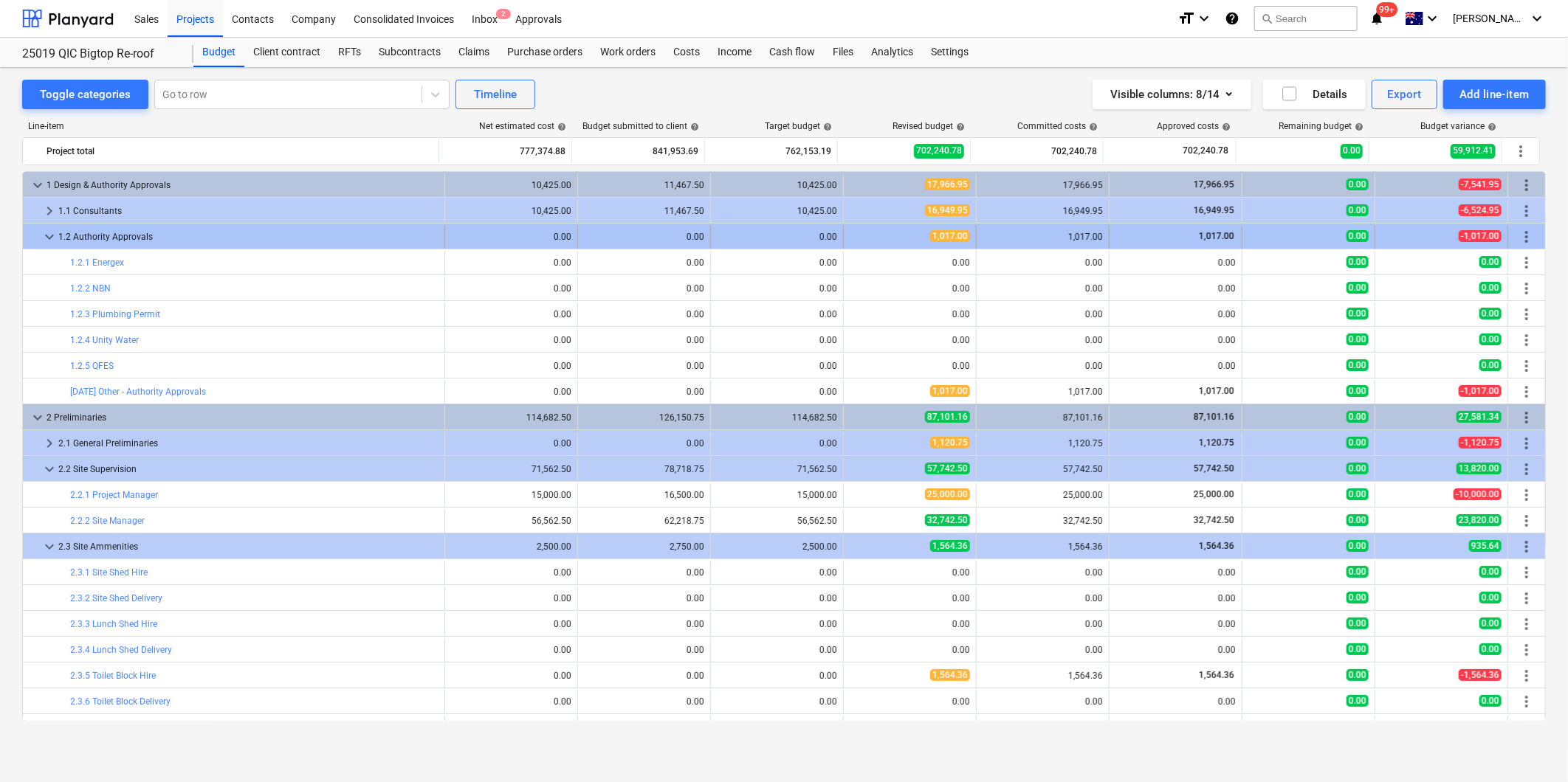
click at [44, 239] on span "keyboard_arrow_down" at bounding box center [49, 236] width 17 height 17
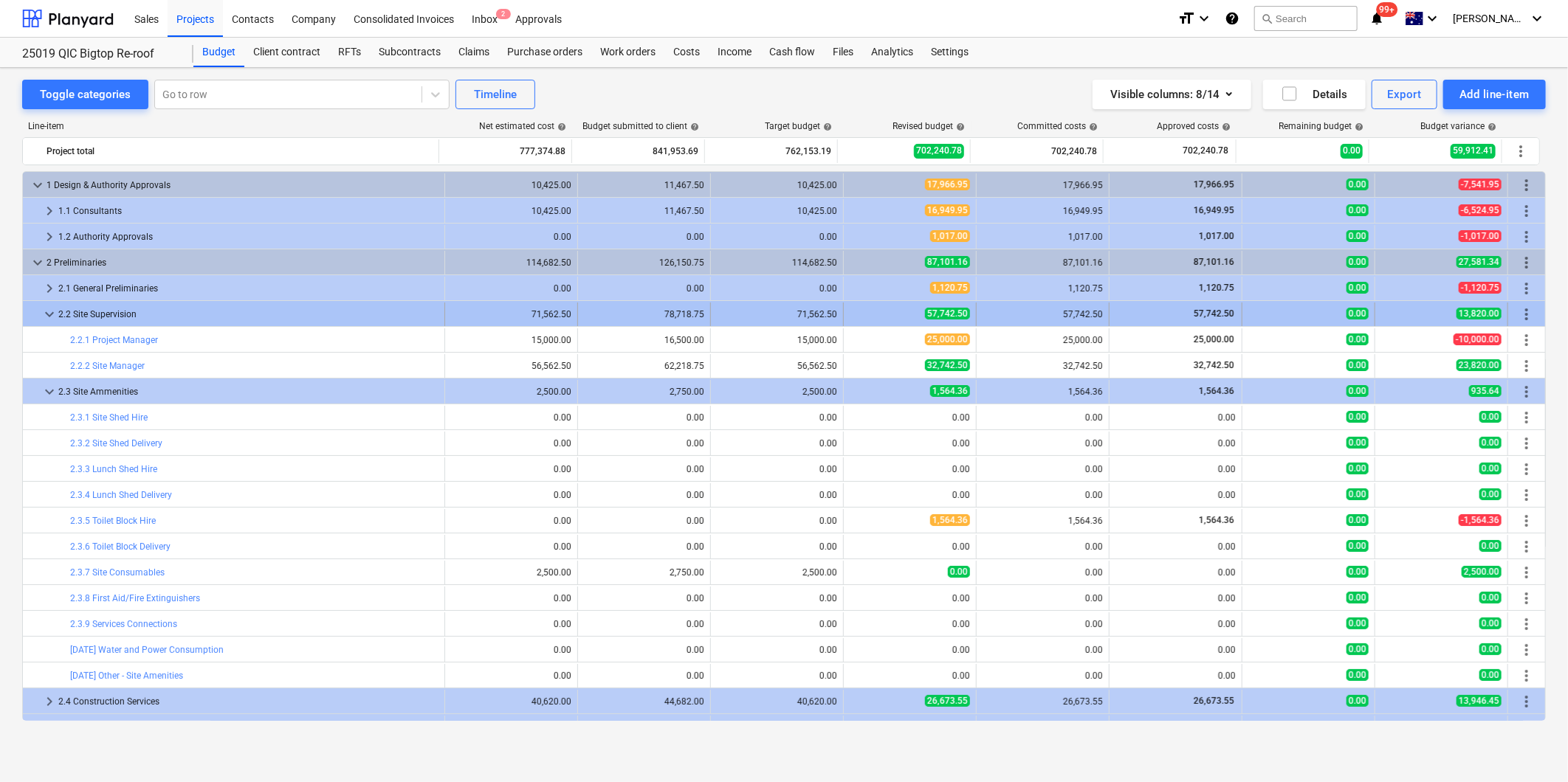
click at [47, 313] on span "keyboard_arrow_down" at bounding box center [49, 314] width 17 height 17
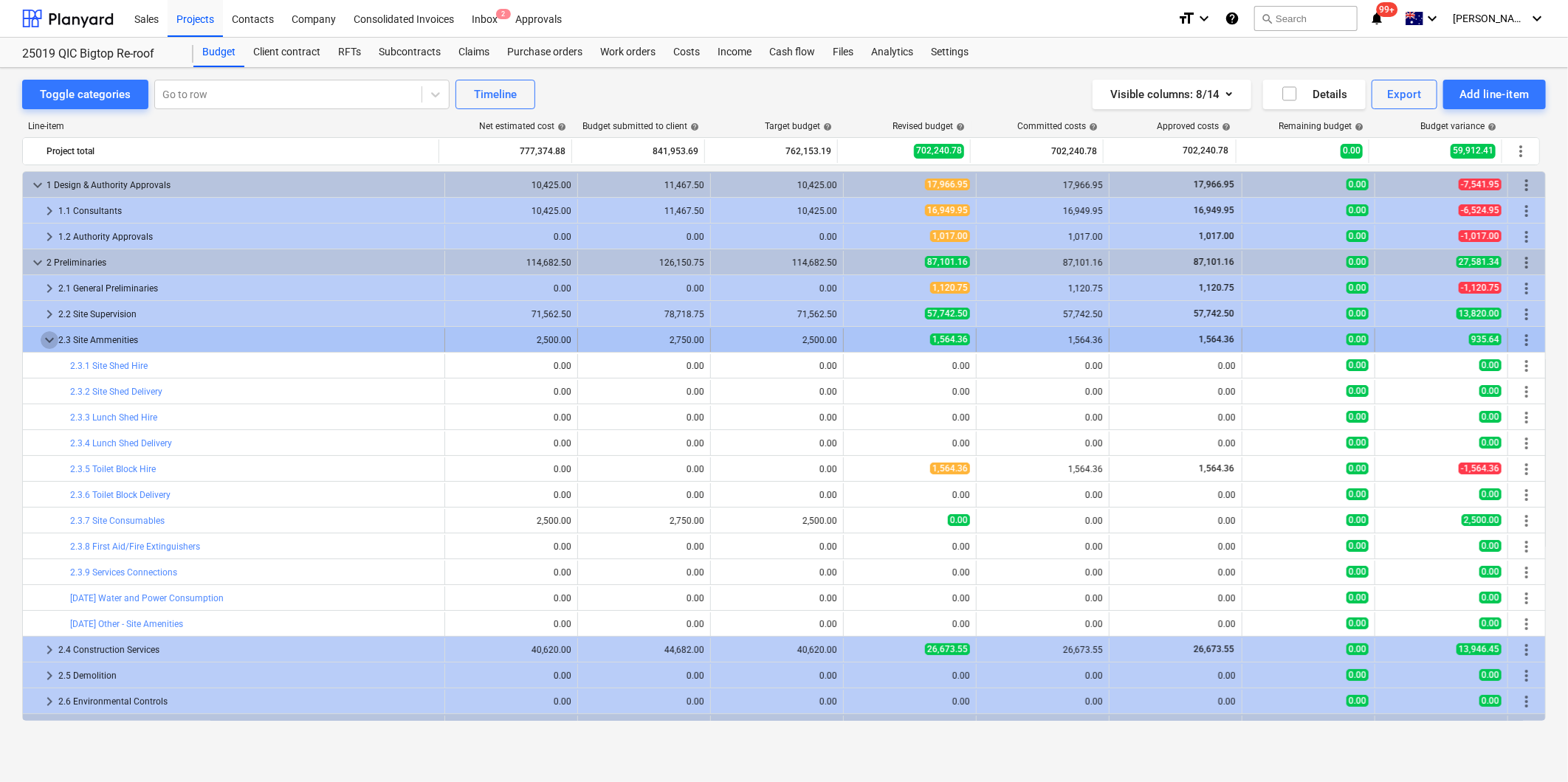
click at [42, 340] on span "keyboard_arrow_down" at bounding box center [49, 340] width 17 height 17
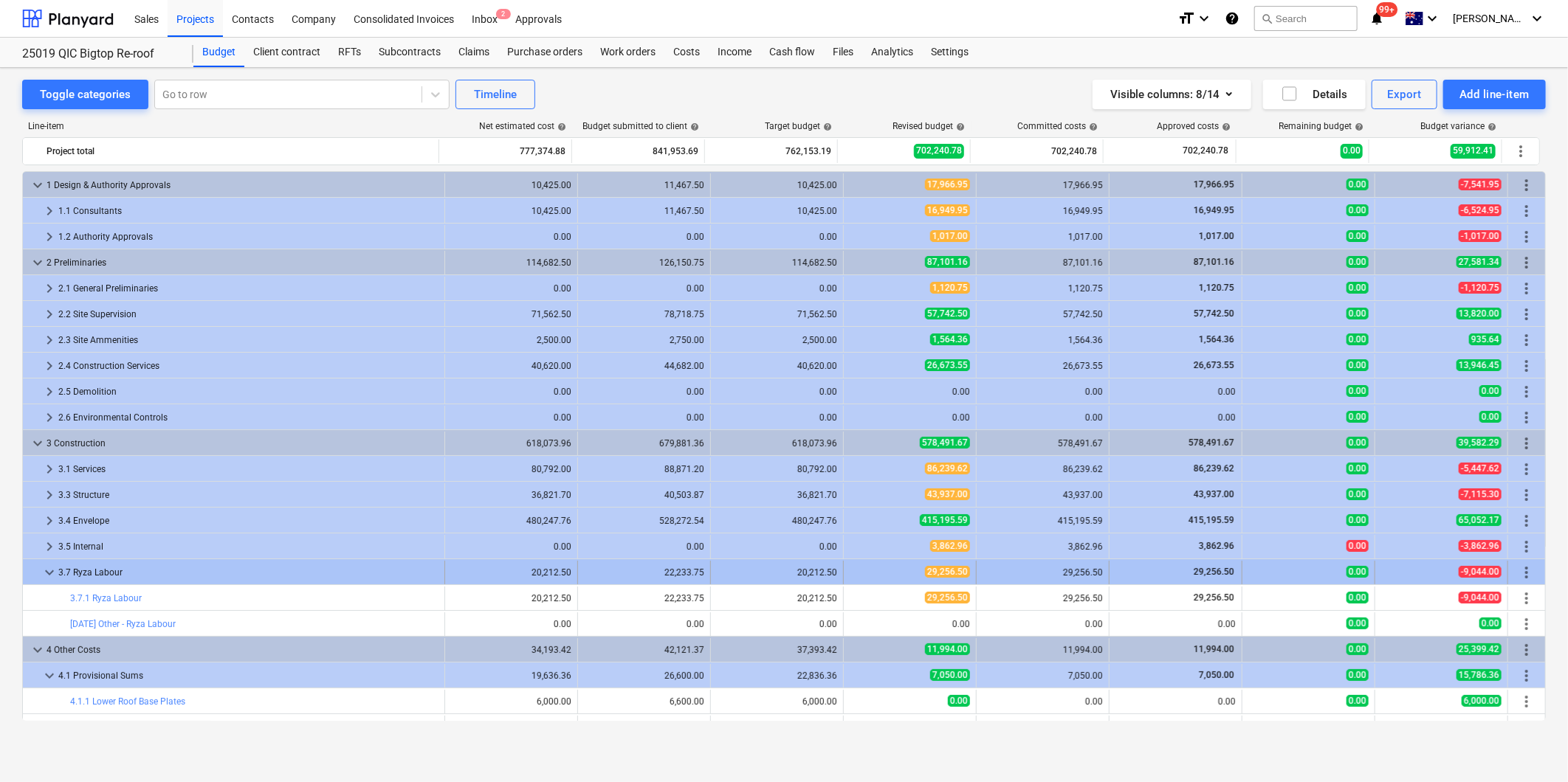
click at [49, 572] on span "keyboard_arrow_down" at bounding box center [49, 572] width 17 height 17
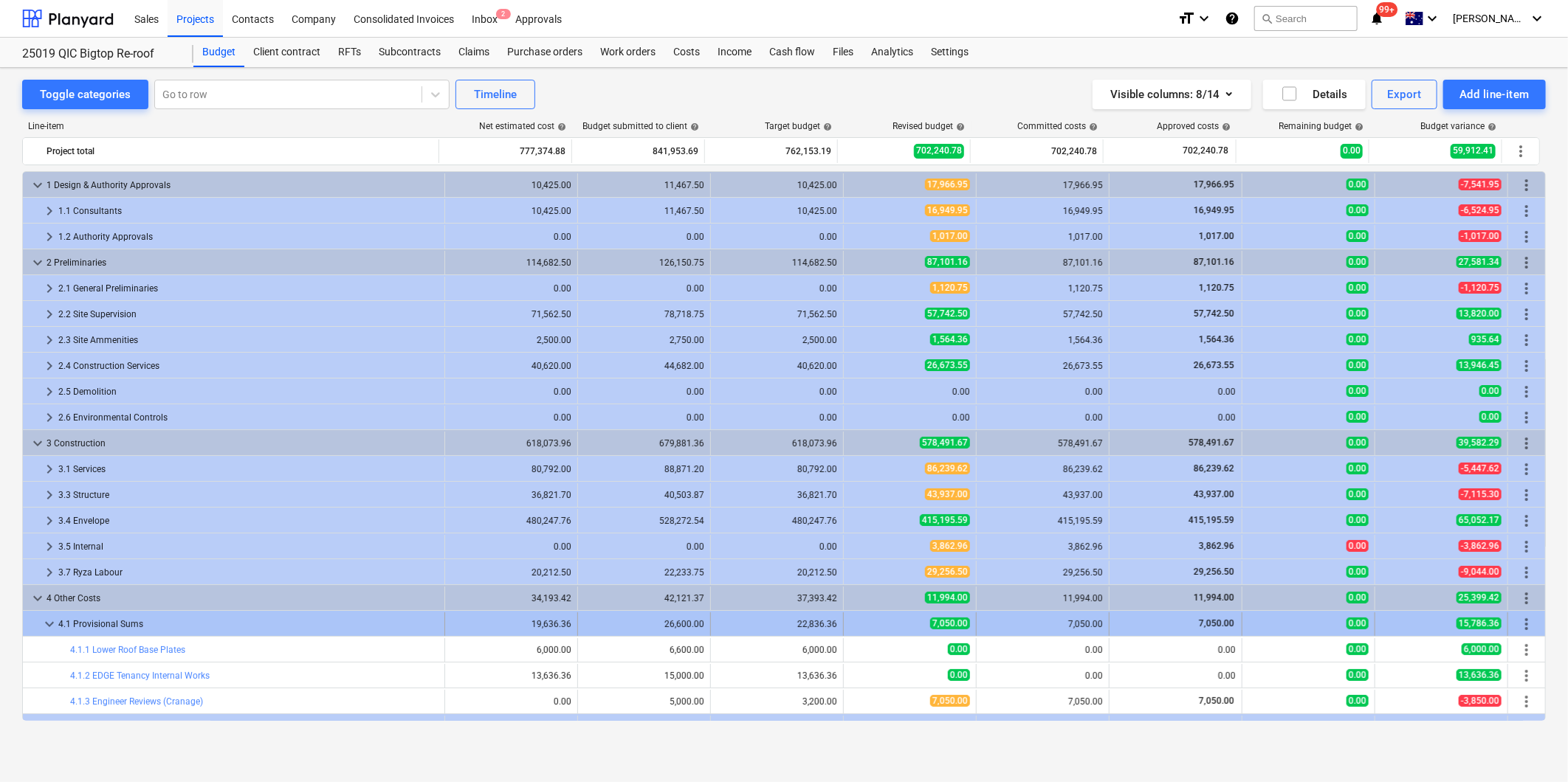
click at [50, 620] on span "keyboard_arrow_down" at bounding box center [49, 624] width 17 height 17
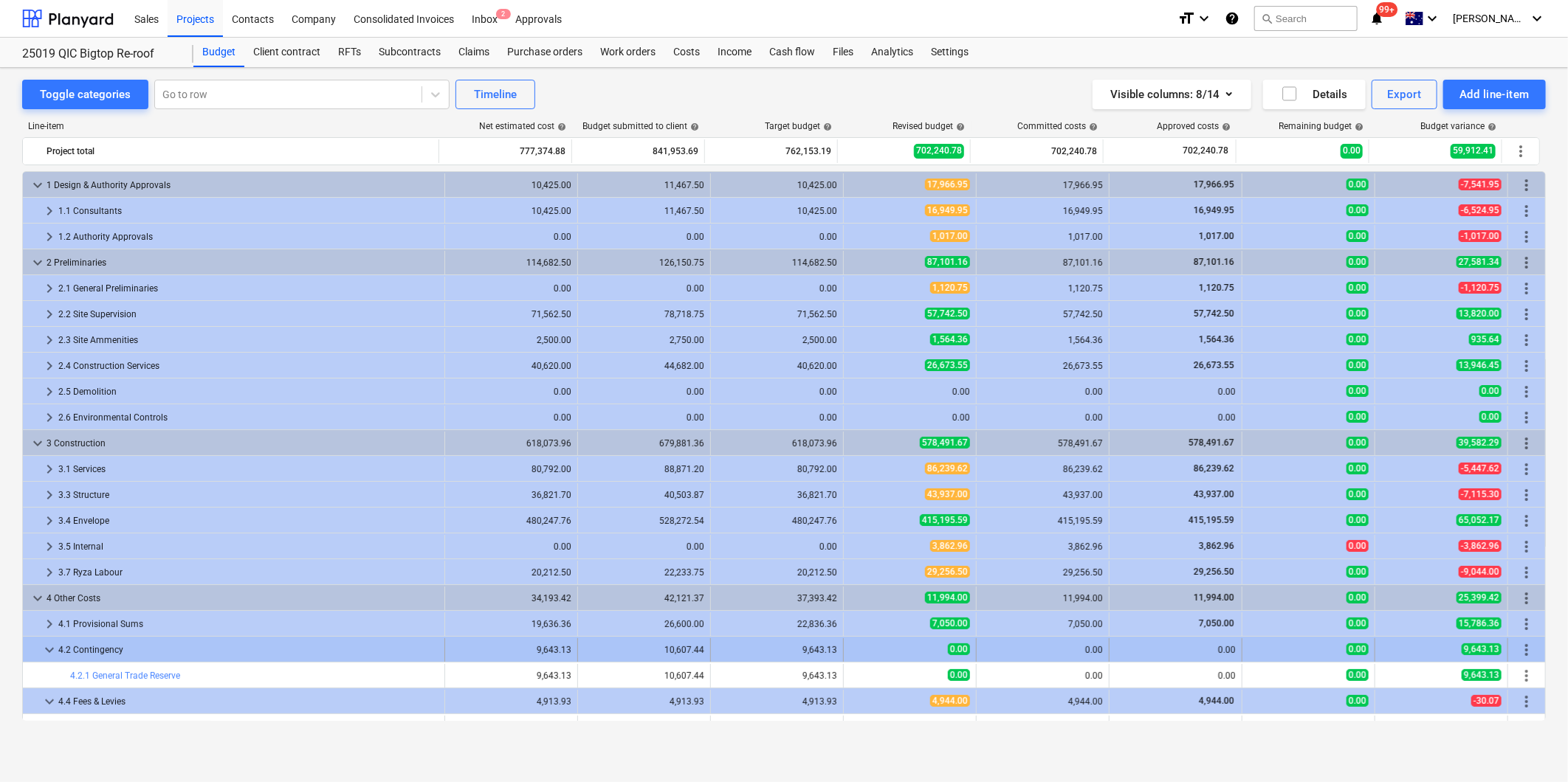
click at [51, 651] on span "keyboard_arrow_down" at bounding box center [49, 649] width 17 height 17
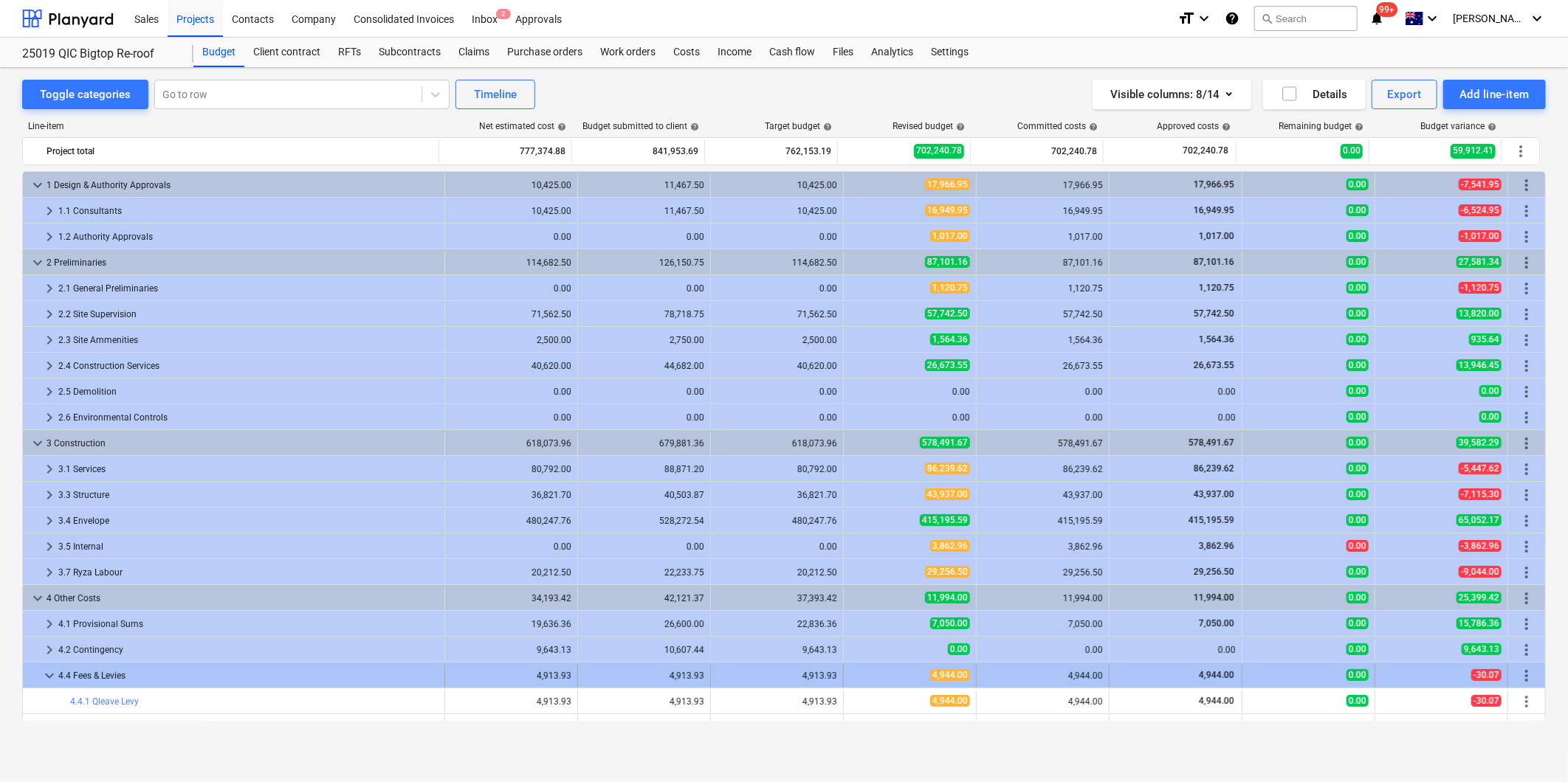
click at [51, 677] on span "keyboard_arrow_down" at bounding box center [49, 675] width 17 height 17
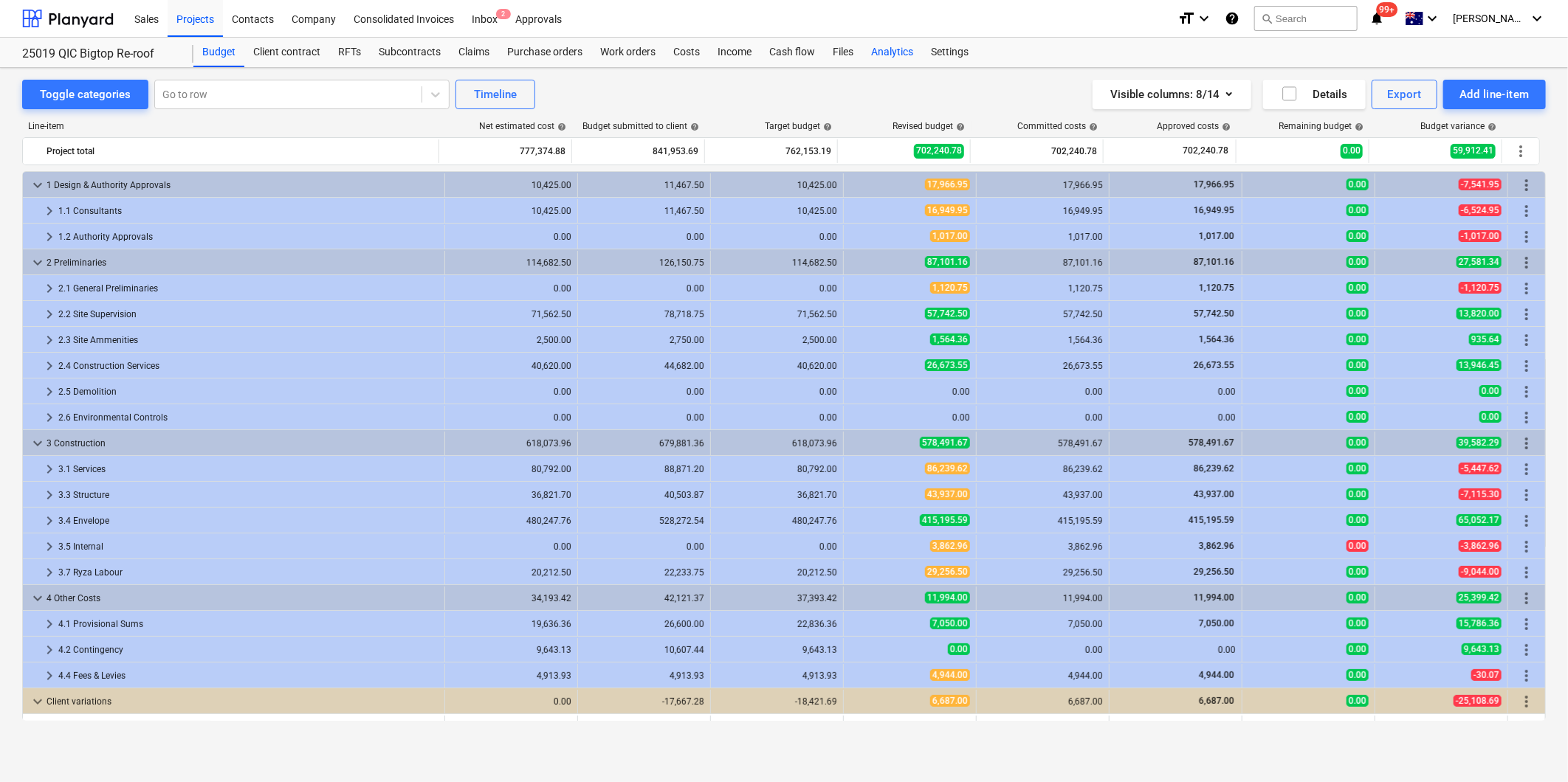
click at [898, 50] on div "Analytics" at bounding box center [892, 52] width 60 height 30
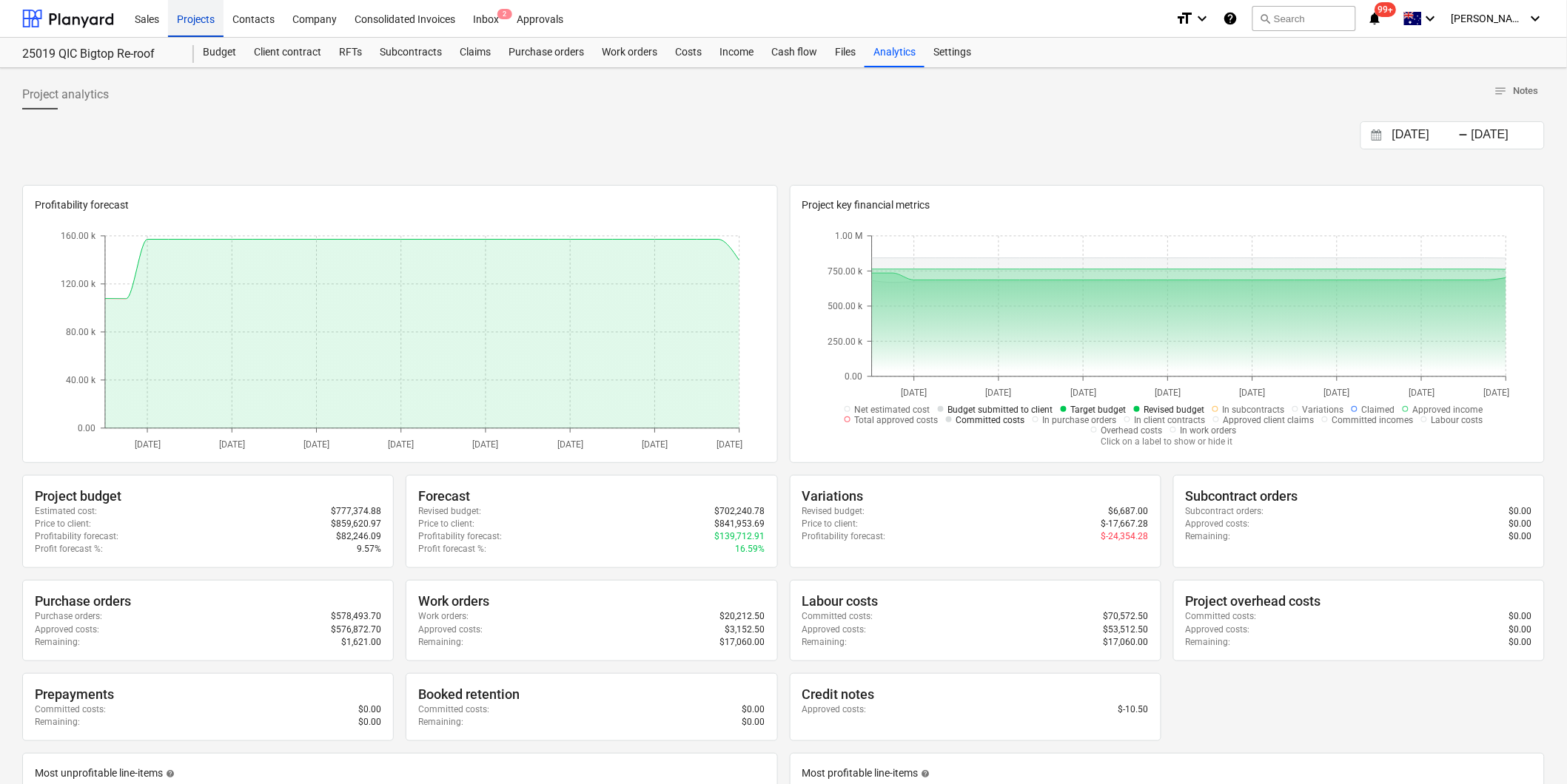
click at [188, 17] on div "Projects" at bounding box center [195, 17] width 56 height 37
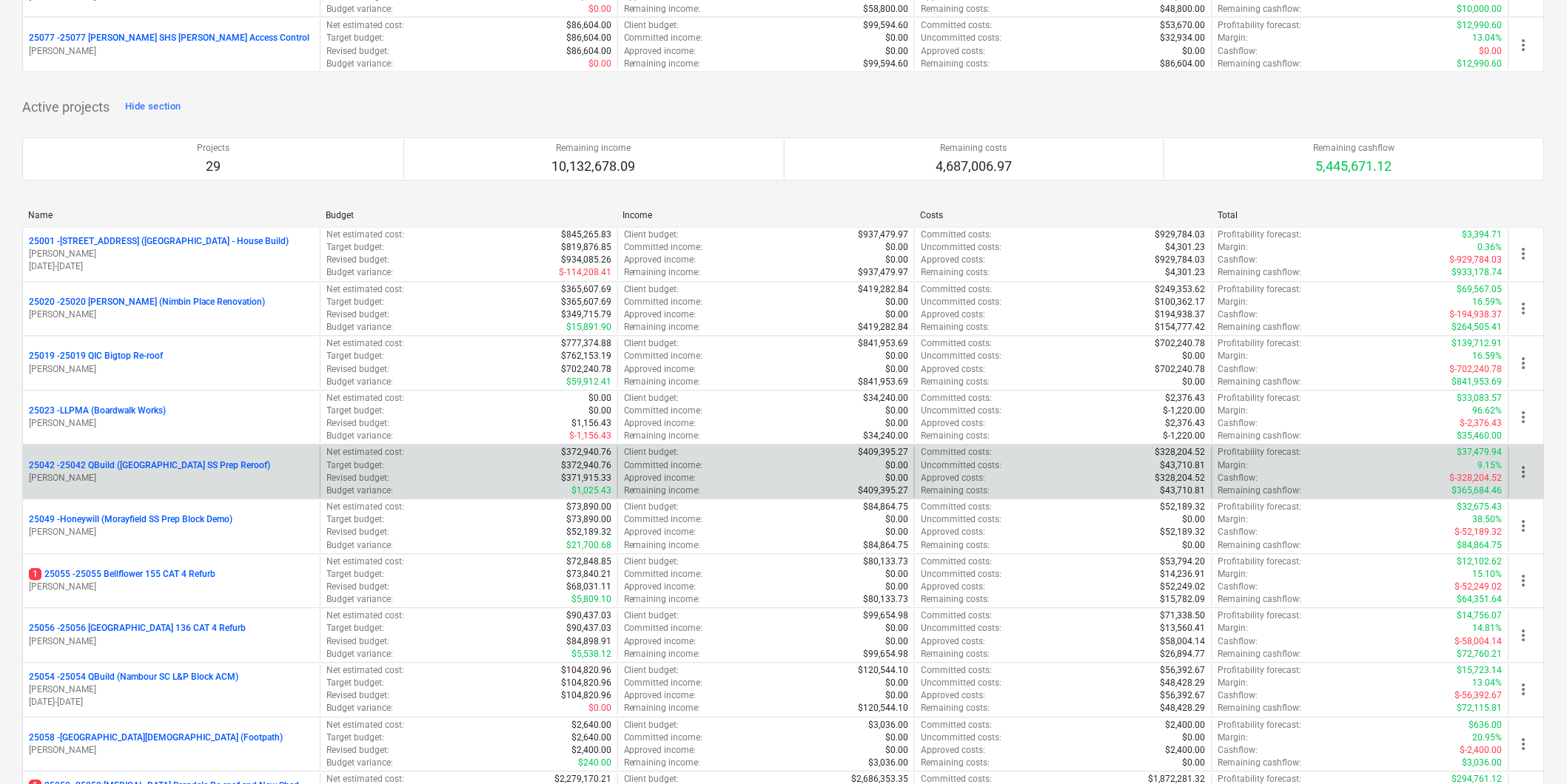
scroll to position [904, 0]
click at [149, 477] on p "[PERSON_NAME]" at bounding box center [171, 476] width 285 height 12
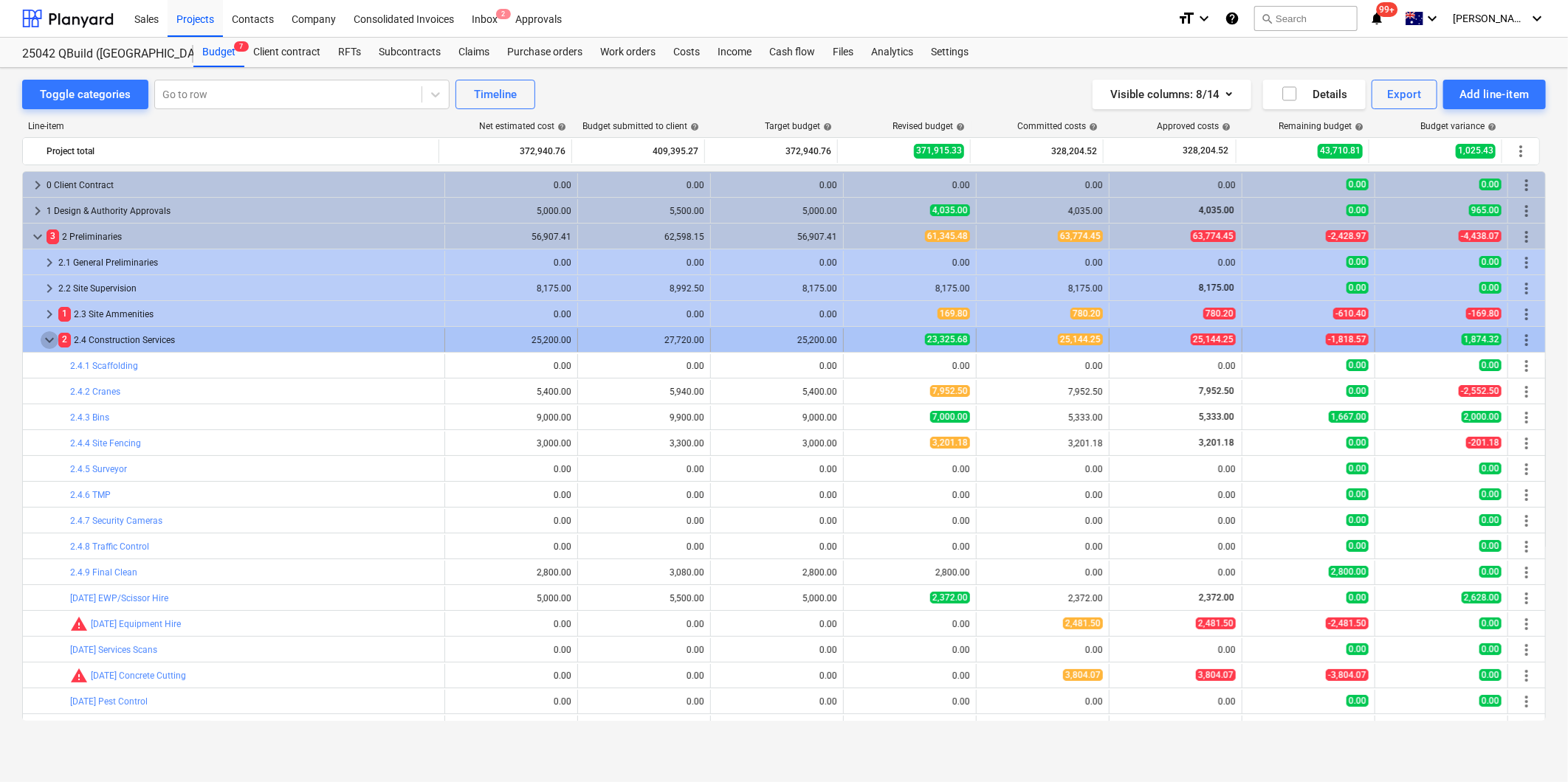
click at [45, 340] on span "keyboard_arrow_down" at bounding box center [49, 340] width 17 height 17
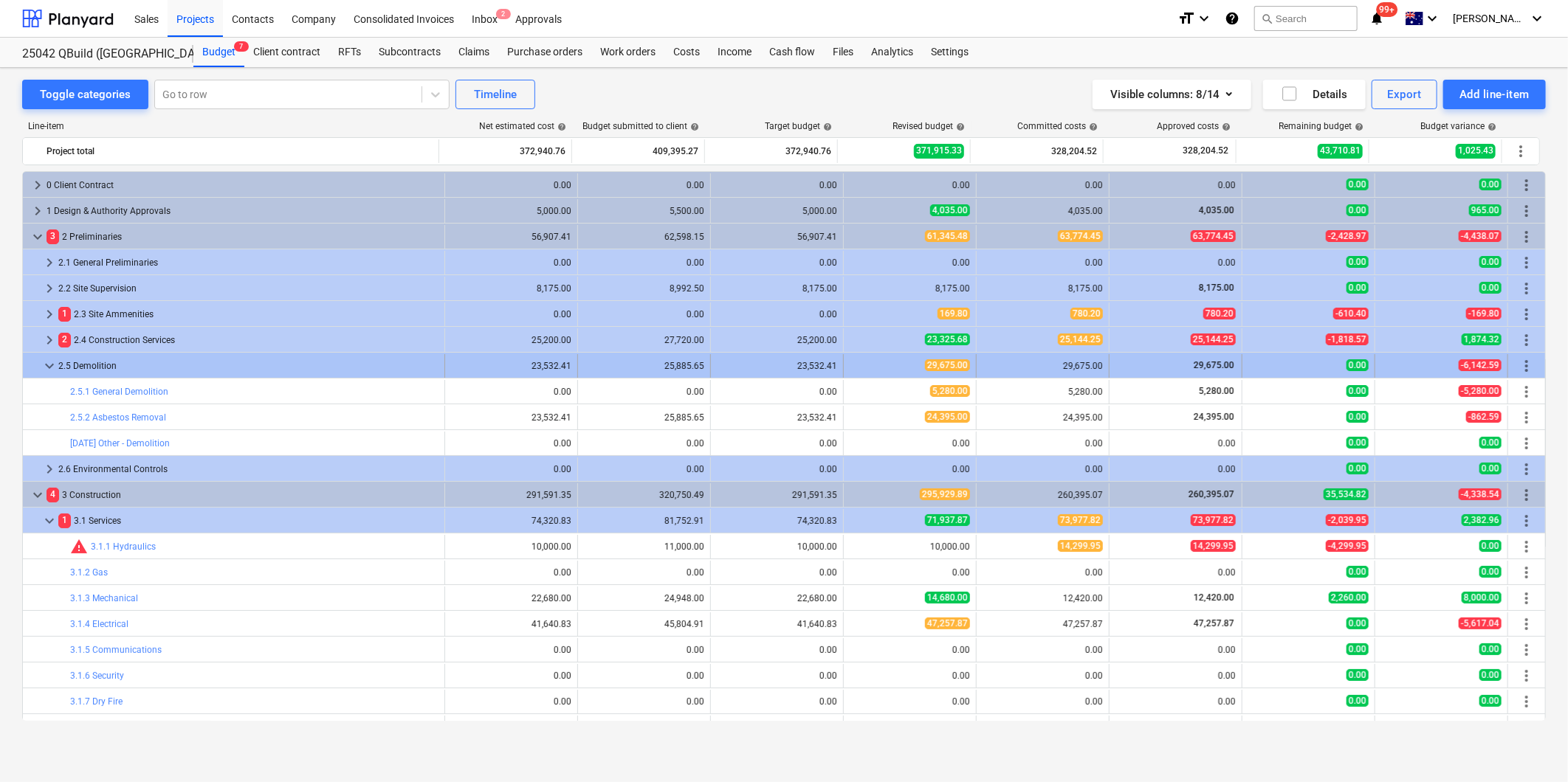
click at [46, 364] on span "keyboard_arrow_down" at bounding box center [49, 365] width 17 height 17
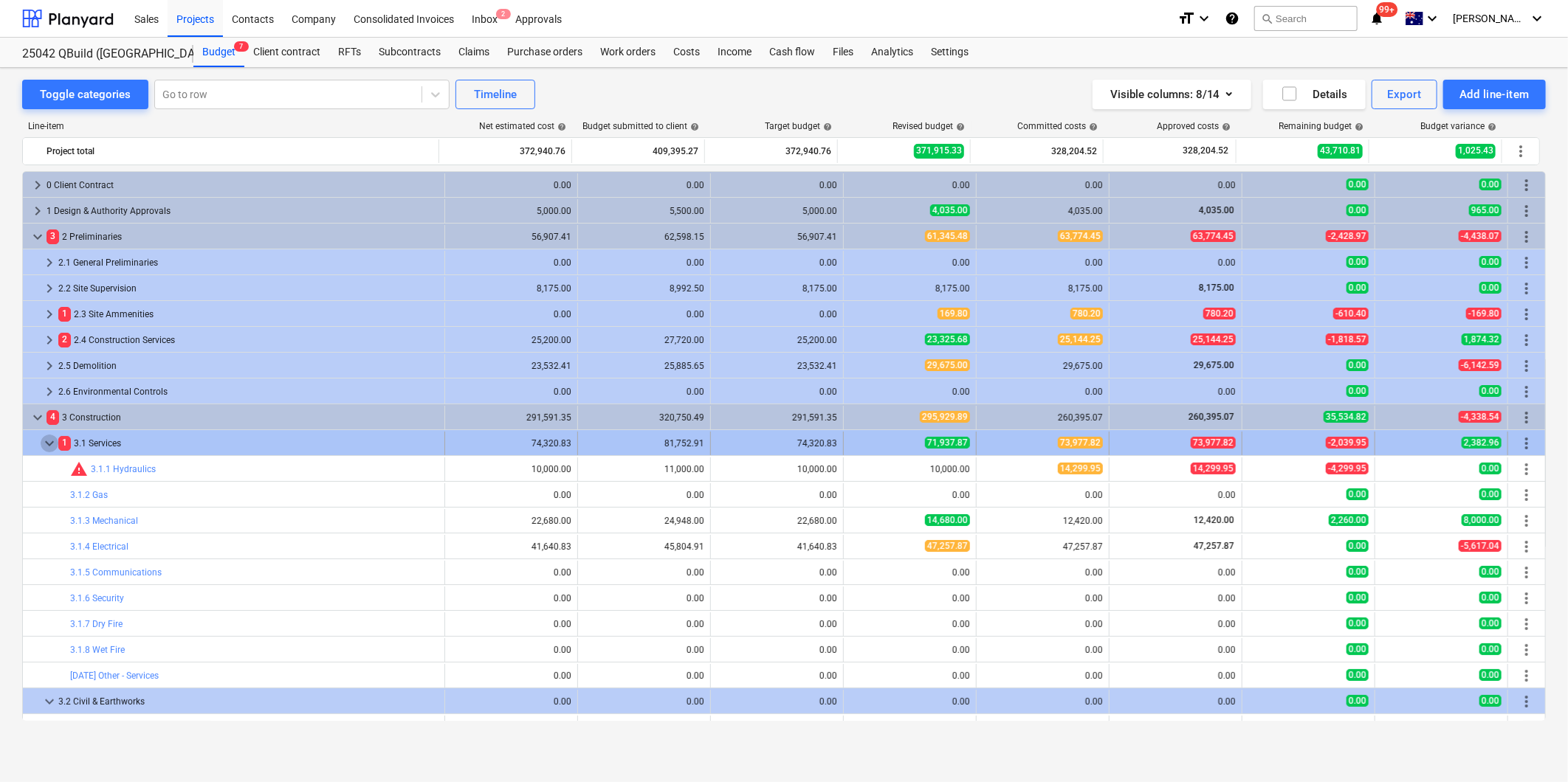
click at [46, 442] on span "keyboard_arrow_down" at bounding box center [49, 443] width 17 height 17
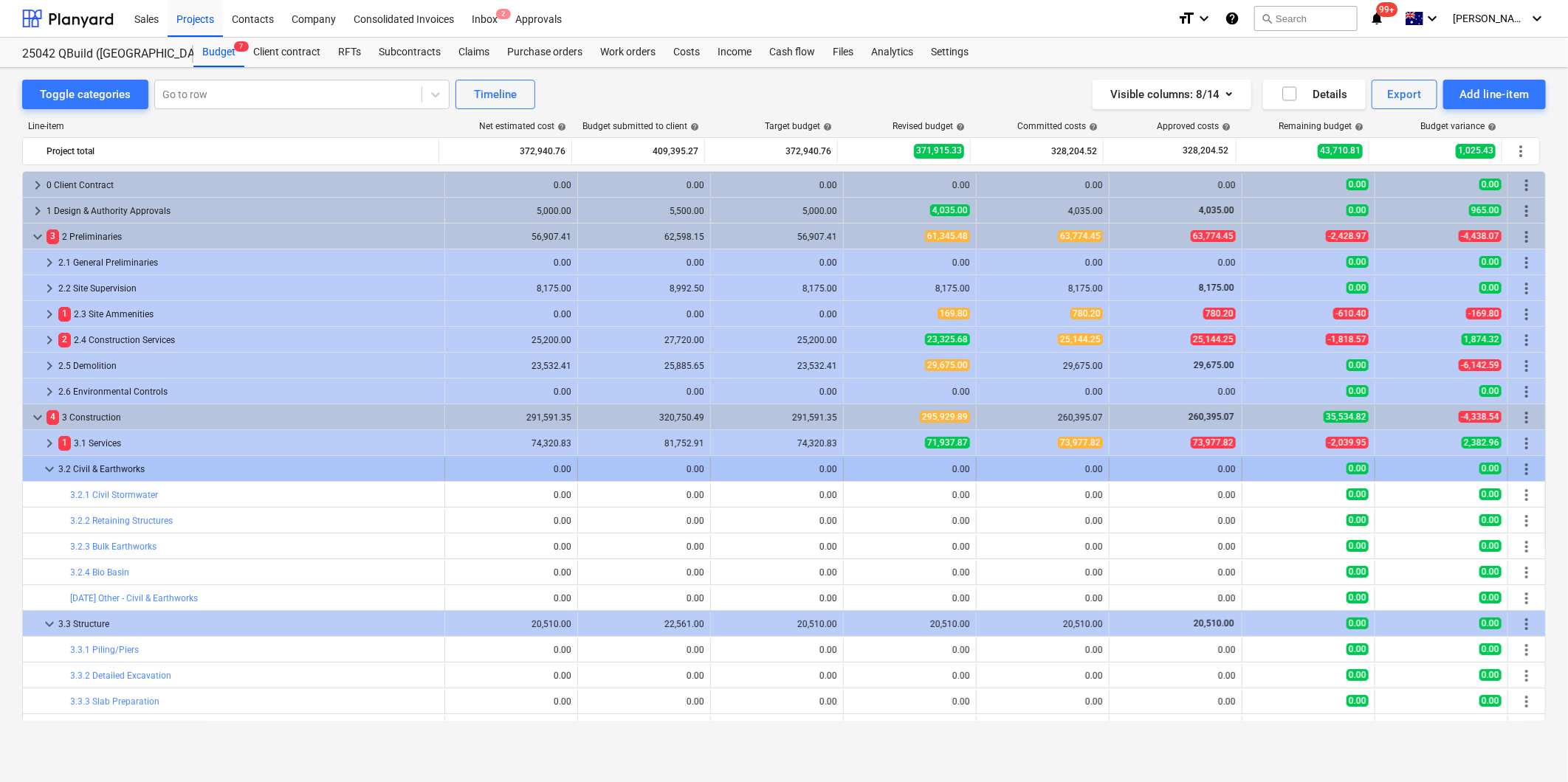
click at [45, 472] on span "keyboard_arrow_down" at bounding box center [49, 469] width 17 height 17
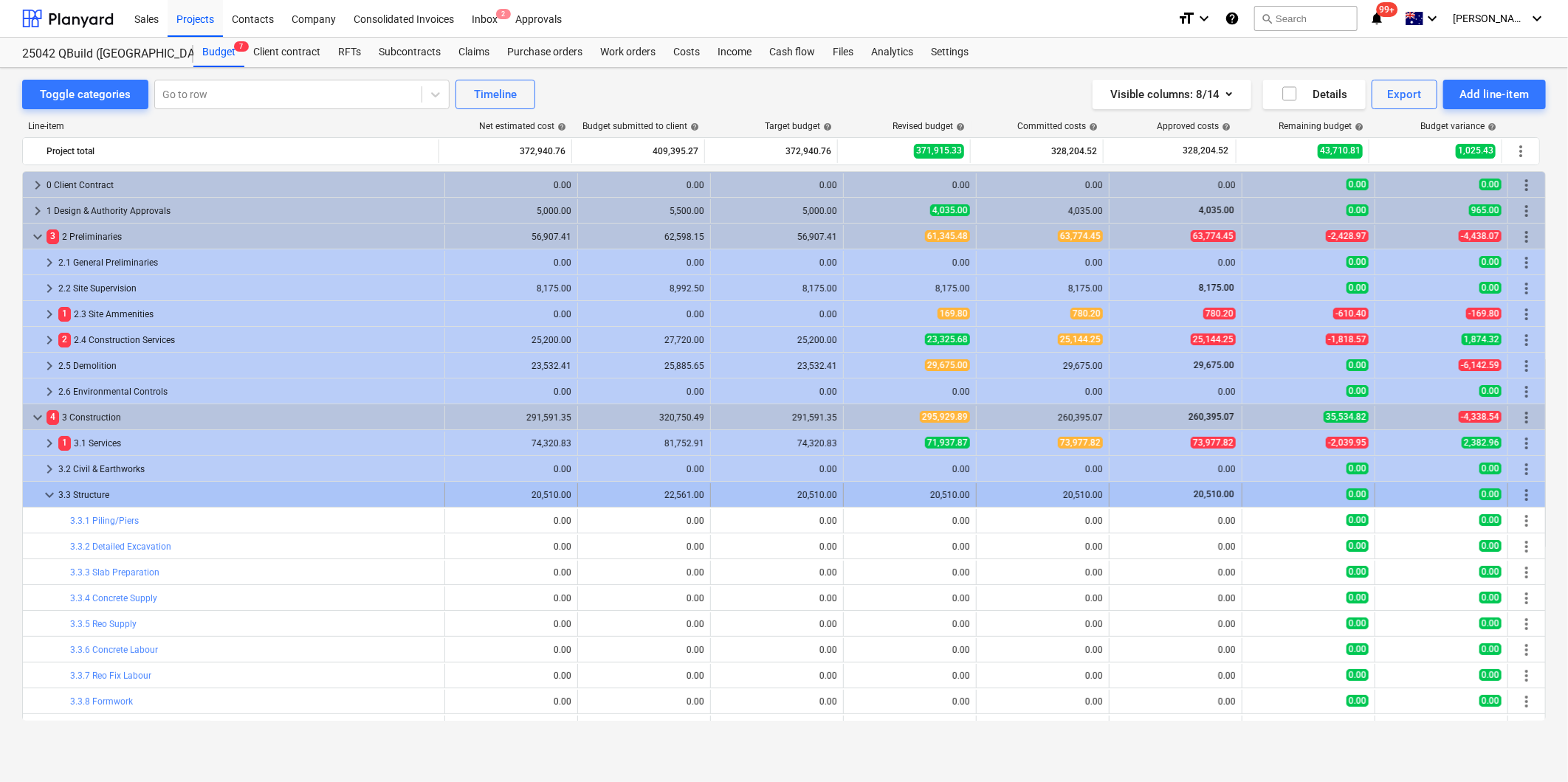
click at [45, 502] on span "keyboard_arrow_down" at bounding box center [49, 495] width 17 height 17
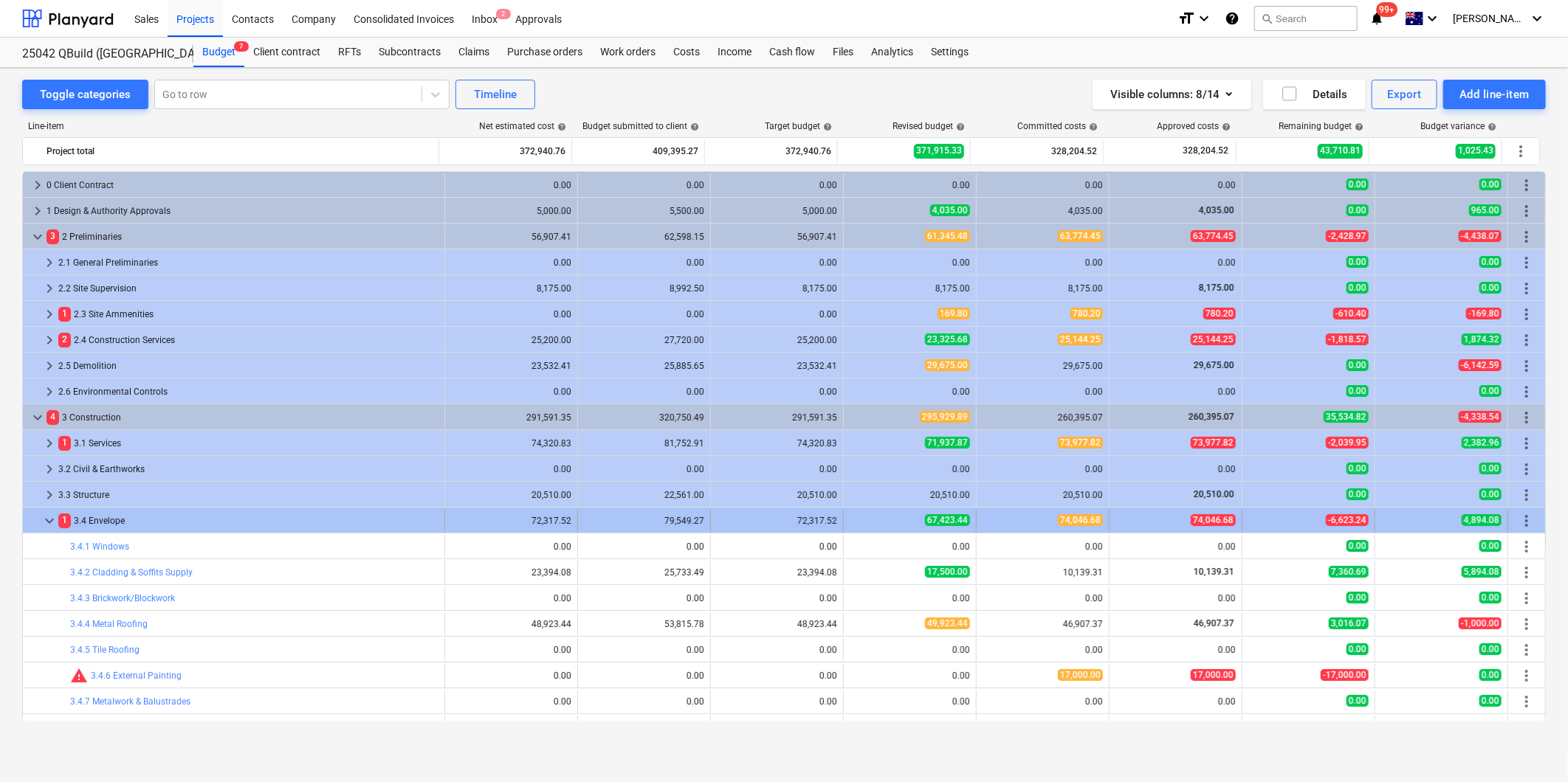
click at [41, 523] on span "keyboard_arrow_down" at bounding box center [49, 520] width 17 height 17
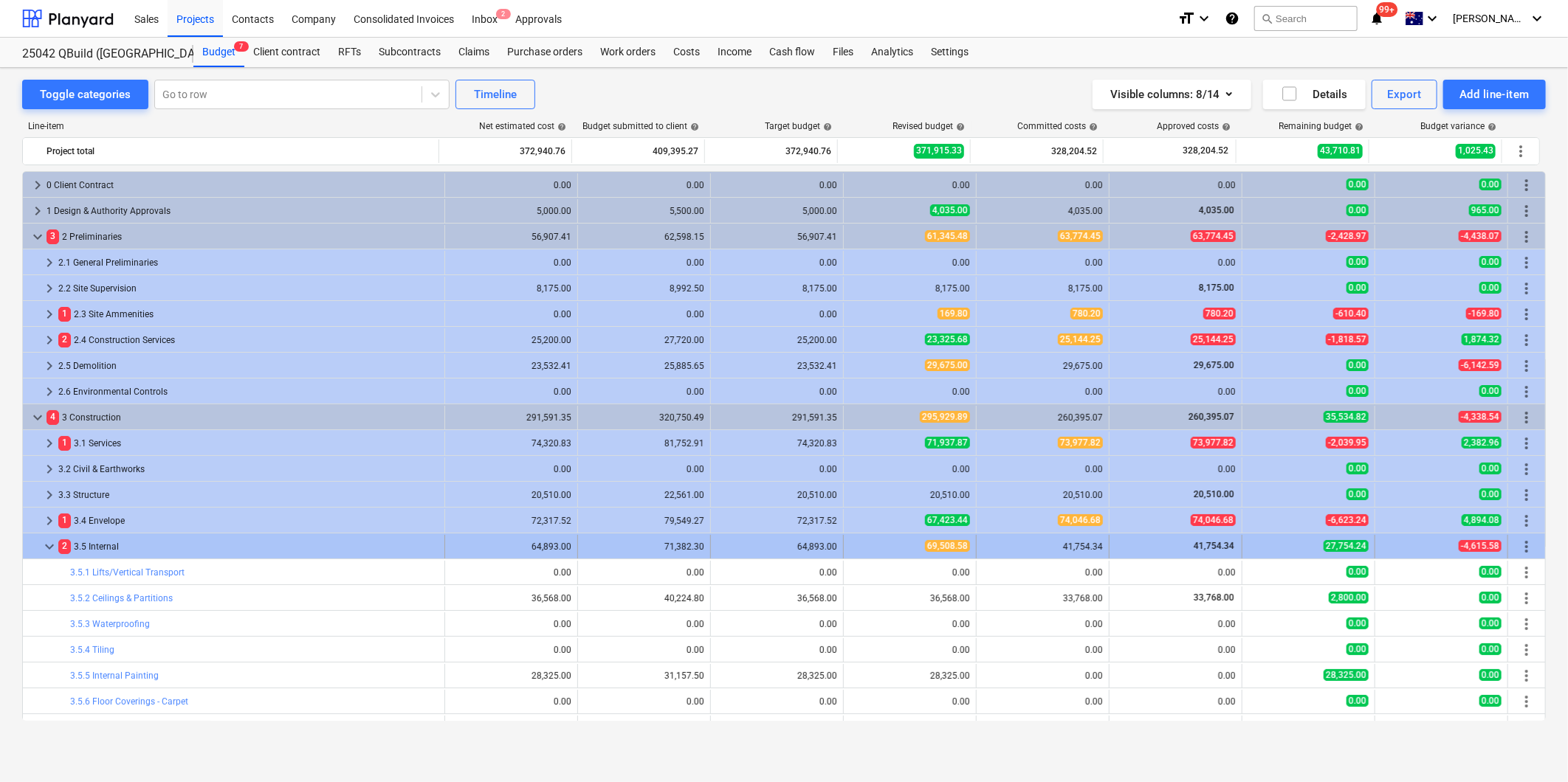
click at [46, 550] on span "keyboard_arrow_down" at bounding box center [49, 546] width 17 height 17
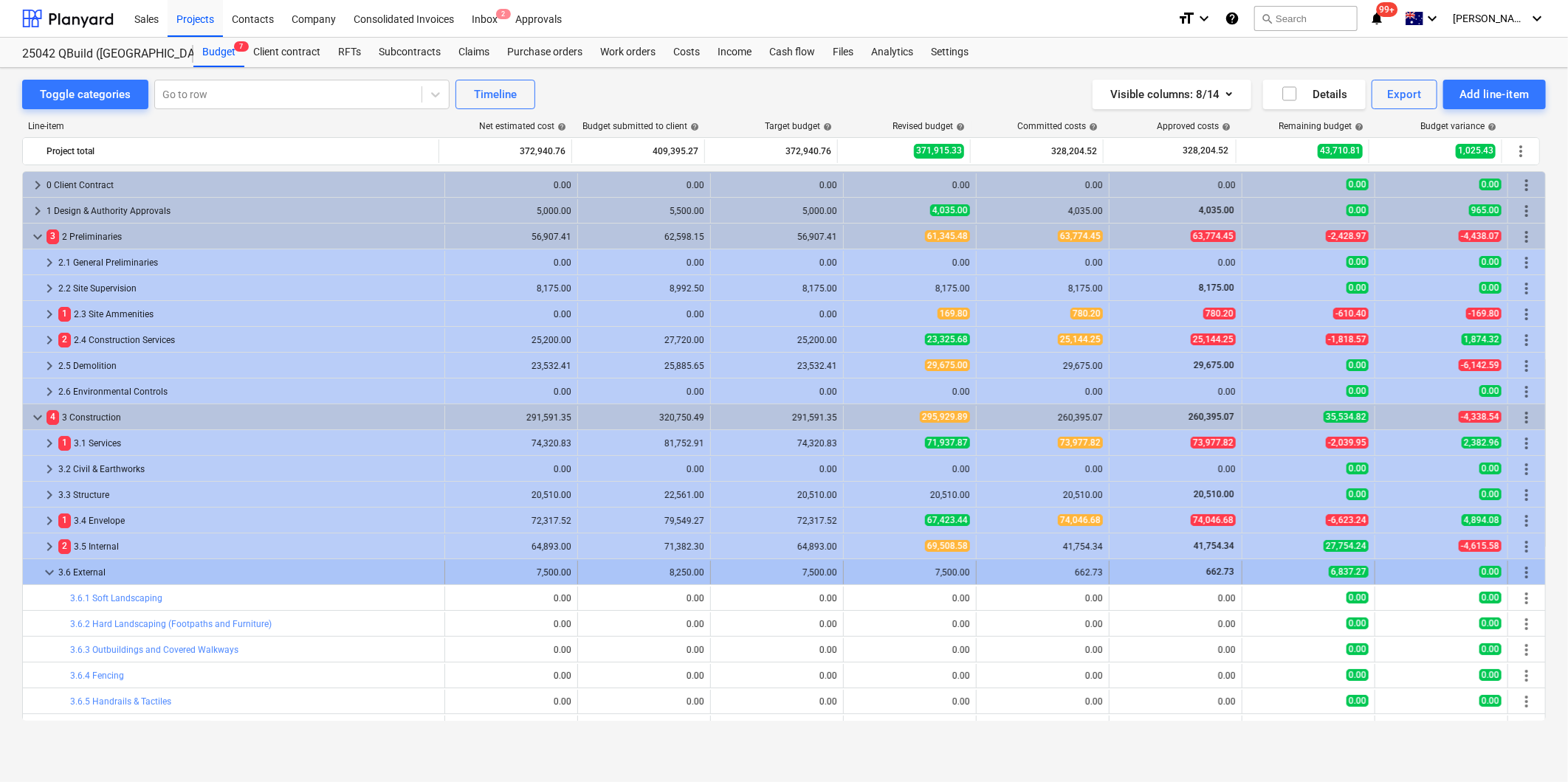
click at [45, 569] on span "keyboard_arrow_down" at bounding box center [49, 572] width 17 height 17
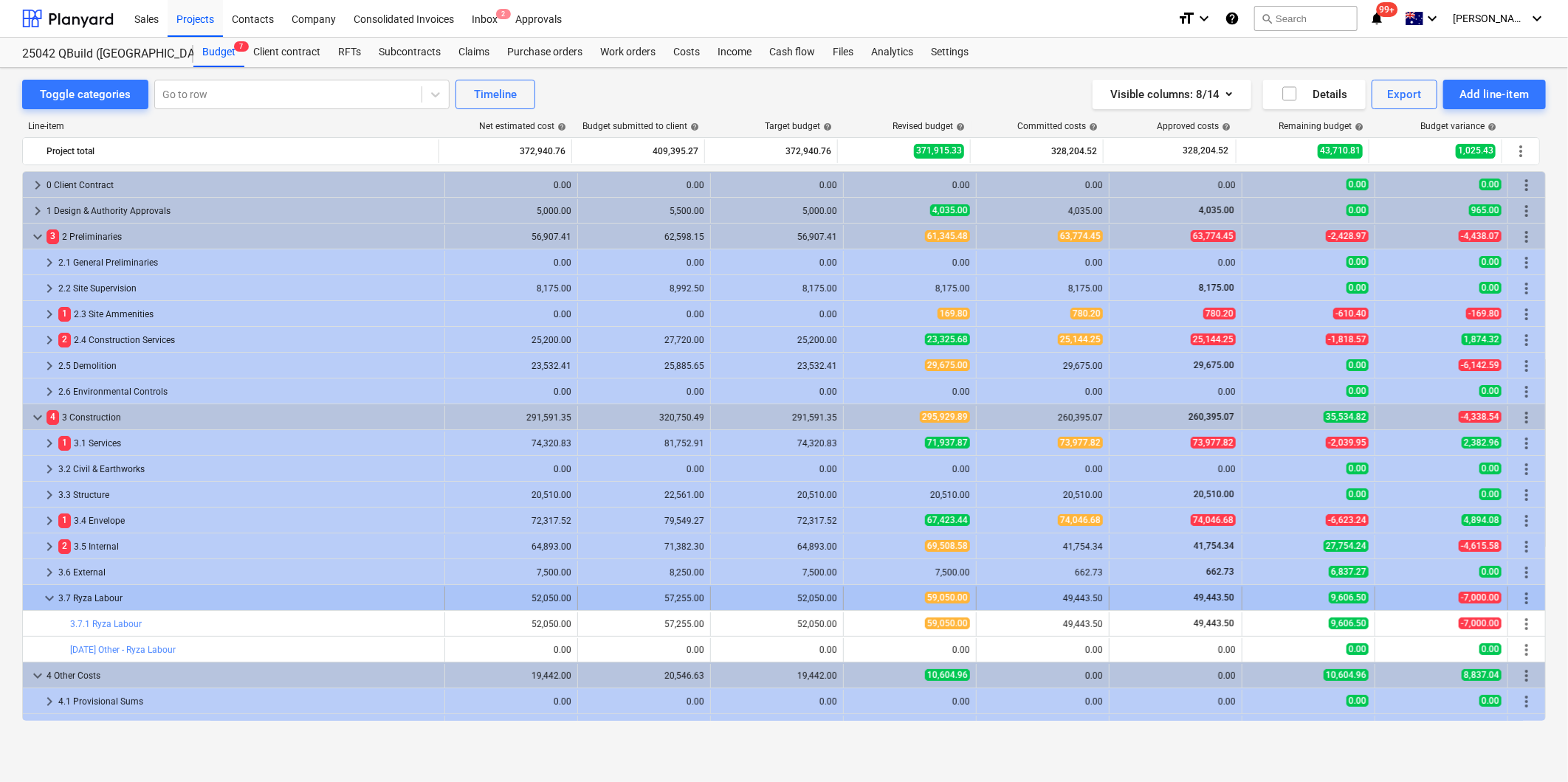
click at [50, 600] on span "keyboard_arrow_down" at bounding box center [49, 598] width 17 height 17
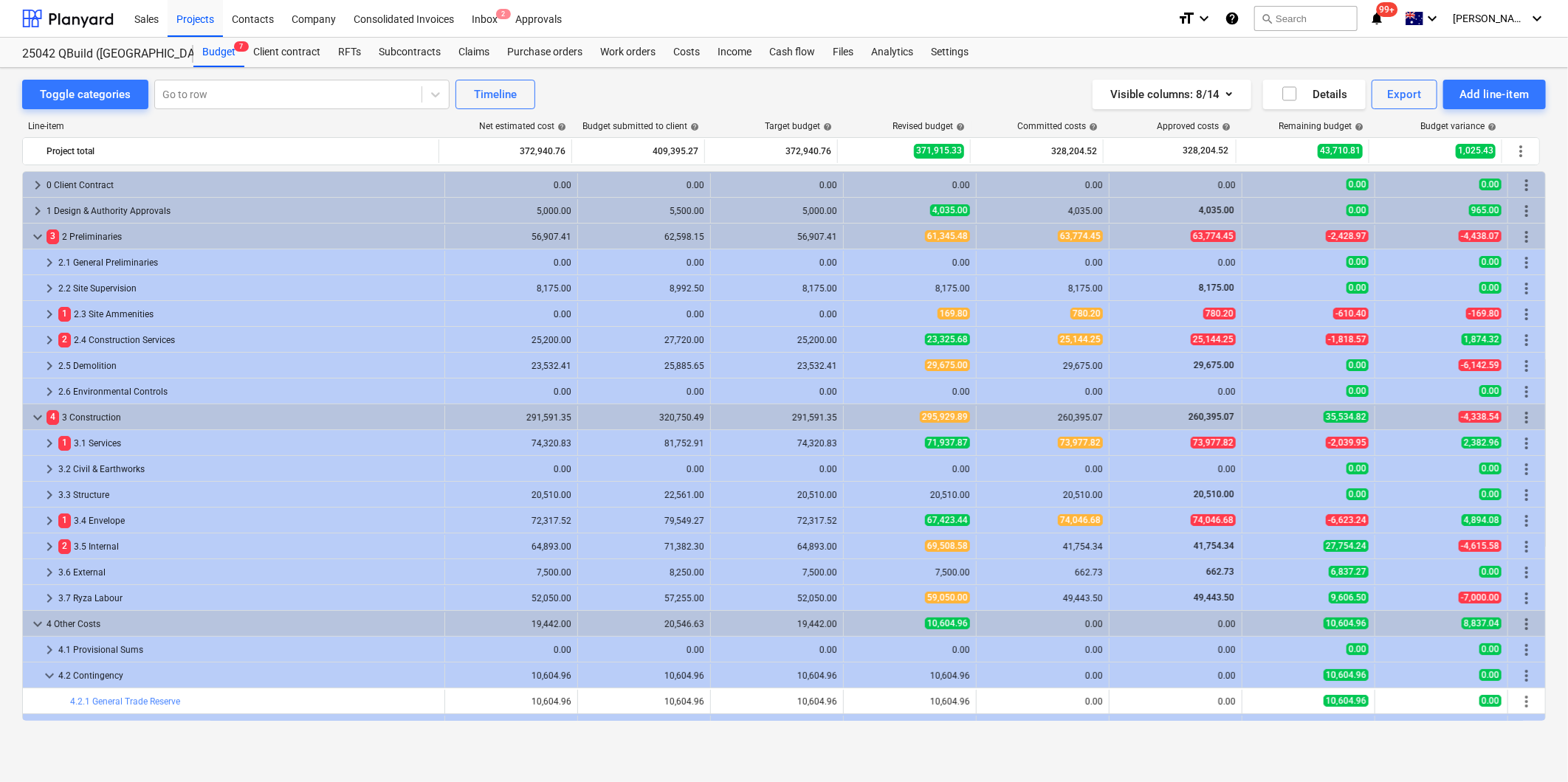
scroll to position [44, 0]
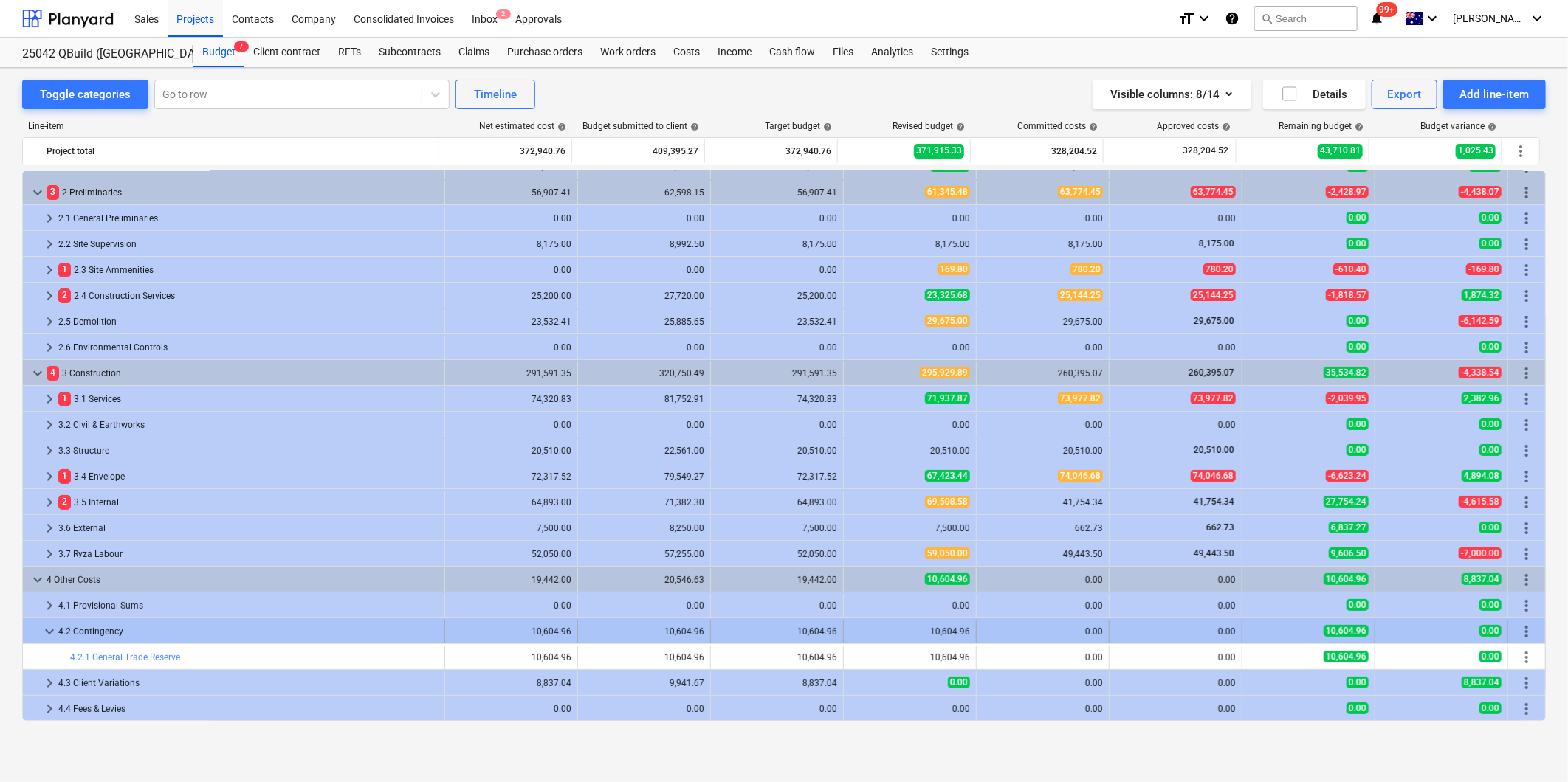
click at [47, 636] on span "keyboard_arrow_down" at bounding box center [49, 631] width 17 height 17
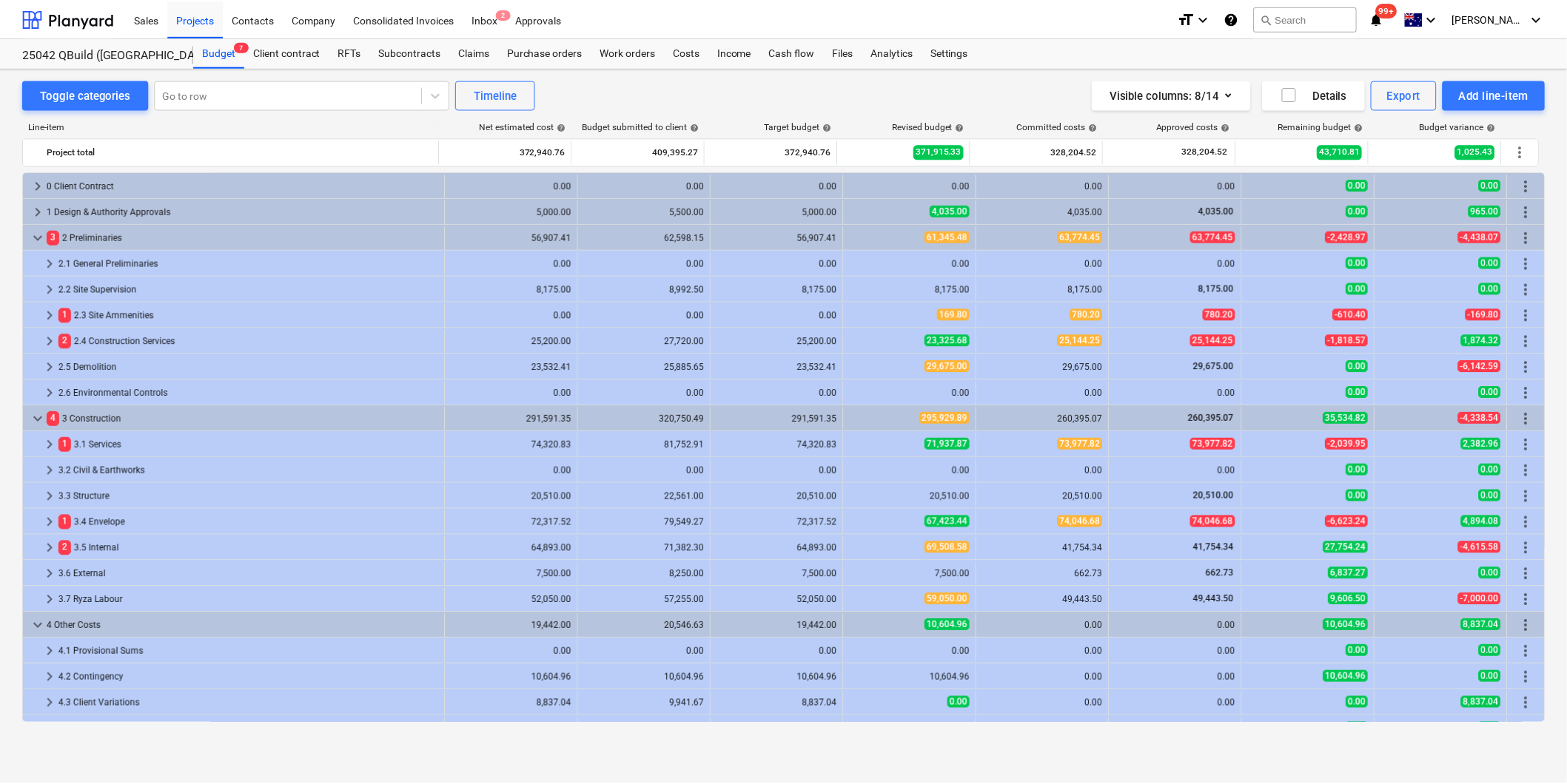
scroll to position [17, 0]
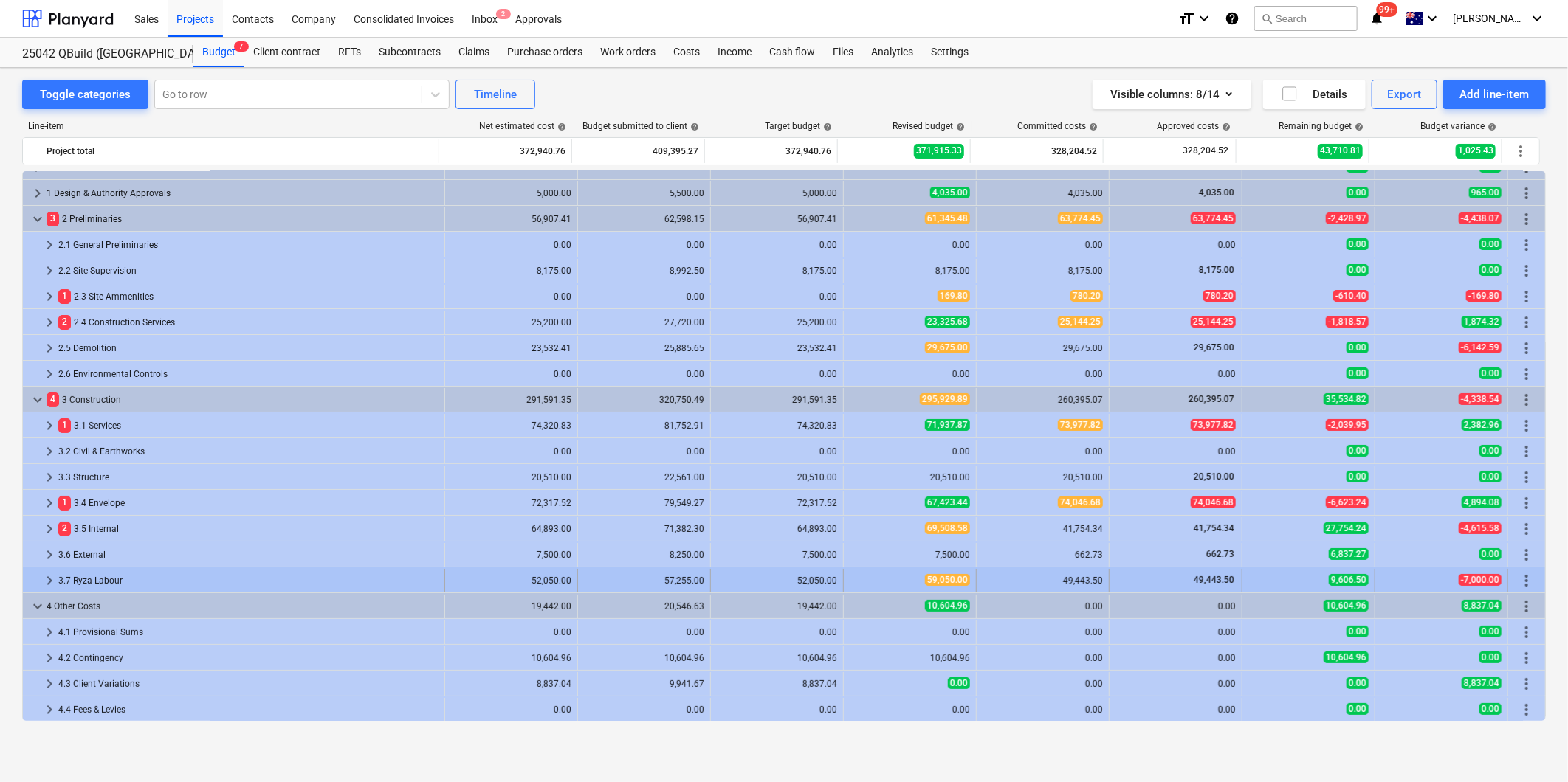
click at [44, 579] on span "keyboard_arrow_right" at bounding box center [49, 580] width 17 height 17
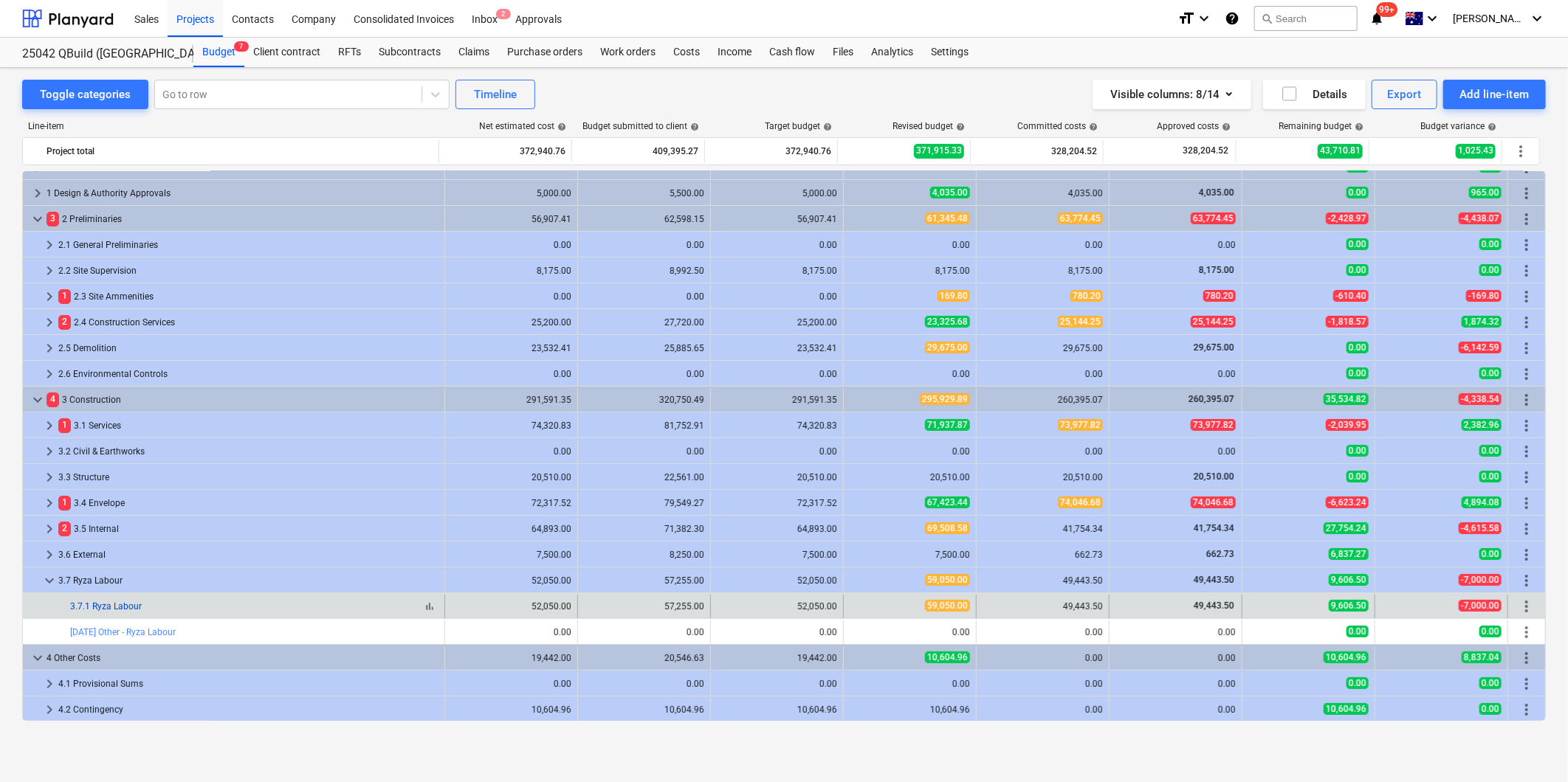
click at [127, 606] on link "3.7.1 Ryza Labour" at bounding box center [106, 606] width 71 height 10
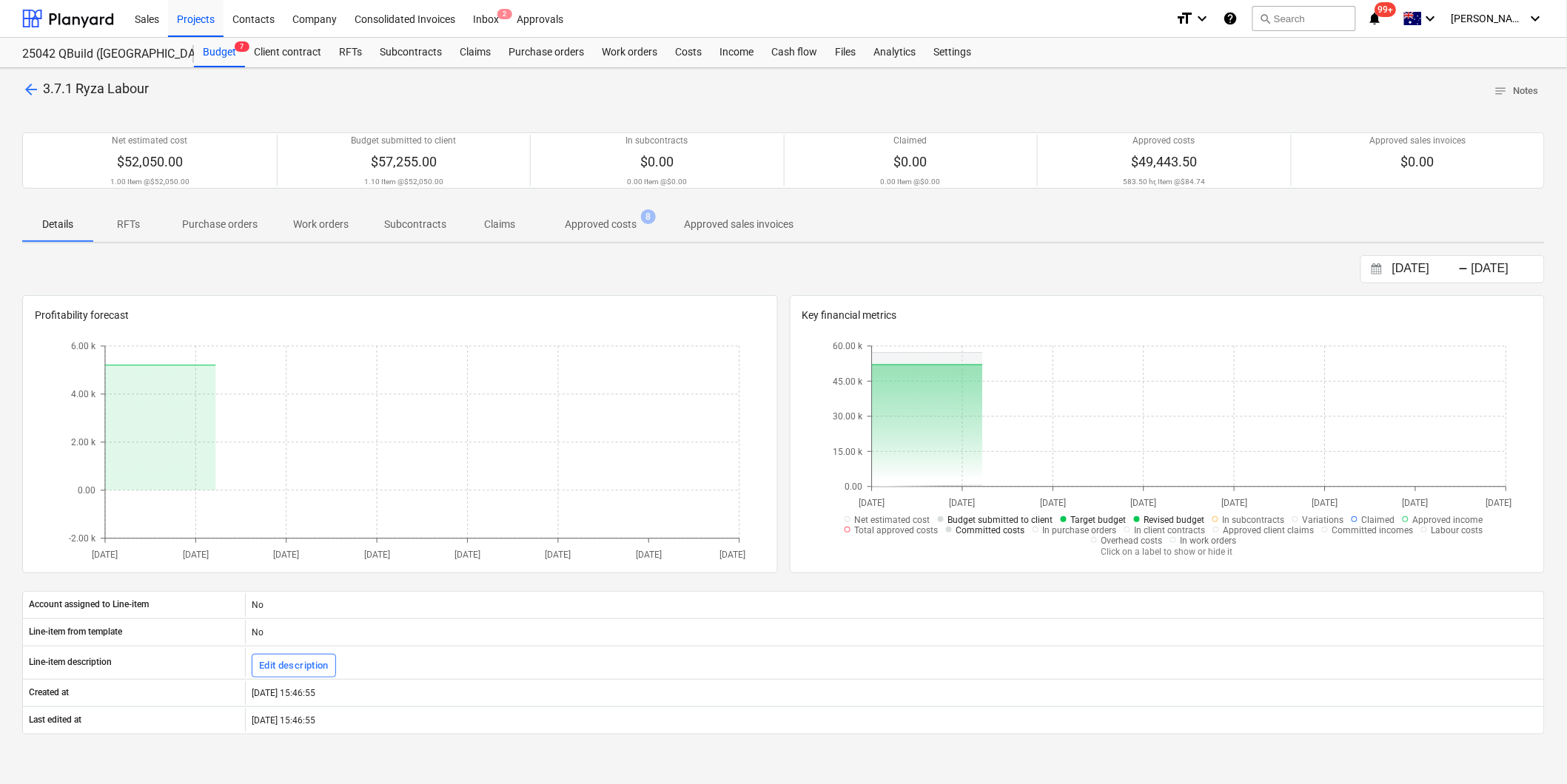
click at [585, 219] on p "Approved costs" at bounding box center [601, 224] width 71 height 16
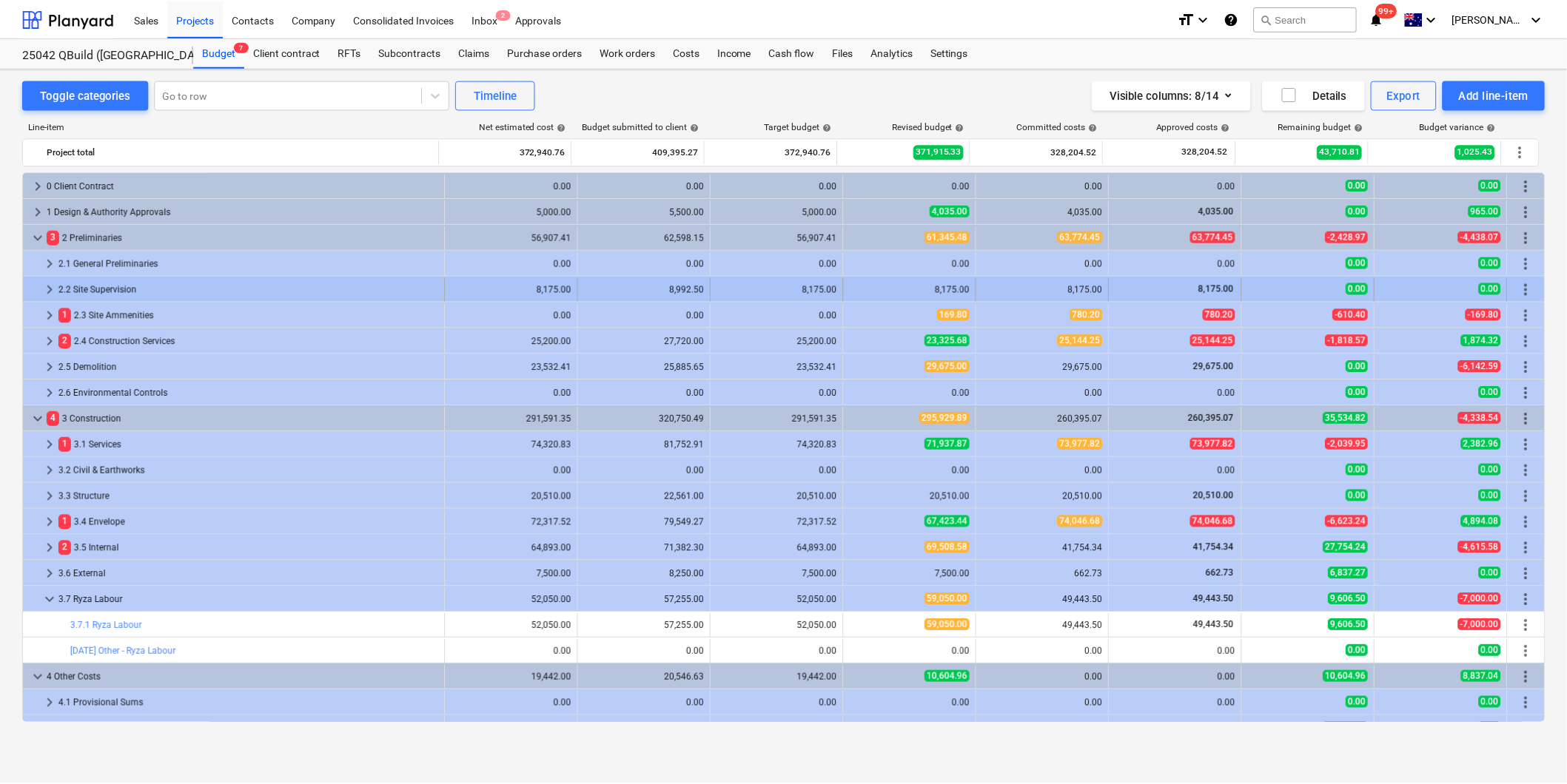
scroll to position [17, 0]
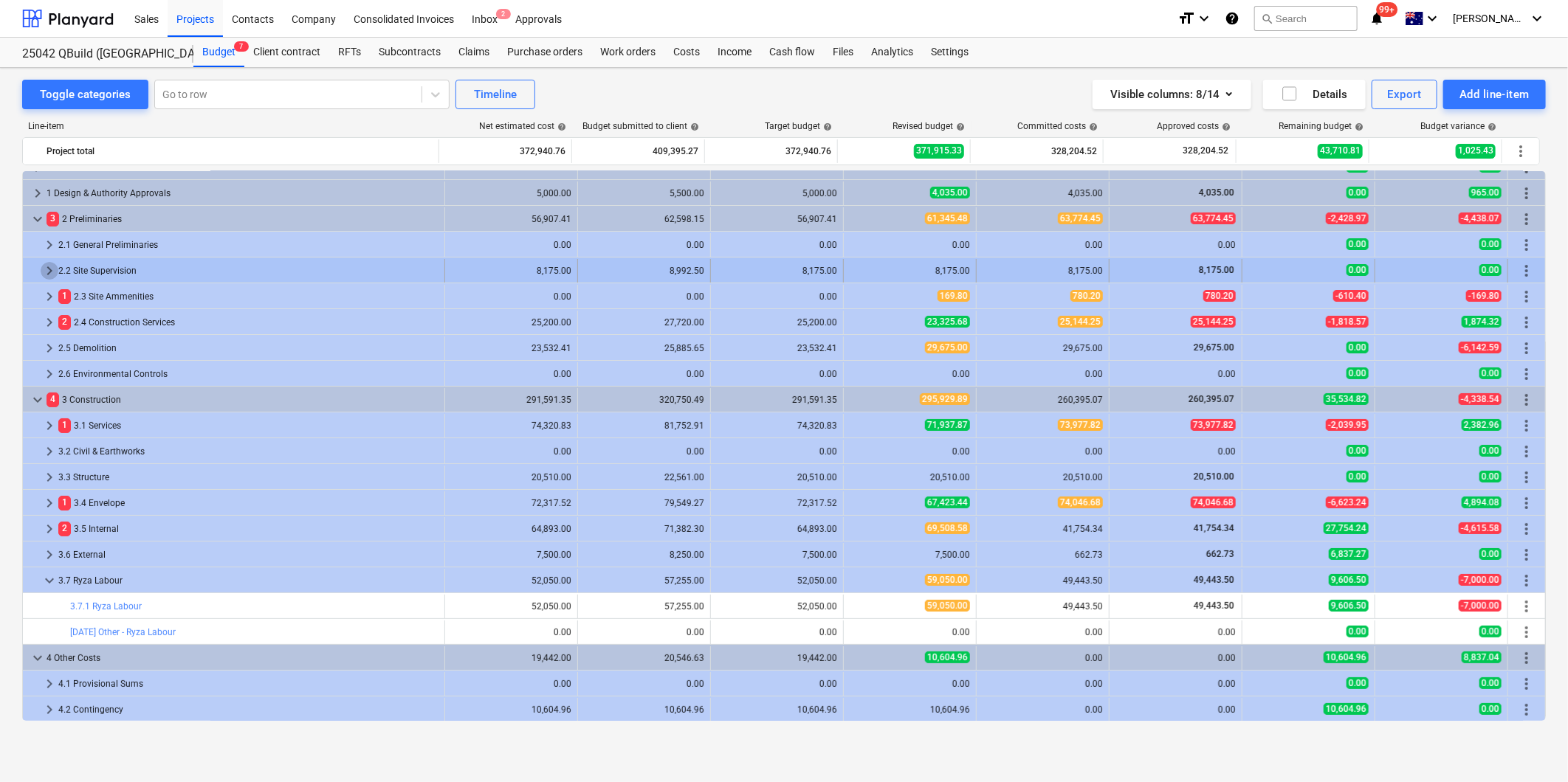
click at [50, 271] on span "keyboard_arrow_right" at bounding box center [49, 270] width 17 height 17
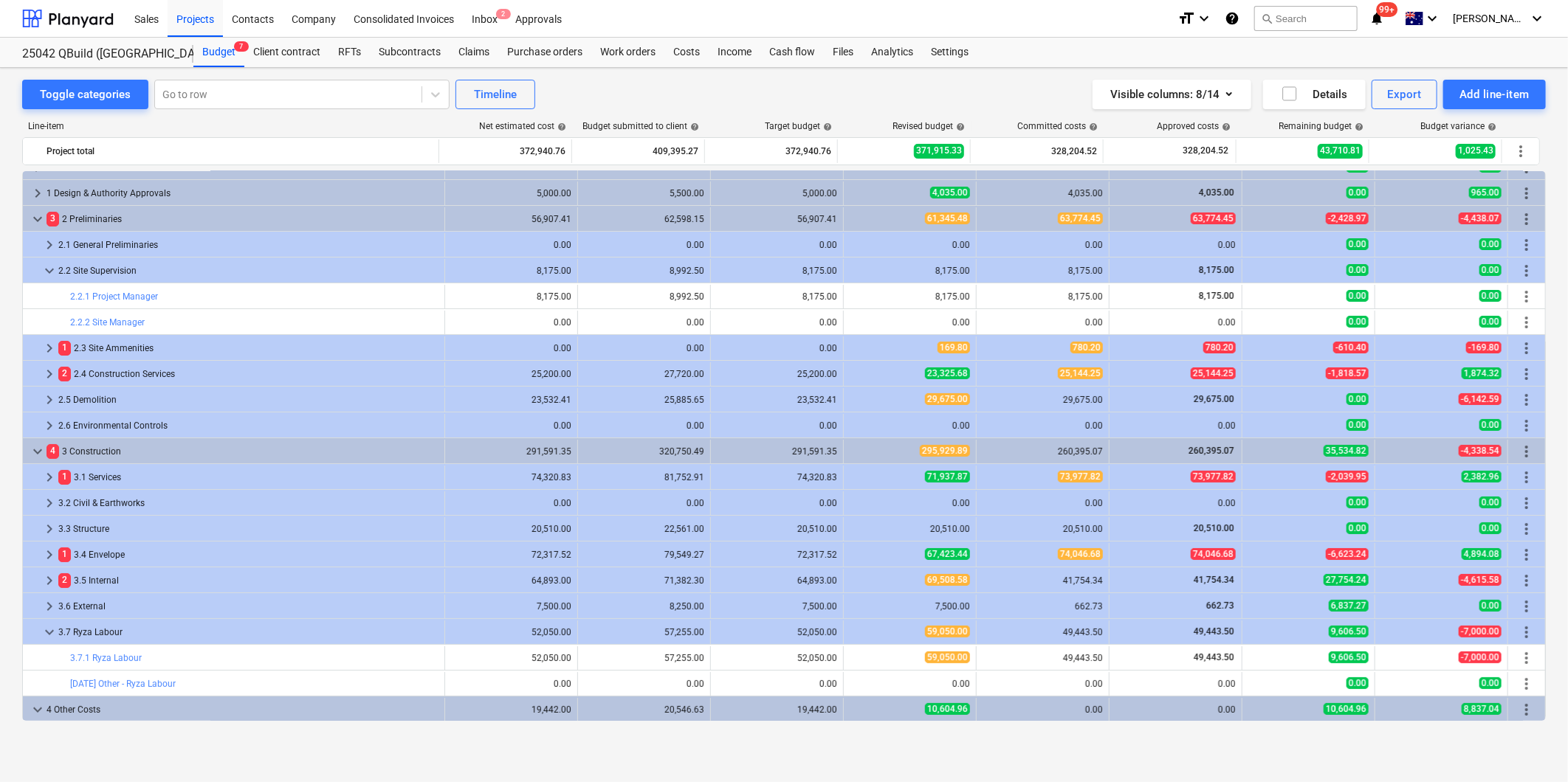
click at [50, 271] on span "keyboard_arrow_down" at bounding box center [49, 270] width 17 height 17
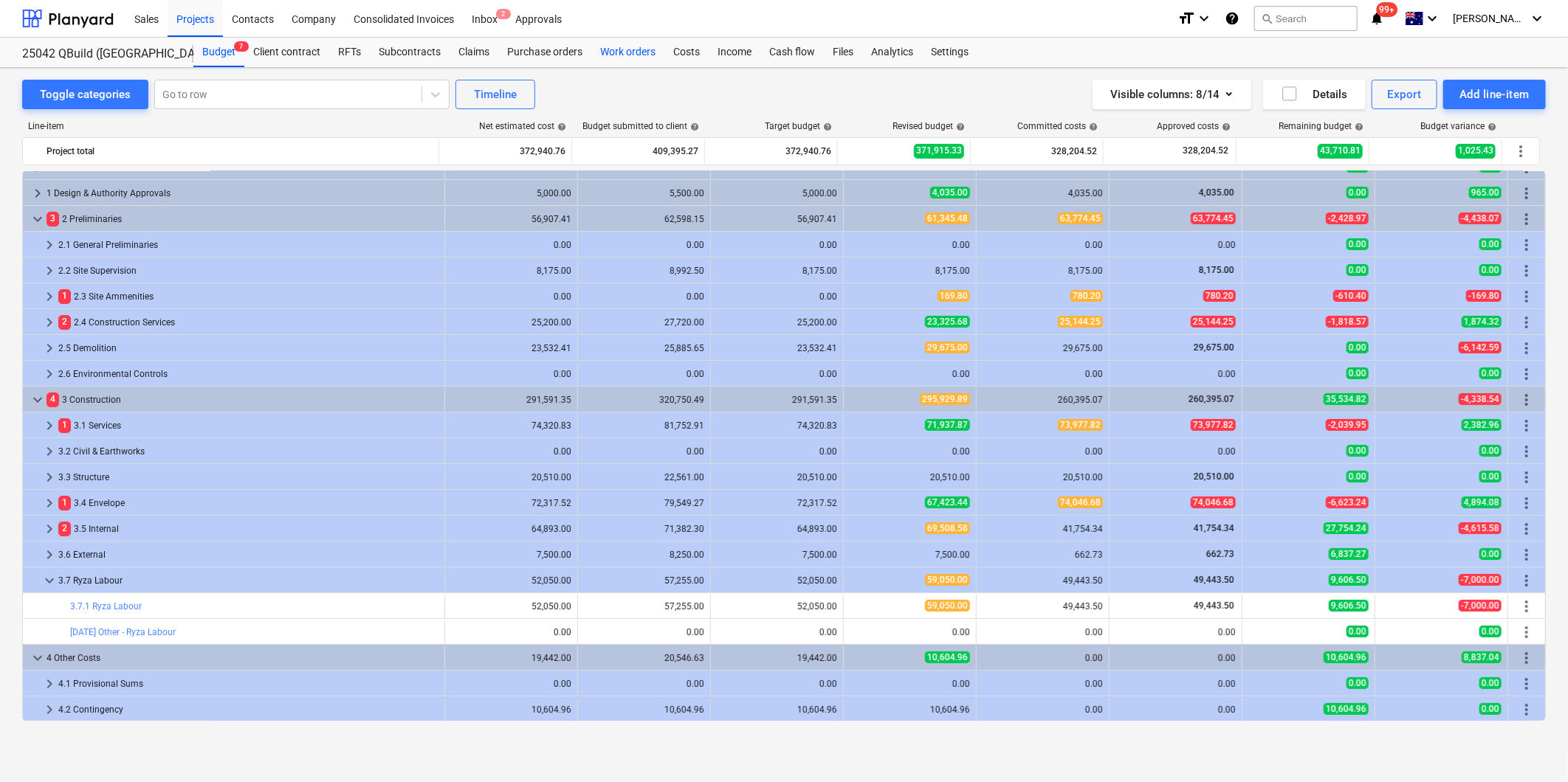
click at [637, 51] on div "Work orders" at bounding box center [627, 52] width 73 height 30
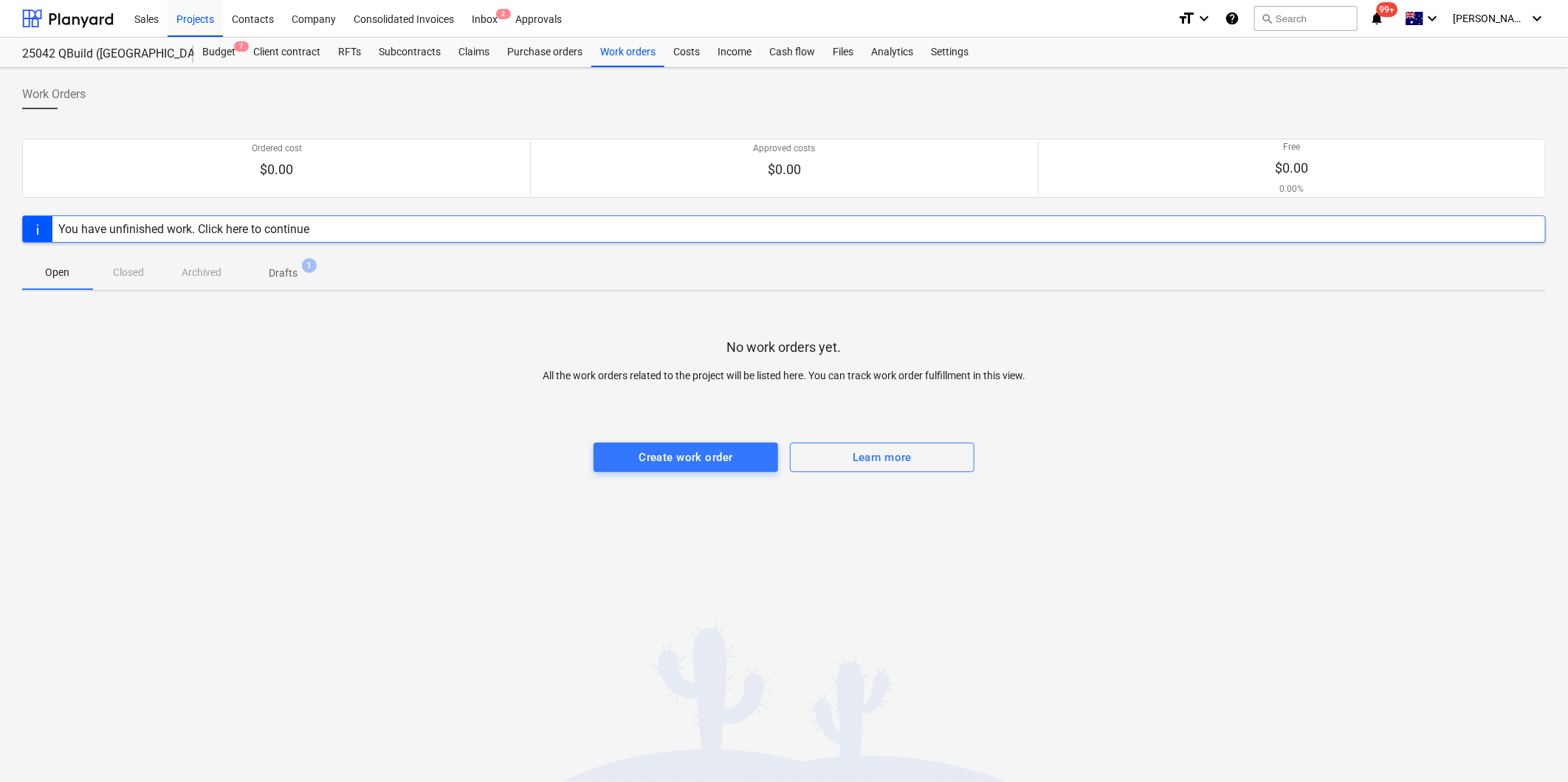
click at [280, 270] on p "Drafts" at bounding box center [283, 273] width 29 height 16
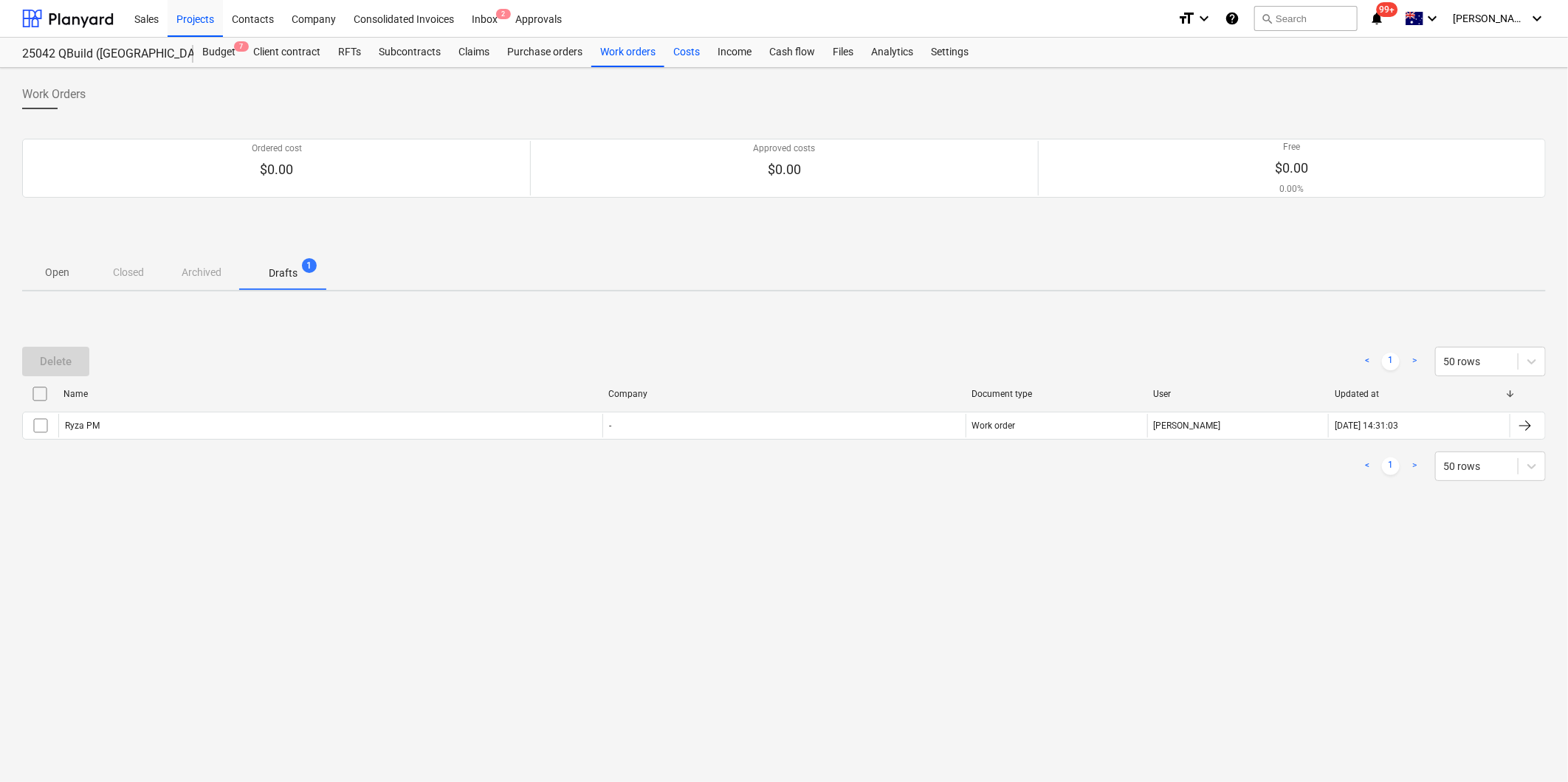
click at [682, 51] on div "Costs" at bounding box center [686, 52] width 44 height 30
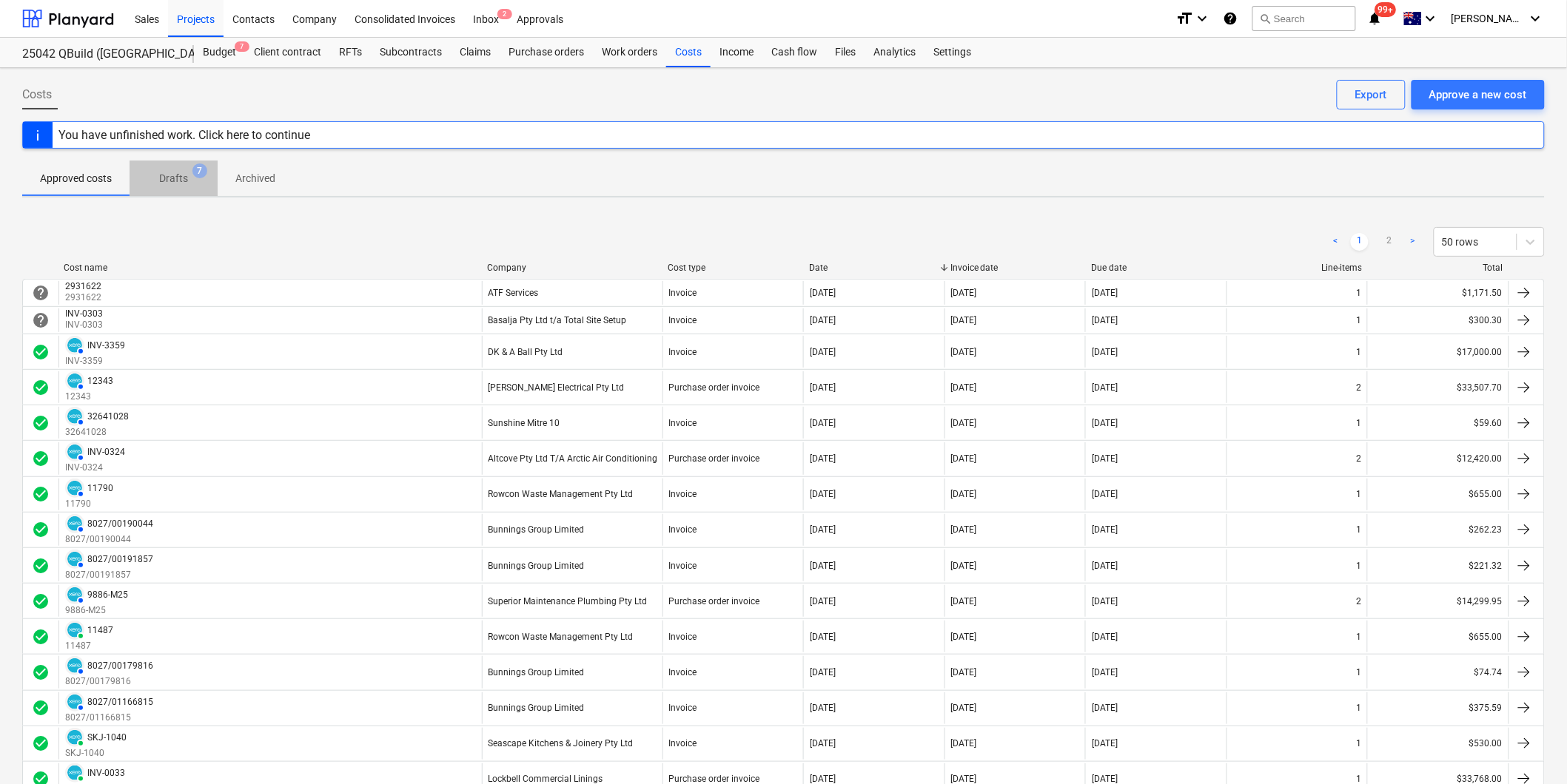
click at [176, 176] on p "Drafts" at bounding box center [173, 179] width 29 height 16
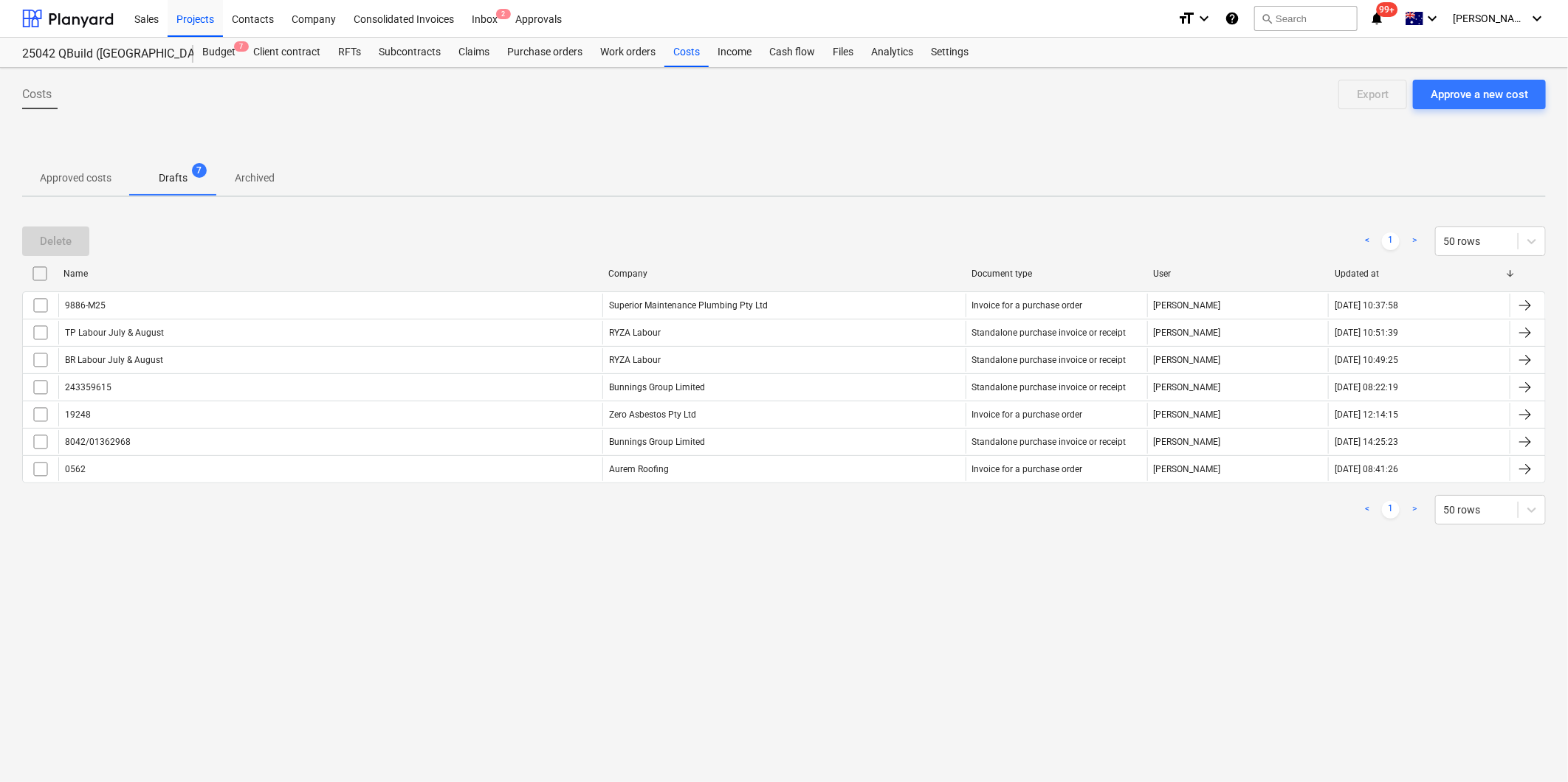
click at [75, 179] on p "Approved costs" at bounding box center [75, 178] width 71 height 16
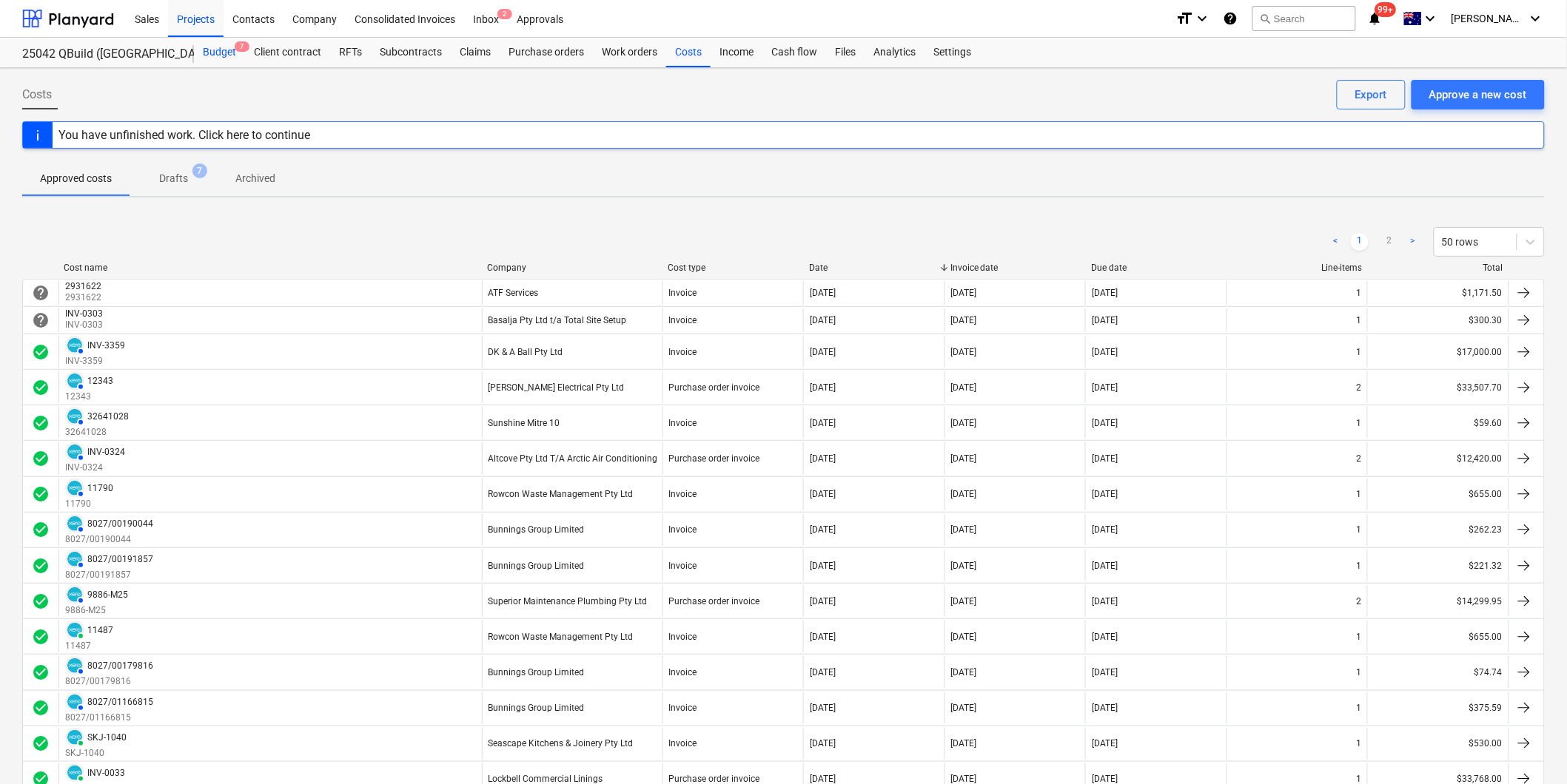
click at [216, 51] on div "Budget 7" at bounding box center [219, 52] width 51 height 30
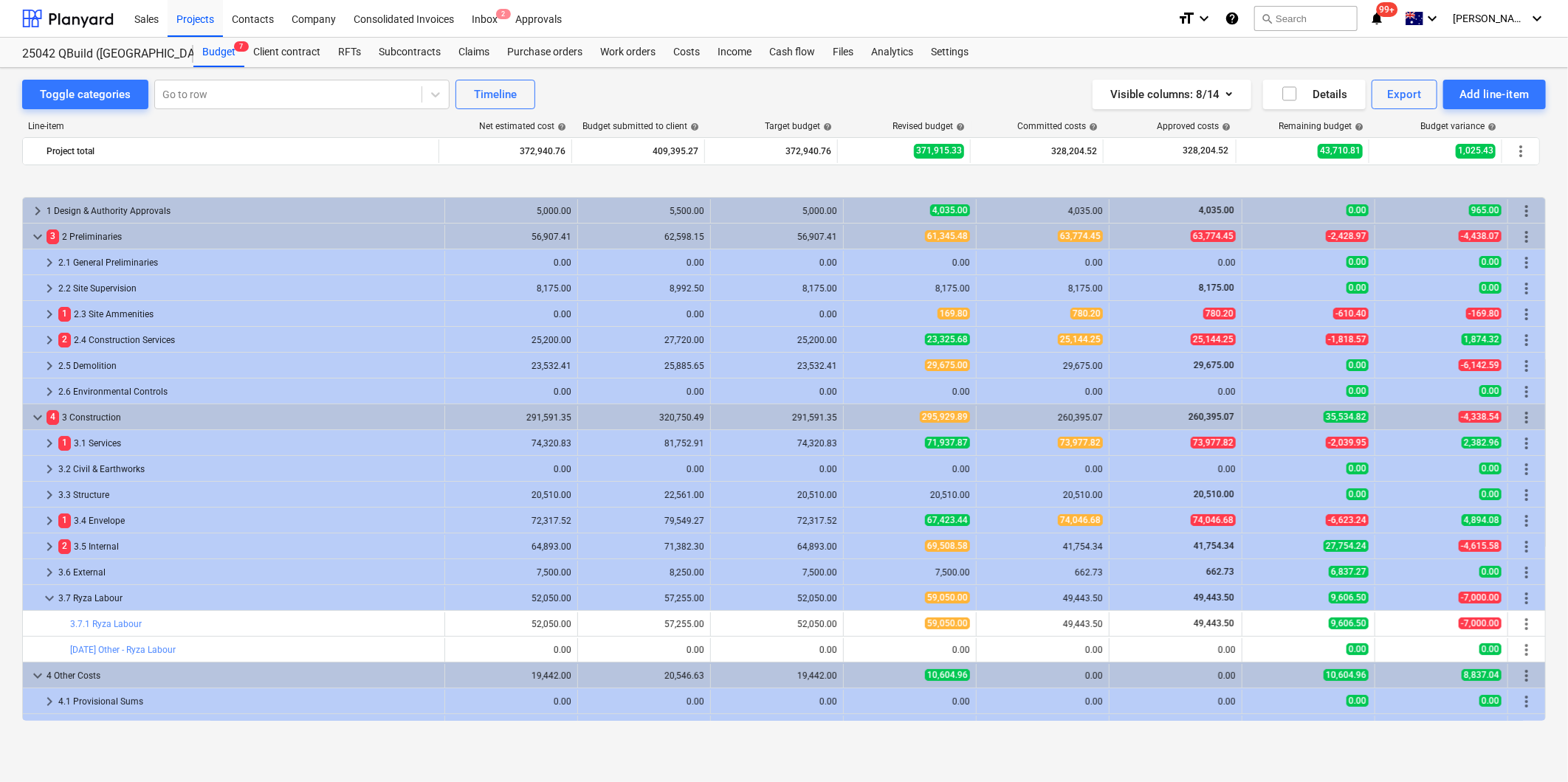
scroll to position [70, 0]
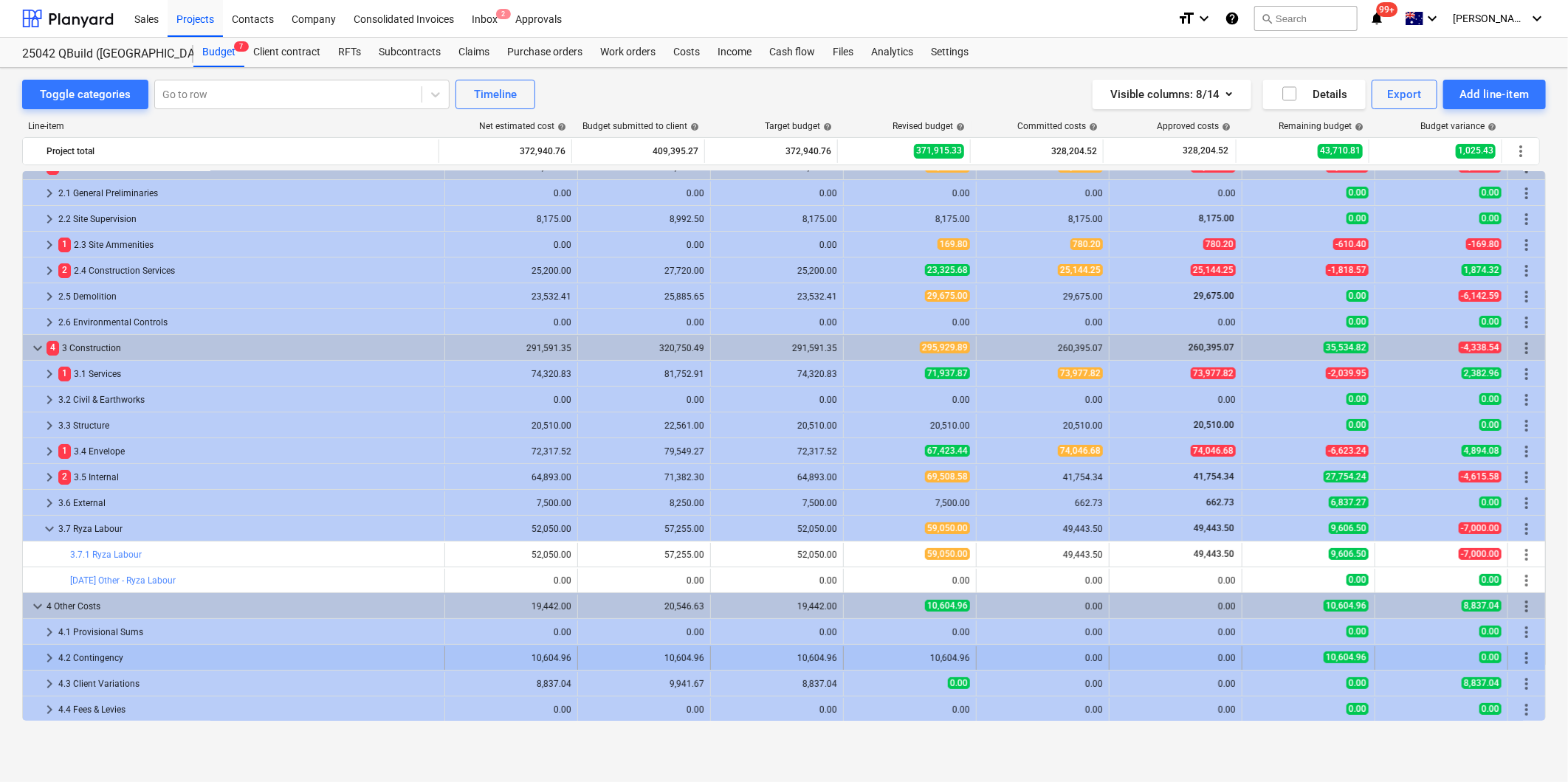
click at [47, 658] on span "keyboard_arrow_right" at bounding box center [49, 658] width 17 height 17
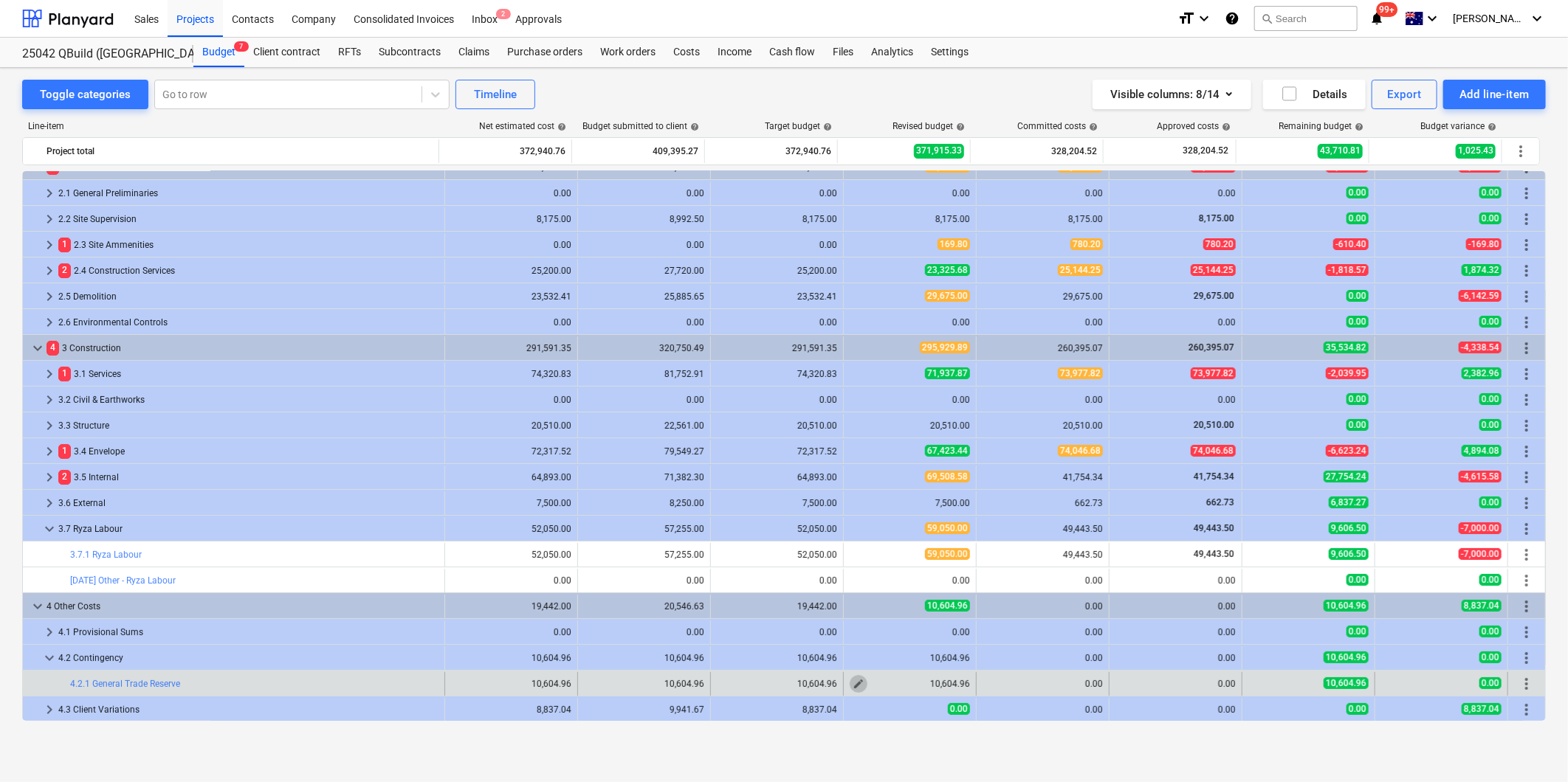
click at [858, 684] on span "edit" at bounding box center [859, 684] width 12 height 12
type textarea "x"
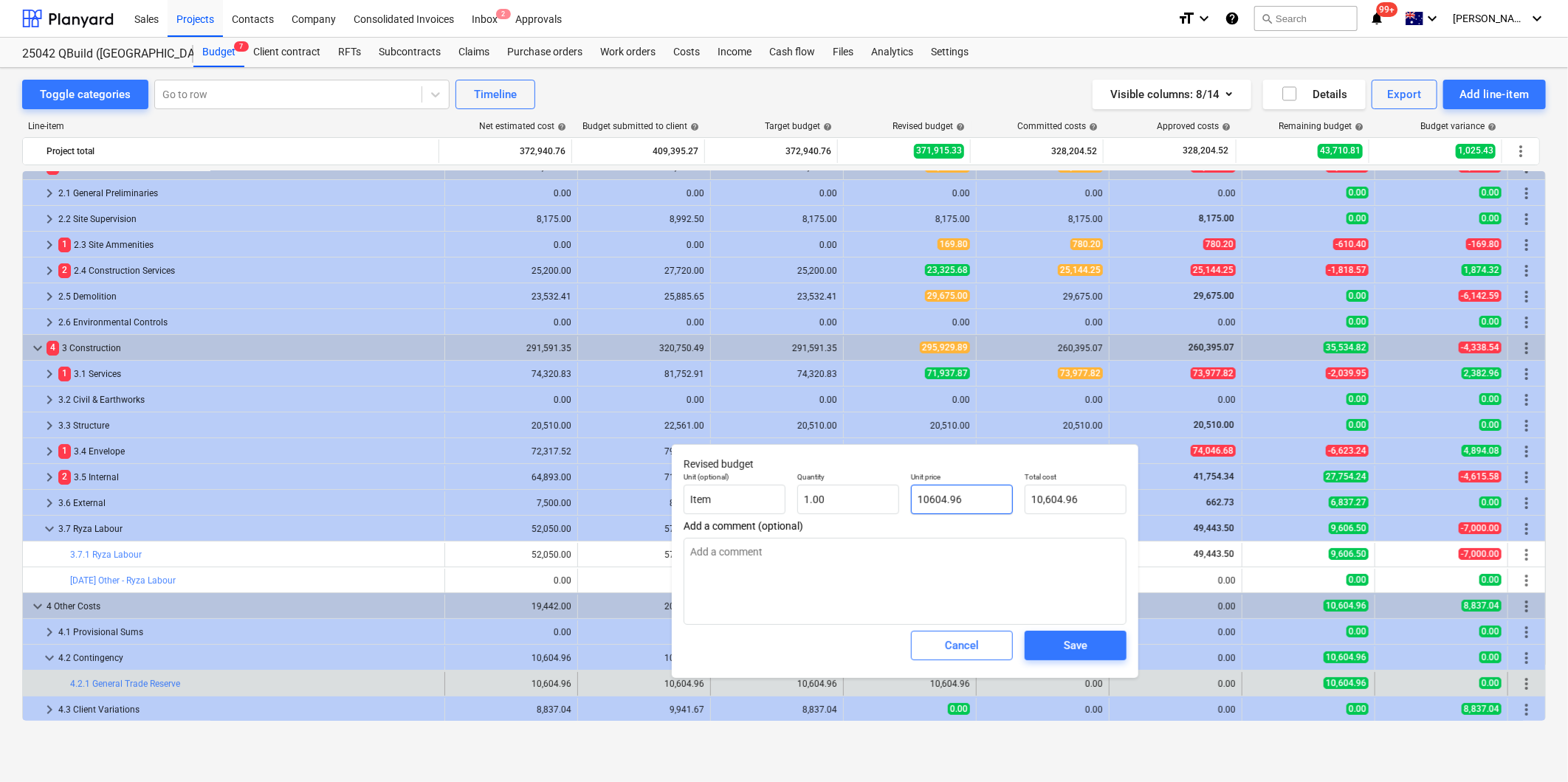
drag, startPoint x: 985, startPoint y: 500, endPoint x: 771, endPoint y: 478, distance: 215.1
click at [811, 485] on div "Unit (optional) Item Quantity 1.00 Unit price 10604.96 Total cost 10,604.96" at bounding box center [905, 493] width 455 height 54
type input "0"
type textarea "x"
type input "0.00"
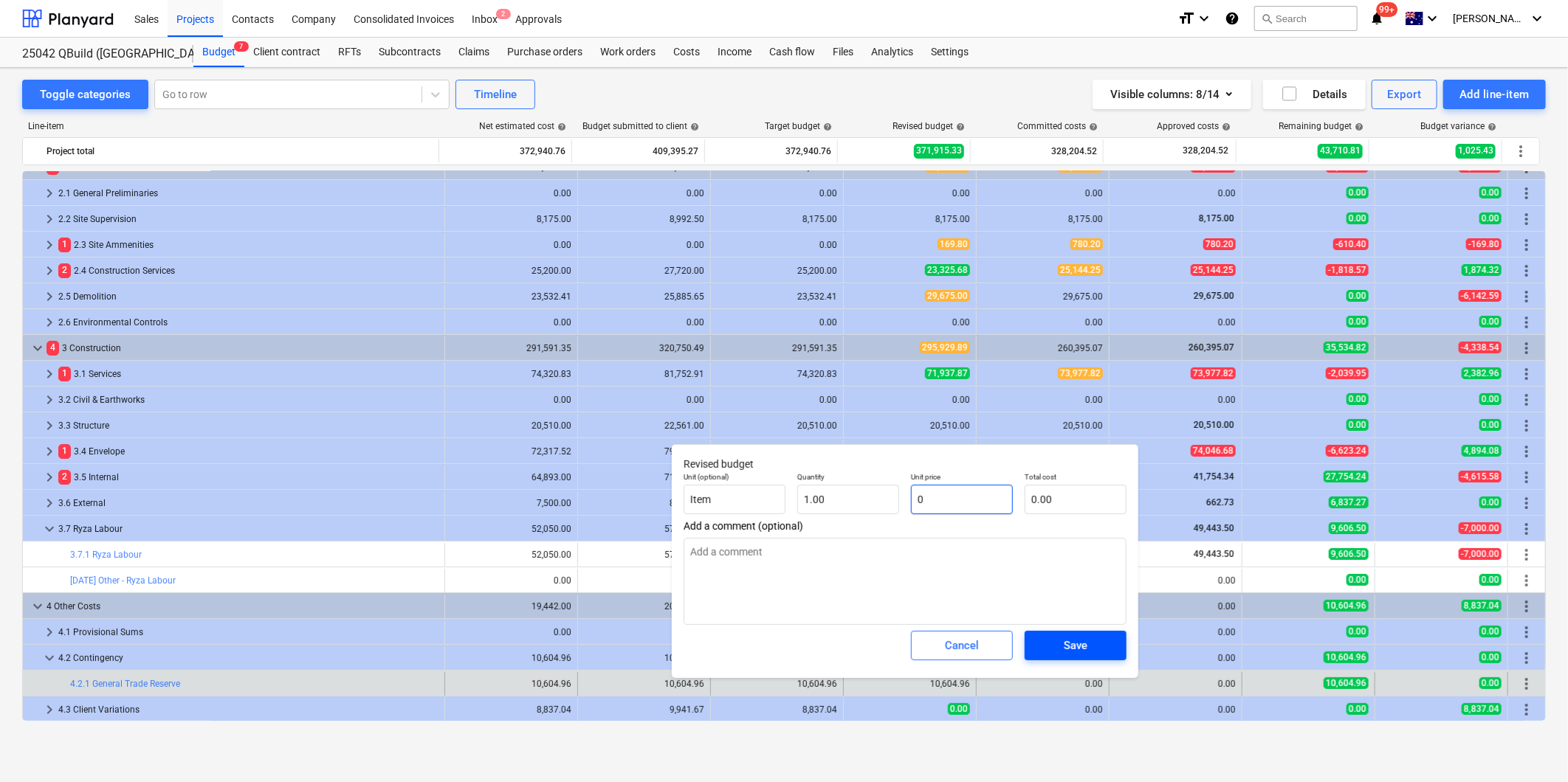
type input "0"
type textarea "x"
type input "0.00"
click at [1105, 653] on span "Save" at bounding box center [1076, 645] width 66 height 19
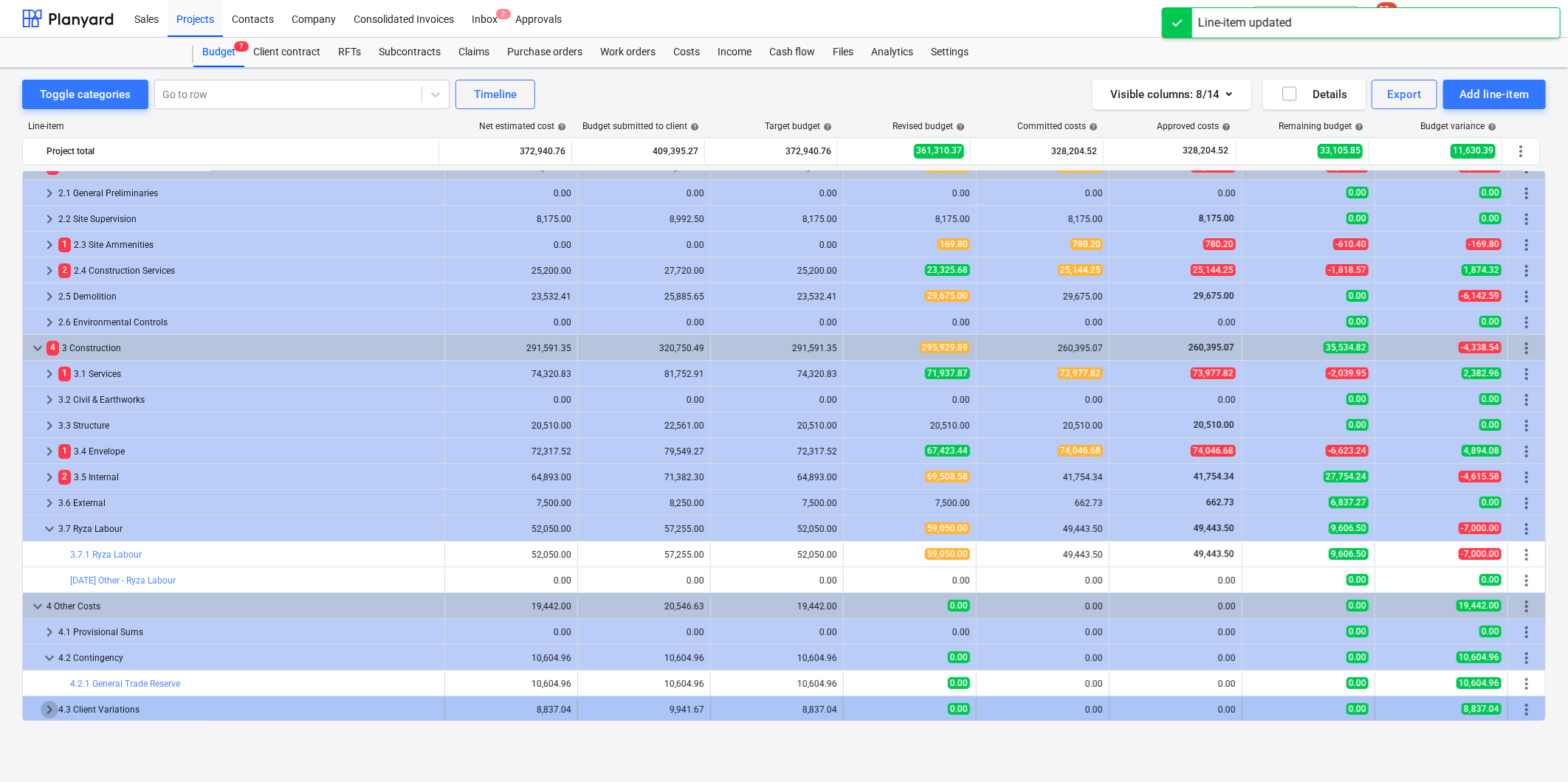
click at [43, 705] on span "keyboard_arrow_right" at bounding box center [49, 709] width 17 height 17
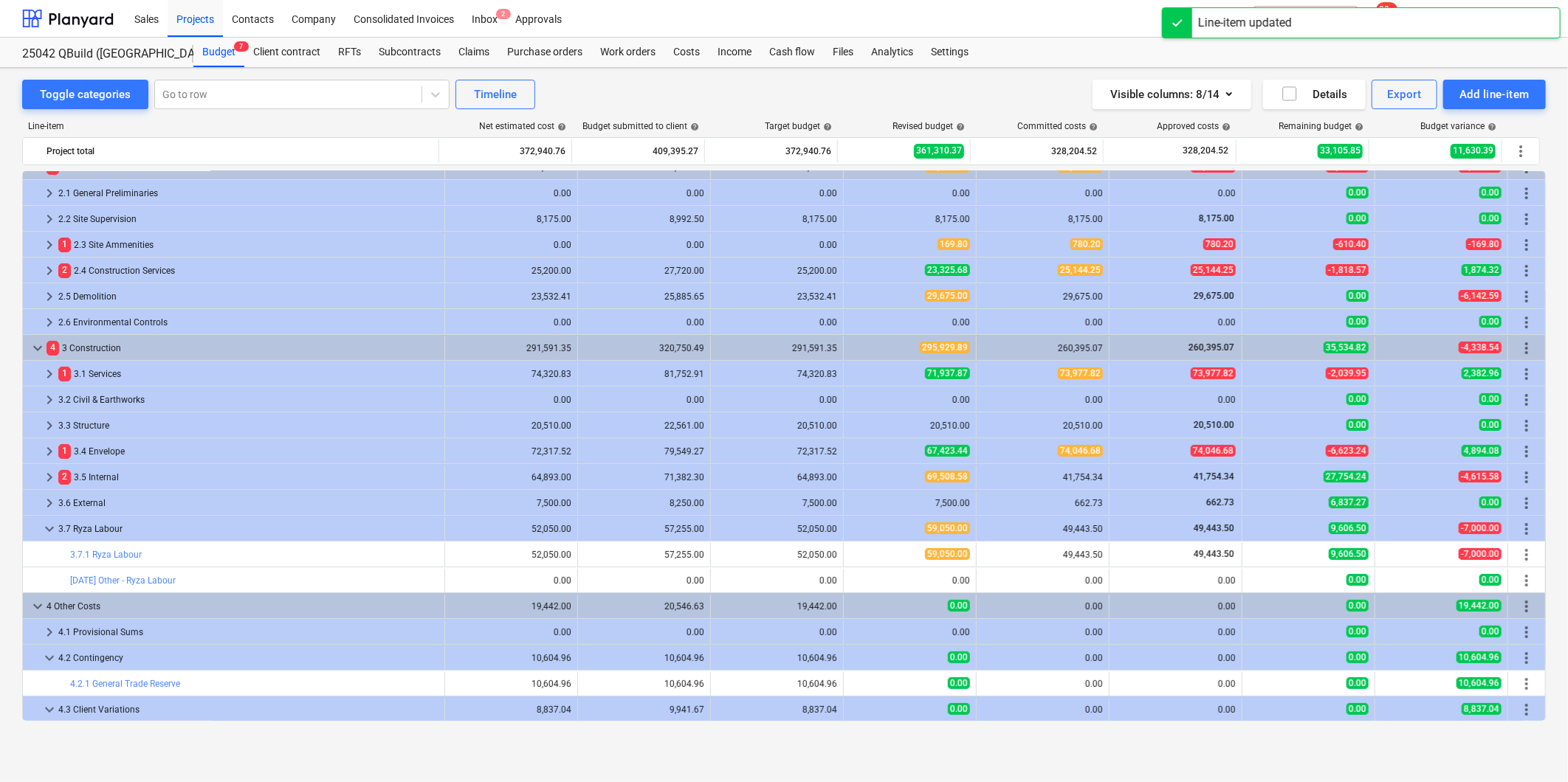
scroll to position [147, 0]
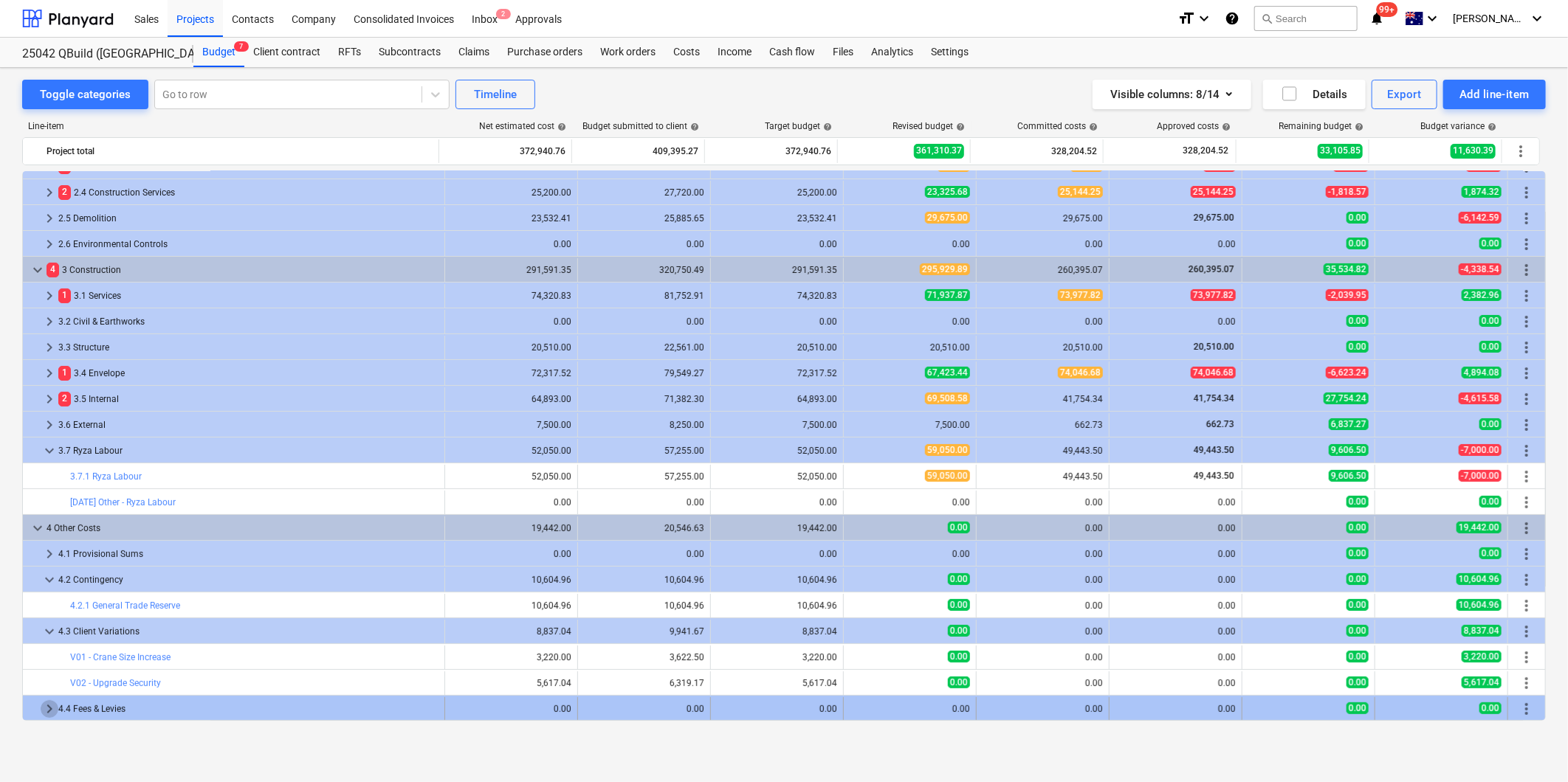
click at [46, 711] on span "keyboard_arrow_right" at bounding box center [49, 708] width 17 height 17
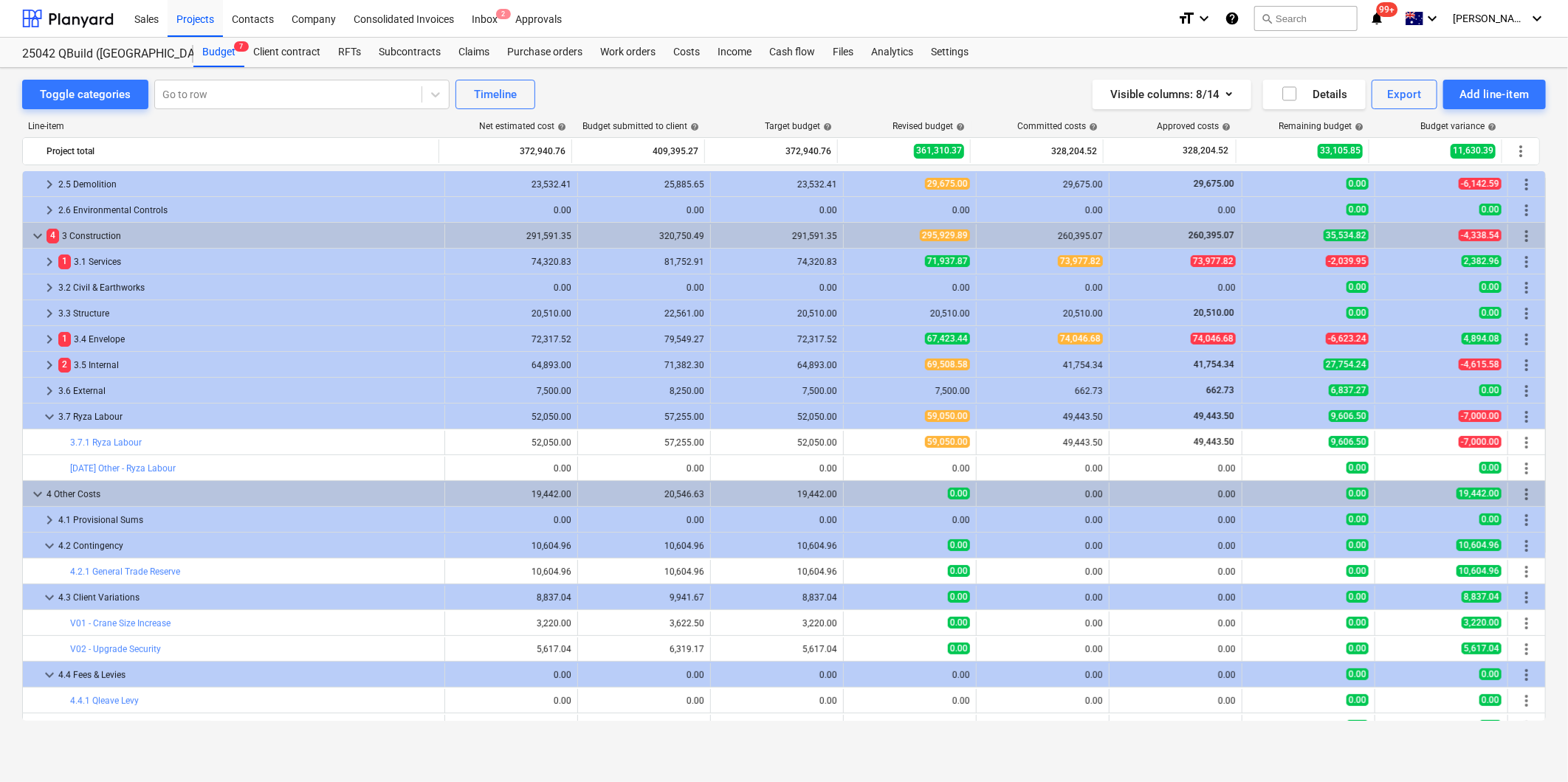
scroll to position [199, 0]
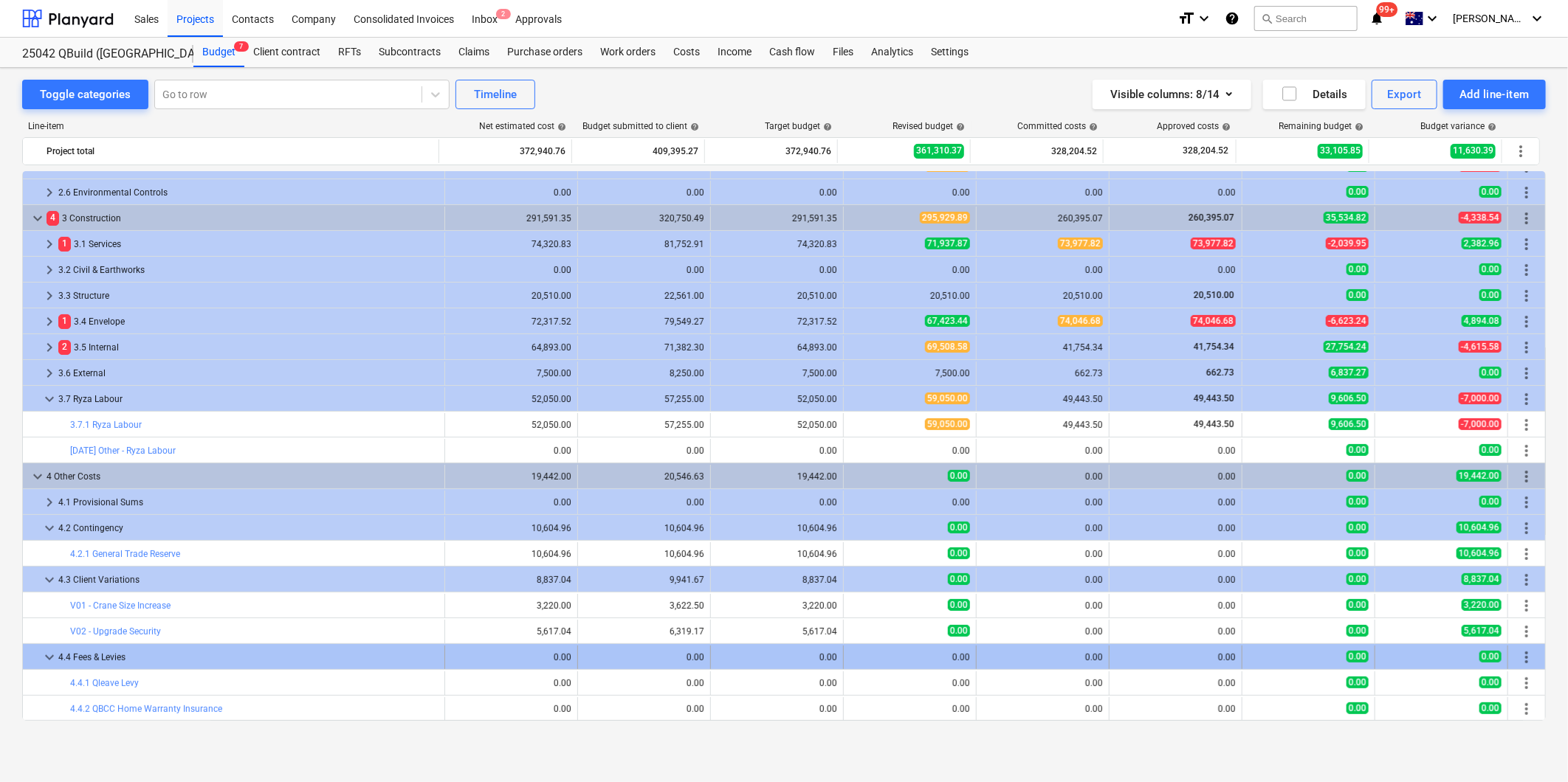
click at [46, 658] on span "keyboard_arrow_down" at bounding box center [49, 657] width 17 height 17
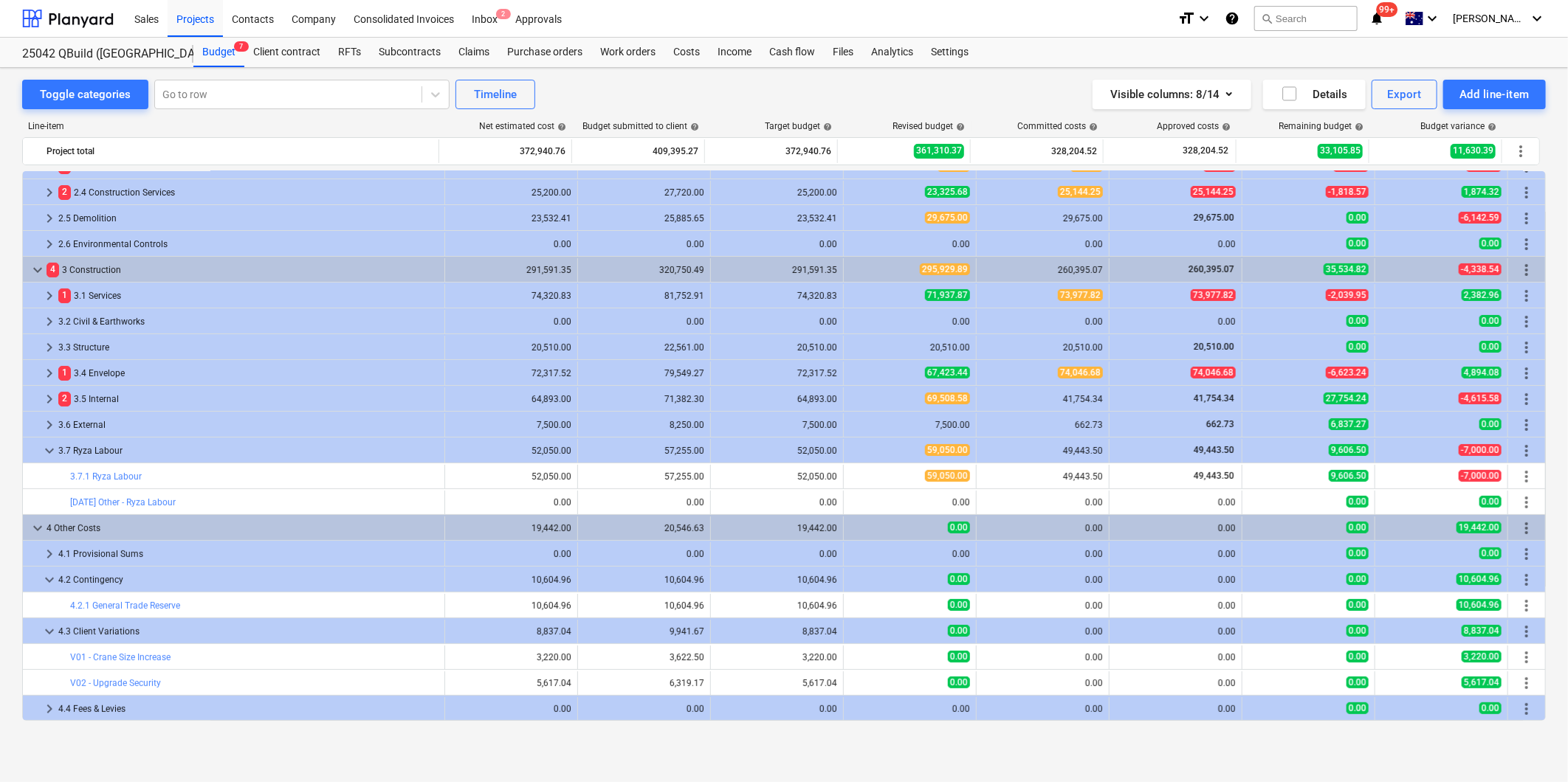
scroll to position [147, 0]
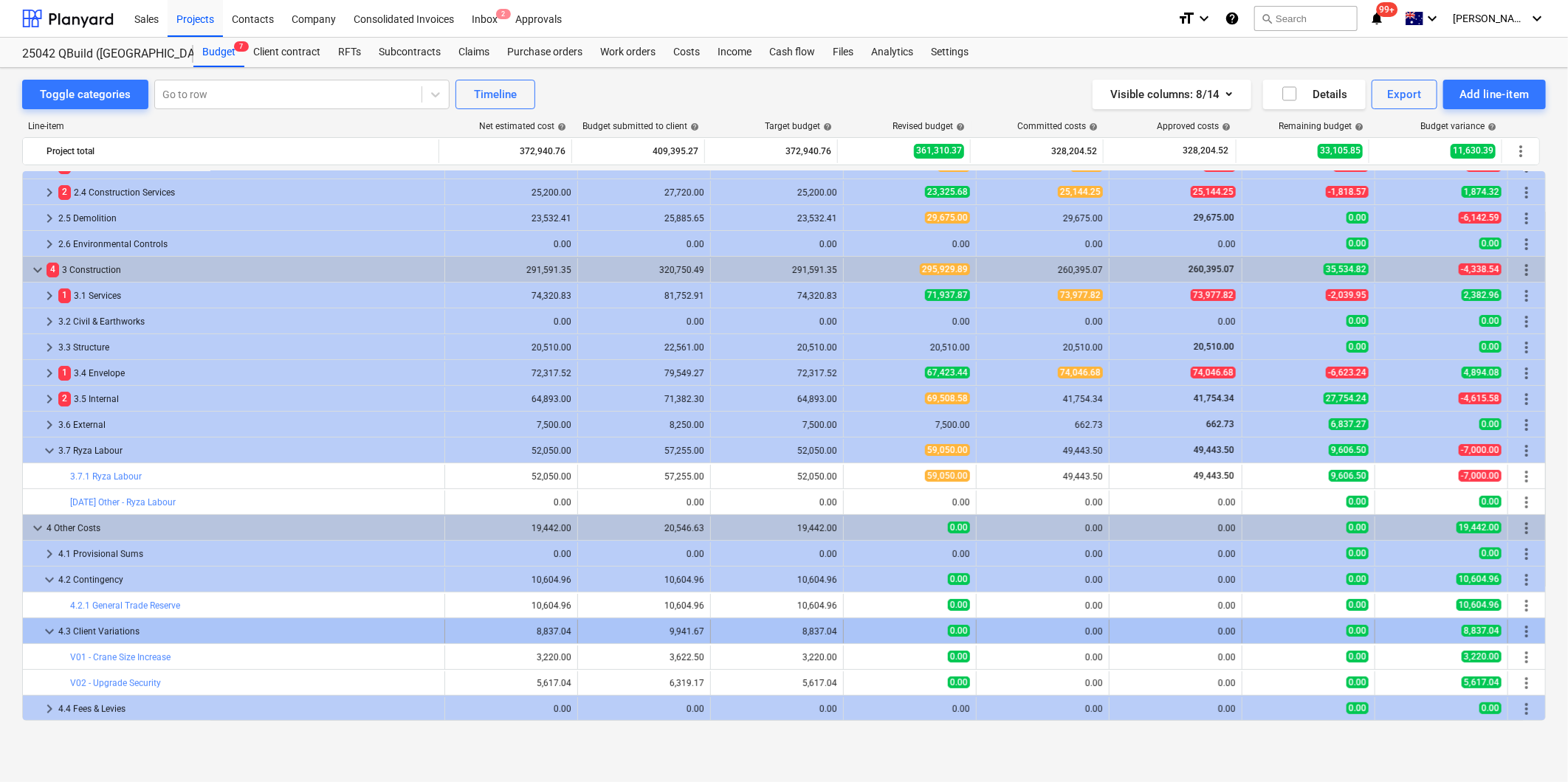
click at [49, 640] on span "keyboard_arrow_down" at bounding box center [49, 631] width 17 height 17
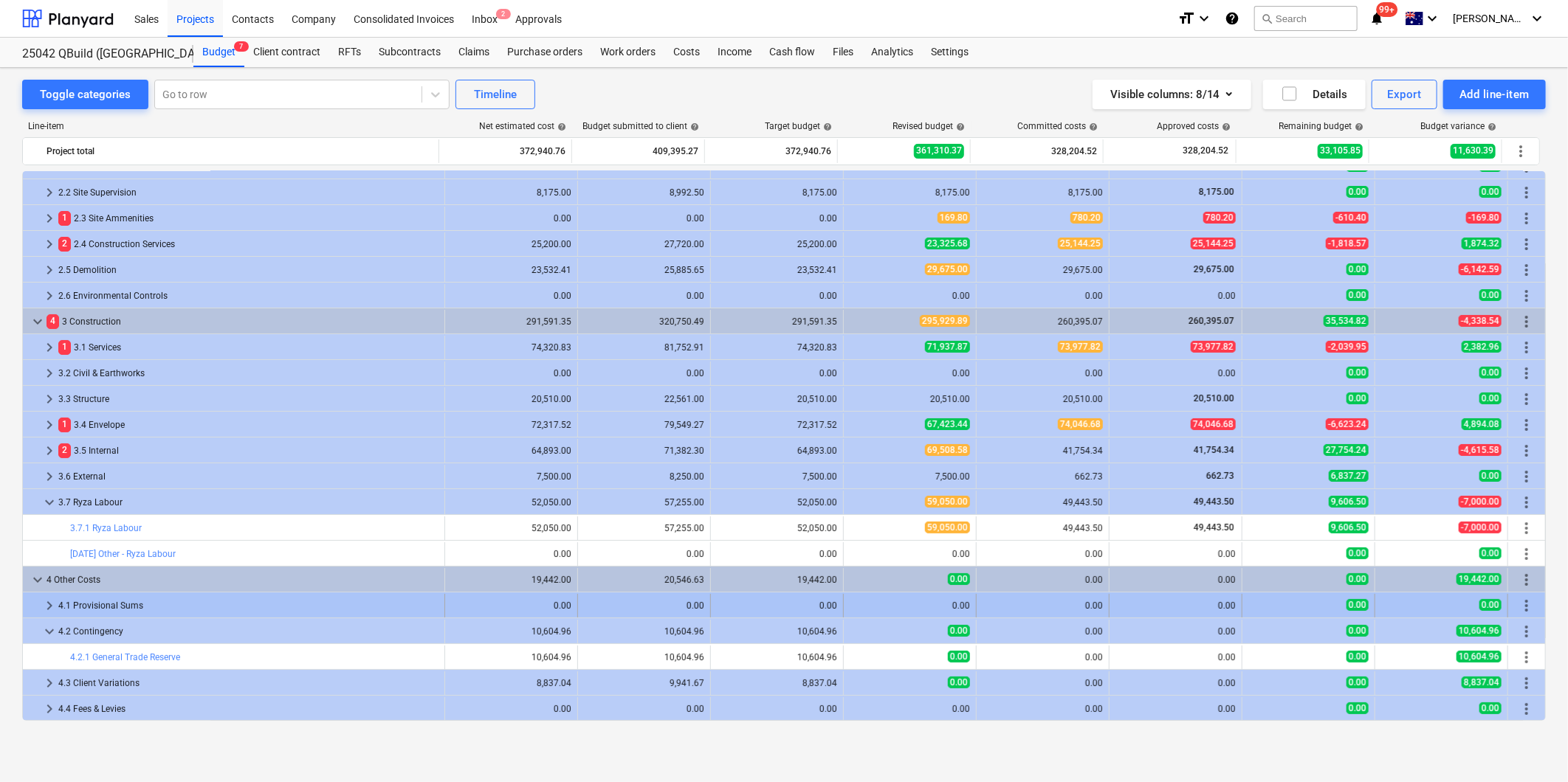
scroll to position [96, 0]
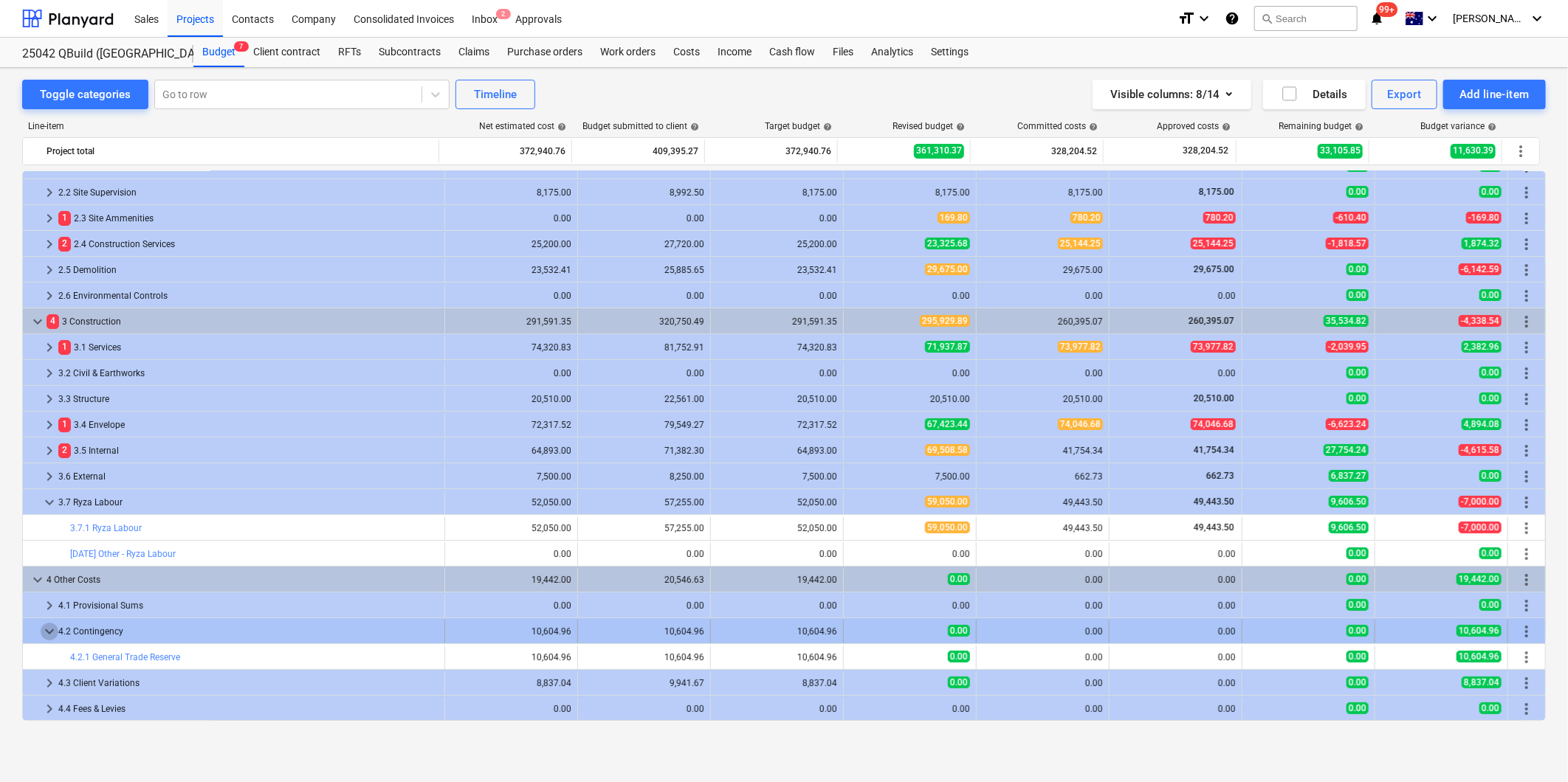
click at [46, 640] on span "keyboard_arrow_down" at bounding box center [49, 631] width 17 height 17
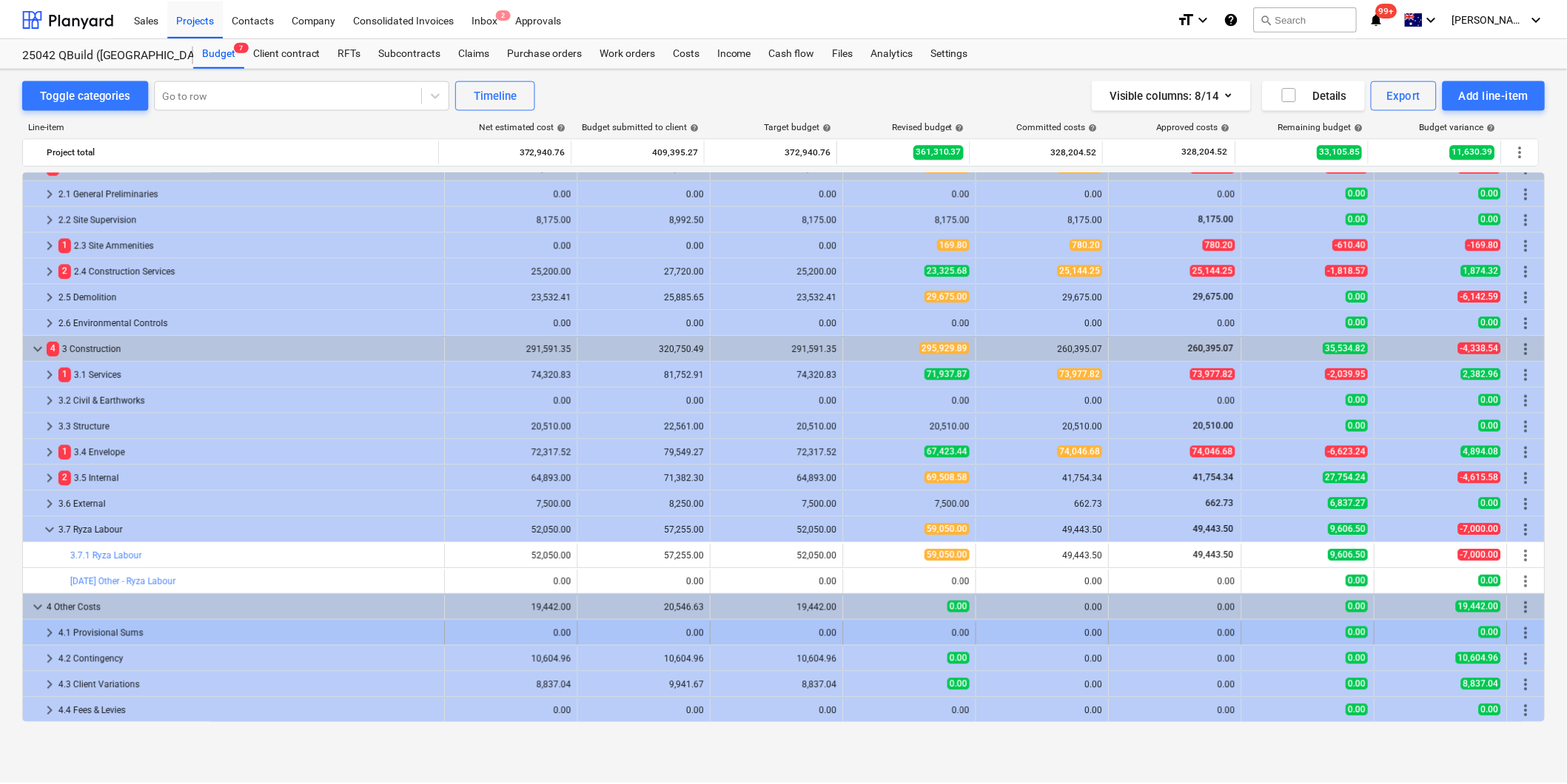
scroll to position [70, 0]
click at [47, 633] on span "keyboard_arrow_right" at bounding box center [49, 634] width 17 height 17
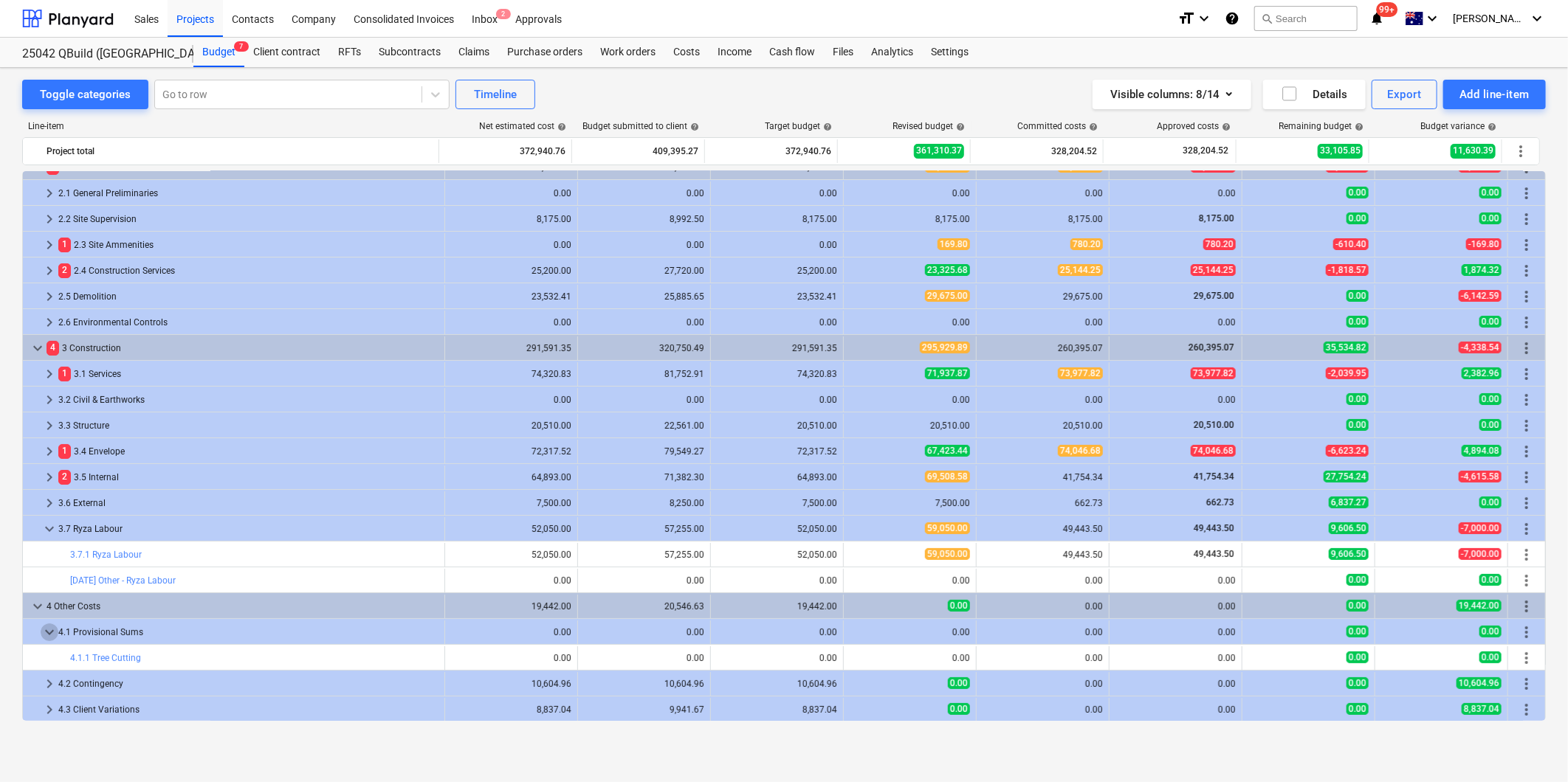
click at [46, 631] on span "keyboard_arrow_down" at bounding box center [49, 632] width 17 height 17
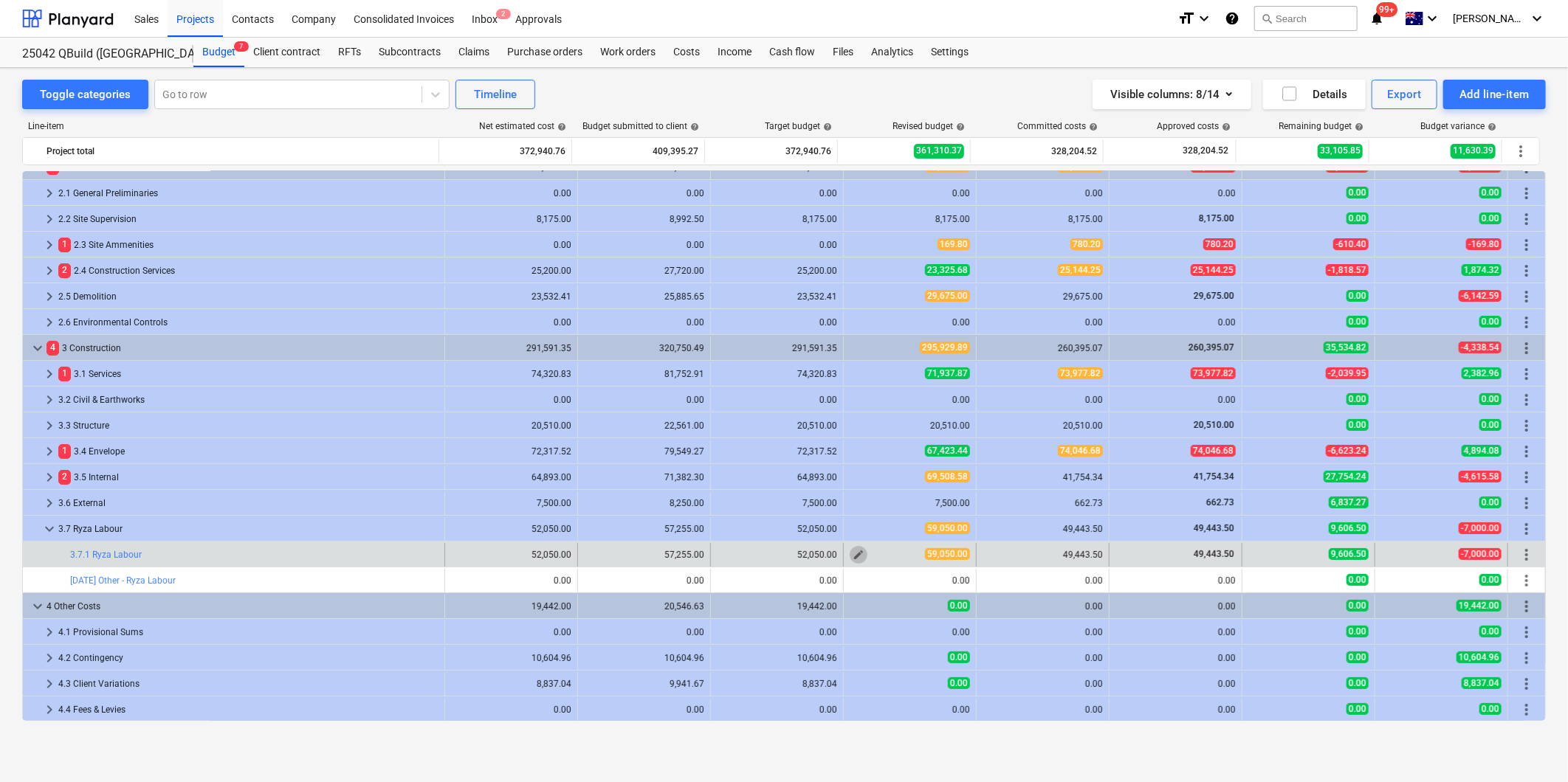
click at [856, 553] on span "edit" at bounding box center [859, 555] width 12 height 12
type textarea "x"
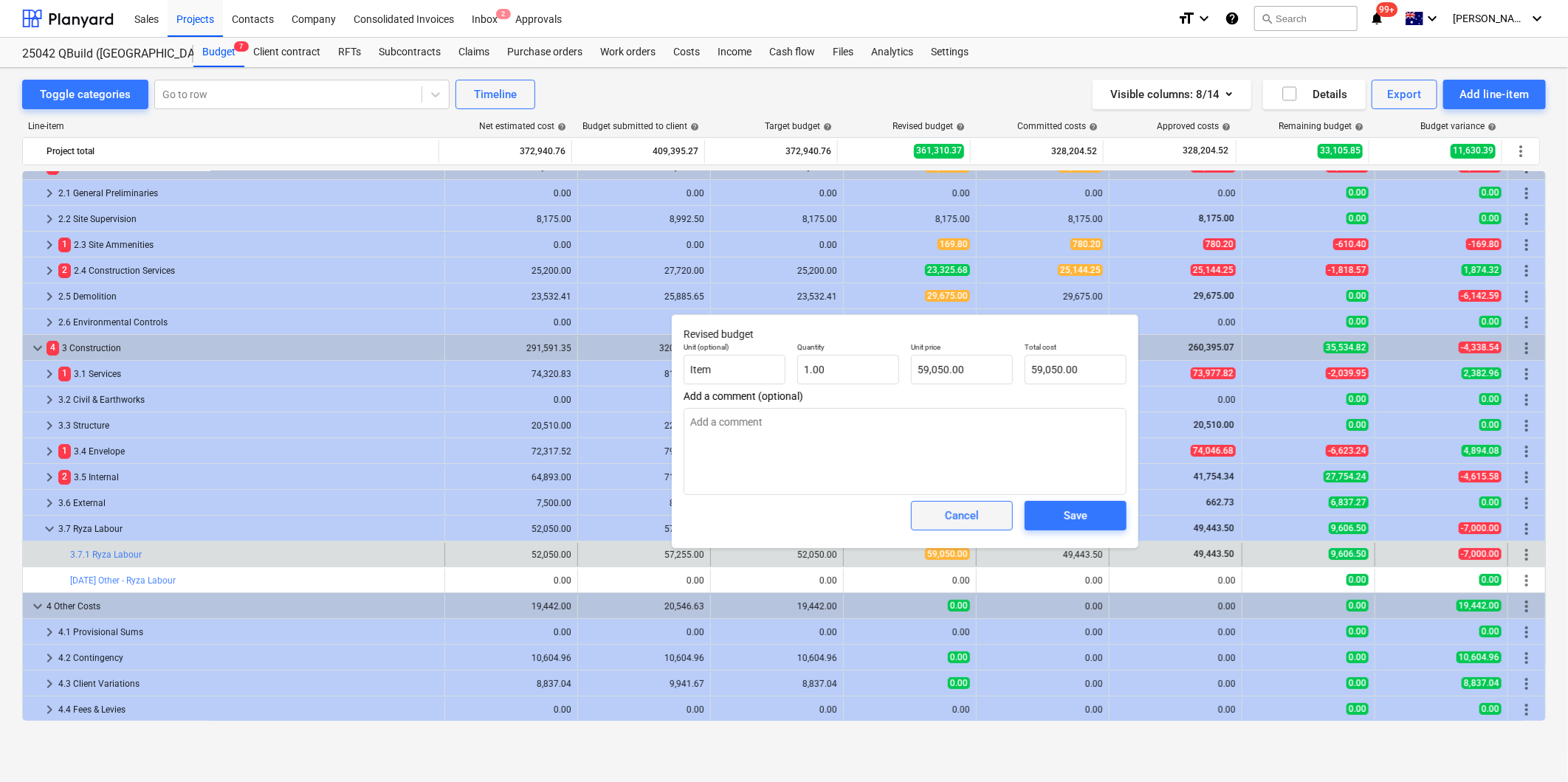
click at [955, 518] on div "Cancel" at bounding box center [961, 515] width 34 height 19
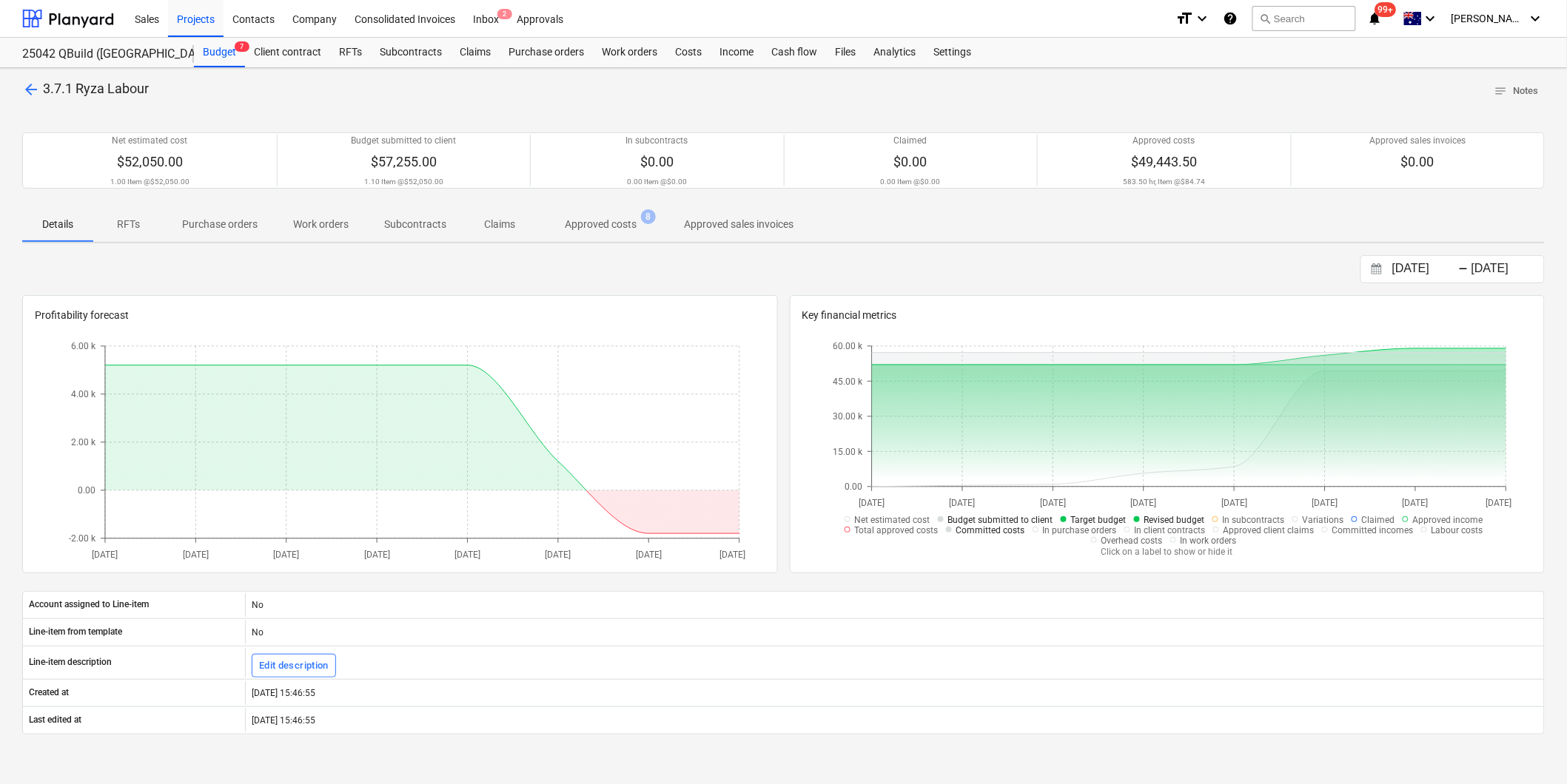
click at [595, 226] on p "Approved costs" at bounding box center [601, 224] width 71 height 16
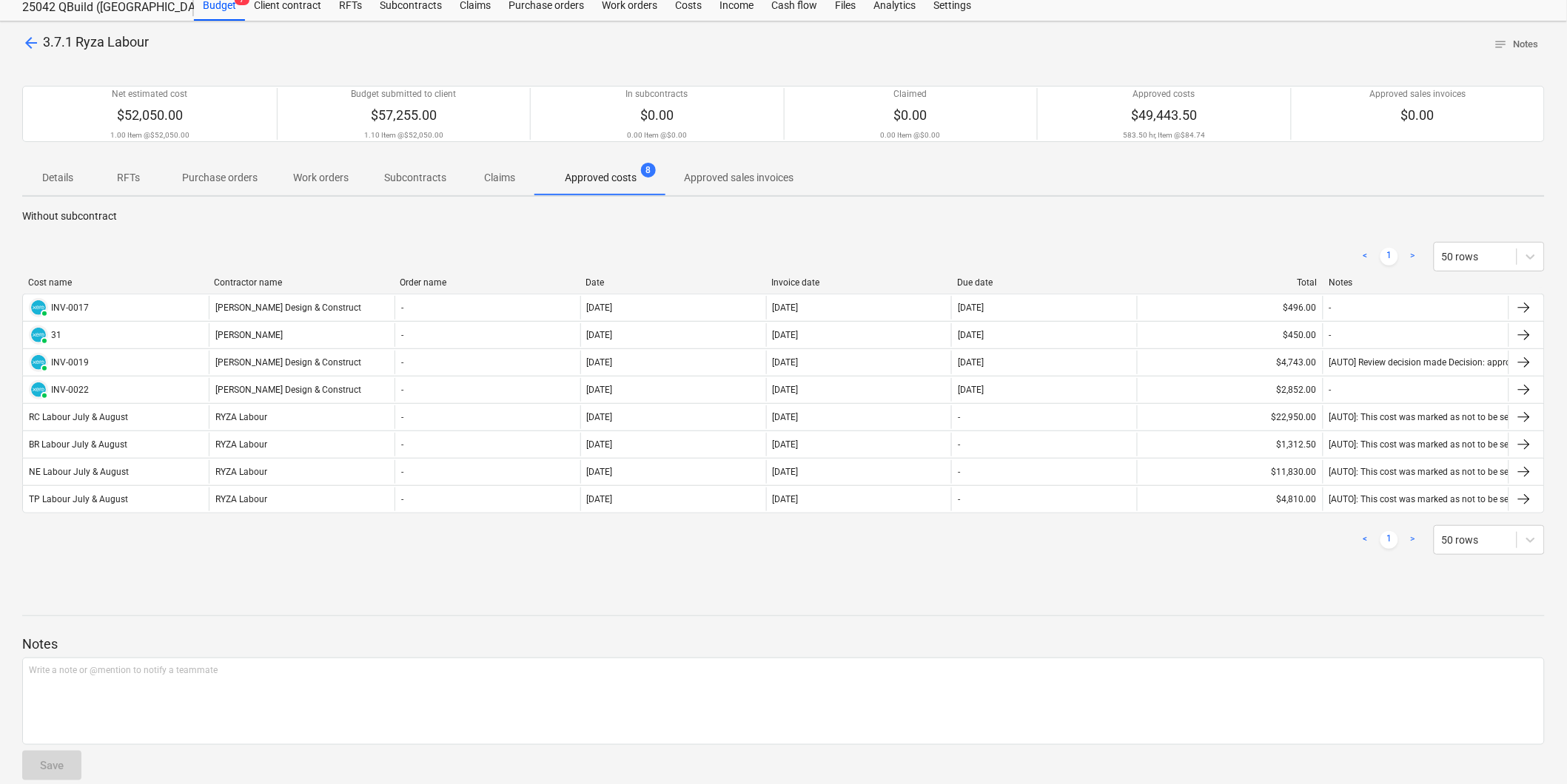
scroll to position [67, 0]
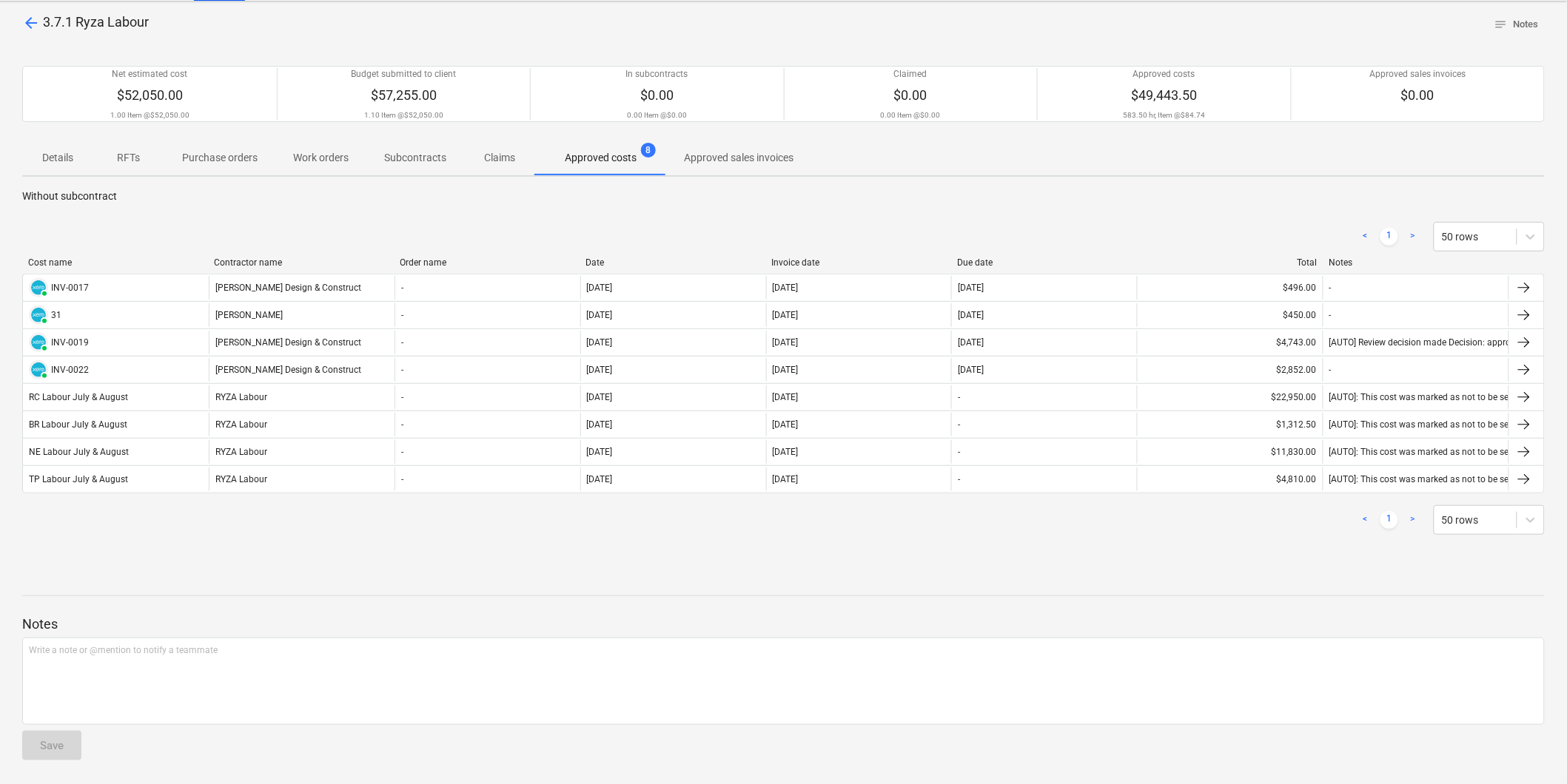
click at [230, 557] on div "arrow_back 3.7.1 Ryza Labour notes Notes Net estimated cost $52,050.00 1.00 Ite…" at bounding box center [784, 393] width 1567 height 782
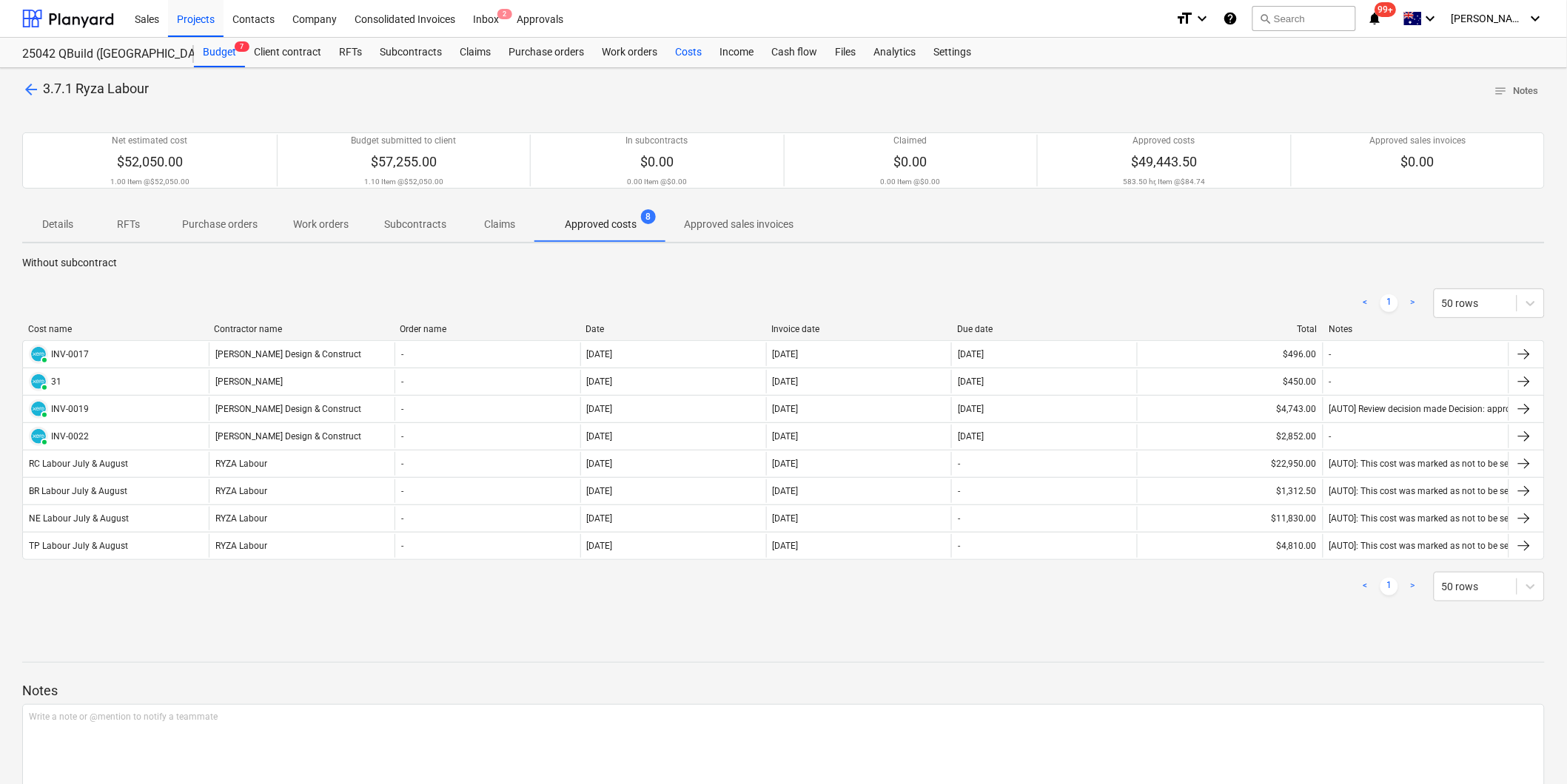
click at [685, 50] on div "Costs" at bounding box center [688, 52] width 44 height 30
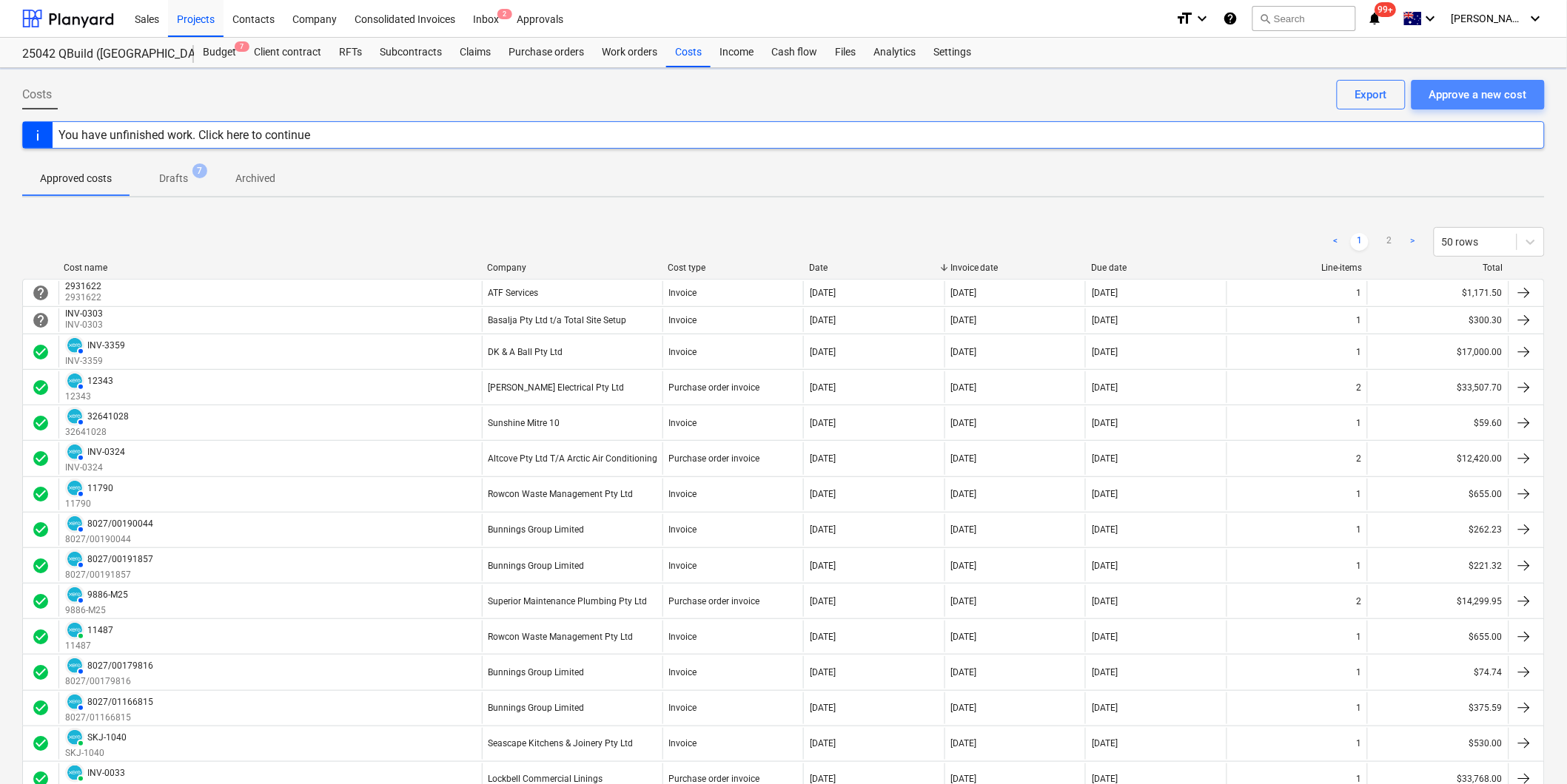
click at [1452, 91] on div "Approve a new cost" at bounding box center [1478, 94] width 98 height 19
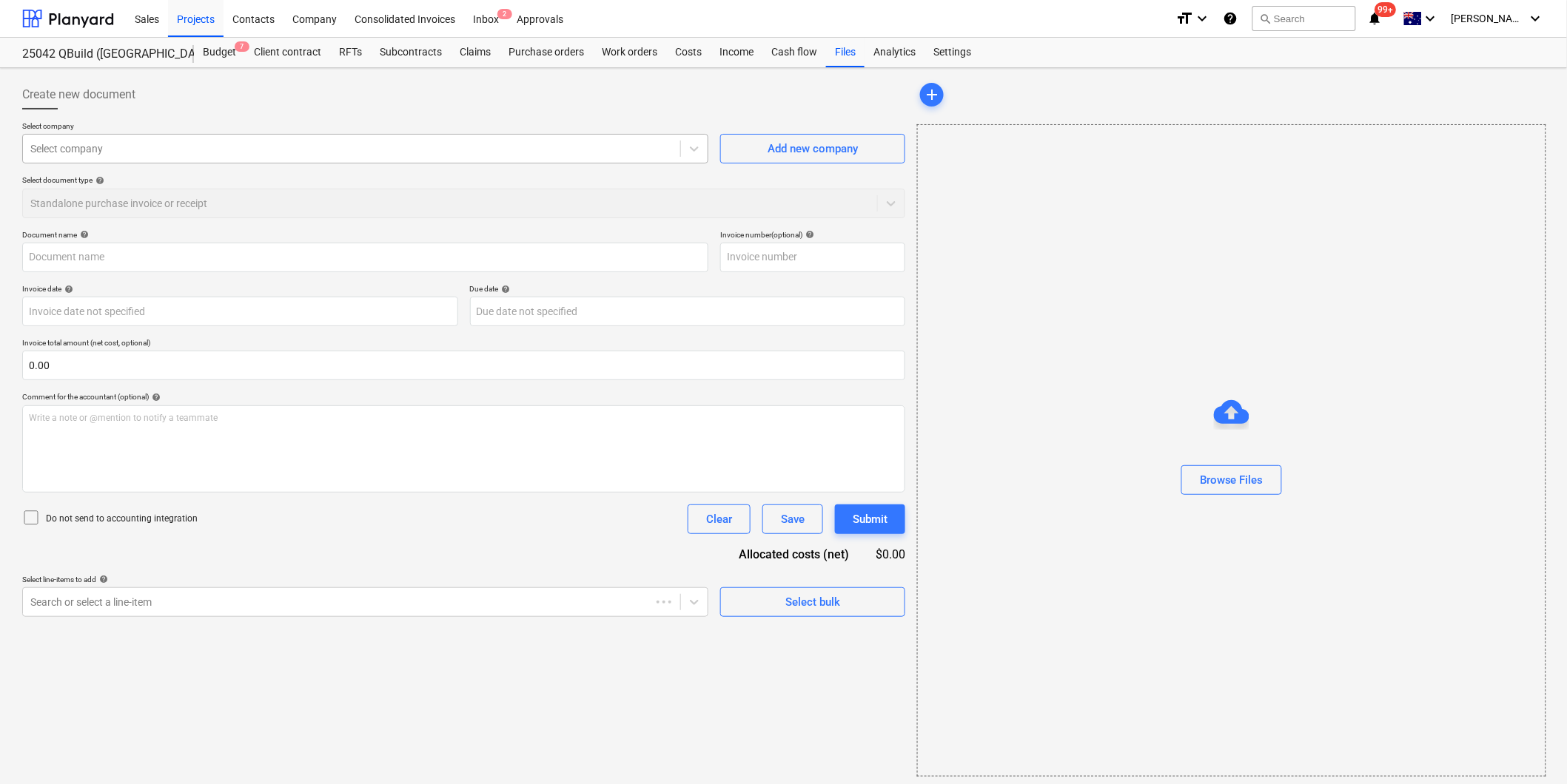
click at [165, 151] on div at bounding box center [351, 149] width 642 height 15
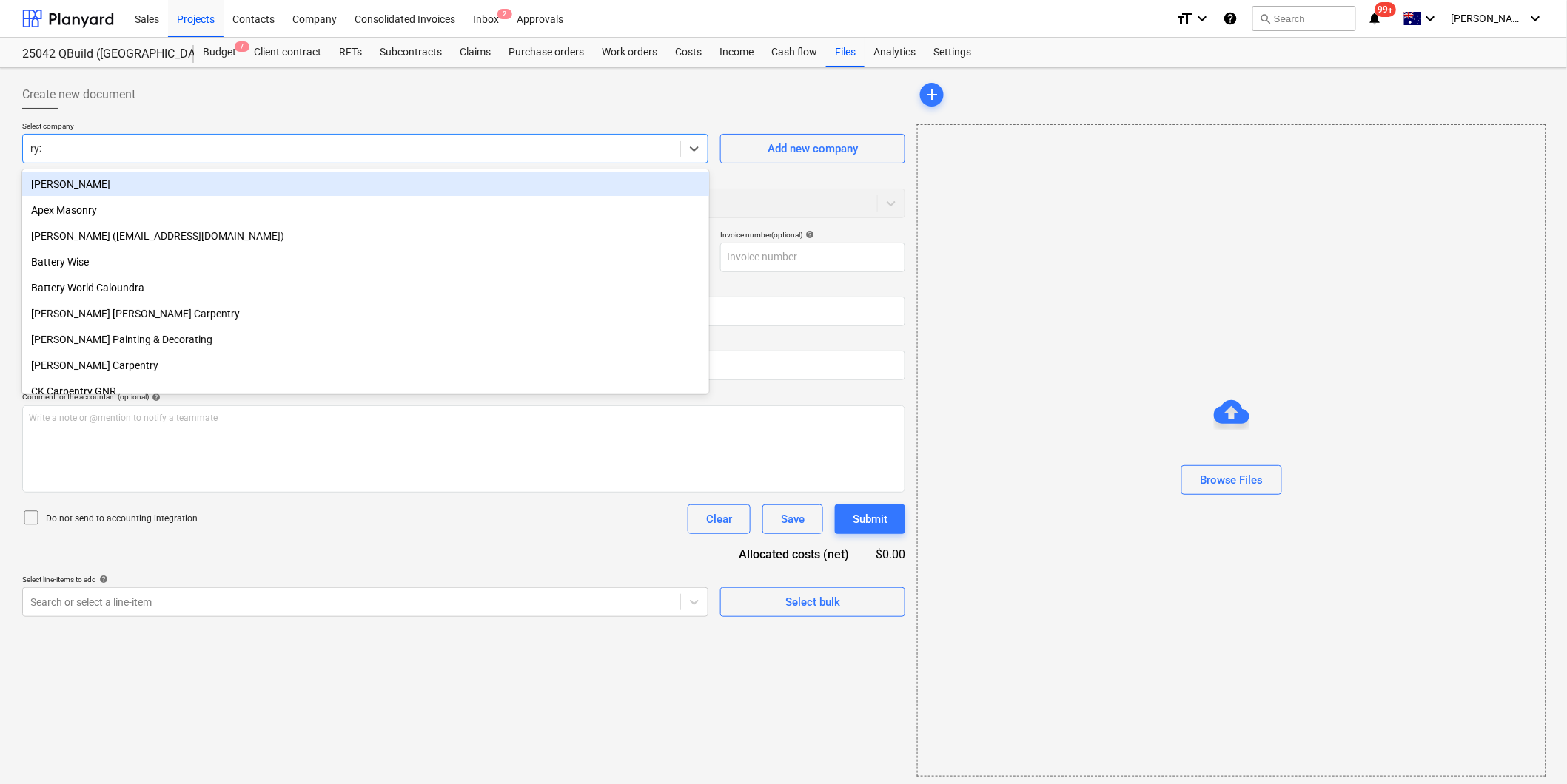
type input "ryza"
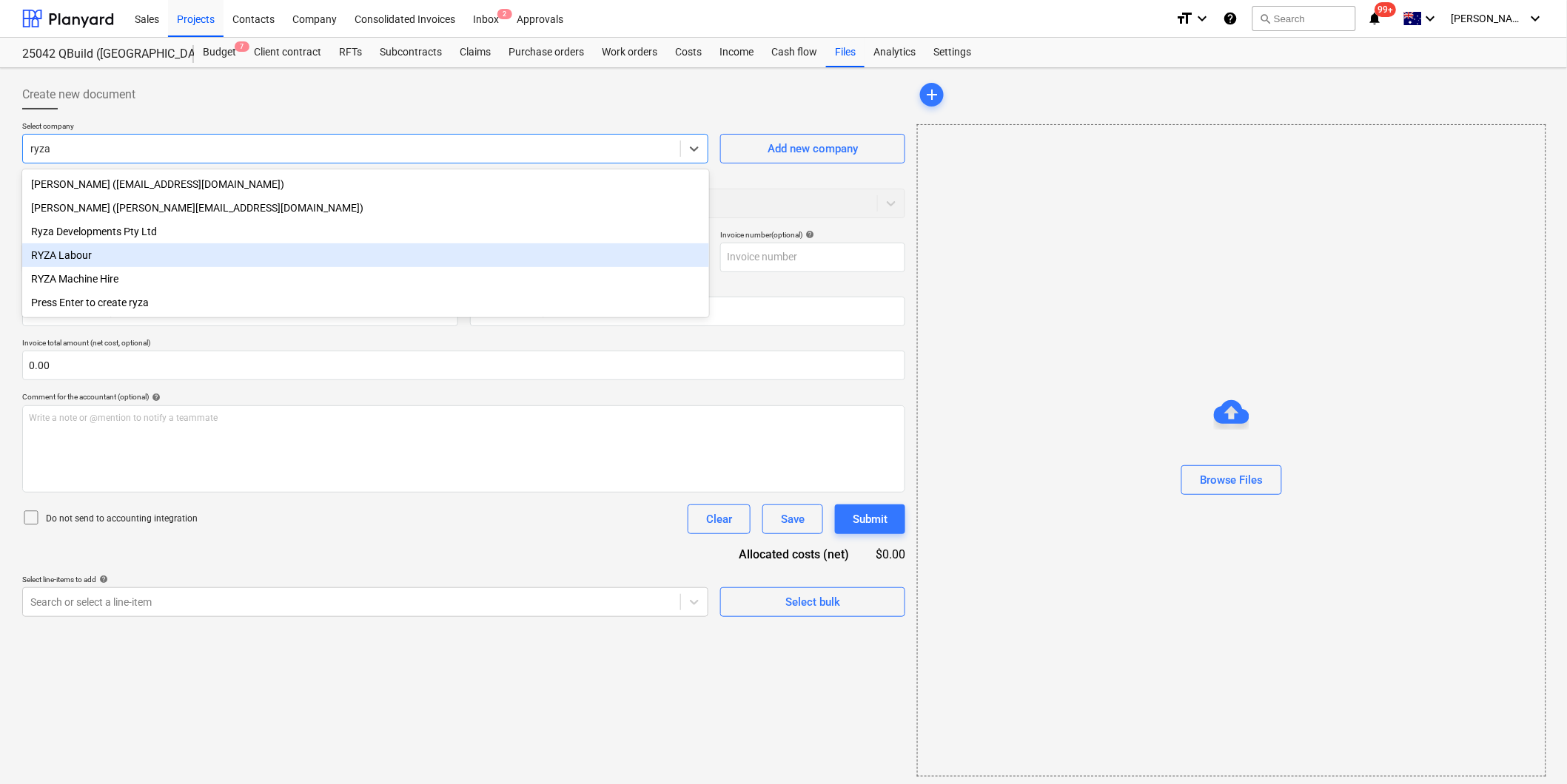
click at [72, 261] on div "RYZA Labour" at bounding box center [366, 255] width 687 height 24
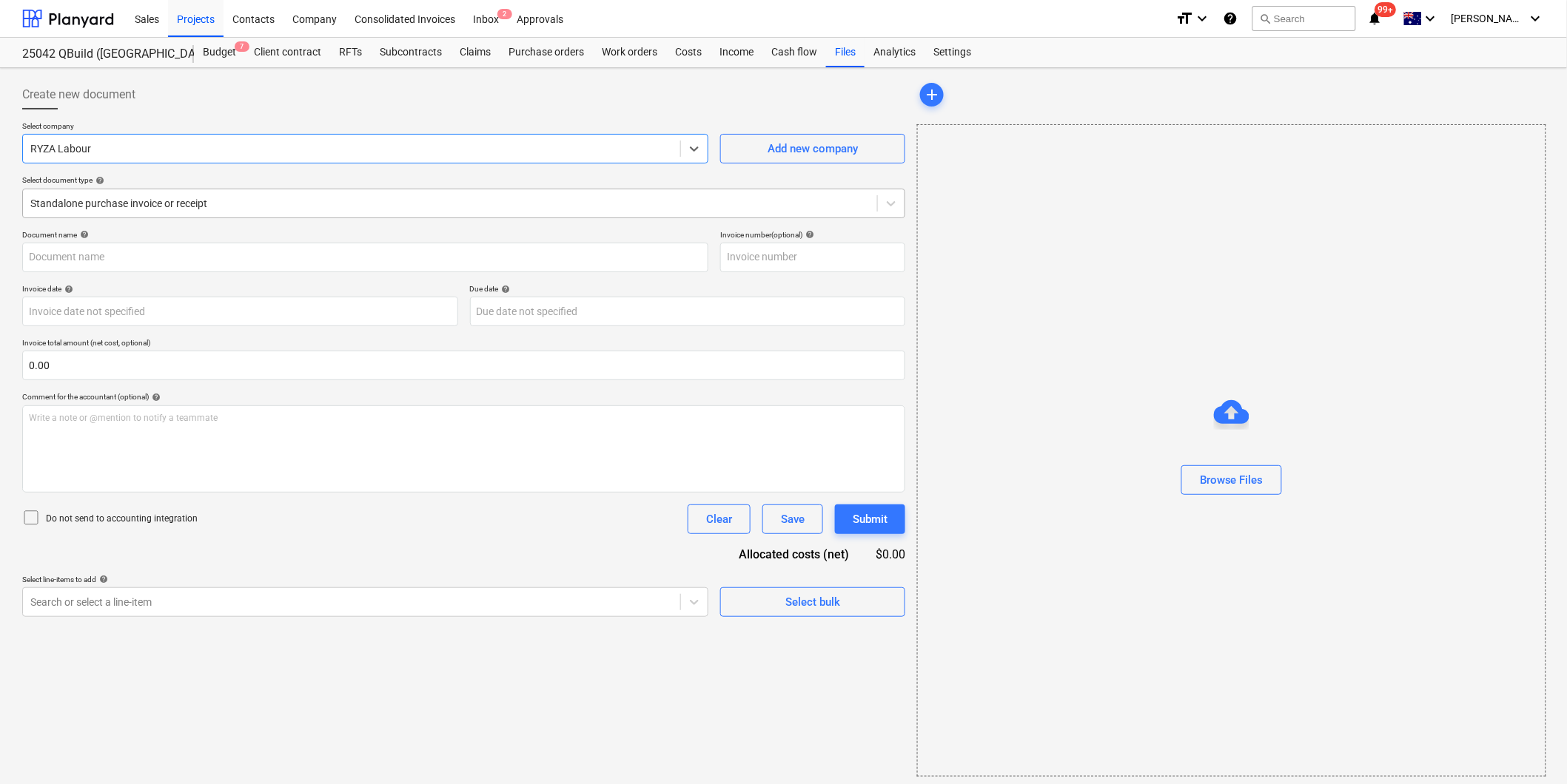
click at [257, 209] on div at bounding box center [450, 203] width 839 height 15
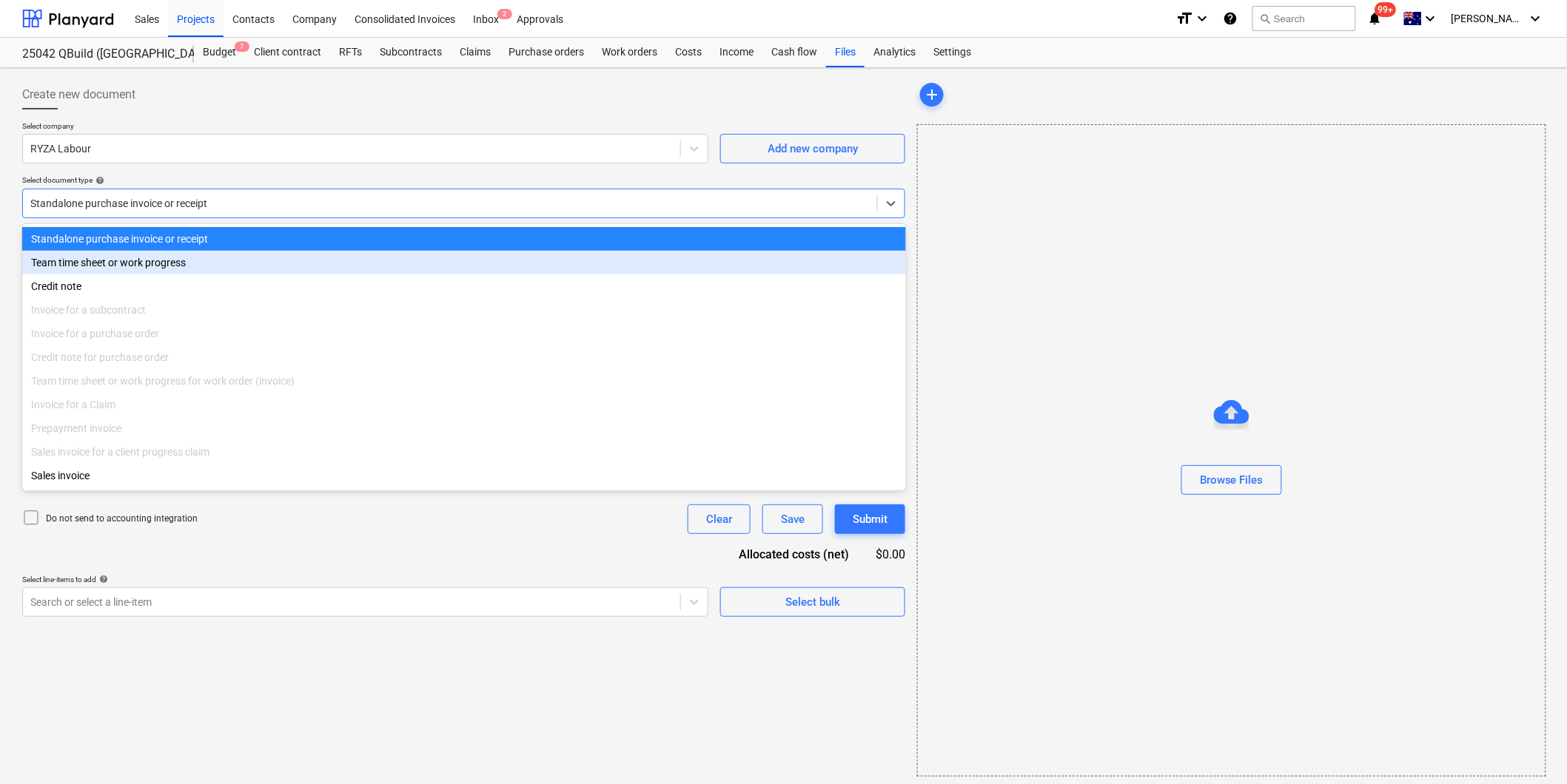
click at [212, 267] on div "Team time sheet or work progress" at bounding box center [464, 262] width 883 height 24
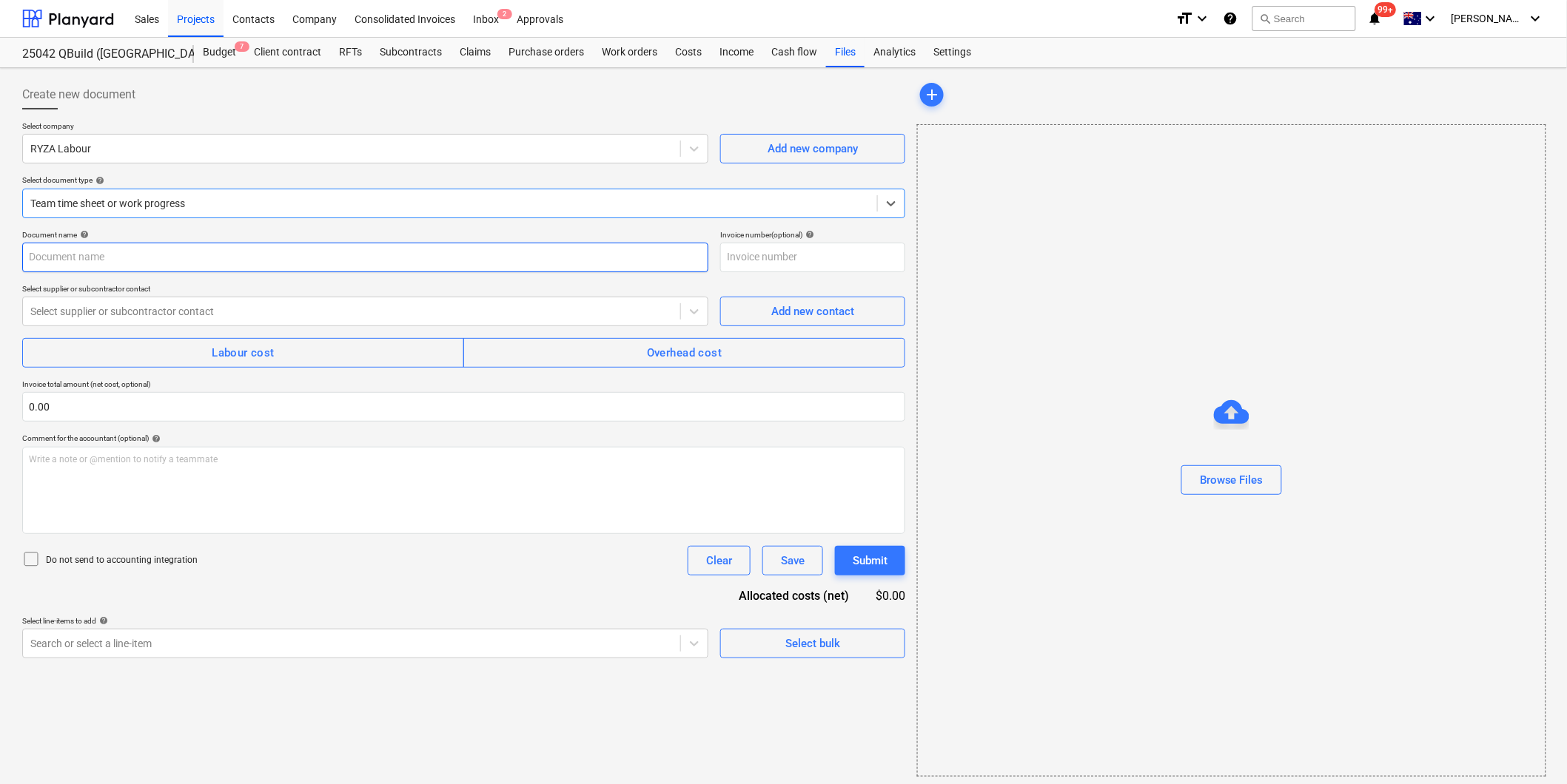
click at [154, 260] on input "text" at bounding box center [366, 257] width 686 height 30
drag, startPoint x: 220, startPoint y: 254, endPoint x: 271, endPoint y: 272, distance: 54.1
click at [222, 256] on input "Ryza Labour - Balance of labour costs to Completion of contract works" at bounding box center [366, 257] width 686 height 30
click at [93, 256] on input "Ryza Labour - Balance of labour costs to completion of contract works" at bounding box center [366, 257] width 686 height 30
click at [447, 262] on input "Ryza Labour - Balance of labour costs to completion of contract works" at bounding box center [366, 257] width 686 height 30
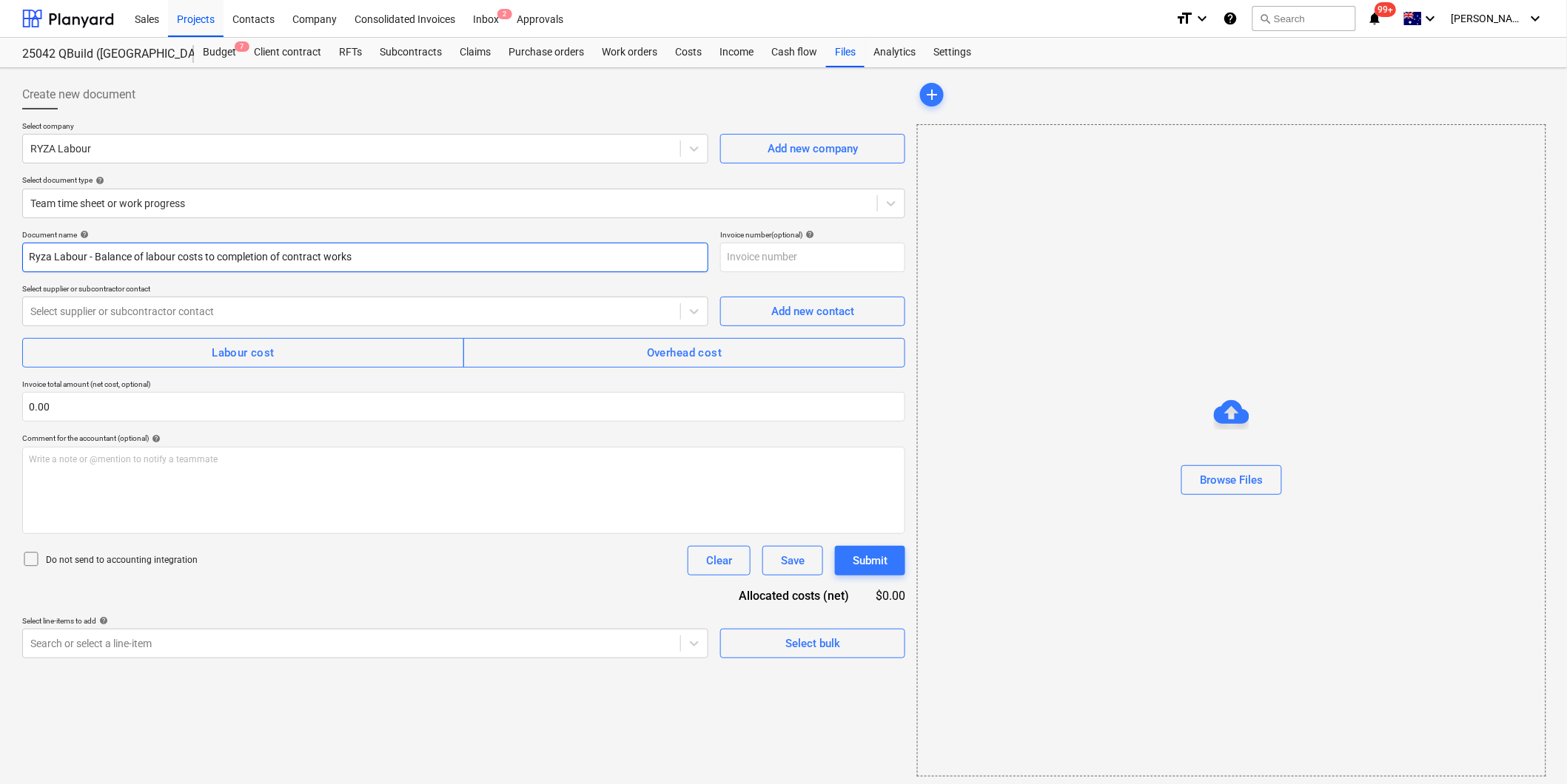
click at [97, 256] on input "Ryza Labour - Balance of labour costs to completion of contract works" at bounding box center [366, 257] width 686 height 30
click at [95, 257] on input "Ryza Labour - Balance of labour costs to completion of contract works" at bounding box center [366, 257] width 686 height 30
type input "Ryza Labour - September labour (balance of labour costs to completion of contra…"
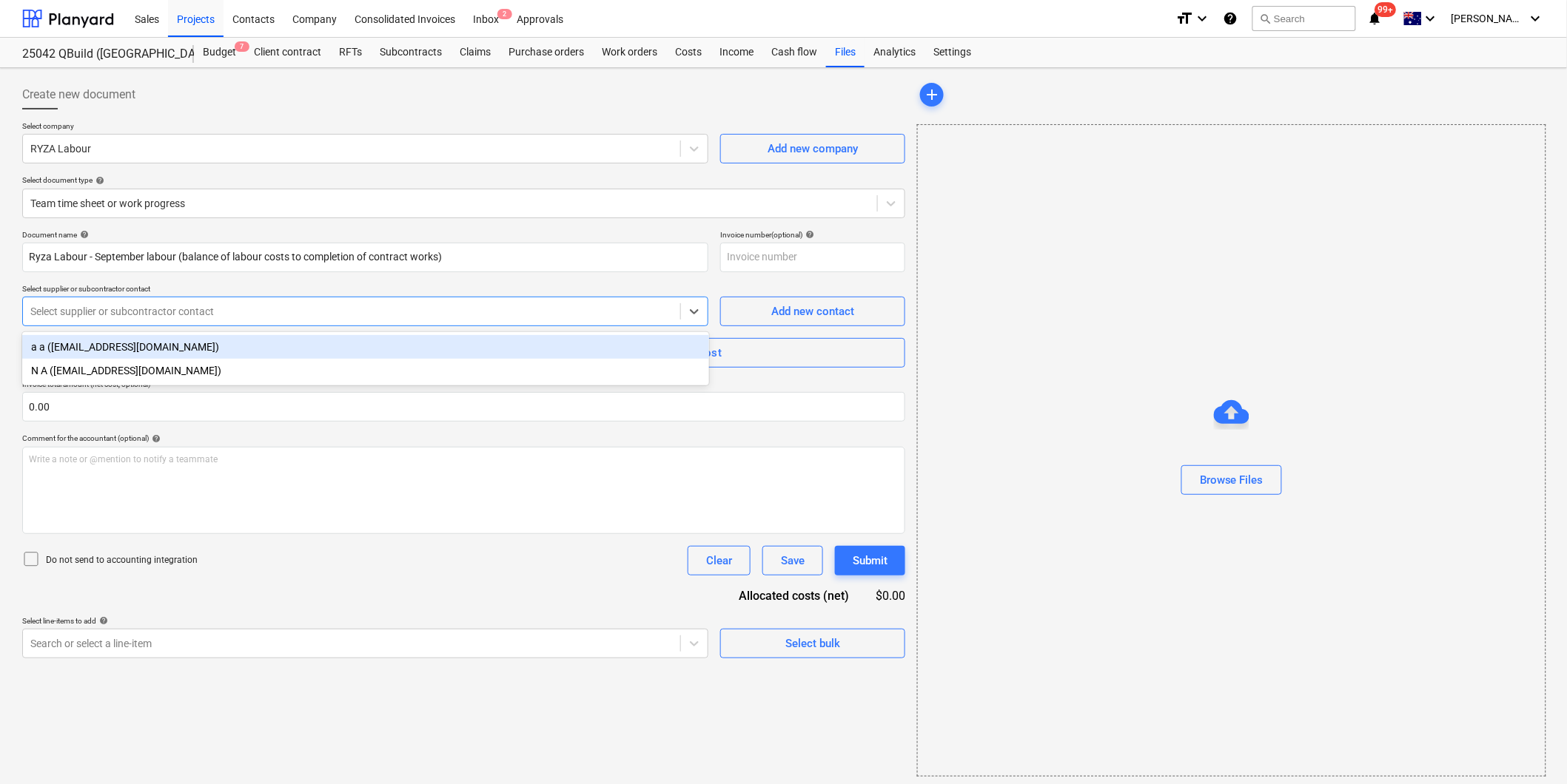
click at [337, 315] on div at bounding box center [351, 311] width 642 height 15
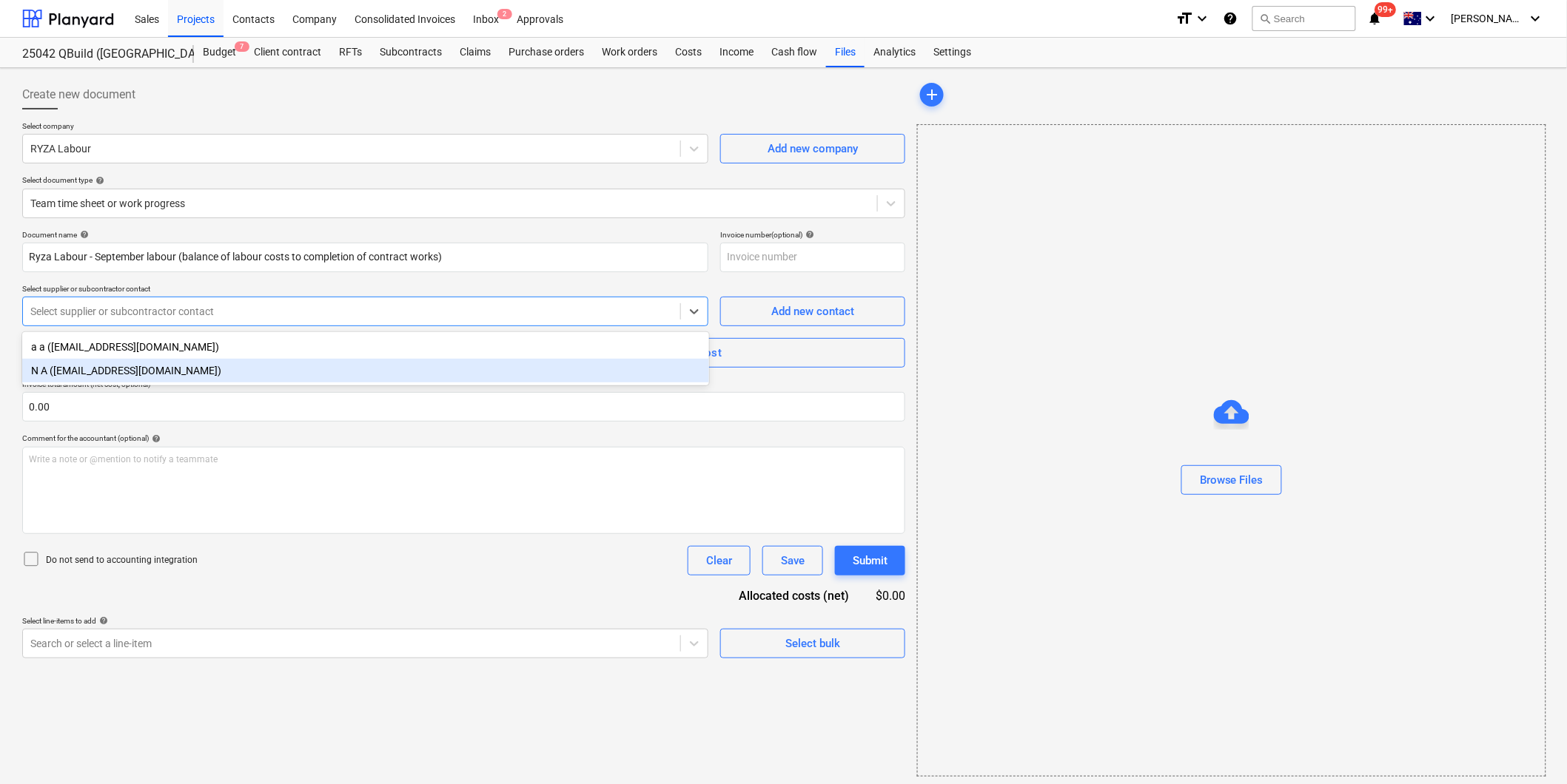
click at [220, 370] on div "N A ([EMAIL_ADDRESS][DOMAIN_NAME])" at bounding box center [366, 370] width 687 height 24
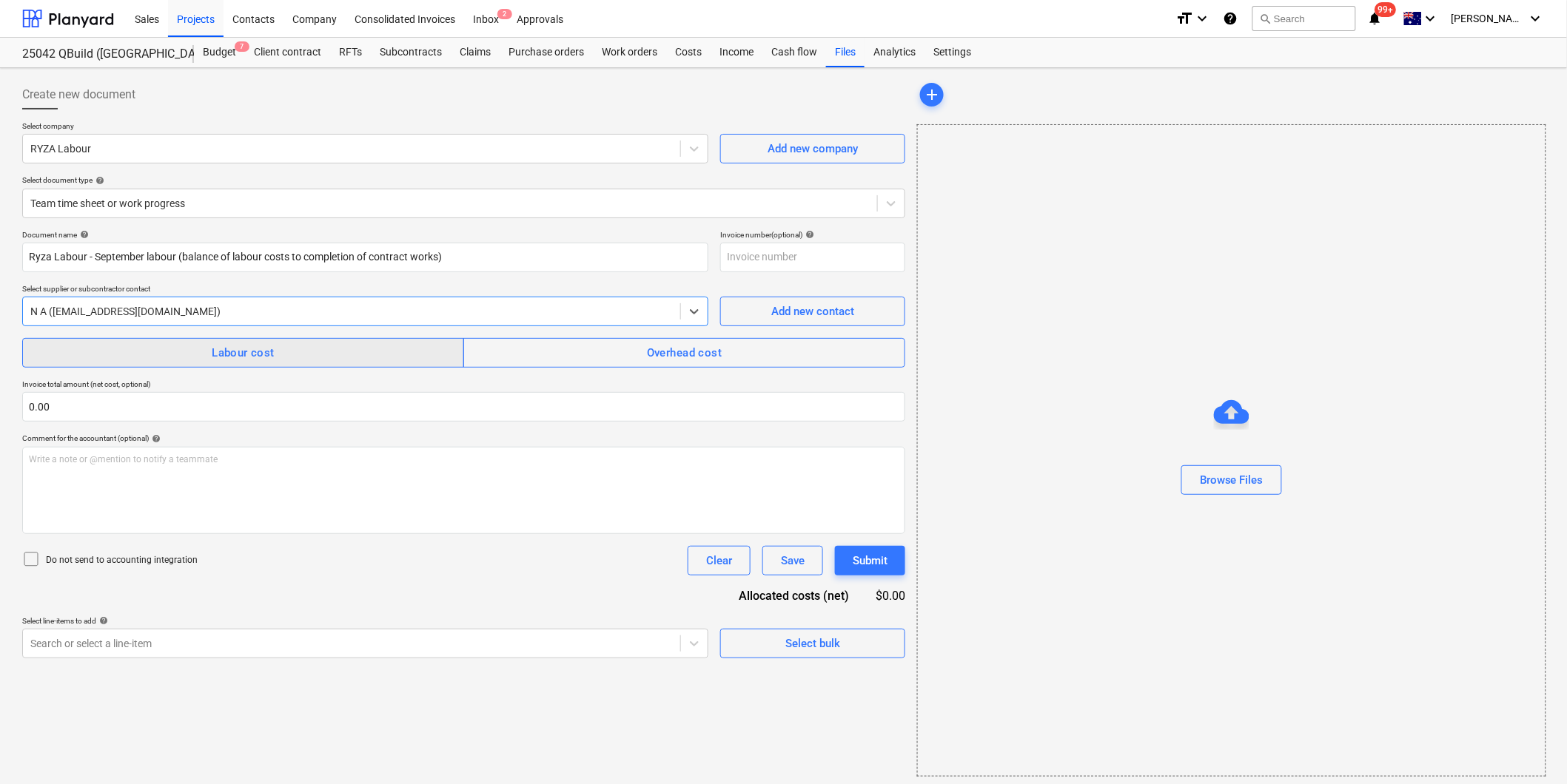
click at [247, 345] on div "Labour cost" at bounding box center [243, 352] width 63 height 19
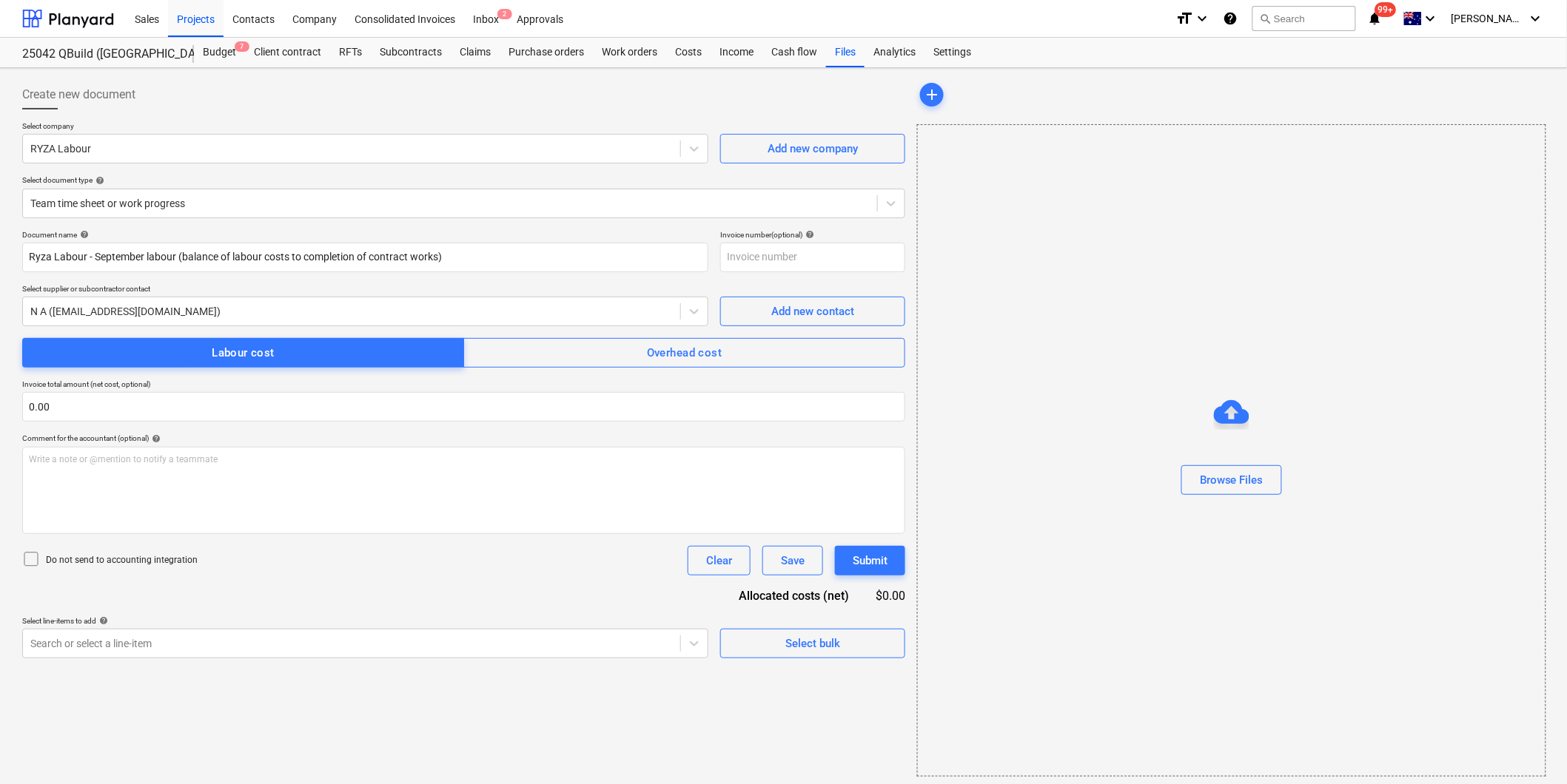
click at [31, 562] on icon at bounding box center [31, 559] width 17 height 17
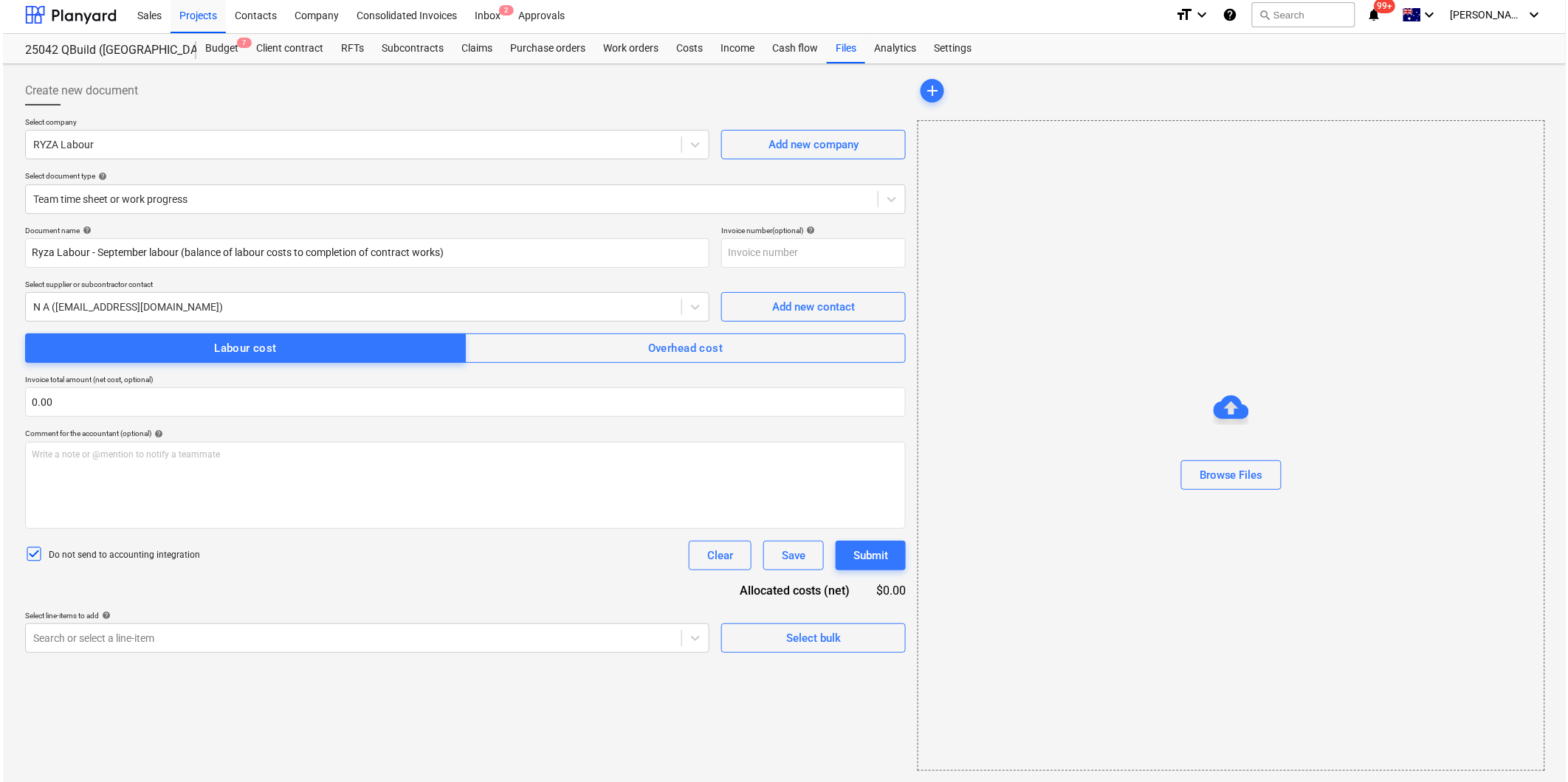
scroll to position [4, 0]
click at [746, 639] on span "Select bulk" at bounding box center [811, 637] width 148 height 19
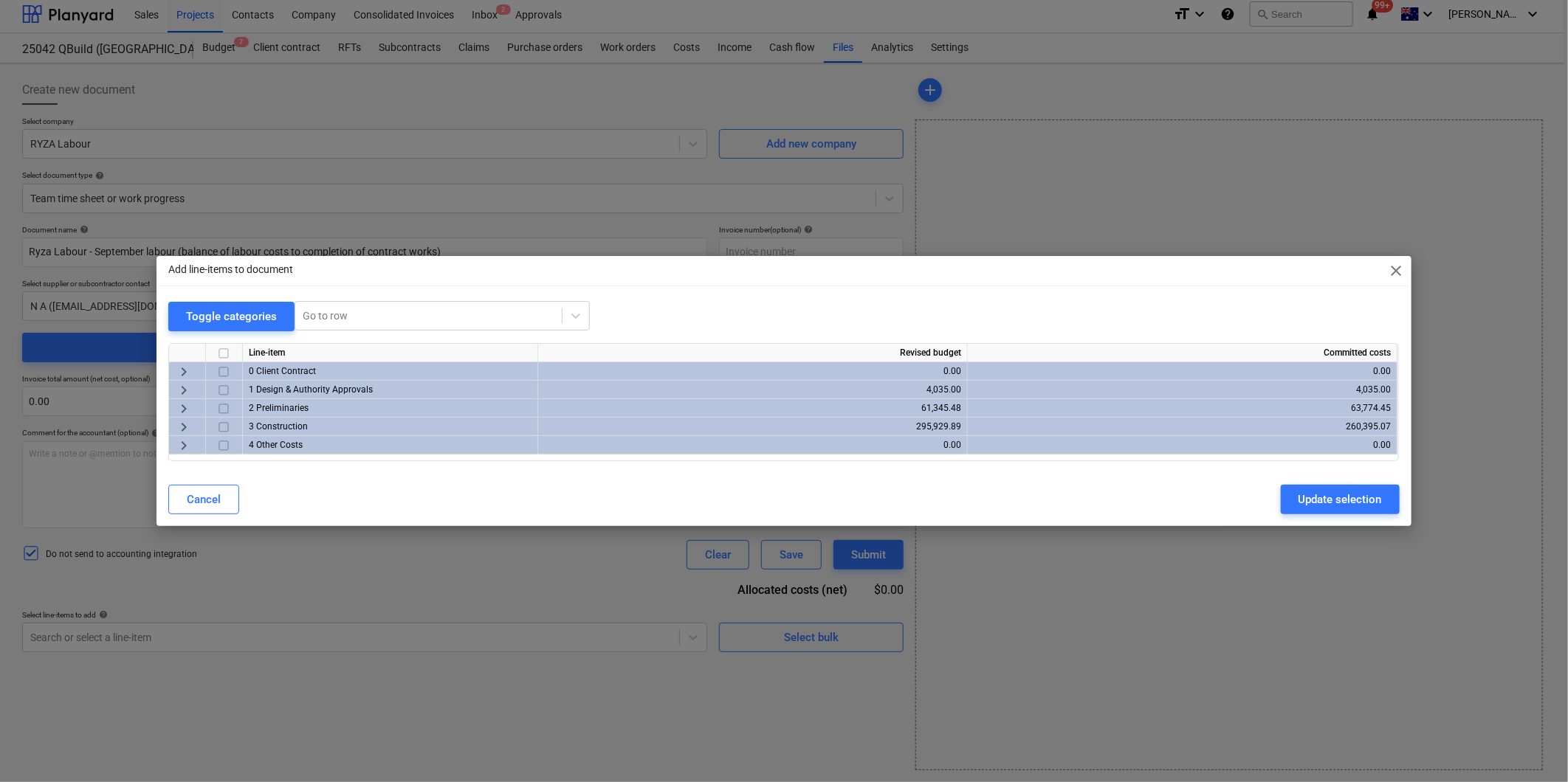
click at [182, 424] on span "keyboard_arrow_right" at bounding box center [183, 427] width 17 height 17
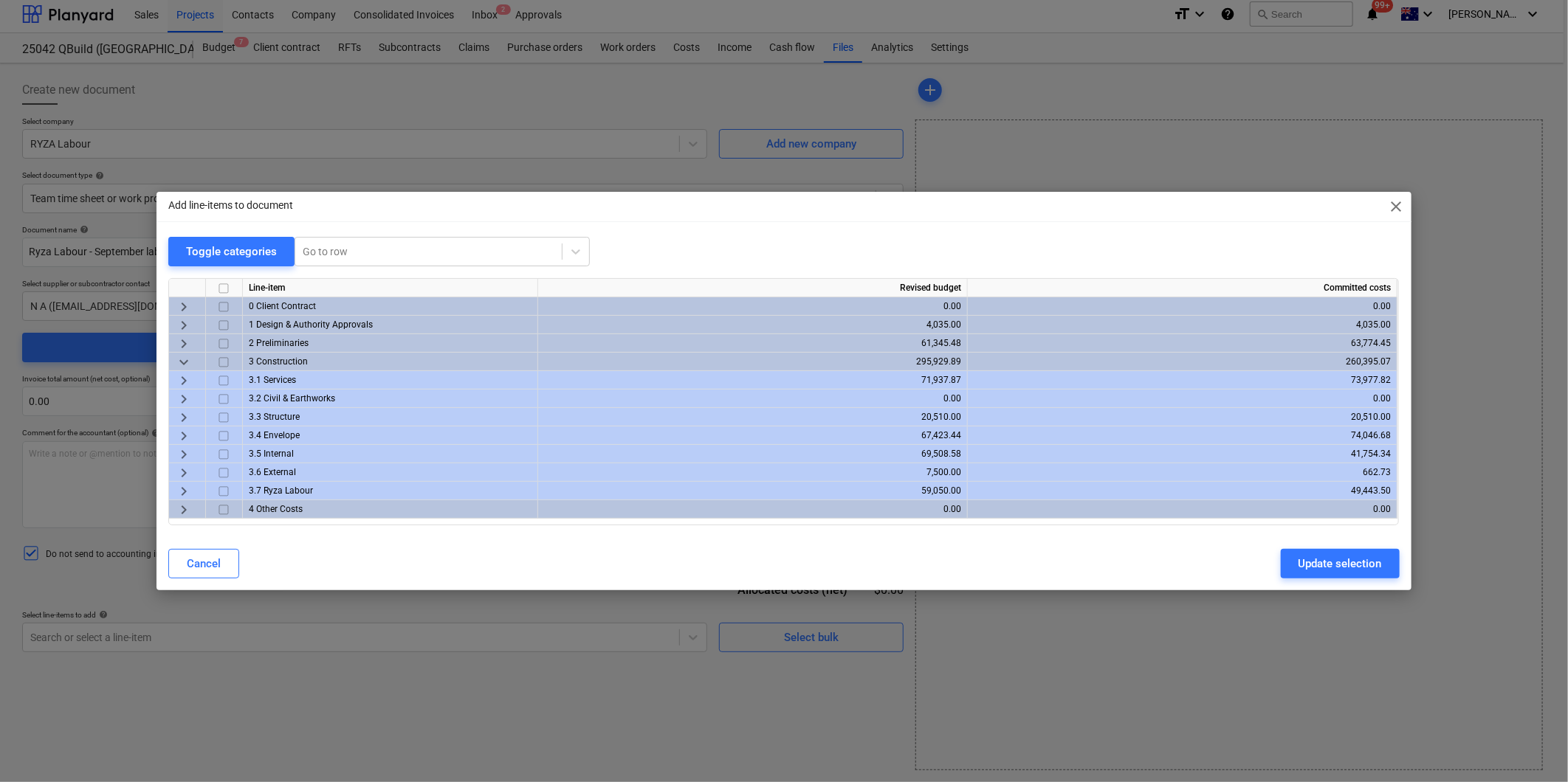
click at [186, 489] on span "keyboard_arrow_right" at bounding box center [183, 490] width 17 height 17
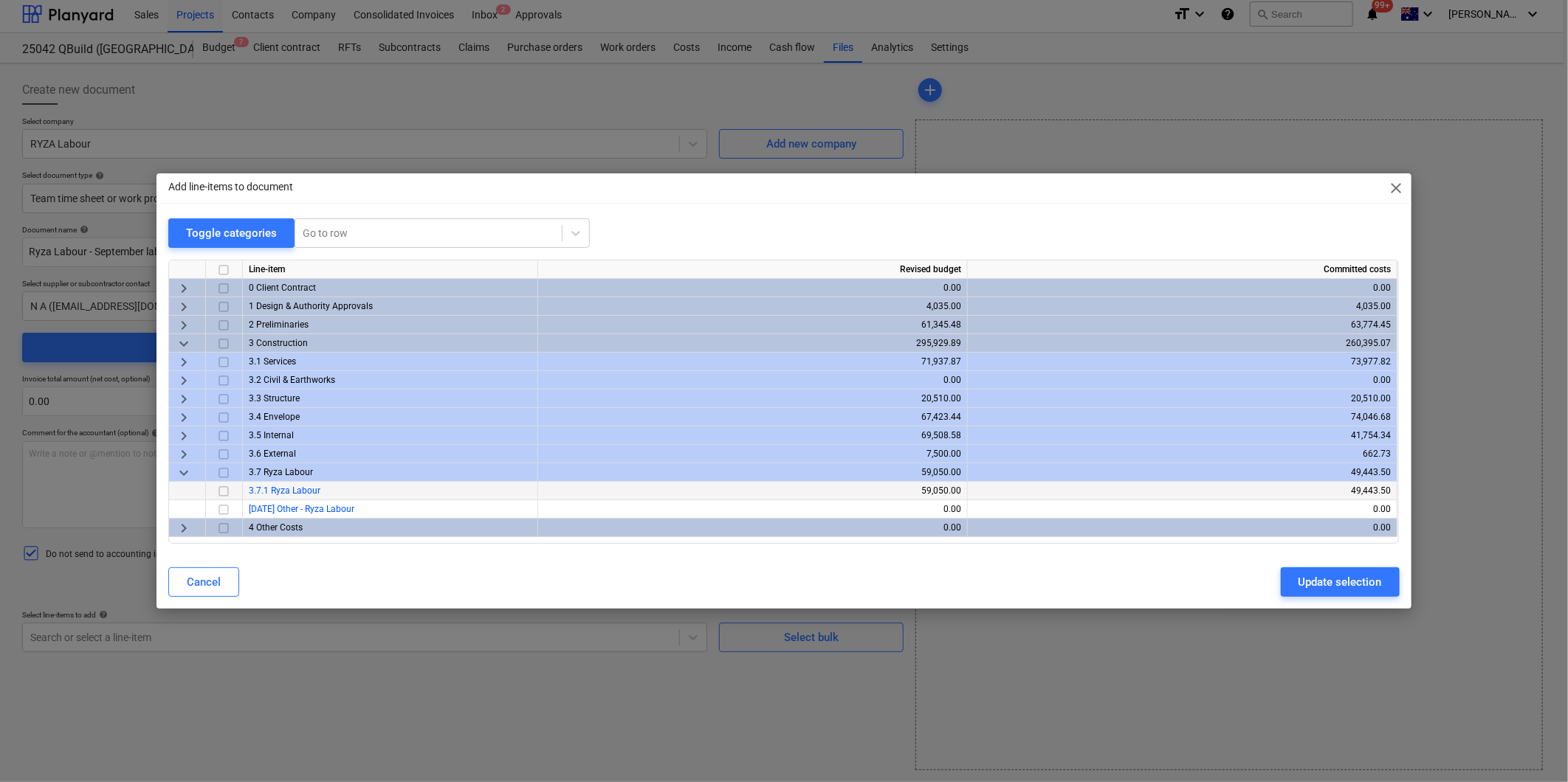
click at [221, 490] on input "checkbox" at bounding box center [223, 490] width 17 height 17
click at [1346, 585] on div "Update selection" at bounding box center [1340, 582] width 84 height 19
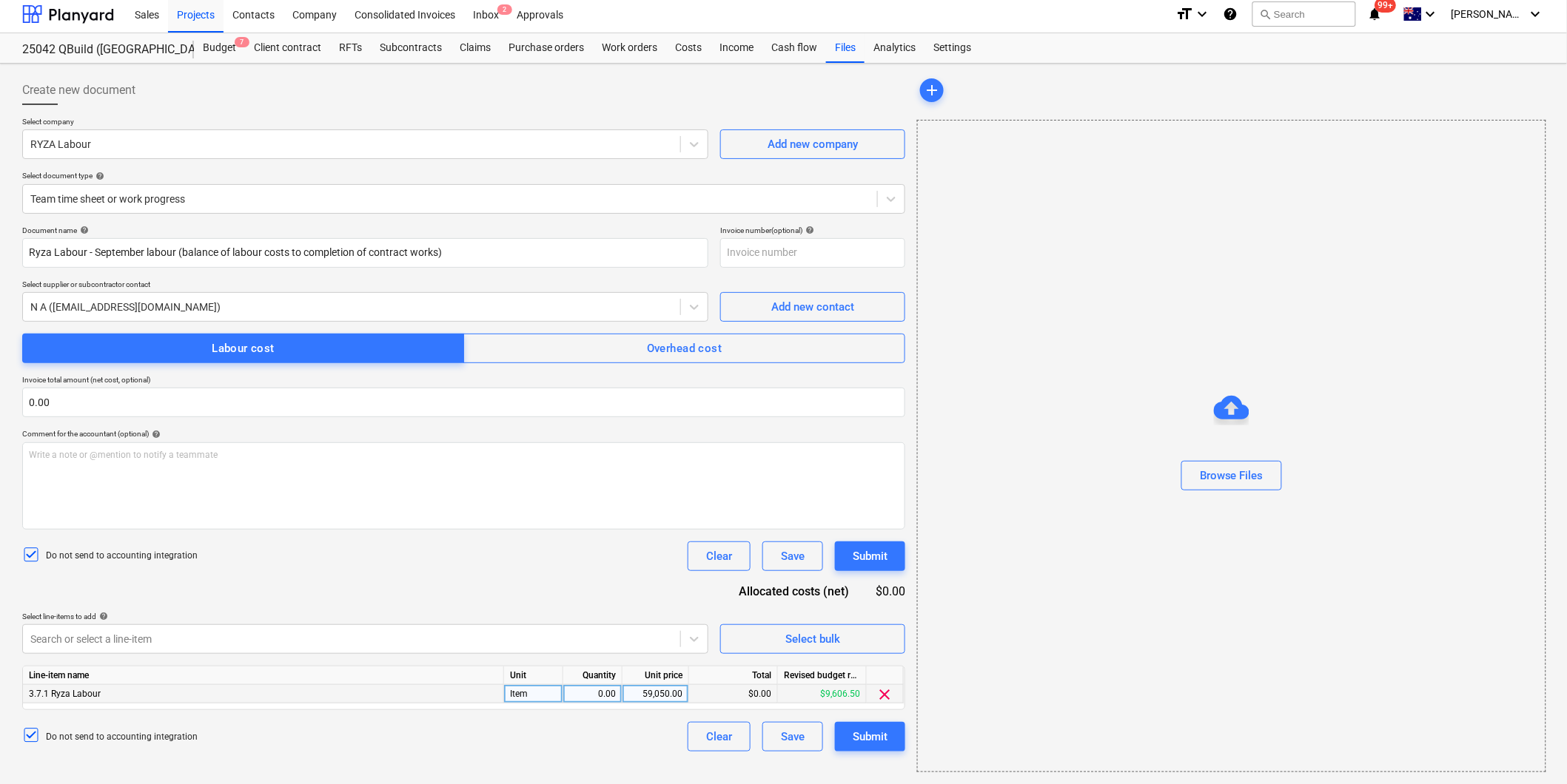
click at [602, 693] on div "0.00" at bounding box center [592, 694] width 47 height 18
type input "1"
drag, startPoint x: 641, startPoint y: 693, endPoint x: 733, endPoint y: 697, distance: 92.1
click at [0, 0] on div "3.7.1 Ryza Labour Item 1.00 59,050.00 $59,050.00 $-49,443.50 clear" at bounding box center [0, 0] width 0 height 0
click at [646, 690] on div "59,050.00" at bounding box center [655, 694] width 54 height 18
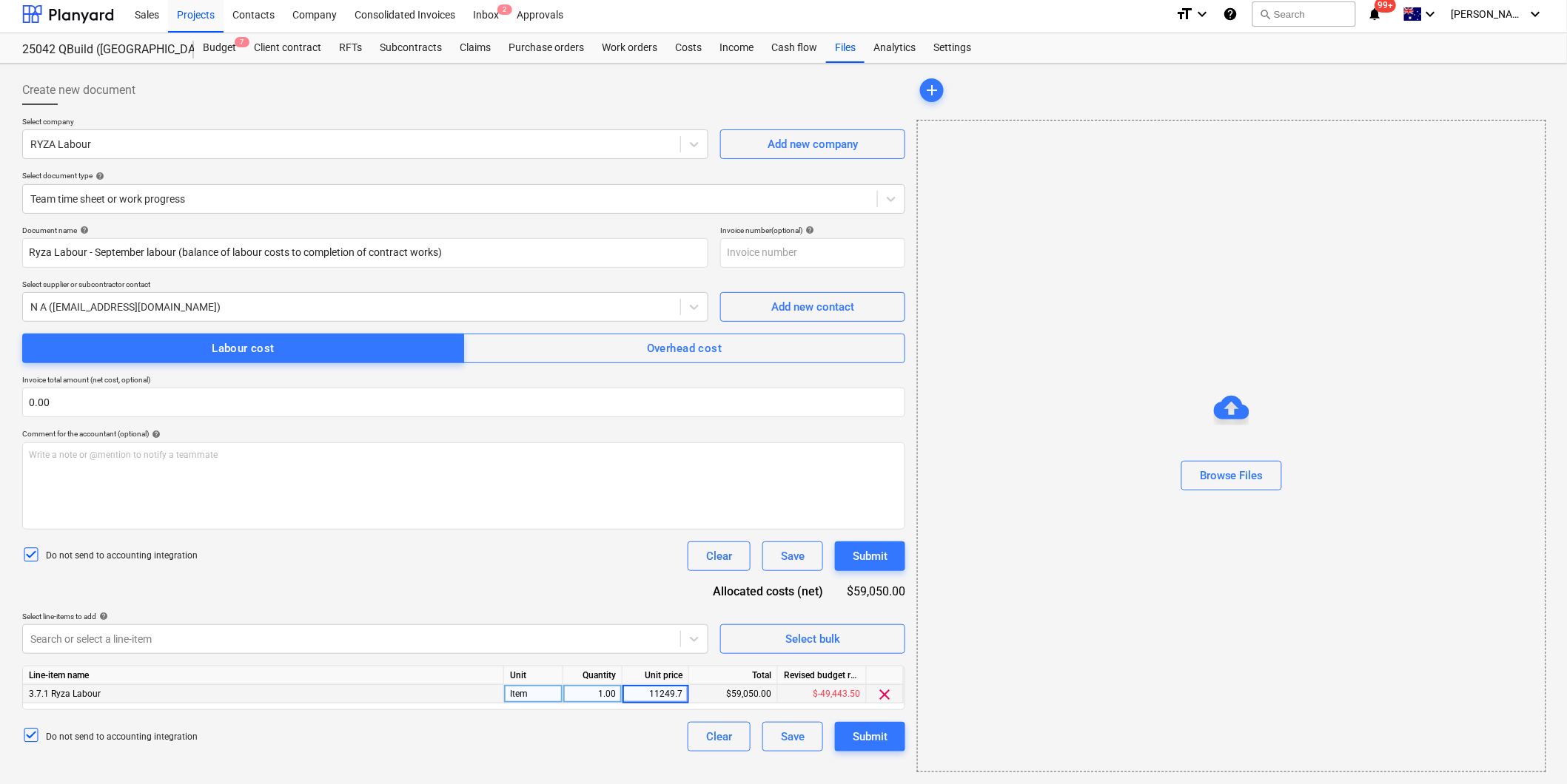
type input "11249.70"
click at [589, 735] on div "Do not send to accounting integration Clear Save Submit" at bounding box center [464, 737] width 883 height 30
click at [866, 735] on div "Submit" at bounding box center [870, 737] width 35 height 19
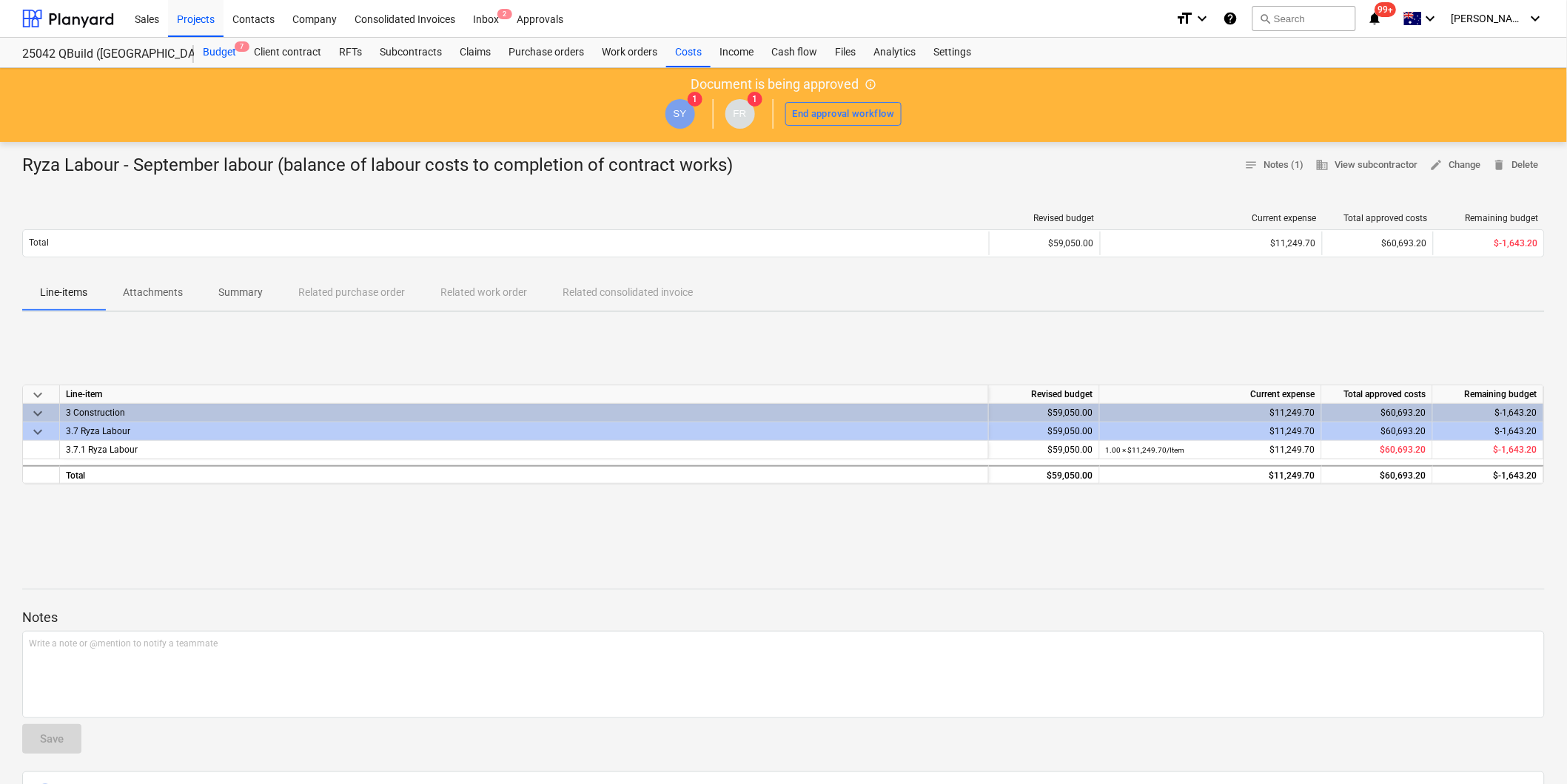
click at [212, 51] on div "Budget 7" at bounding box center [219, 52] width 51 height 30
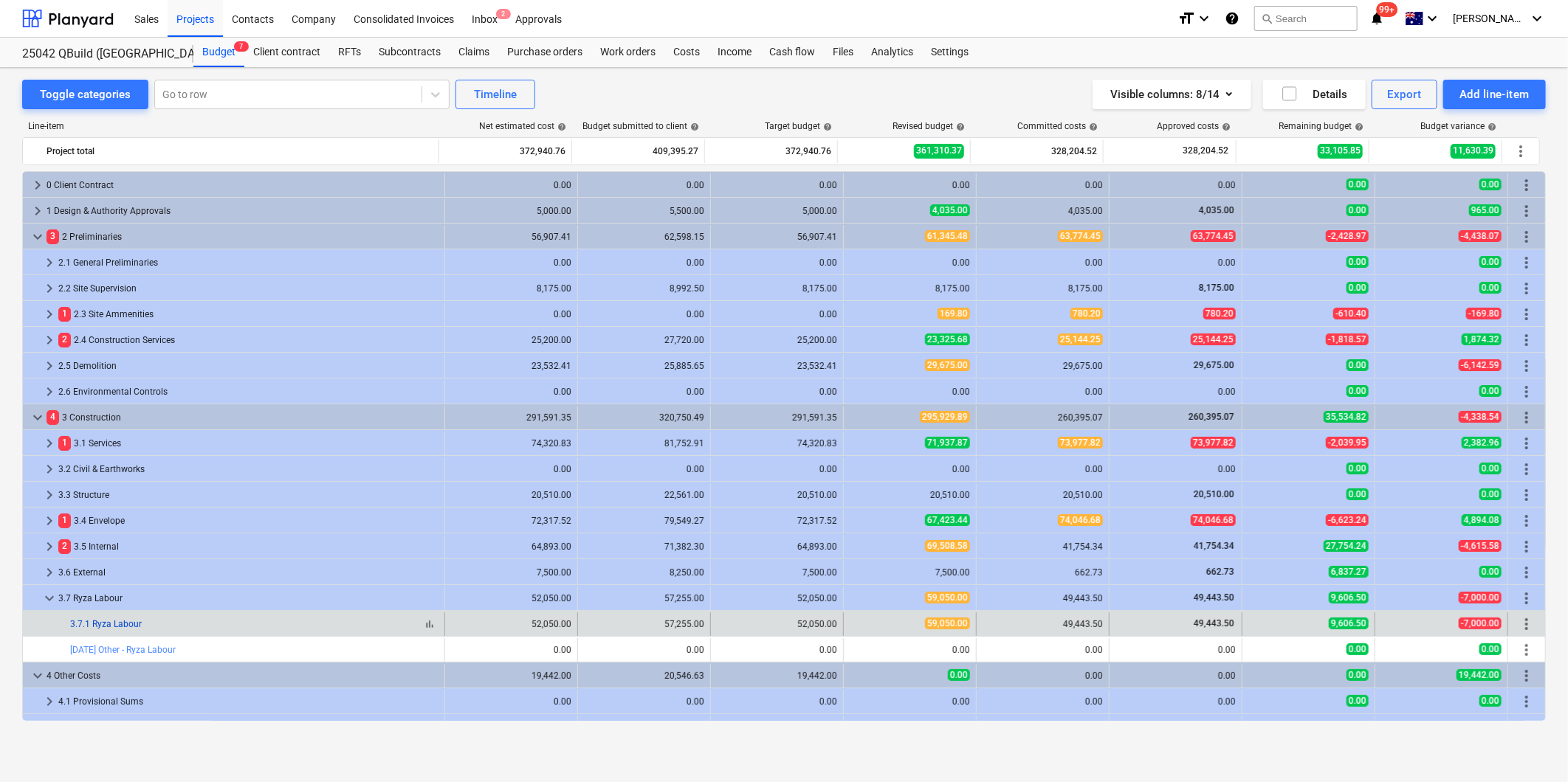
scroll to position [70, 0]
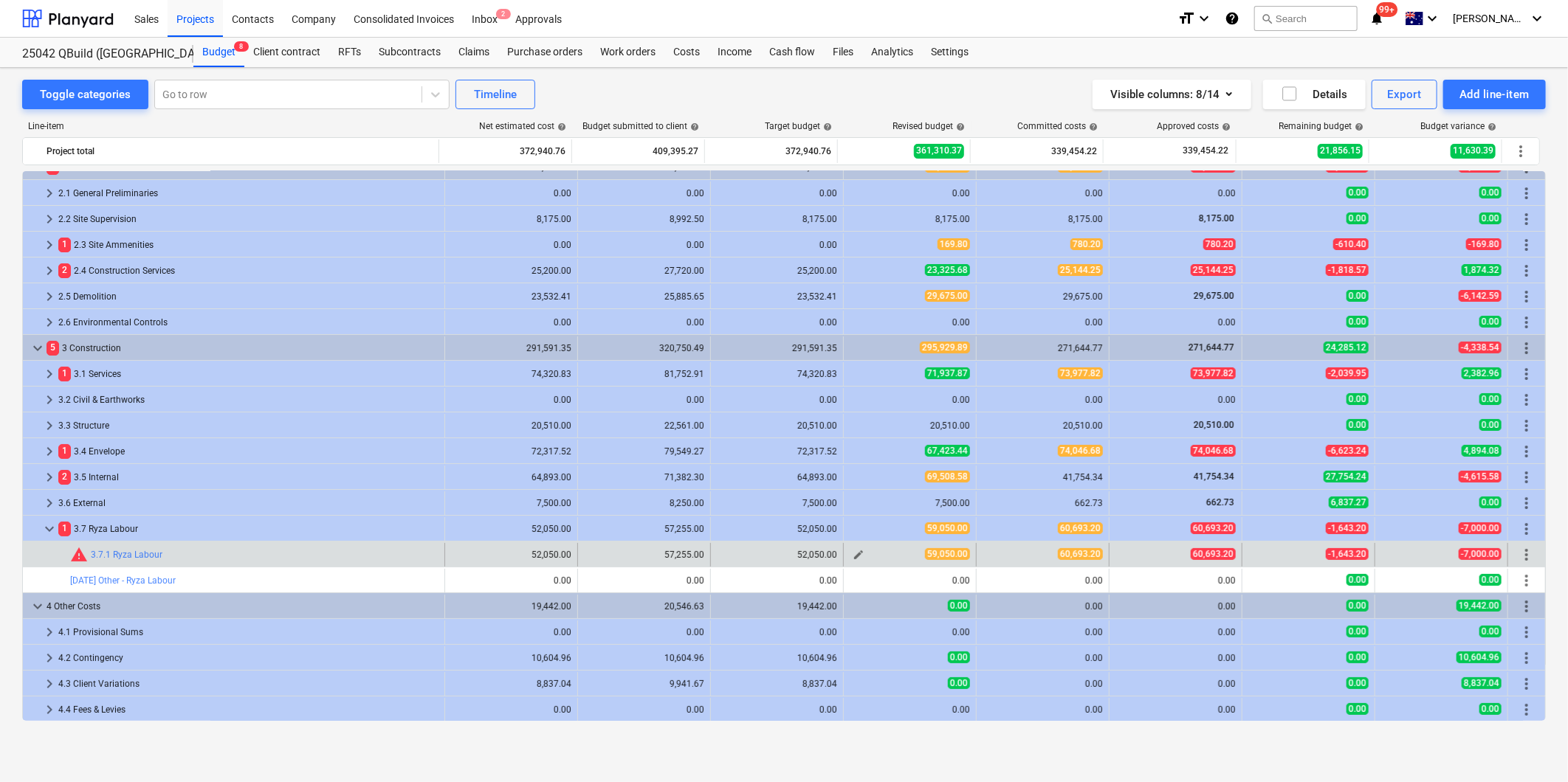
click at [853, 550] on span "edit" at bounding box center [859, 555] width 12 height 12
type textarea "x"
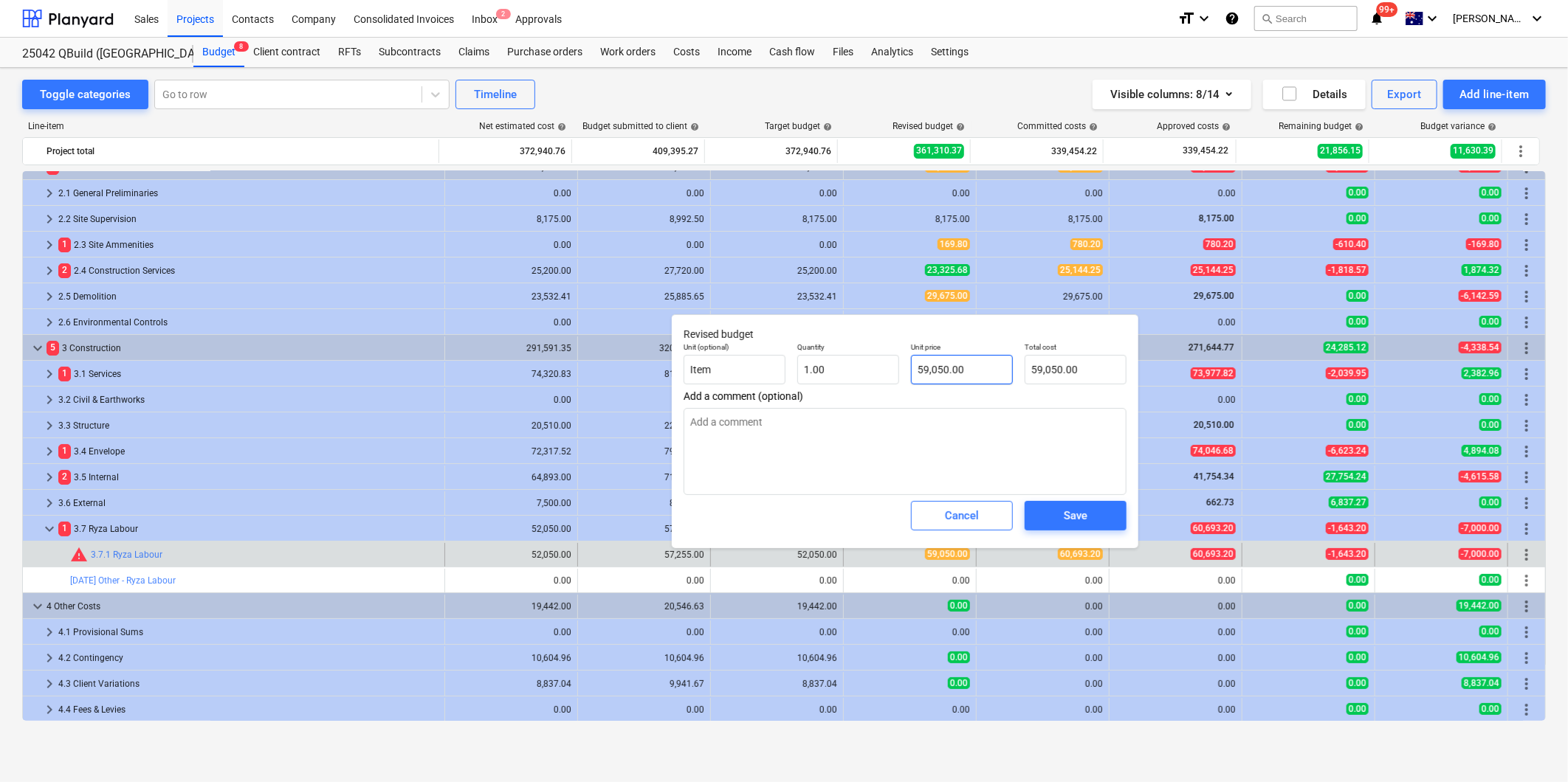
type input "59050"
drag, startPoint x: 975, startPoint y: 374, endPoint x: 739, endPoint y: 365, distance: 236.2
click at [739, 365] on div "Unit (optional) Item Quantity 1.00 Unit price 59050 Total cost 59,050.00" at bounding box center [905, 363] width 455 height 54
type textarea "x"
type input "6"
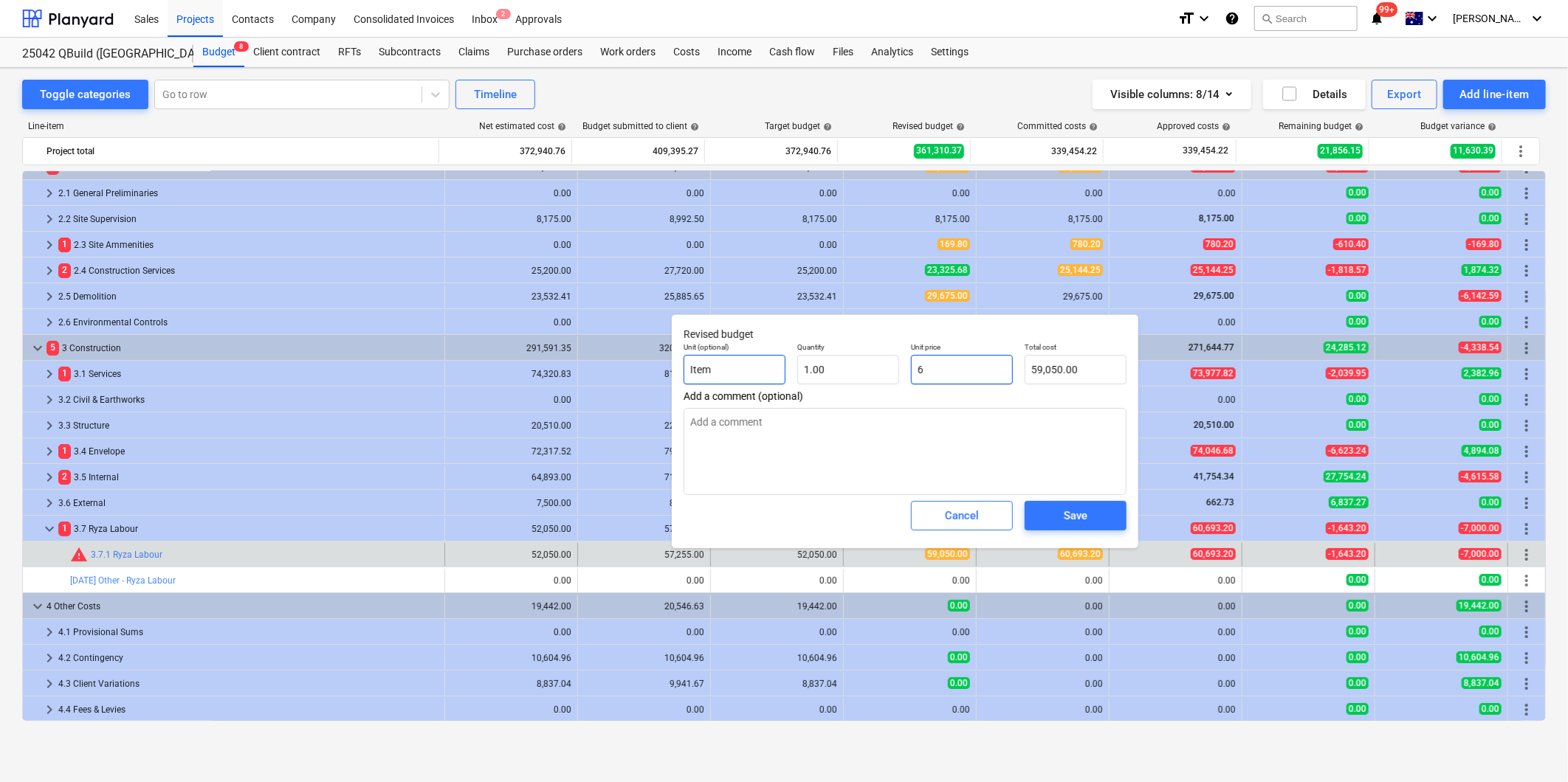
type input "6.00"
type textarea "x"
type input "60"
type input "60.00"
type textarea "x"
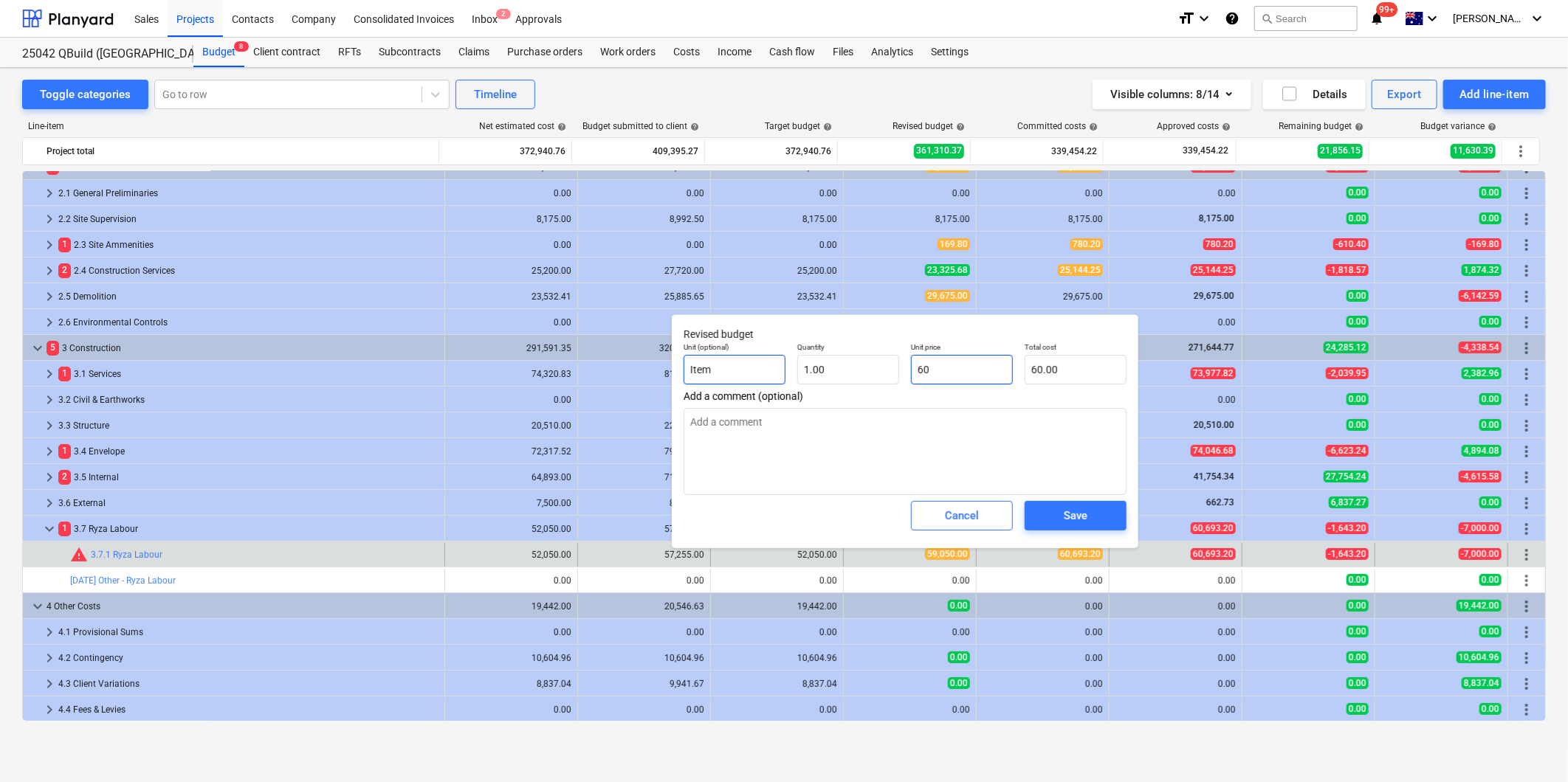
type input "606"
type input "606.00"
type textarea "x"
type input "6069"
type input "6,069.00"
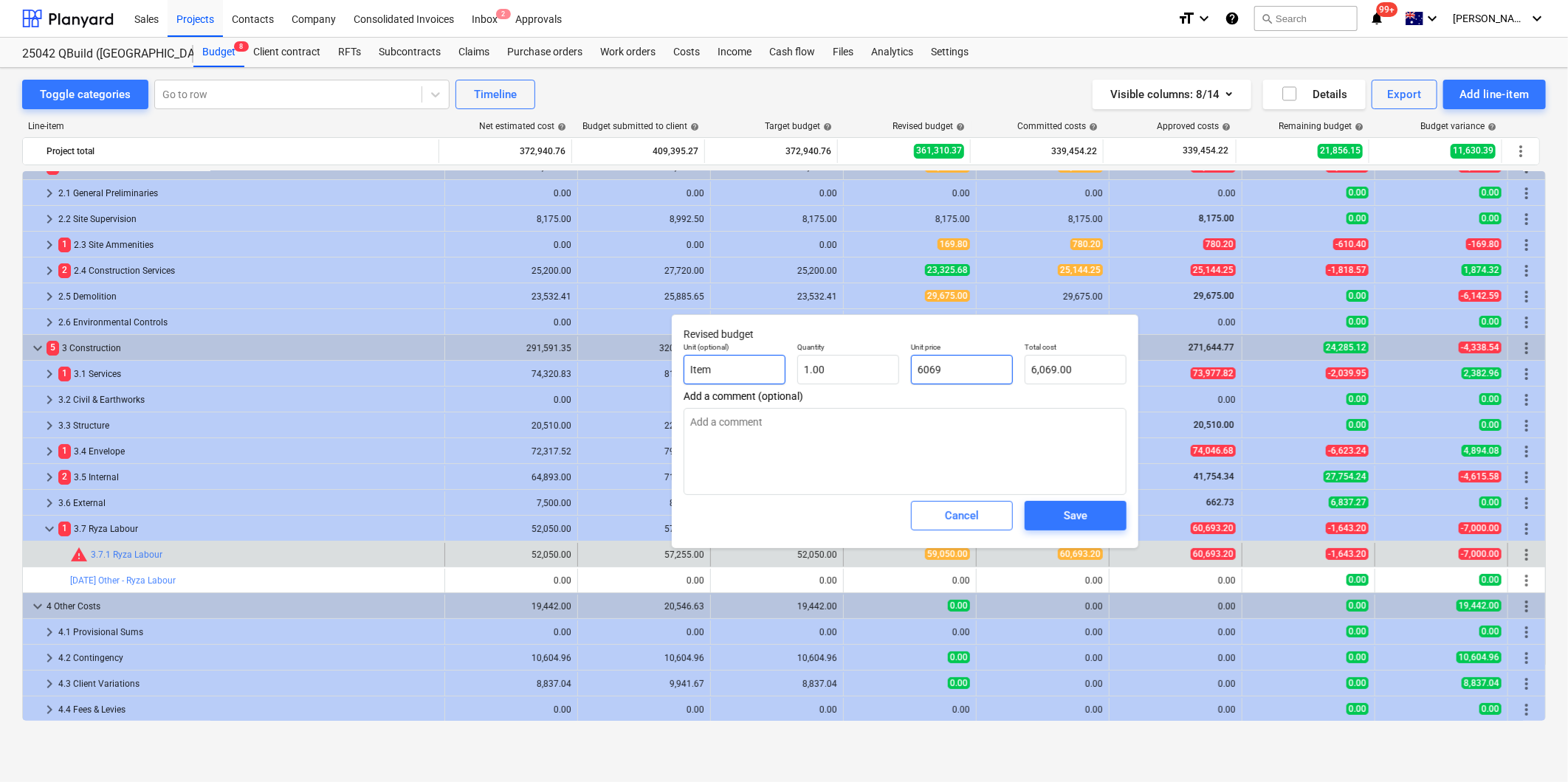
type textarea "x"
type input "60693"
type input "60,693.00"
type textarea "x"
type input "60693."
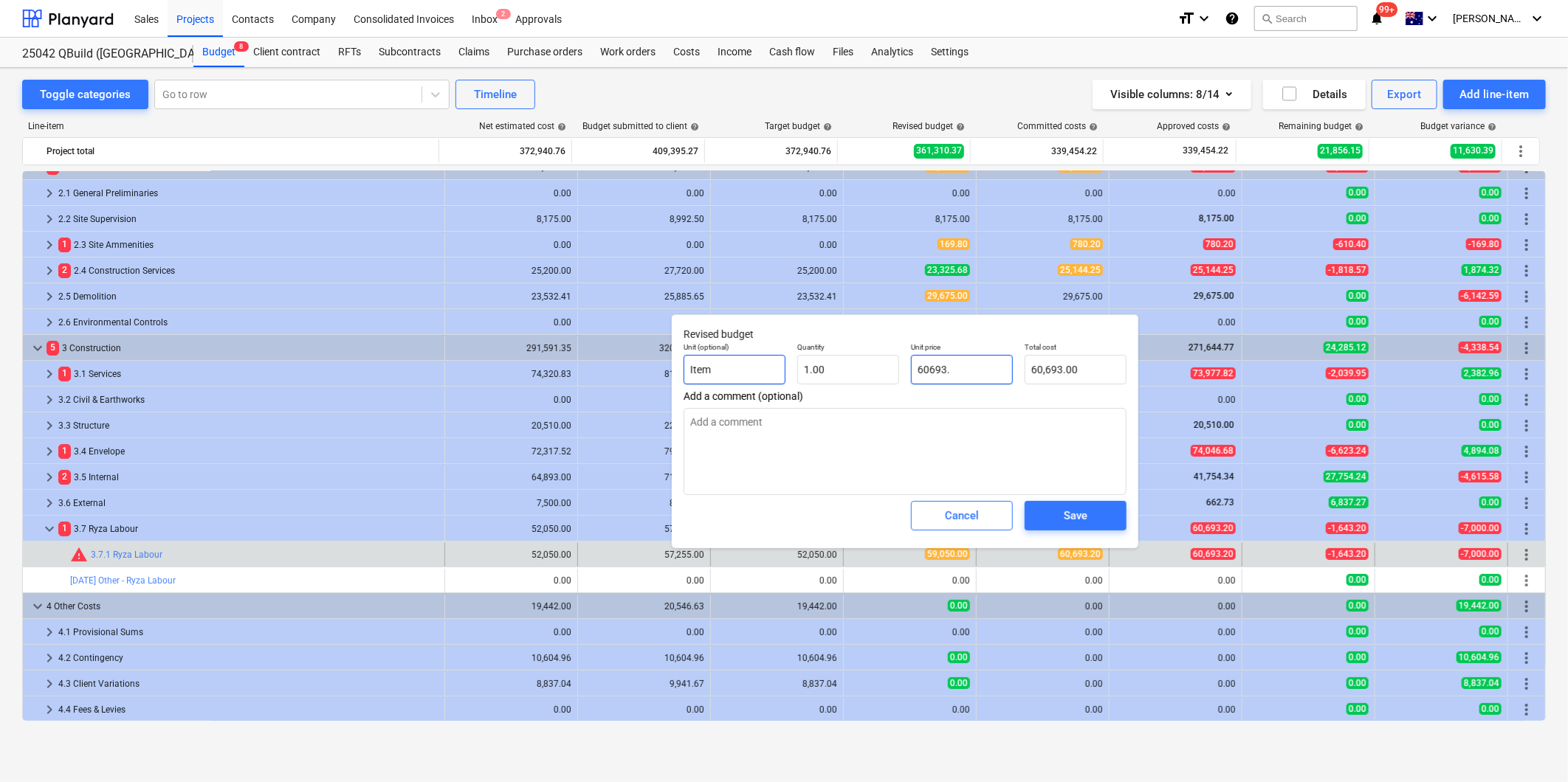
type textarea "x"
type input "60693.2"
type input "60,693.20"
type textarea "x"
type input "60693.20"
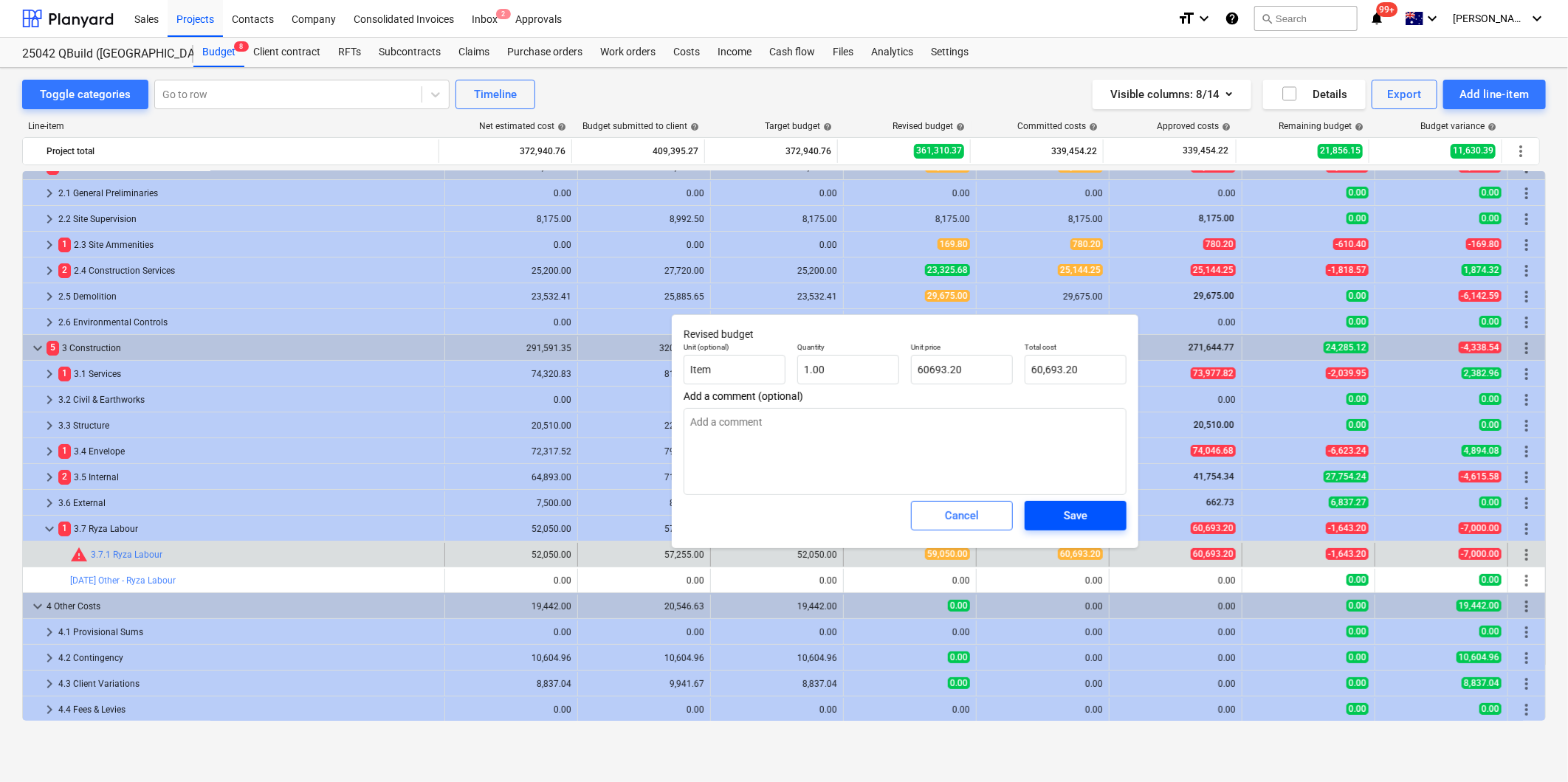
type textarea "x"
type input "60,693.20"
click at [1080, 512] on div "Save" at bounding box center [1075, 515] width 24 height 19
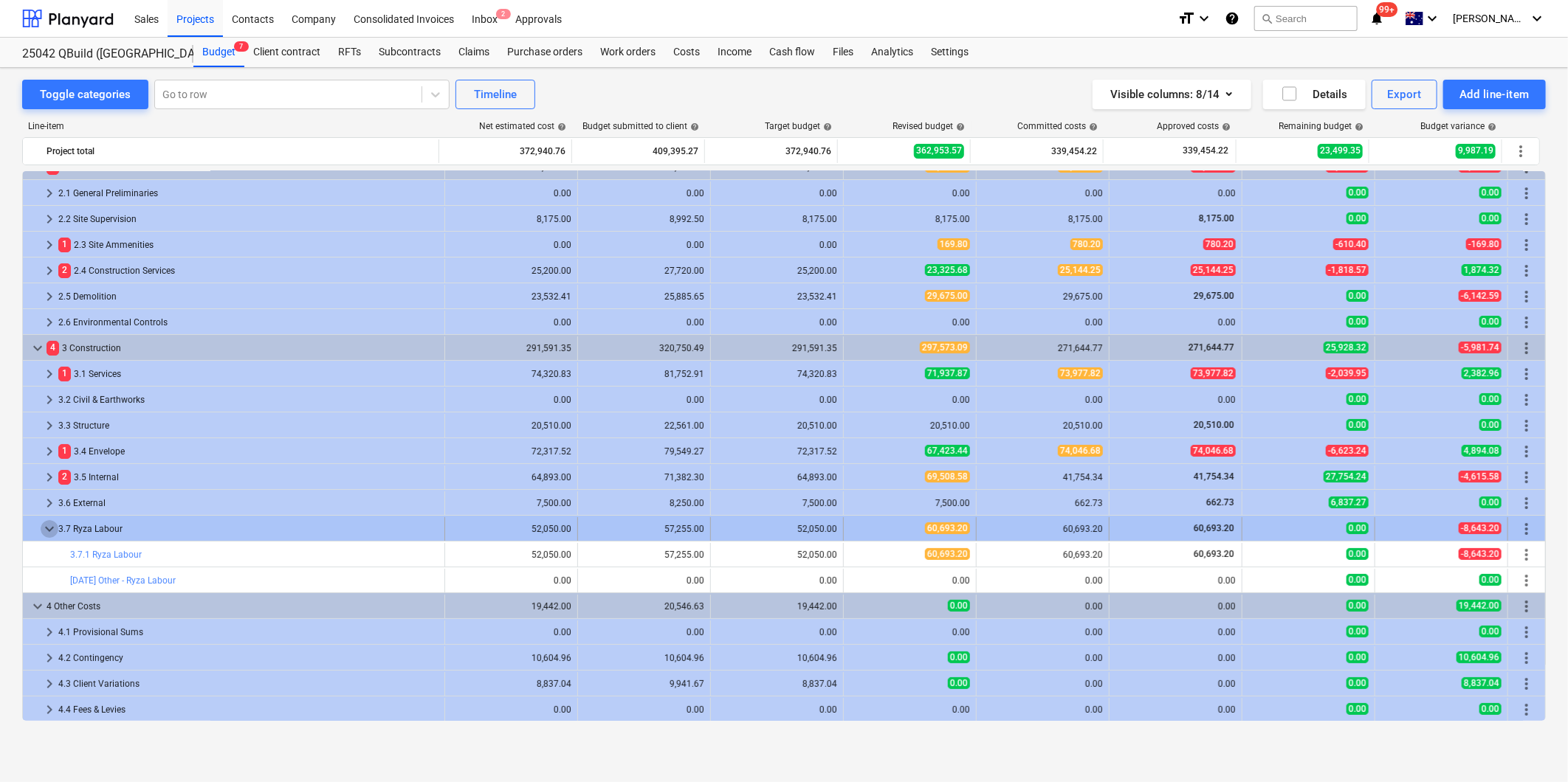
click at [45, 528] on span "keyboard_arrow_down" at bounding box center [49, 529] width 17 height 17
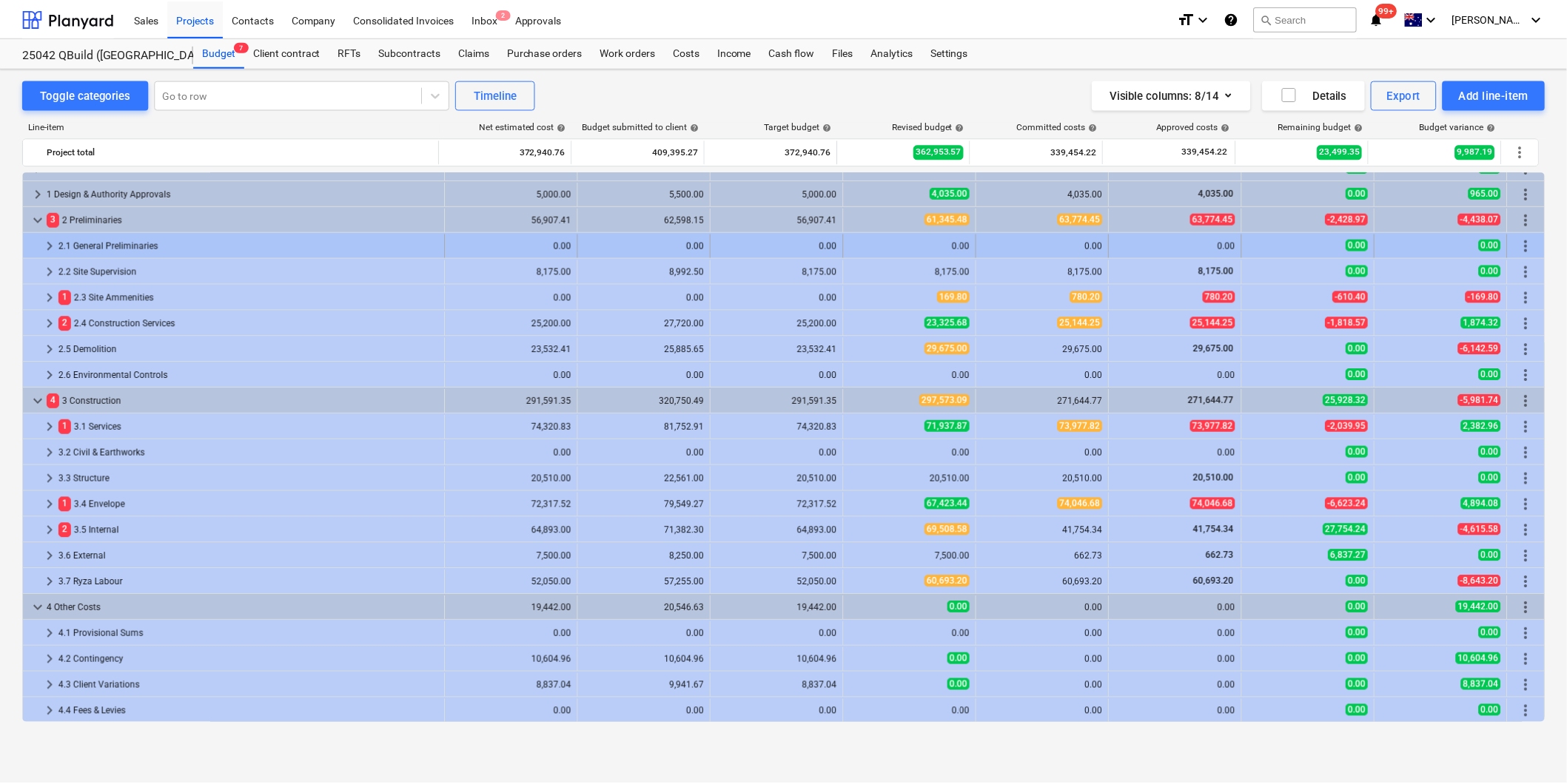
scroll to position [0, 0]
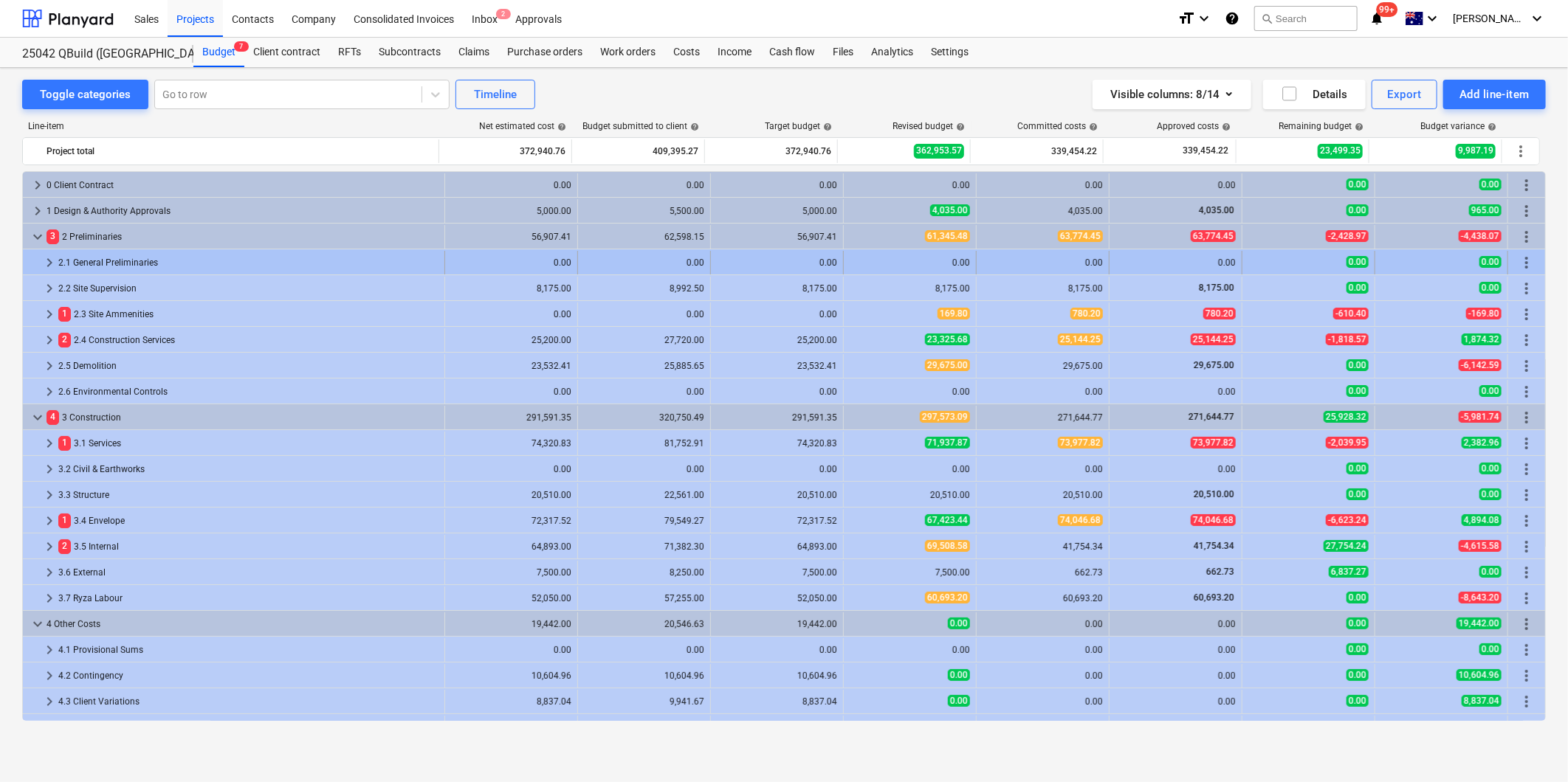
click at [49, 261] on span "keyboard_arrow_right" at bounding box center [49, 262] width 17 height 17
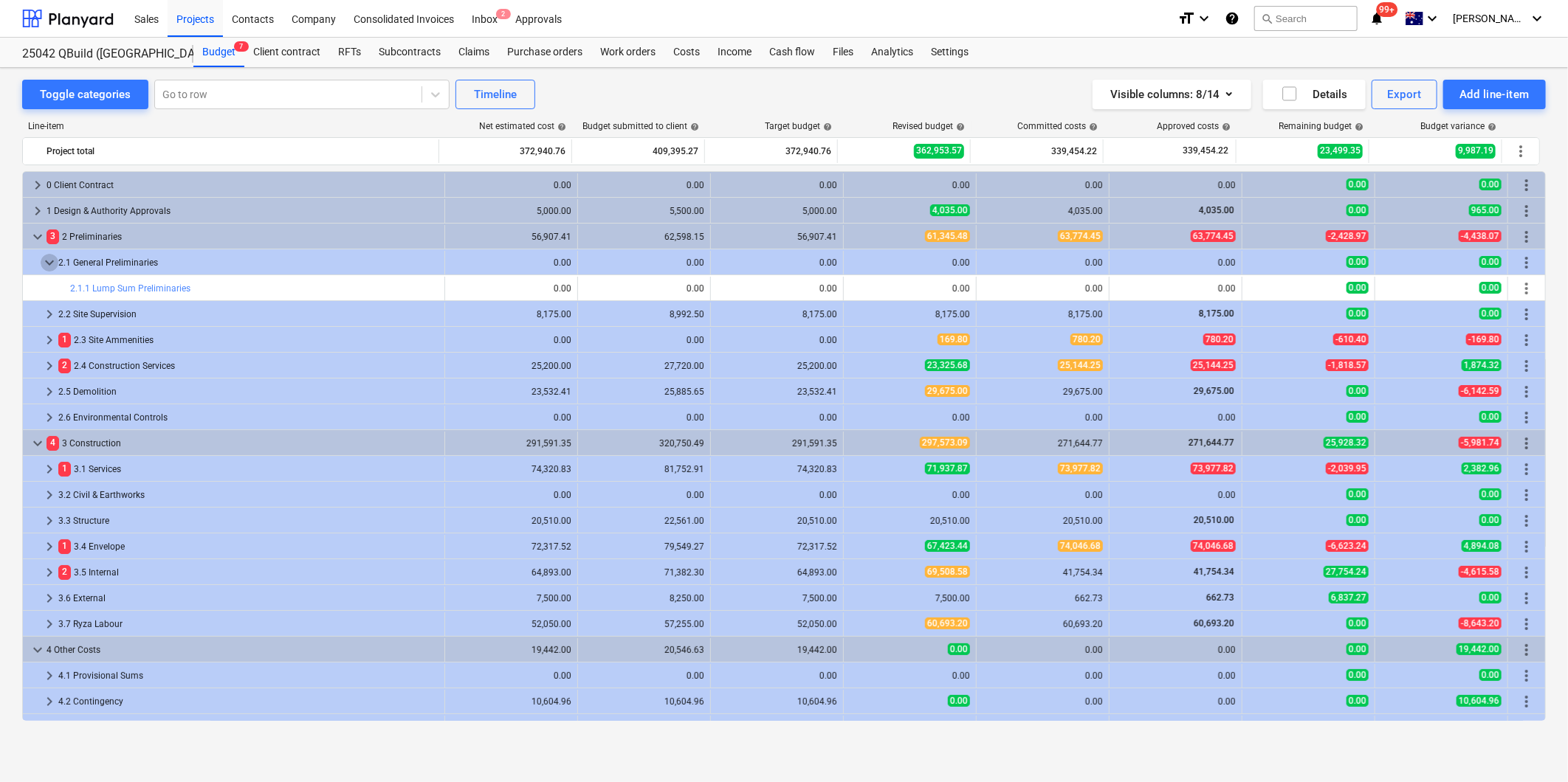
click at [49, 261] on span "keyboard_arrow_down" at bounding box center [49, 262] width 17 height 17
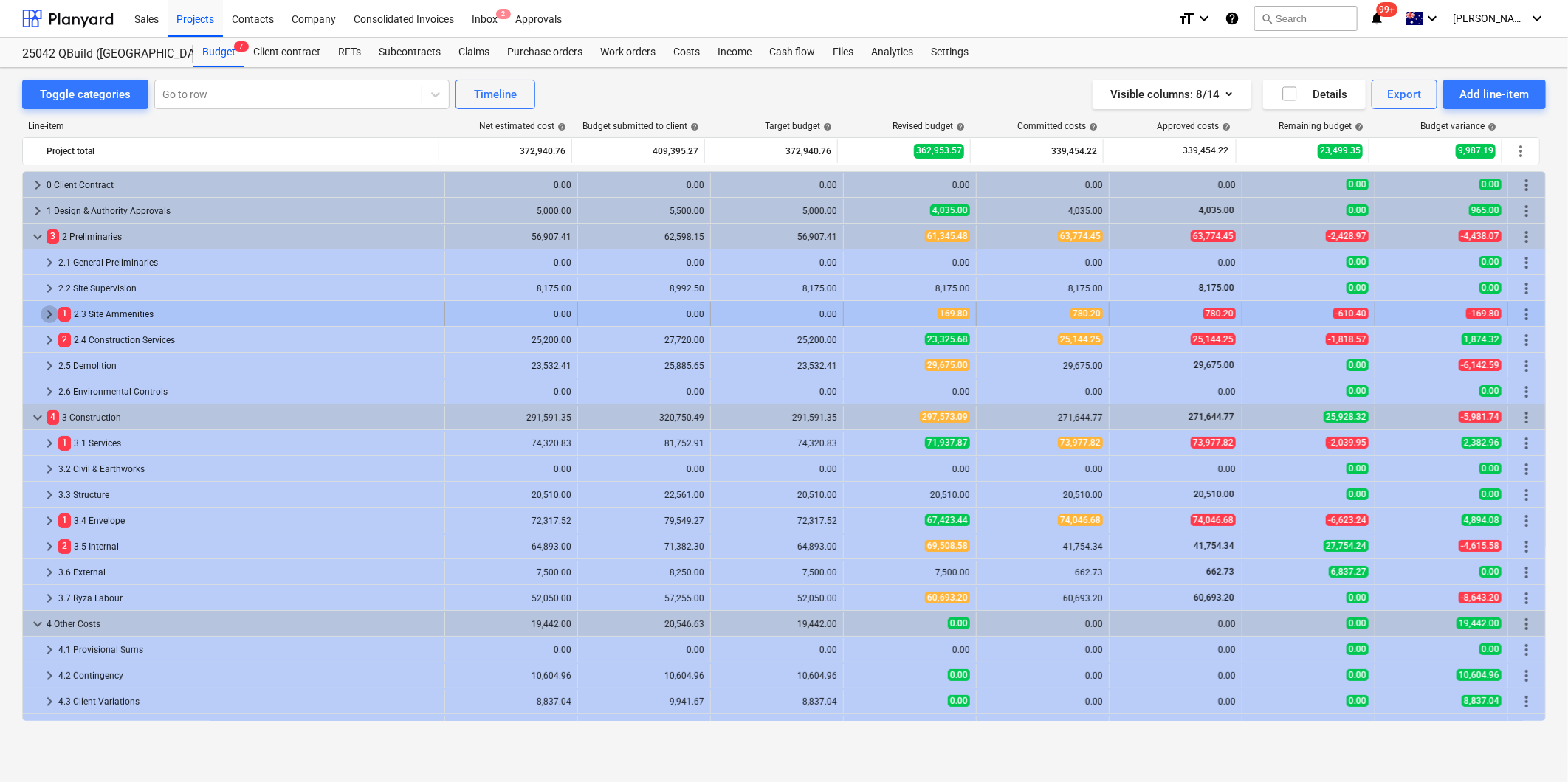
click at [52, 312] on span "keyboard_arrow_right" at bounding box center [49, 314] width 17 height 17
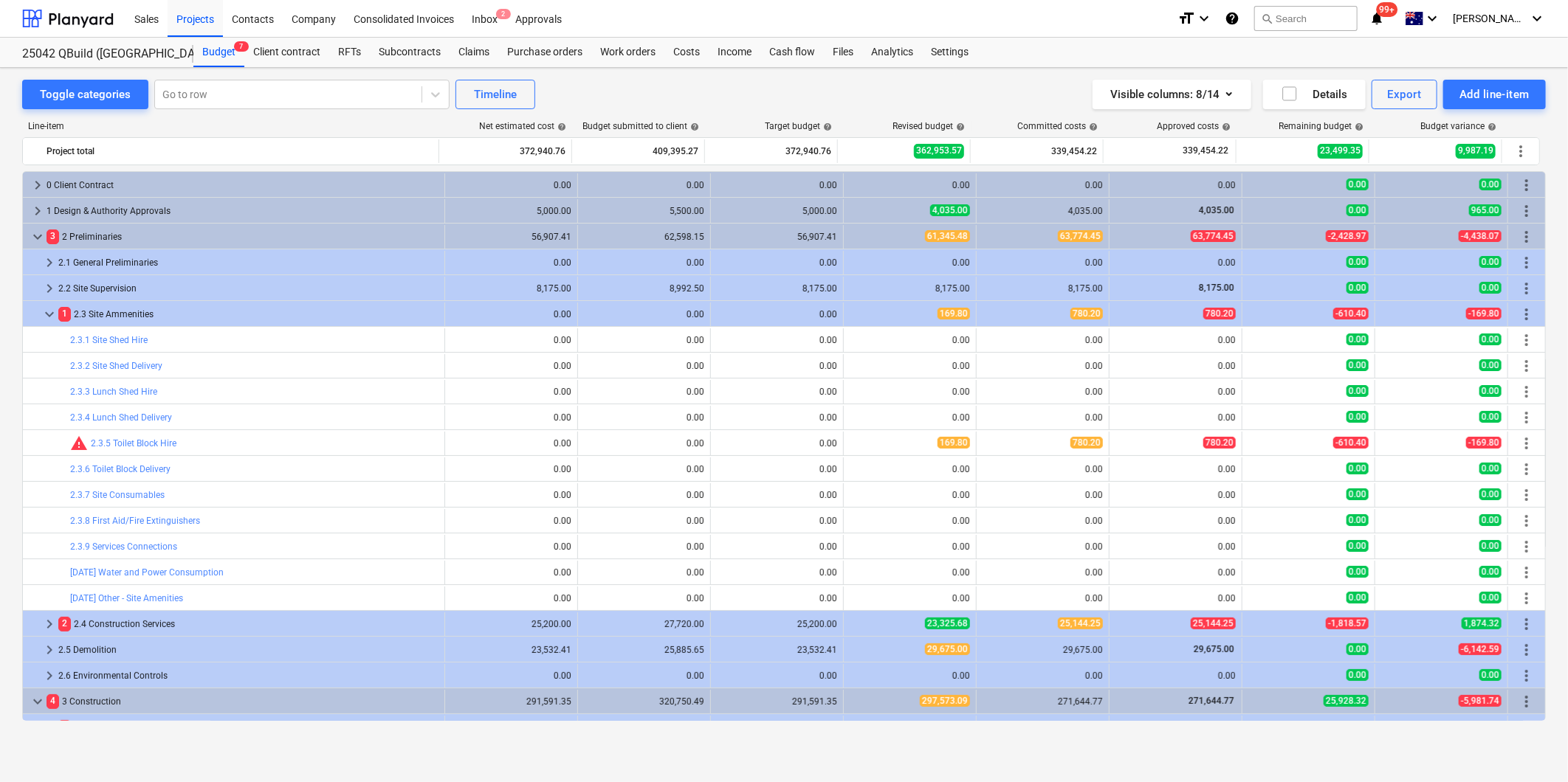
click at [52, 312] on span "keyboard_arrow_down" at bounding box center [49, 314] width 17 height 17
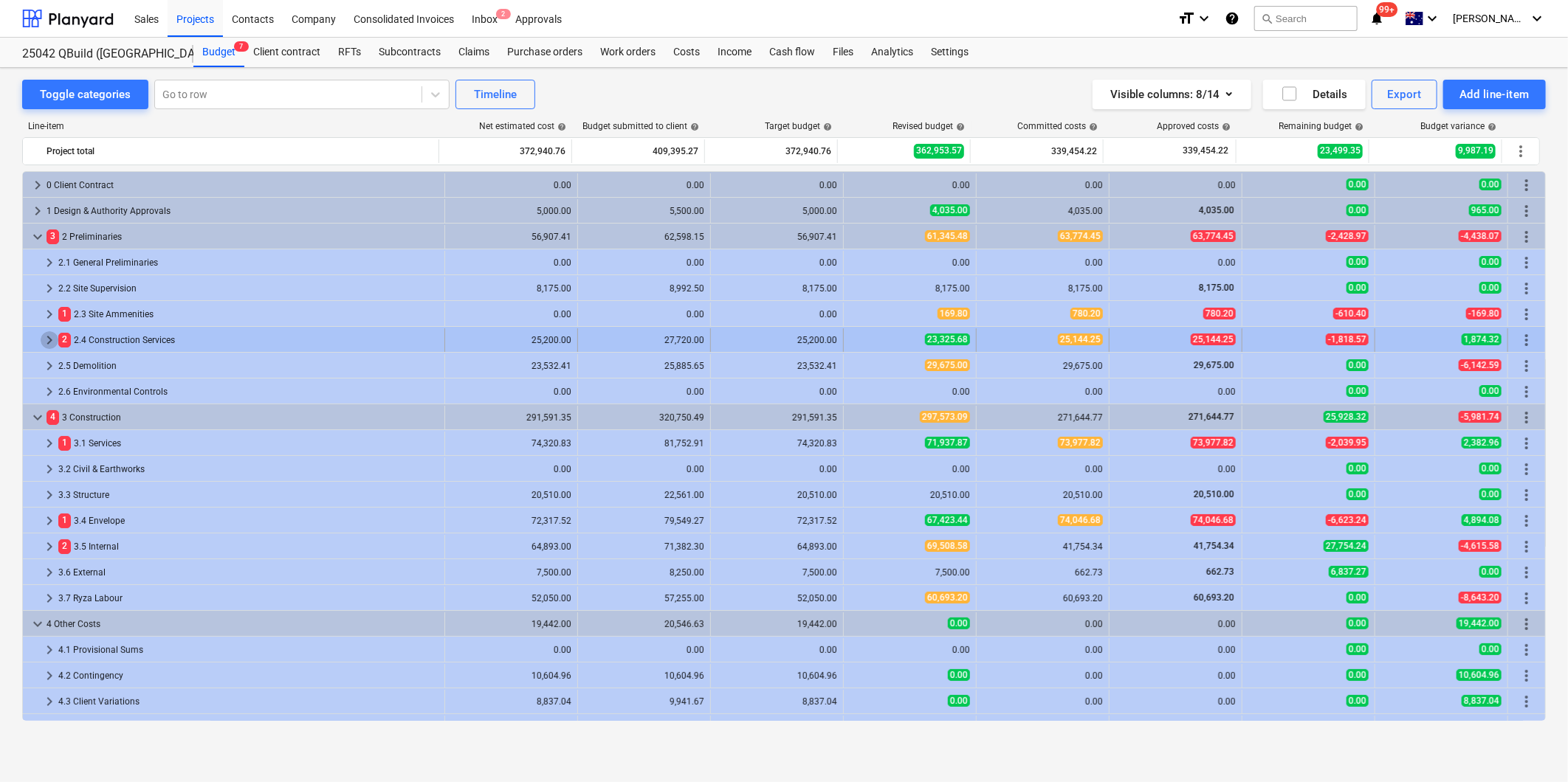
click at [48, 342] on span "keyboard_arrow_right" at bounding box center [49, 340] width 17 height 17
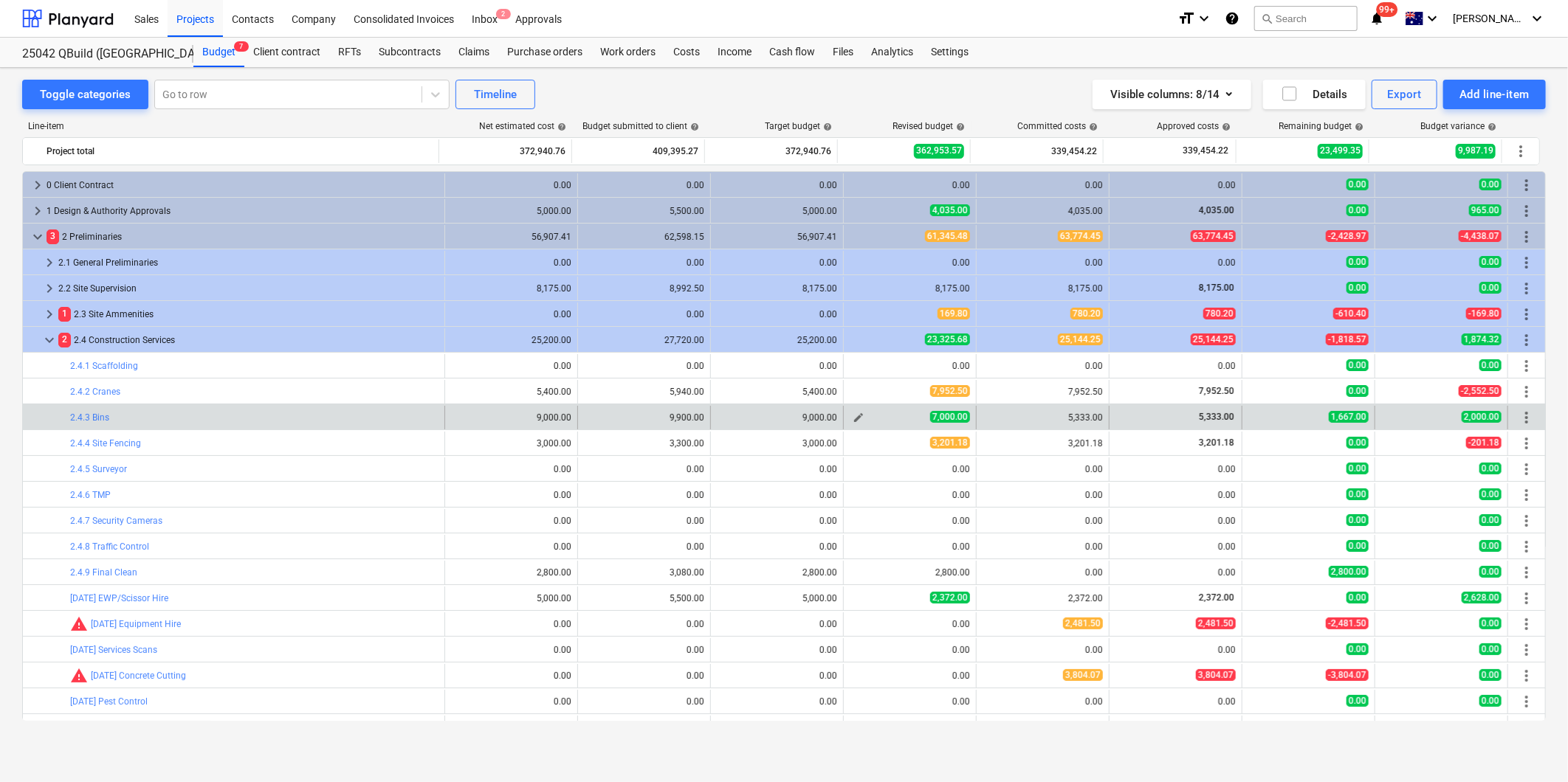
click at [854, 416] on span "edit" at bounding box center [859, 418] width 12 height 12
type textarea "x"
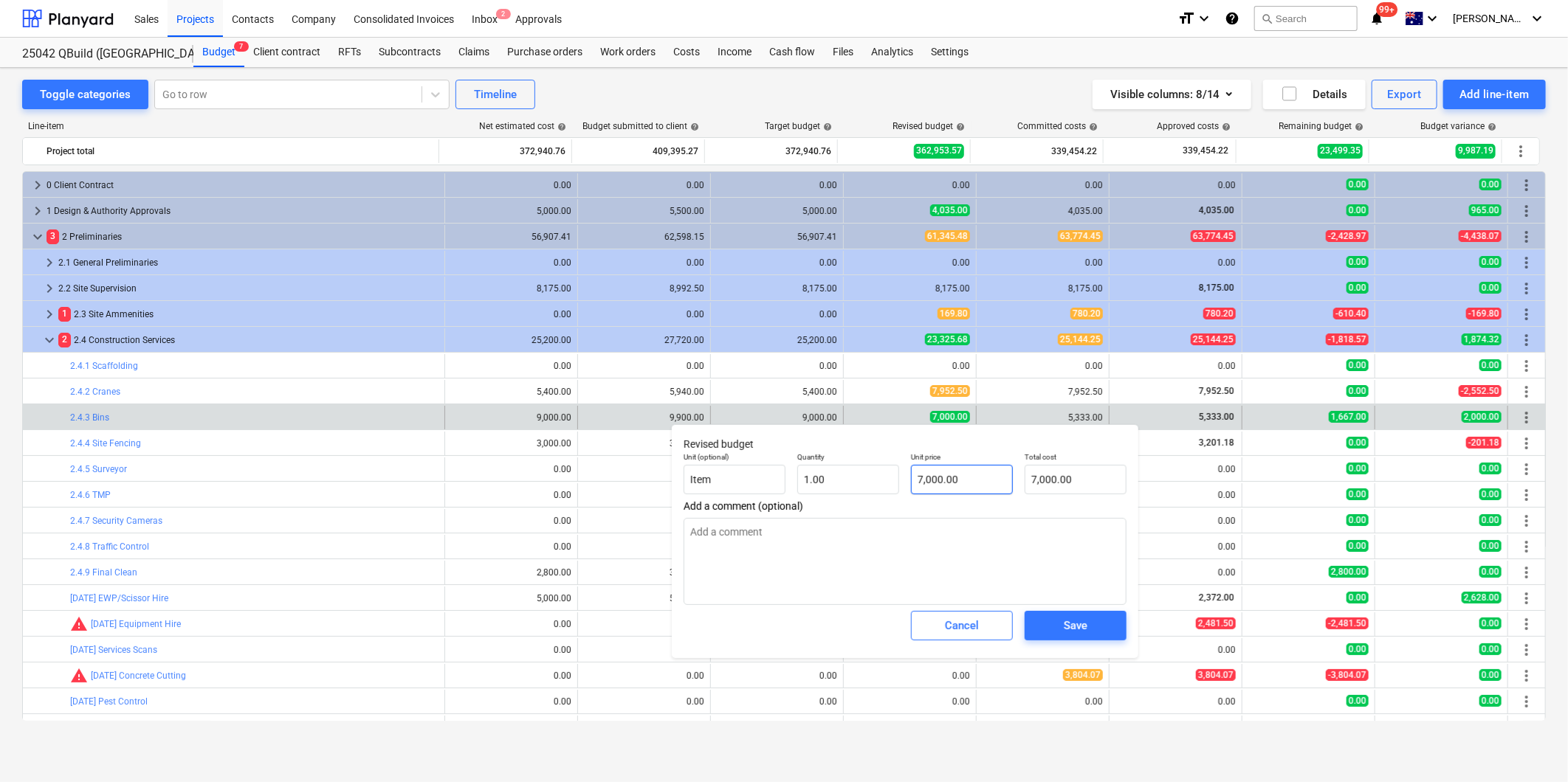
type input "7000"
click at [827, 475] on div "Unit (optional) Item Quantity 1.00 Unit price 7000 Total cost 7,000.00" at bounding box center [905, 473] width 455 height 54
type textarea "x"
click at [975, 635] on div "Cancel" at bounding box center [961, 625] width 34 height 19
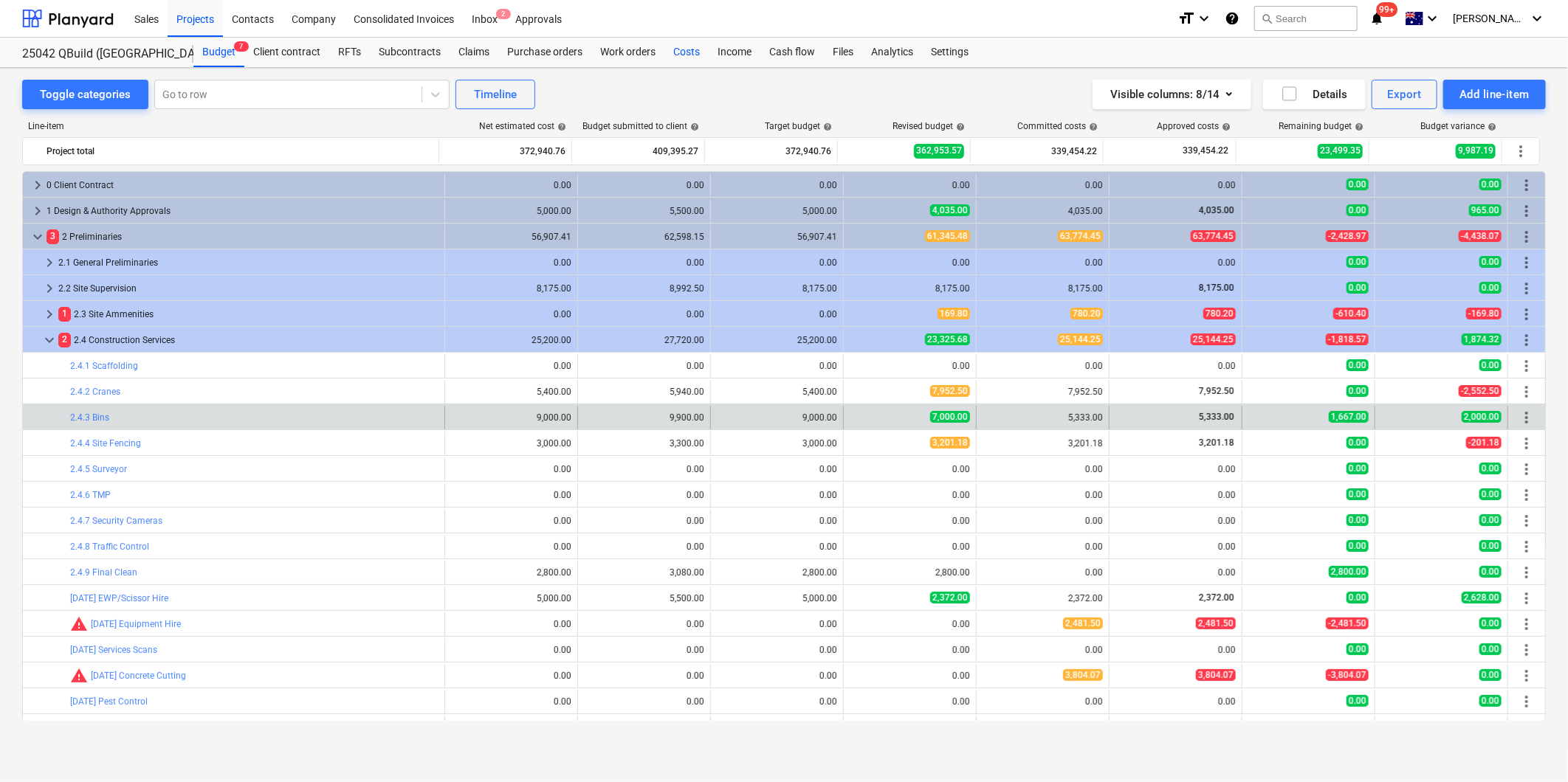
click at [690, 51] on div "Costs" at bounding box center [686, 52] width 44 height 30
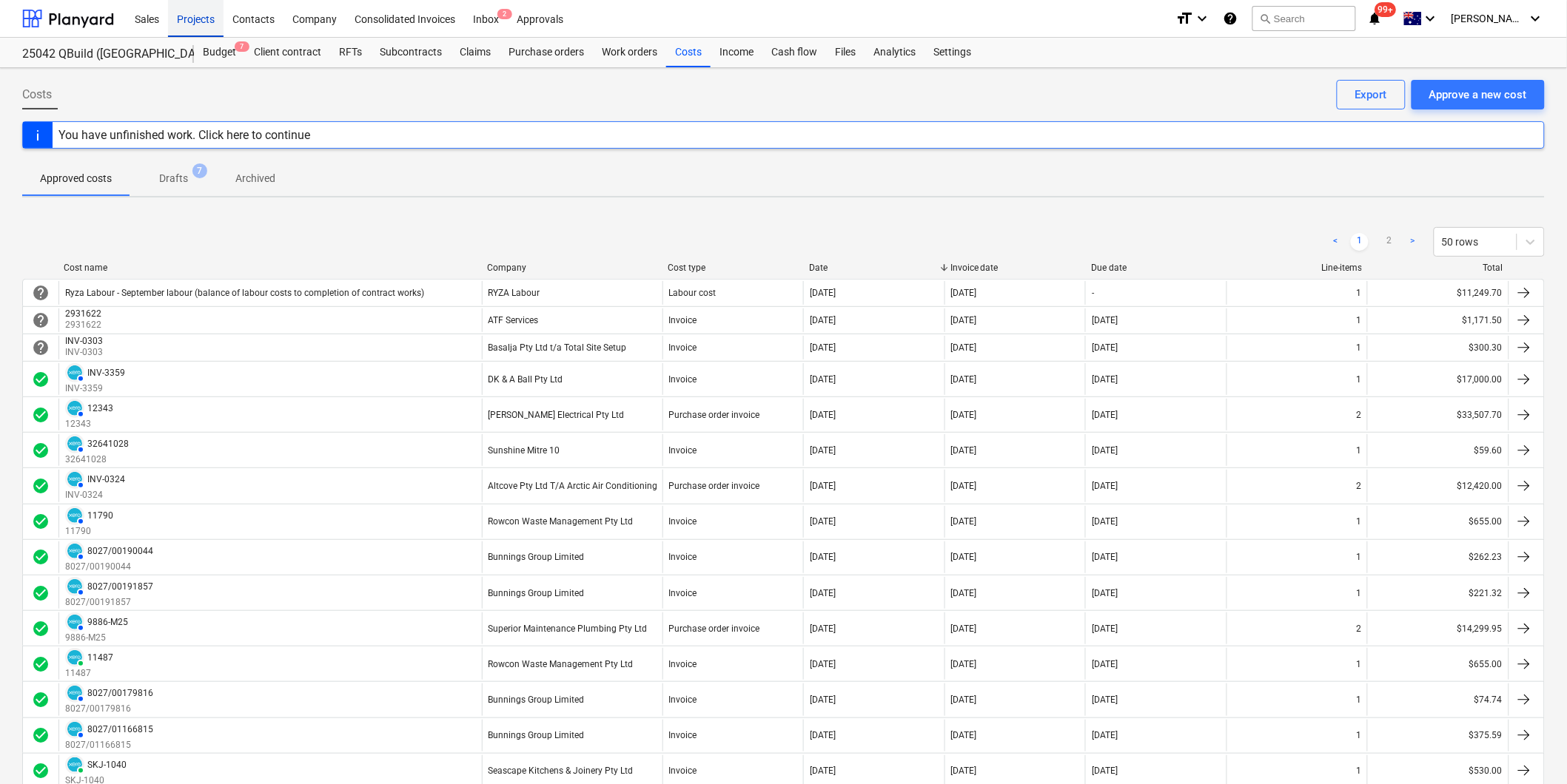
click at [194, 17] on div "Projects" at bounding box center [195, 17] width 56 height 37
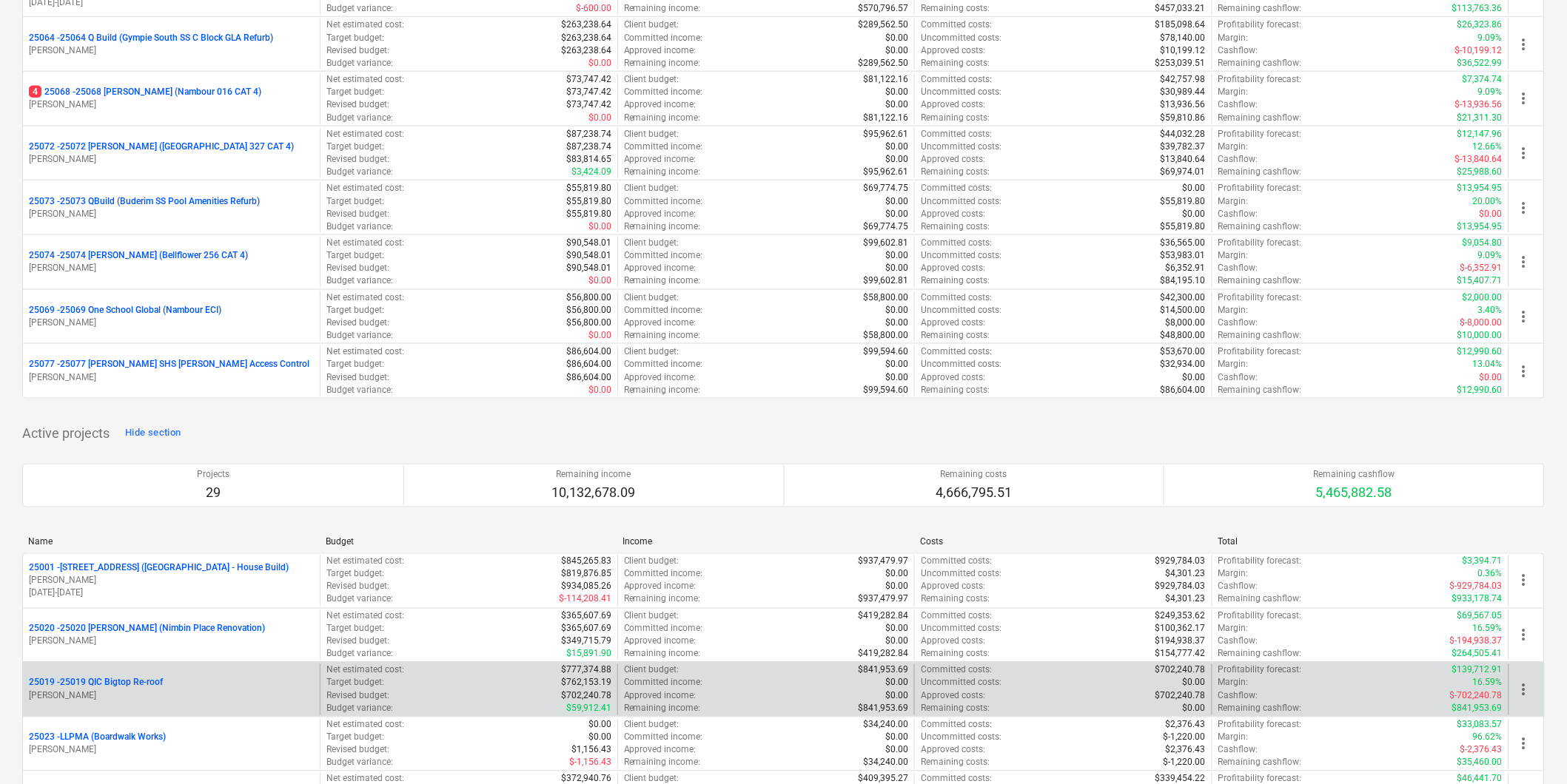
scroll to position [657, 0]
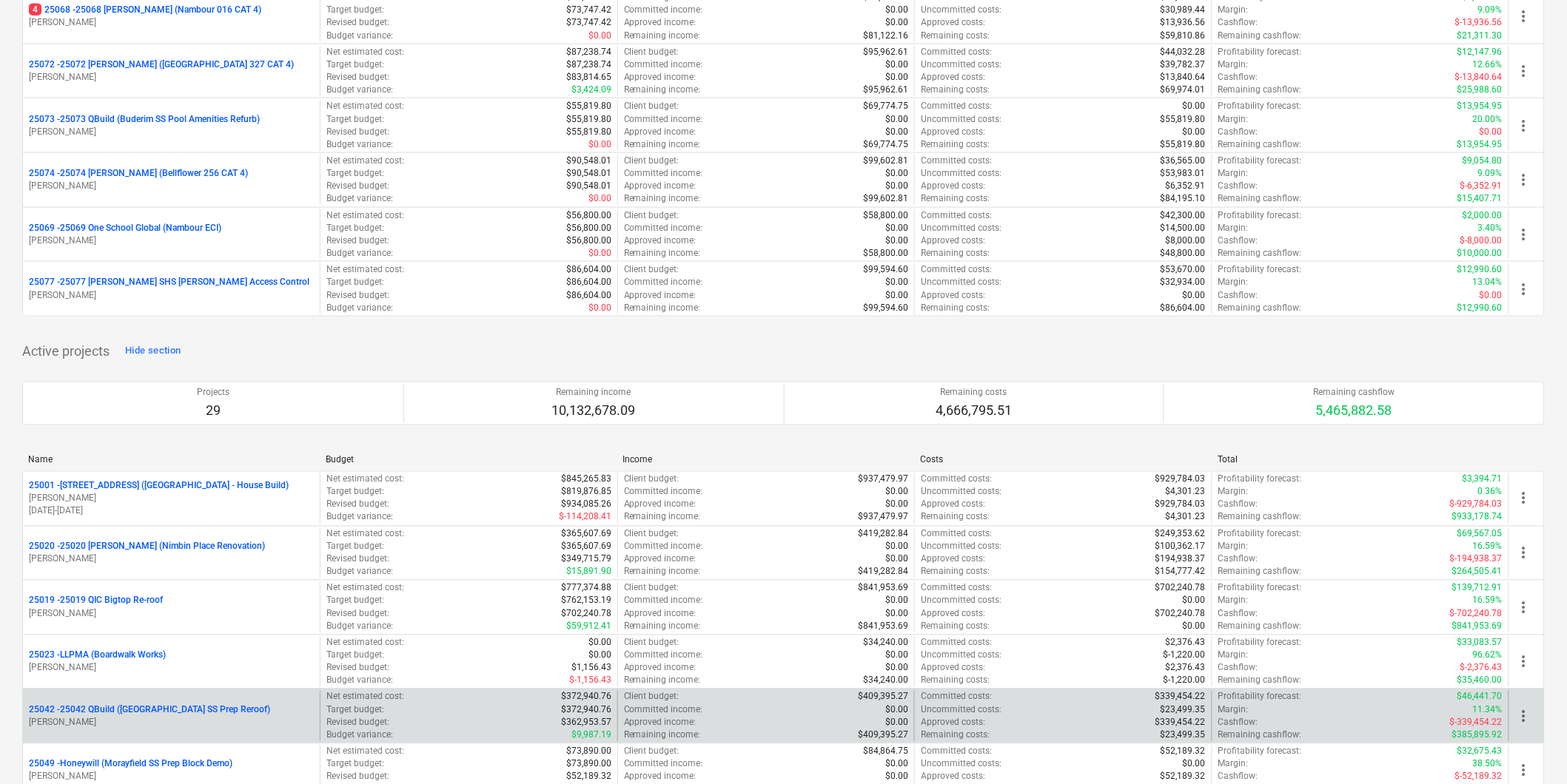
click at [190, 723] on p "[PERSON_NAME]" at bounding box center [171, 723] width 285 height 12
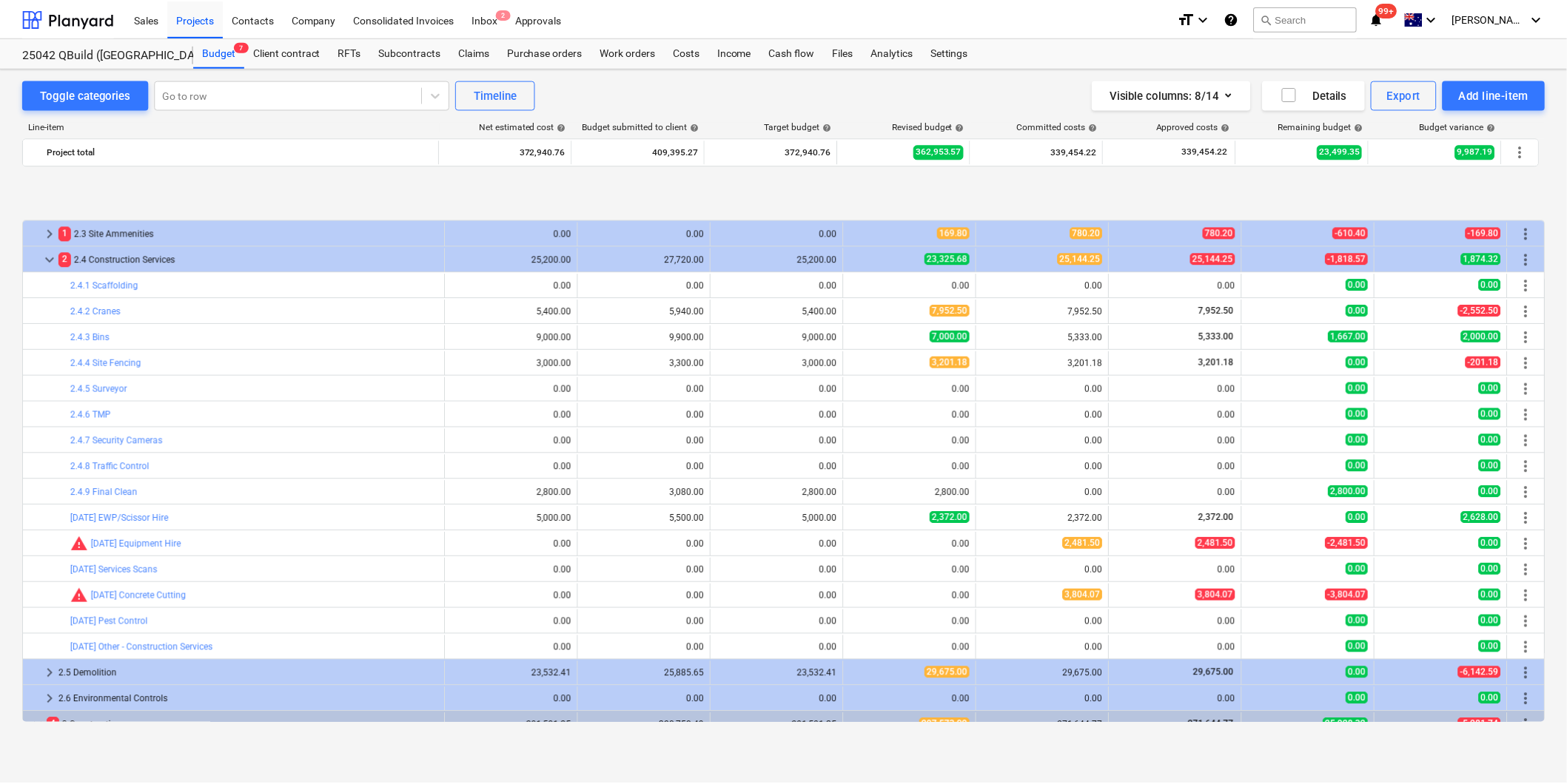
scroll to position [164, 0]
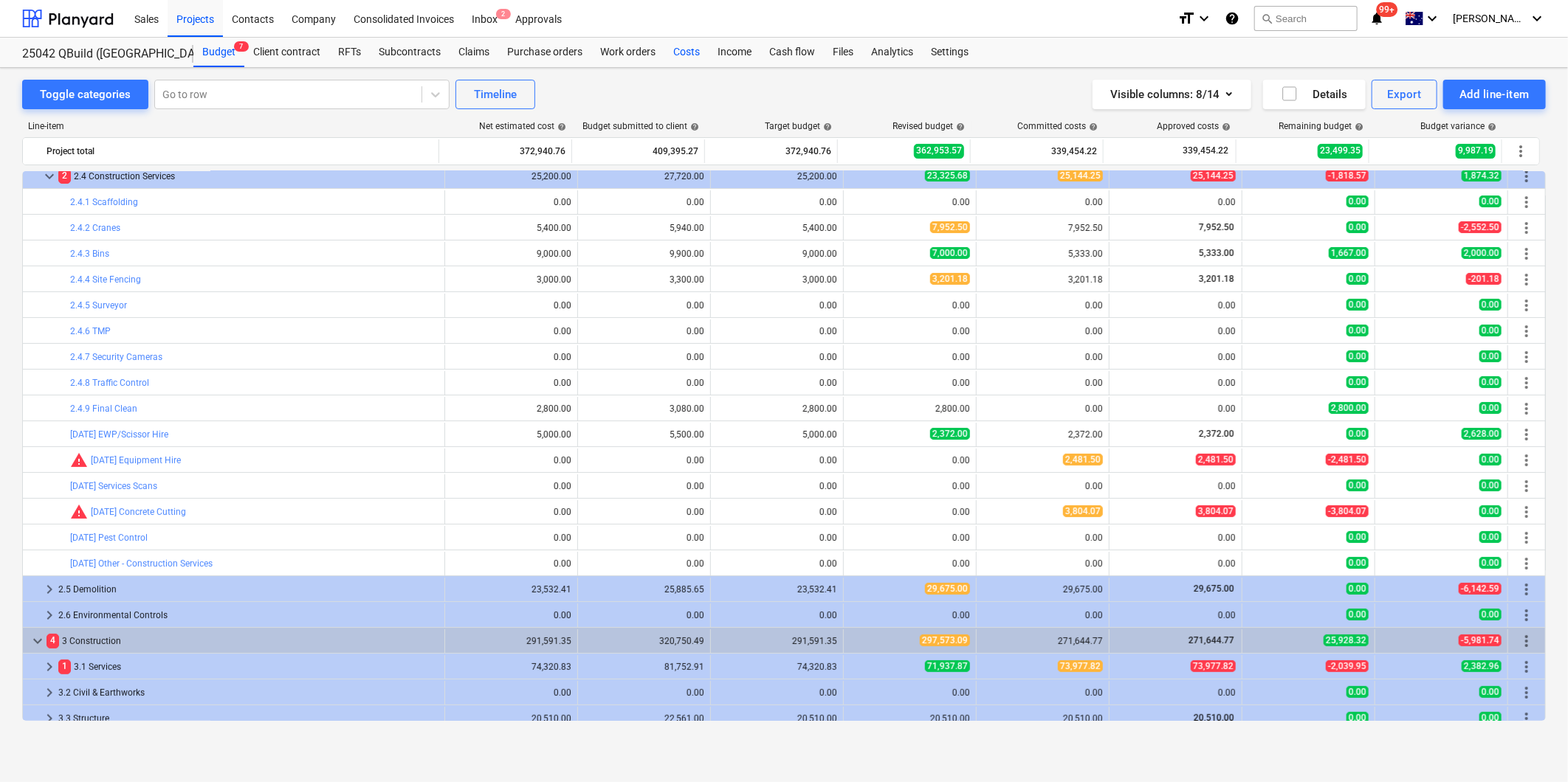
click at [685, 49] on div "Costs" at bounding box center [686, 52] width 44 height 30
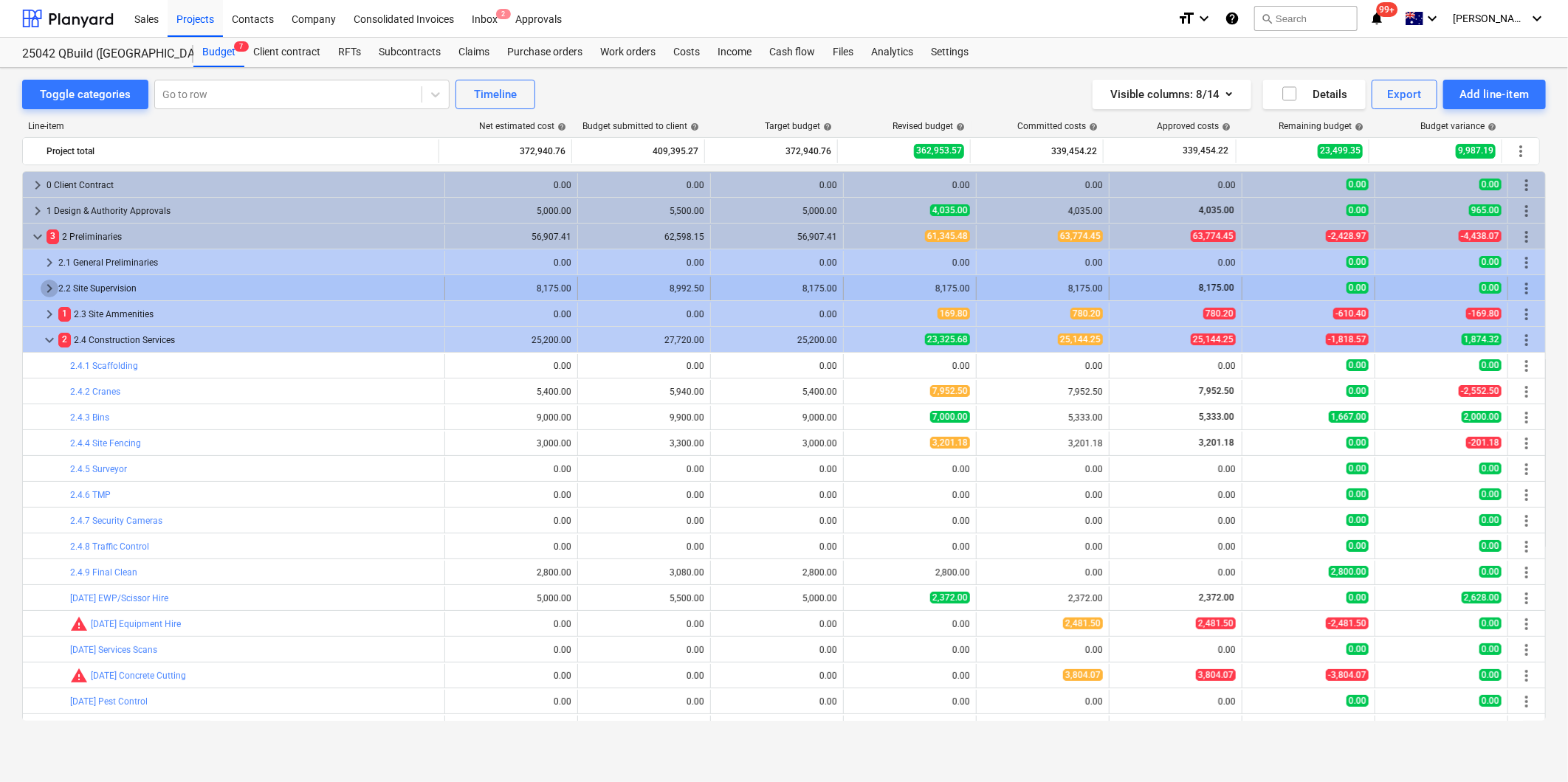
click at [45, 288] on span "keyboard_arrow_right" at bounding box center [49, 288] width 17 height 17
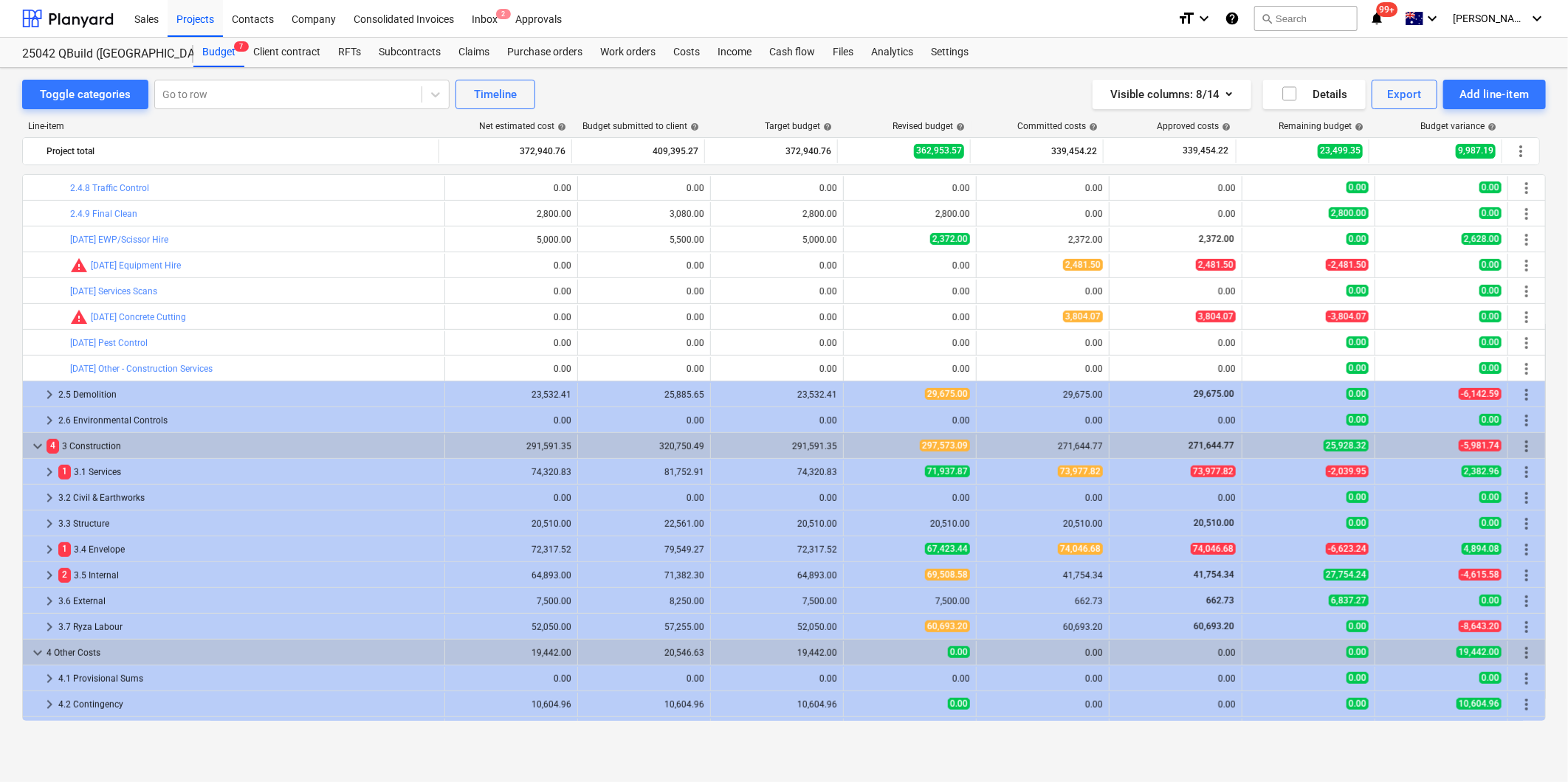
scroll to position [457, 0]
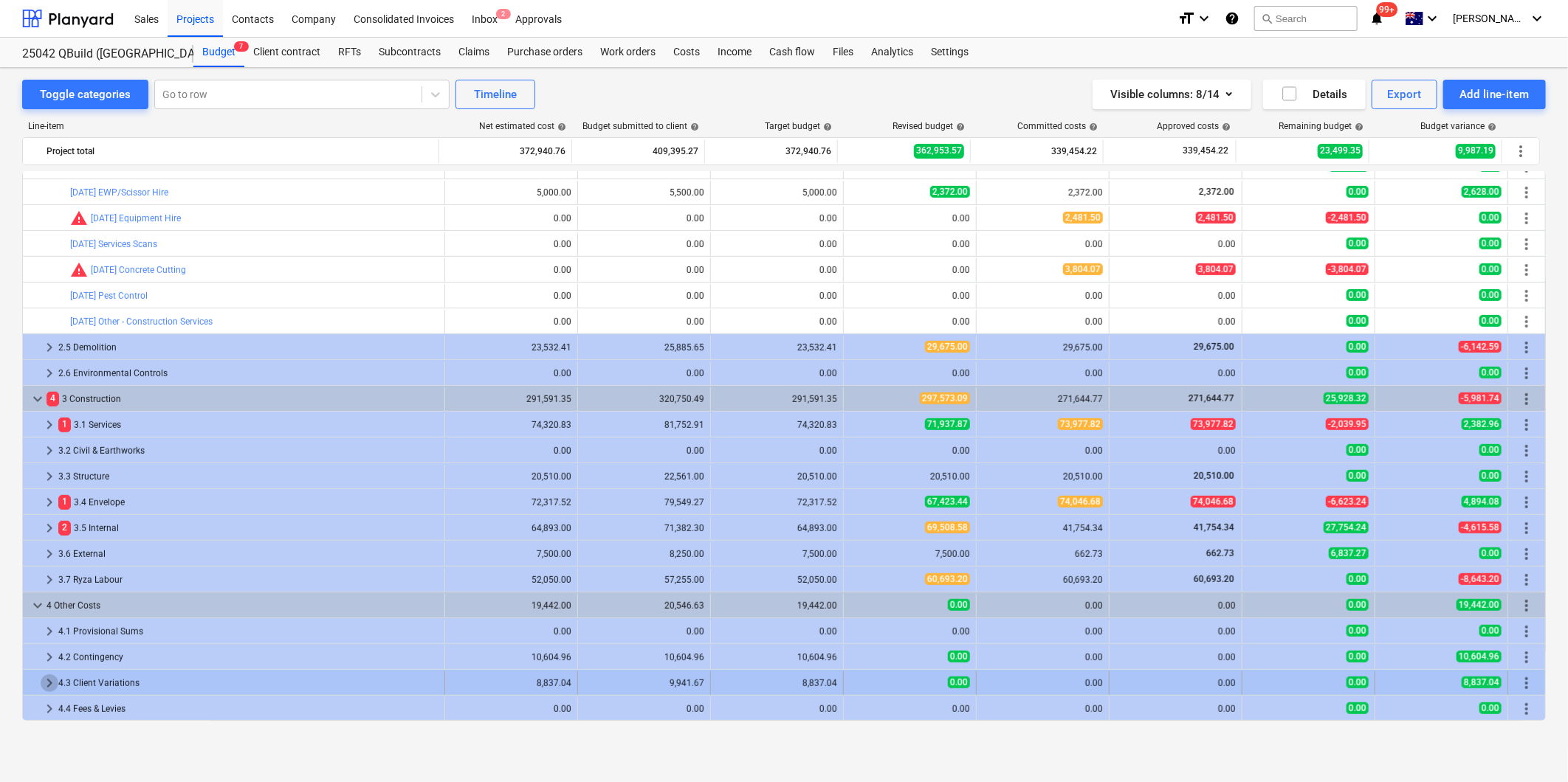
click at [46, 685] on span "keyboard_arrow_right" at bounding box center [49, 683] width 17 height 17
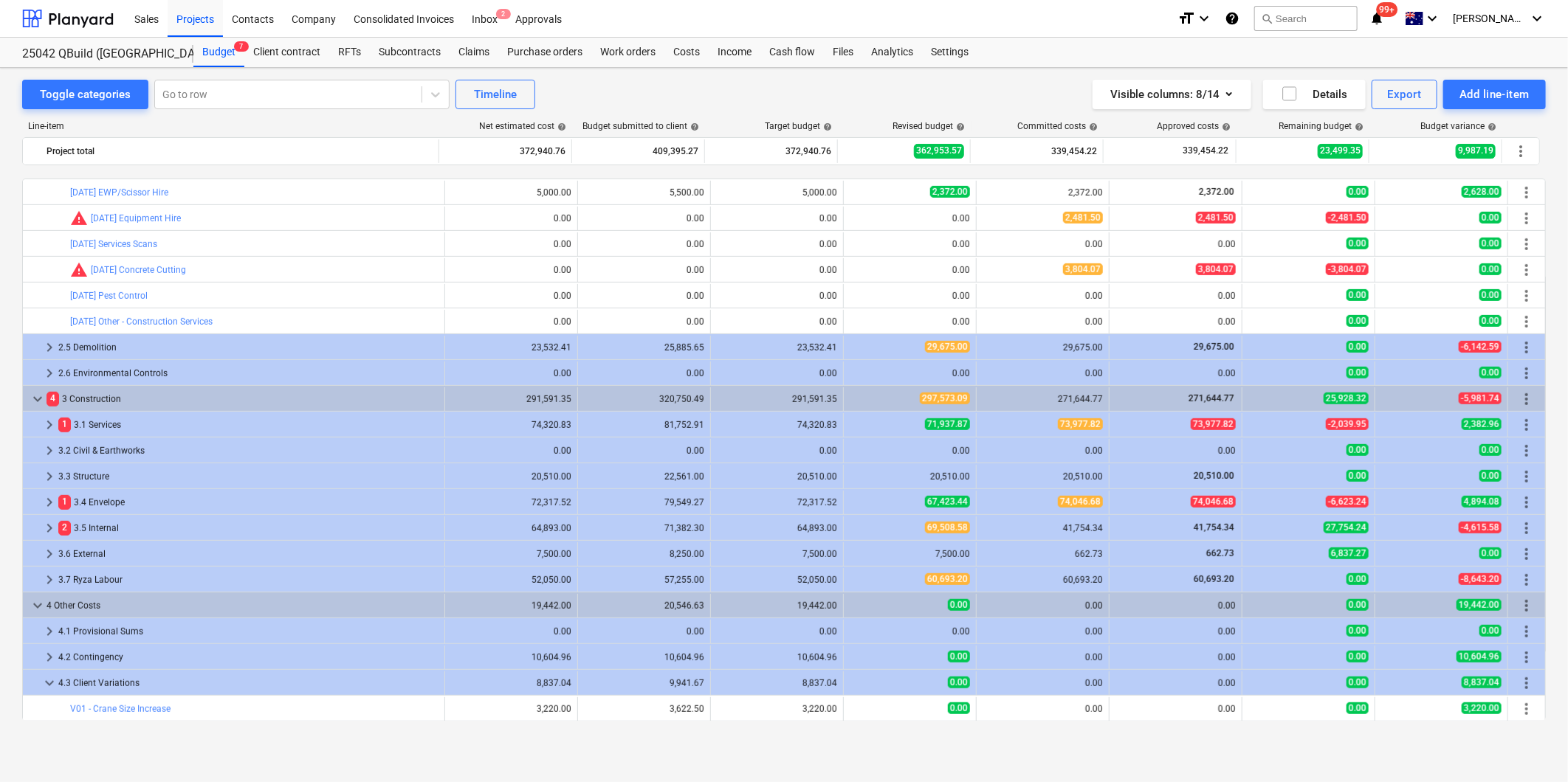
scroll to position [509, 0]
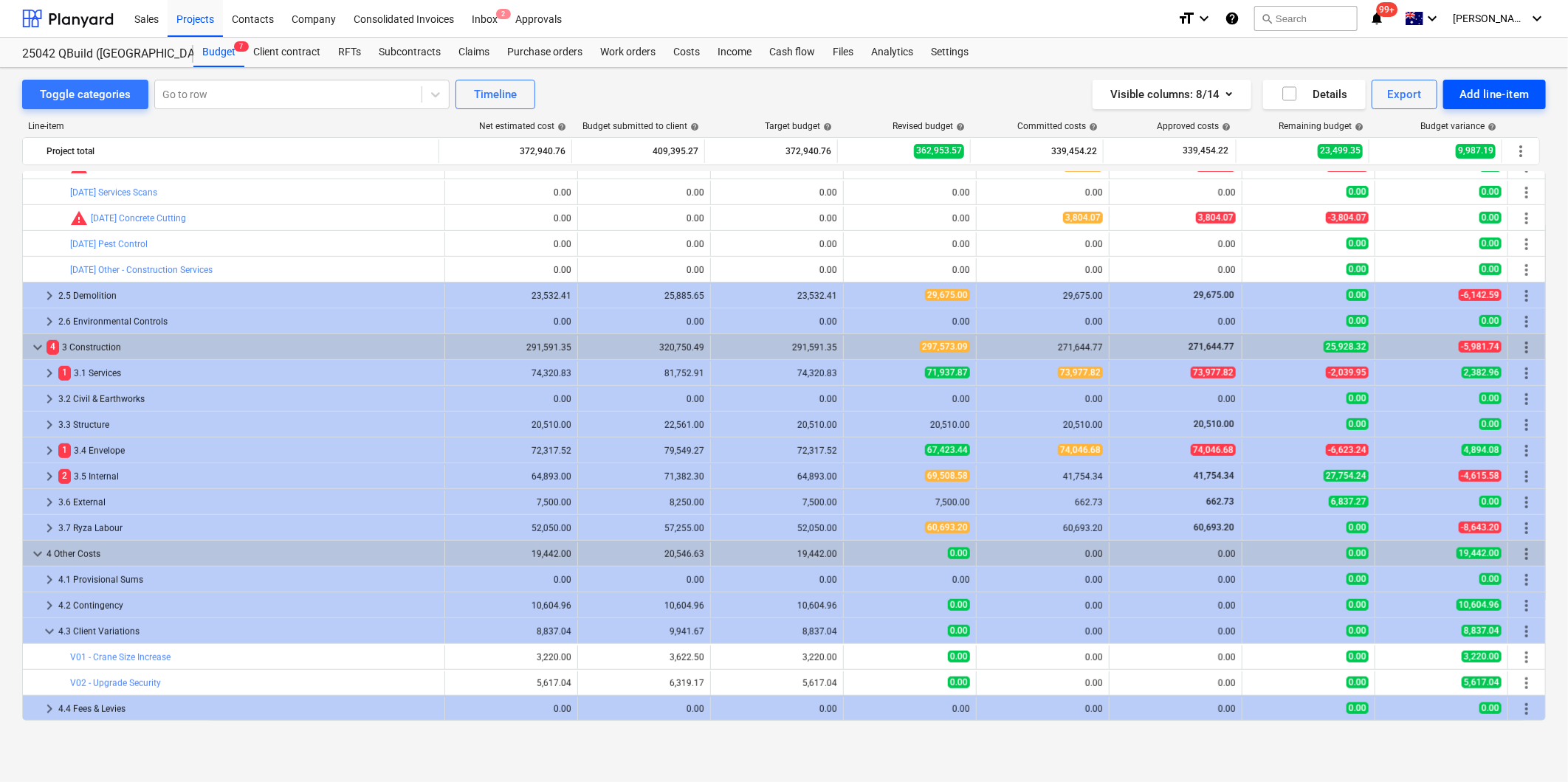
click at [1510, 98] on div "Add line-item" at bounding box center [1494, 94] width 70 height 19
click at [1459, 157] on div "Add custom" at bounding box center [1469, 157] width 153 height 26
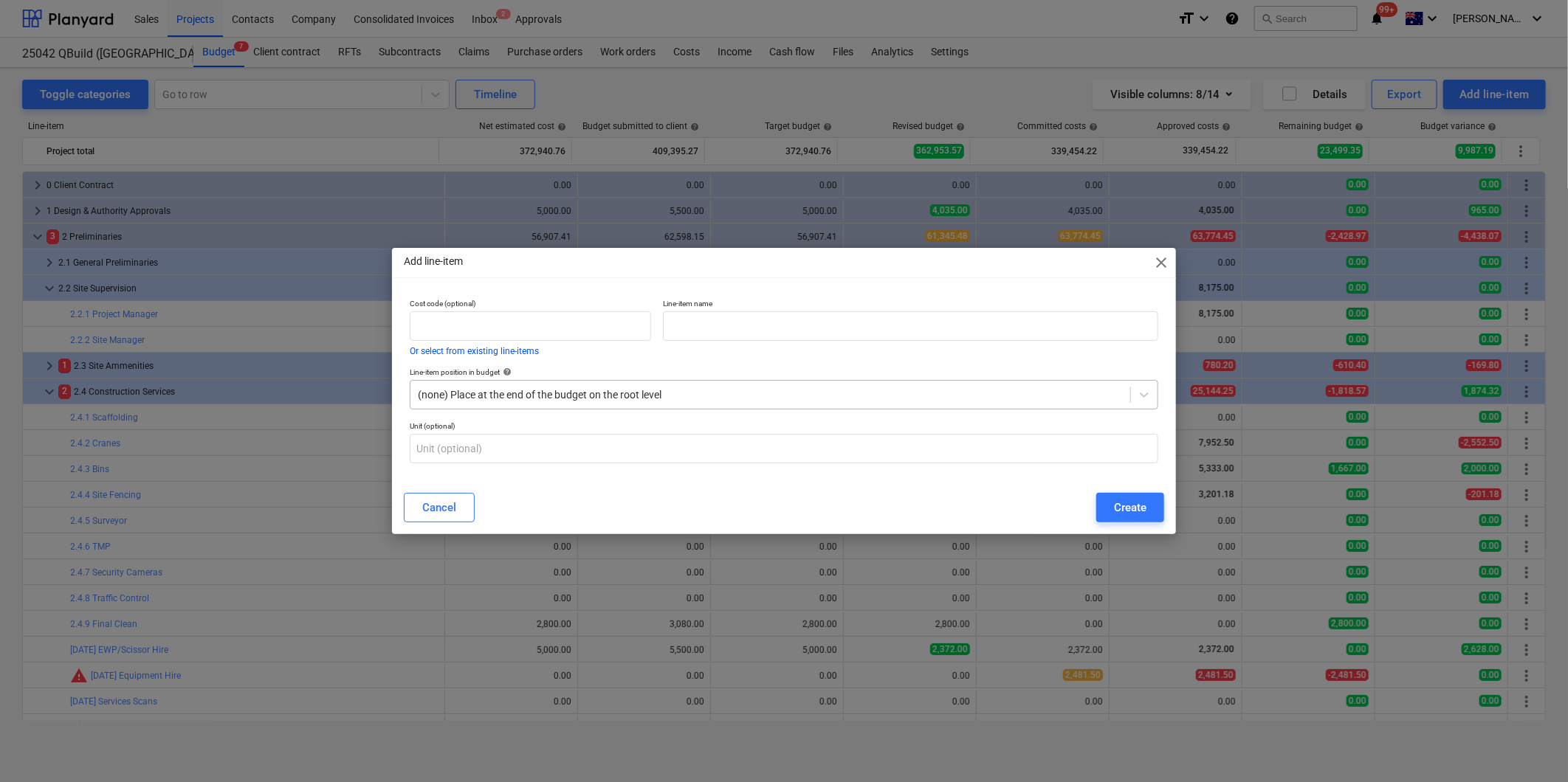
scroll to position [509, 0]
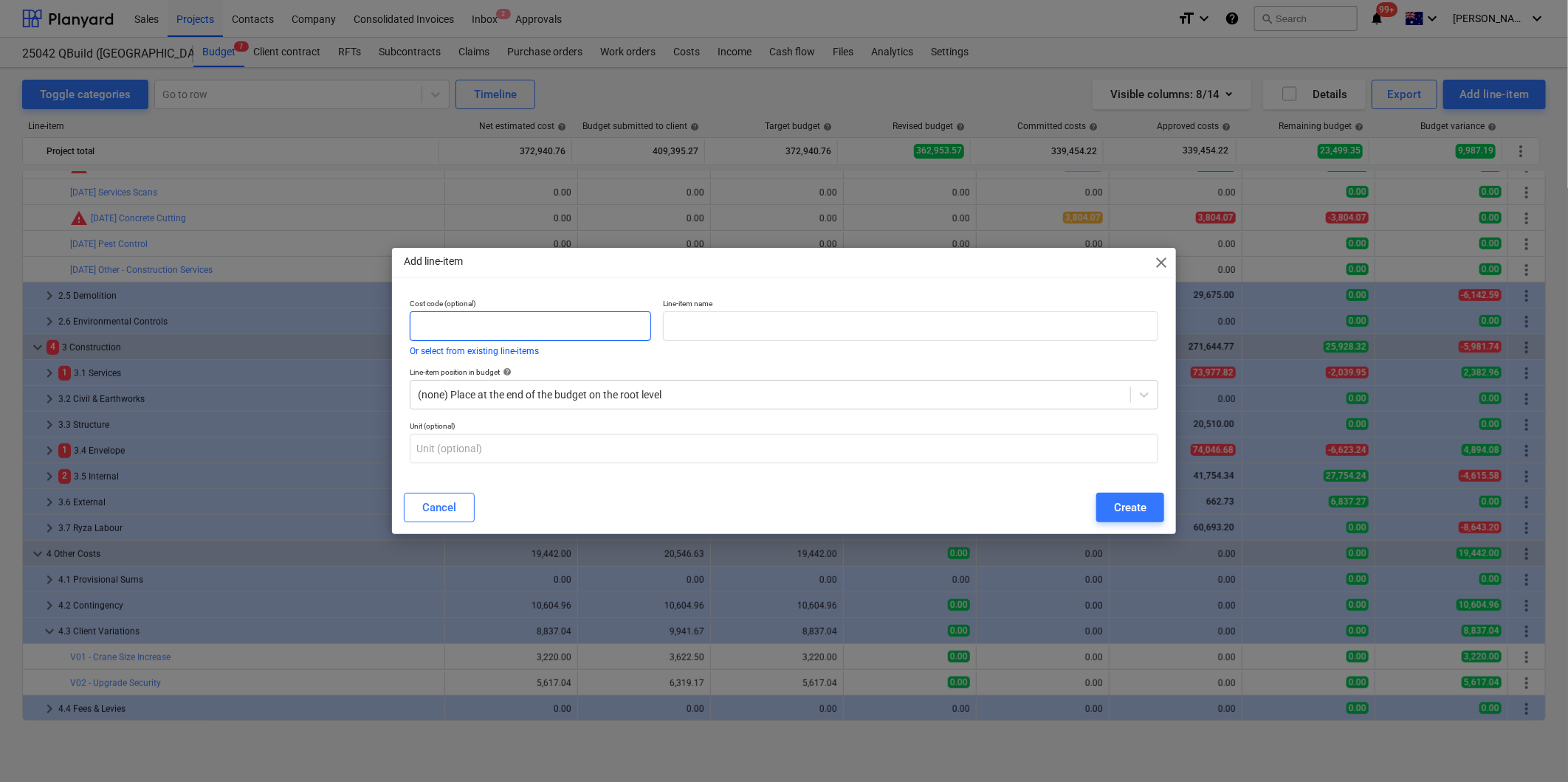
click at [503, 327] on input "text" at bounding box center [530, 326] width 241 height 30
type input "4.3"
click at [695, 330] on input "text" at bounding box center [911, 326] width 496 height 30
type input "V03 - Lower Roofs"
drag, startPoint x: 347, startPoint y: 321, endPoint x: 245, endPoint y: 303, distance: 103.6
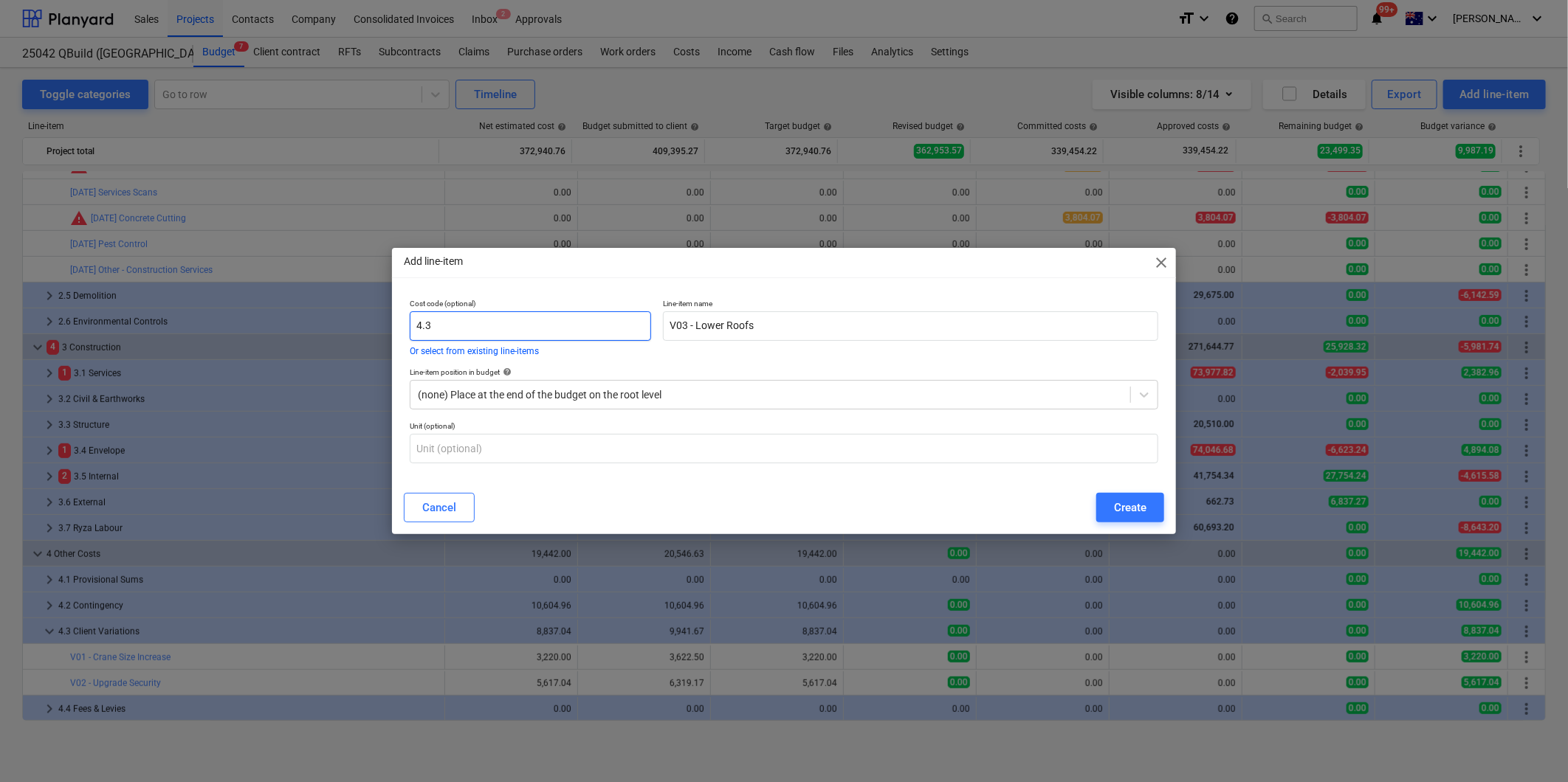
click at [291, 311] on div "Add line-item close Cost code (optional) 4.3 Or select from existing line-items…" at bounding box center [784, 391] width 1568 height 782
click at [555, 398] on div at bounding box center [770, 395] width 705 height 15
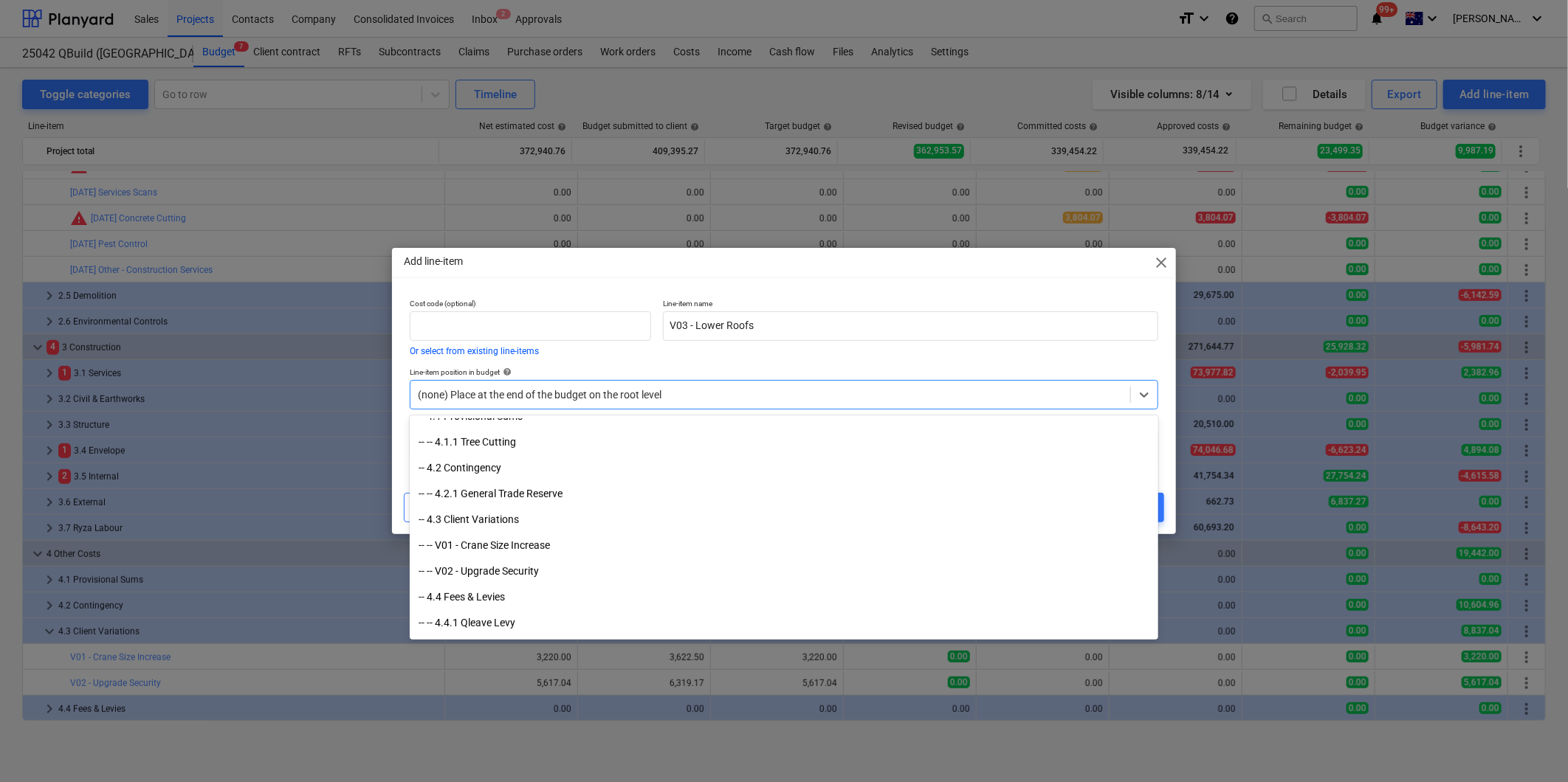
scroll to position [3988, 0]
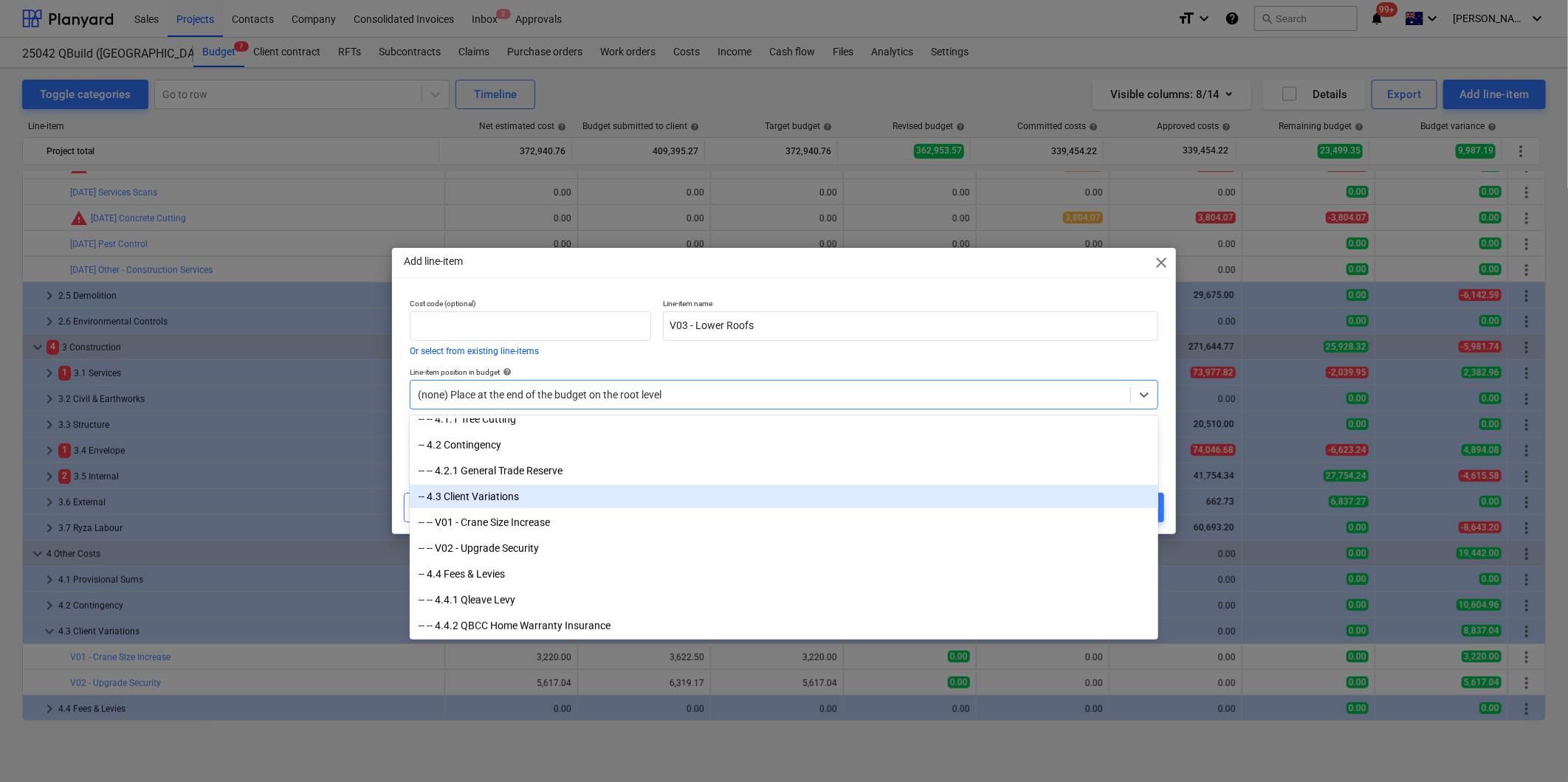
click at [492, 498] on div "-- 4.3 Client Variations" at bounding box center [783, 496] width 748 height 24
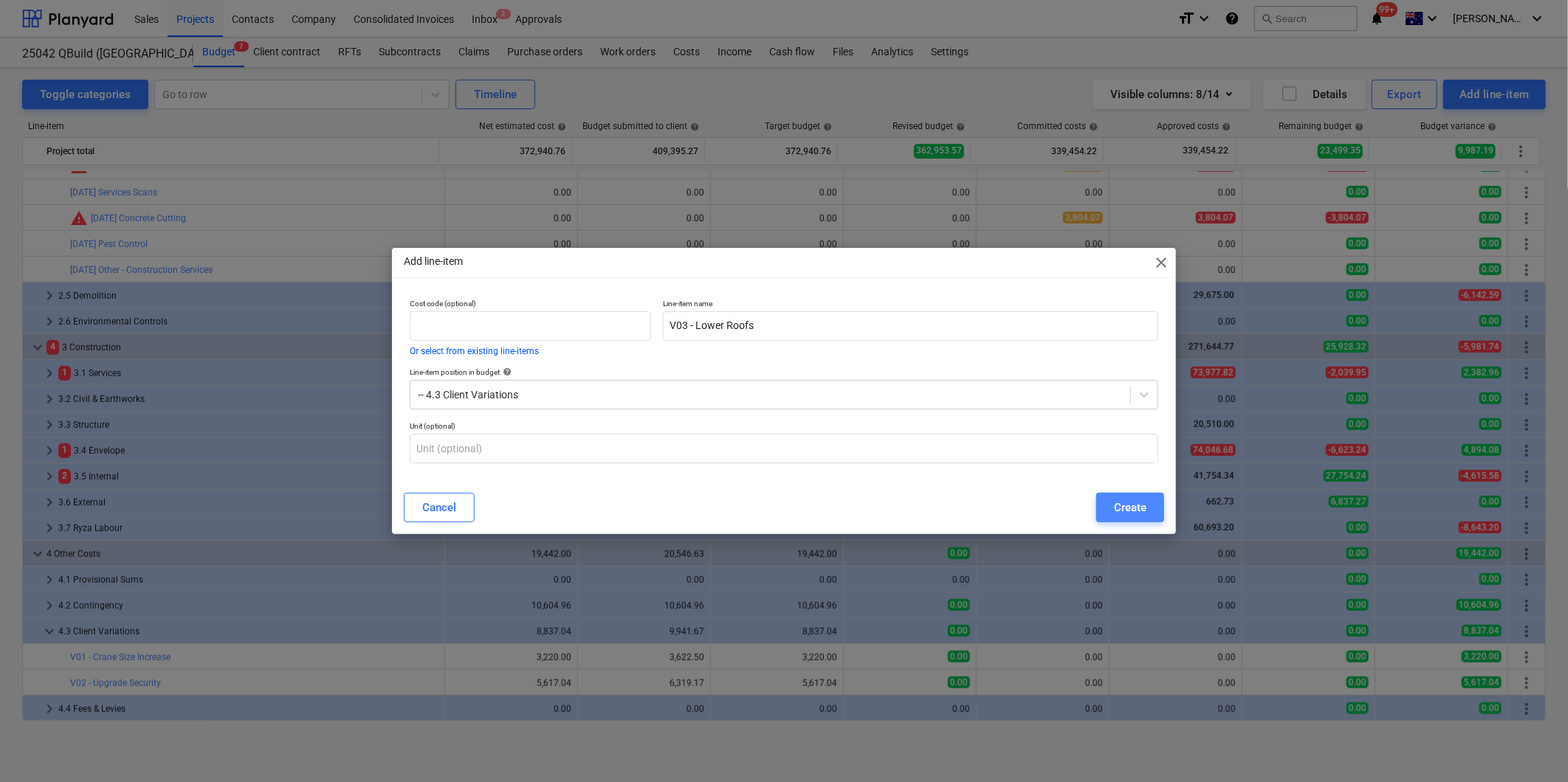
click at [1117, 506] on div "Create" at bounding box center [1130, 507] width 32 height 19
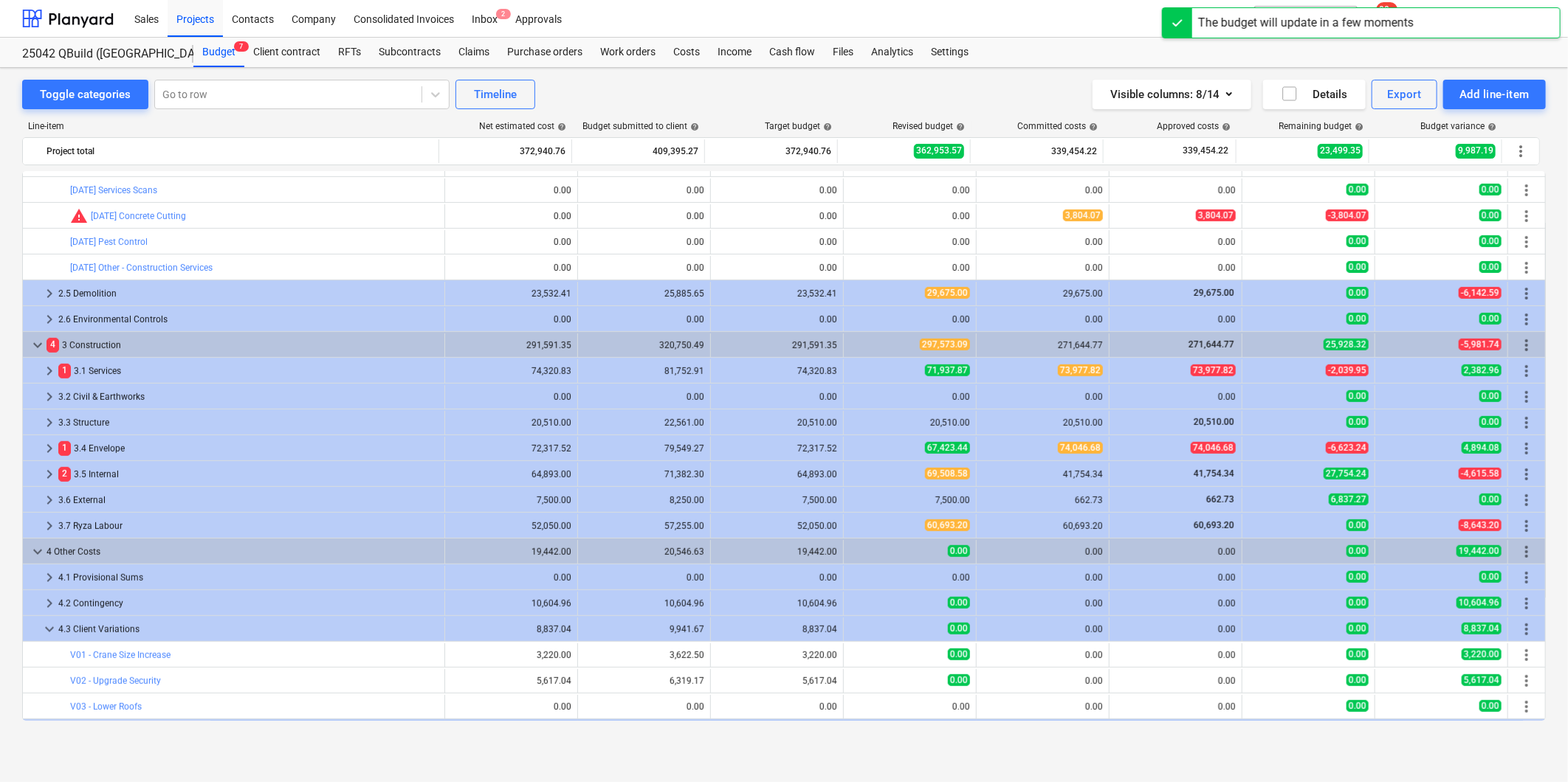
scroll to position [534, 0]
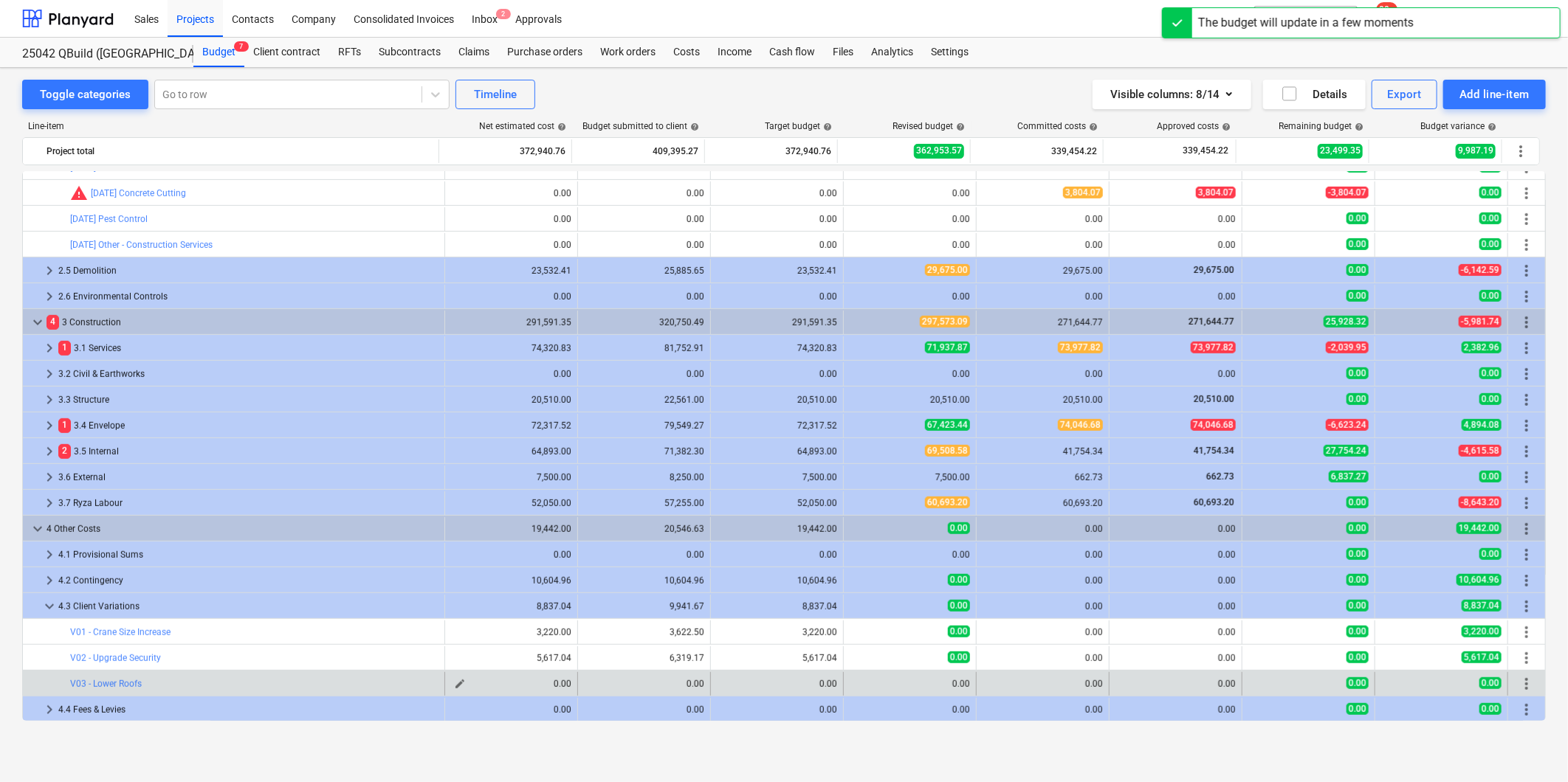
click at [455, 686] on span "edit" at bounding box center [460, 684] width 12 height 12
type textarea "x"
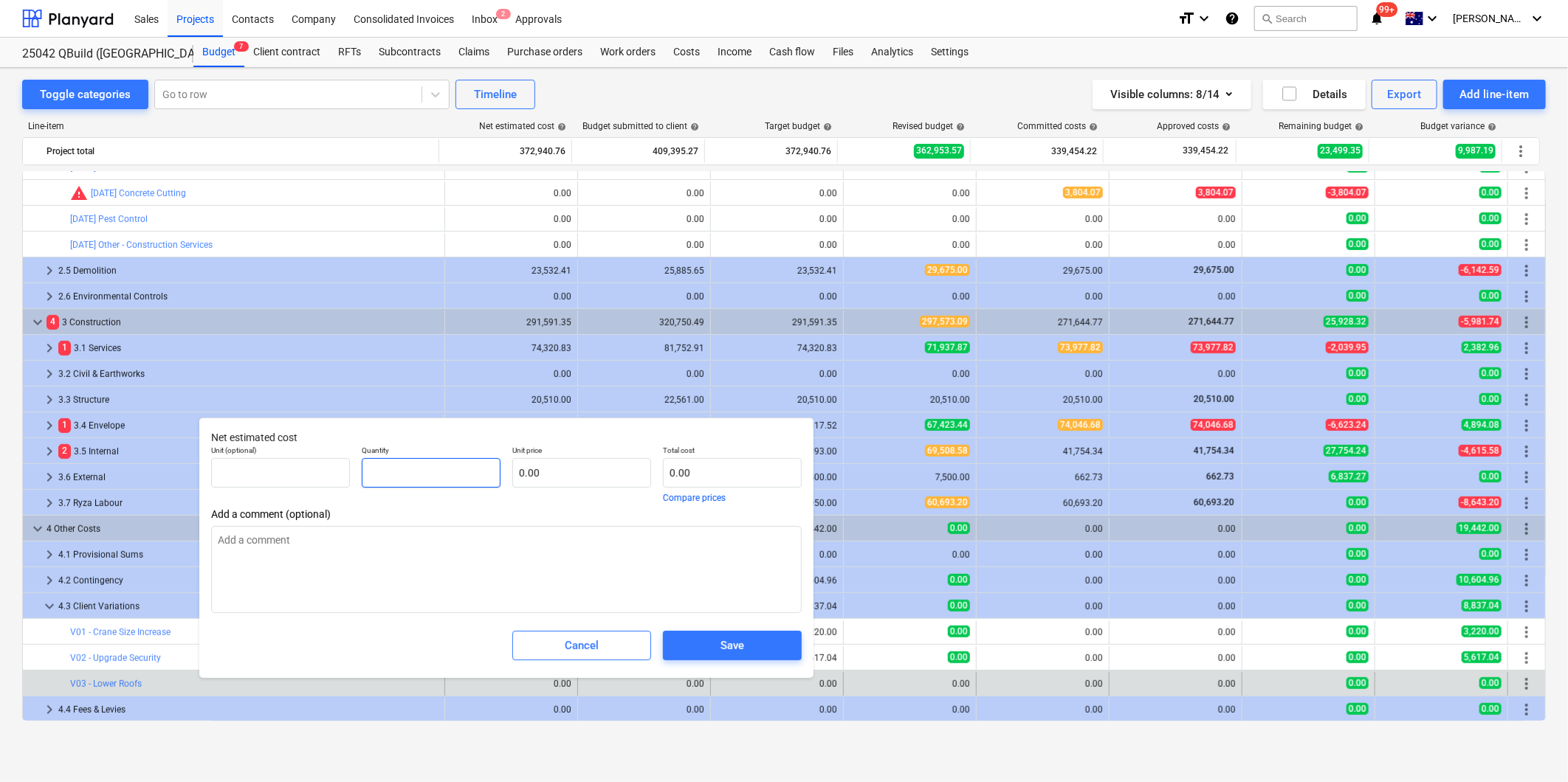
click at [459, 482] on input "text" at bounding box center [430, 473] width 138 height 30
type textarea "x"
type input "1"
type textarea "x"
type input "1.00"
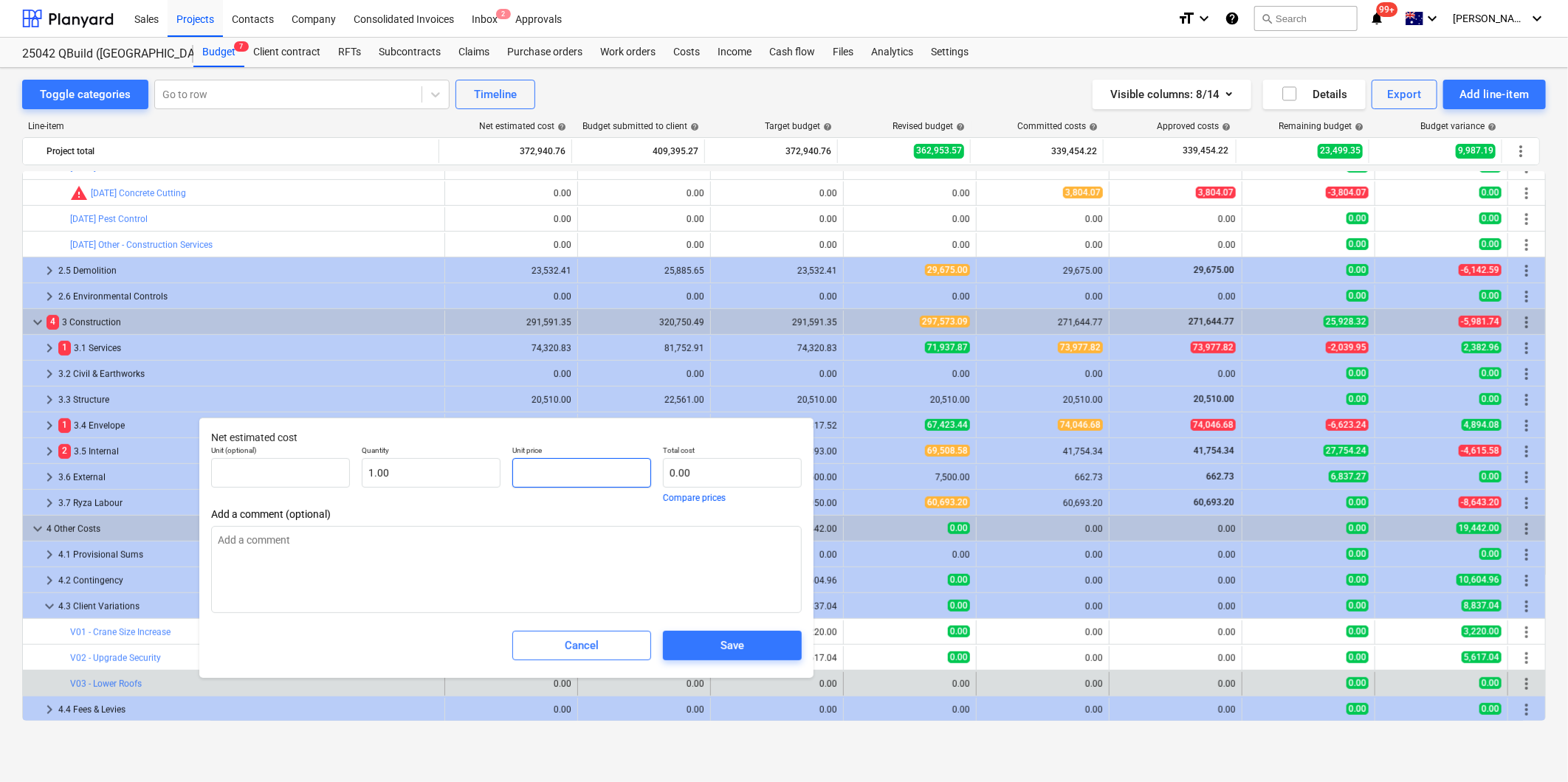
click at [594, 480] on input "text" at bounding box center [581, 473] width 138 height 30
type textarea "x"
type input "3"
type input "3.00"
type textarea "x"
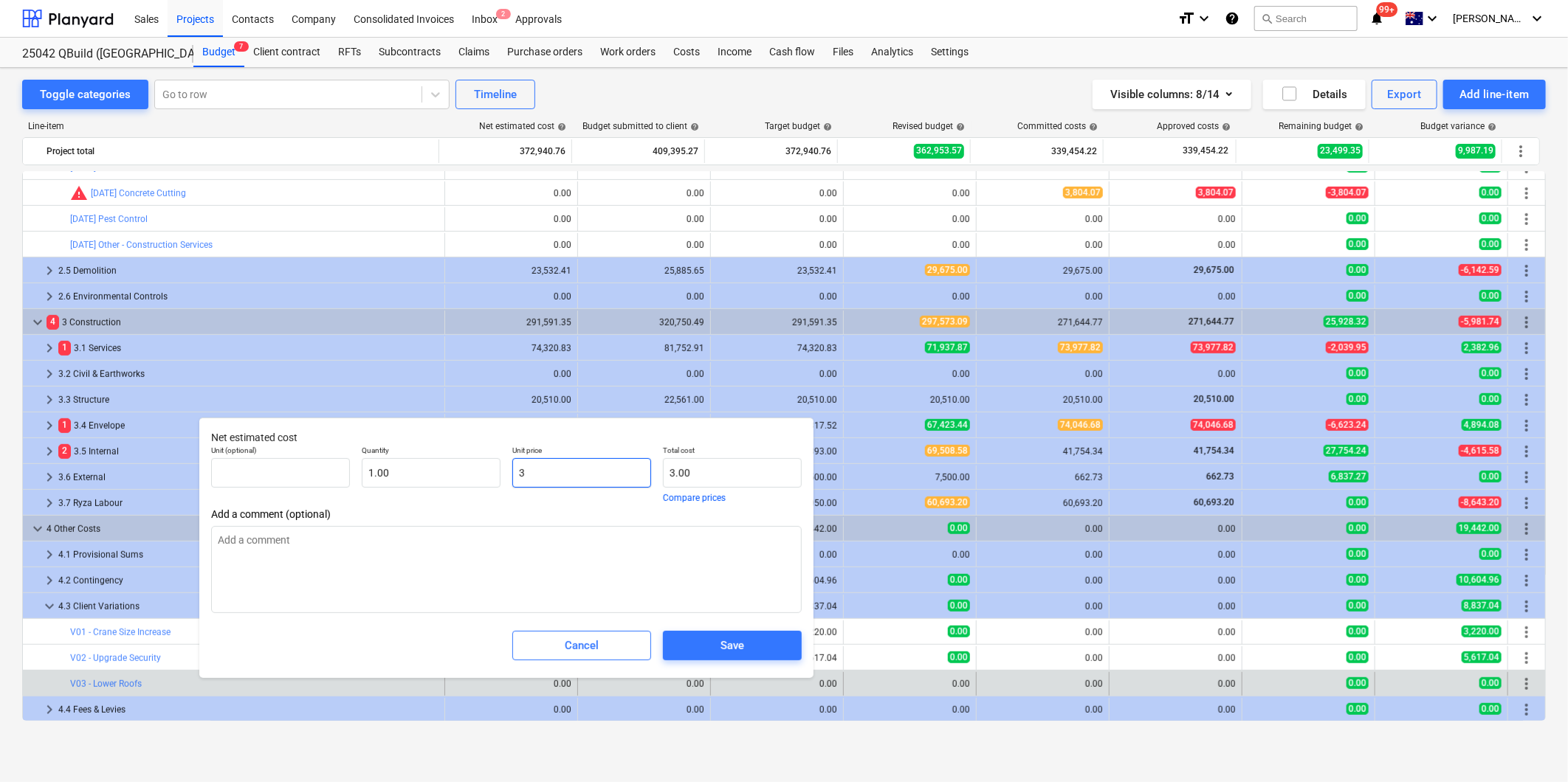
type input "30"
type input "30.00"
type textarea "x"
type input "300"
type input "300.00"
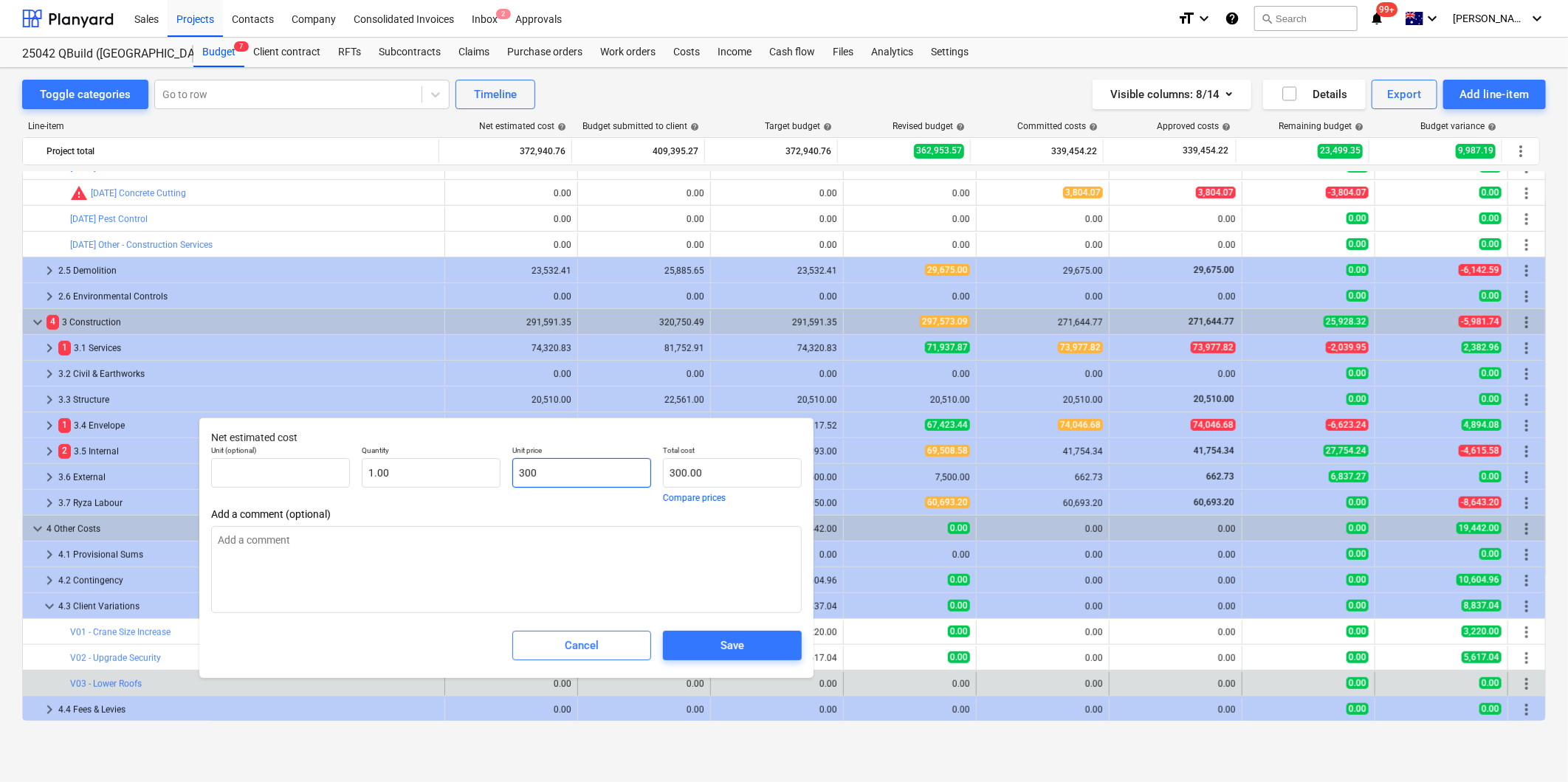
type textarea "x"
type input "3000"
type input "3,000.00"
type input "3000"
type textarea "x"
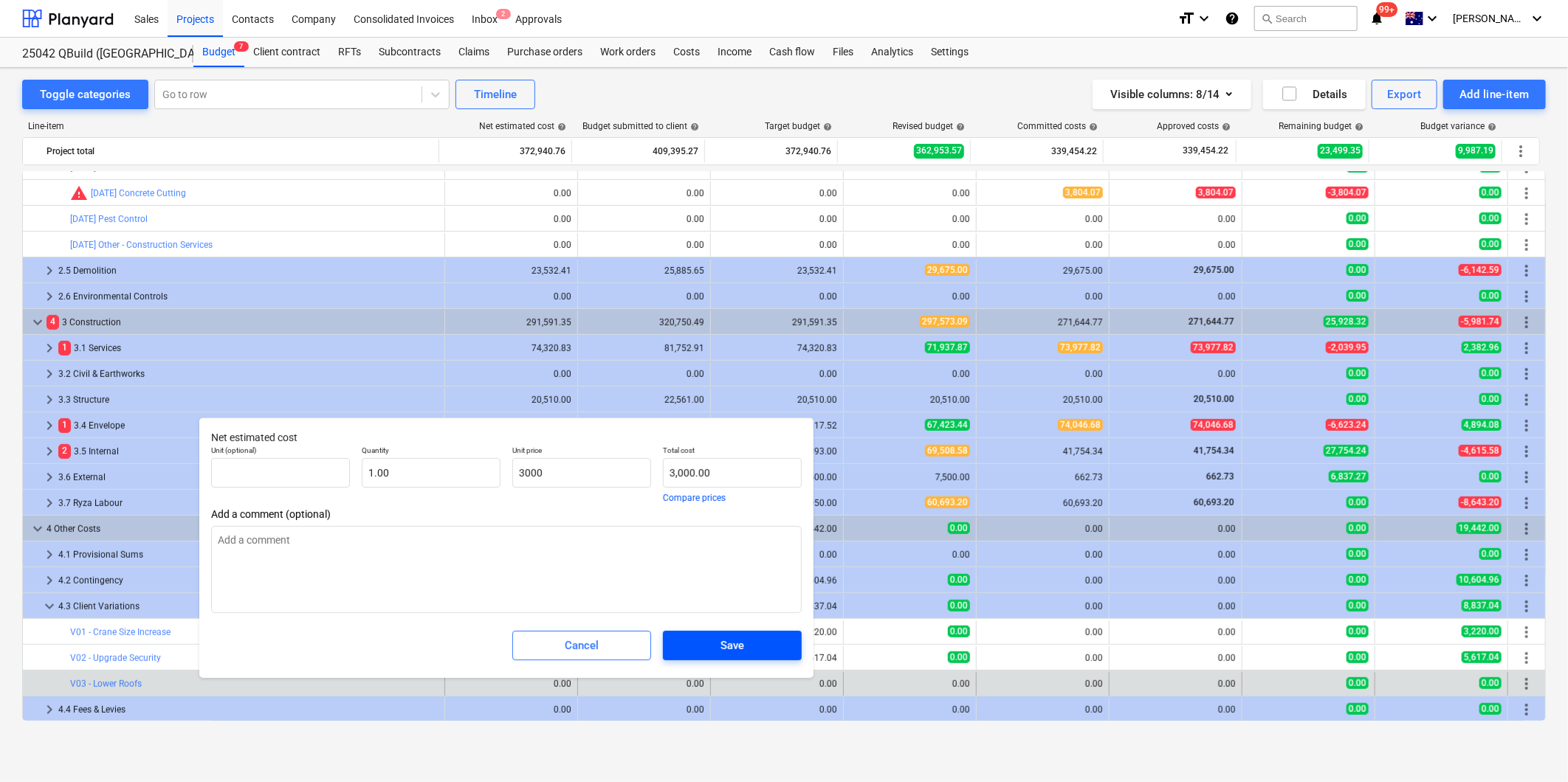
type input "3,000.00"
click at [743, 644] on div "Save" at bounding box center [732, 645] width 24 height 19
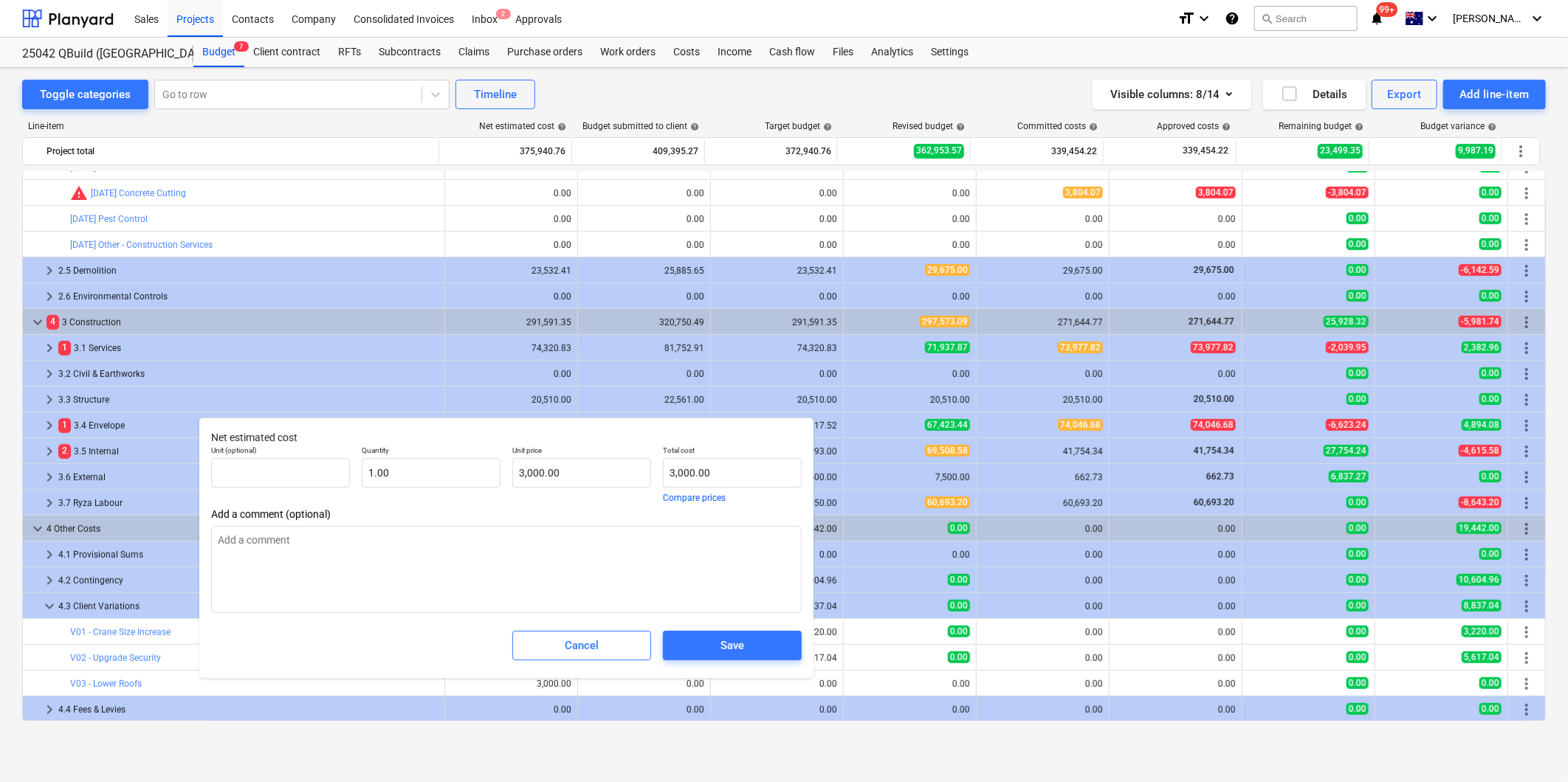
type textarea "x"
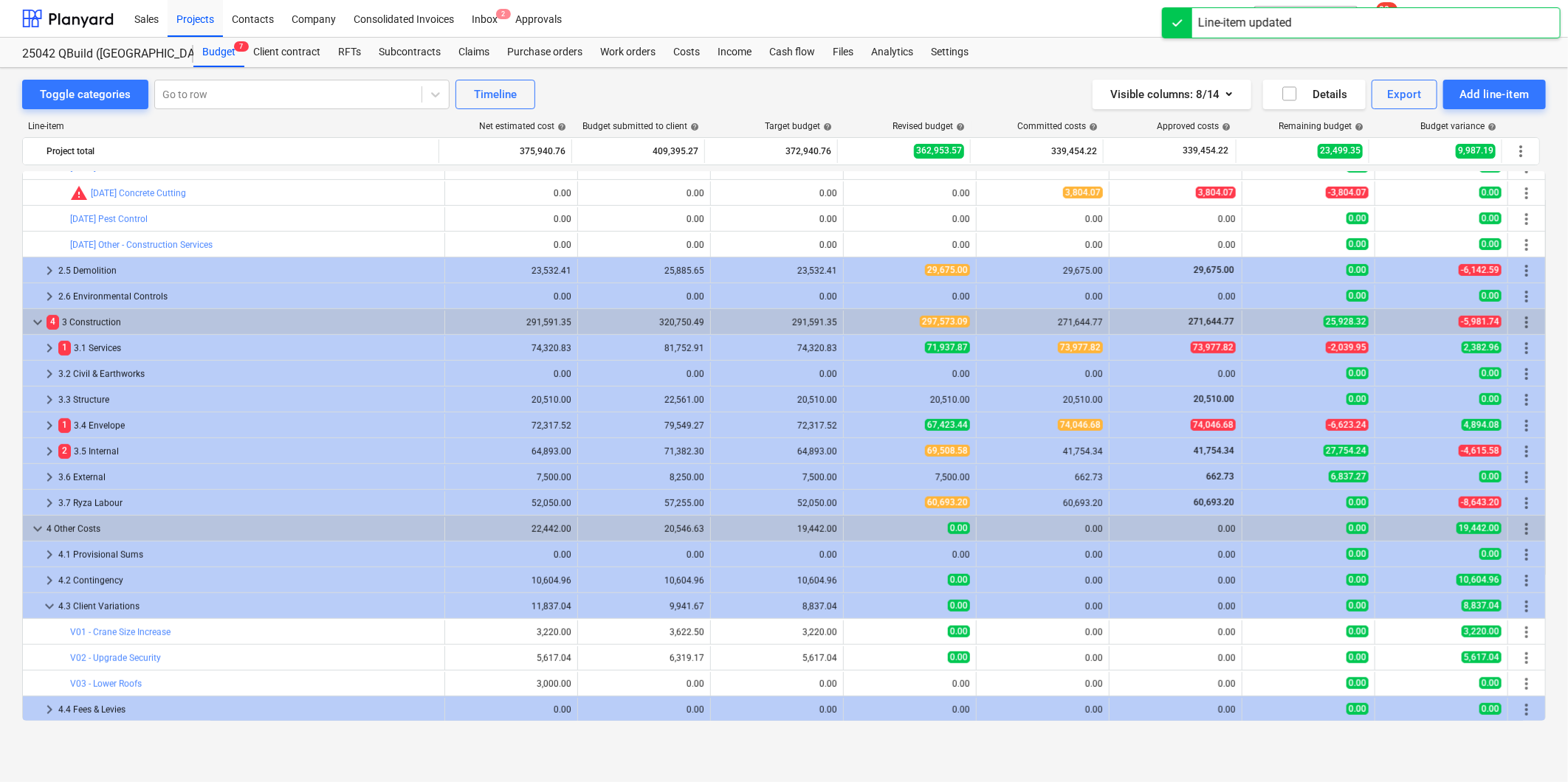
click at [587, 683] on span "edit" at bounding box center [593, 684] width 12 height 12
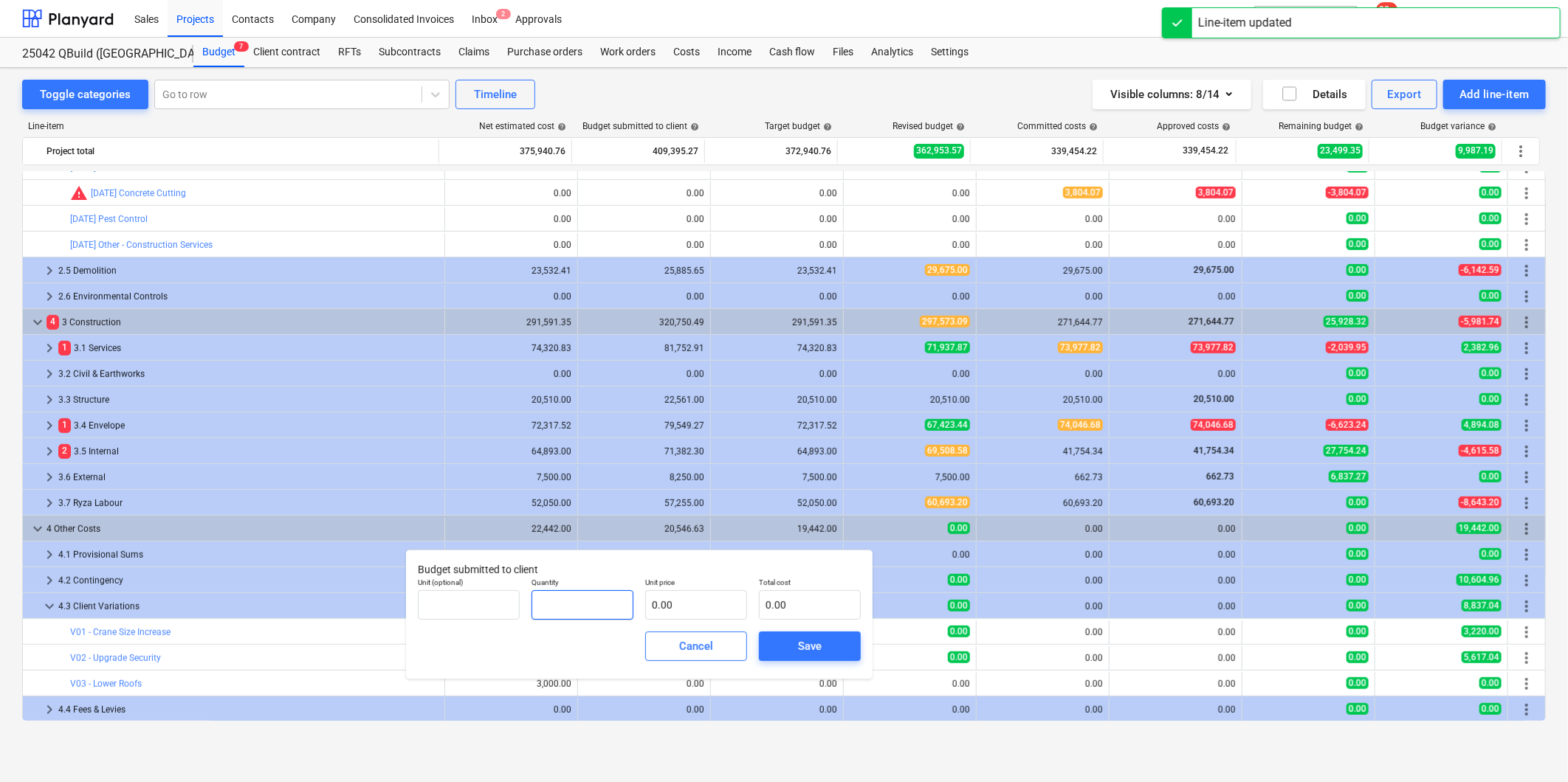
click at [570, 609] on input "text" at bounding box center [582, 606] width 102 height 30
type input "1.00"
click at [683, 601] on input "text" at bounding box center [695, 606] width 102 height 30
type input "3"
type input "3.00"
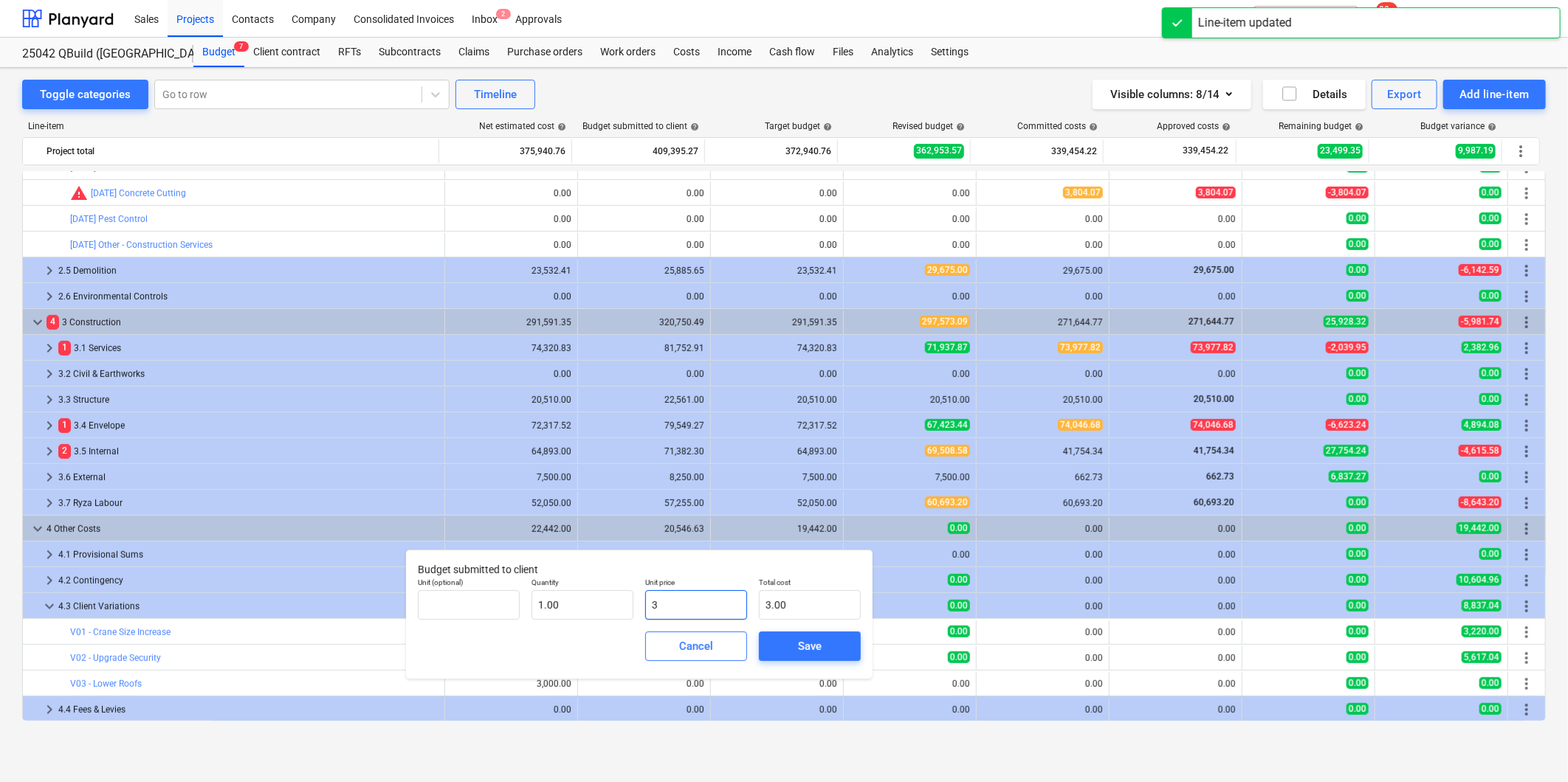
type input "30"
type input "30.00"
type input "300"
type input "300.00"
type input "3000"
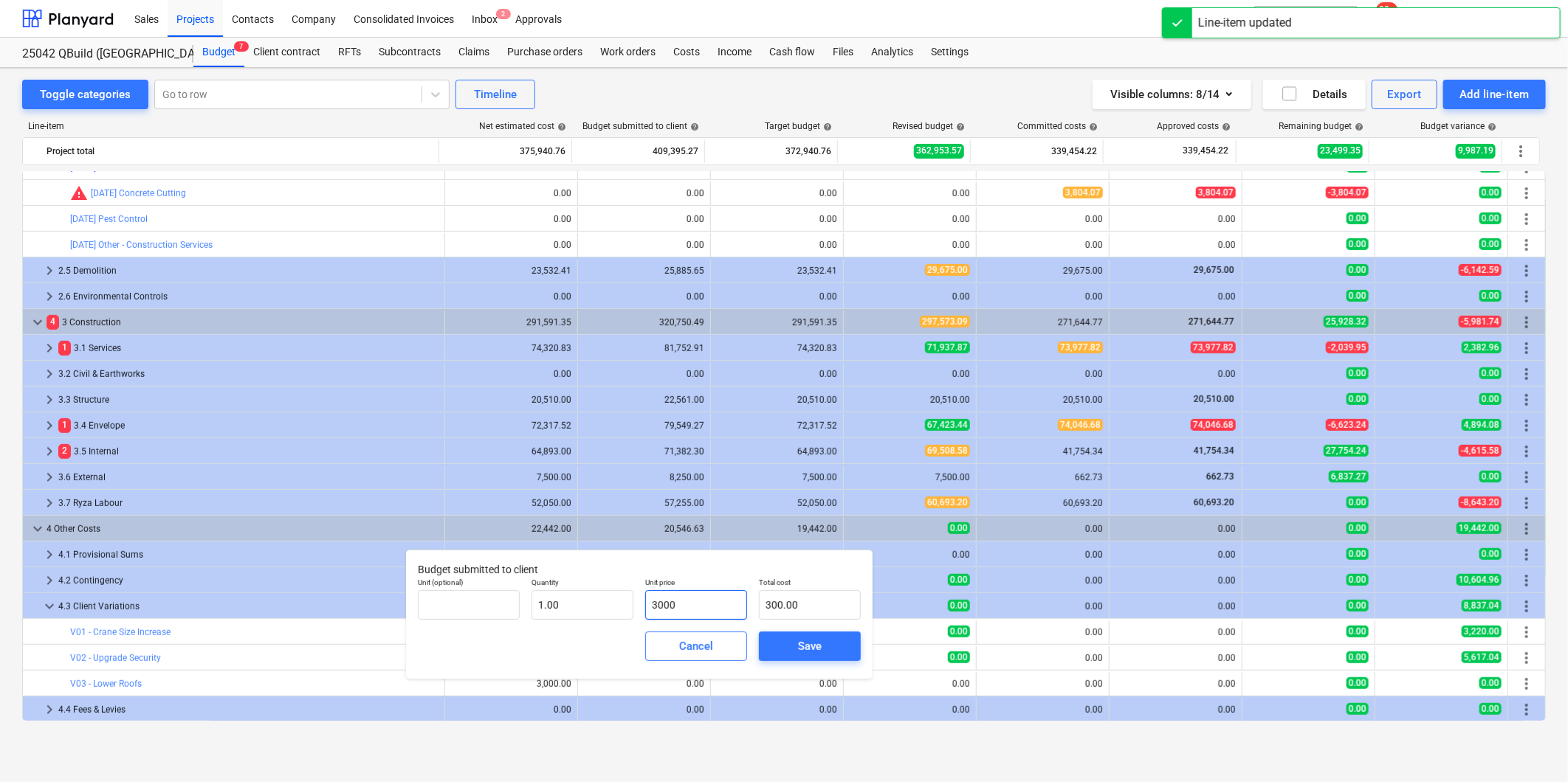
type input "3,000.00"
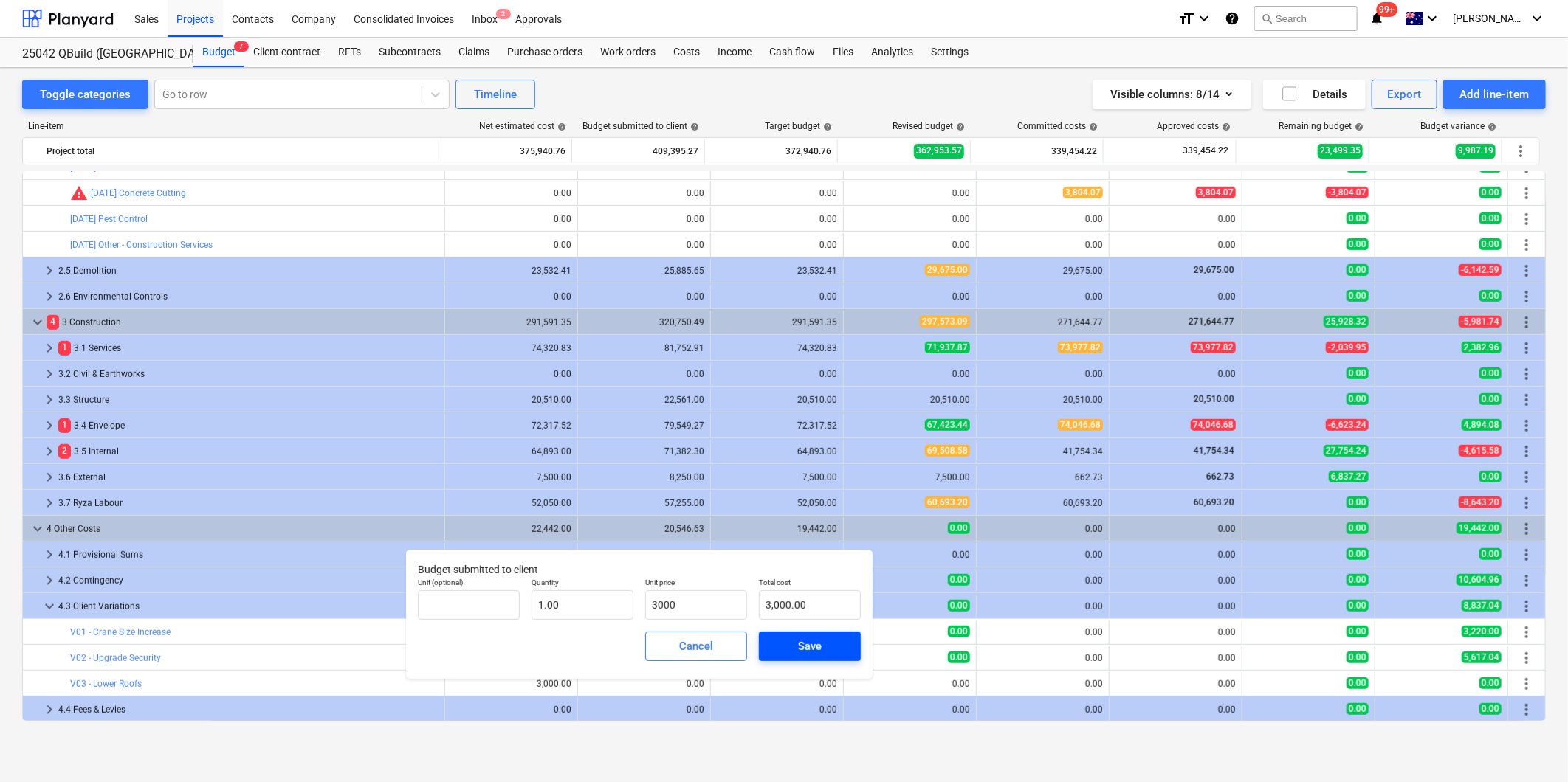
type input "3,000.00"
click at [833, 647] on span "Save" at bounding box center [810, 646] width 66 height 19
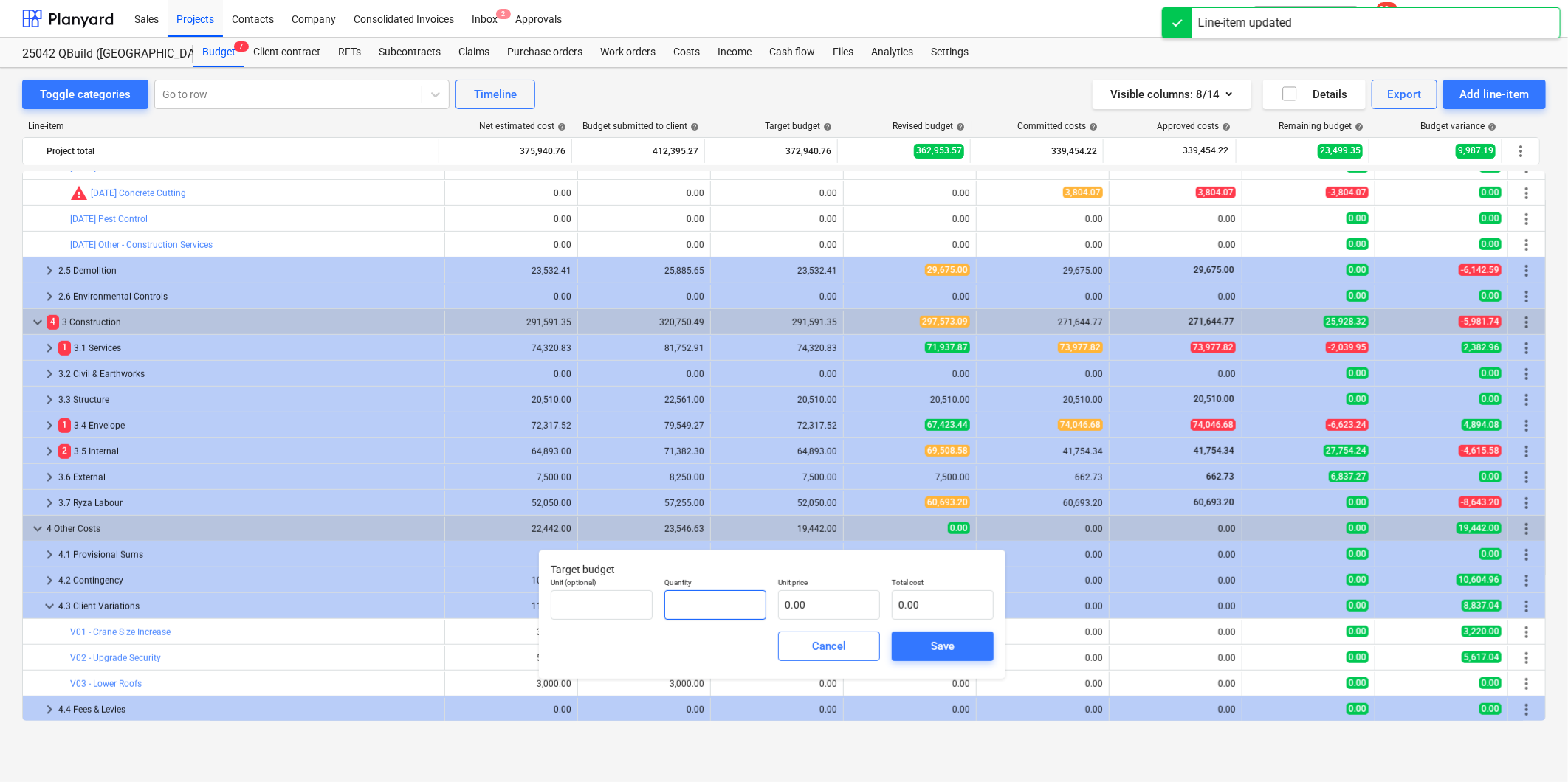
click at [722, 600] on input "text" at bounding box center [715, 606] width 102 height 30
type input "1.00"
click at [809, 606] on input "text" at bounding box center [829, 606] width 102 height 30
type input "3"
type input "3.00"
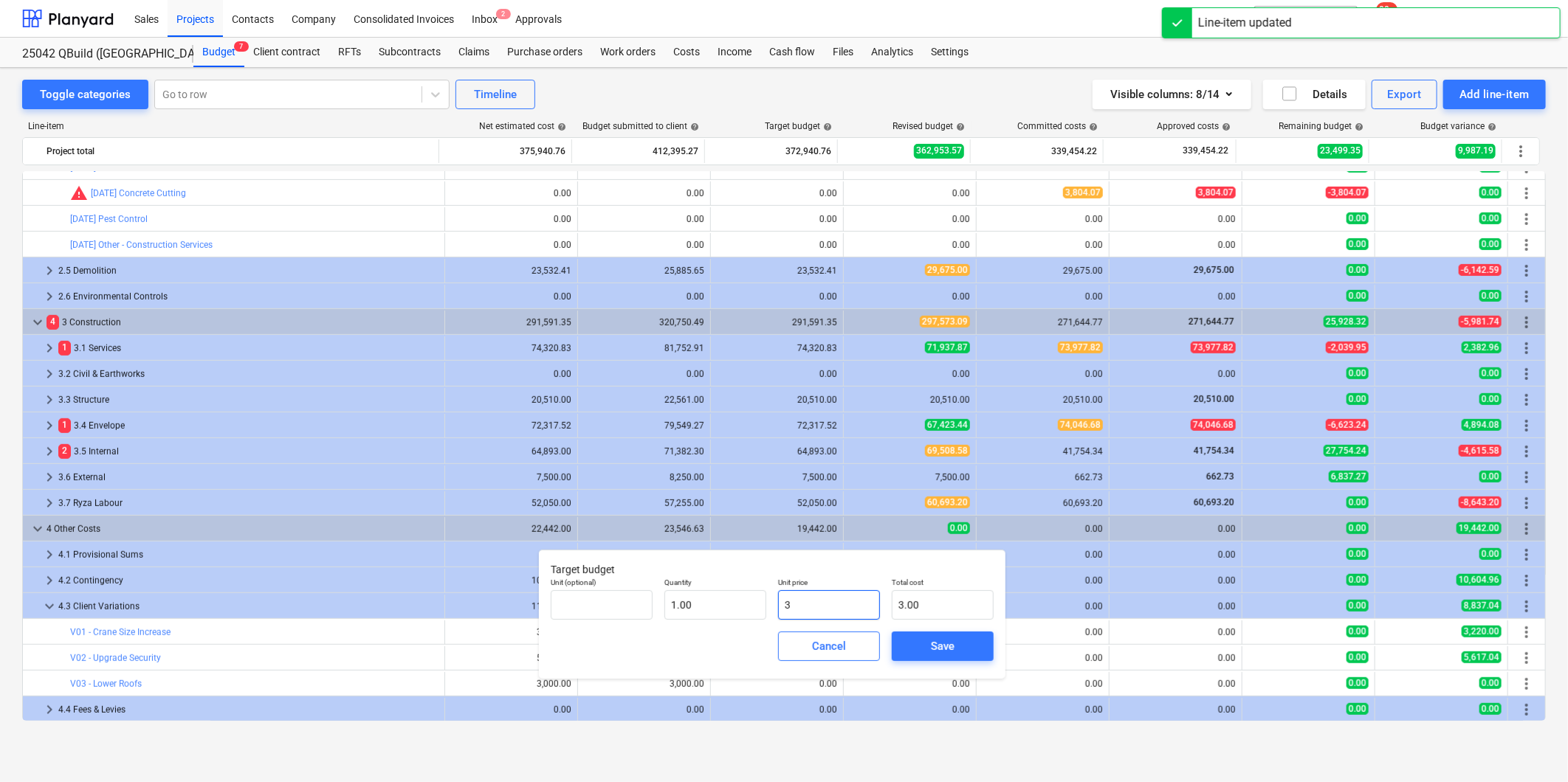
type input "30"
type input "30.00"
type input "300"
type input "300.00"
type input "3000"
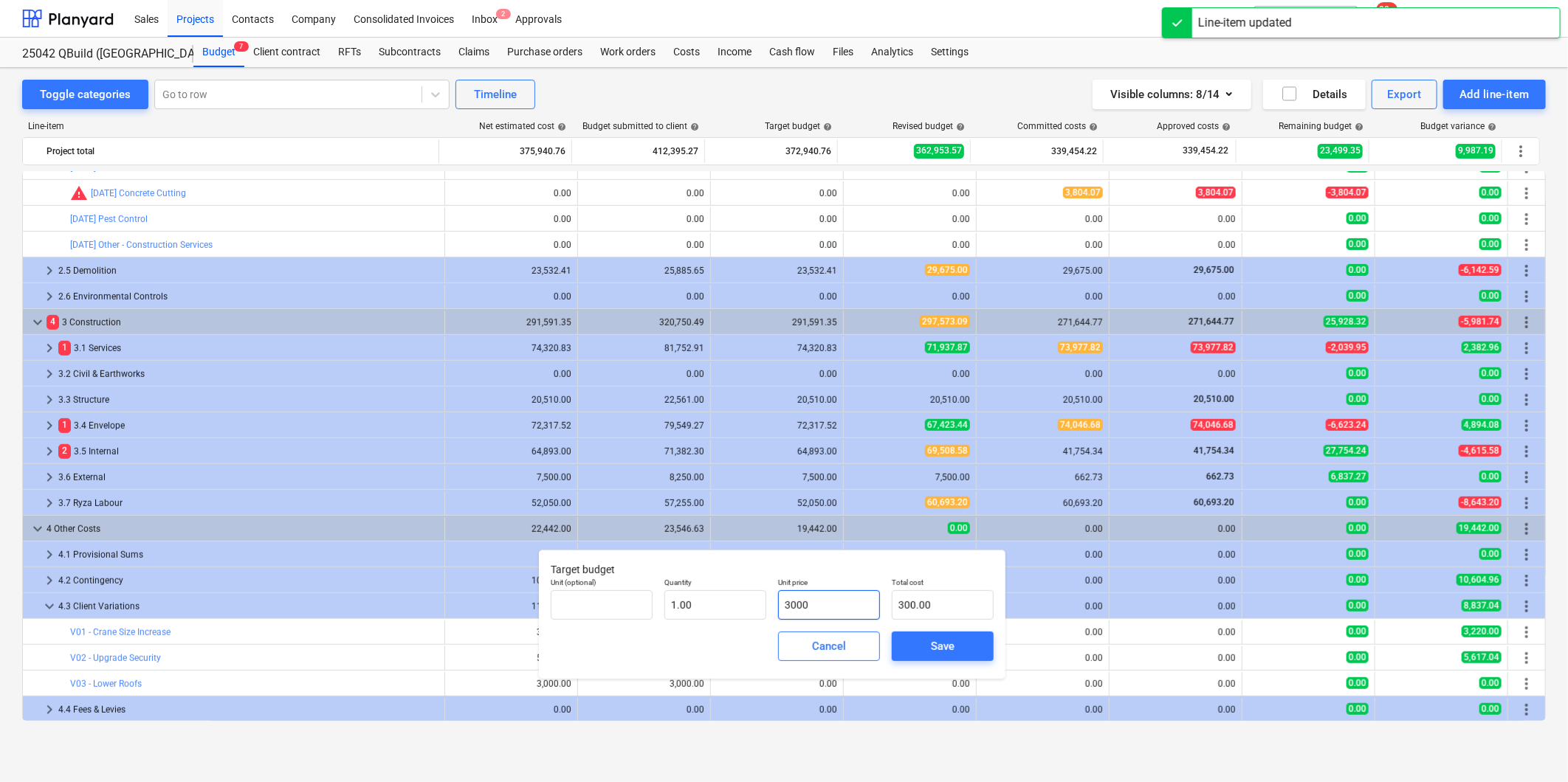
type input "3,000.00"
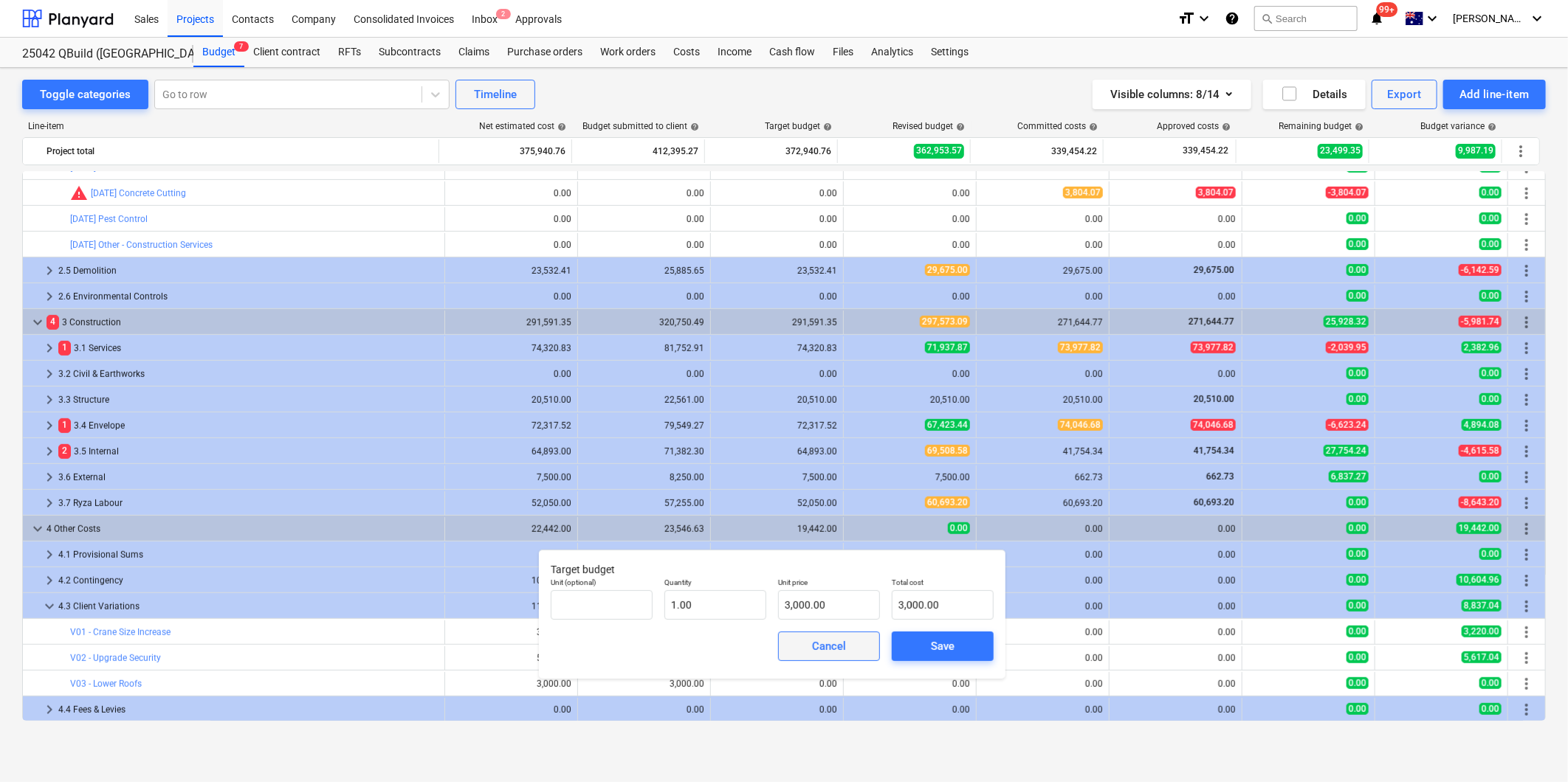
click at [851, 646] on span "Cancel" at bounding box center [829, 646] width 65 height 19
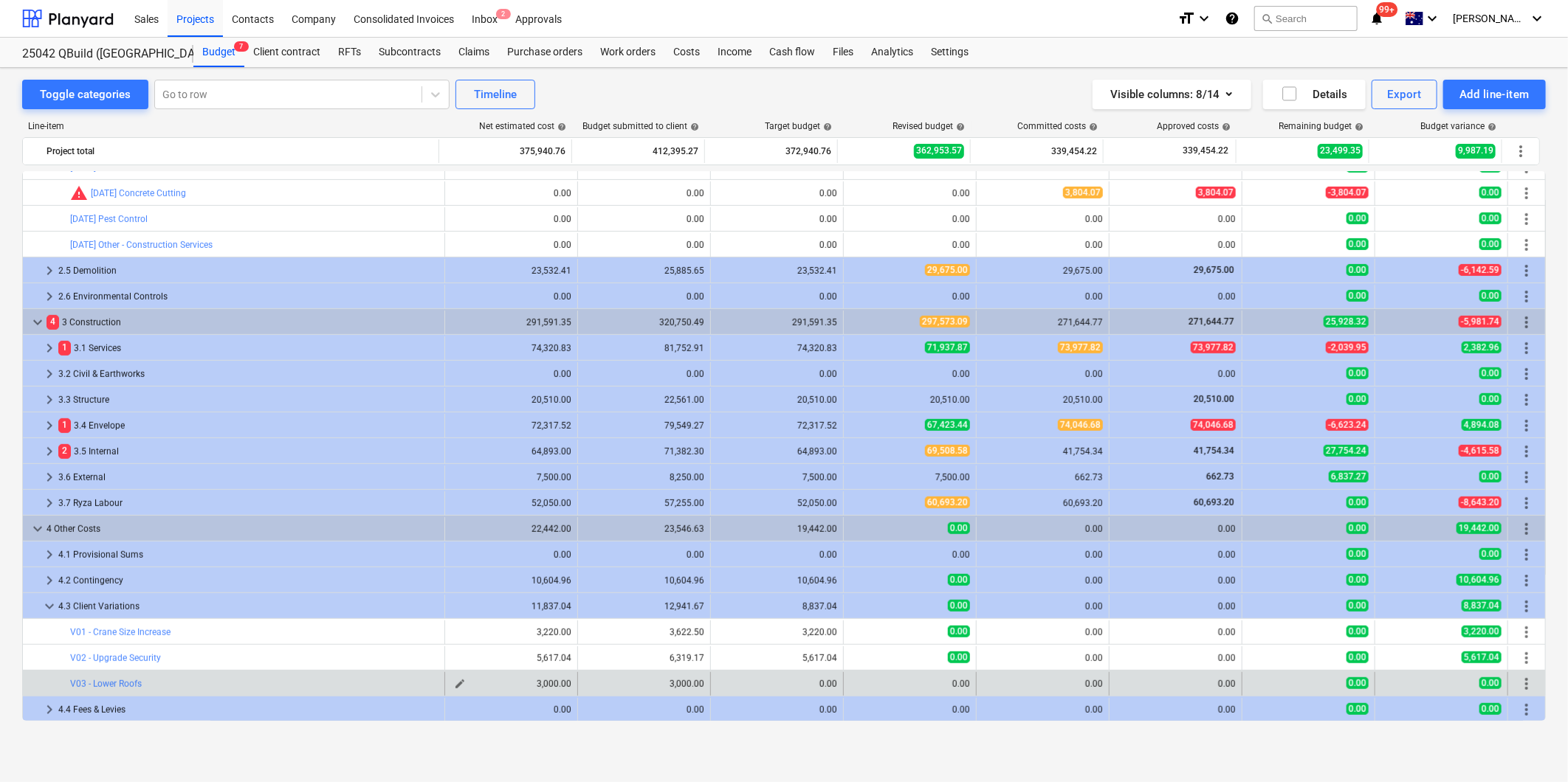
type textarea "x"
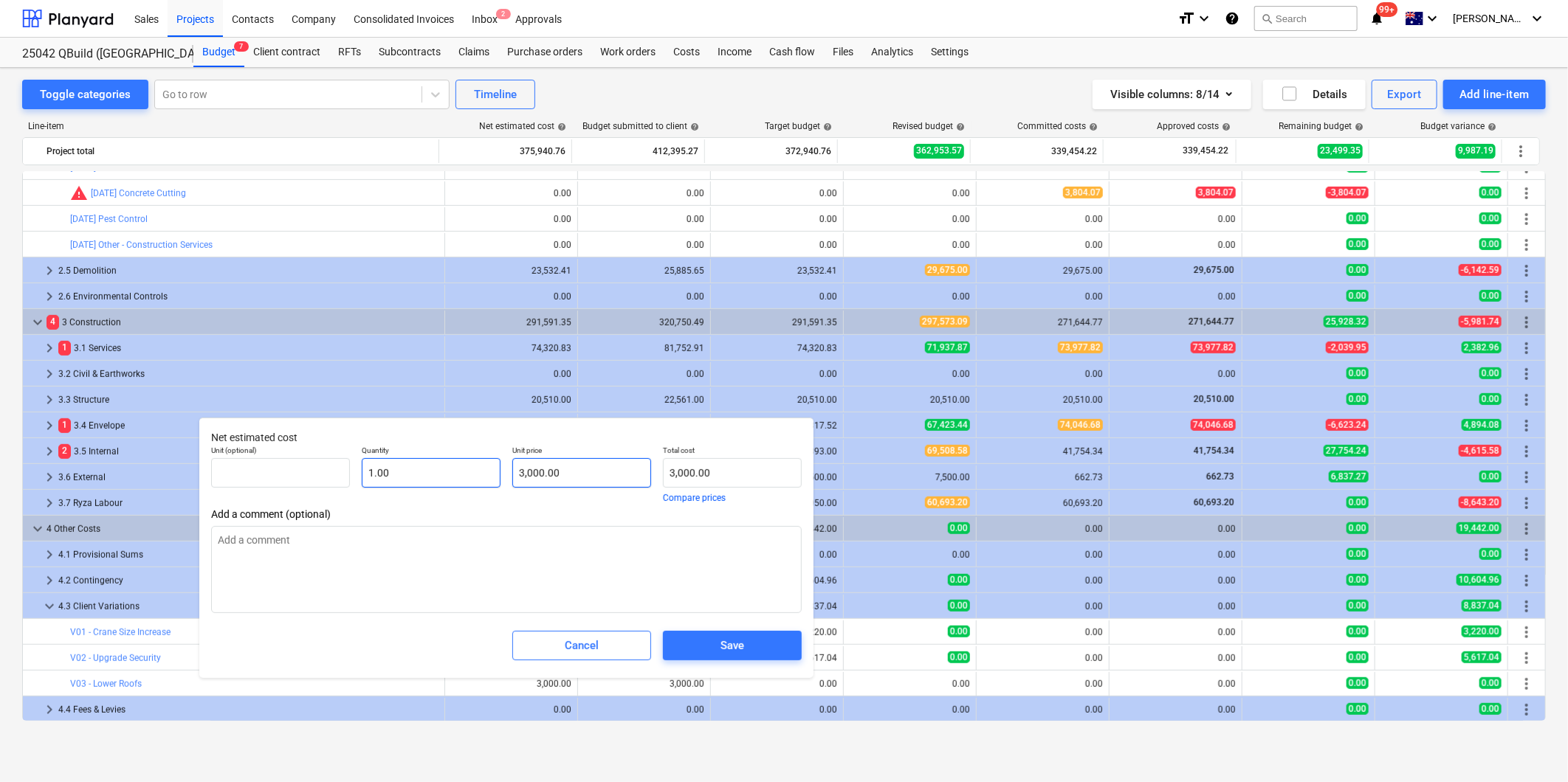
type input "3000"
drag, startPoint x: 452, startPoint y: 482, endPoint x: 388, endPoint y: 482, distance: 64.0
click at [429, 482] on div "Unit (optional) Quantity 1.00 Unit price 3000 Total cost 3,000.00 Compare prices" at bounding box center [506, 474] width 603 height 69
type textarea "x"
type input "3000"
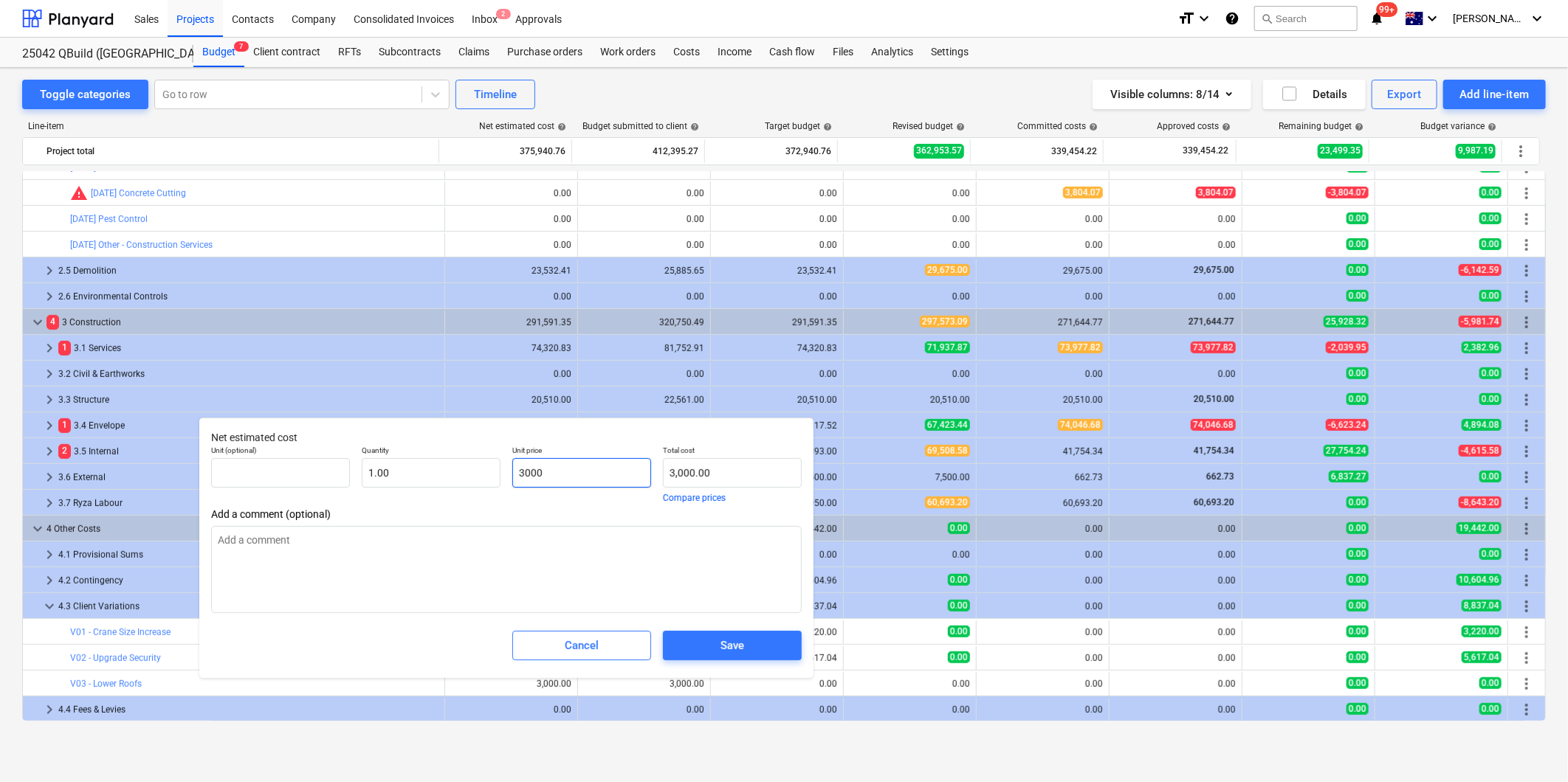
click at [603, 466] on input "3000" at bounding box center [581, 473] width 138 height 30
type textarea "x"
type input "300"
type input "300.00"
type textarea "x"
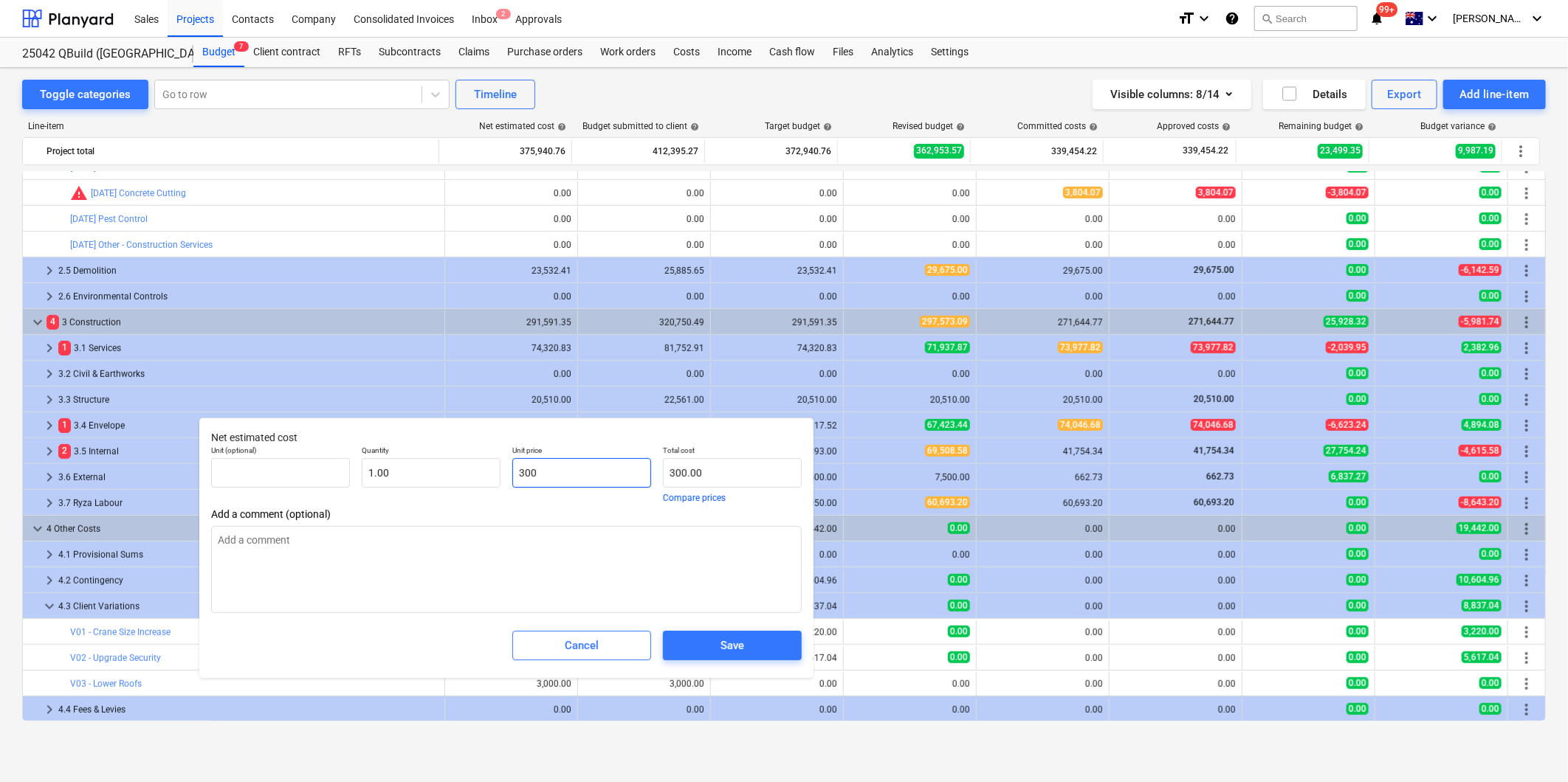
type input "30"
type input "30.00"
type textarea "x"
type input "3"
type input "3.00"
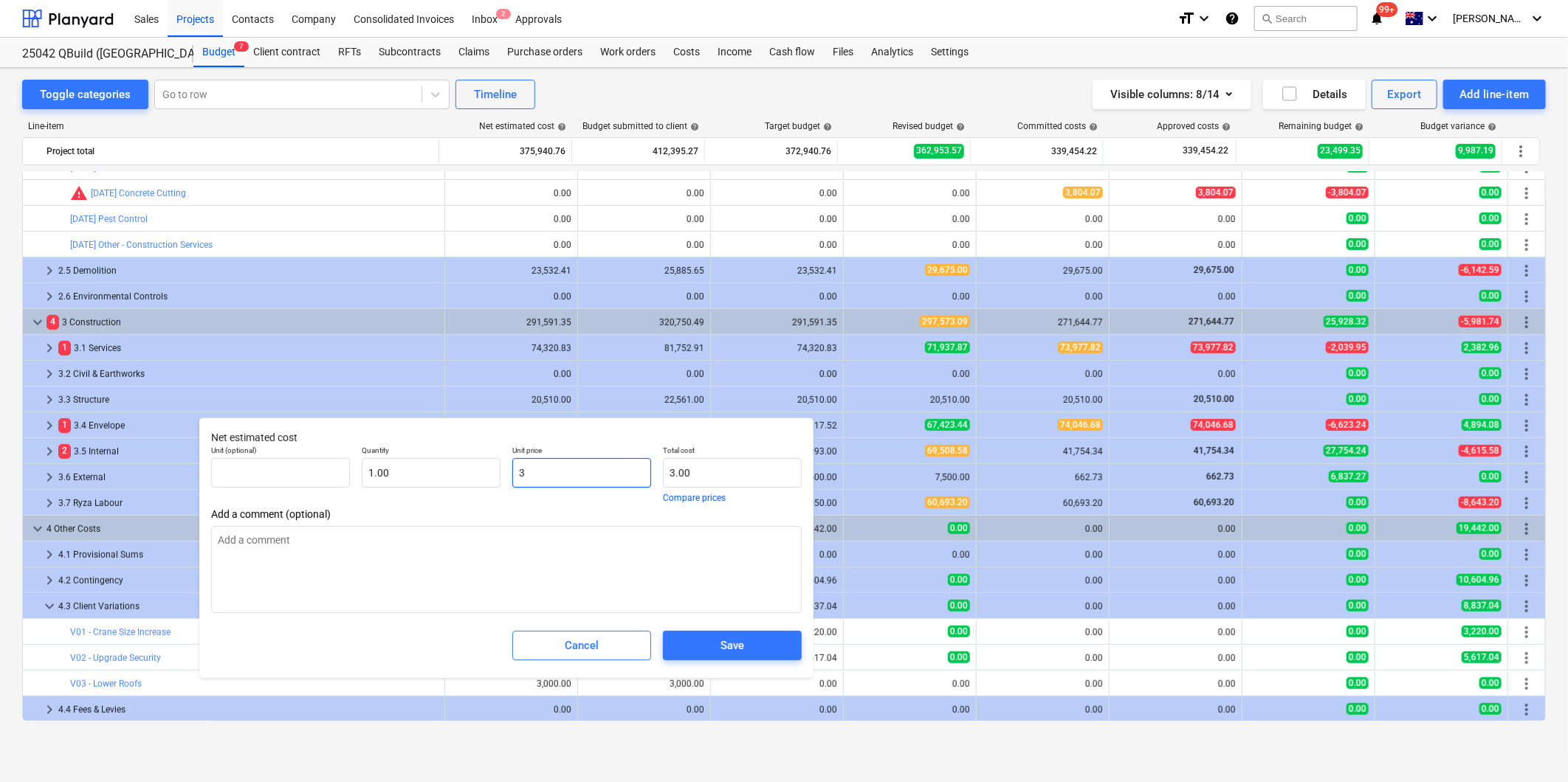
type textarea "x"
type input "0.00"
type textarea "x"
type input "2"
type input "2.00"
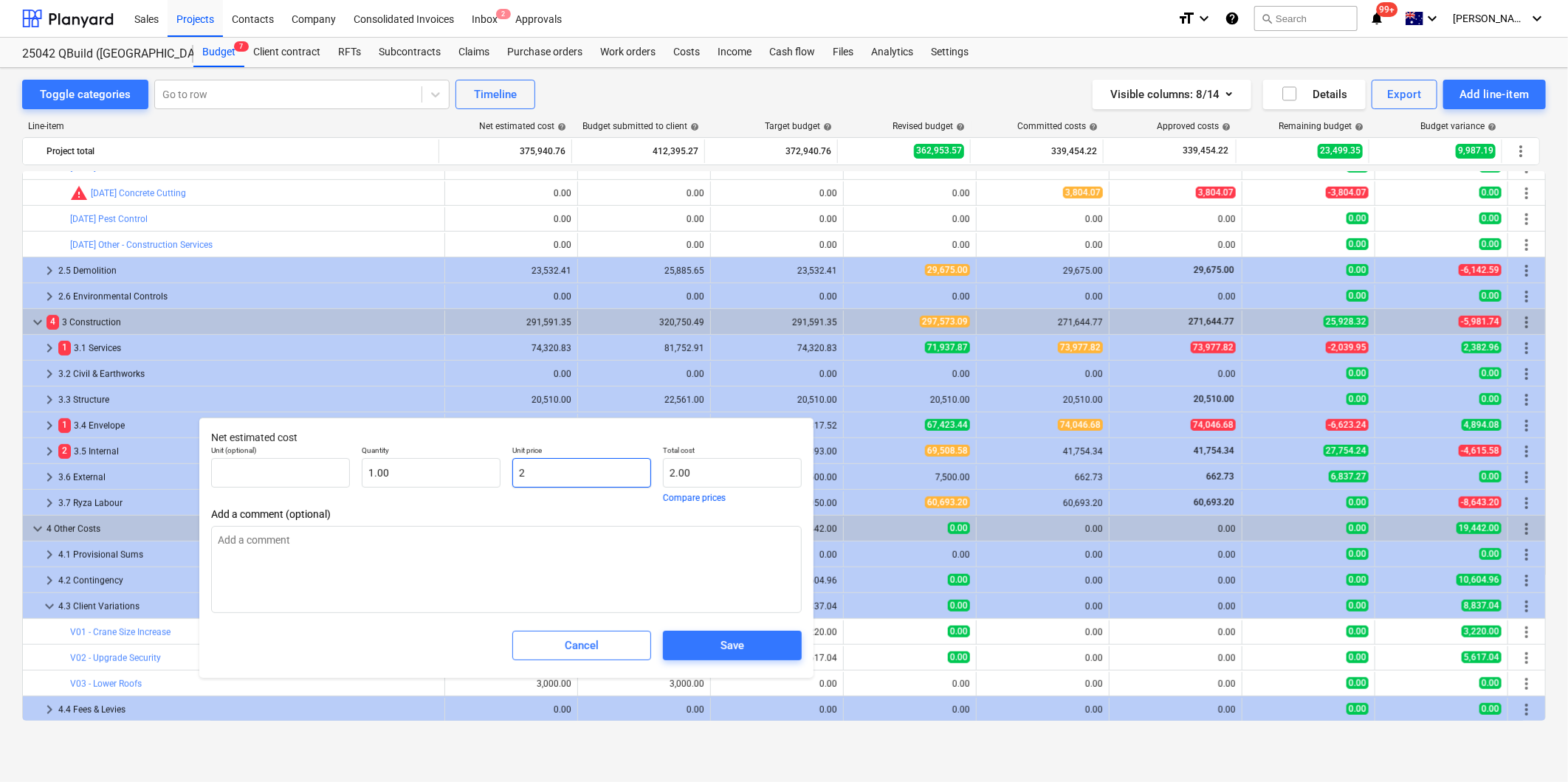
type input "25"
type textarea "x"
type input "256"
type input "256.00"
click at [727, 657] on button "Save" at bounding box center [732, 646] width 138 height 30
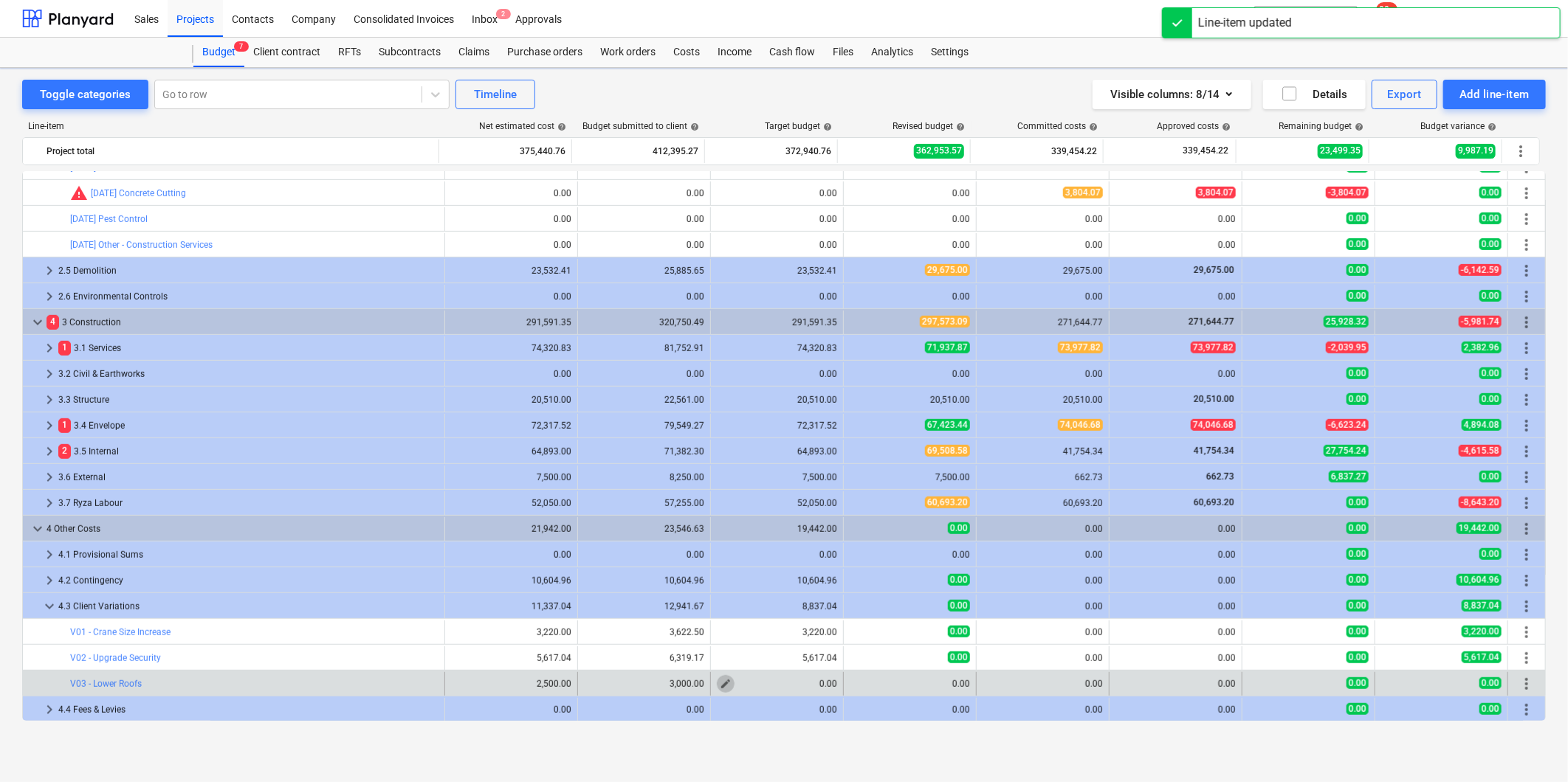
click at [719, 688] on span "edit" at bounding box center [725, 684] width 12 height 12
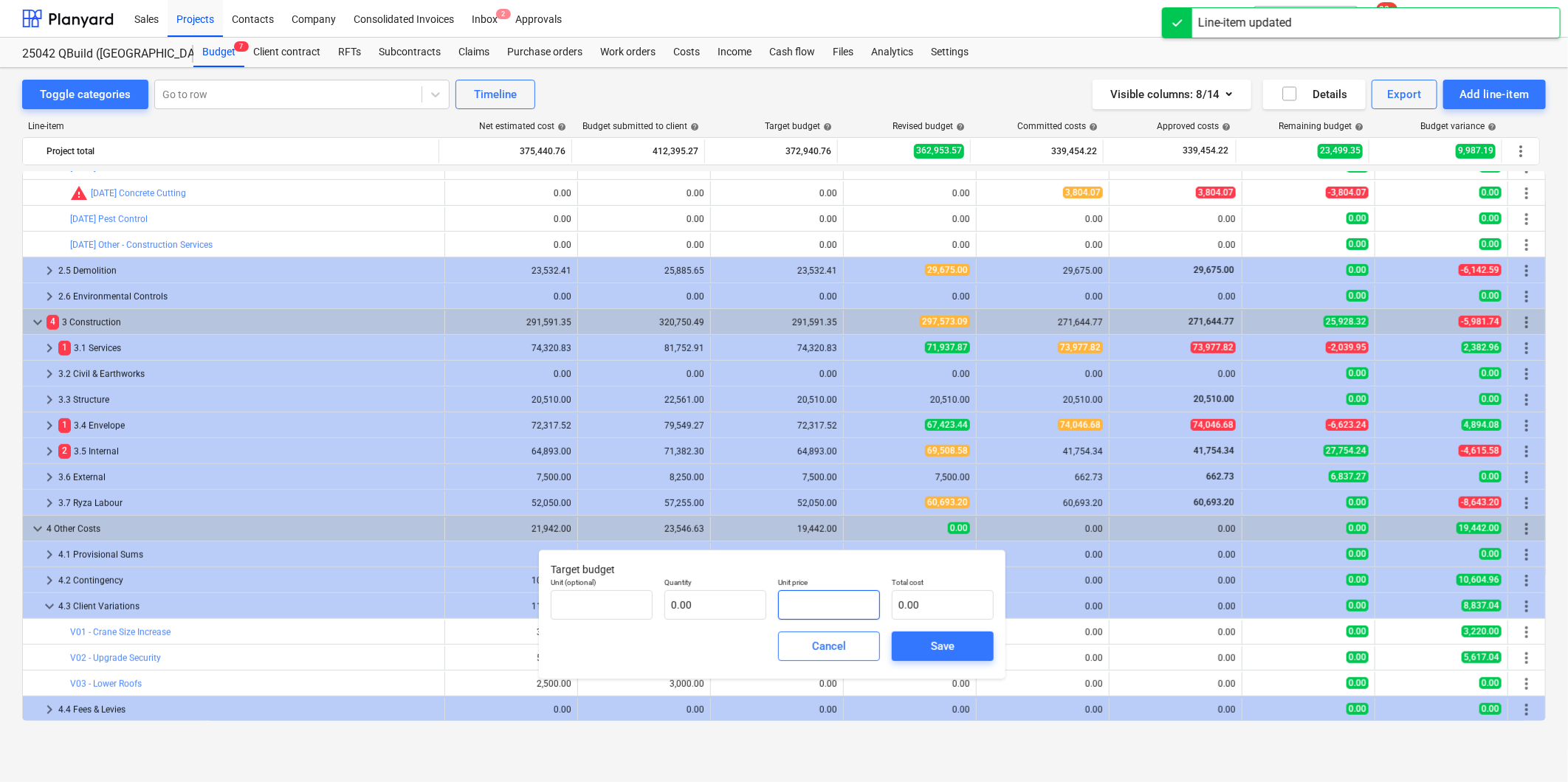
click at [825, 606] on input "text" at bounding box center [829, 606] width 102 height 30
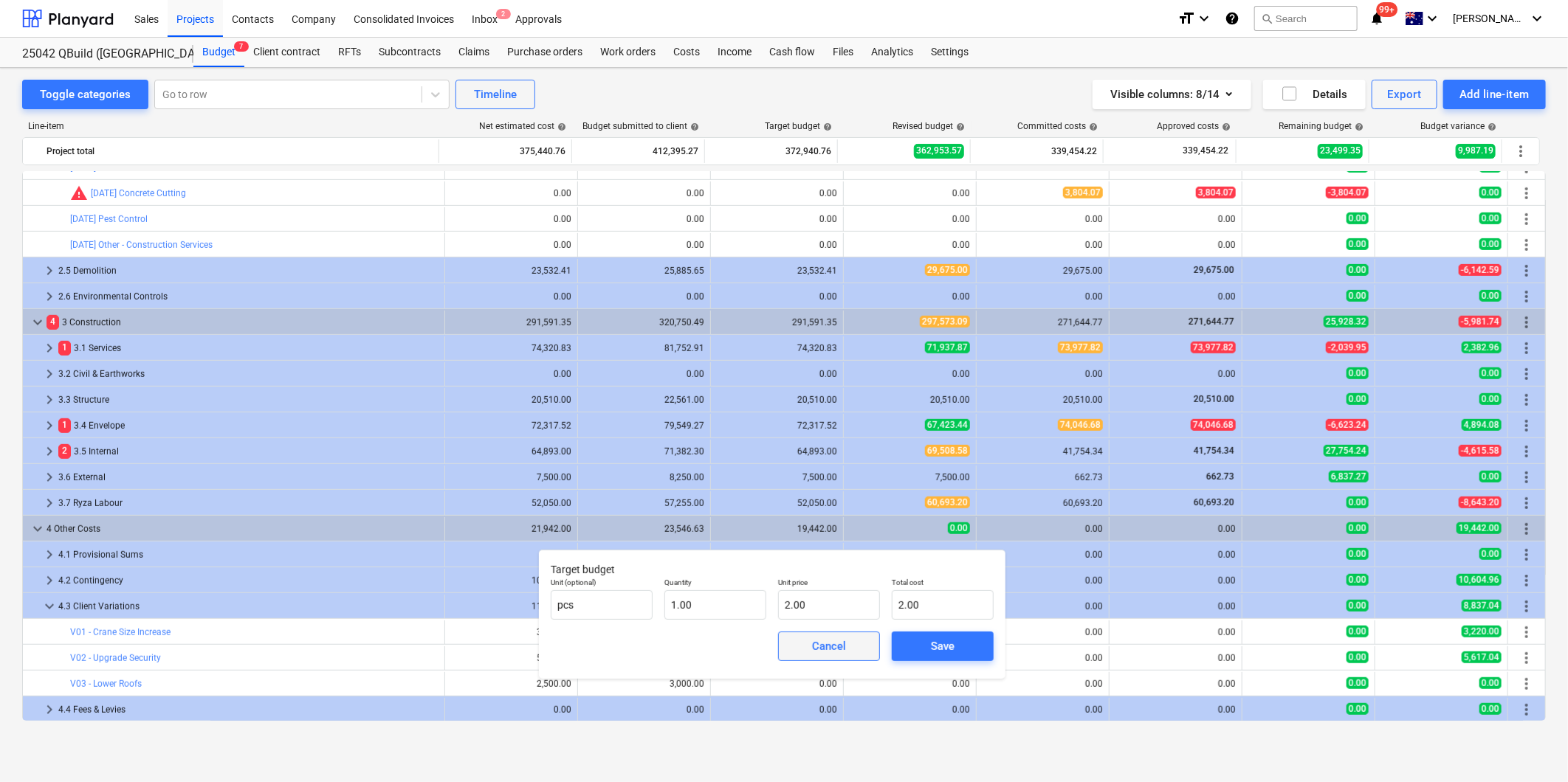
click at [832, 651] on div "Cancel" at bounding box center [829, 646] width 34 height 19
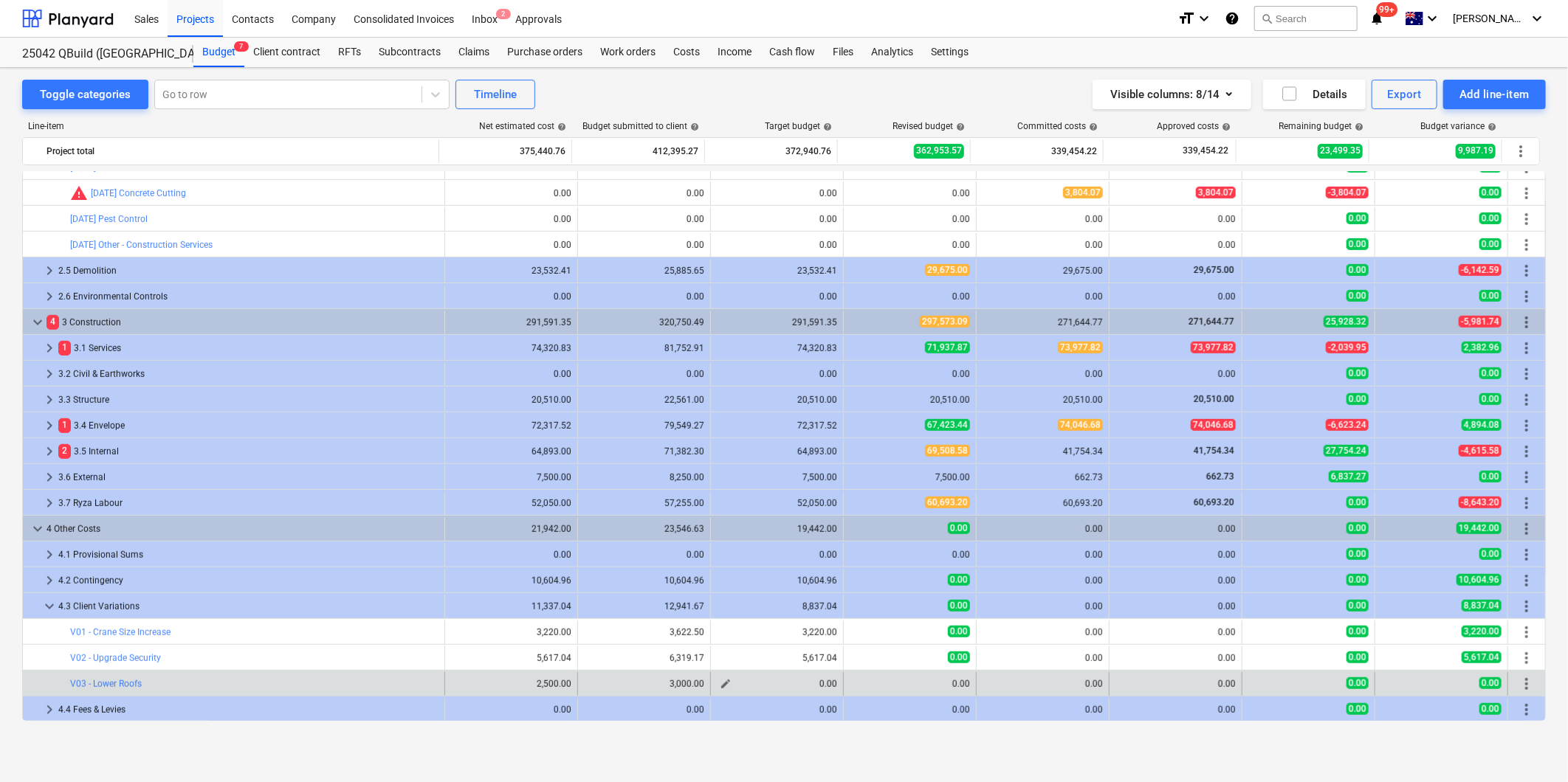
click at [719, 683] on span "edit" at bounding box center [725, 684] width 12 height 12
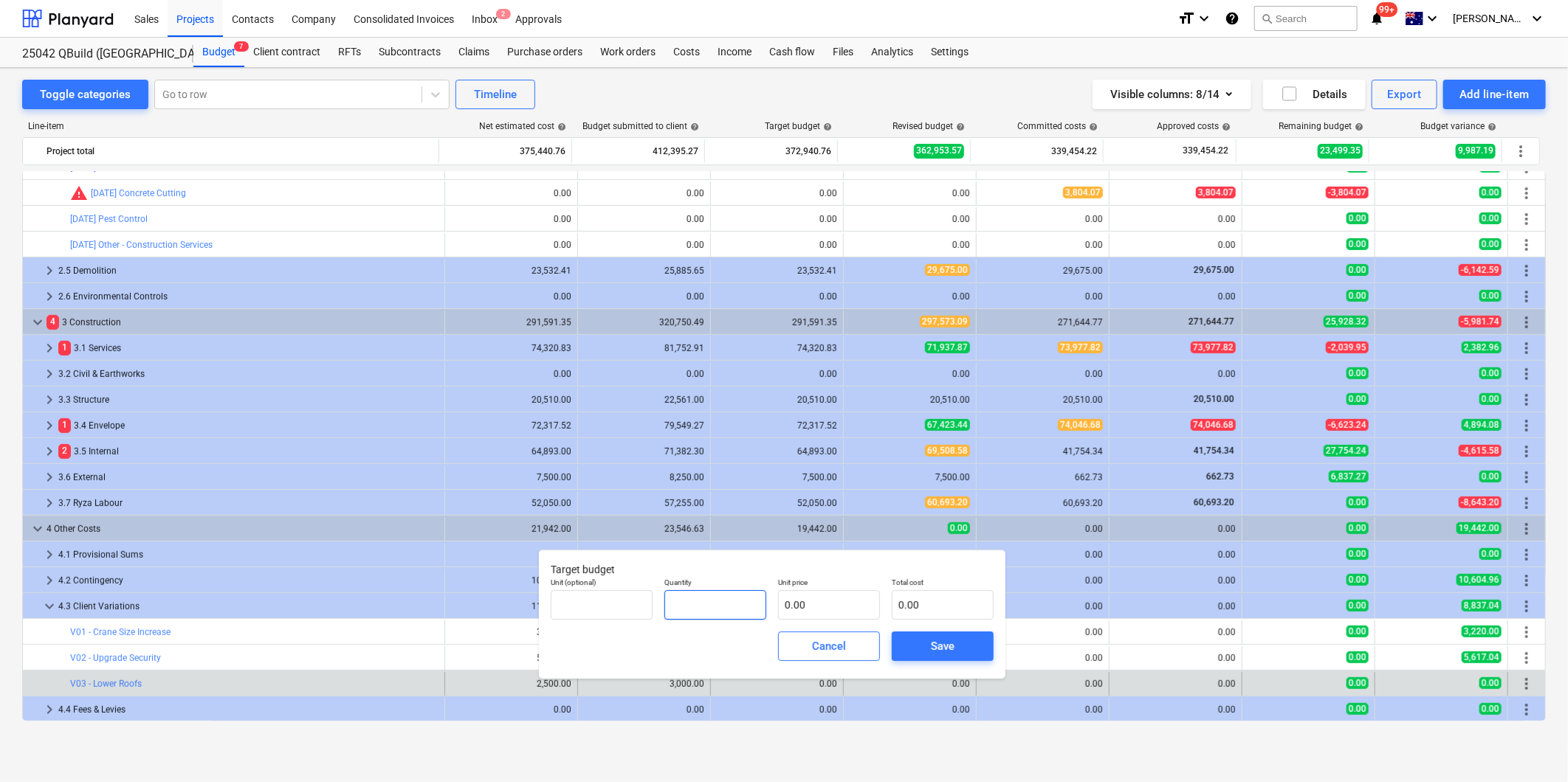
click at [709, 601] on input "text" at bounding box center [715, 606] width 102 height 30
click at [840, 609] on input "text" at bounding box center [829, 606] width 102 height 30
click at [965, 649] on span "Save" at bounding box center [942, 646] width 66 height 19
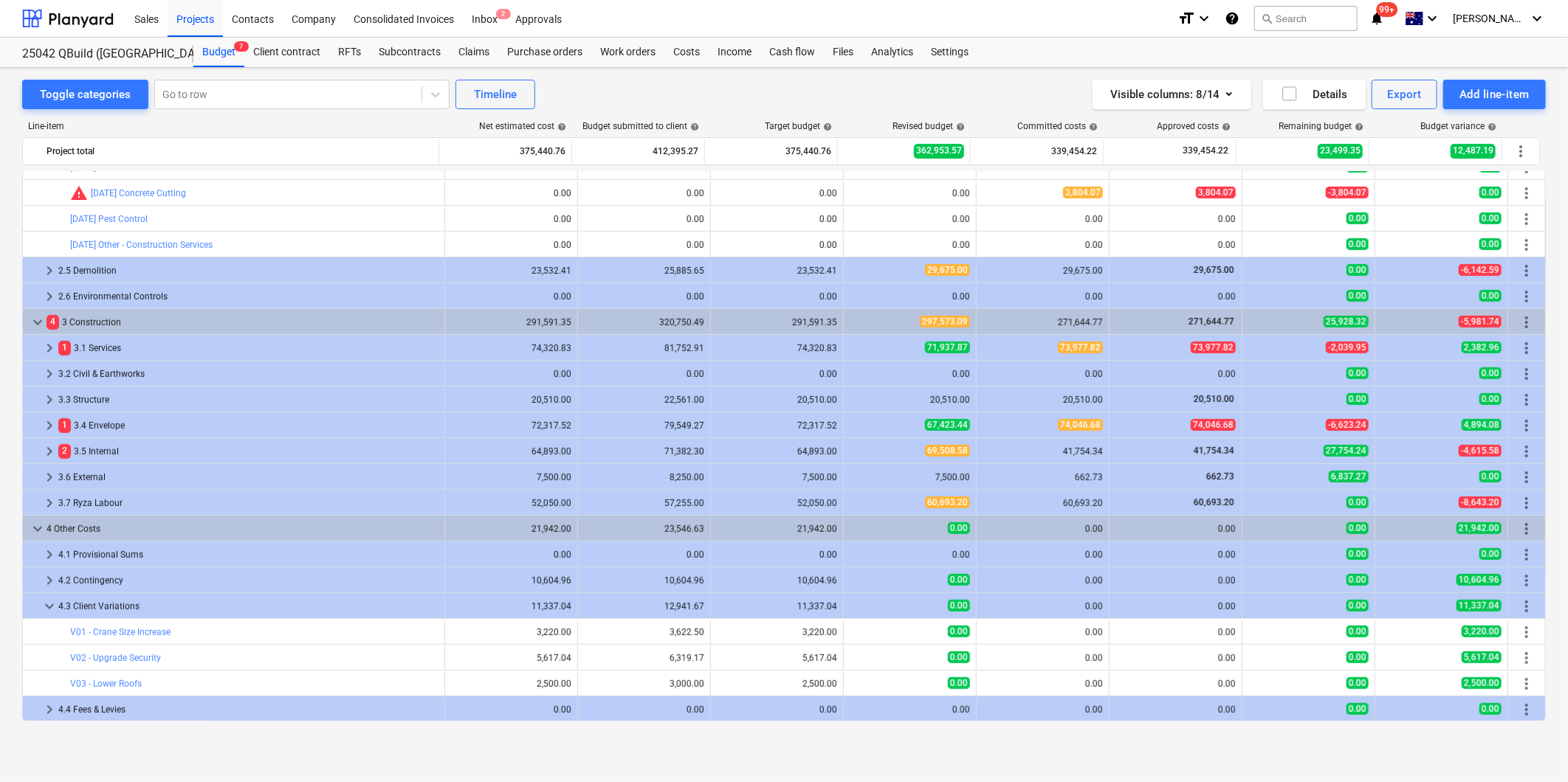
scroll to position [0, 0]
